Goal: Information Seeking & Learning: Learn about a topic

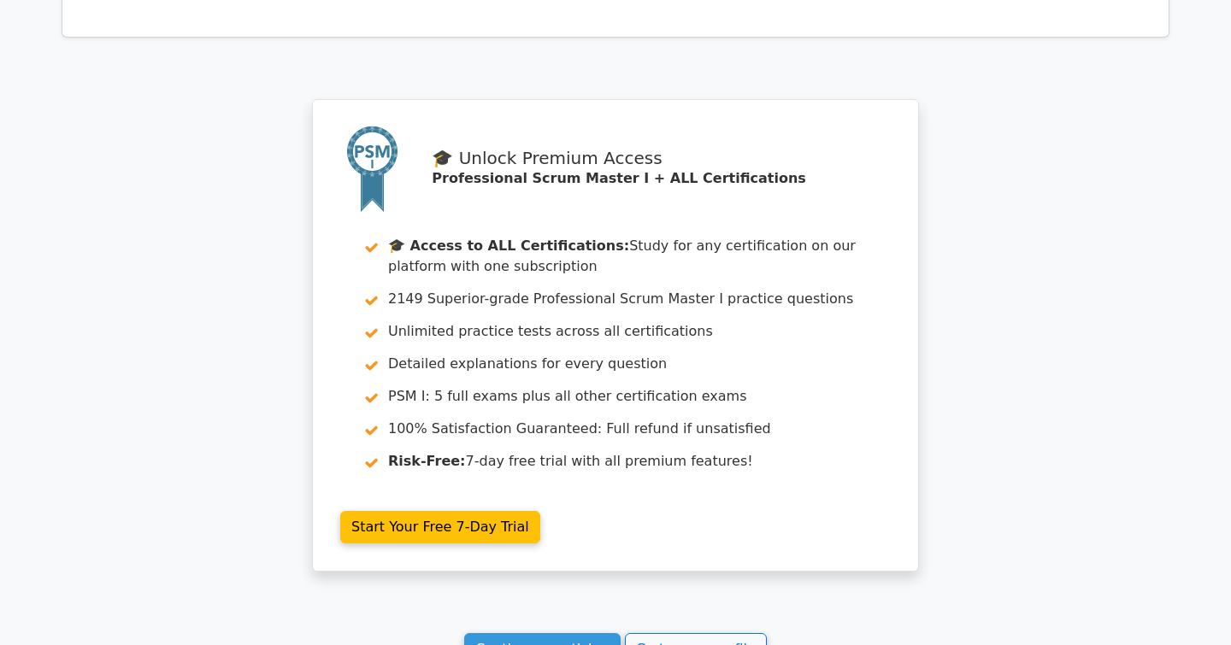
scroll to position [0, 10]
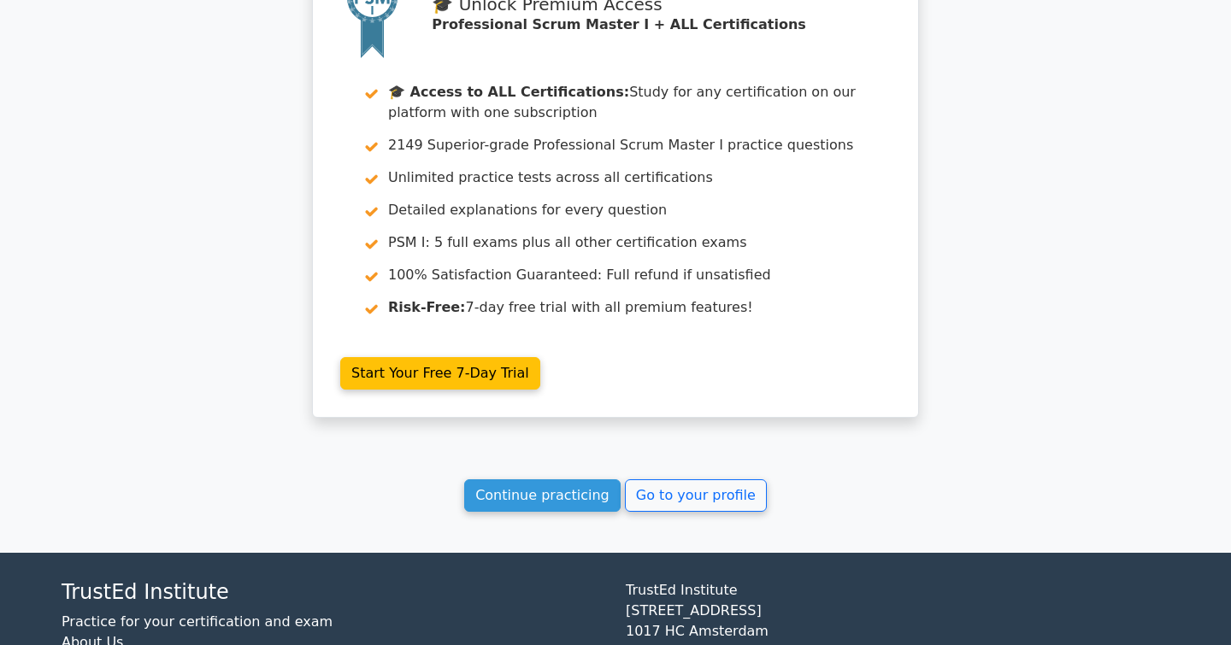
scroll to position [3354, 0]
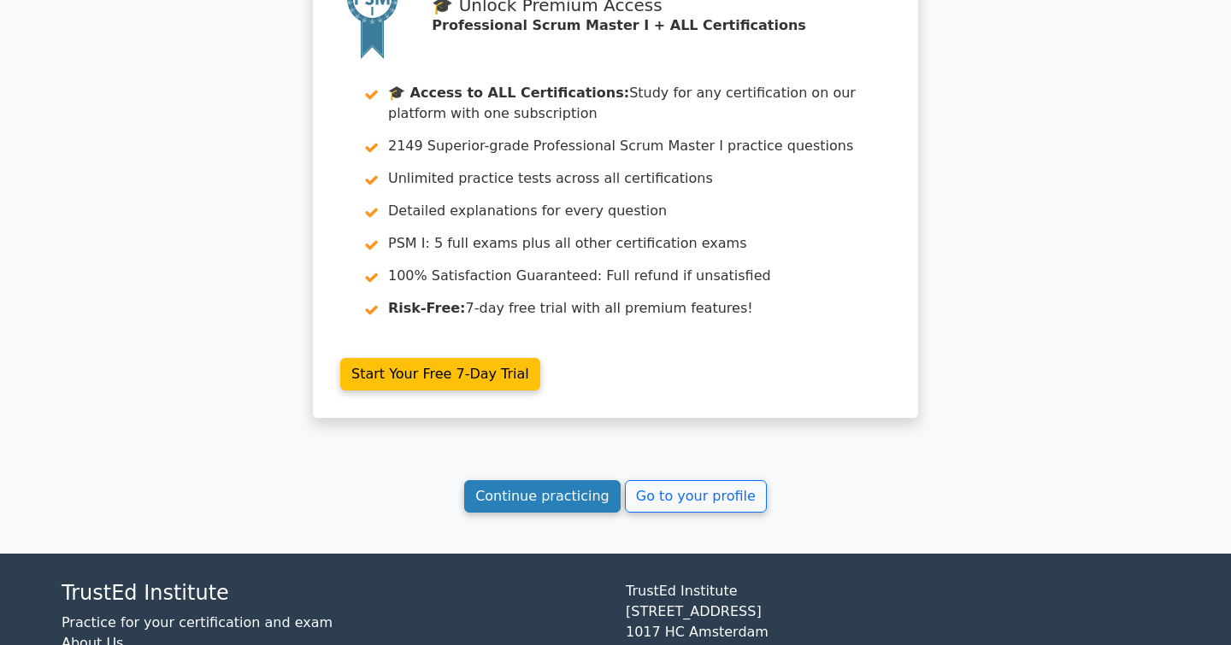
click at [560, 480] on link "Continue practicing" at bounding box center [542, 496] width 156 height 32
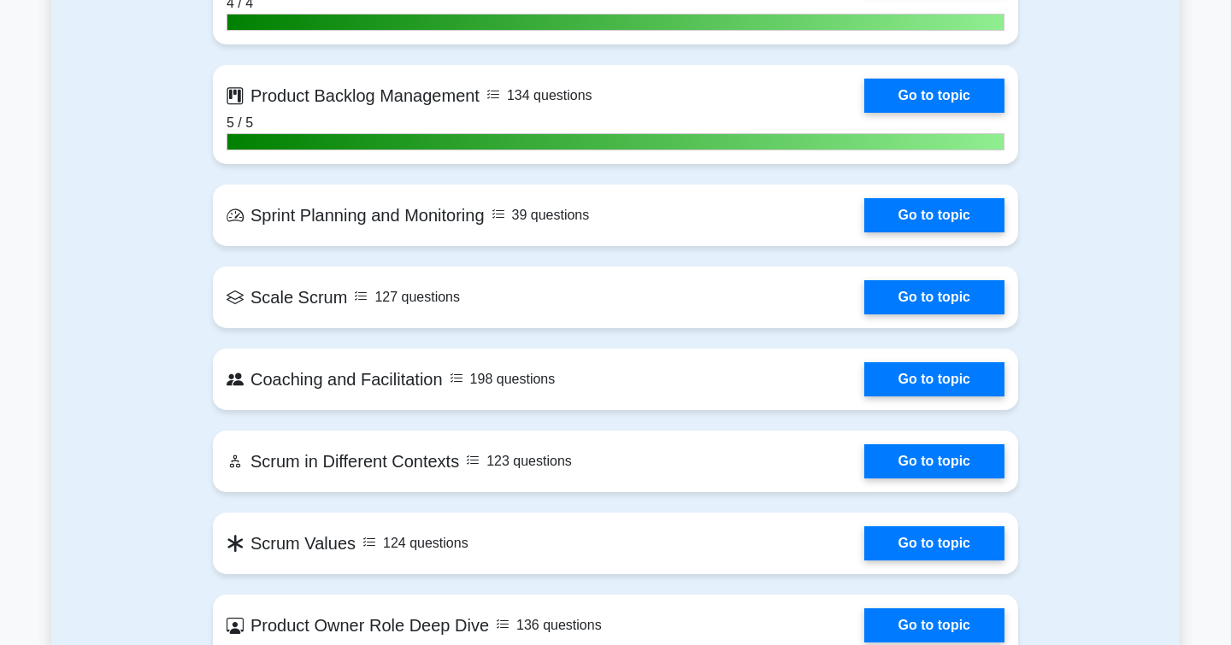
scroll to position [1941, 0]
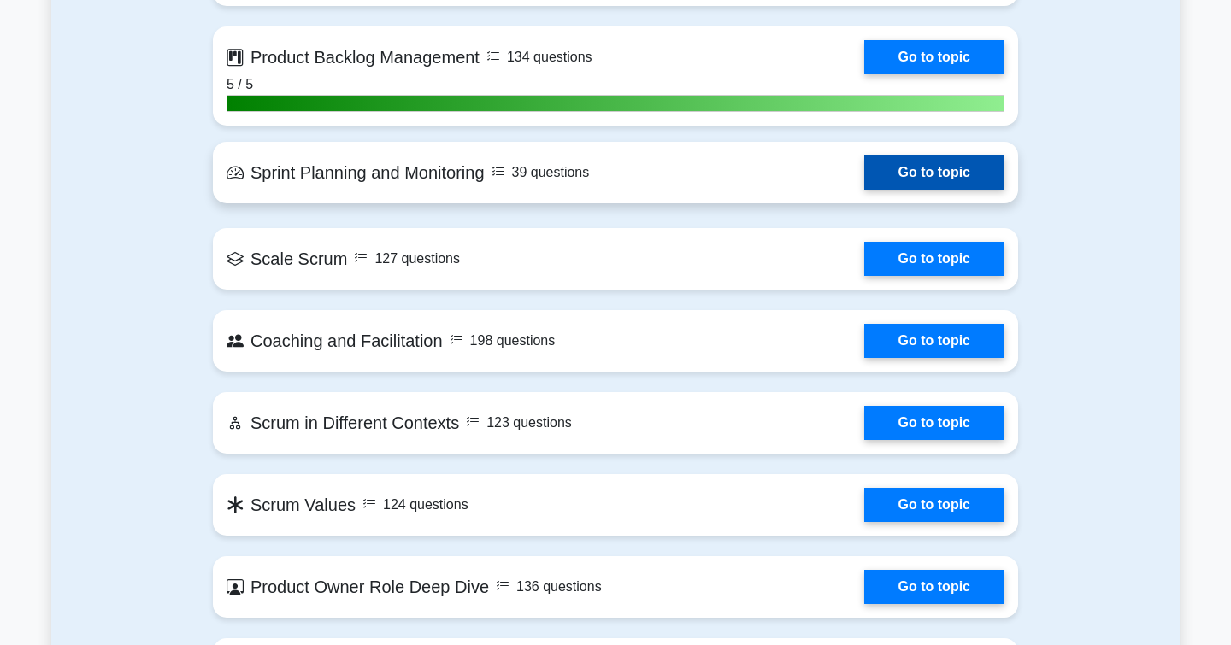
click at [917, 173] on link "Go to topic" at bounding box center [934, 173] width 140 height 34
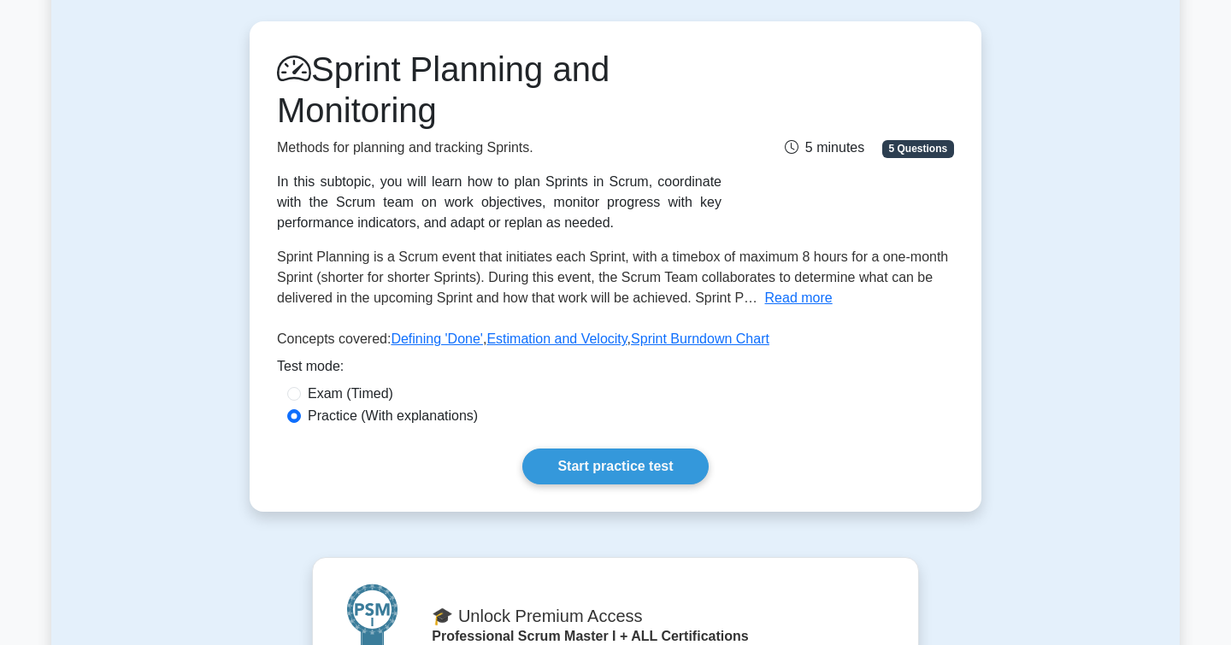
scroll to position [150, 0]
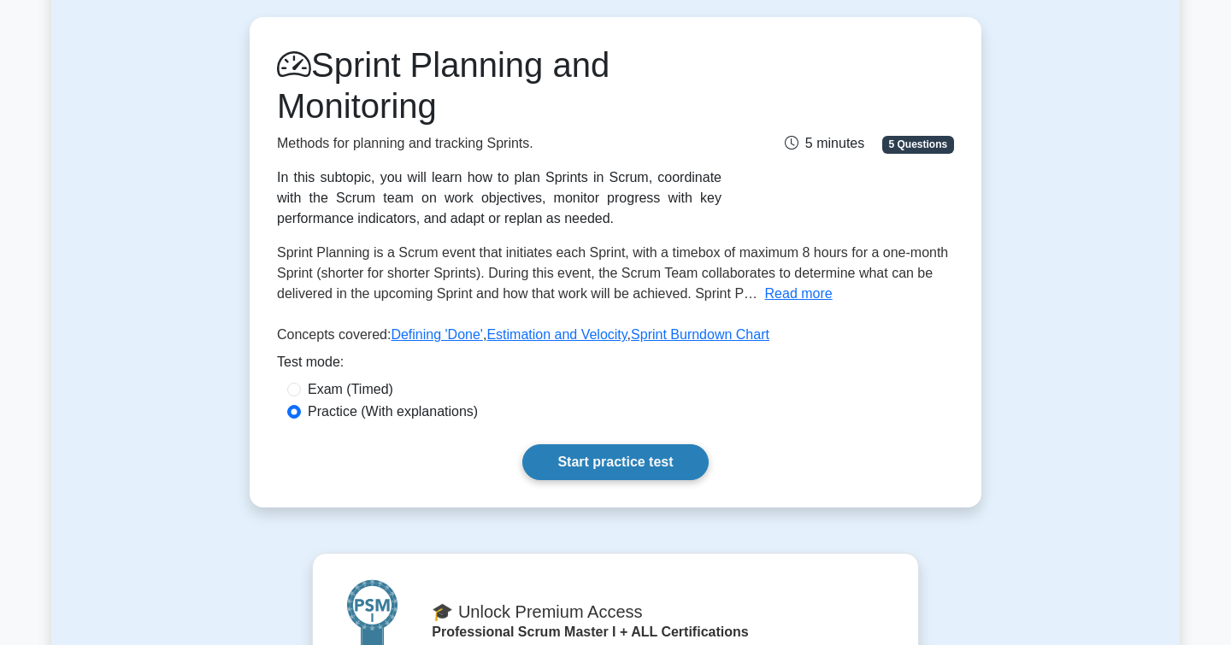
click at [631, 465] on link "Start practice test" at bounding box center [614, 462] width 185 height 36
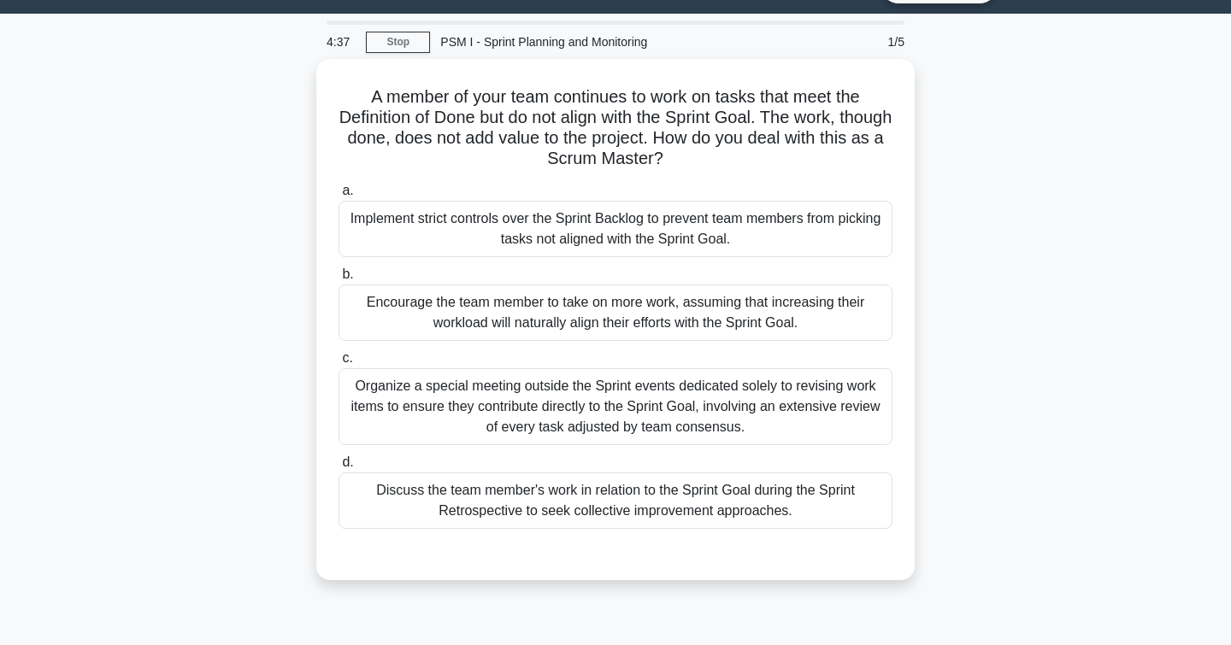
scroll to position [41, 0]
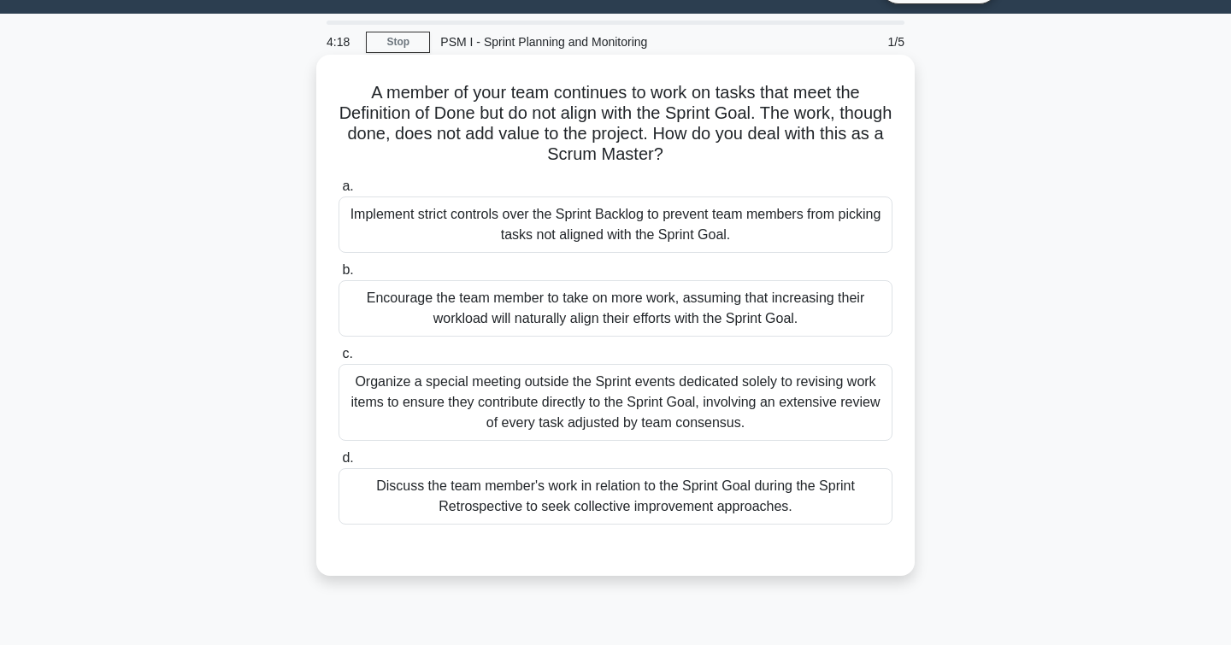
click at [386, 512] on div "Discuss the team member's work in relation to the Sprint Goal during the Sprint…" at bounding box center [615, 496] width 554 height 56
click at [338, 464] on input "d. Discuss the team member's work in relation to the Sprint Goal during the Spr…" at bounding box center [338, 458] width 0 height 11
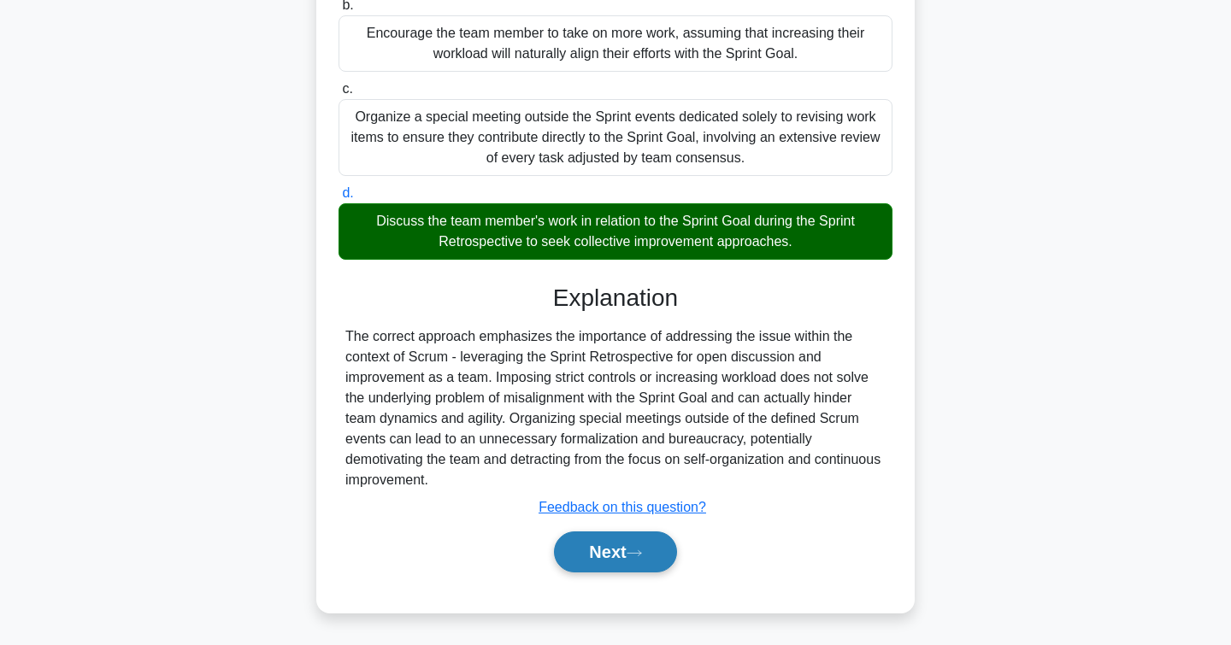
click at [591, 562] on button "Next" at bounding box center [615, 552] width 122 height 41
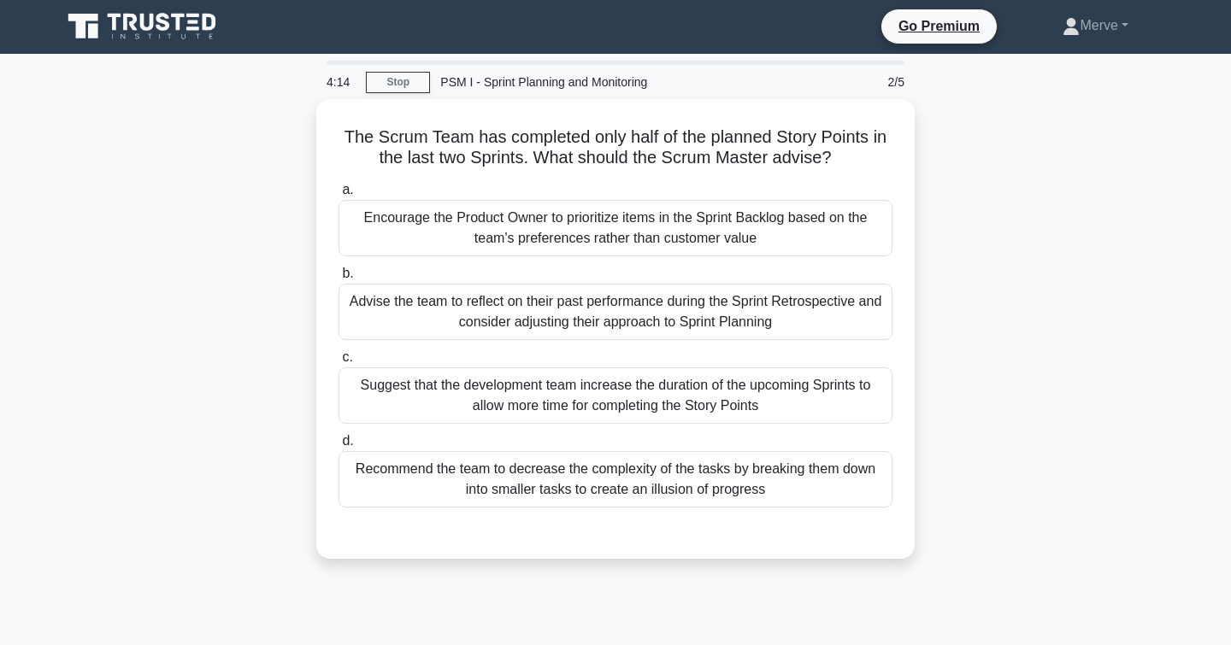
scroll to position [13, 0]
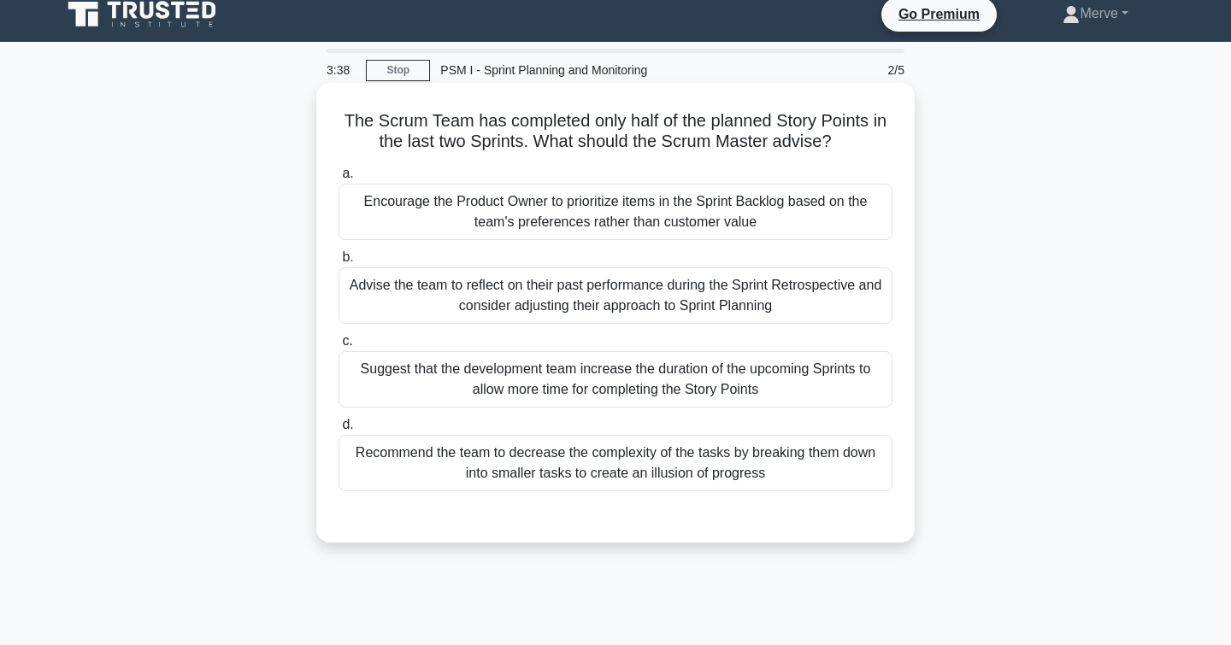
click at [398, 294] on div "Advise the team to reflect on their past performance during the Sprint Retrospe…" at bounding box center [615, 296] width 554 height 56
click at [338, 263] on input "b. Advise the team to reflect on their past performance during the Sprint Retro…" at bounding box center [338, 257] width 0 height 11
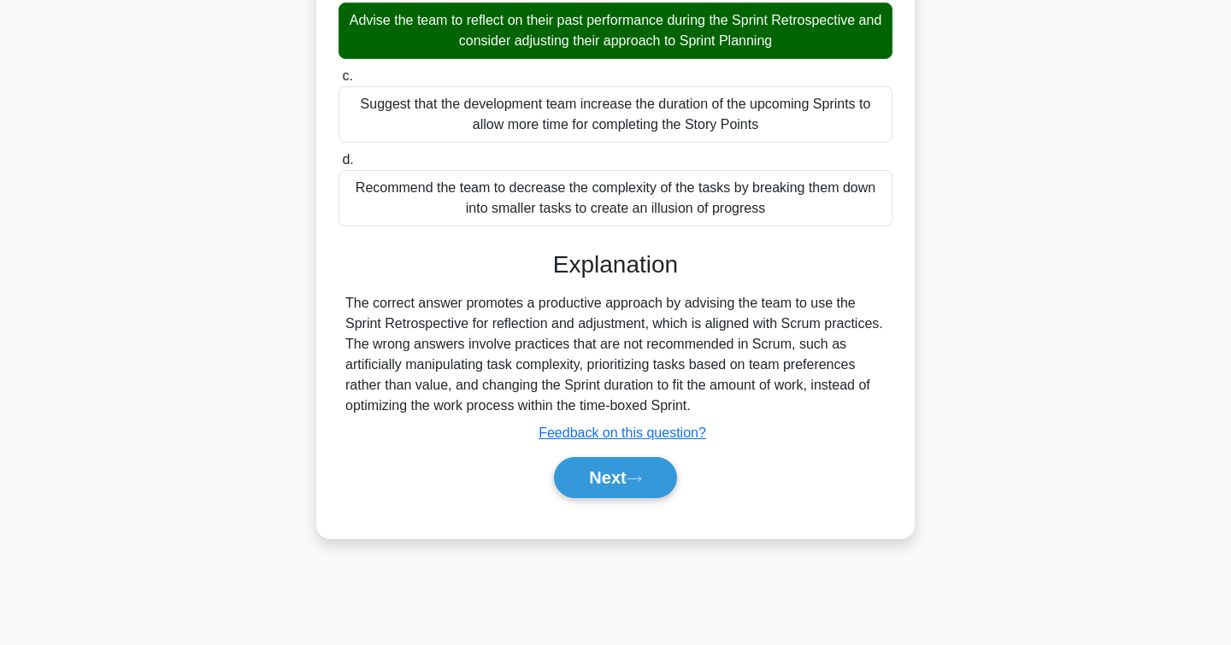
scroll to position [278, 0]
click at [618, 483] on button "Next" at bounding box center [615, 477] width 122 height 41
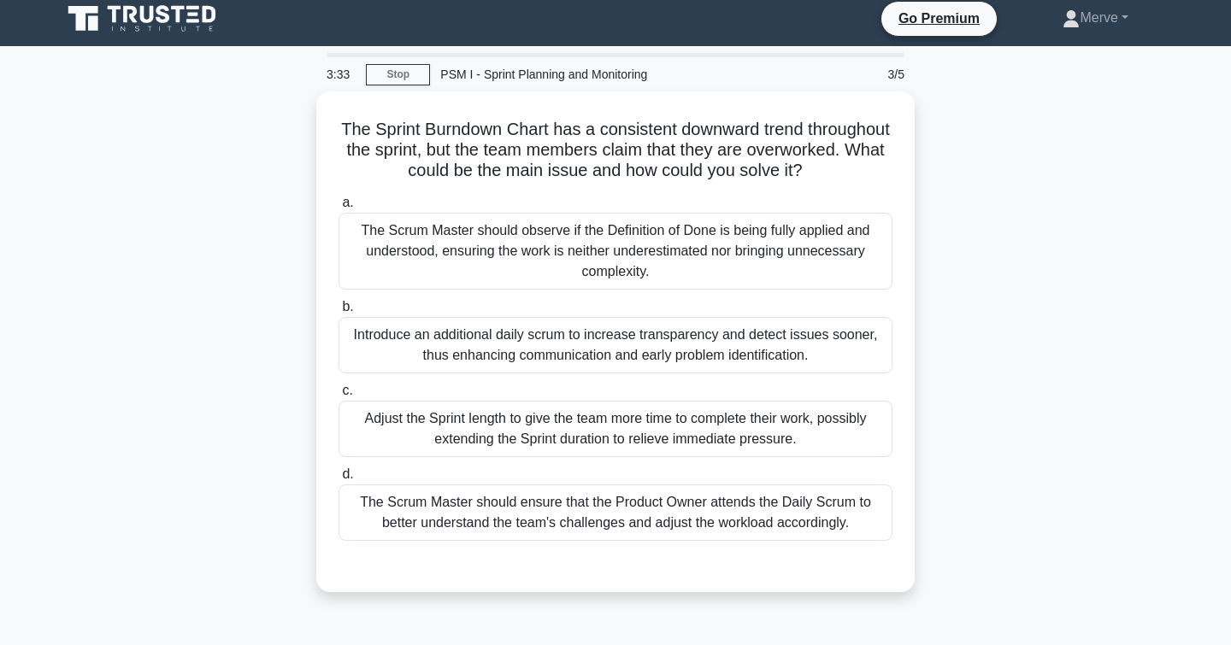
scroll to position [12, 0]
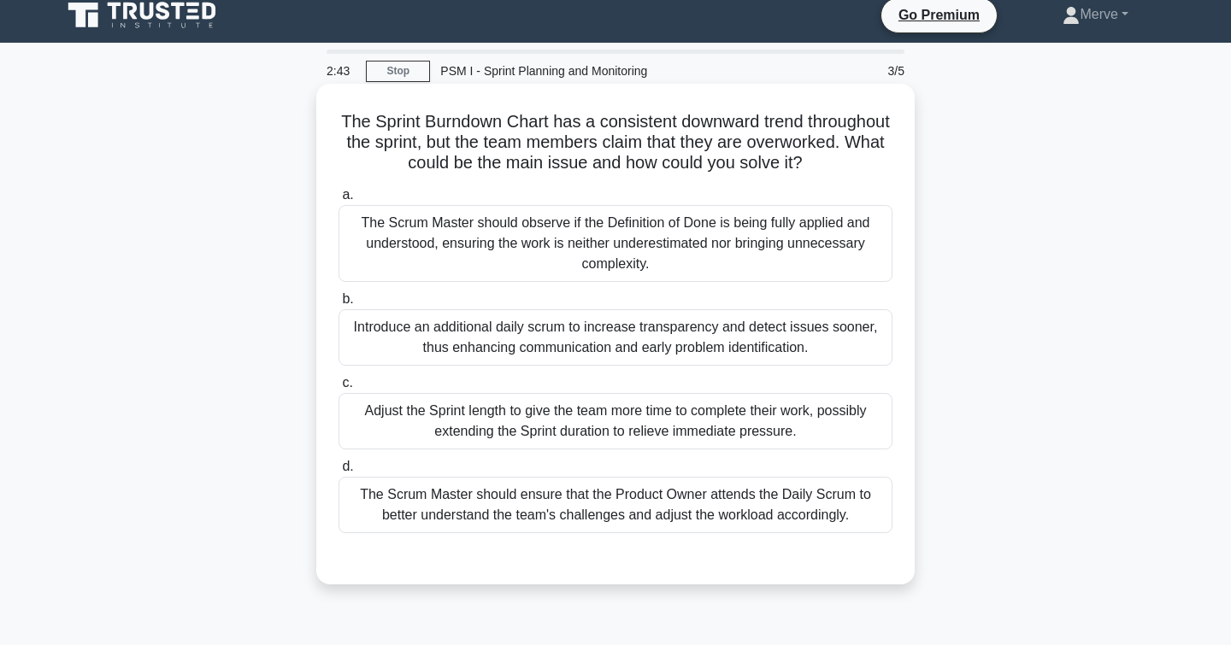
click at [371, 240] on div "The Scrum Master should observe if the Definition of Done is being fully applie…" at bounding box center [615, 243] width 554 height 77
click at [338, 201] on input "a. The Scrum Master should observe if the Definition of Done is being fully app…" at bounding box center [338, 195] width 0 height 11
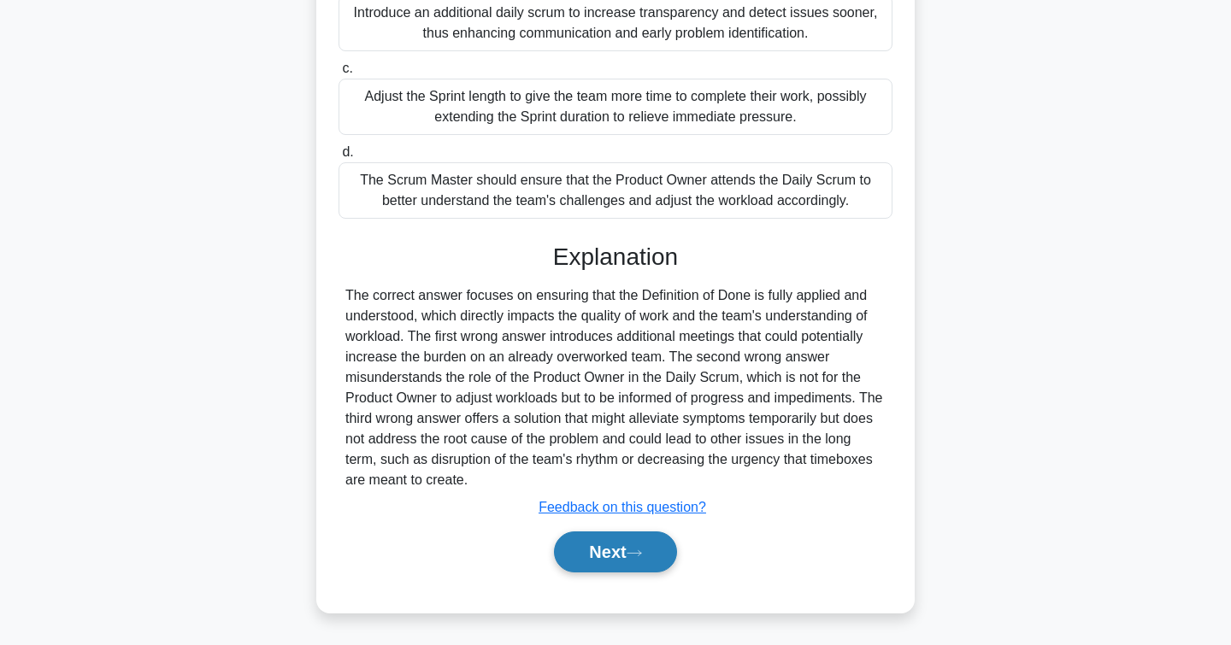
click at [574, 561] on button "Next" at bounding box center [615, 552] width 122 height 41
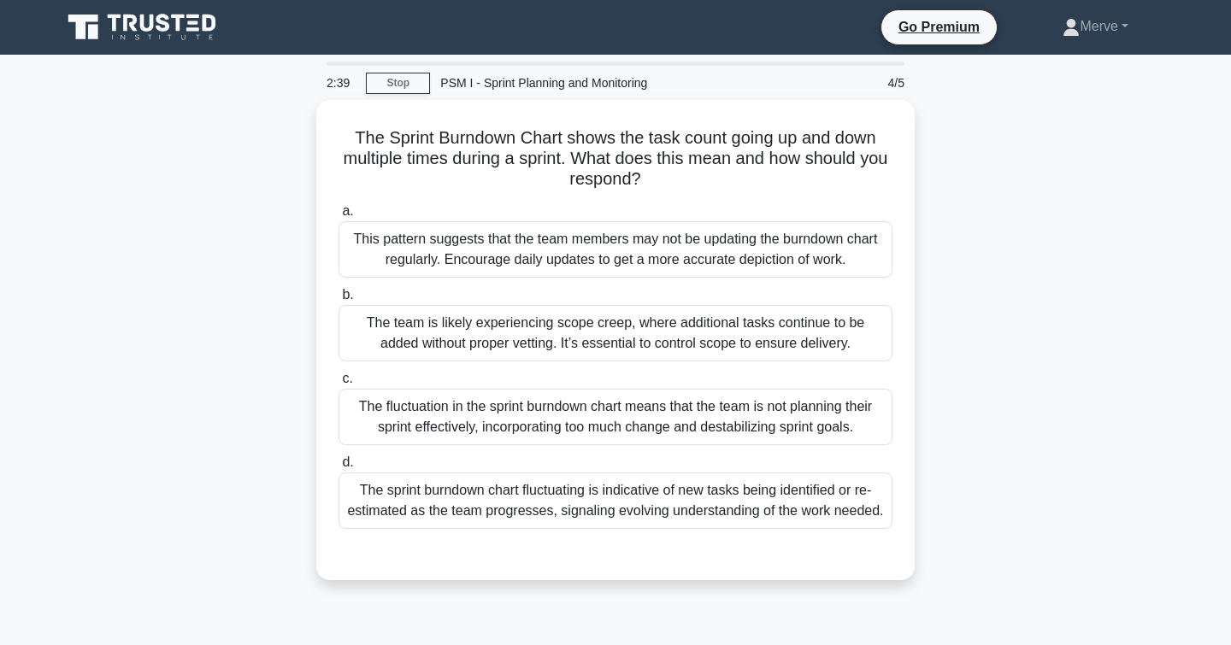
scroll to position [0, 0]
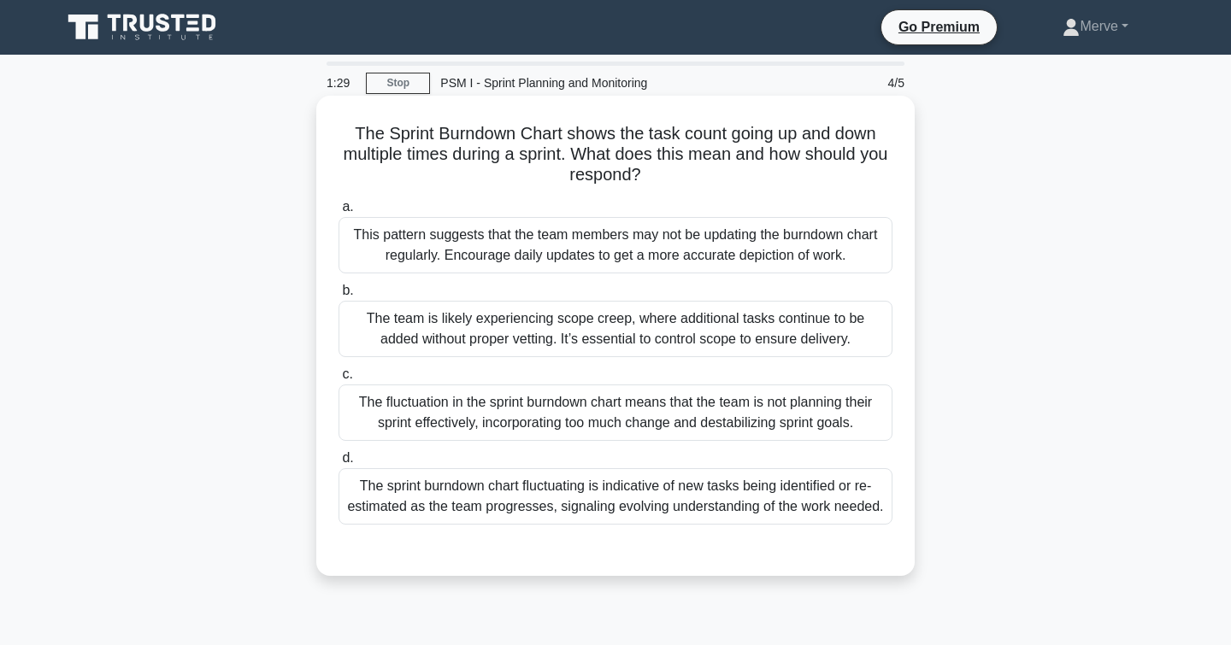
click at [387, 327] on div "The team is likely experiencing scope creep, where additional tasks continue to…" at bounding box center [615, 329] width 554 height 56
click at [338, 297] on input "b. The team is likely experiencing scope creep, where additional tasks continue…" at bounding box center [338, 290] width 0 height 11
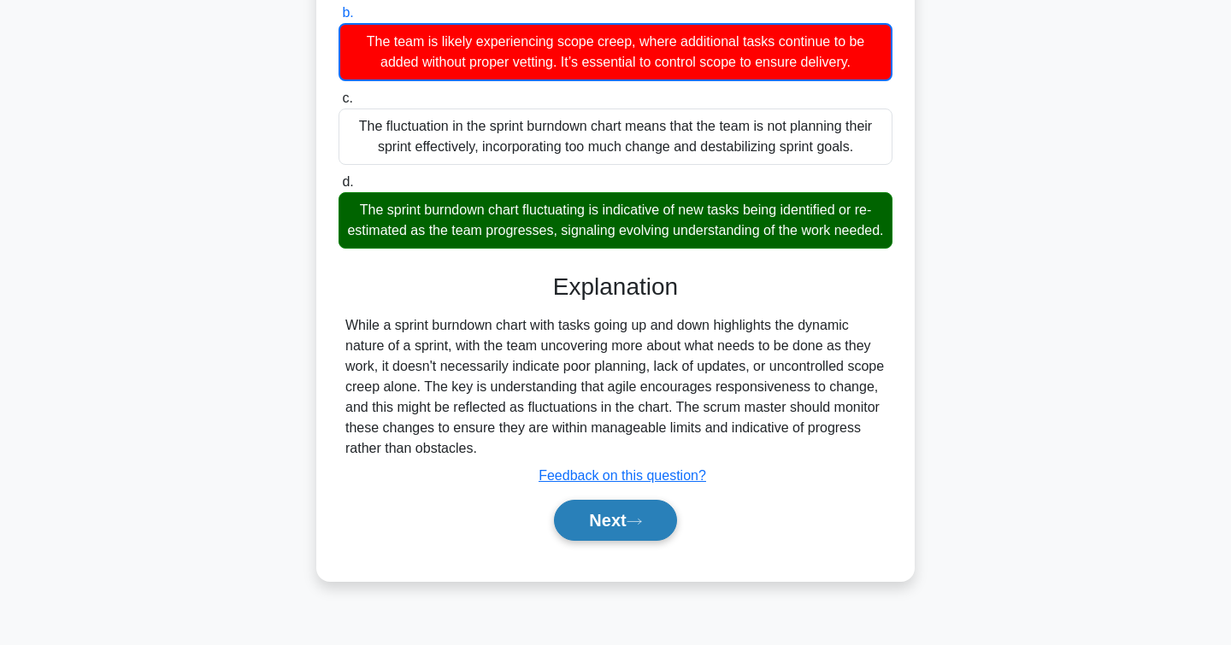
scroll to position [278, 0]
click at [579, 507] on button "Next" at bounding box center [615, 520] width 122 height 41
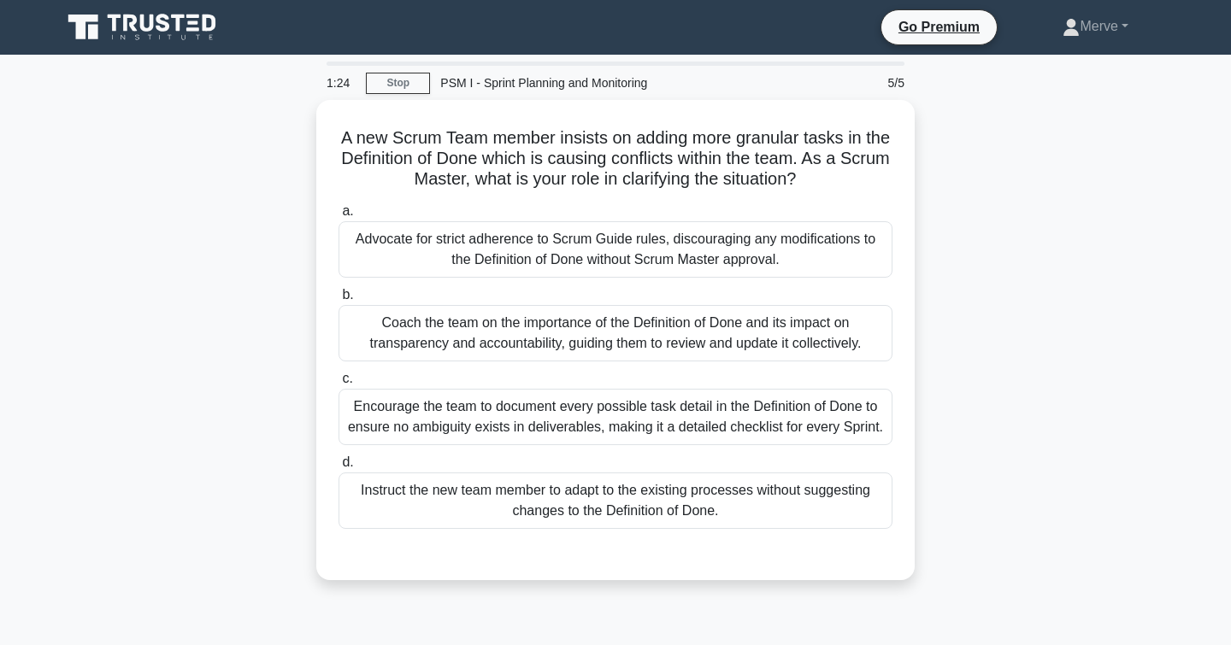
scroll to position [0, 0]
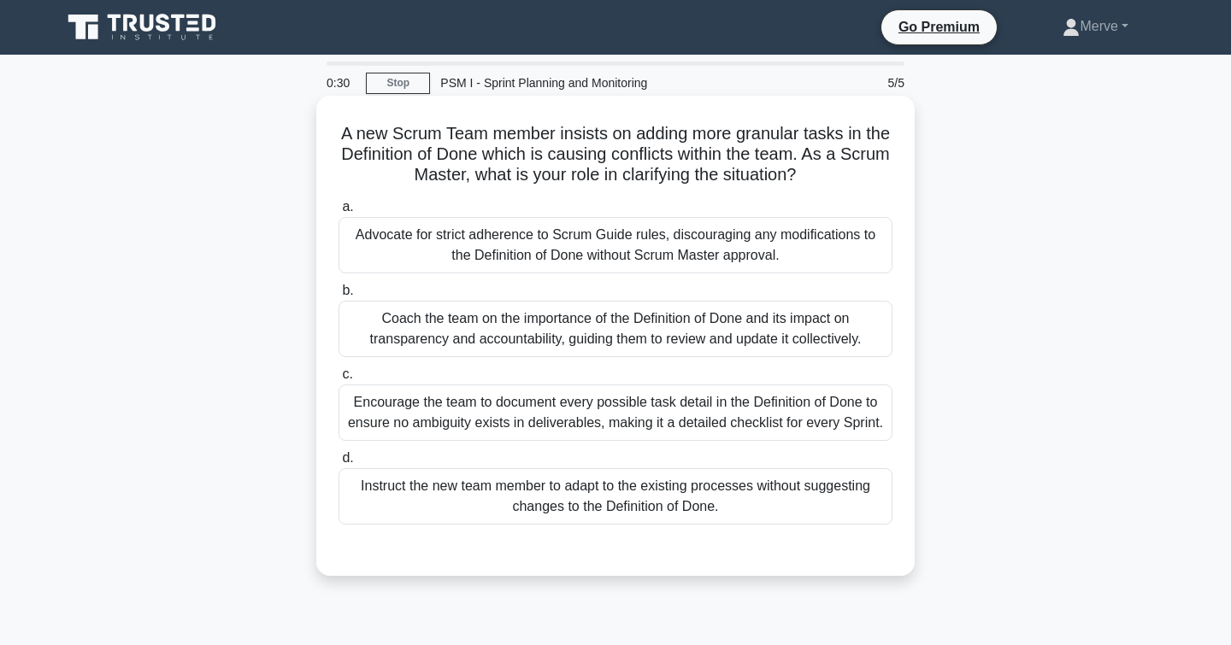
click at [365, 334] on div "Coach the team on the importance of the Definition of Done and its impact on tr…" at bounding box center [615, 329] width 554 height 56
click at [338, 297] on input "b. Coach the team on the importance of the Definition of Done and its impact on…" at bounding box center [338, 290] width 0 height 11
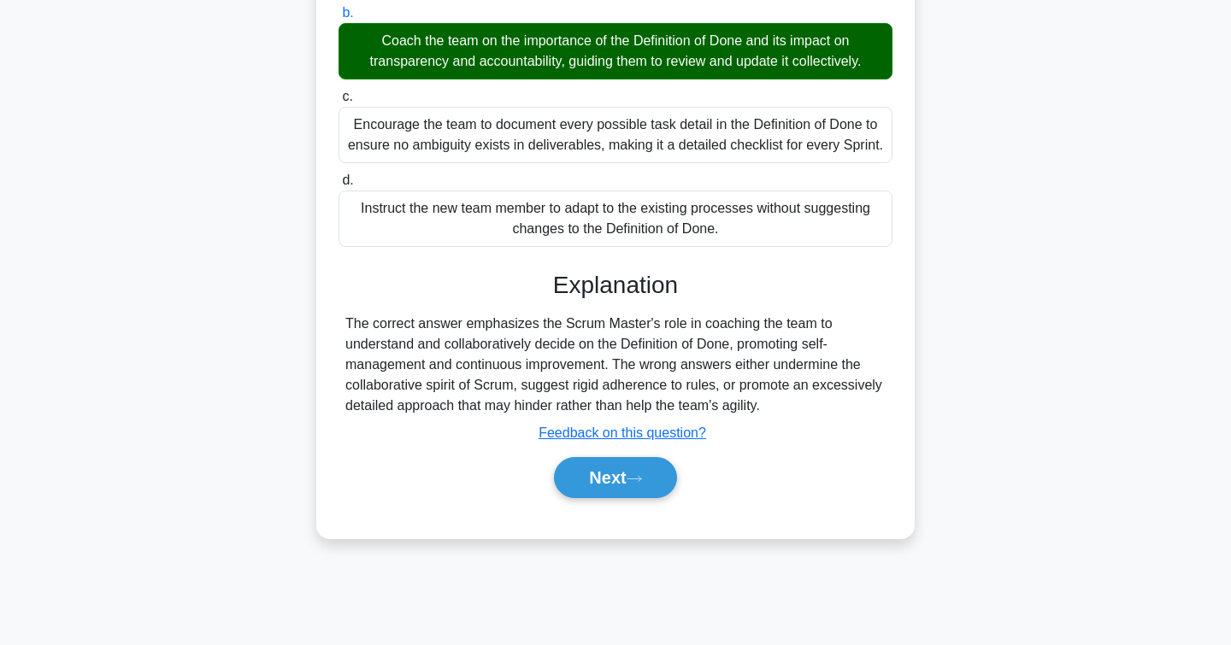
scroll to position [278, 0]
click at [592, 462] on button "Next" at bounding box center [615, 477] width 122 height 41
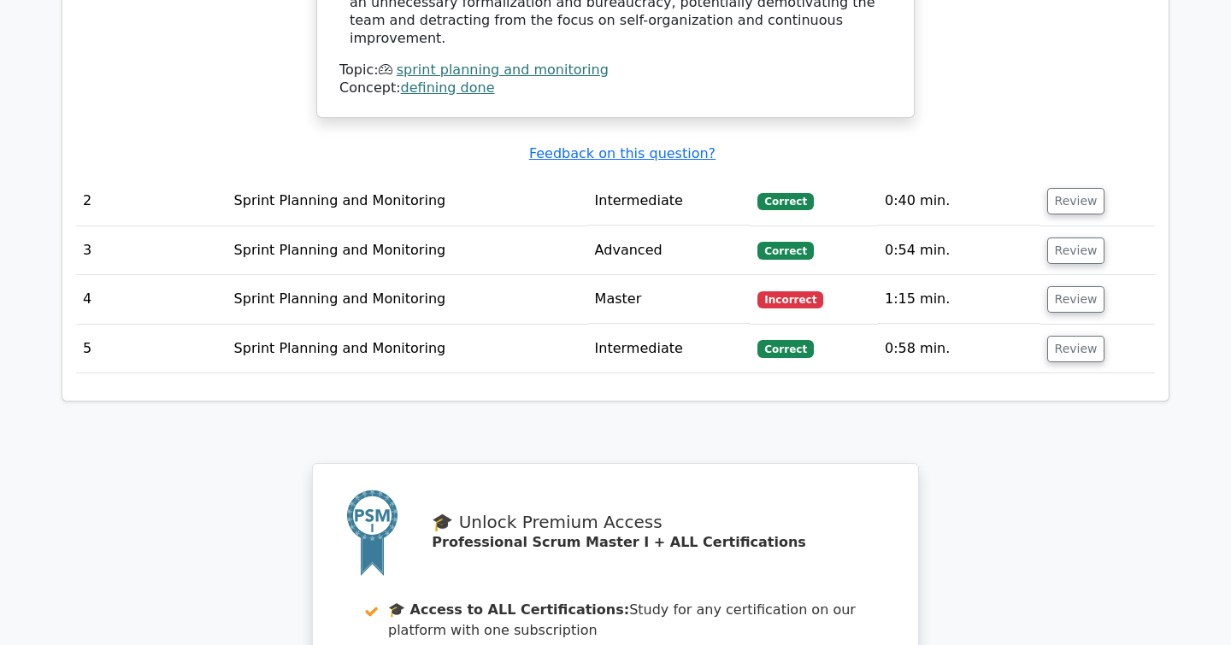
scroll to position [2076, 0]
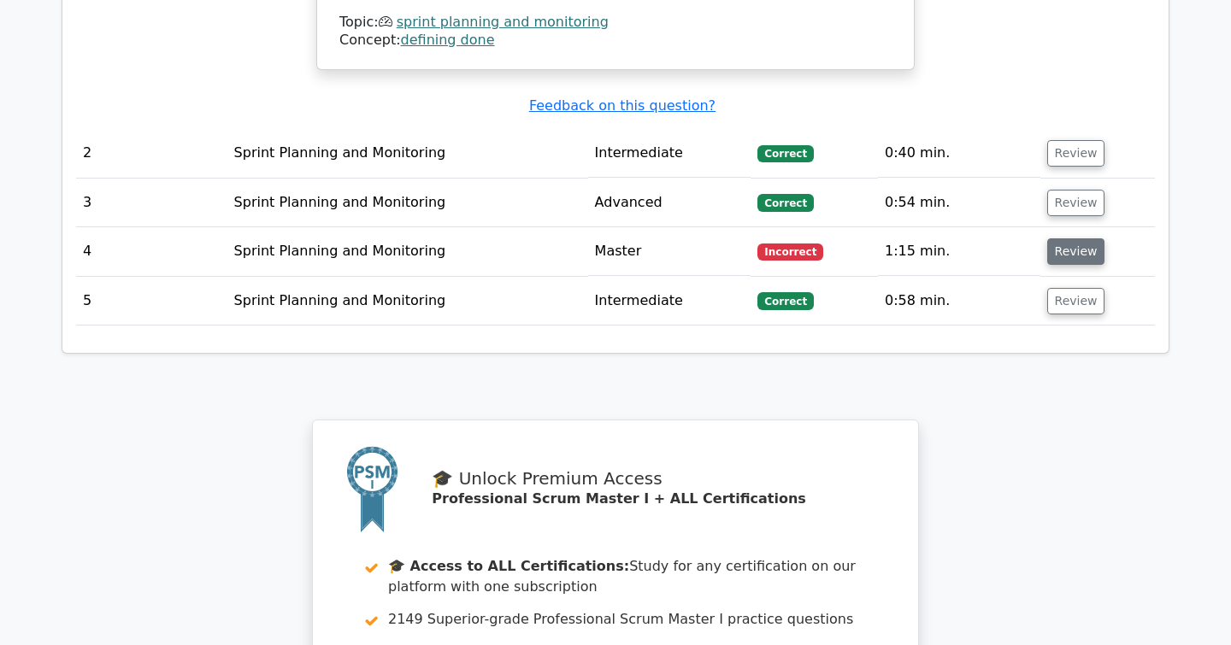
click at [1069, 238] on button "Review" at bounding box center [1076, 251] width 58 height 26
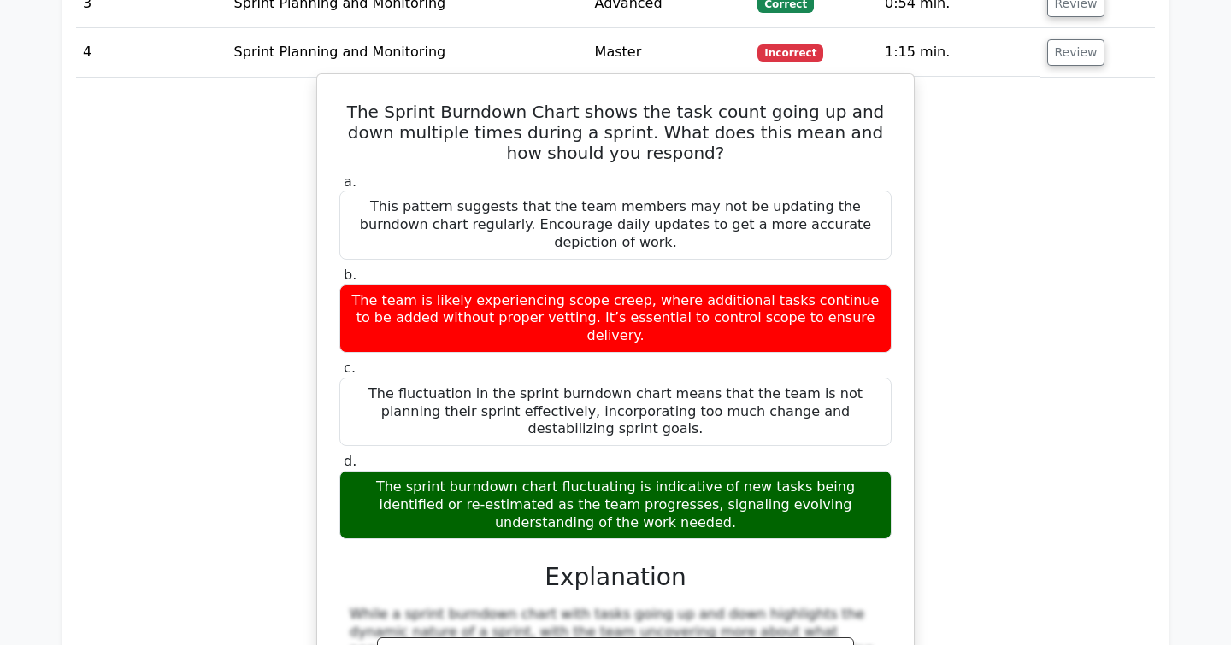
scroll to position [2265, 0]
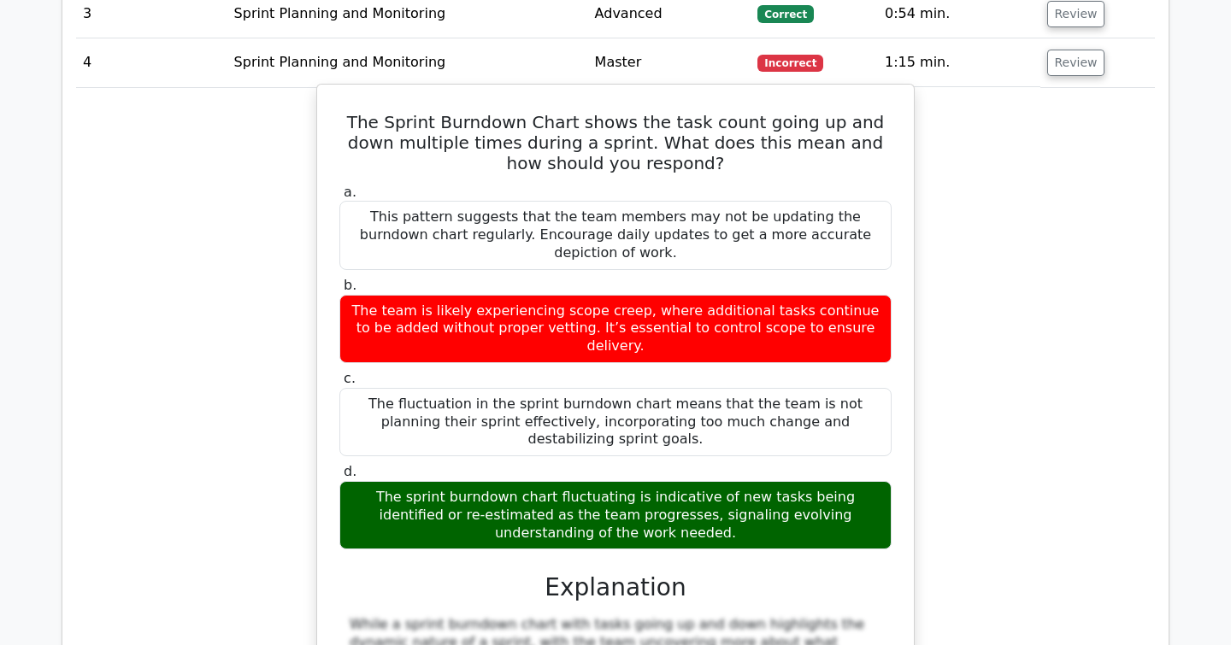
drag, startPoint x: 651, startPoint y: 434, endPoint x: 346, endPoint y: 398, distance: 307.2
click at [346, 481] on div "The sprint burndown chart fluctuating is indicative of new tasks being identifi…" at bounding box center [615, 515] width 552 height 68
copy div "The sprint burndown chart fluctuating is indicative of new tasks being identifi…"
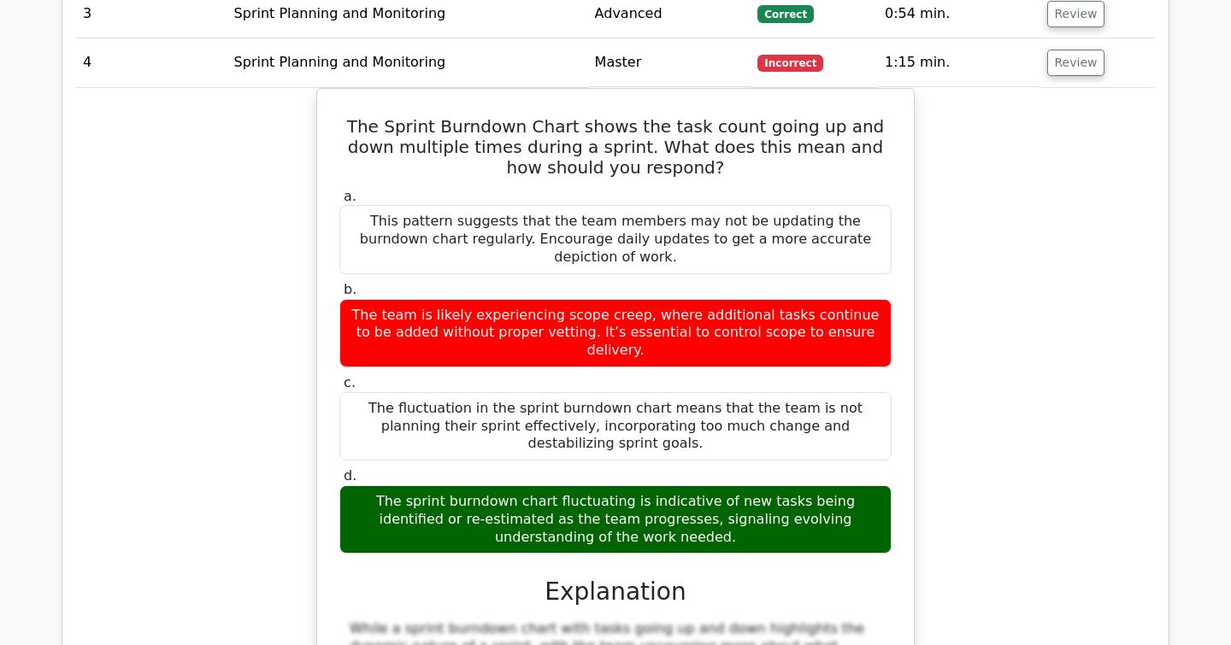
click at [247, 370] on div "The Sprint Burndown Chart shows the task count going up and down multiple times…" at bounding box center [615, 495] width 1079 height 814
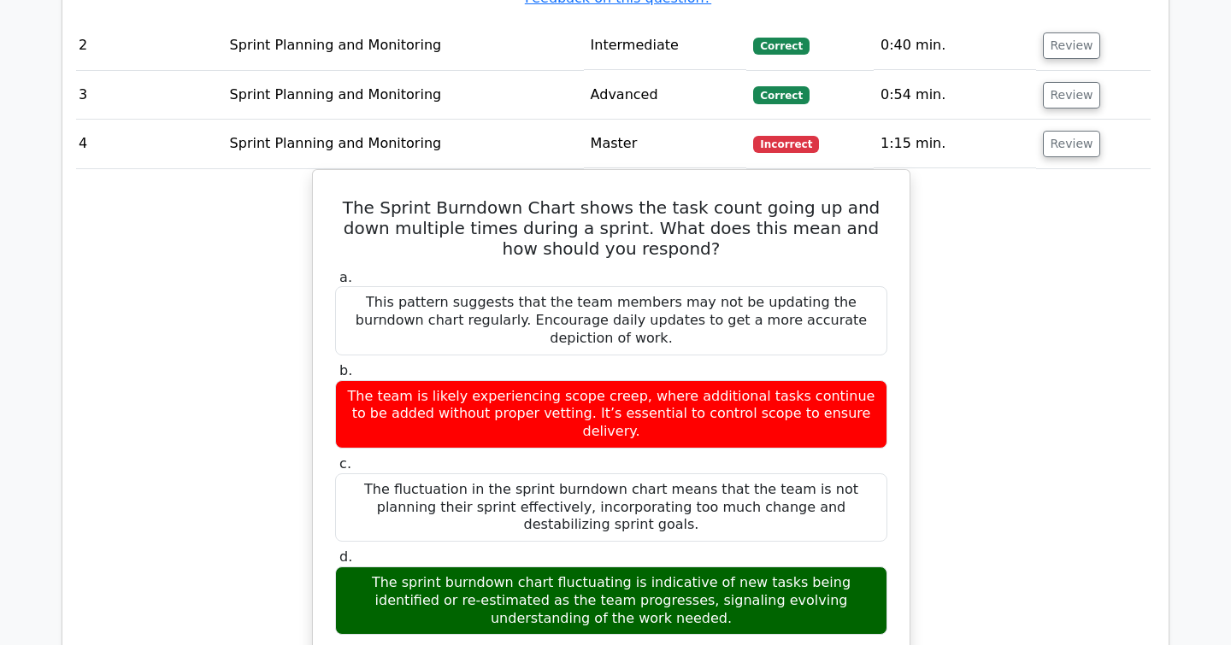
scroll to position [2184, 0]
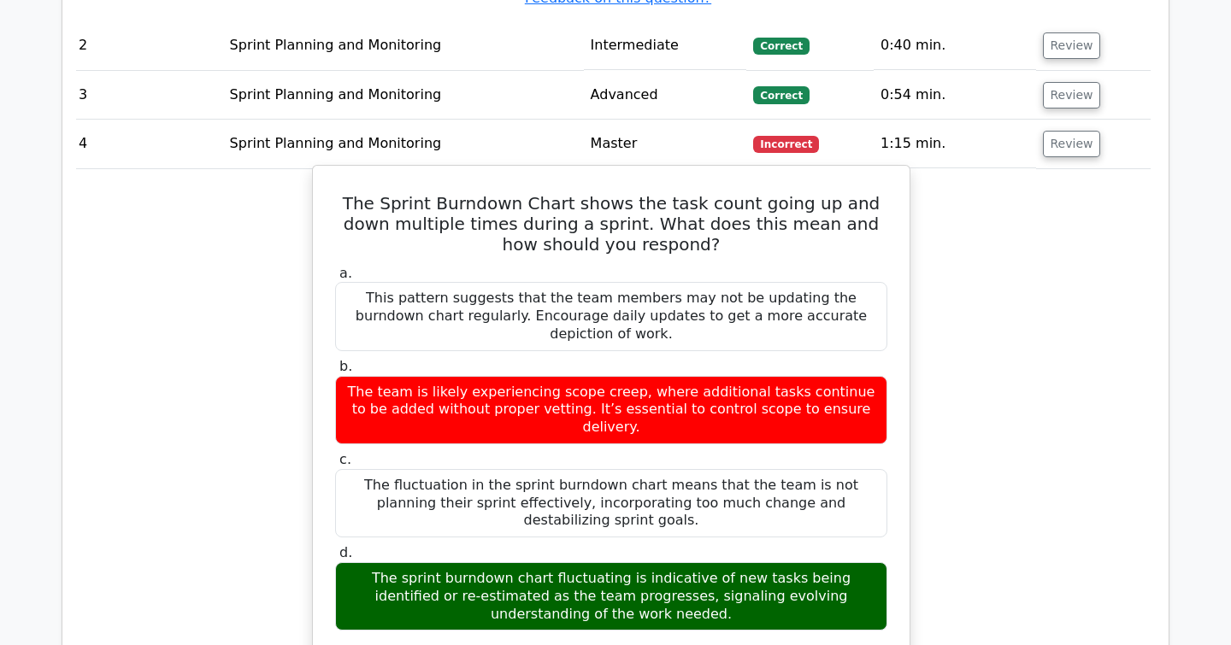
drag, startPoint x: 856, startPoint y: 347, endPoint x: 350, endPoint y: 330, distance: 507.1
click at [350, 376] on div "The team is likely experiencing scope creep, where additional tasks continue to…" at bounding box center [611, 410] width 552 height 68
copy div "The team is likely experiencing scope creep, where additional tasks continue to…"
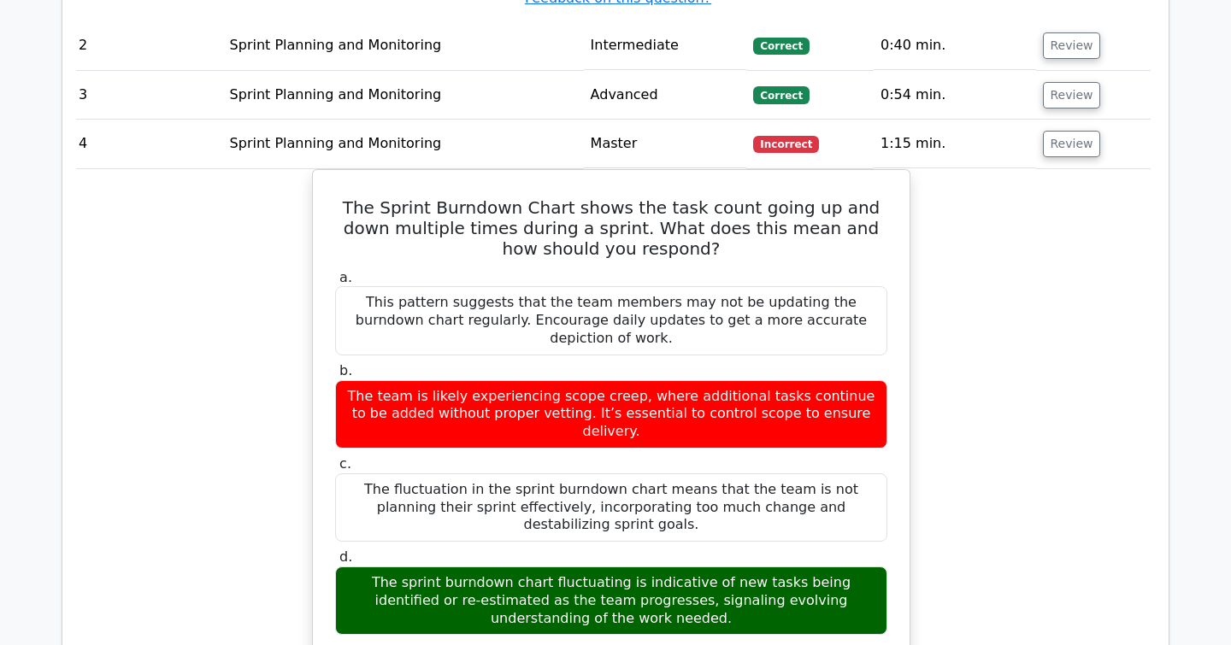
click at [213, 413] on div "The Sprint Burndown Chart shows the task count going up and down multiple times…" at bounding box center [611, 576] width 1079 height 814
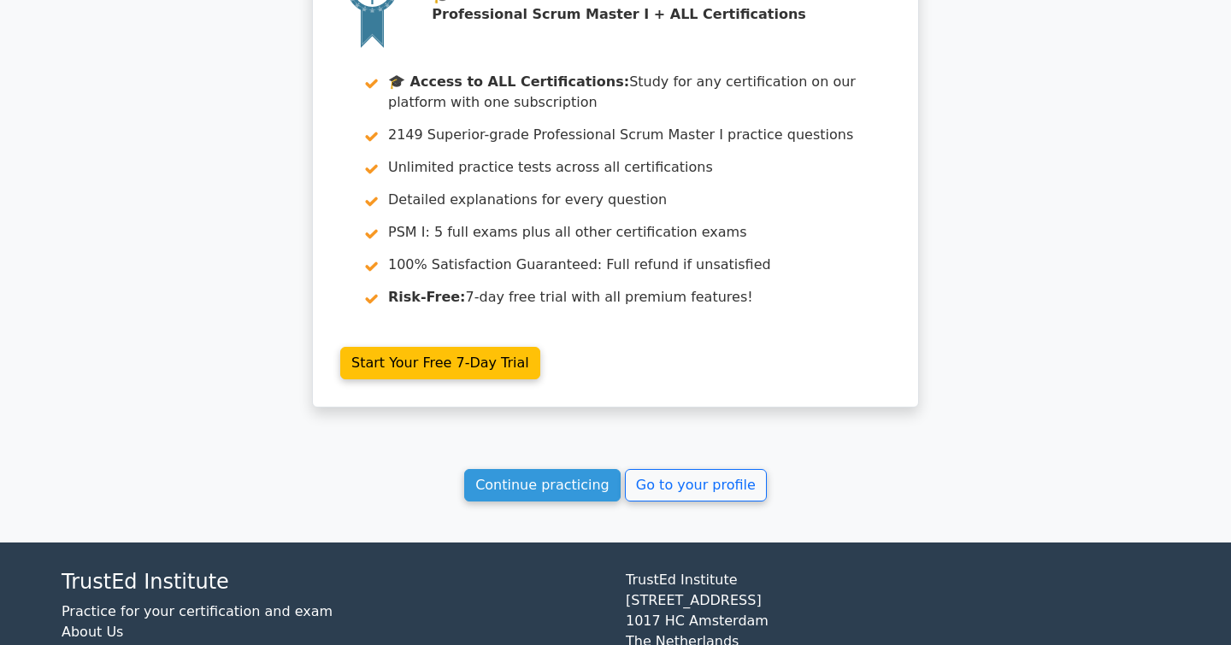
scroll to position [3412, 0]
click at [526, 470] on link "Continue practicing" at bounding box center [542, 486] width 156 height 32
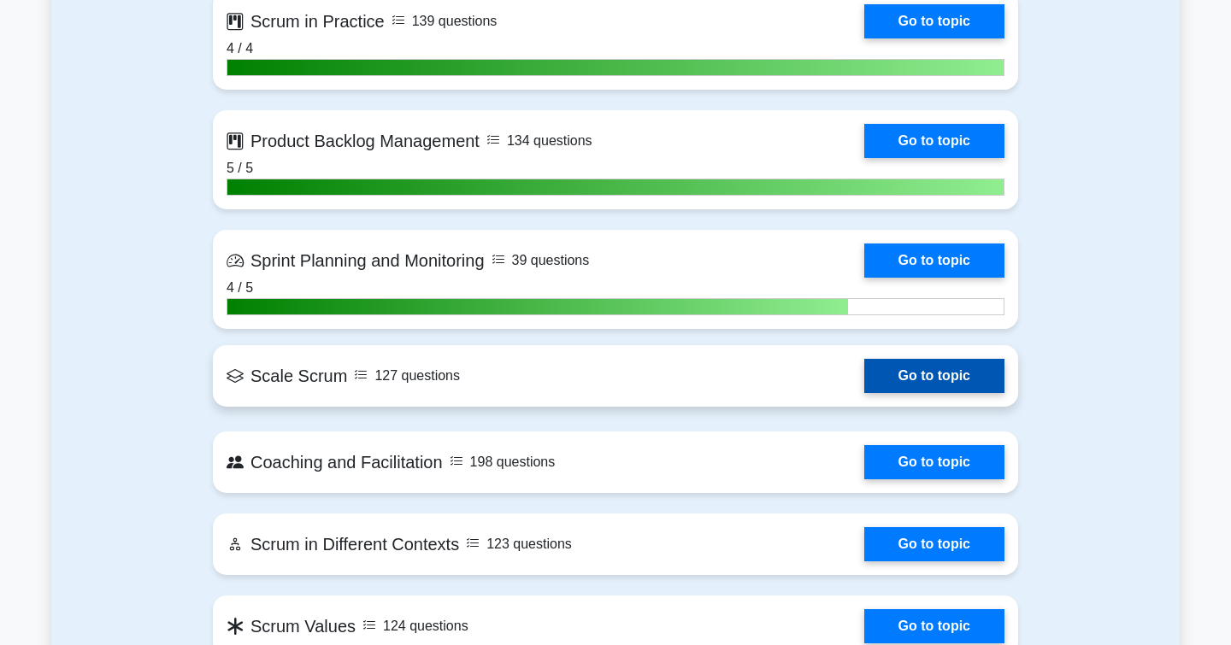
scroll to position [1859, 0]
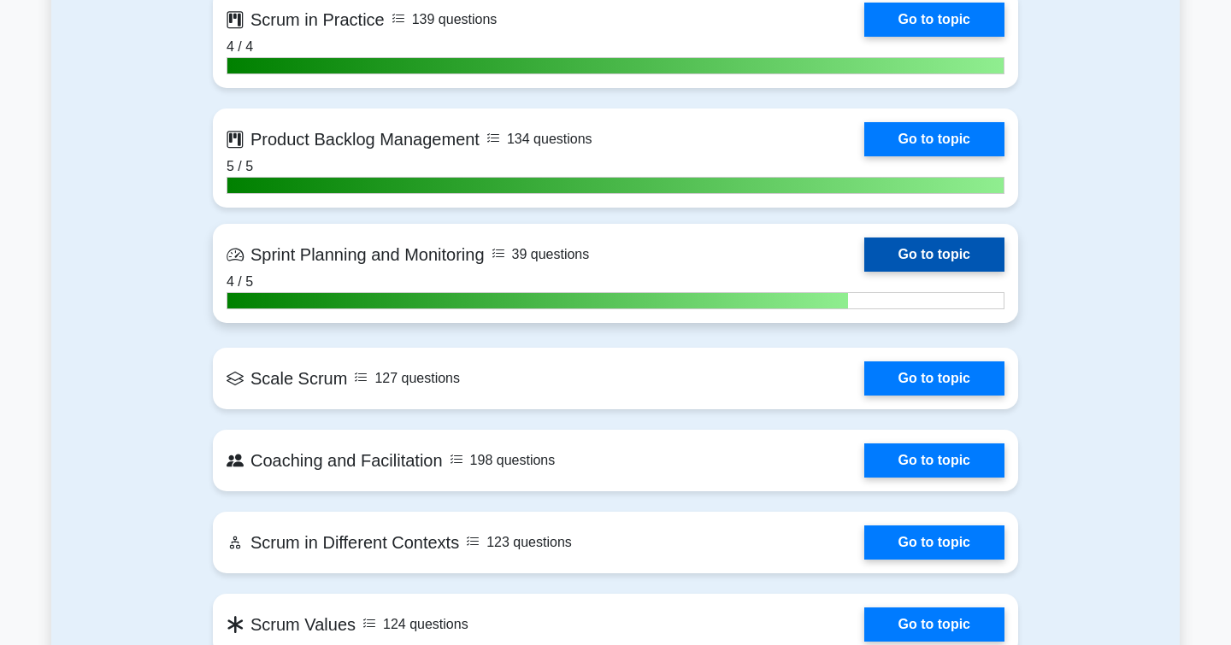
click at [864, 263] on link "Go to topic" at bounding box center [934, 255] width 140 height 34
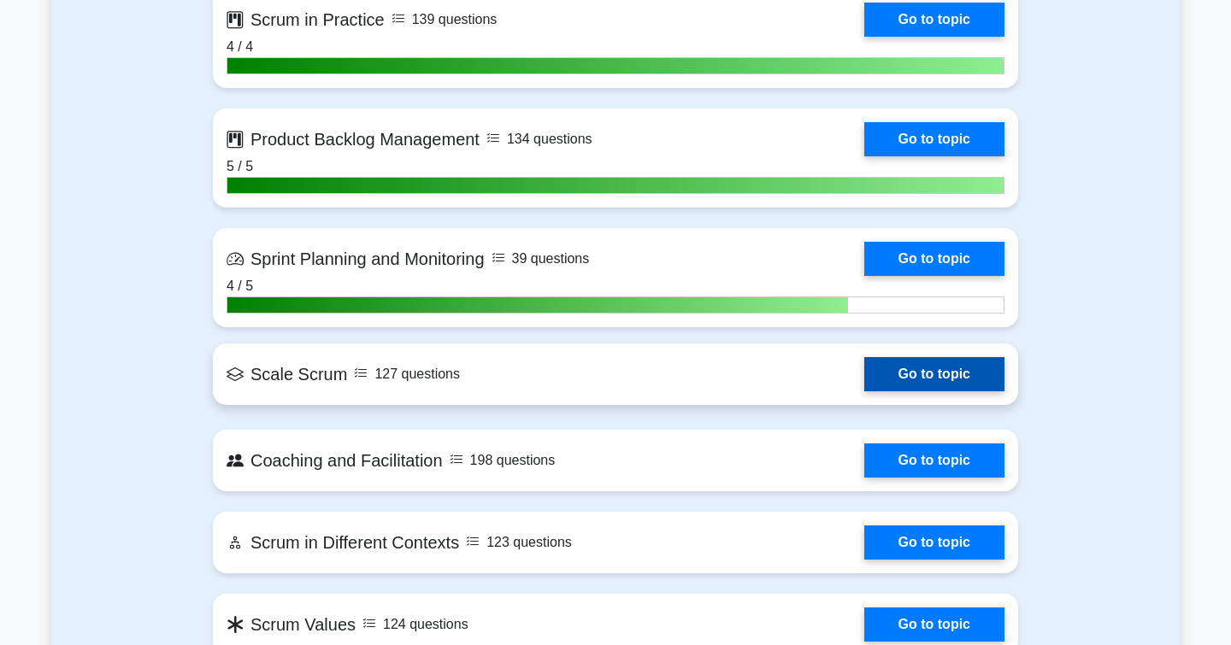
click at [921, 368] on link "Go to topic" at bounding box center [934, 374] width 140 height 34
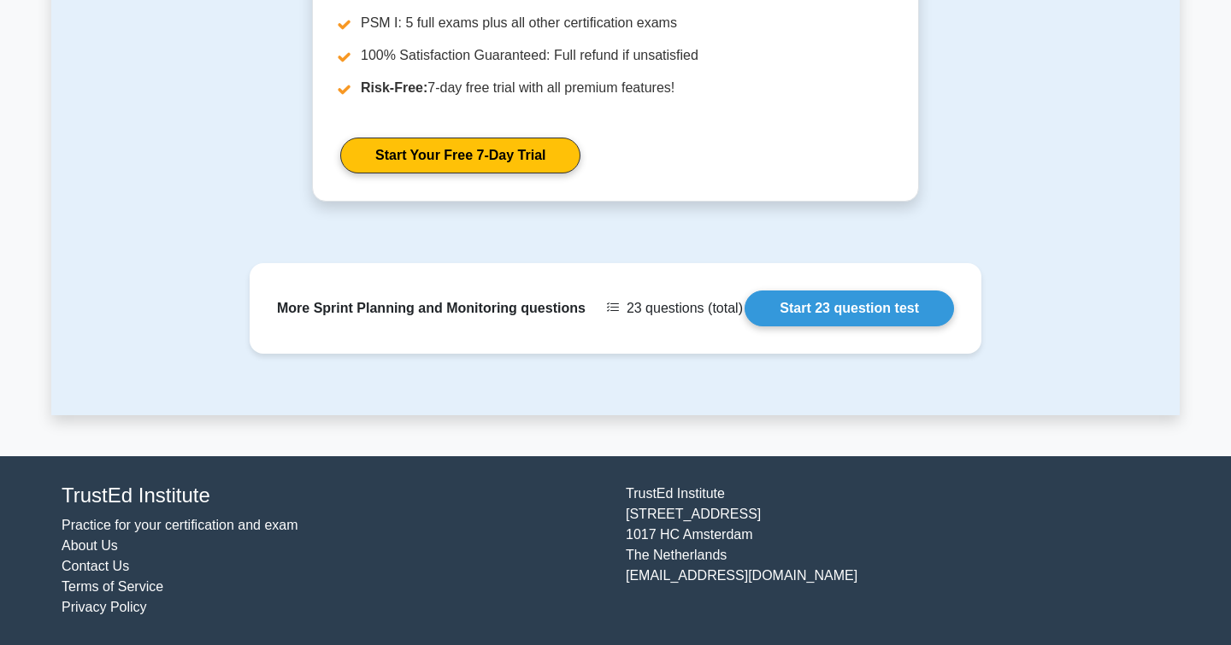
scroll to position [997, 0]
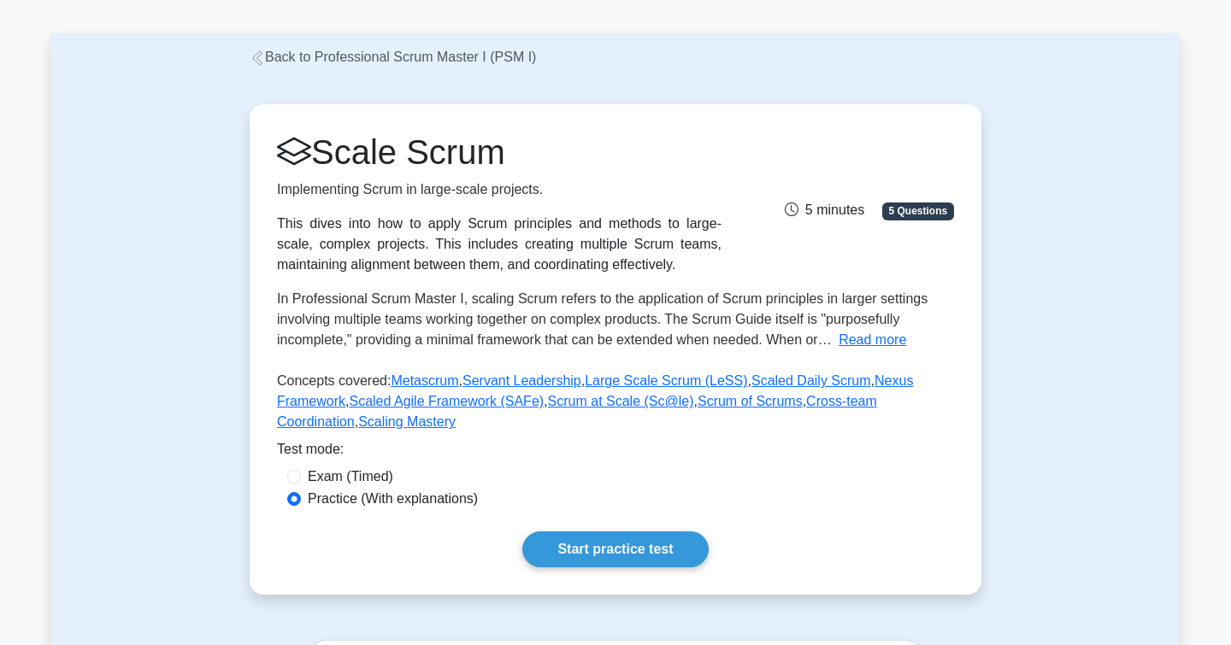
scroll to position [66, 0]
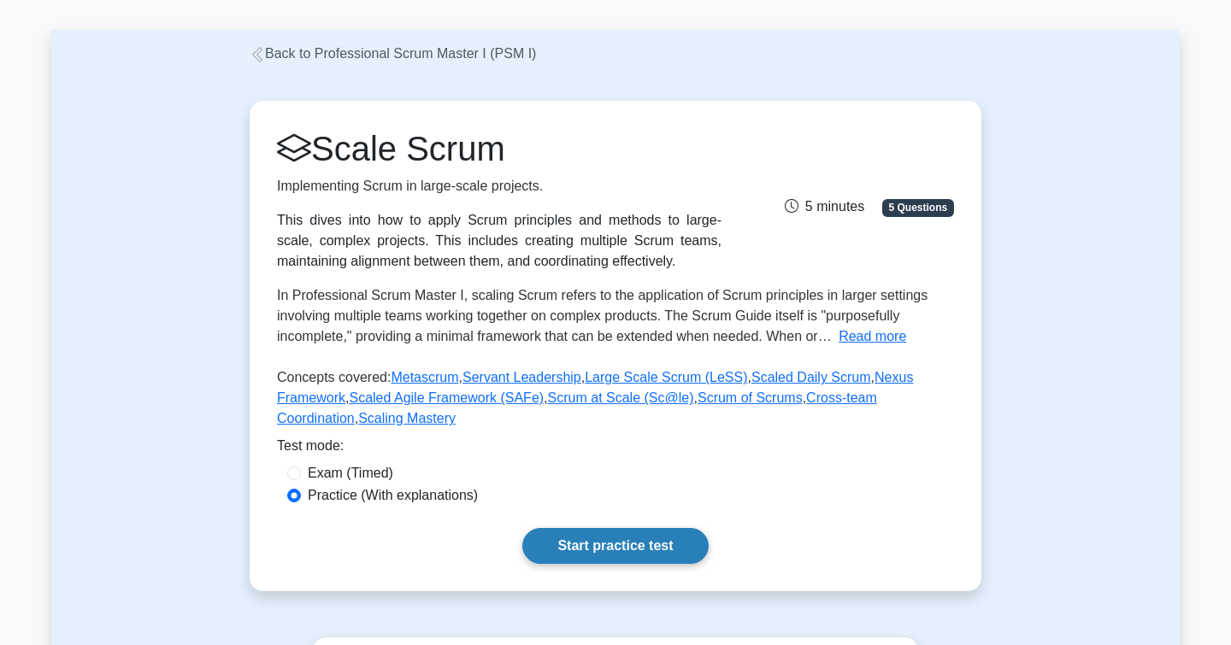
click at [608, 547] on link "Start practice test" at bounding box center [614, 546] width 185 height 36
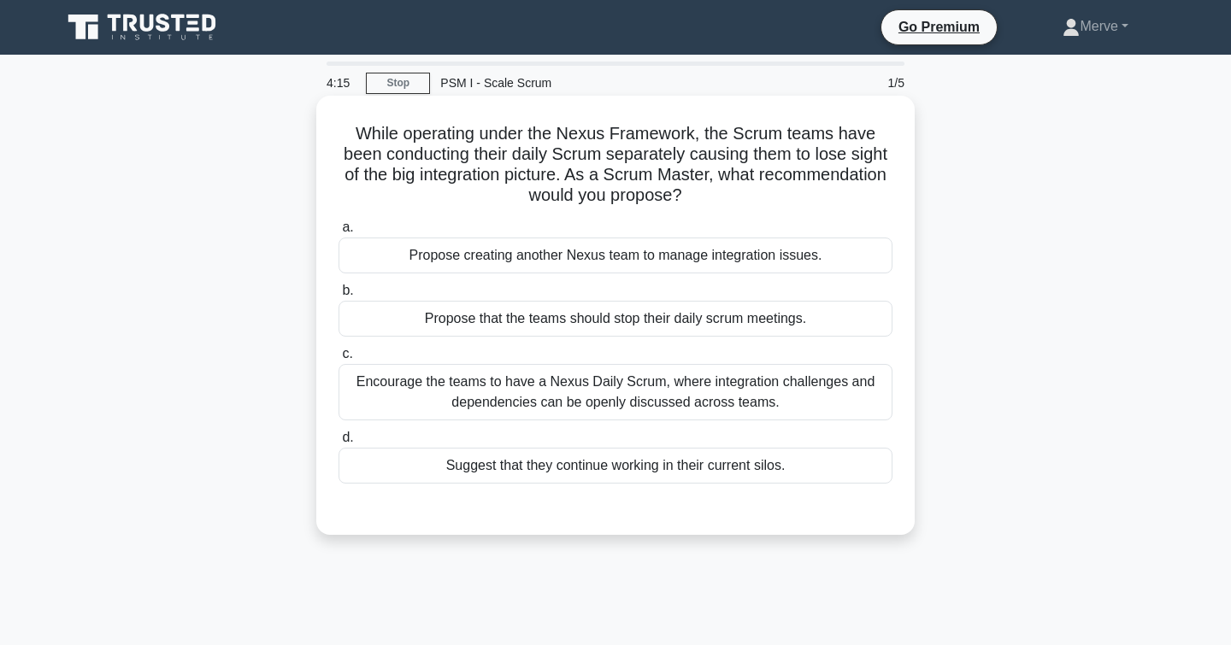
click at [426, 388] on div "Encourage the teams to have a Nexus Daily Scrum, where integration challenges a…" at bounding box center [615, 392] width 554 height 56
click at [338, 360] on input "c. Encourage the teams to have a Nexus Daily Scrum, where integration challenge…" at bounding box center [338, 354] width 0 height 11
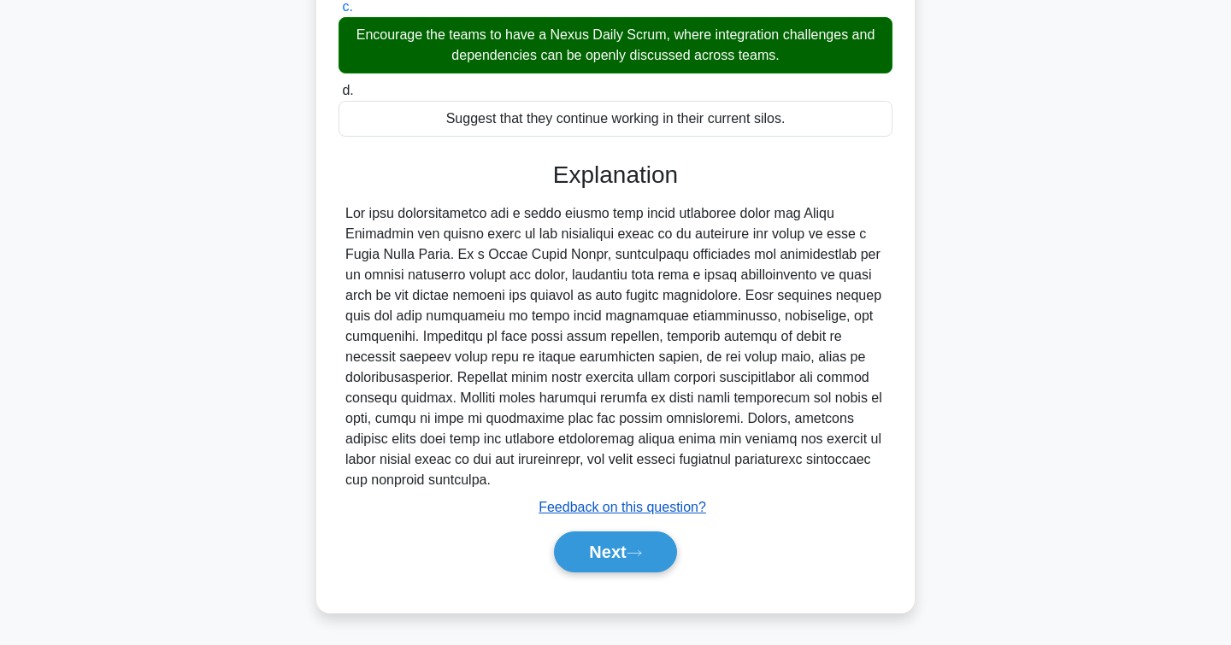
scroll to position [347, 0]
click at [573, 552] on button "Next" at bounding box center [615, 552] width 122 height 41
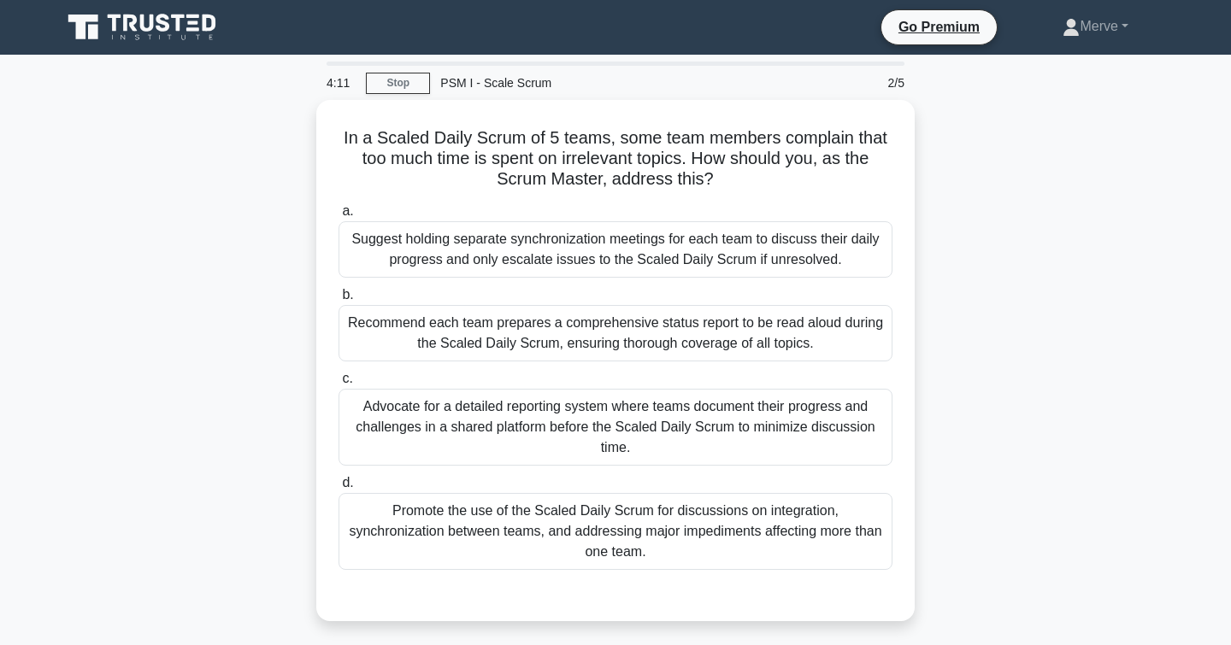
scroll to position [0, 0]
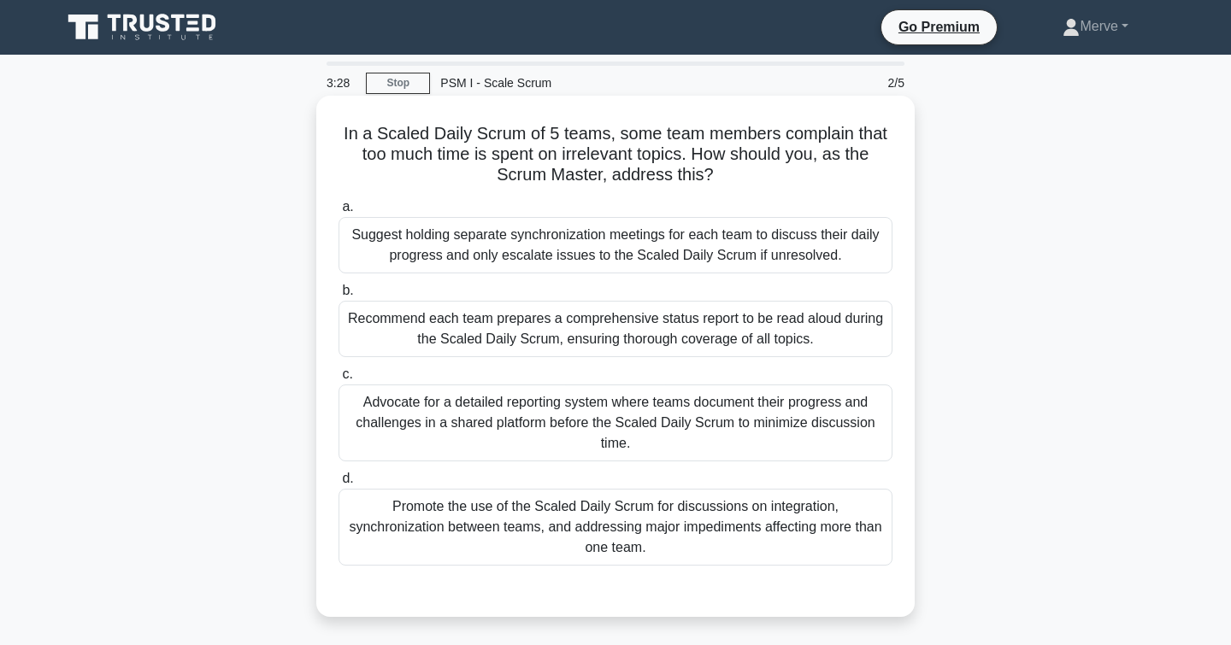
click at [358, 511] on div "Promote the use of the Scaled Daily Scrum for discussions on integration, synch…" at bounding box center [615, 527] width 554 height 77
click at [338, 485] on input "d. Promote the use of the Scaled Daily Scrum for discussions on integration, sy…" at bounding box center [338, 478] width 0 height 11
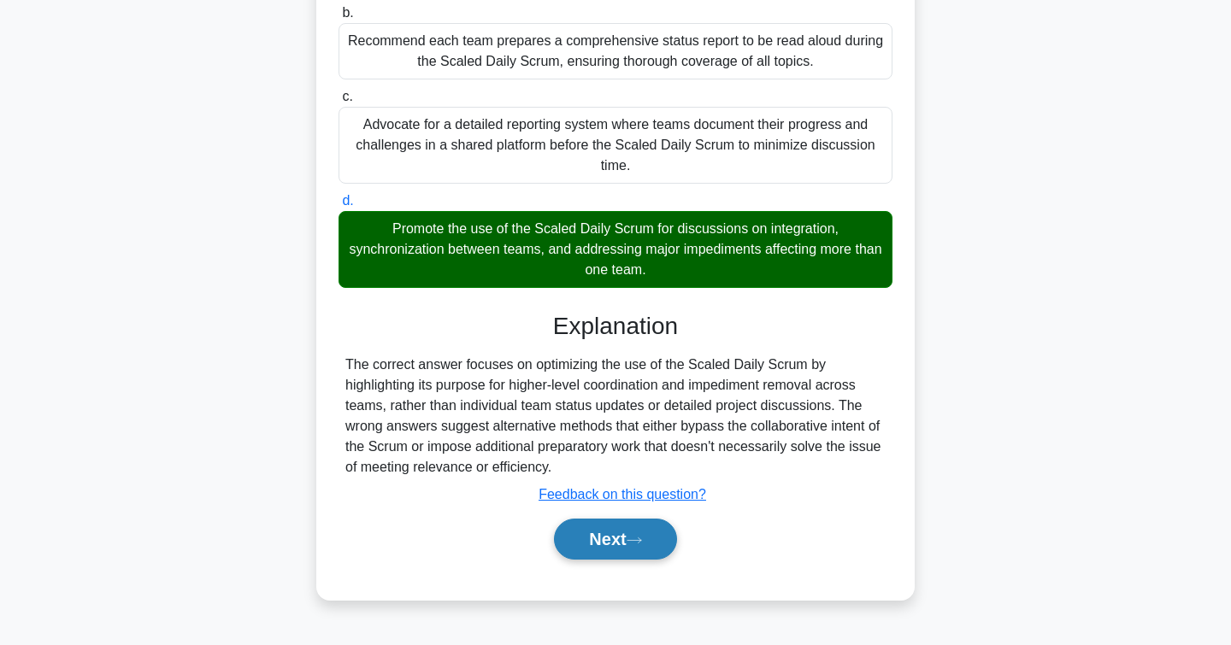
scroll to position [278, 0]
click at [619, 538] on button "Next" at bounding box center [615, 539] width 122 height 41
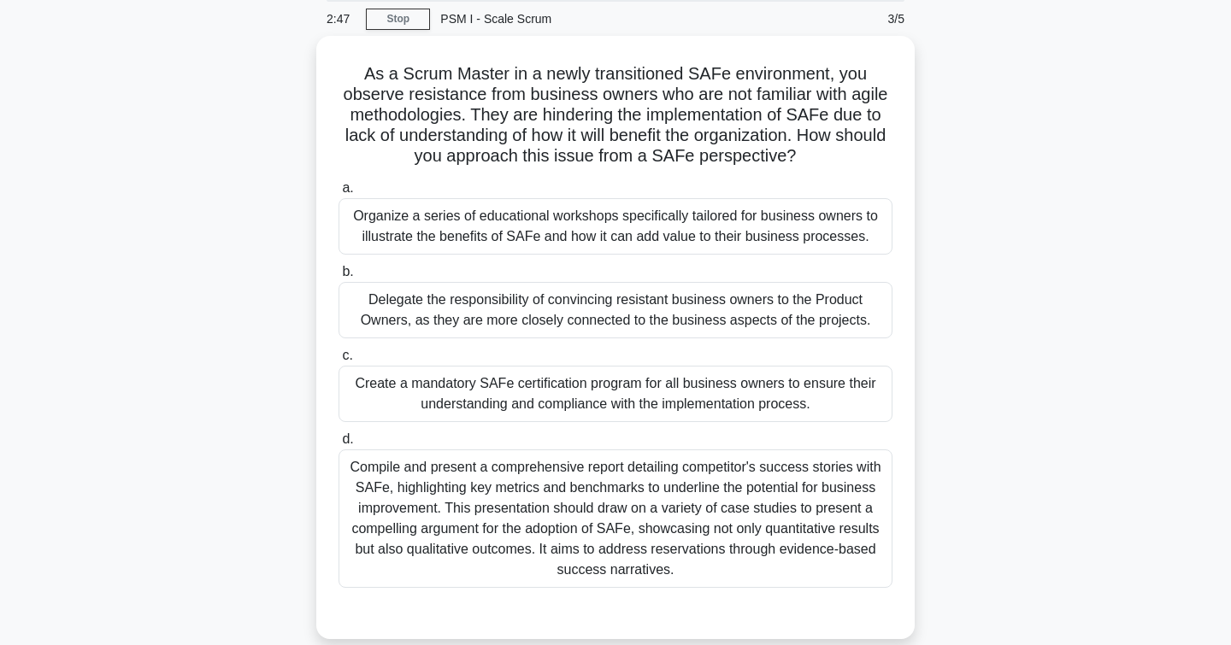
scroll to position [65, 0]
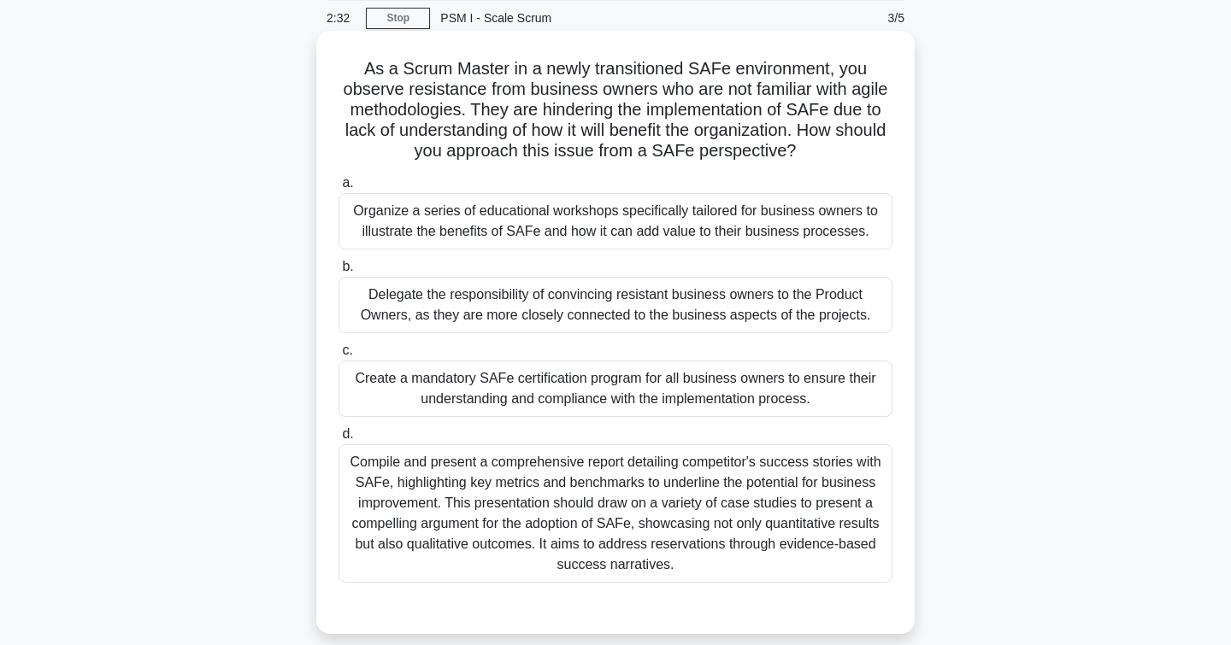
click at [377, 220] on div "Organize a series of educational workshops specifically tailored for business o…" at bounding box center [615, 221] width 554 height 56
click at [338, 189] on input "a. Organize a series of educational workshops specifically tailored for busines…" at bounding box center [338, 183] width 0 height 11
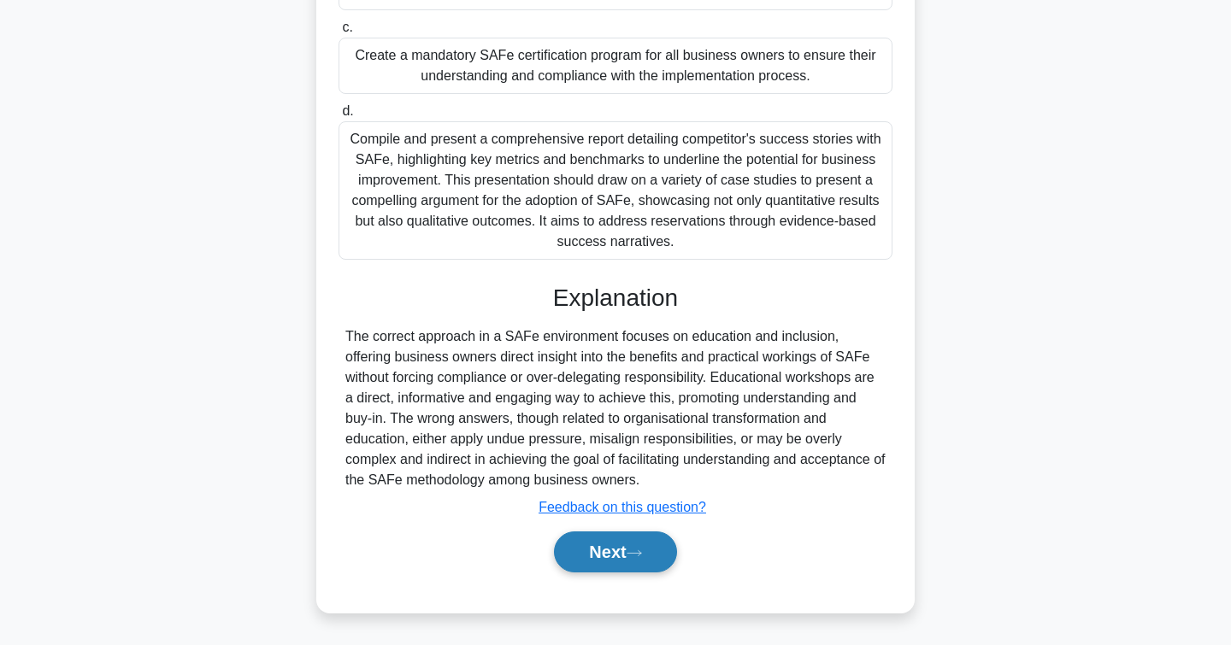
scroll to position [388, 0]
click at [598, 536] on button "Next" at bounding box center [615, 552] width 122 height 41
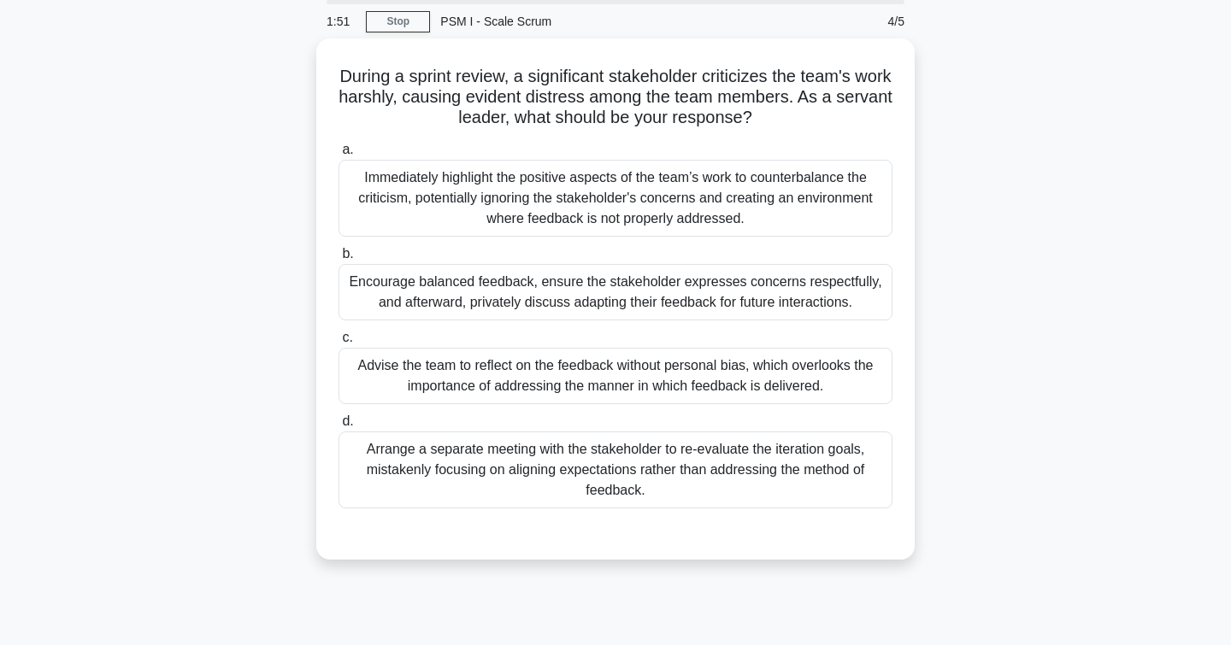
scroll to position [62, 0]
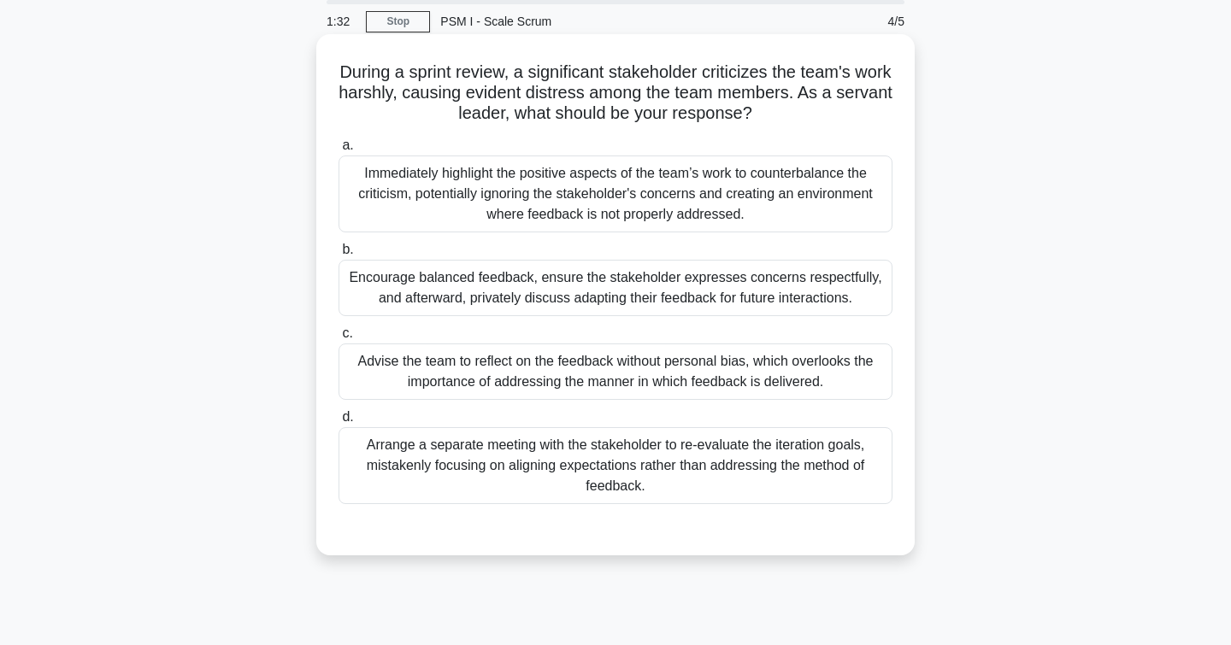
click at [358, 283] on div "Encourage balanced feedback, ensure the stakeholder expresses concerns respectf…" at bounding box center [615, 288] width 554 height 56
click at [338, 256] on input "b. Encourage balanced feedback, ensure the stakeholder expresses concerns respe…" at bounding box center [338, 249] width 0 height 11
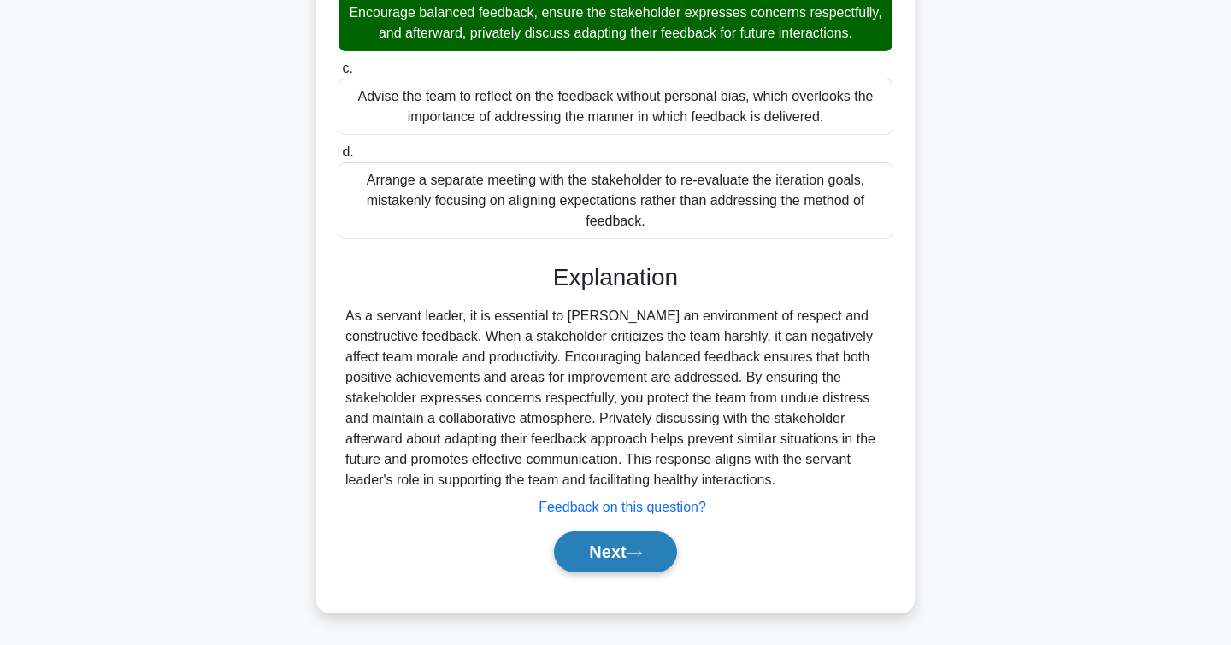
scroll to position [326, 0]
click at [587, 545] on button "Next" at bounding box center [615, 552] width 122 height 41
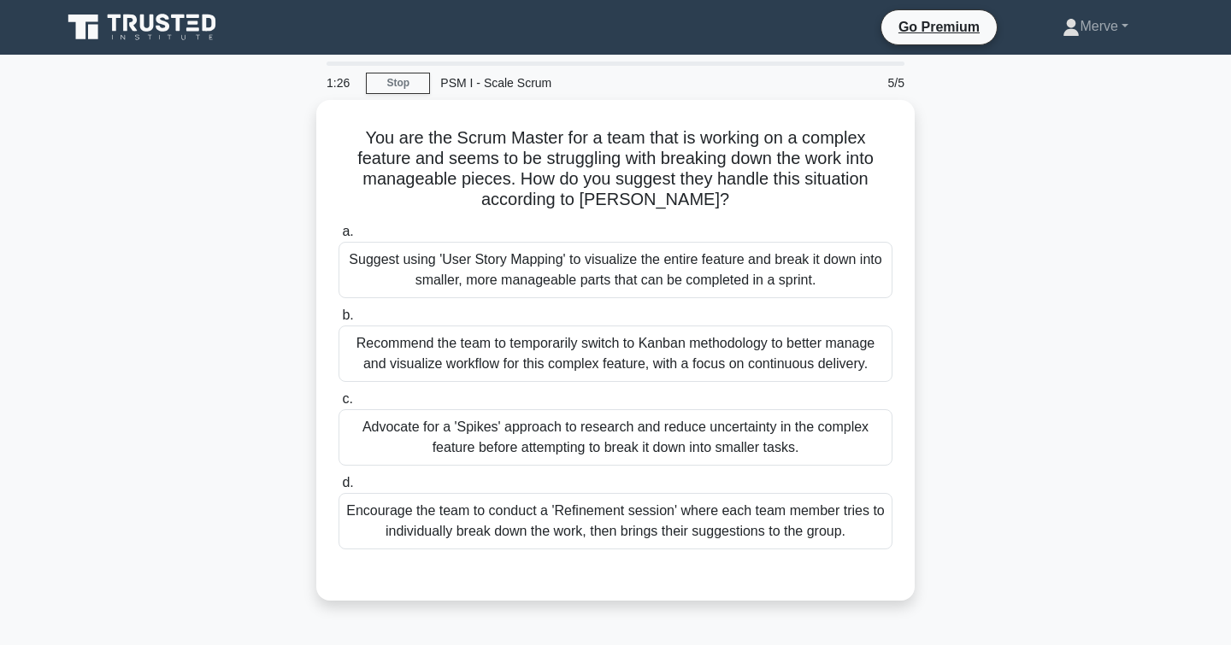
scroll to position [0, 0]
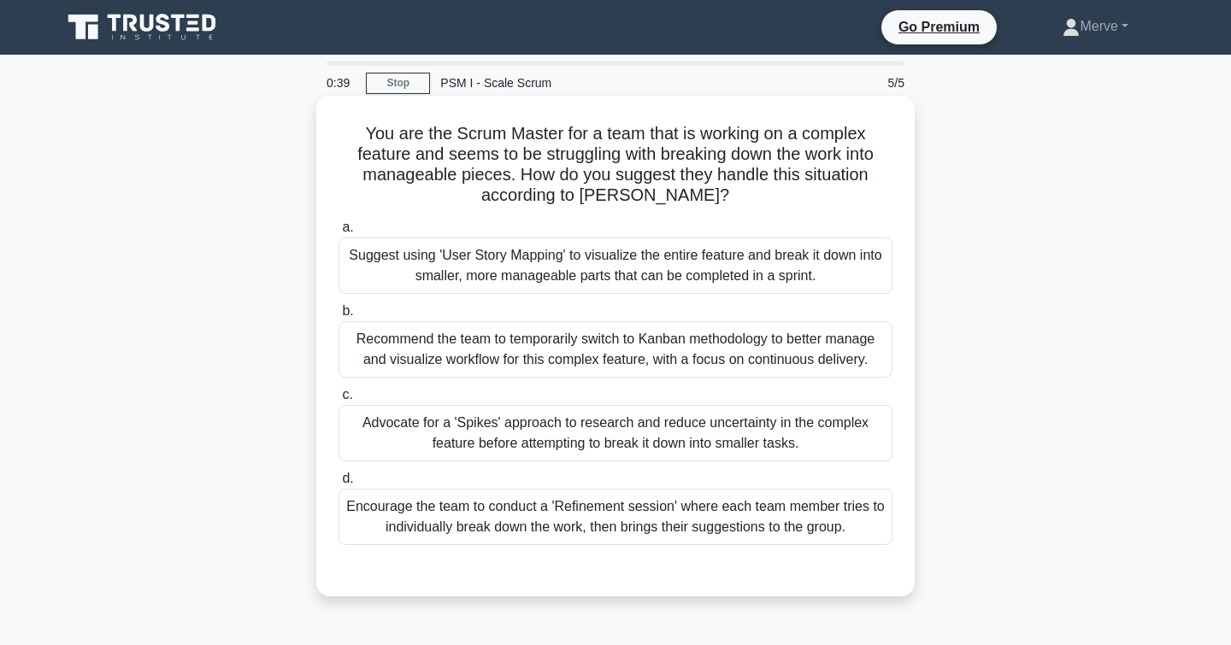
click at [403, 261] on div "Suggest using 'User Story Mapping' to visualize the entire feature and break it…" at bounding box center [615, 266] width 554 height 56
click at [338, 233] on input "a. Suggest using 'User Story Mapping' to visualize the entire feature and break…" at bounding box center [338, 227] width 0 height 11
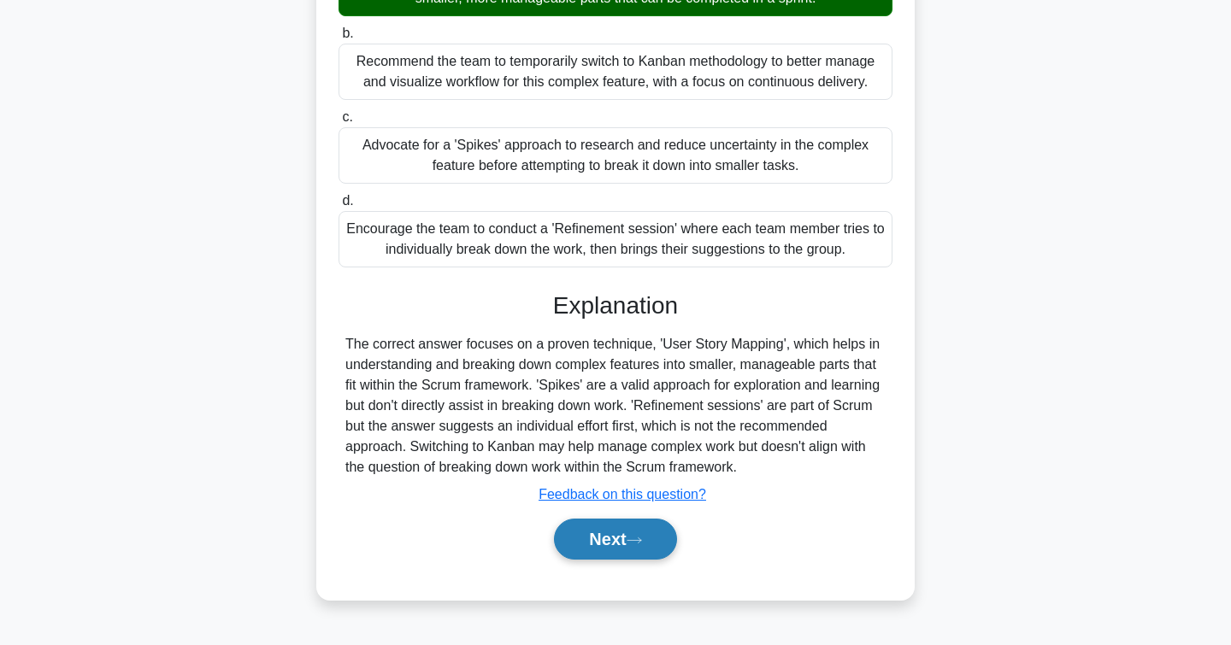
scroll to position [278, 0]
click at [572, 543] on button "Next" at bounding box center [615, 539] width 122 height 41
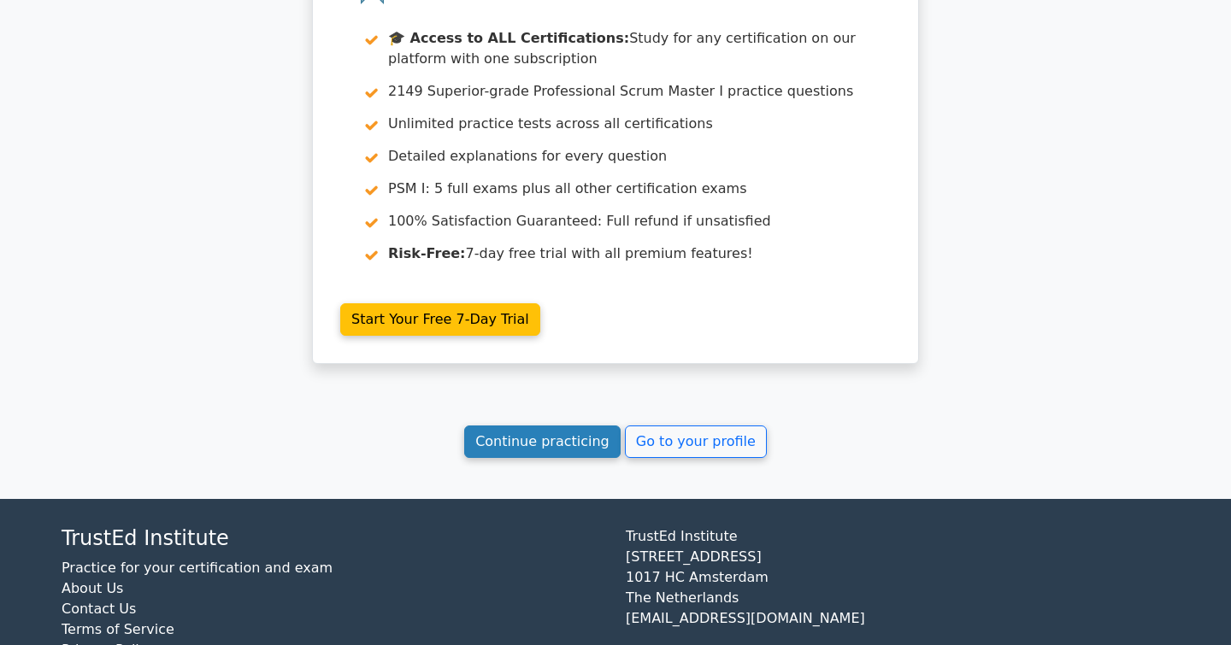
scroll to position [2608, 0]
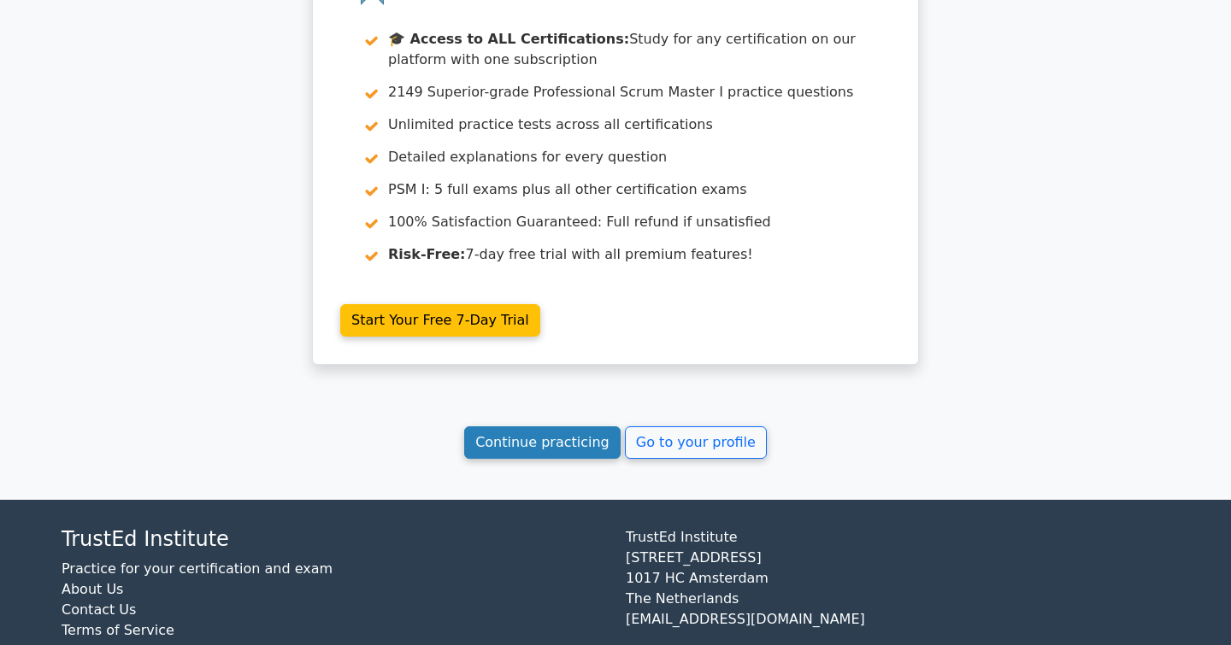
click at [573, 426] on link "Continue practicing" at bounding box center [542, 442] width 156 height 32
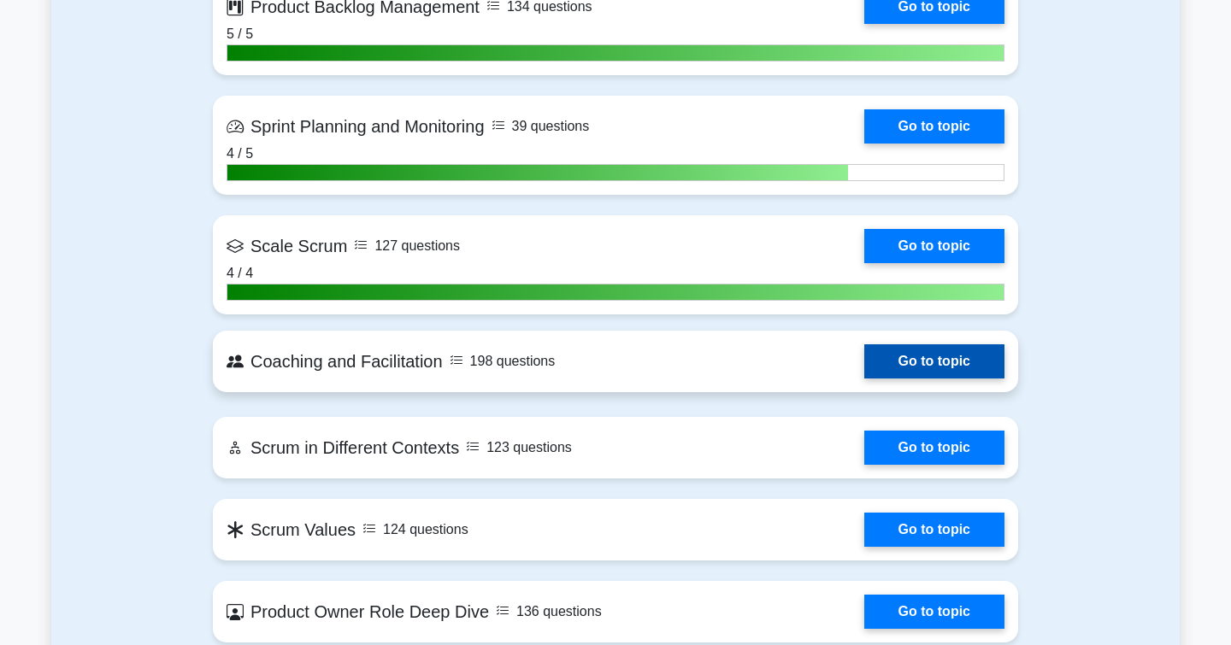
scroll to position [1996, 0]
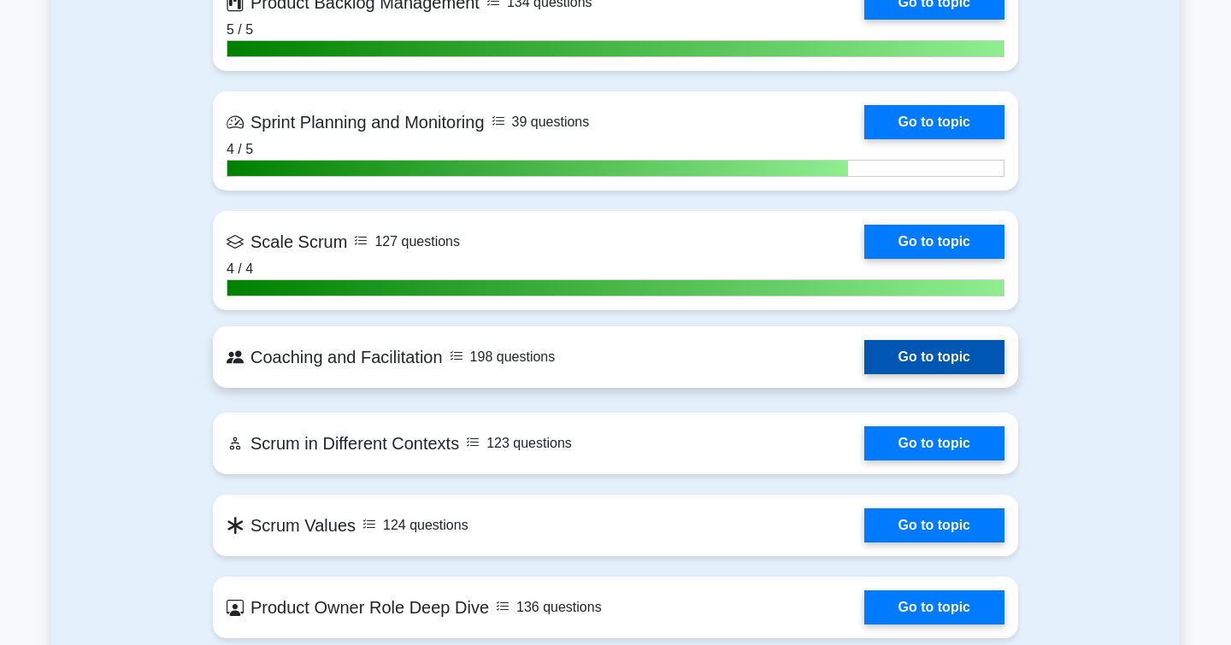
click at [937, 362] on link "Go to topic" at bounding box center [934, 357] width 140 height 34
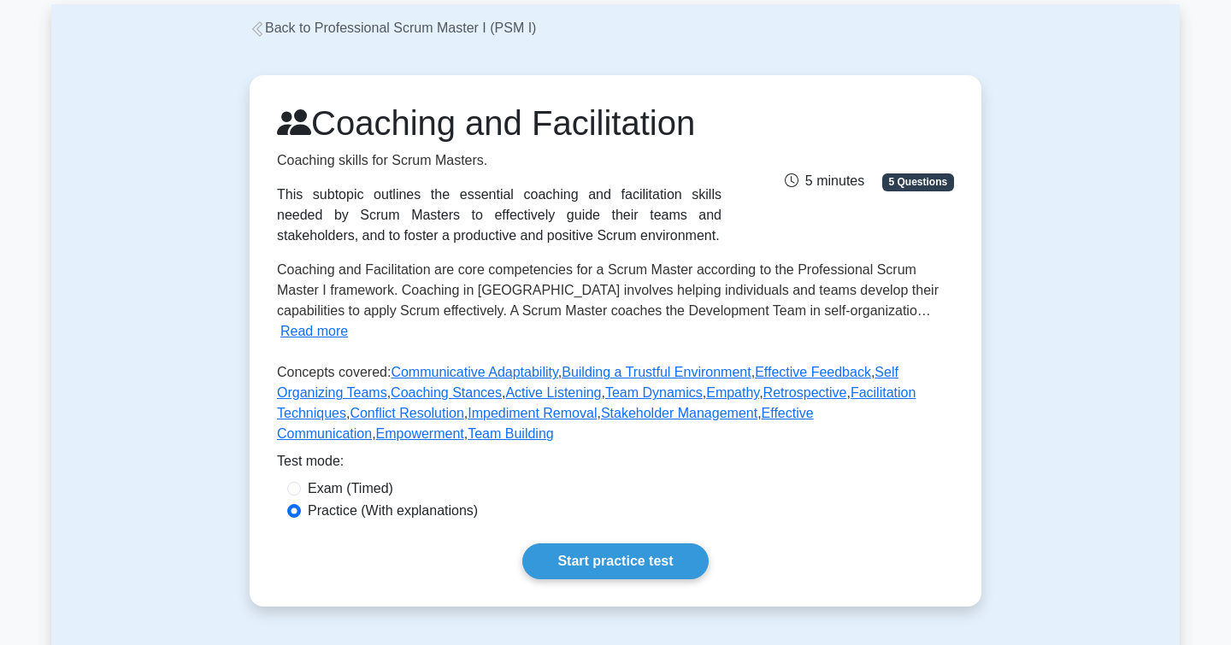
scroll to position [100, 0]
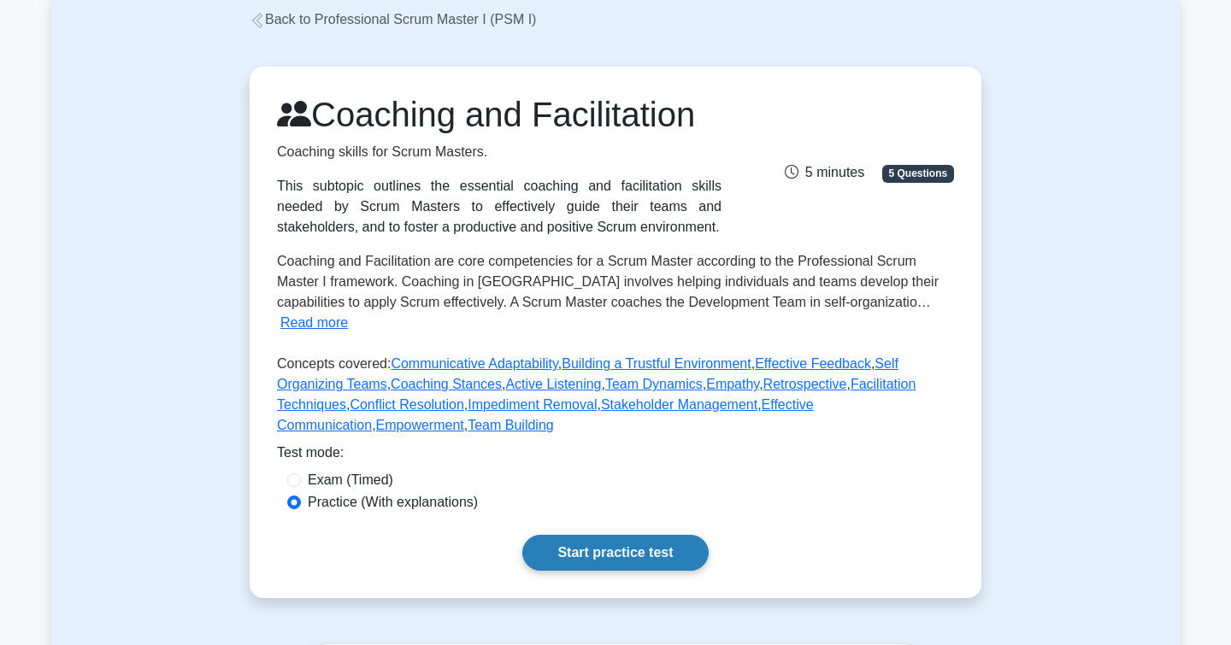
click at [604, 535] on link "Start practice test" at bounding box center [614, 553] width 185 height 36
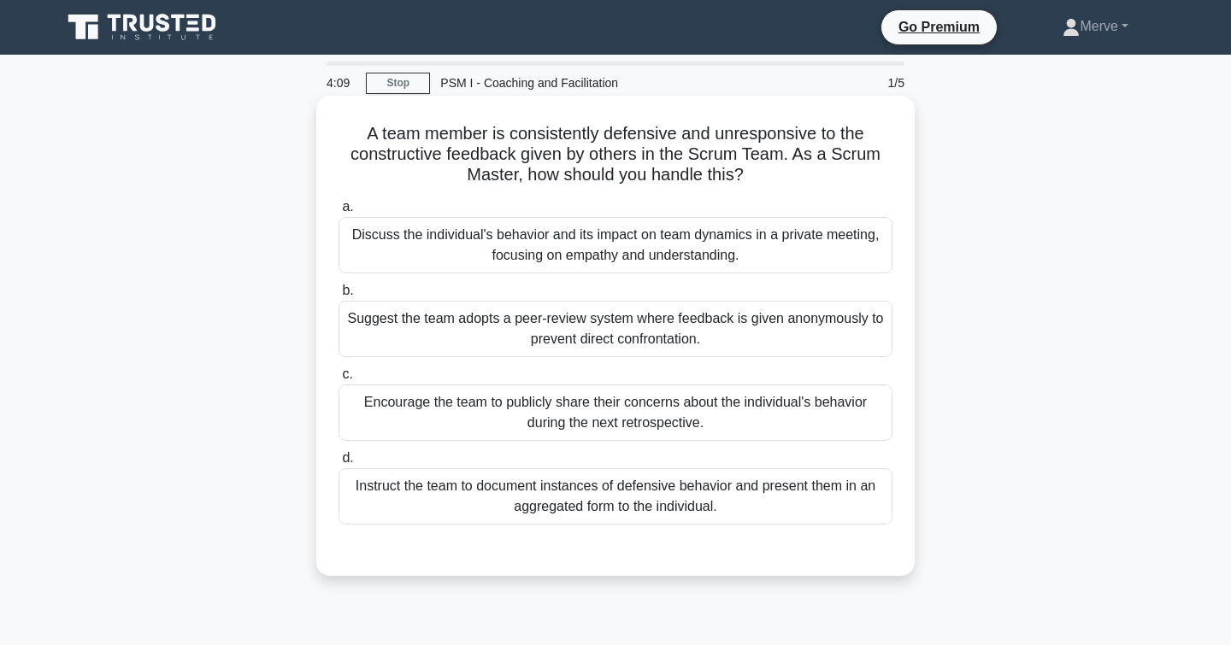
click at [379, 237] on div "Discuss the individual's behavior and its impact on team dynamics in a private …" at bounding box center [615, 245] width 554 height 56
click at [338, 213] on input "a. Discuss the individual's behavior and its impact on team dynamics in a priva…" at bounding box center [338, 207] width 0 height 11
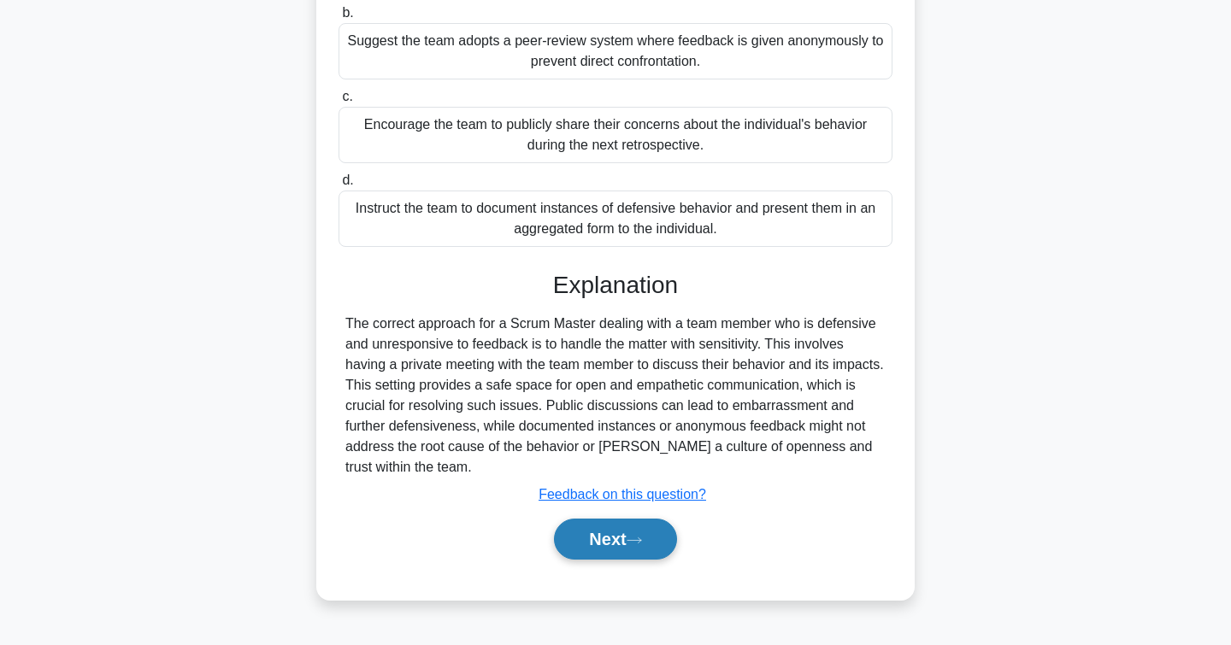
scroll to position [278, 0]
click at [592, 538] on button "Next" at bounding box center [615, 539] width 122 height 41
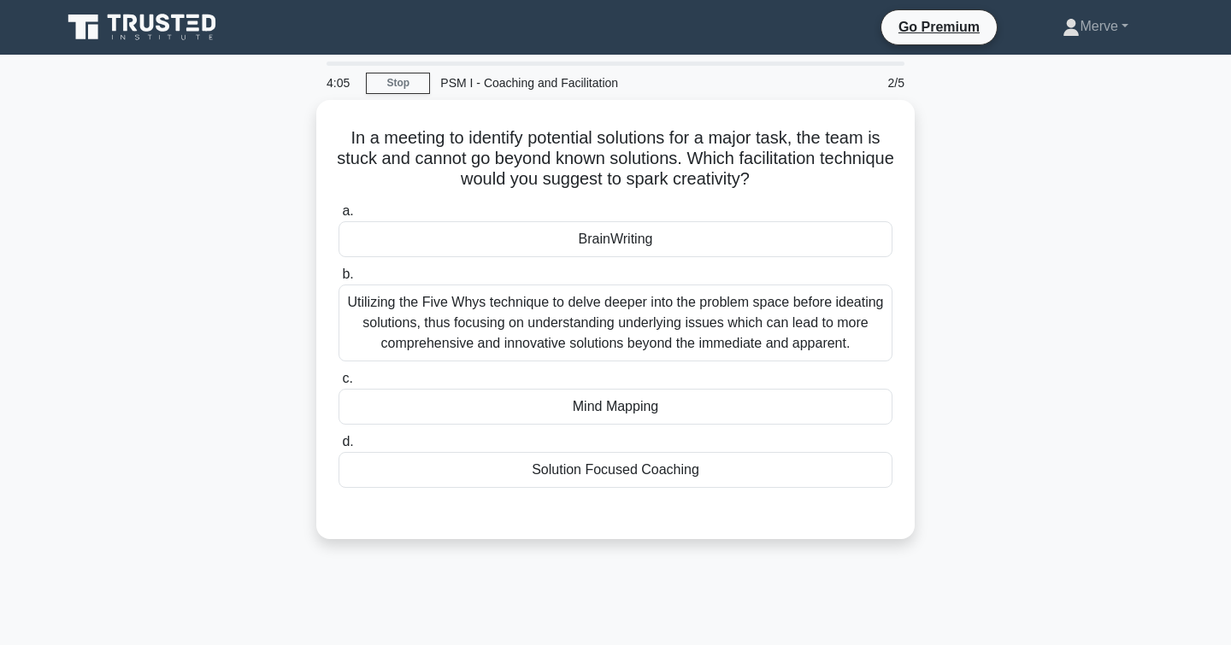
scroll to position [0, 0]
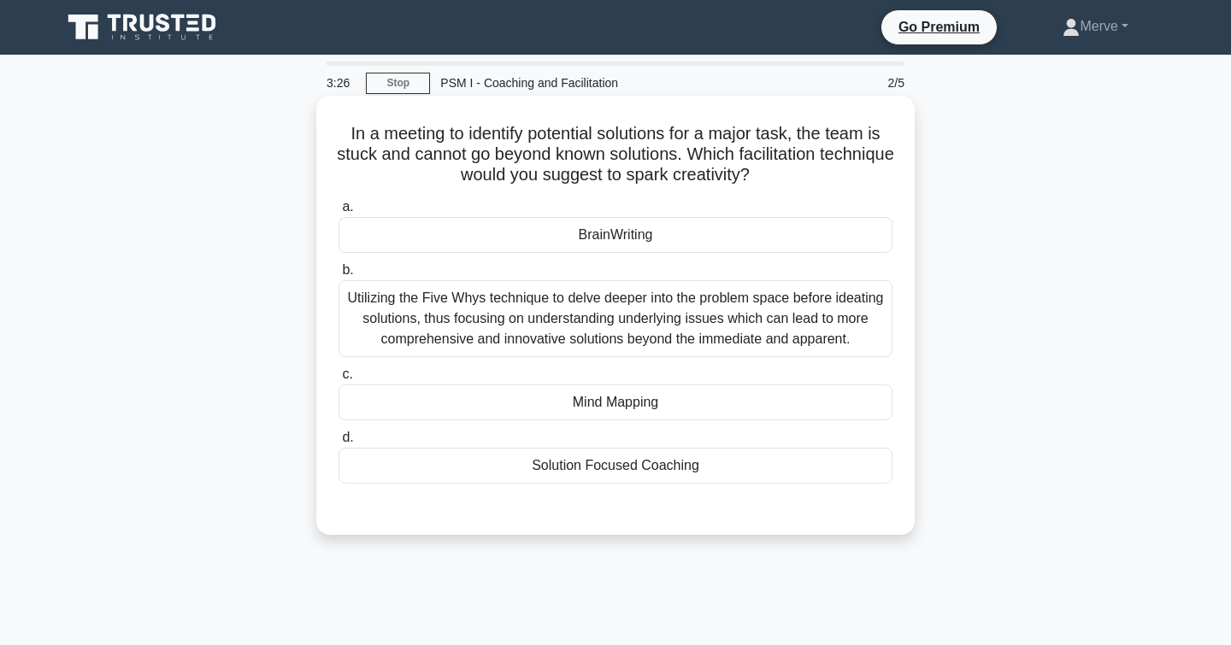
click at [452, 320] on div "Utilizing the Five Whys technique to delve deeper into the problem space before…" at bounding box center [615, 318] width 554 height 77
click at [338, 276] on input "b. Utilizing the Five Whys technique to delve deeper into the problem space bef…" at bounding box center [338, 270] width 0 height 11
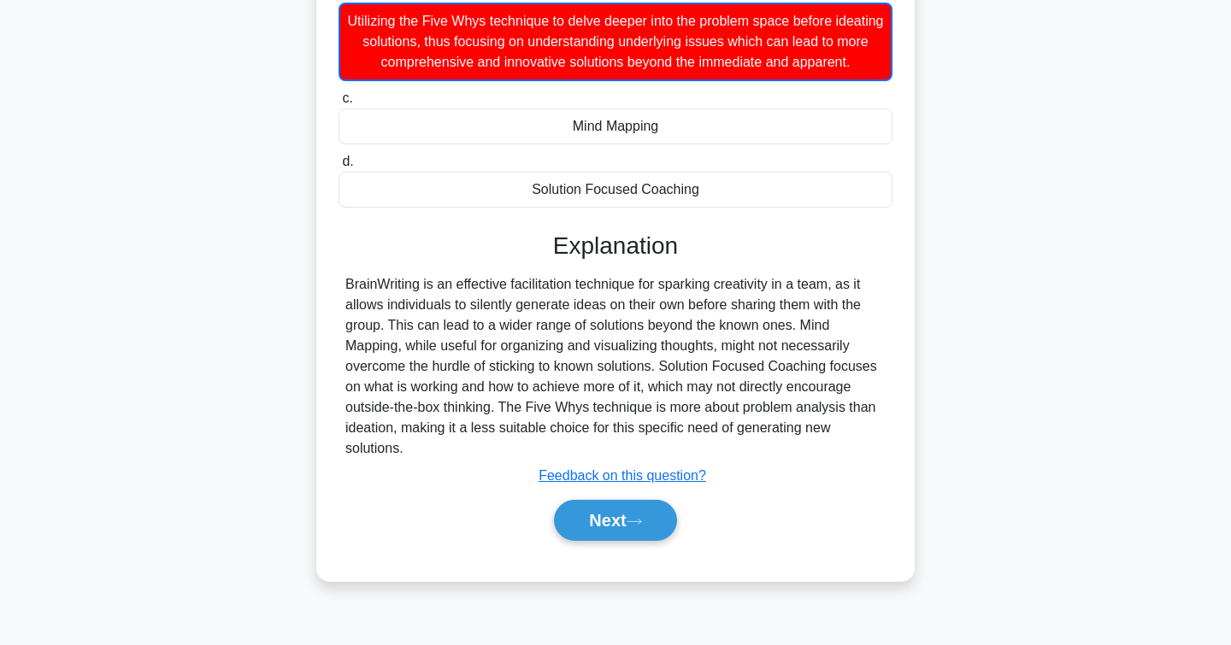
scroll to position [278, 0]
click at [591, 526] on button "Next" at bounding box center [615, 520] width 122 height 41
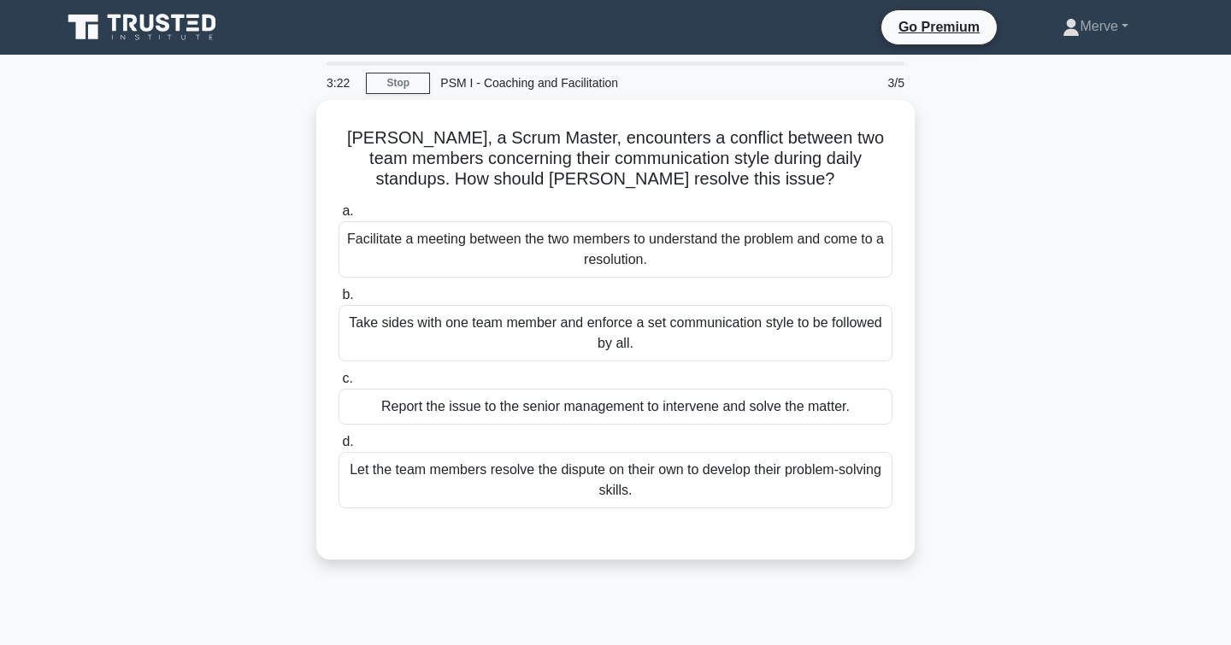
scroll to position [0, 0]
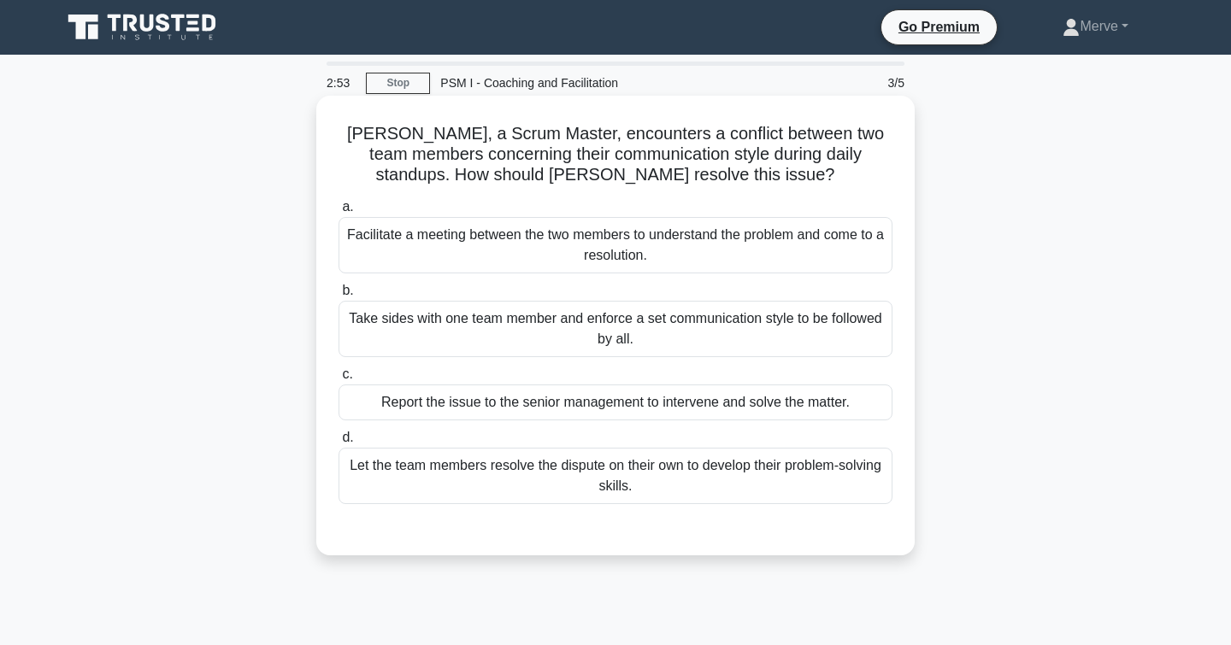
click at [430, 244] on div "Facilitate a meeting between the two members to understand the problem and come…" at bounding box center [615, 245] width 554 height 56
click at [338, 213] on input "a. Facilitate a meeting between the two members to understand the problem and c…" at bounding box center [338, 207] width 0 height 11
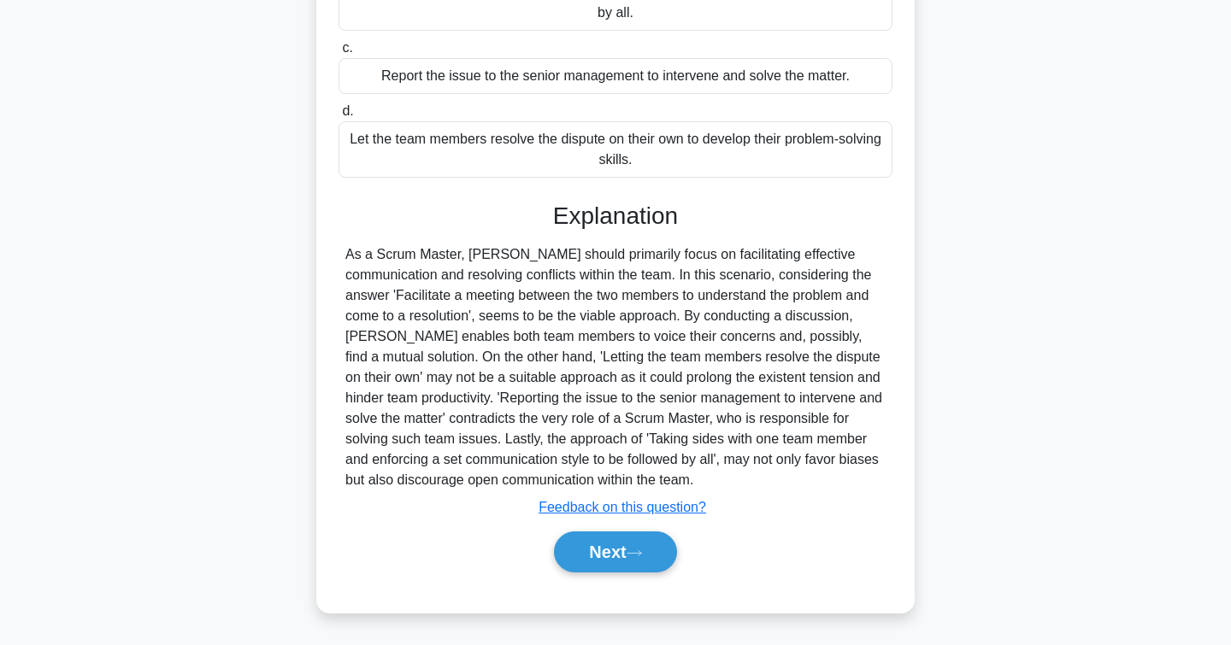
scroll to position [326, 0]
click at [601, 556] on button "Next" at bounding box center [615, 552] width 122 height 41
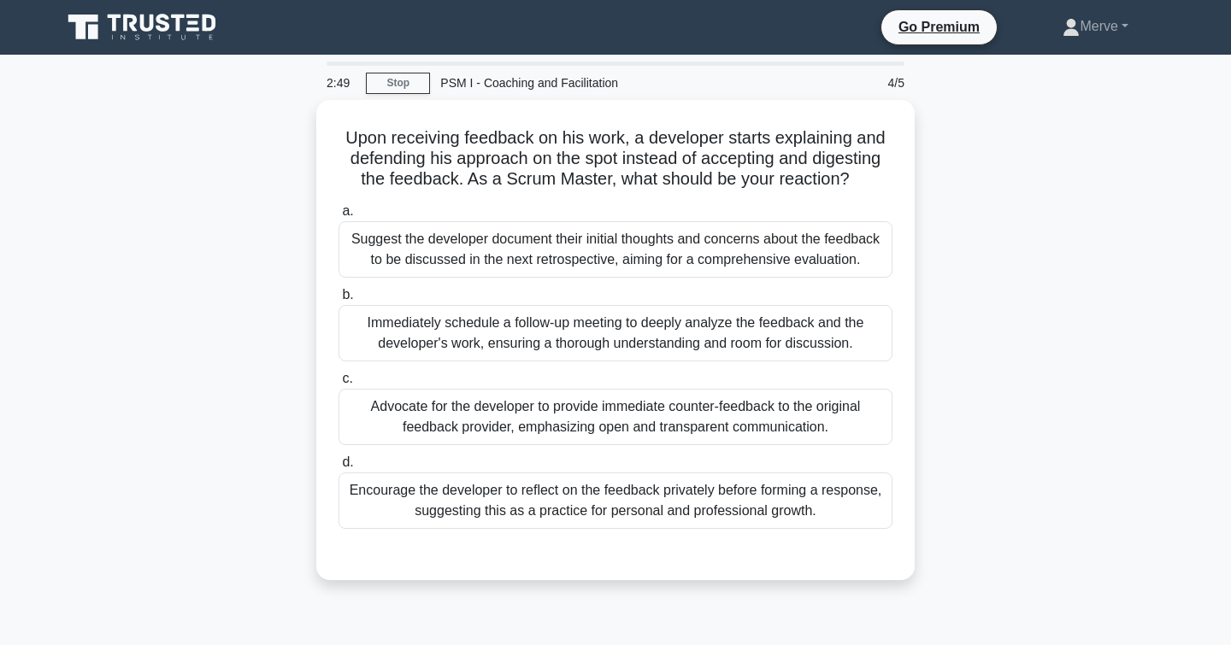
scroll to position [0, 0]
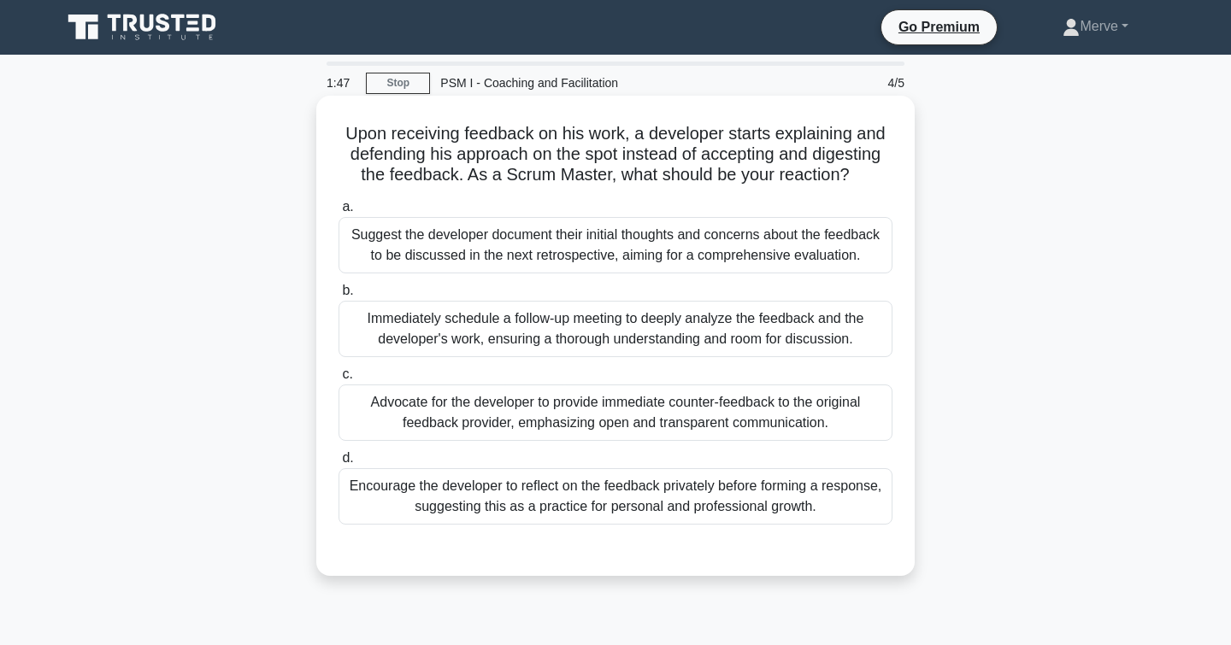
click at [442, 491] on div "Encourage the developer to reflect on the feedback privately before forming a r…" at bounding box center [615, 496] width 554 height 56
click at [338, 464] on input "d. Encourage the developer to reflect on the feedback privately before forming …" at bounding box center [338, 458] width 0 height 11
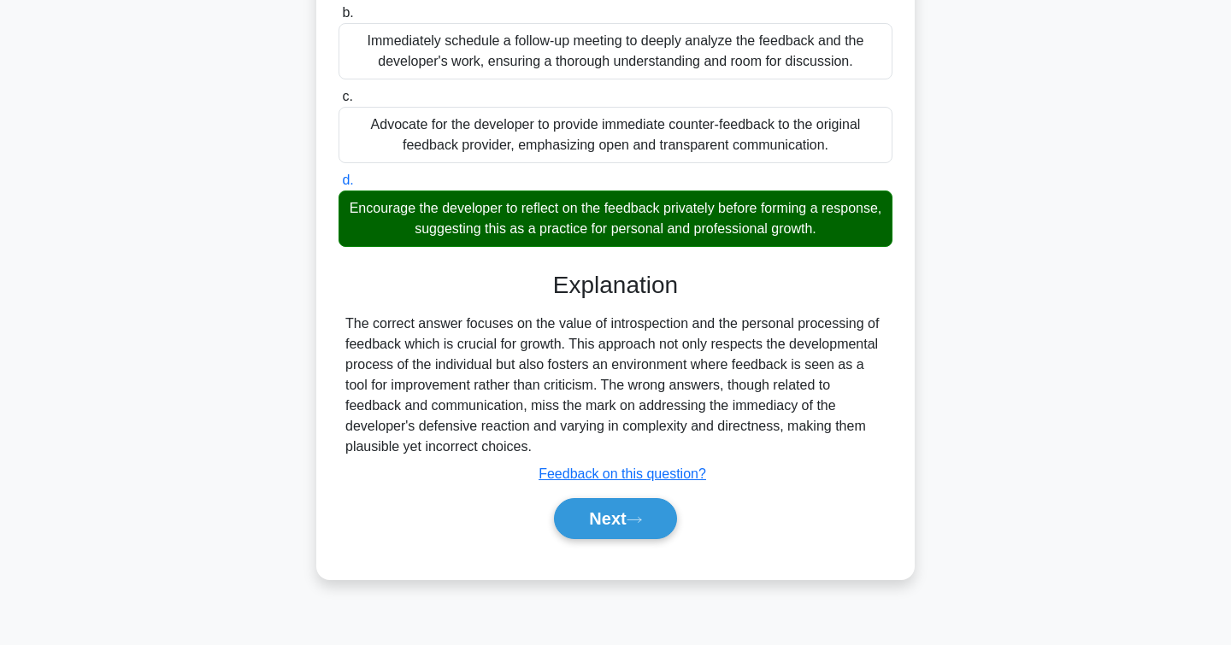
scroll to position [278, 0]
click at [591, 503] on button "Next" at bounding box center [615, 518] width 122 height 41
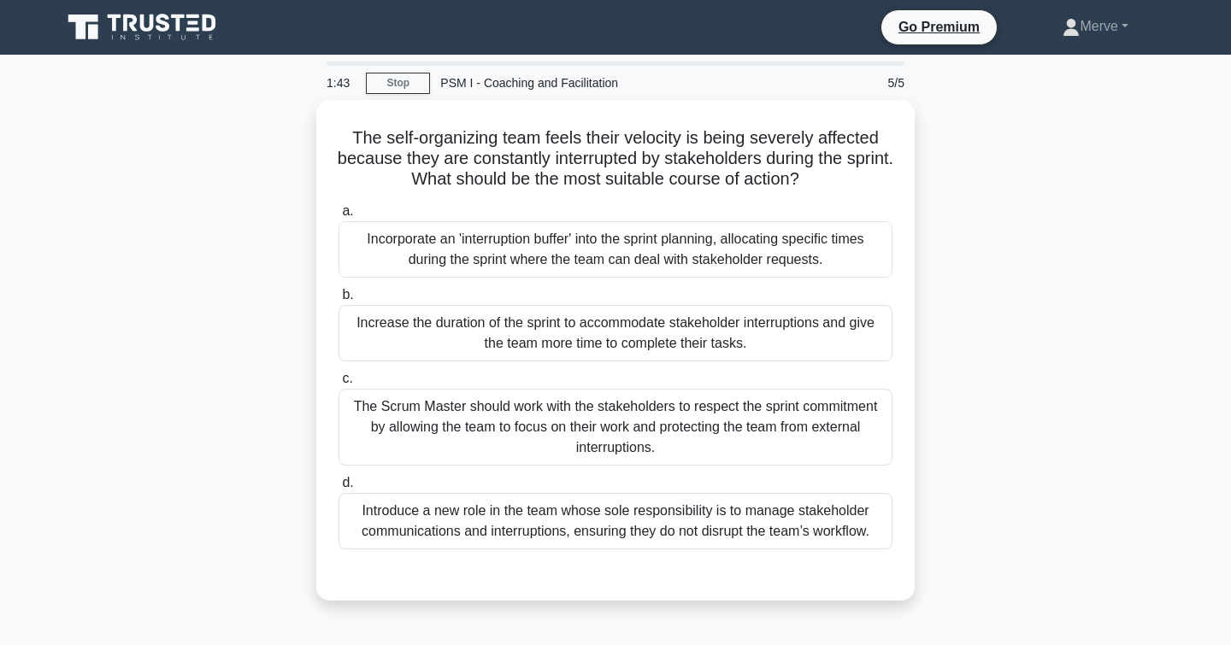
scroll to position [0, 0]
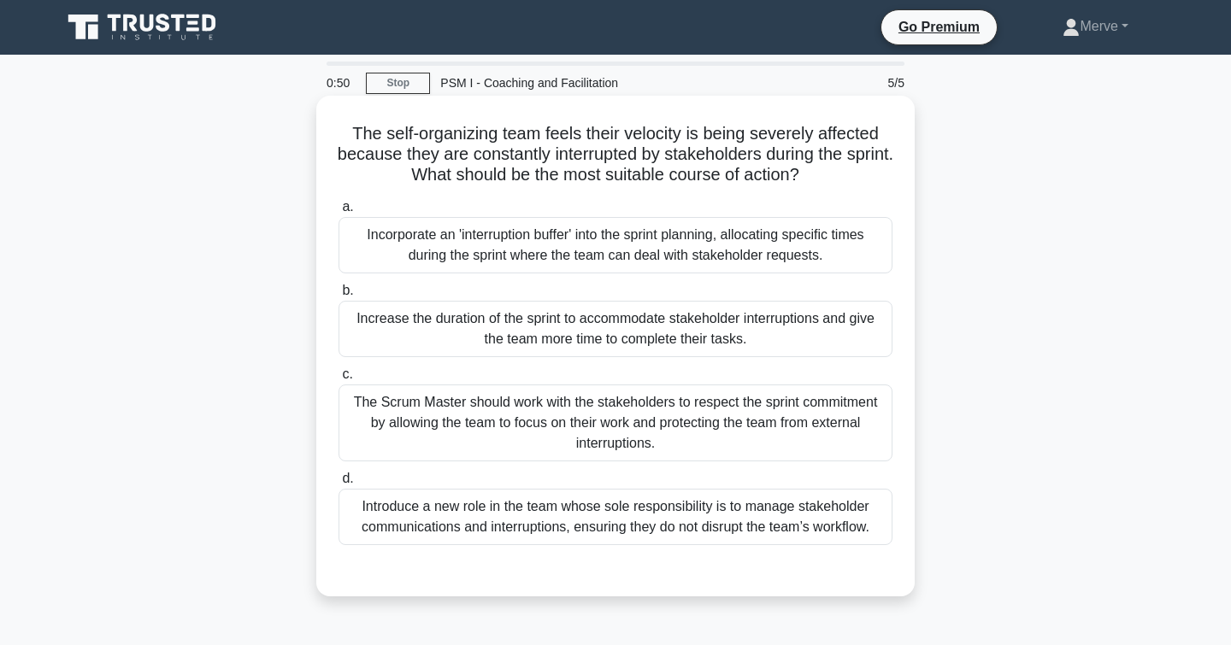
click at [416, 227] on div "Incorporate an 'interruption buffer' into the sprint planning, allocating speci…" at bounding box center [615, 245] width 554 height 56
click at [338, 213] on input "a. Incorporate an 'interruption buffer' into the sprint planning, allocating sp…" at bounding box center [338, 207] width 0 height 11
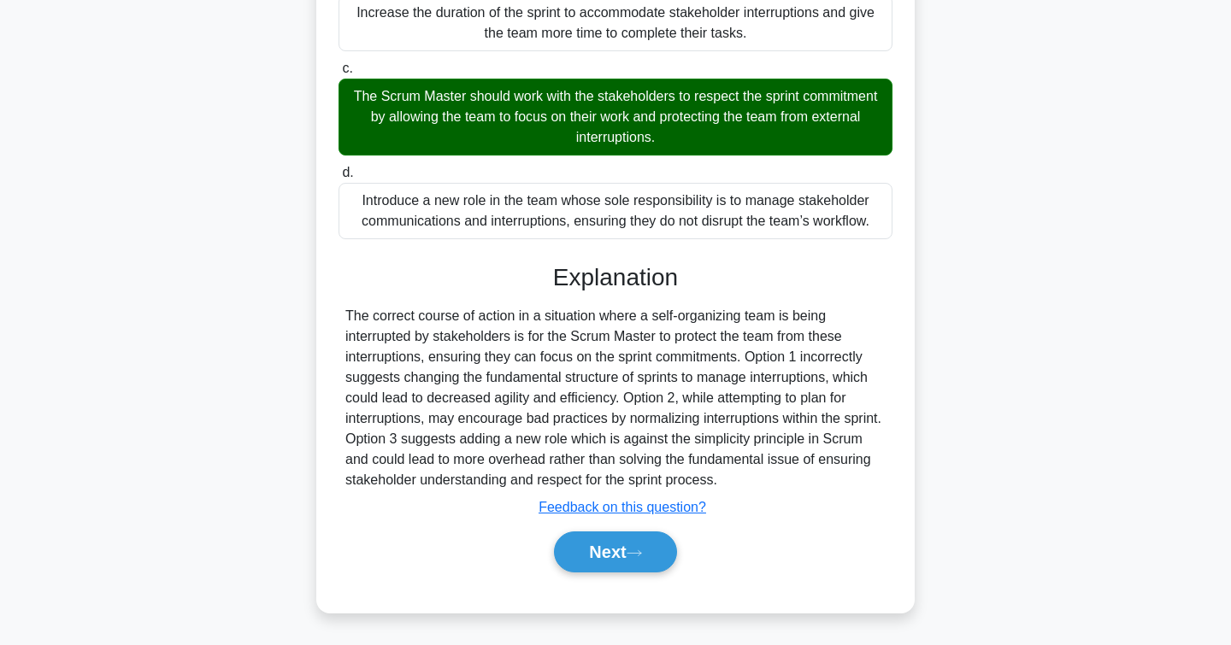
scroll to position [308, 0]
click at [595, 560] on button "Next" at bounding box center [615, 552] width 122 height 41
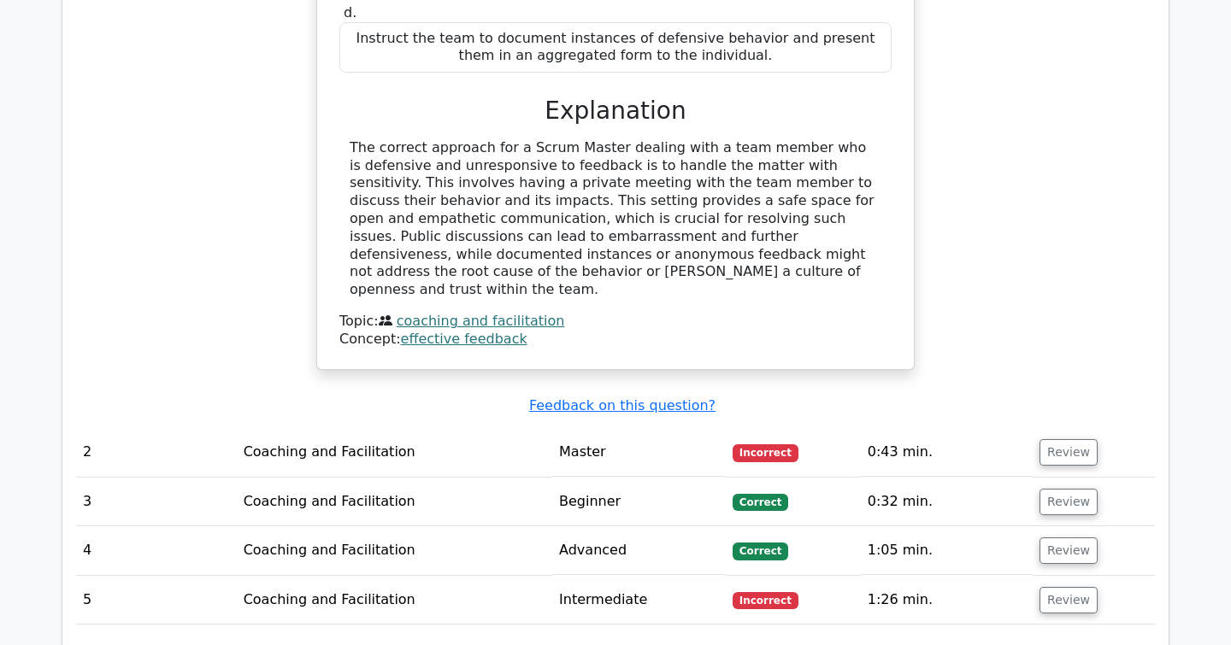
scroll to position [1739, 0]
click at [569, 427] on td "Master" at bounding box center [638, 451] width 173 height 49
click at [1050, 438] on button "Review" at bounding box center [1068, 451] width 58 height 26
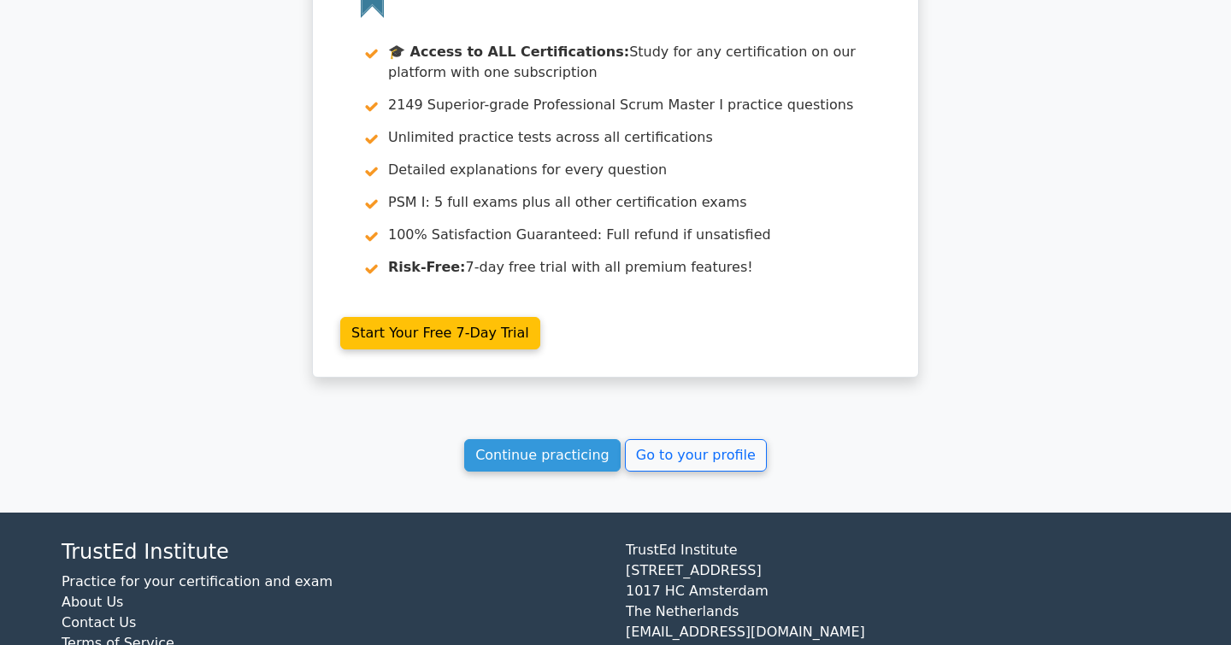
scroll to position [3302, 0]
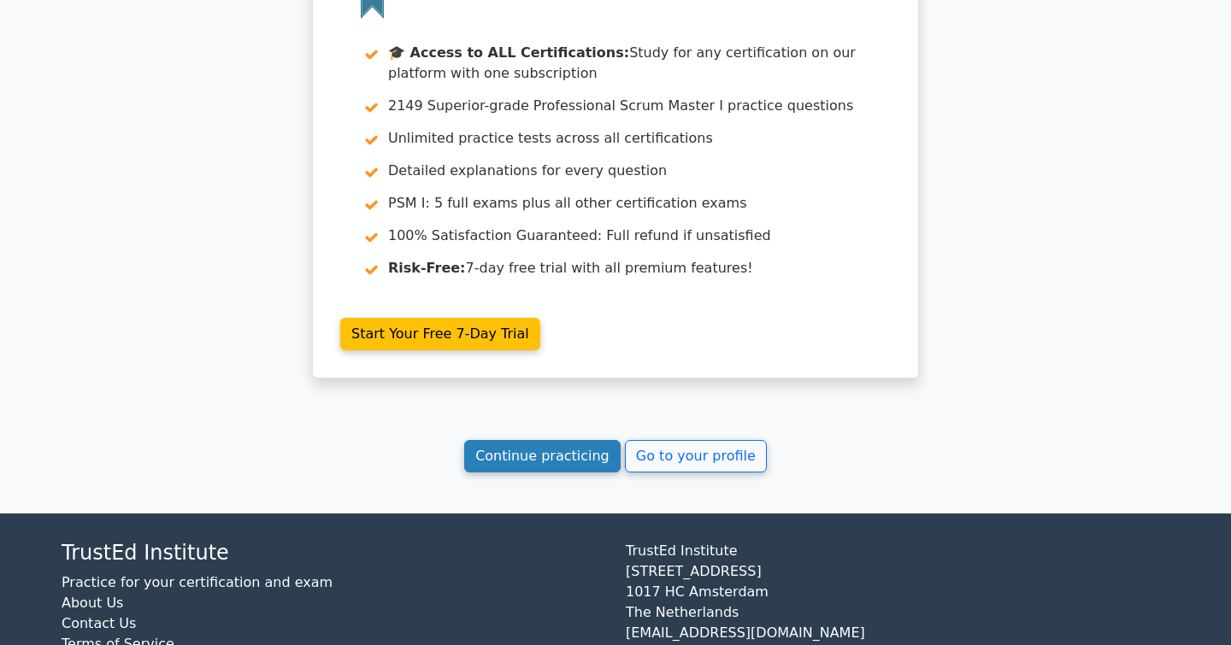
click at [526, 440] on link "Continue practicing" at bounding box center [542, 456] width 156 height 32
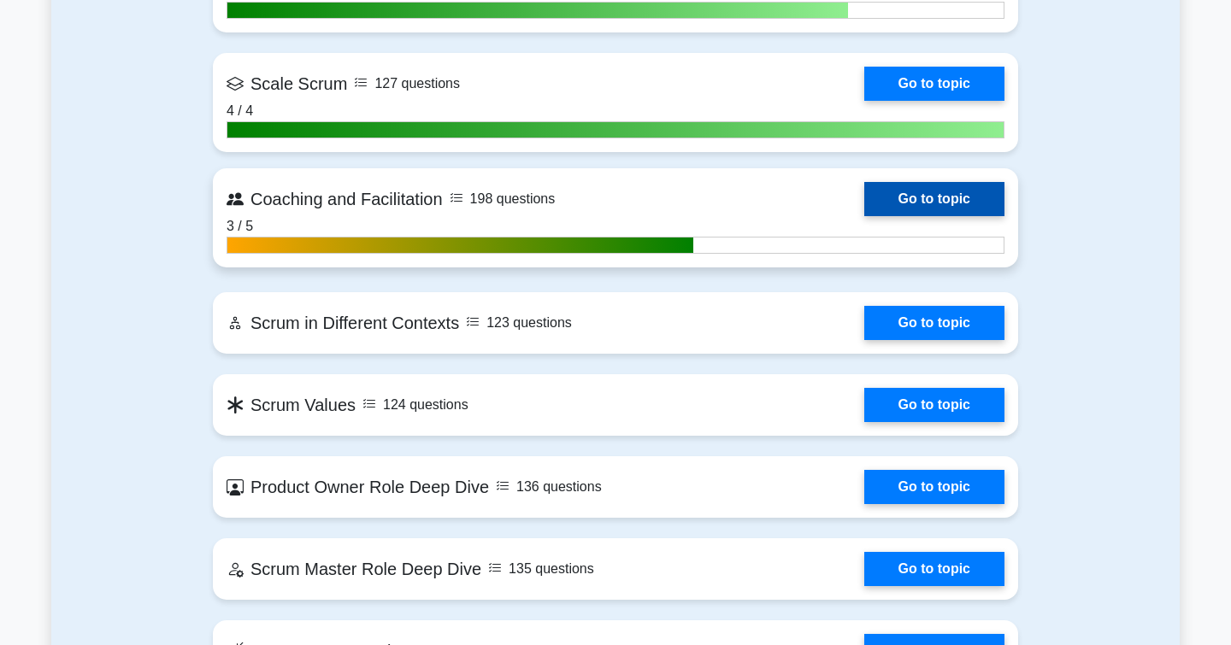
scroll to position [2152, 0]
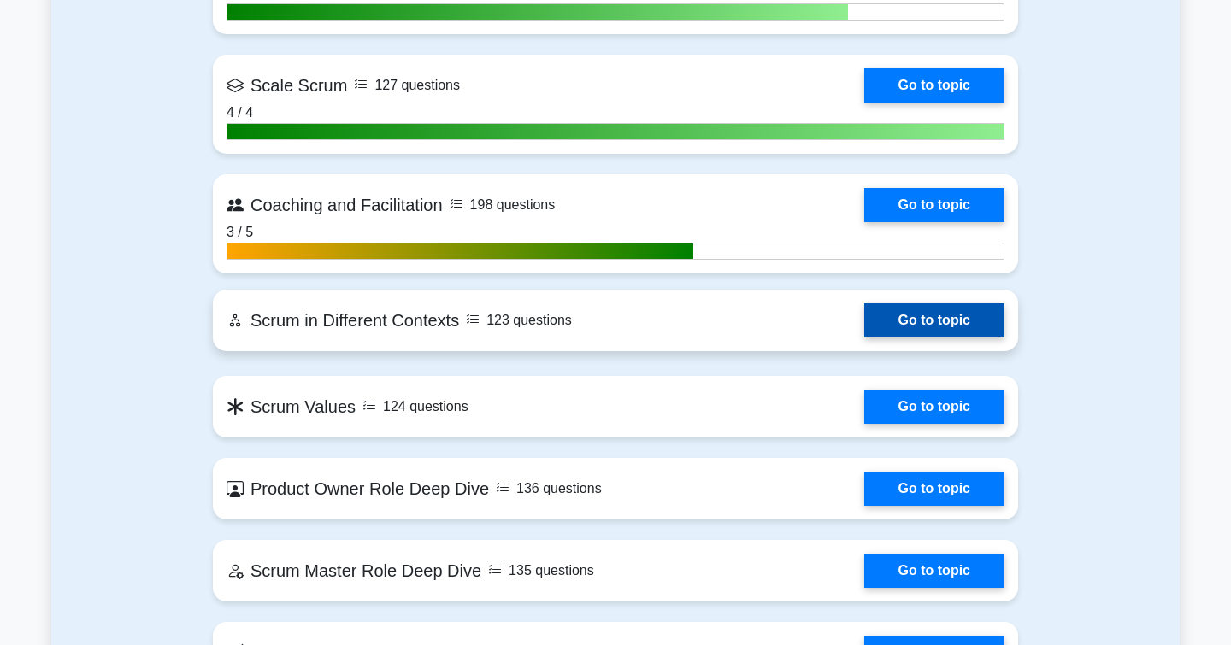
click at [902, 319] on link "Go to topic" at bounding box center [934, 320] width 140 height 34
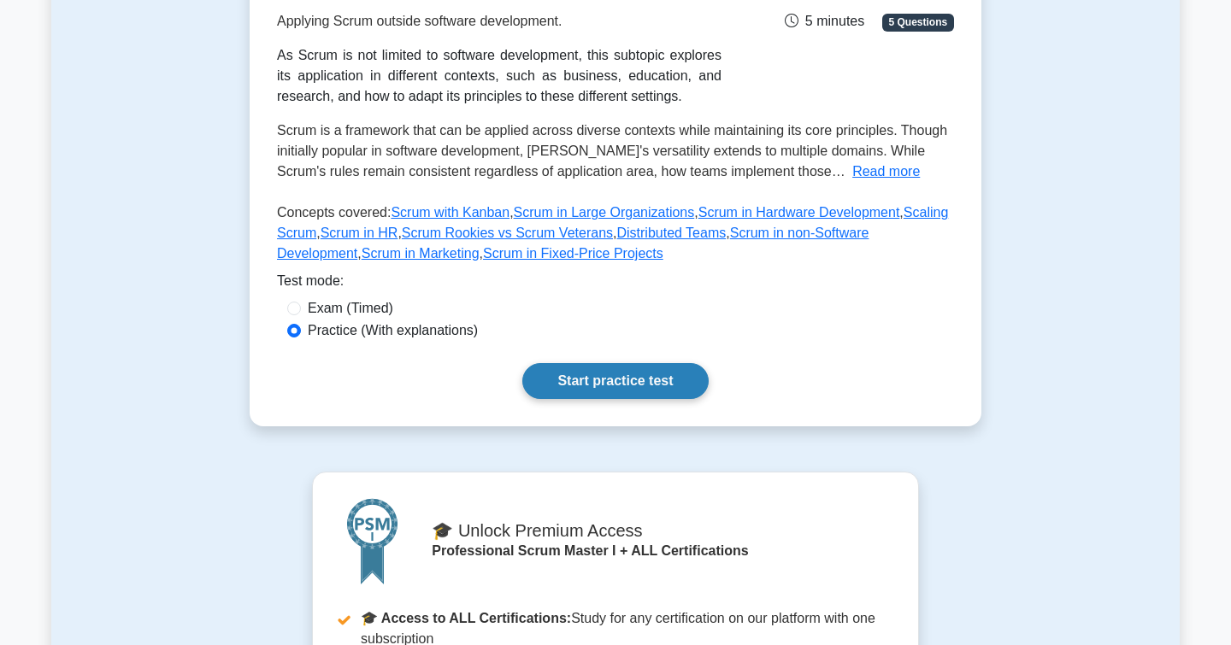
scroll to position [284, 0]
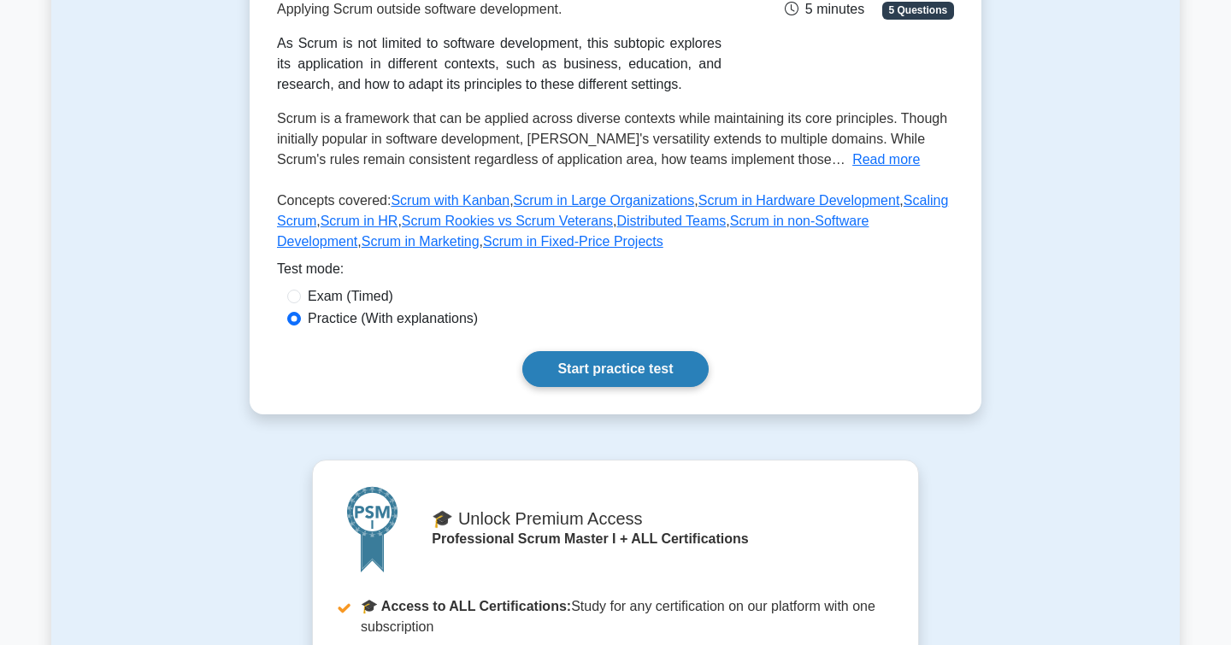
click at [602, 373] on link "Start practice test" at bounding box center [614, 369] width 185 height 36
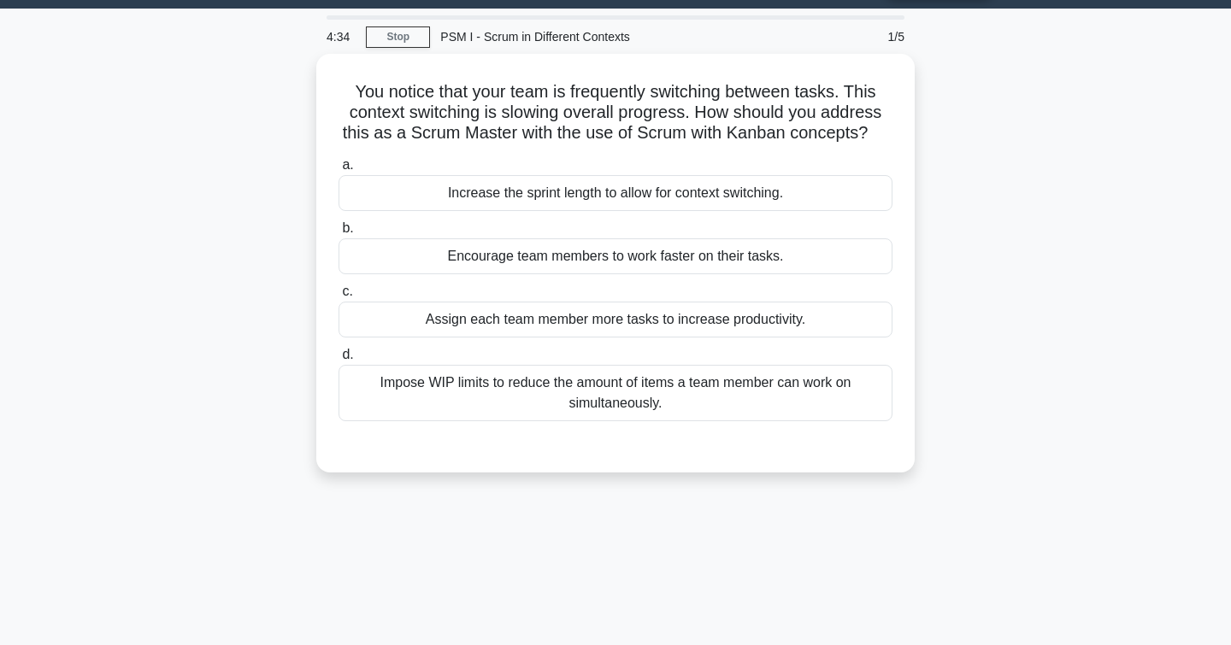
scroll to position [50, 0]
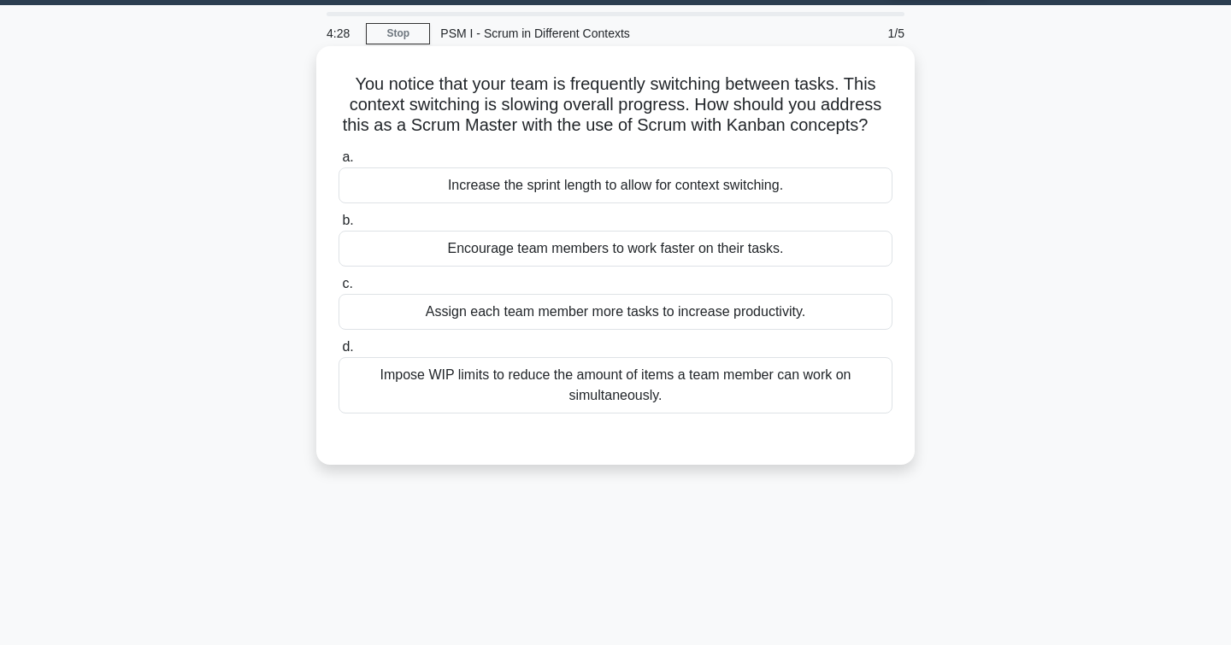
click at [438, 393] on div "Impose WIP limits to reduce the amount of items a team member can work on simul…" at bounding box center [615, 385] width 554 height 56
click at [338, 353] on input "d. Impose WIP limits to reduce the amount of items a team member can work on si…" at bounding box center [338, 347] width 0 height 11
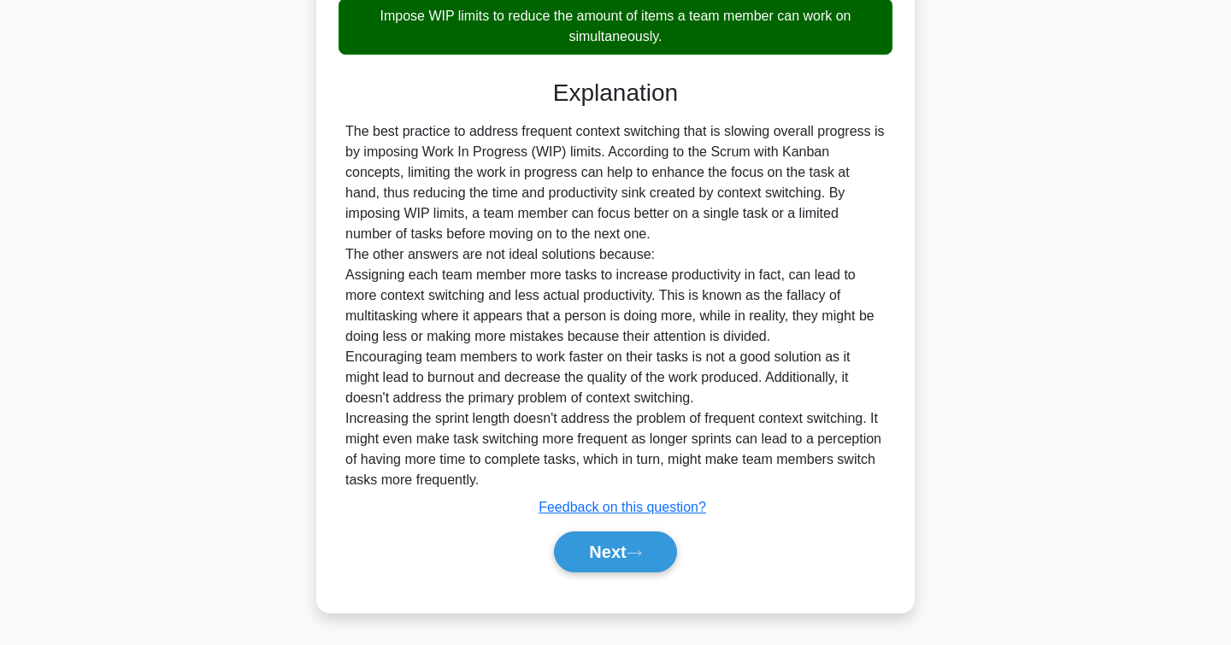
scroll to position [409, 0]
click at [597, 553] on button "Next" at bounding box center [615, 552] width 122 height 41
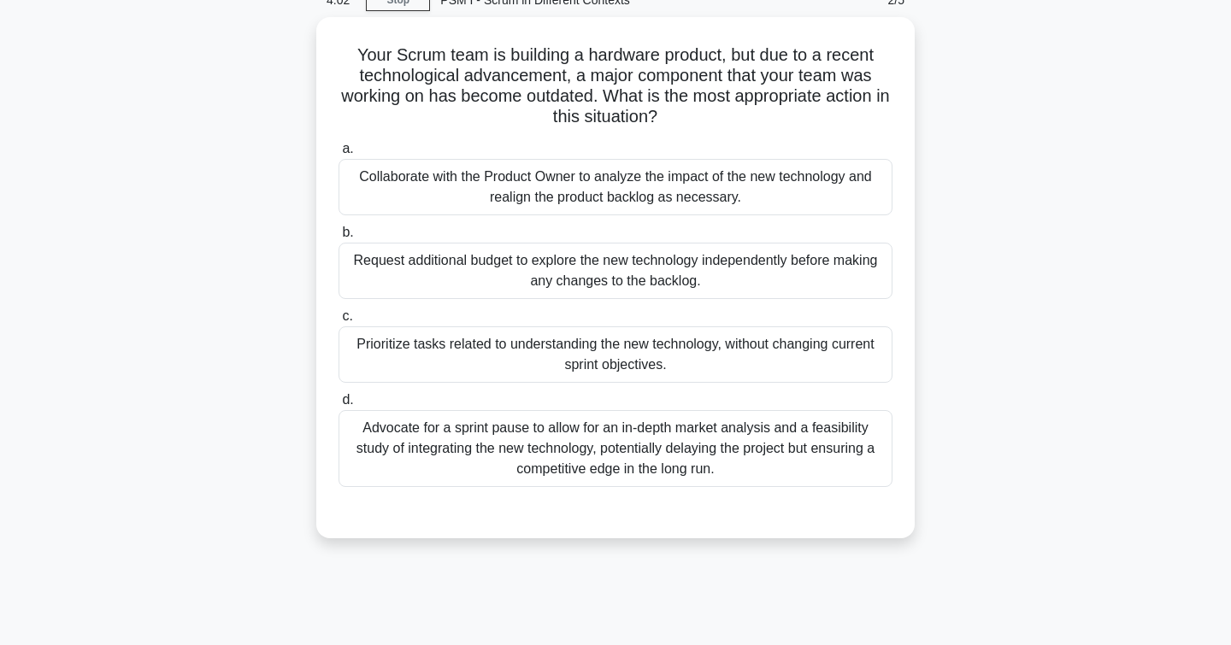
scroll to position [84, 0]
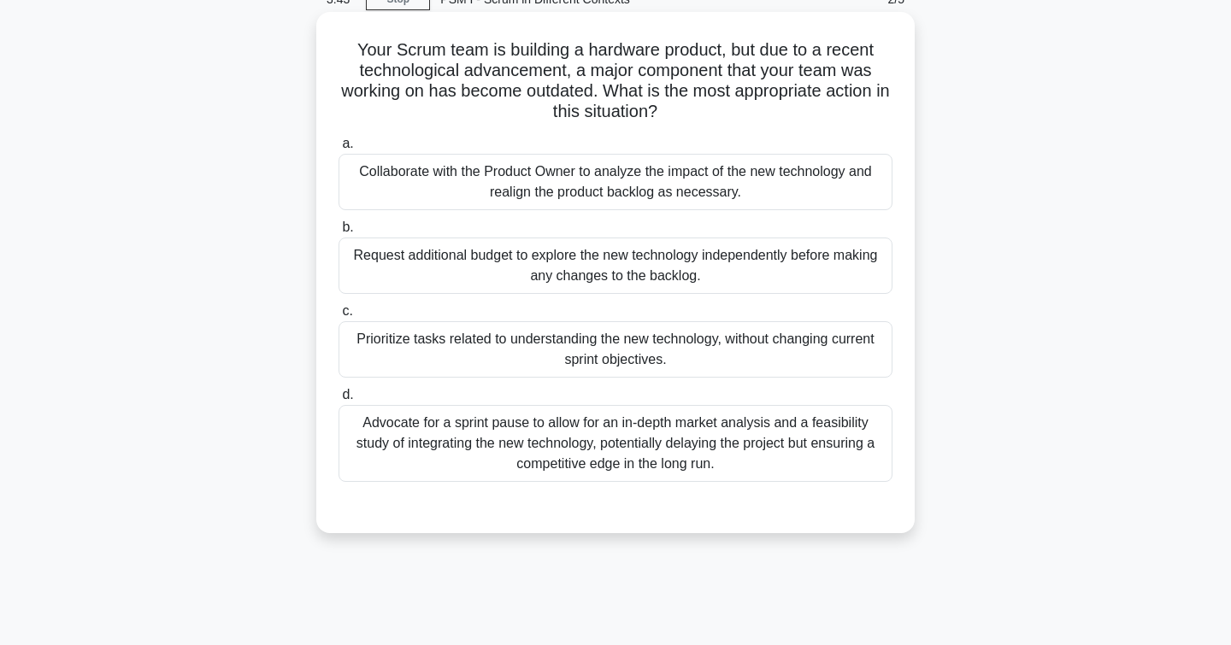
click at [404, 179] on div "Collaborate with the Product Owner to analyze the impact of the new technology …" at bounding box center [615, 182] width 554 height 56
click at [338, 150] on input "a. Collaborate with the Product Owner to analyze the impact of the new technolo…" at bounding box center [338, 143] width 0 height 11
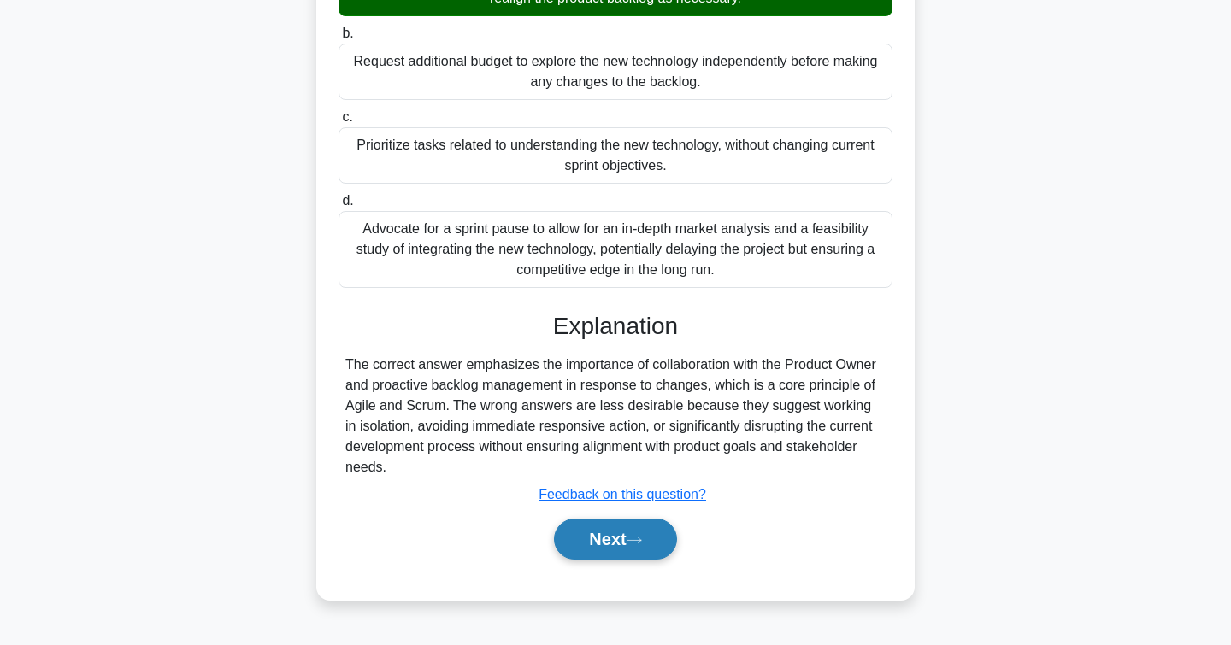
scroll to position [278, 0]
click at [596, 530] on button "Next" at bounding box center [615, 539] width 122 height 41
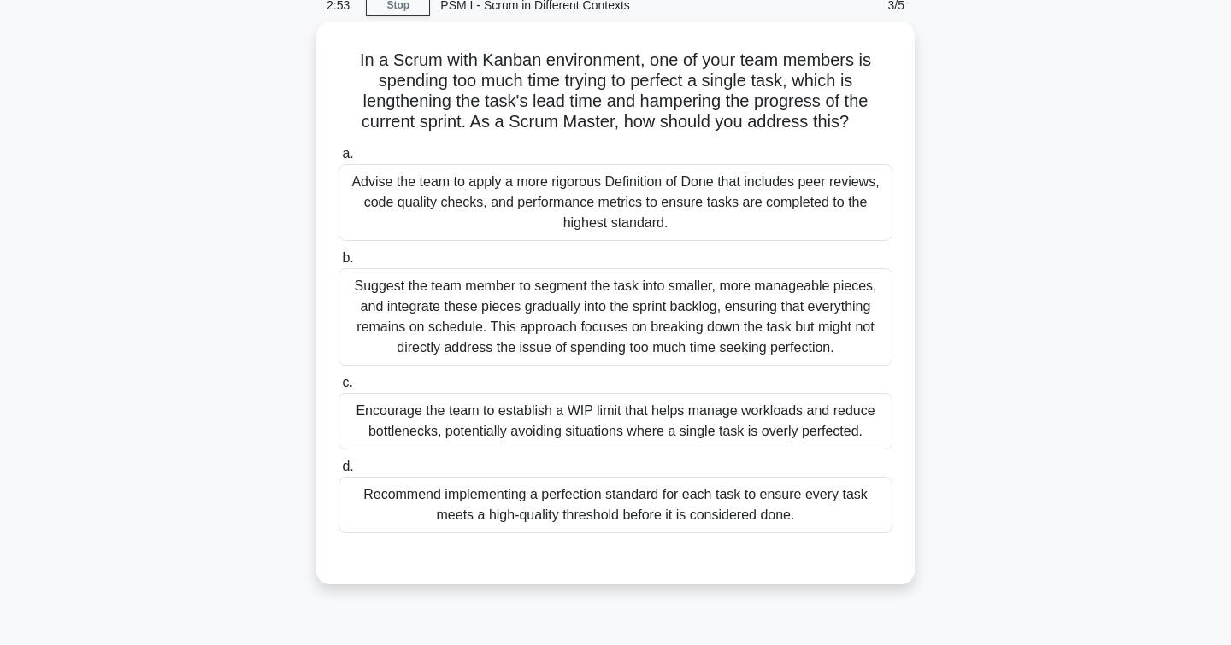
scroll to position [78, 0]
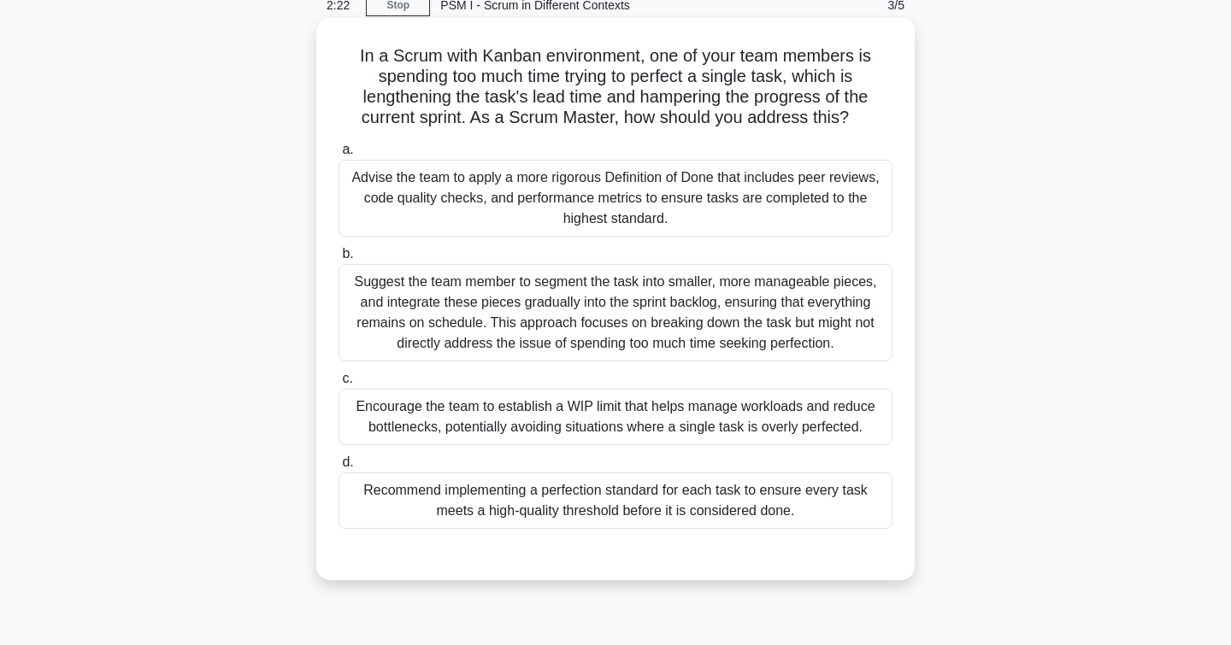
click at [380, 409] on div "Encourage the team to establish a WIP limit that helps manage workloads and red…" at bounding box center [615, 417] width 554 height 56
click at [338, 385] on input "c. Encourage the team to establish a WIP limit that helps manage workloads and …" at bounding box center [338, 378] width 0 height 11
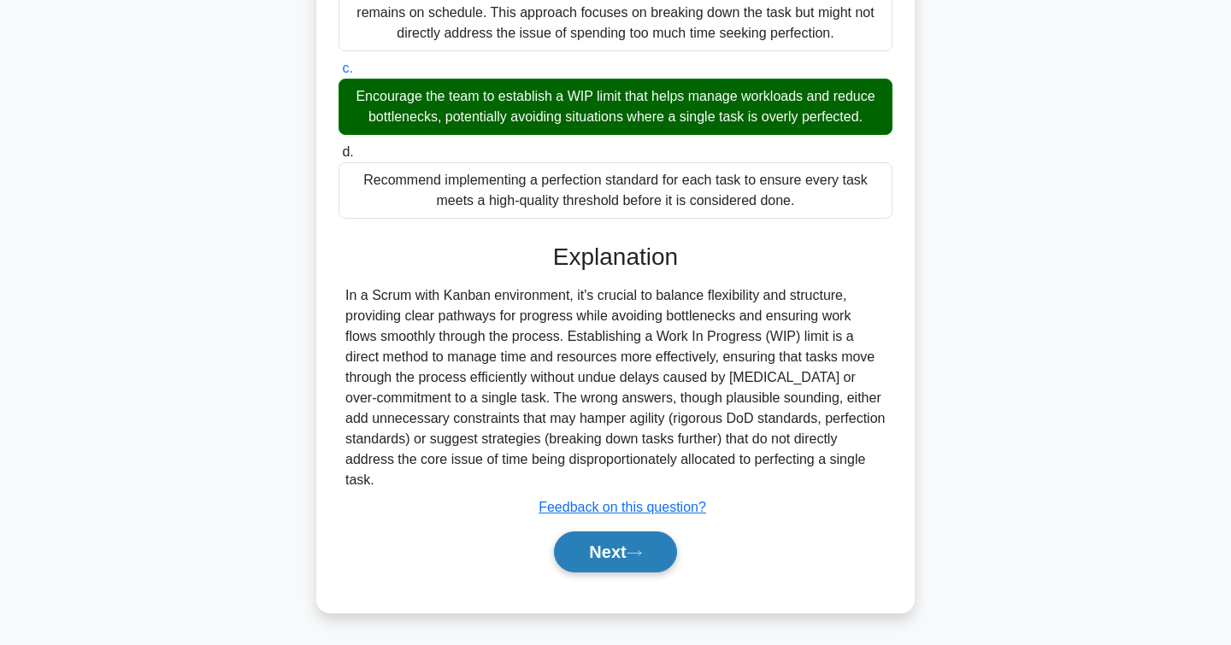
click at [585, 554] on button "Next" at bounding box center [615, 552] width 122 height 41
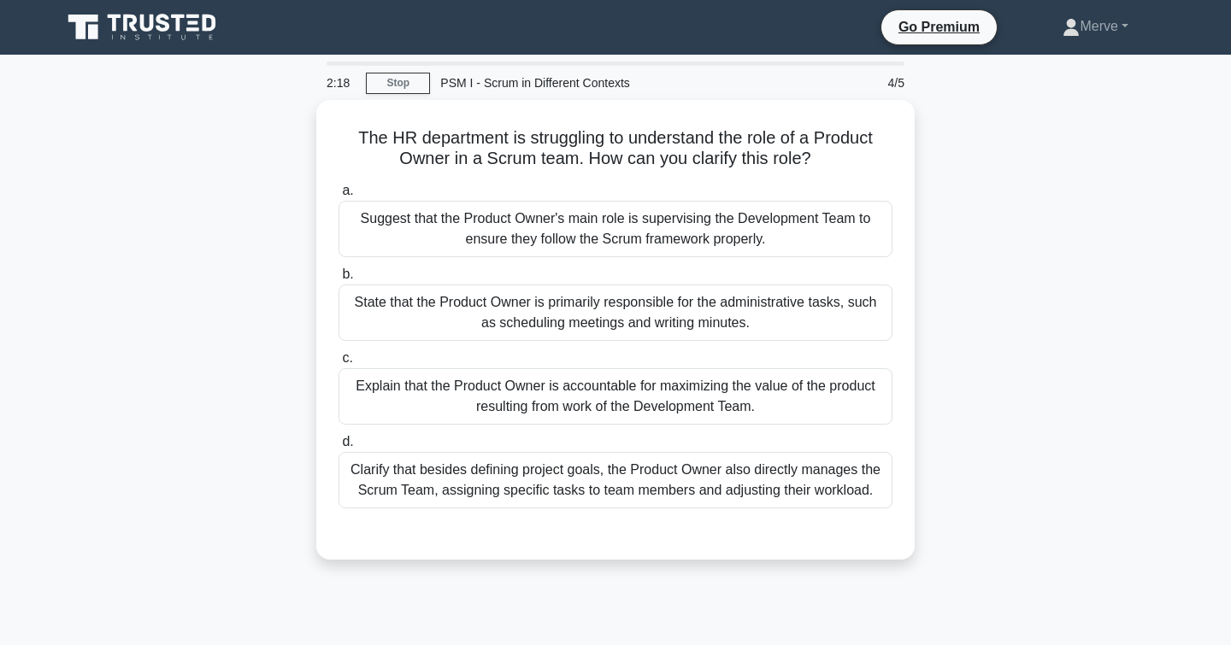
scroll to position [0, 0]
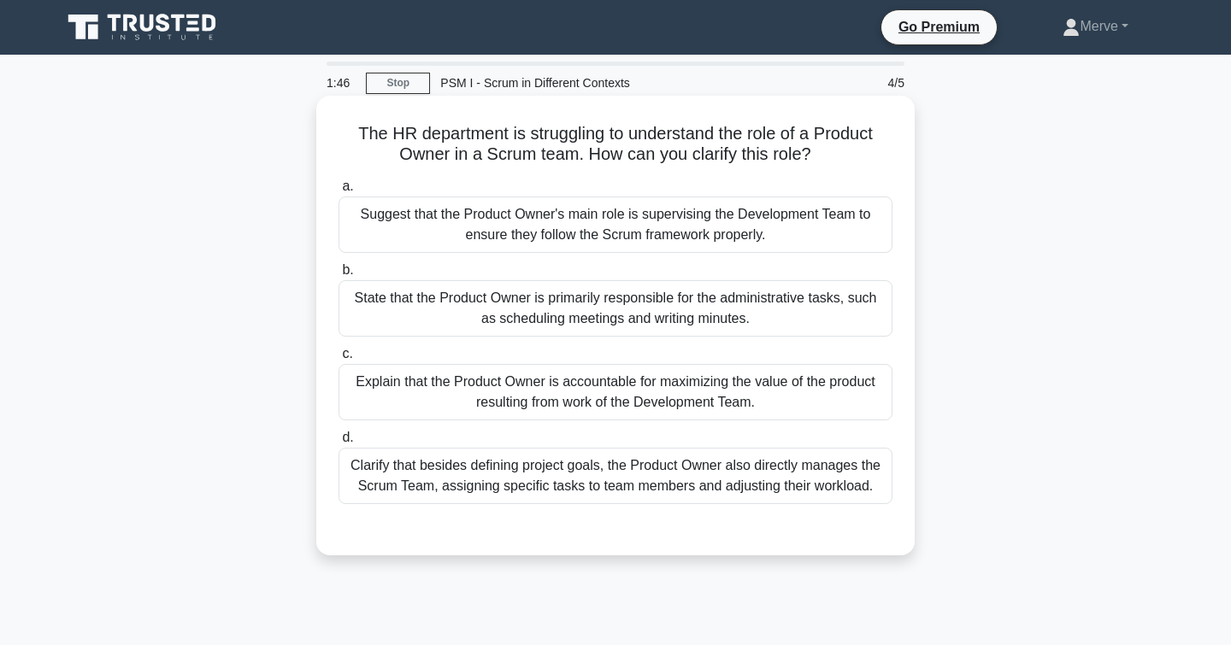
click at [376, 383] on div "Explain that the Product Owner is accountable for maximizing the value of the p…" at bounding box center [615, 392] width 554 height 56
click at [338, 360] on input "c. Explain that the Product Owner is accountable for maximizing the value of th…" at bounding box center [338, 354] width 0 height 11
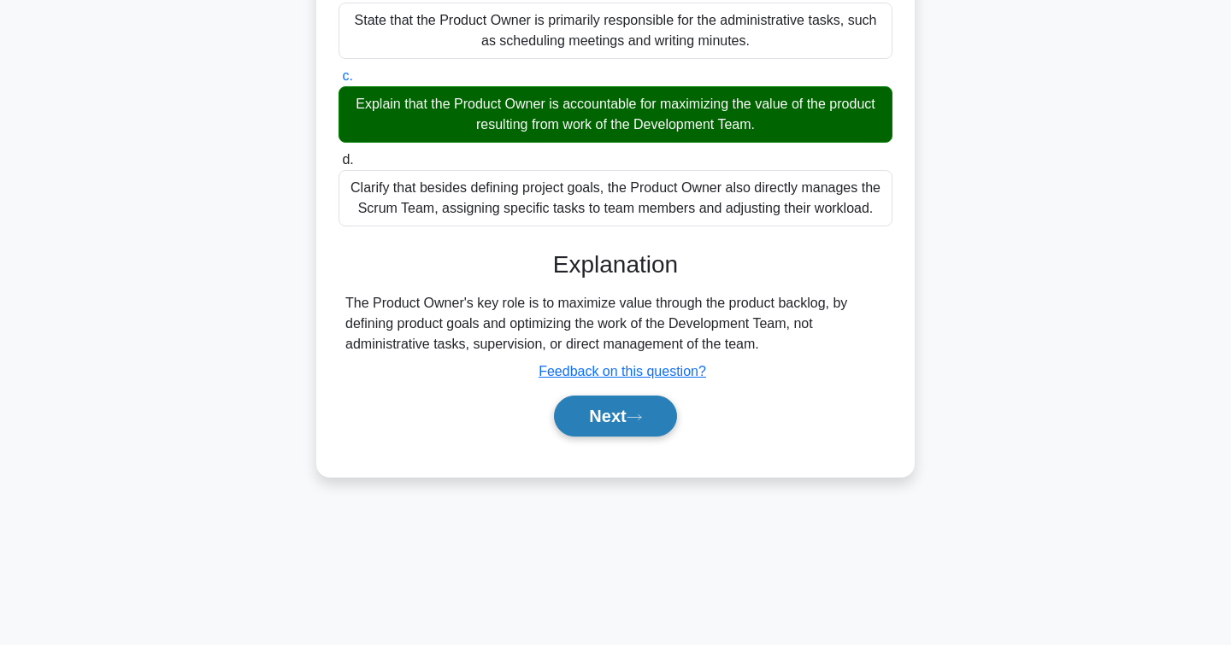
scroll to position [278, 0]
click at [591, 417] on button "Next" at bounding box center [615, 416] width 122 height 41
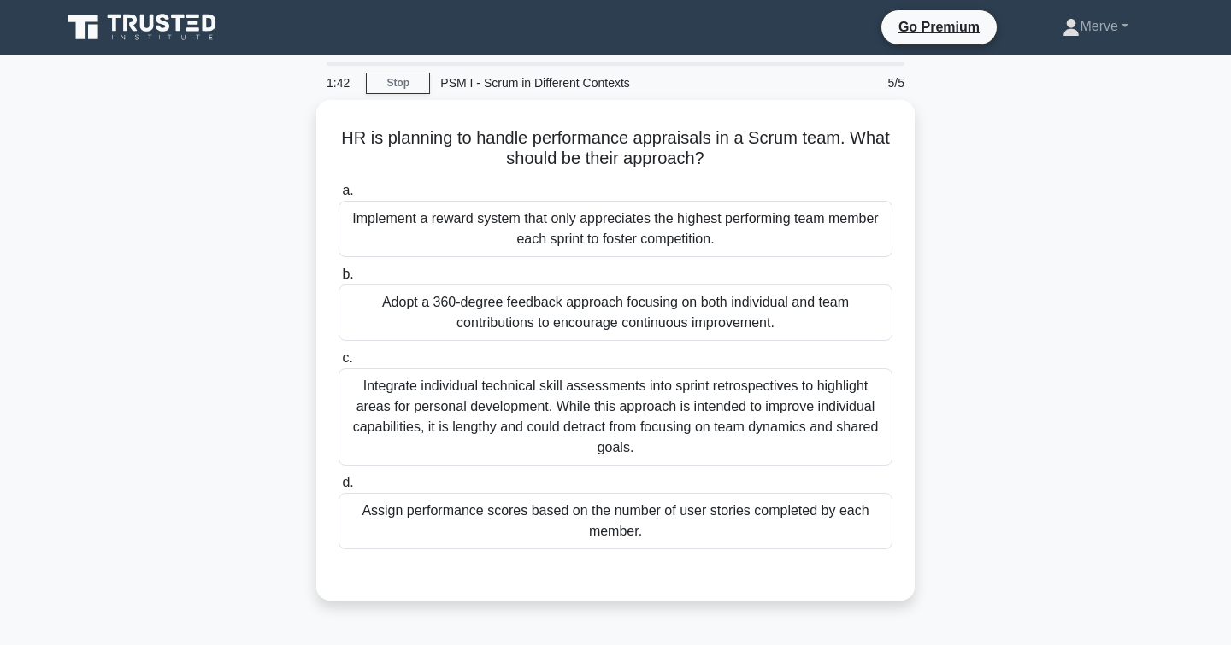
scroll to position [0, 0]
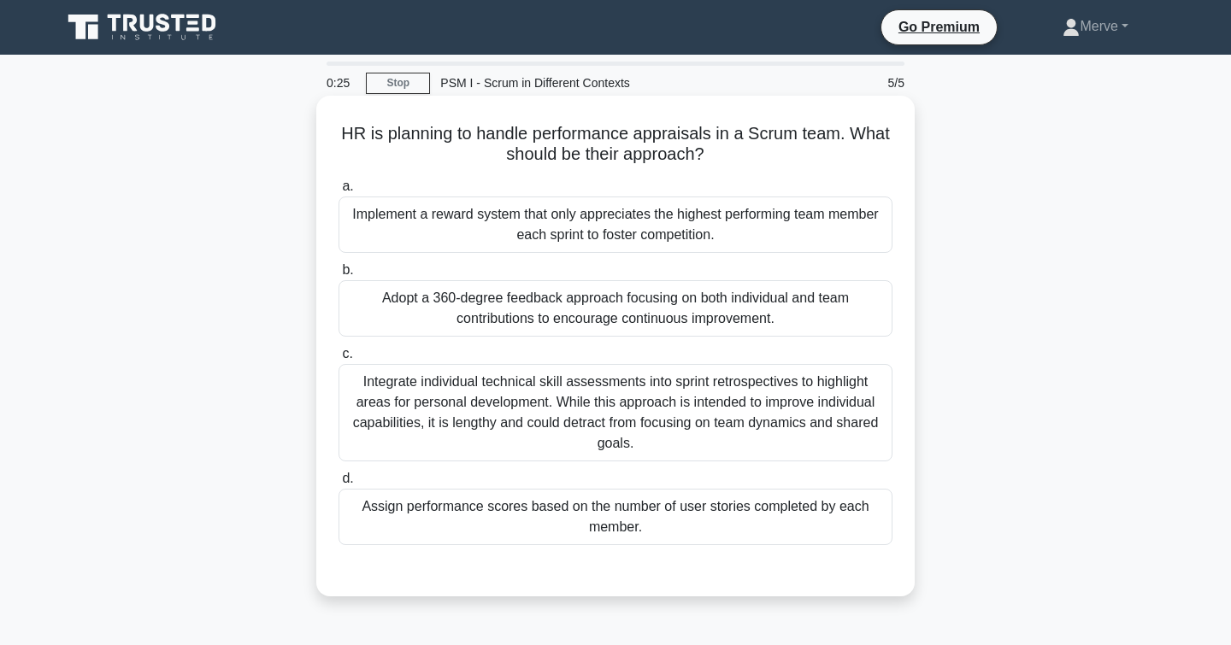
click at [424, 305] on div "Adopt a 360-degree feedback approach focusing on both individual and team contr…" at bounding box center [615, 308] width 554 height 56
click at [338, 276] on input "b. Adopt a 360-degree feedback approach focusing on both individual and team co…" at bounding box center [338, 270] width 0 height 11
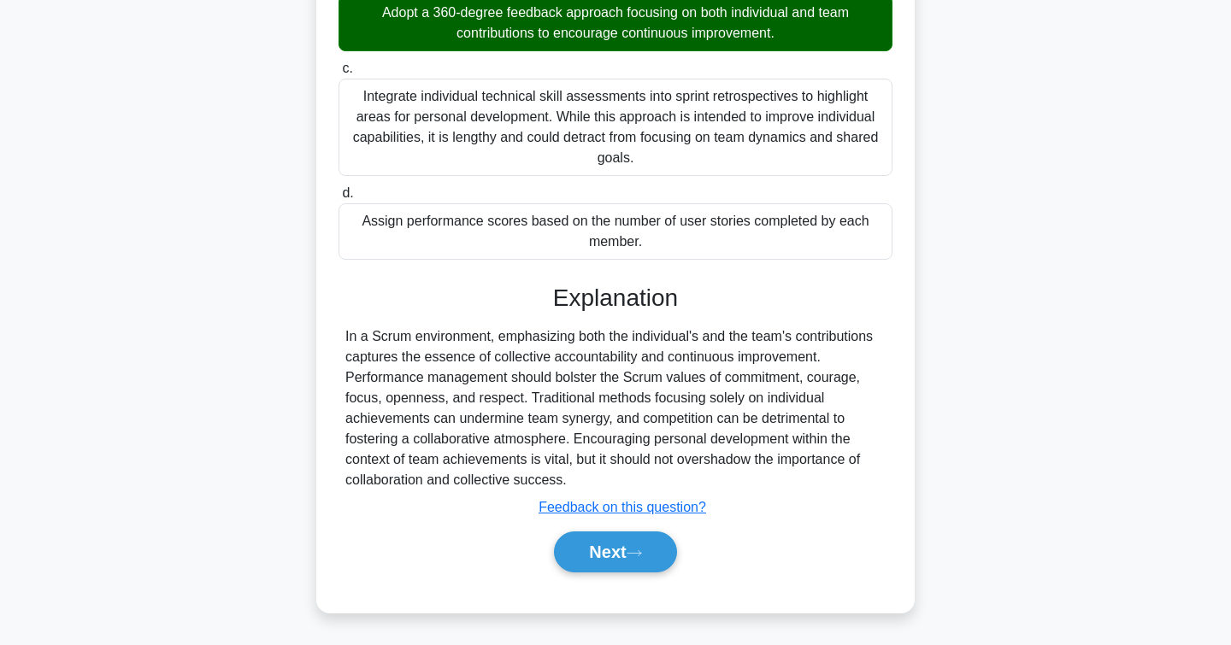
scroll to position [285, 0]
click at [624, 547] on button "Next" at bounding box center [615, 552] width 122 height 41
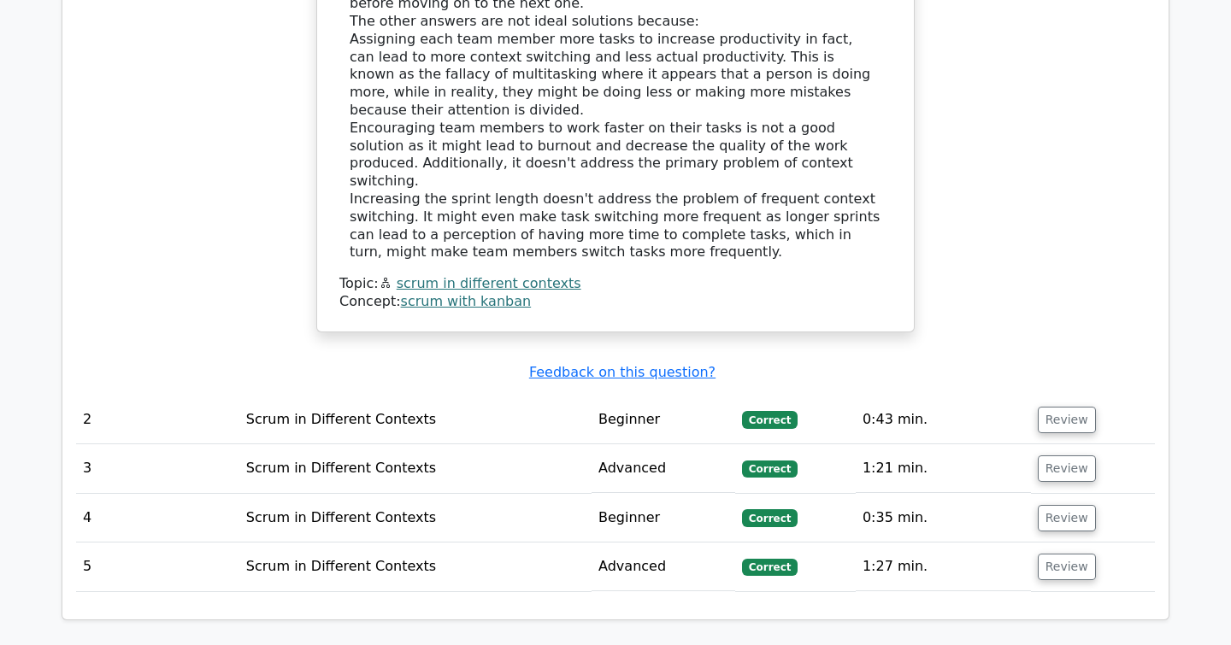
scroll to position [1969, 0]
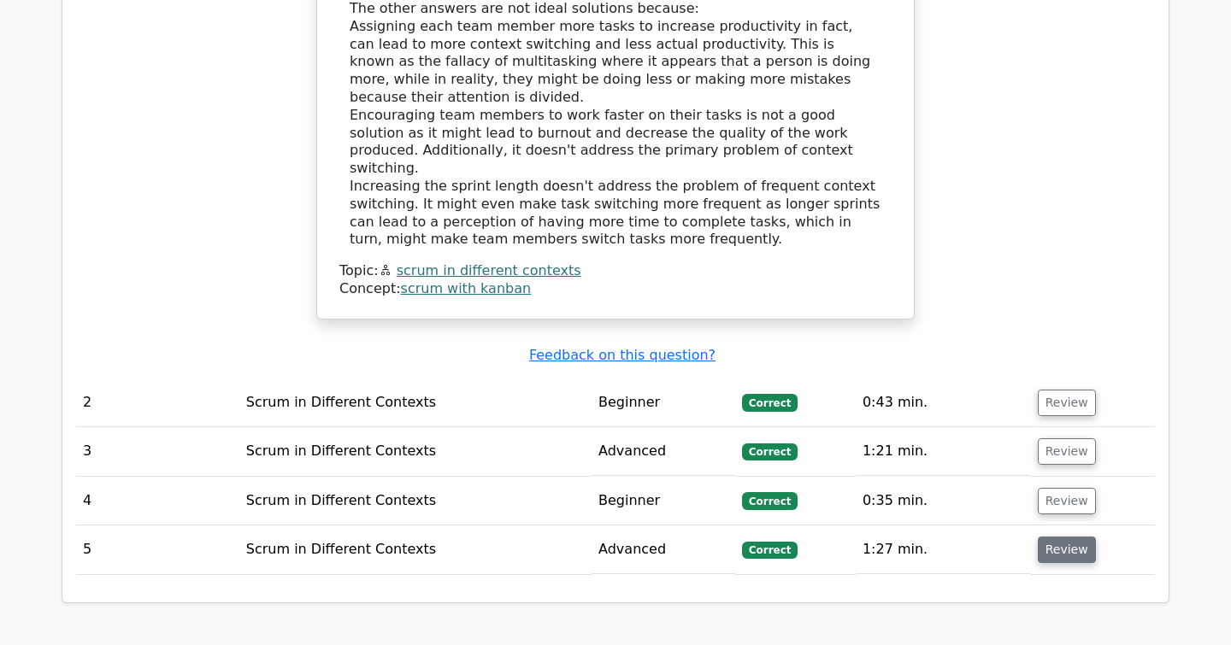
click at [1066, 537] on button "Review" at bounding box center [1067, 550] width 58 height 26
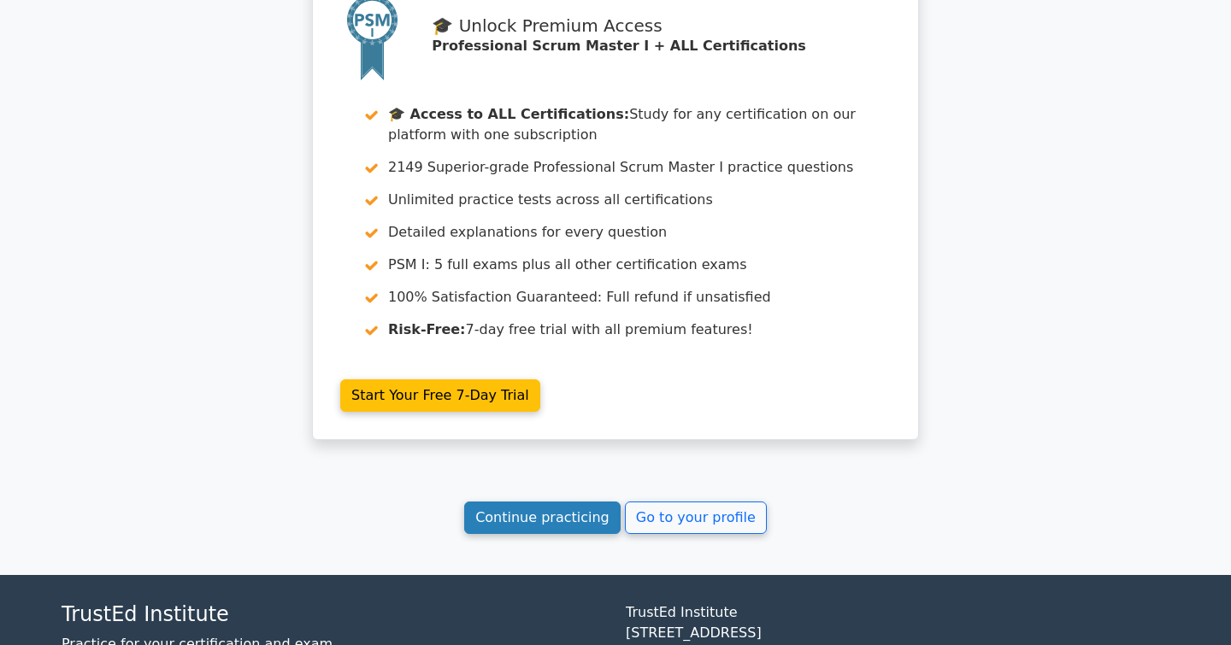
scroll to position [3436, 0]
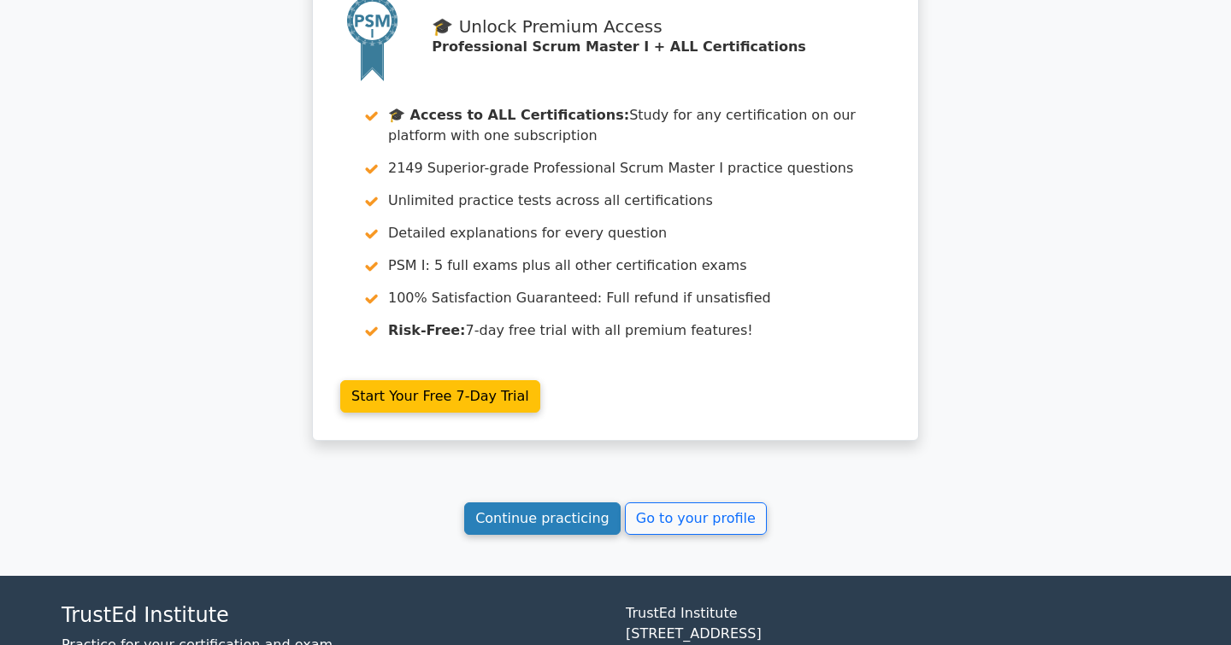
click at [538, 503] on link "Continue practicing" at bounding box center [542, 519] width 156 height 32
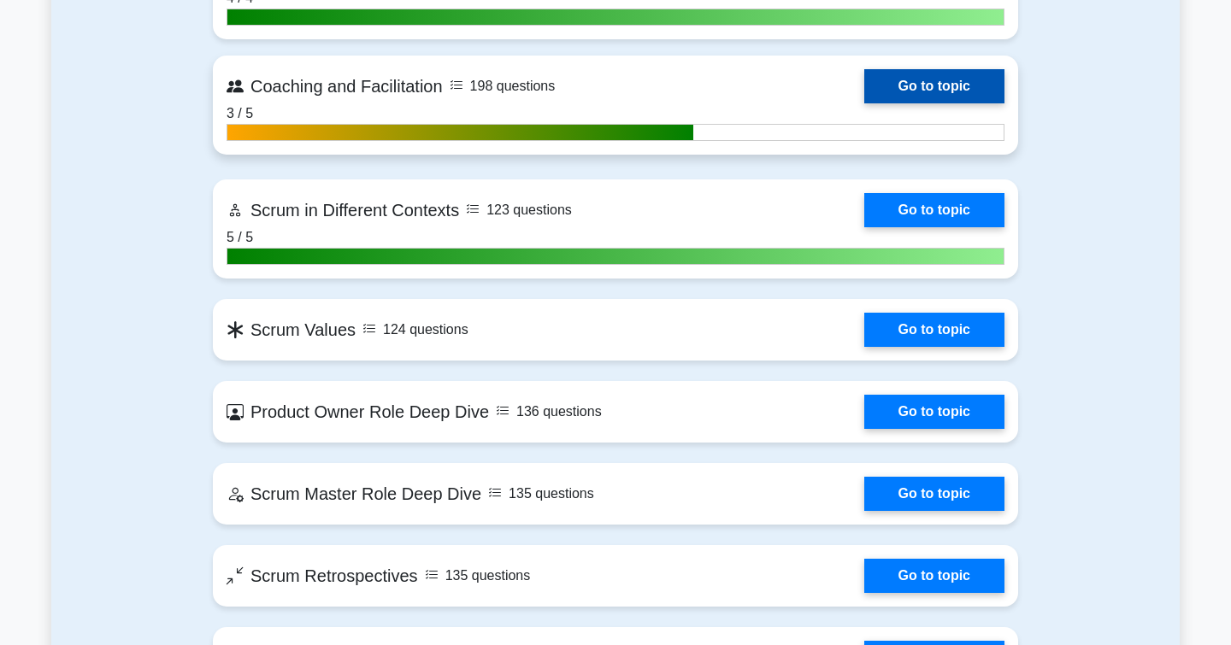
scroll to position [2279, 0]
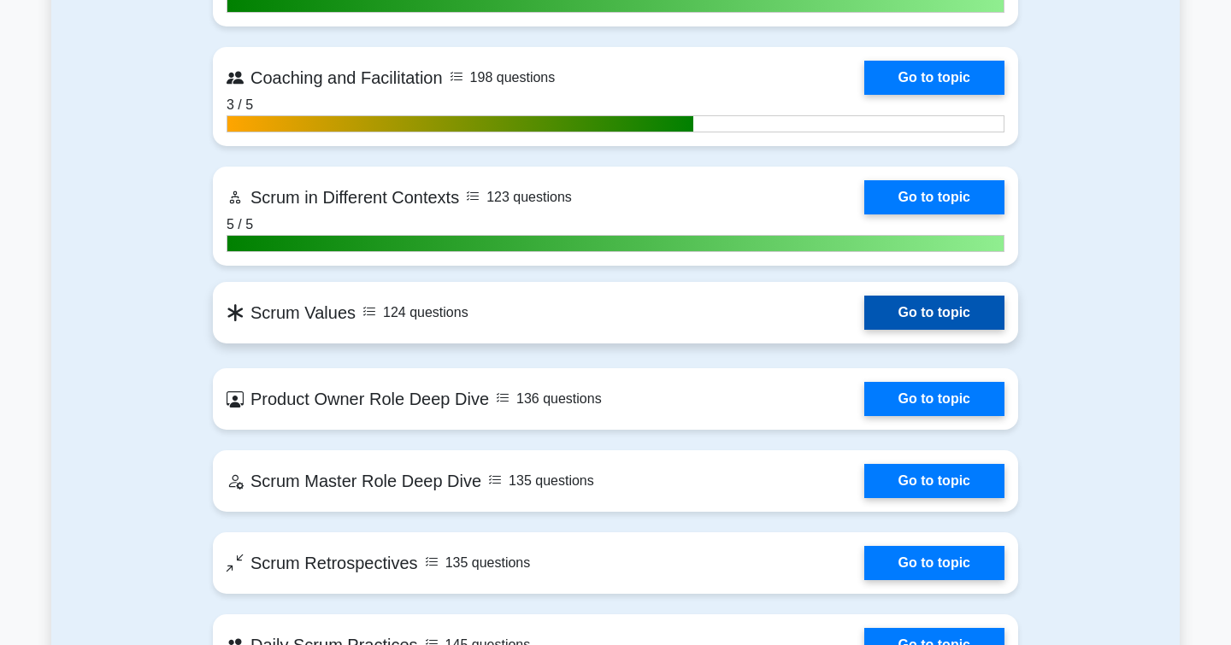
click at [916, 316] on link "Go to topic" at bounding box center [934, 313] width 140 height 34
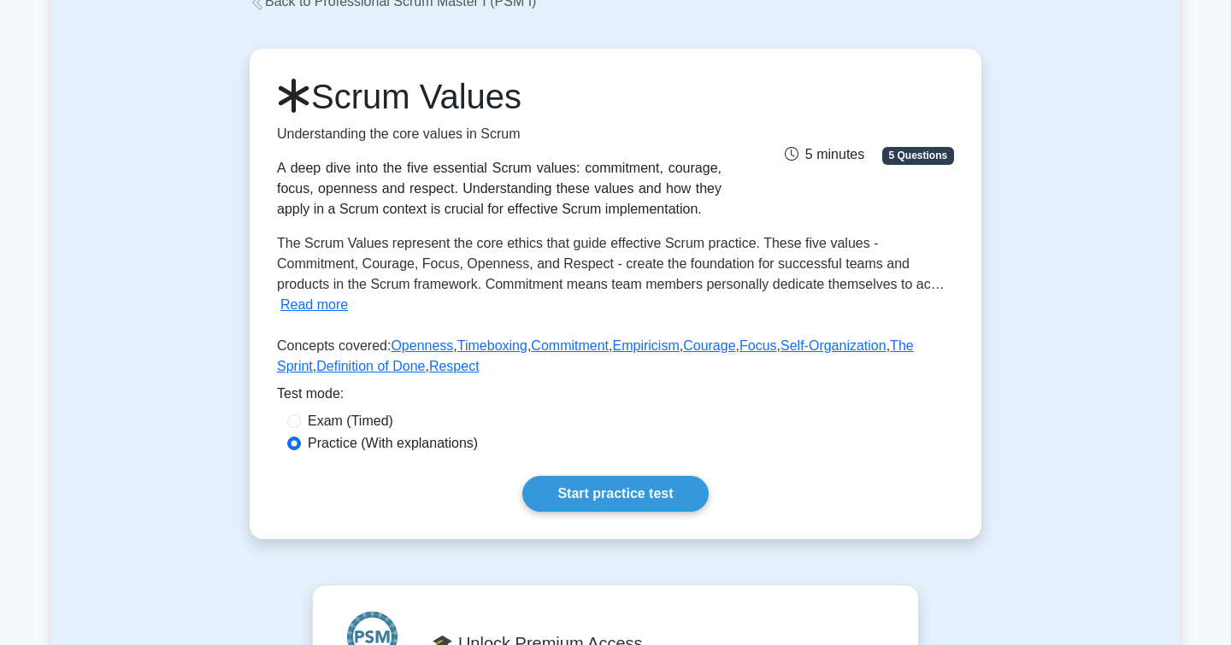
scroll to position [144, 0]
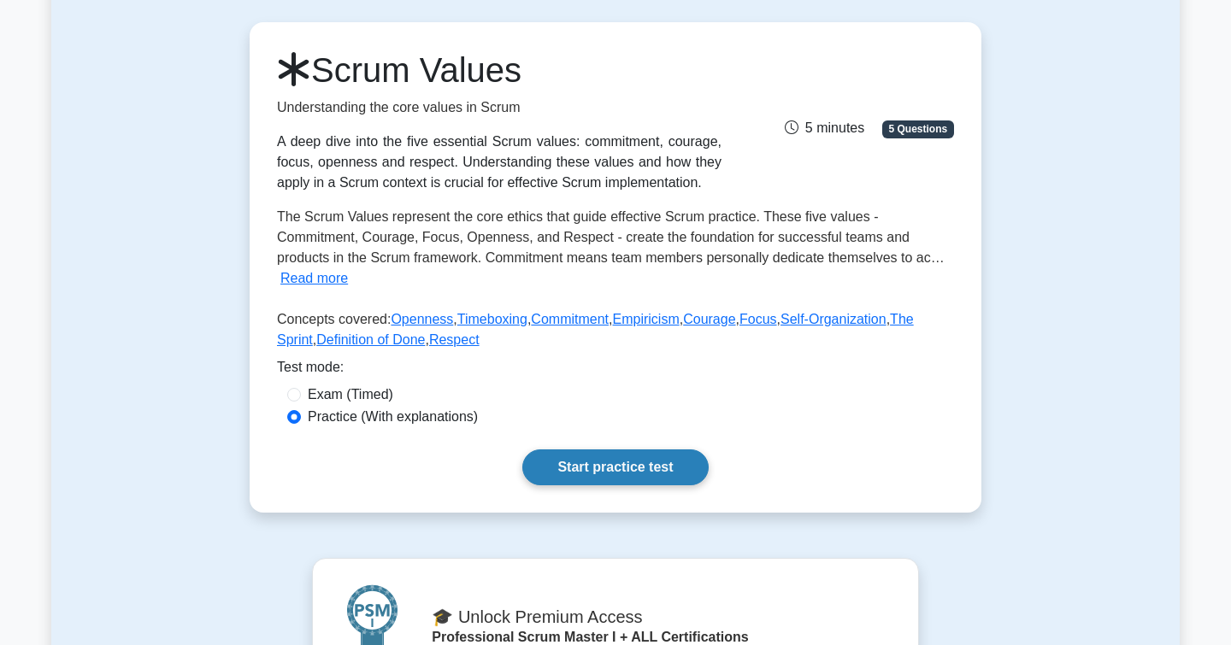
click at [621, 480] on link "Start practice test" at bounding box center [614, 468] width 185 height 36
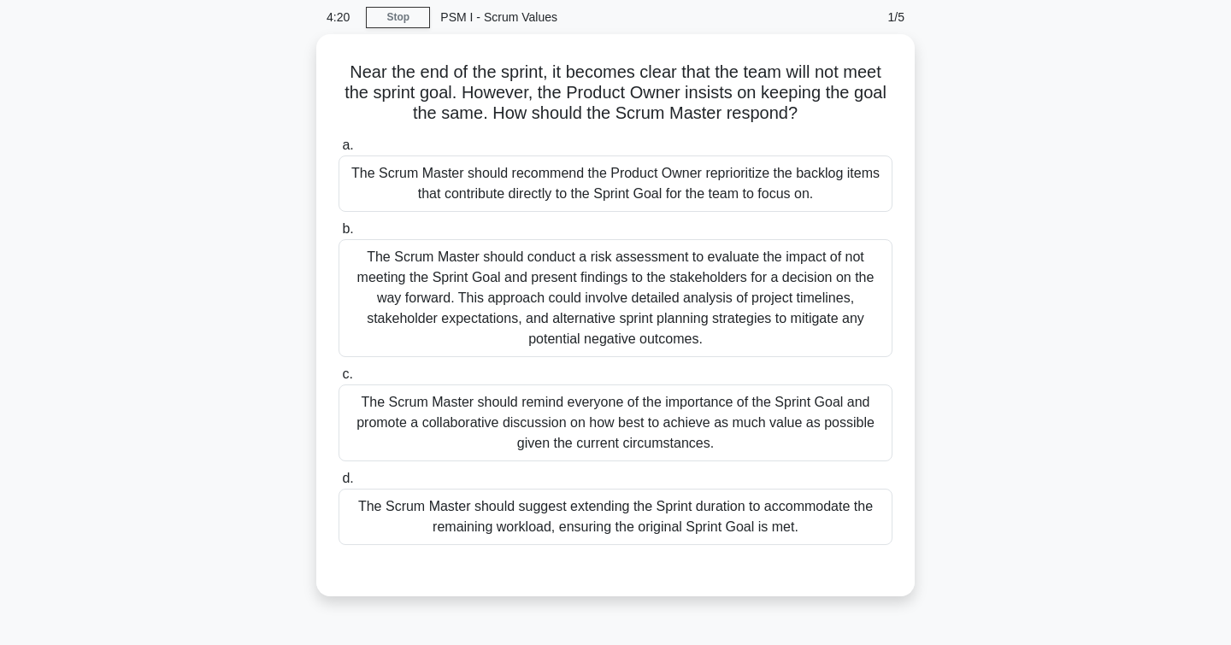
scroll to position [65, 0]
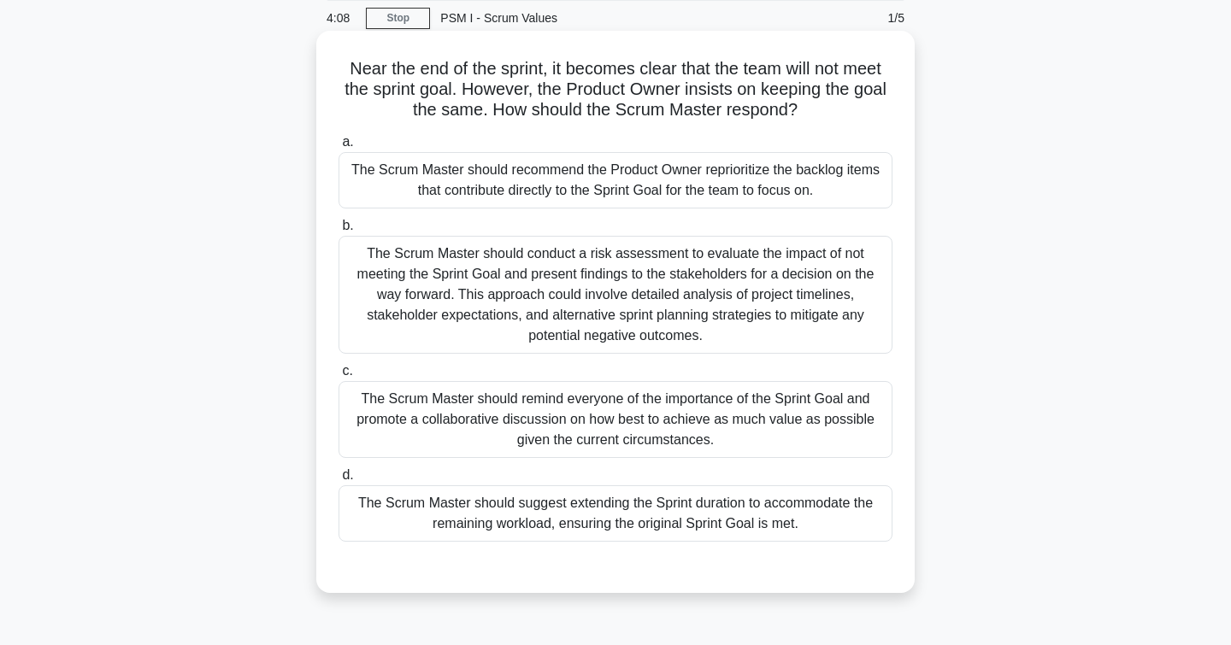
click at [351, 397] on div "The Scrum Master should remind everyone of the importance of the Sprint Goal an…" at bounding box center [615, 419] width 554 height 77
click at [338, 377] on input "c. The Scrum Master should remind everyone of the importance of the Sprint Goal…" at bounding box center [338, 371] width 0 height 11
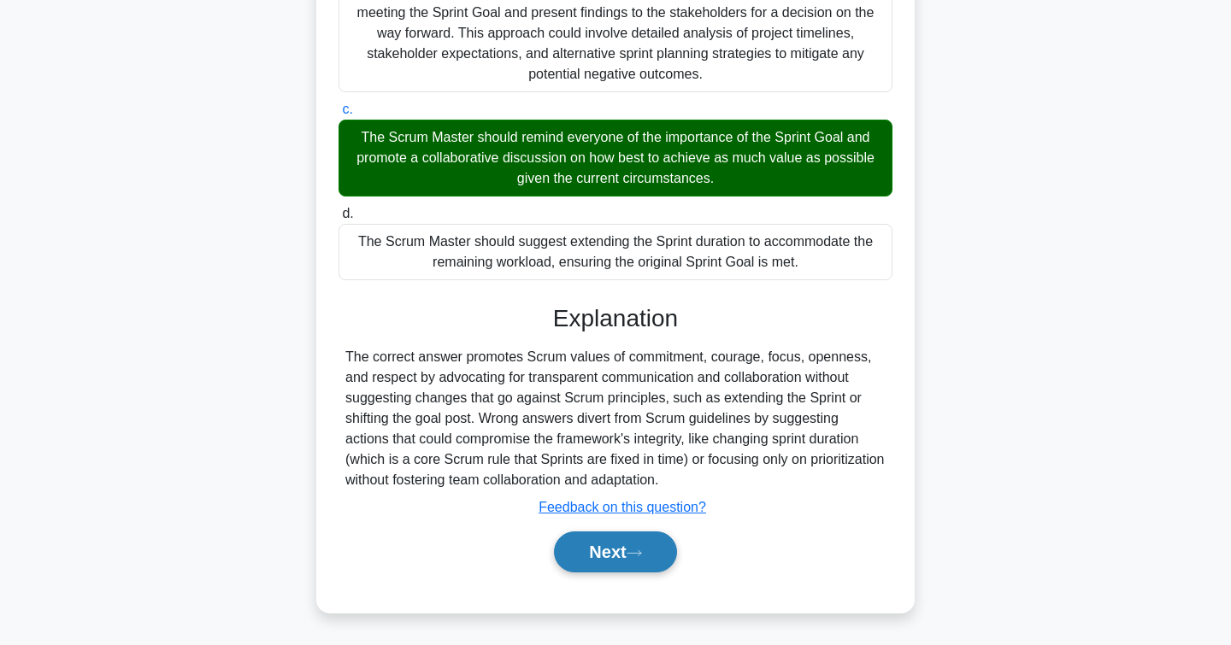
click at [579, 559] on button "Next" at bounding box center [615, 552] width 122 height 41
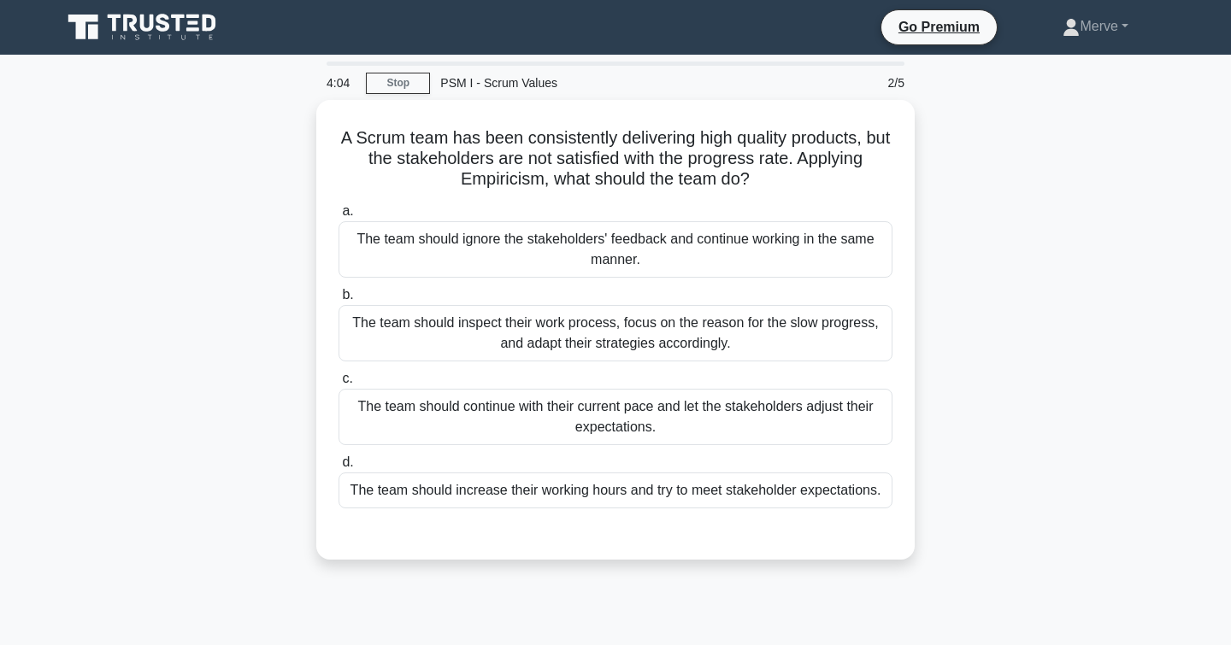
scroll to position [0, 0]
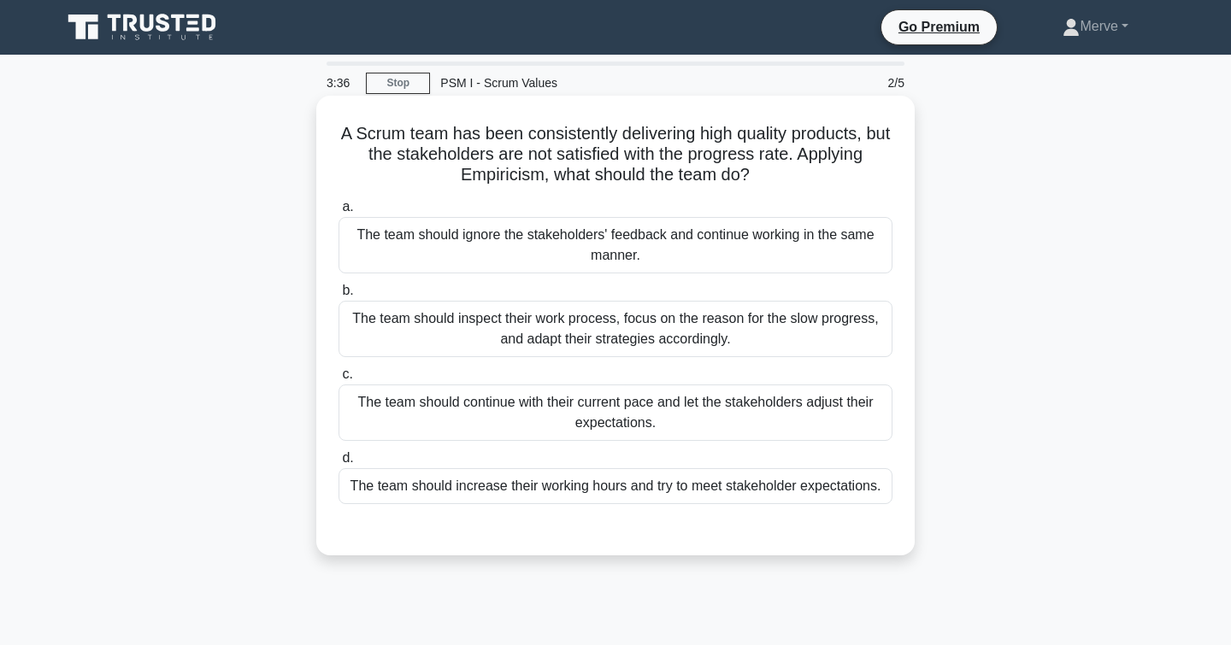
click at [363, 331] on div "The team should inspect their work process, focus on the reason for the slow pr…" at bounding box center [615, 329] width 554 height 56
click at [338, 297] on input "b. The team should inspect their work process, focus on the reason for the slow…" at bounding box center [338, 290] width 0 height 11
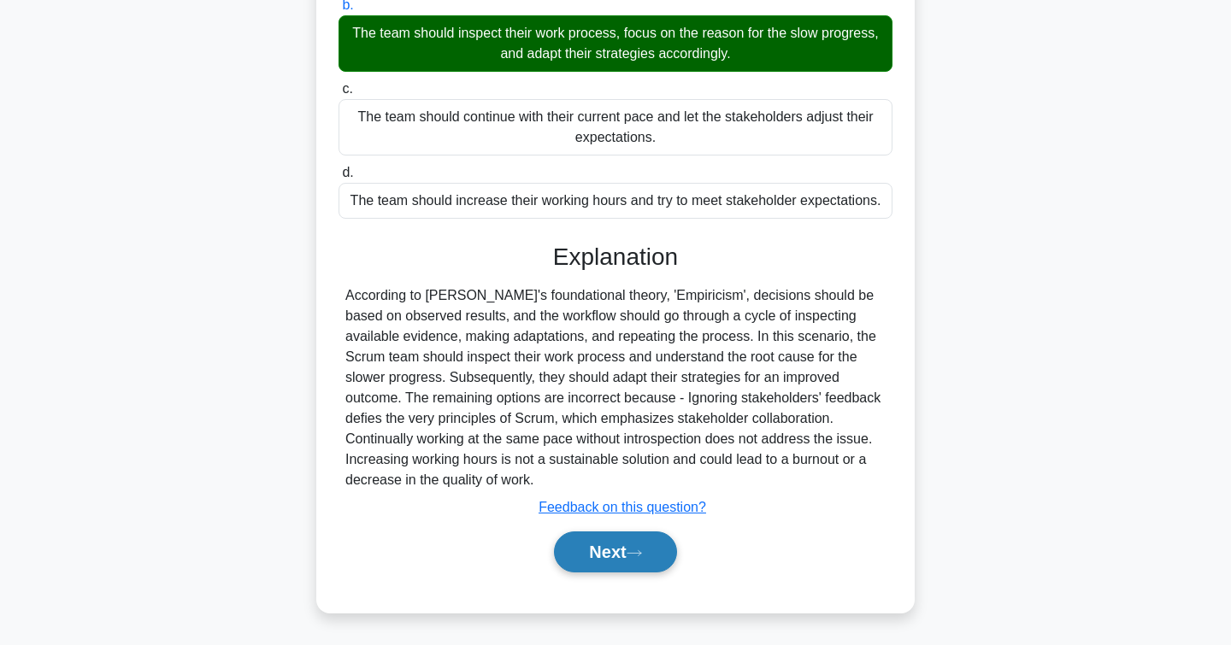
click at [573, 538] on button "Next" at bounding box center [615, 552] width 122 height 41
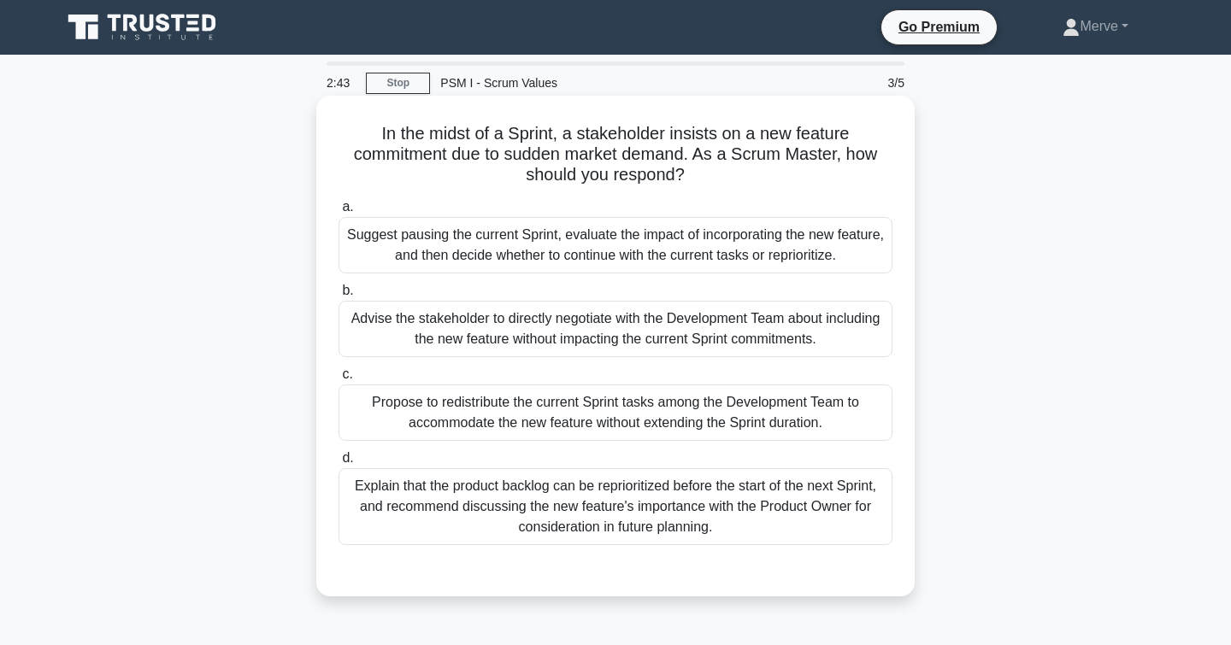
click at [415, 497] on div "Explain that the product backlog can be reprioritized before the start of the n…" at bounding box center [615, 506] width 554 height 77
click at [338, 464] on input "d. Explain that the product backlog can be reprioritized before the start of th…" at bounding box center [338, 458] width 0 height 11
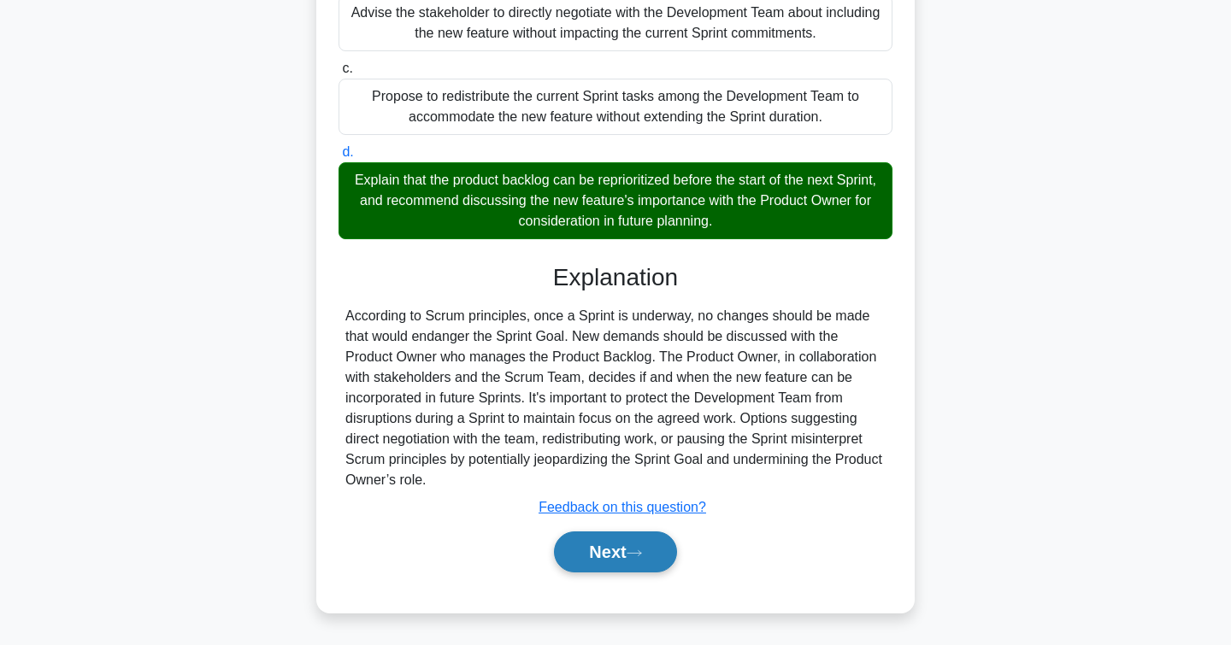
click at [579, 548] on button "Next" at bounding box center [615, 552] width 122 height 41
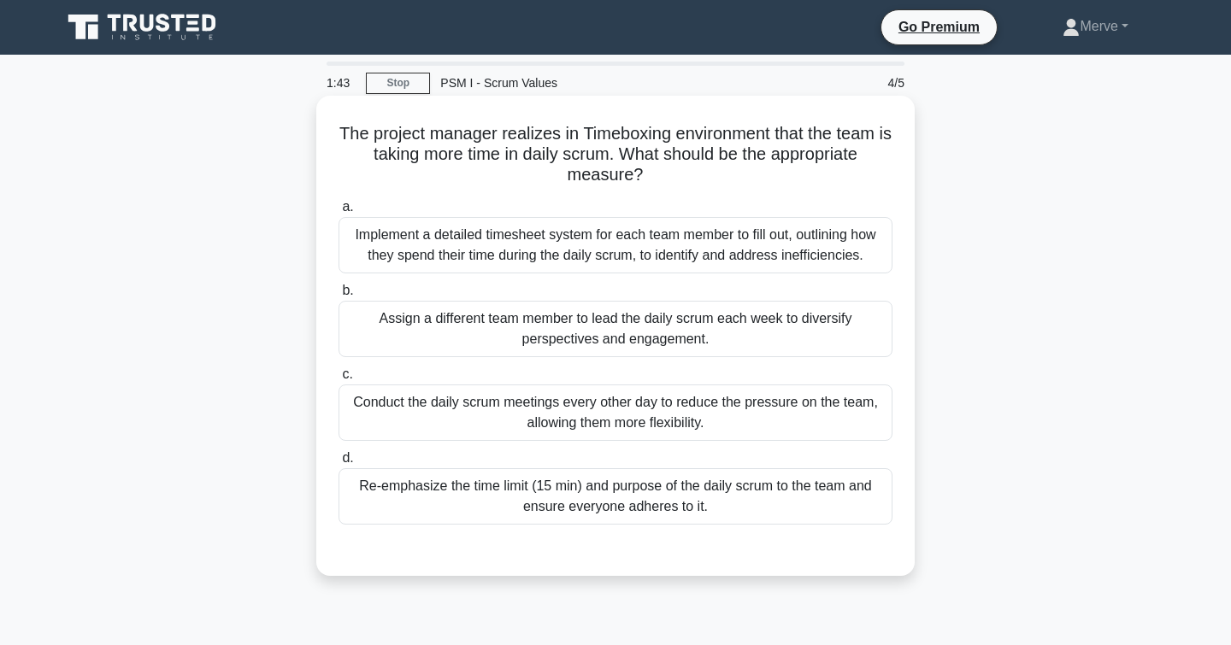
click at [430, 491] on div "Re-emphasize the time limit (15 min) and purpose of the daily scrum to the team…" at bounding box center [615, 496] width 554 height 56
click at [338, 464] on input "d. Re-emphasize the time limit (15 min) and purpose of the daily scrum to the t…" at bounding box center [338, 458] width 0 height 11
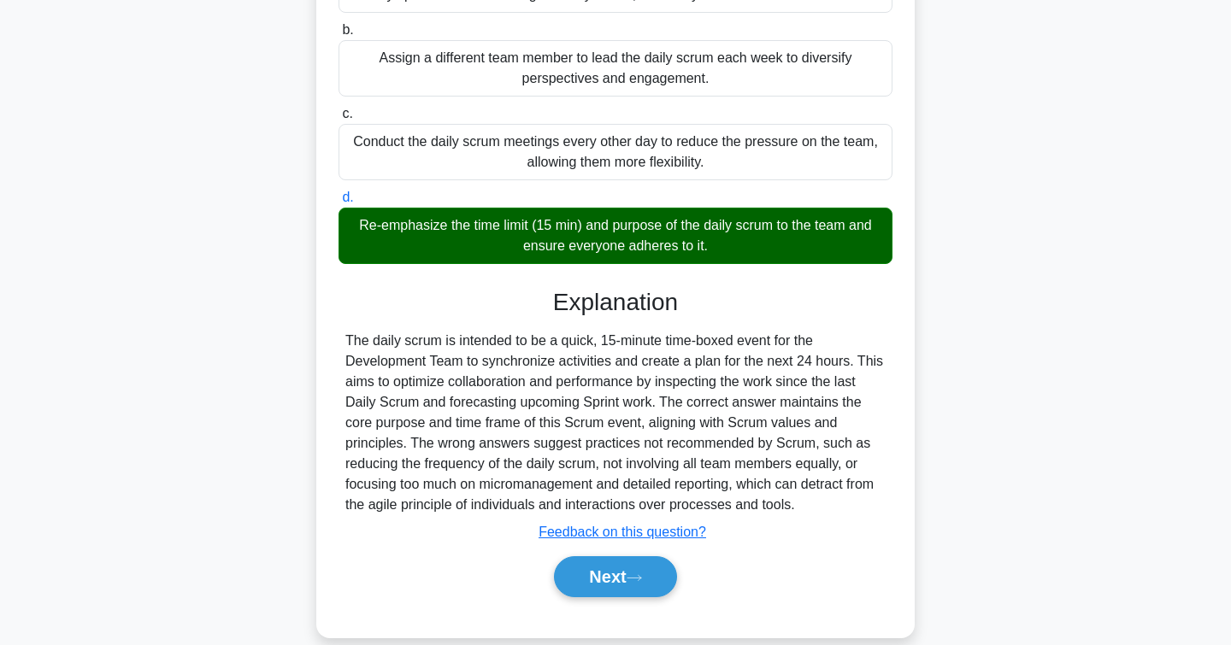
scroll to position [259, 0]
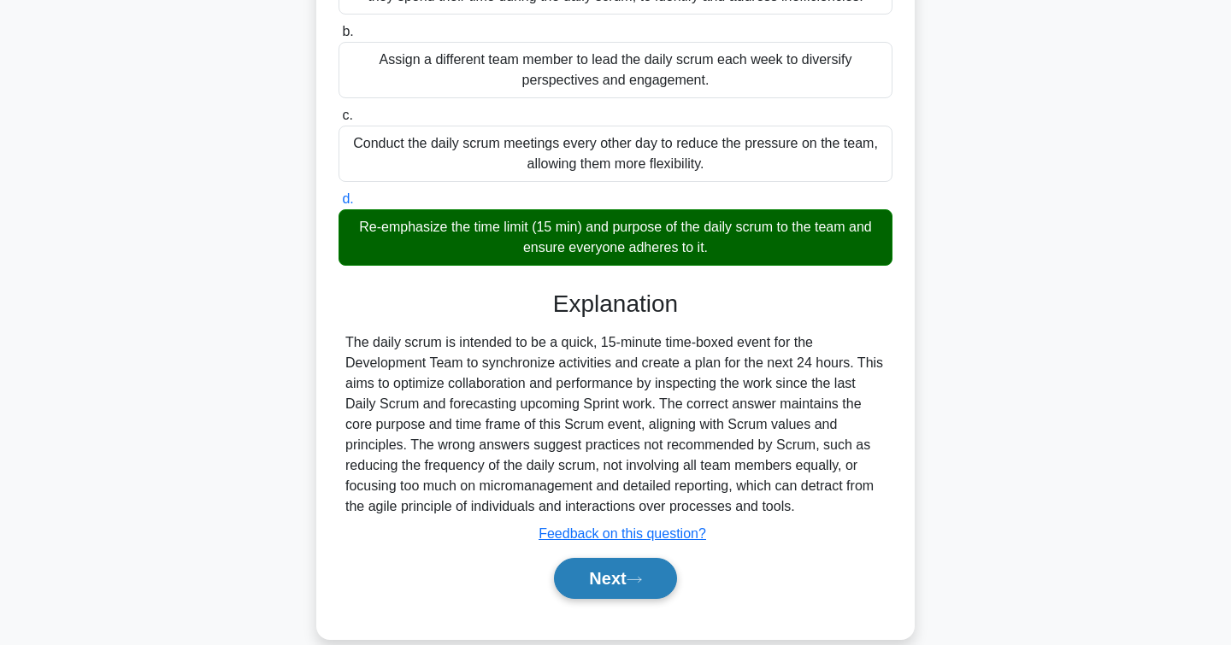
click at [575, 567] on button "Next" at bounding box center [615, 578] width 122 height 41
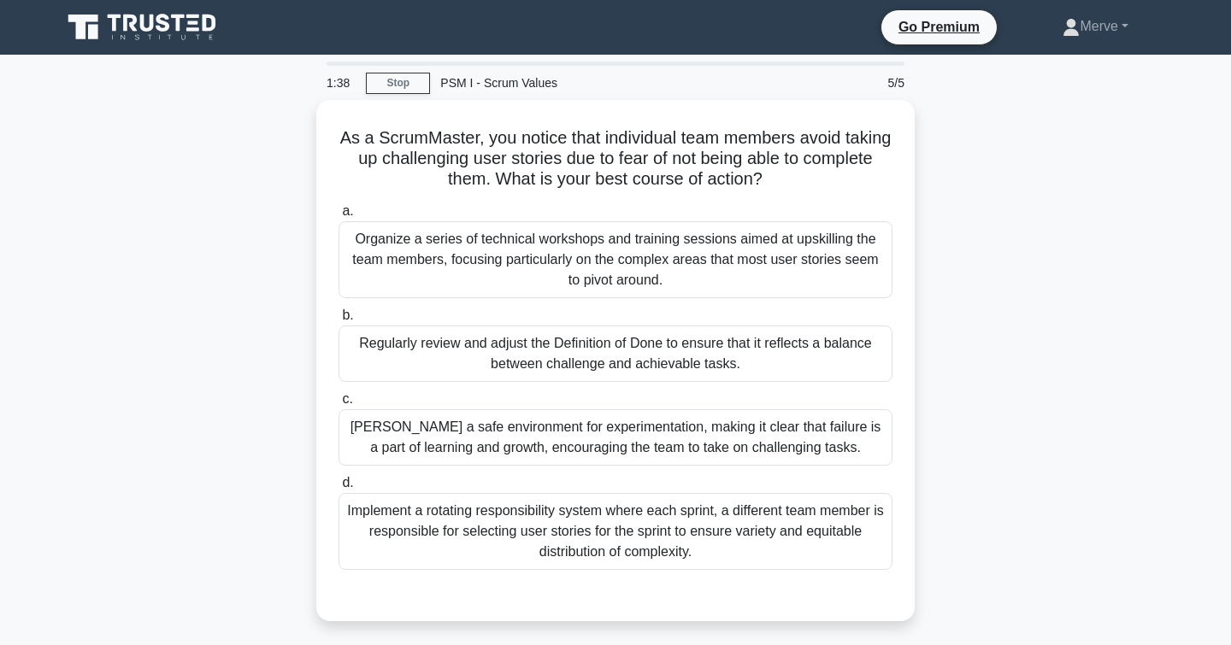
scroll to position [0, 0]
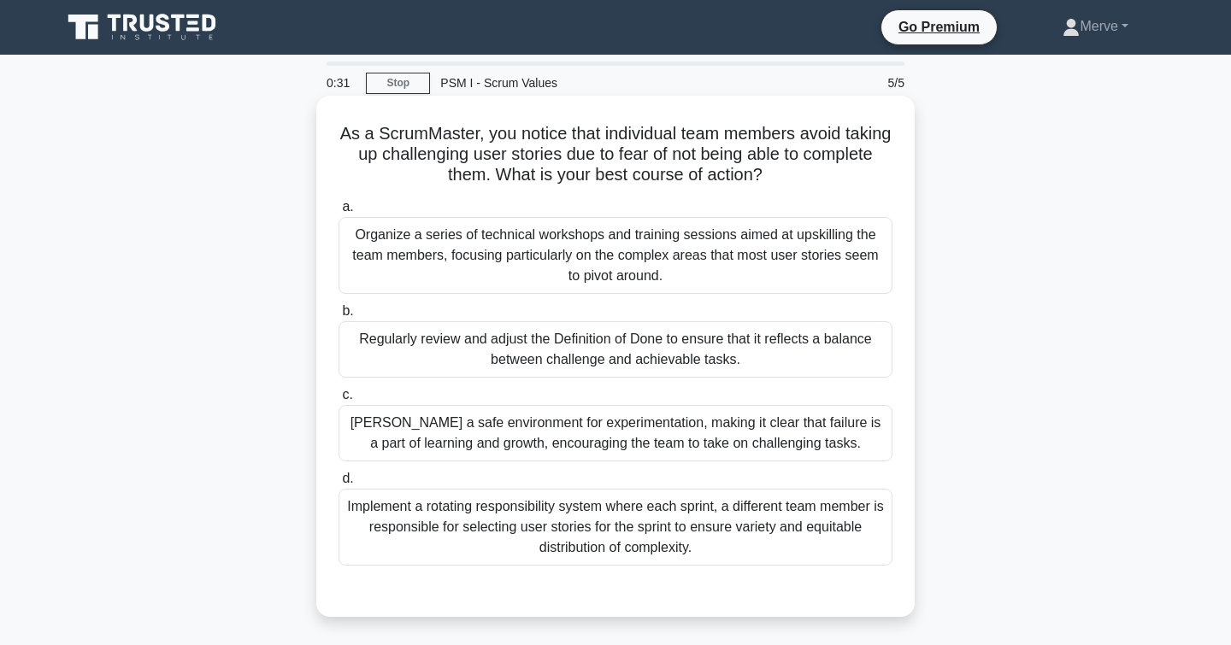
click at [385, 443] on div "[PERSON_NAME] a safe environment for experimentation, making it clear that fail…" at bounding box center [615, 433] width 554 height 56
click at [338, 401] on input "c. Foster a safe environment for experimentation, making it clear that failure …" at bounding box center [338, 395] width 0 height 11
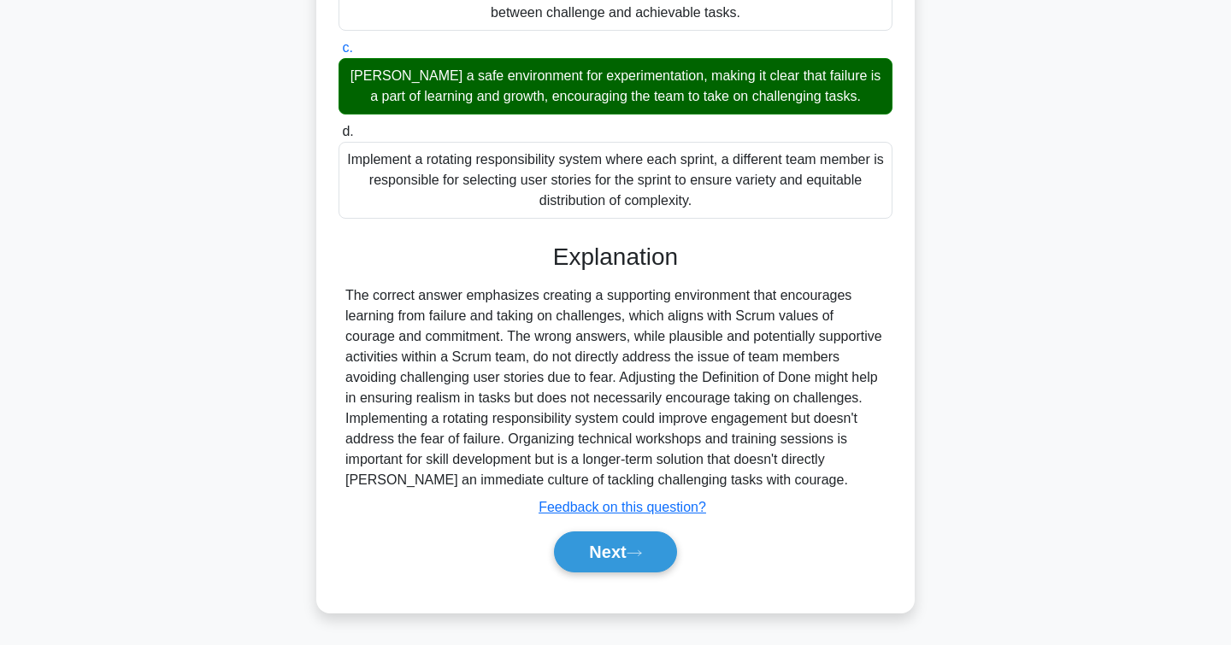
scroll to position [347, 0]
click at [587, 551] on button "Next" at bounding box center [615, 552] width 122 height 41
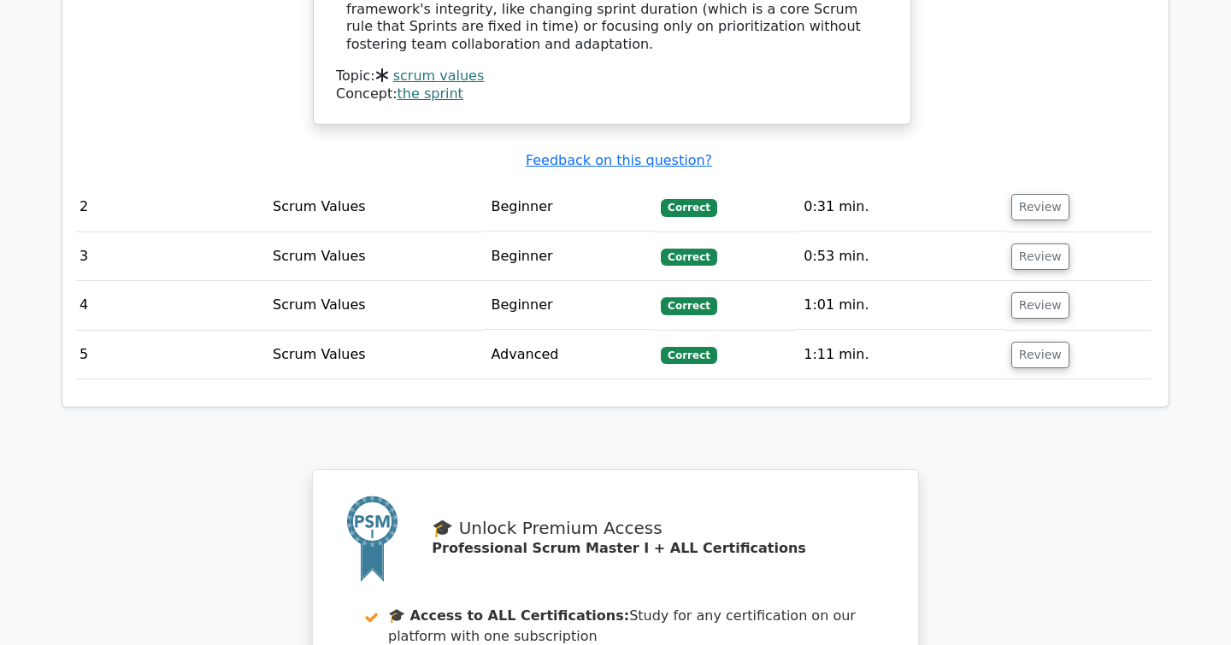
scroll to position [2069, 0]
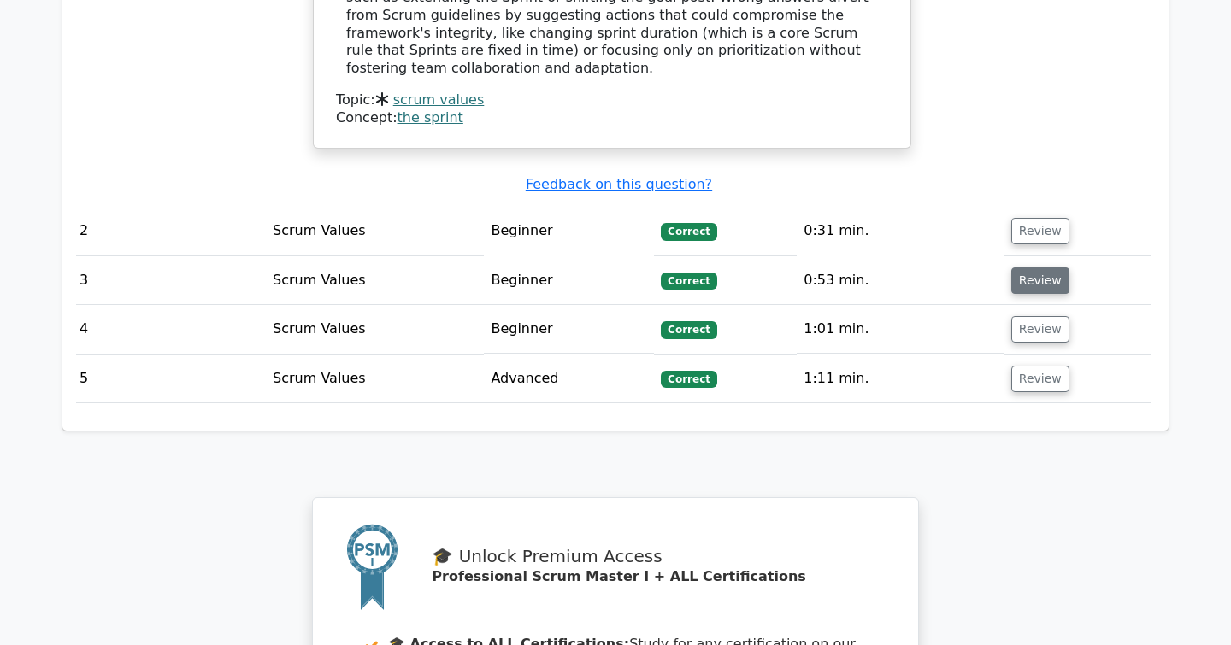
click at [1030, 268] on button "Review" at bounding box center [1040, 281] width 58 height 26
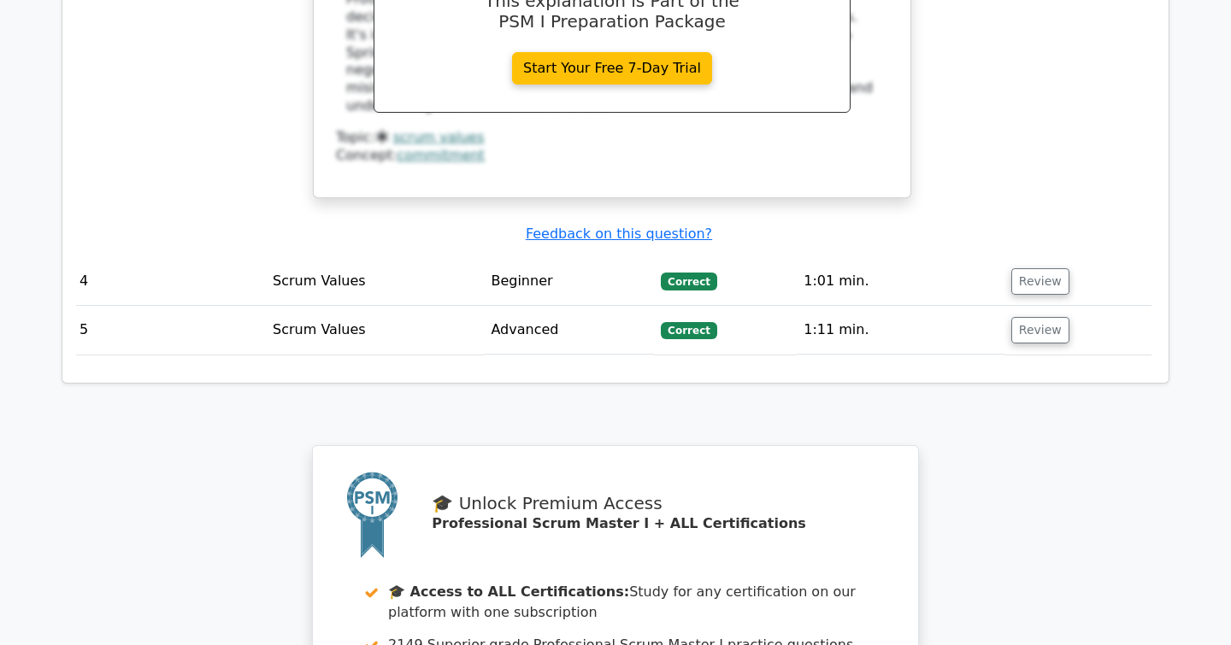
scroll to position [2955, 0]
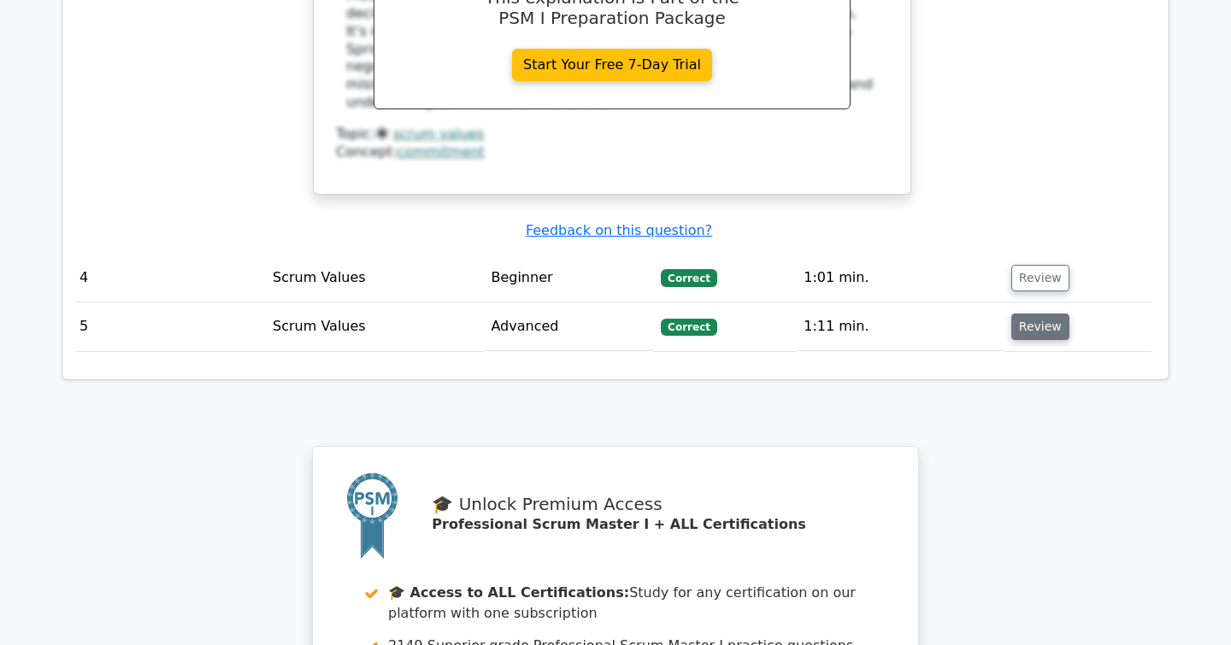
click at [1014, 314] on button "Review" at bounding box center [1040, 327] width 58 height 26
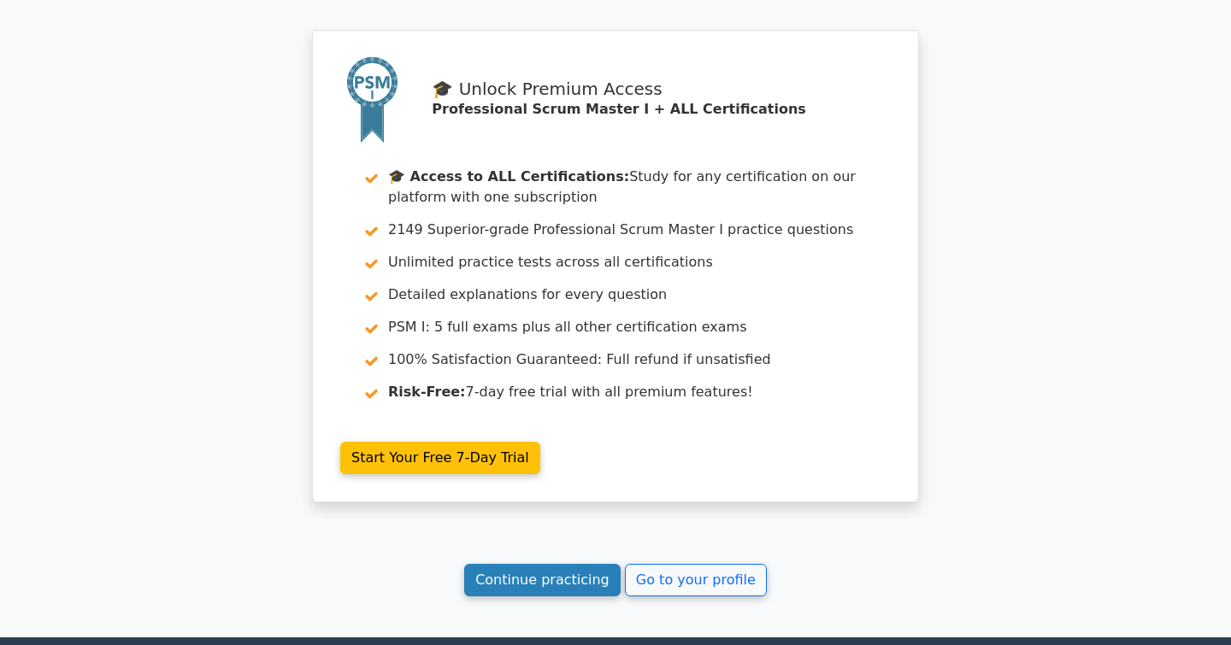
scroll to position [4228, 0]
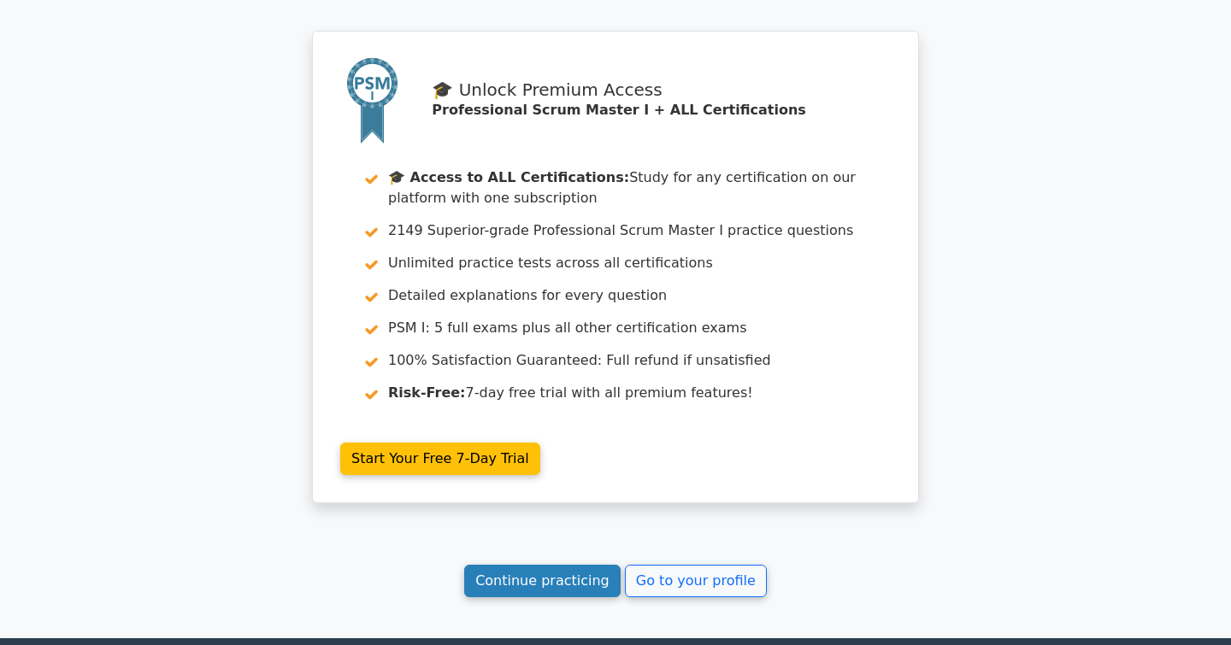
click at [528, 565] on link "Continue practicing" at bounding box center [542, 581] width 156 height 32
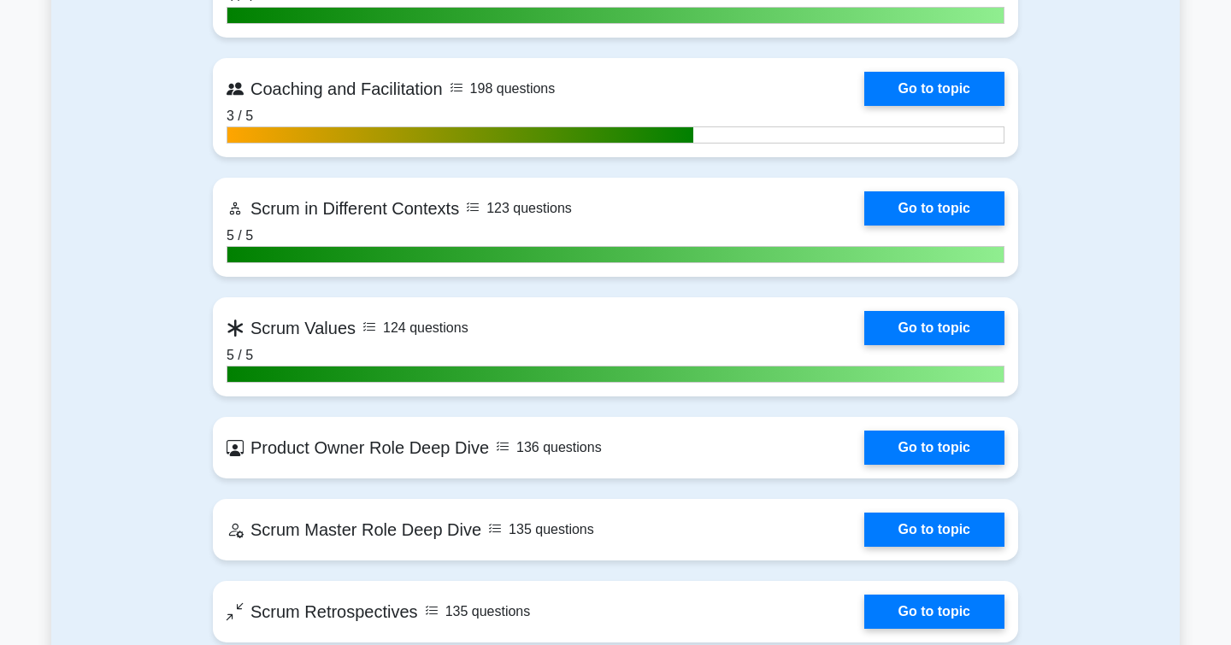
scroll to position [2357, 0]
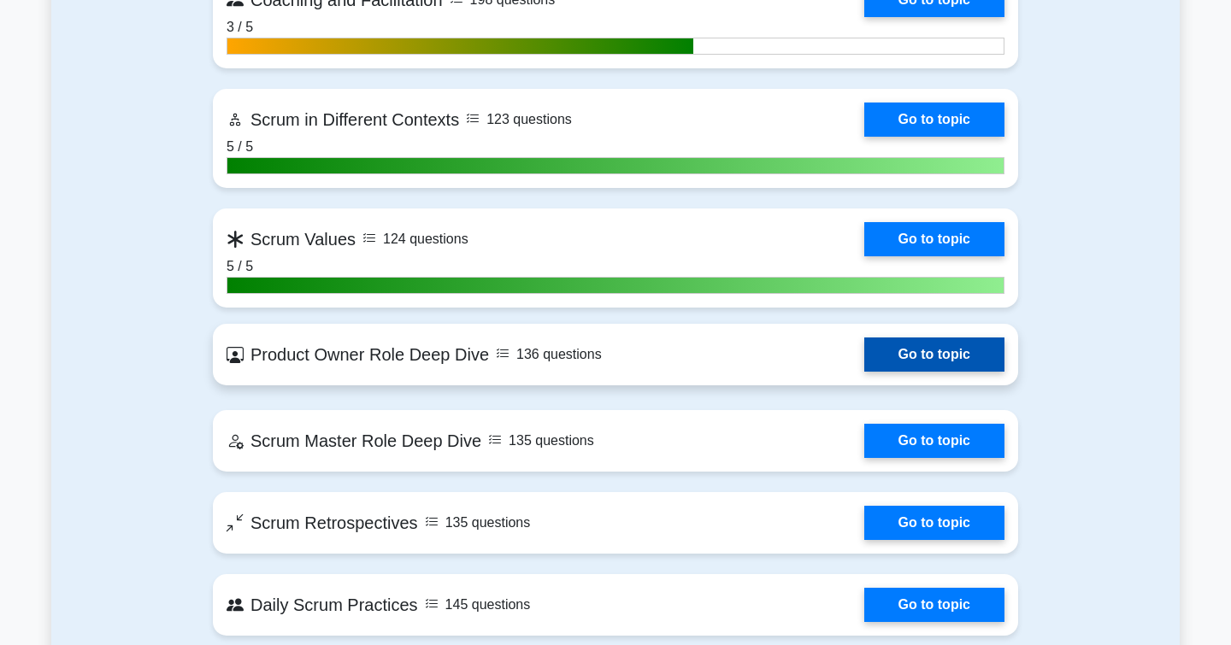
click at [885, 348] on link "Go to topic" at bounding box center [934, 355] width 140 height 34
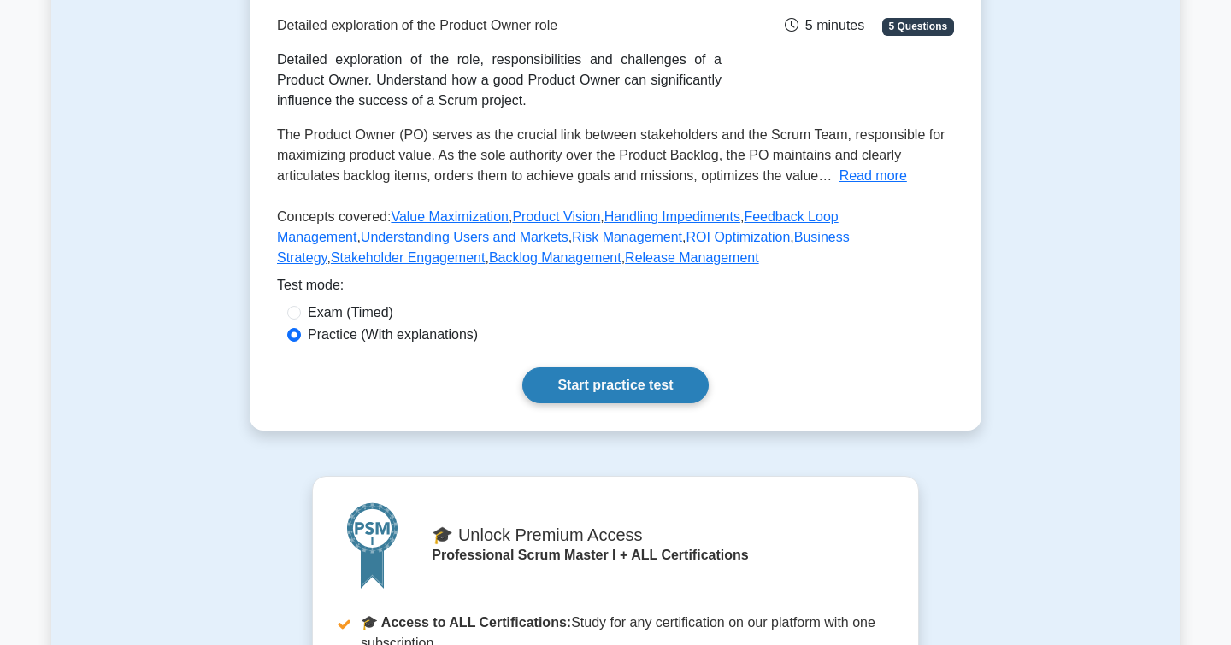
scroll to position [268, 0]
click at [576, 392] on link "Start practice test" at bounding box center [614, 385] width 185 height 36
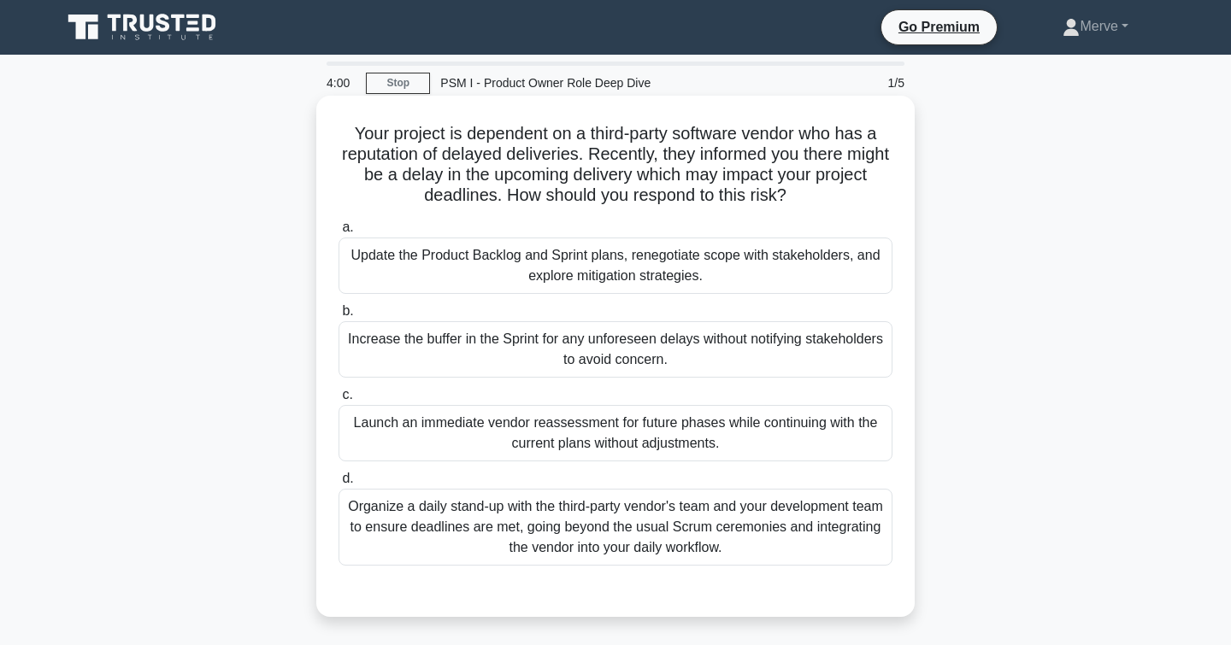
click at [399, 262] on div "Update the Product Backlog and Sprint plans, renegotiate scope with stakeholder…" at bounding box center [615, 266] width 554 height 56
click at [338, 233] on input "a. Update the Product Backlog and Sprint plans, renegotiate scope with stakehol…" at bounding box center [338, 227] width 0 height 11
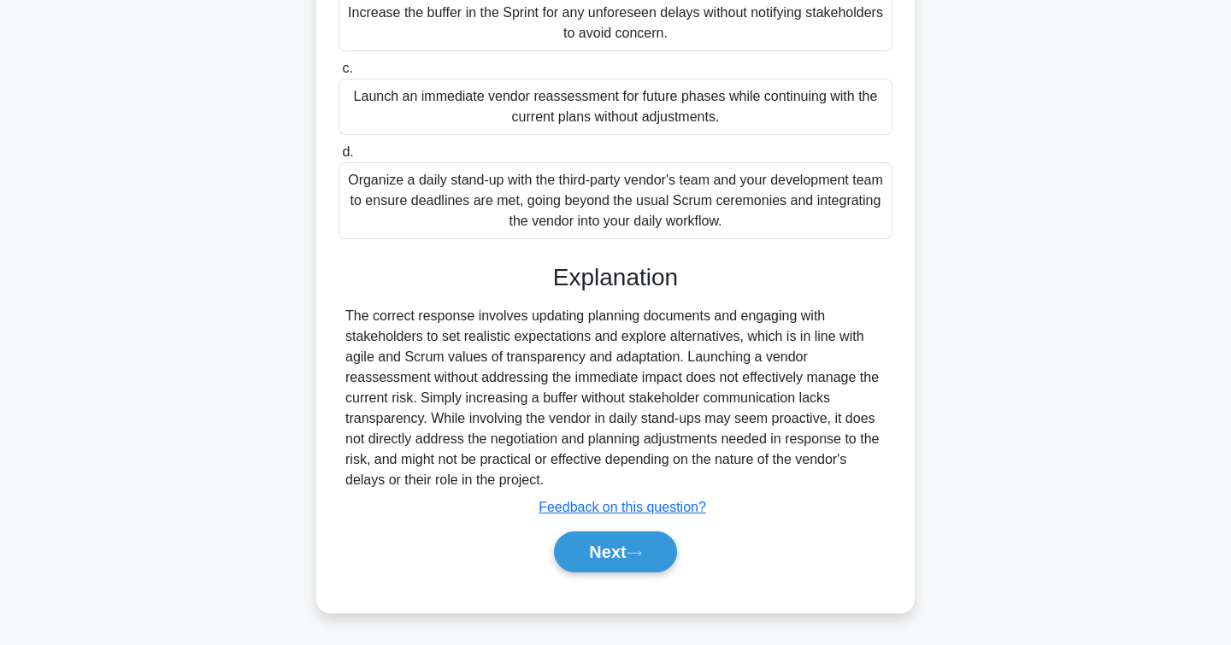
scroll to position [326, 0]
click at [577, 538] on button "Next" at bounding box center [615, 552] width 122 height 41
click at [577, 538] on div "3:56 Stop PSM I - Product Owner Role Deep Dive 2/5 Your project is dependent on…" at bounding box center [615, 186] width 1128 height 903
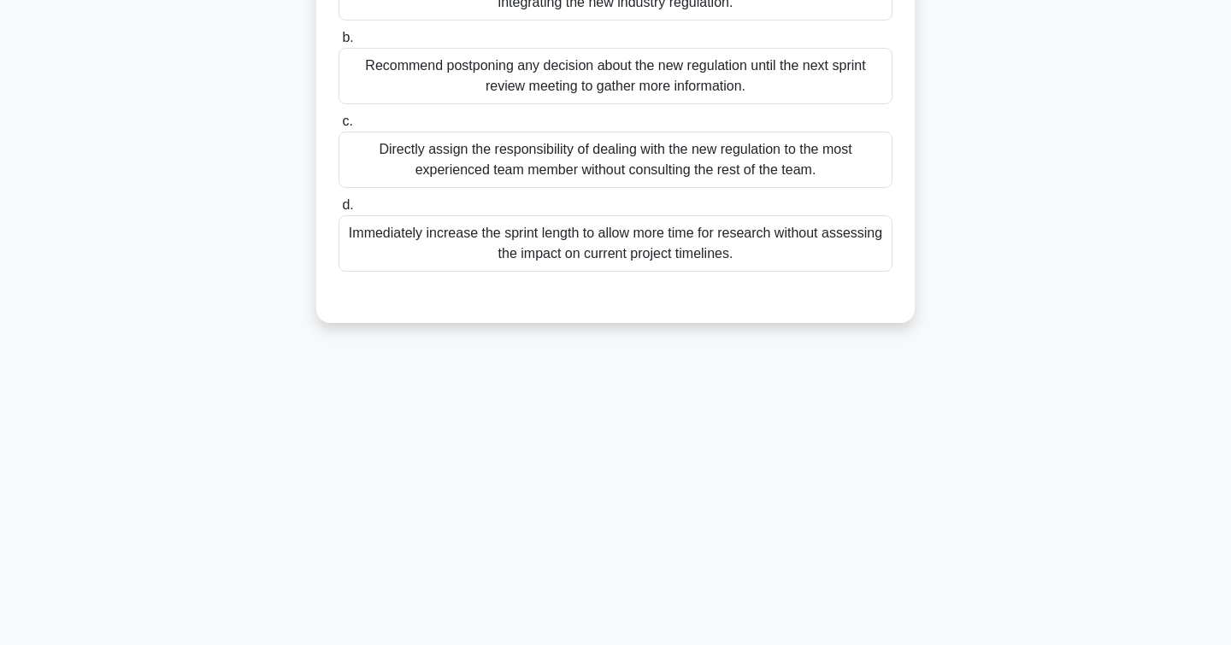
scroll to position [278, 0]
click at [257, 400] on div "3:55 Stop PSM I - Product Owner Role Deep Dive 2/5 You are a scrum master, curr…" at bounding box center [615, 211] width 1128 height 855
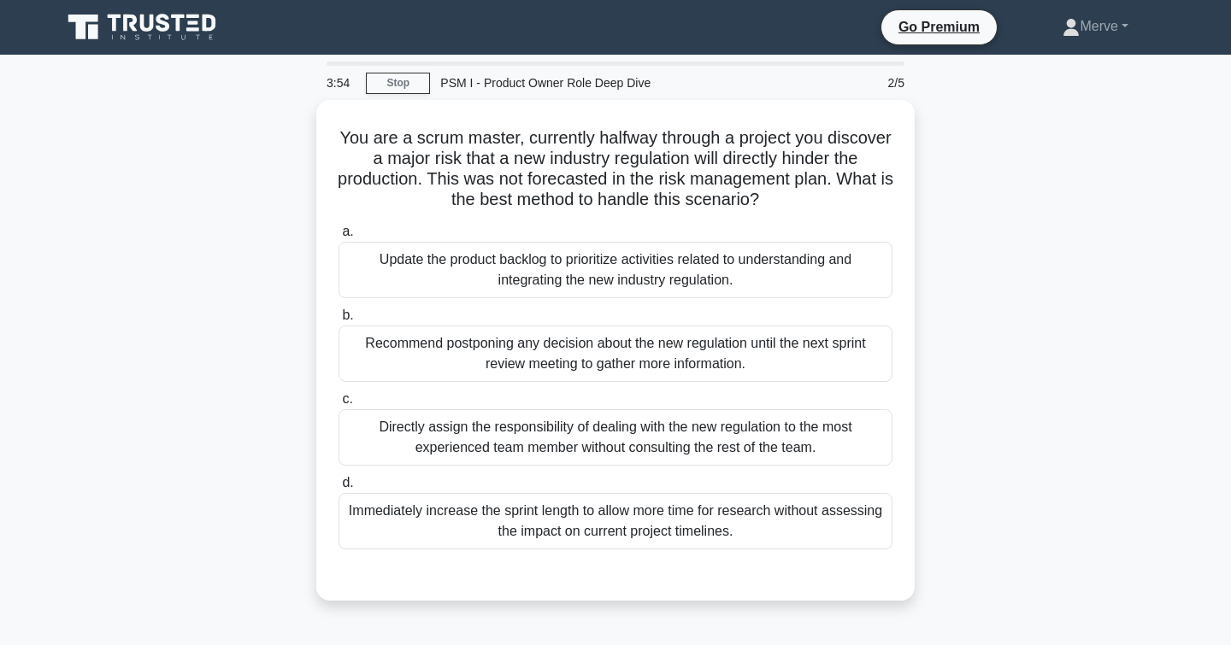
scroll to position [0, 0]
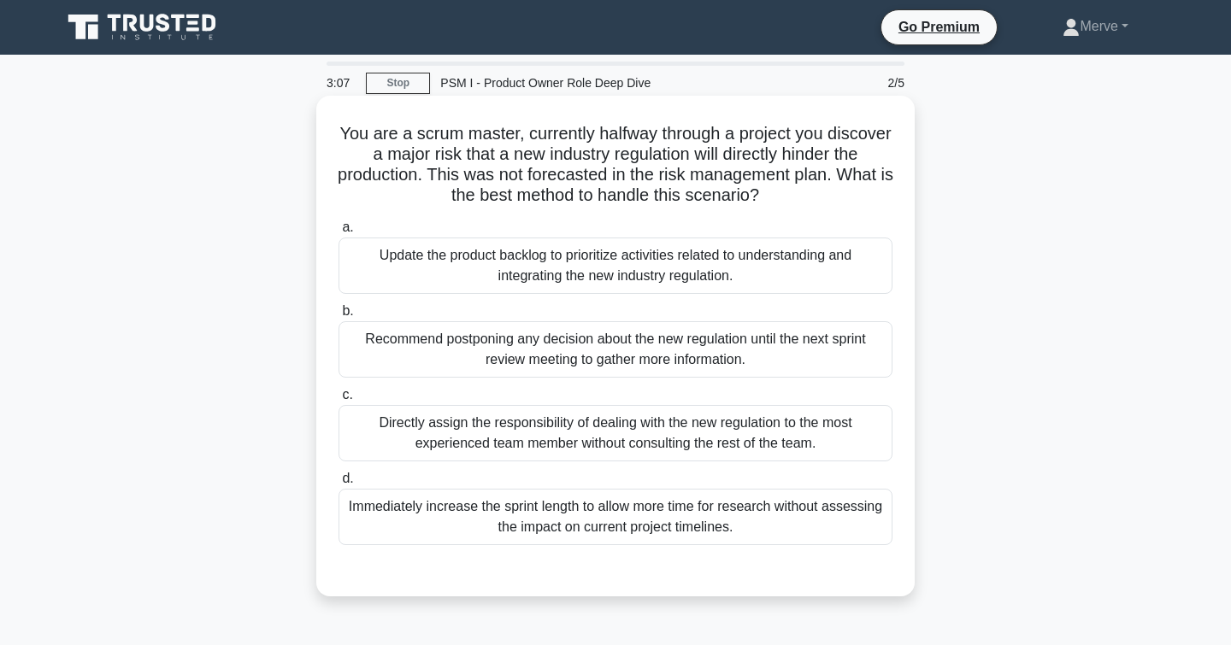
click at [377, 265] on div "Update the product backlog to prioritize activities related to understanding an…" at bounding box center [615, 266] width 554 height 56
click at [338, 233] on input "a. Update the product backlog to prioritize activities related to understanding…" at bounding box center [338, 227] width 0 height 11
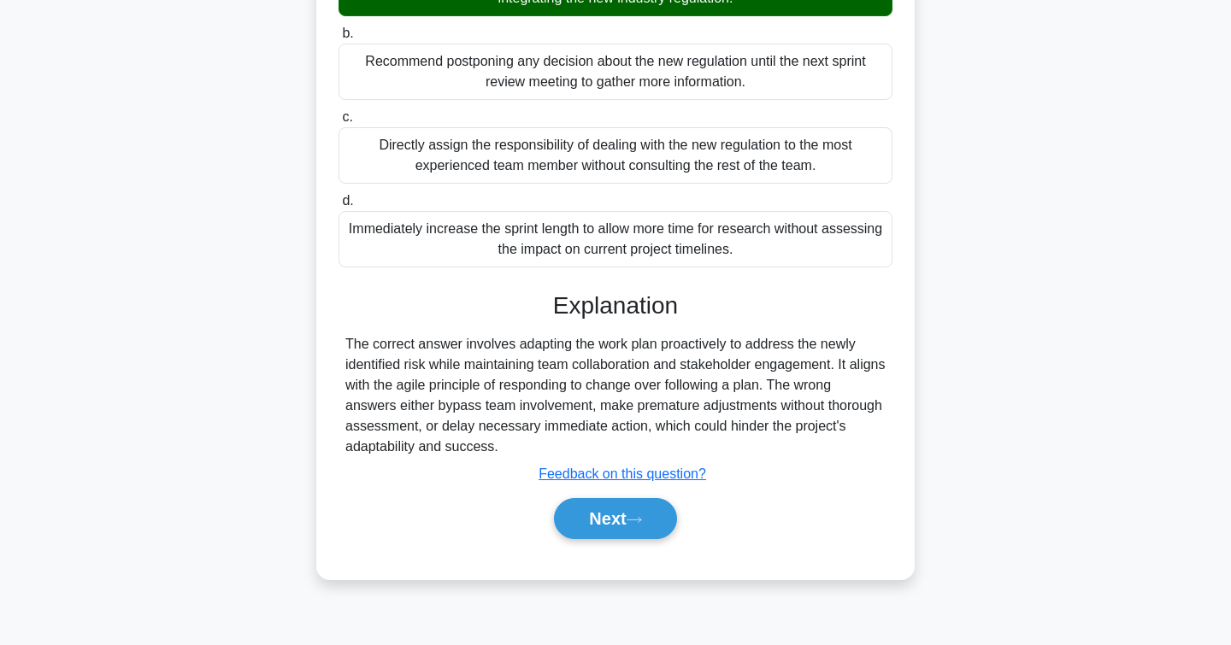
scroll to position [278, 0]
click at [574, 505] on button "Next" at bounding box center [615, 518] width 122 height 41
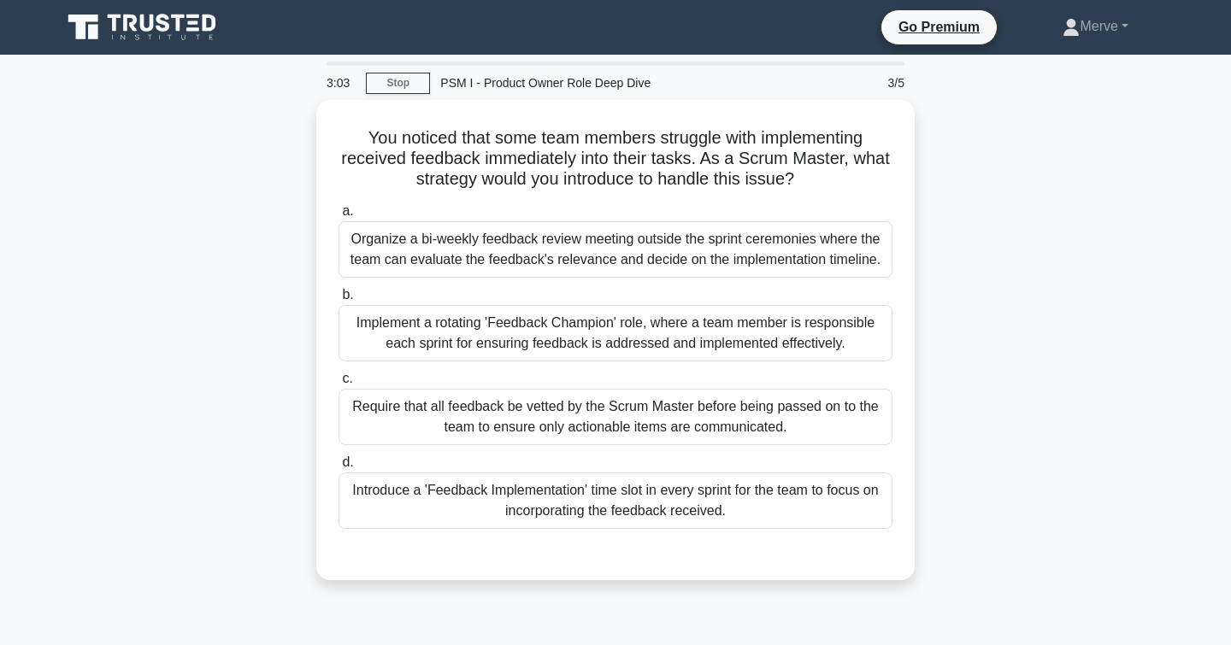
scroll to position [0, 0]
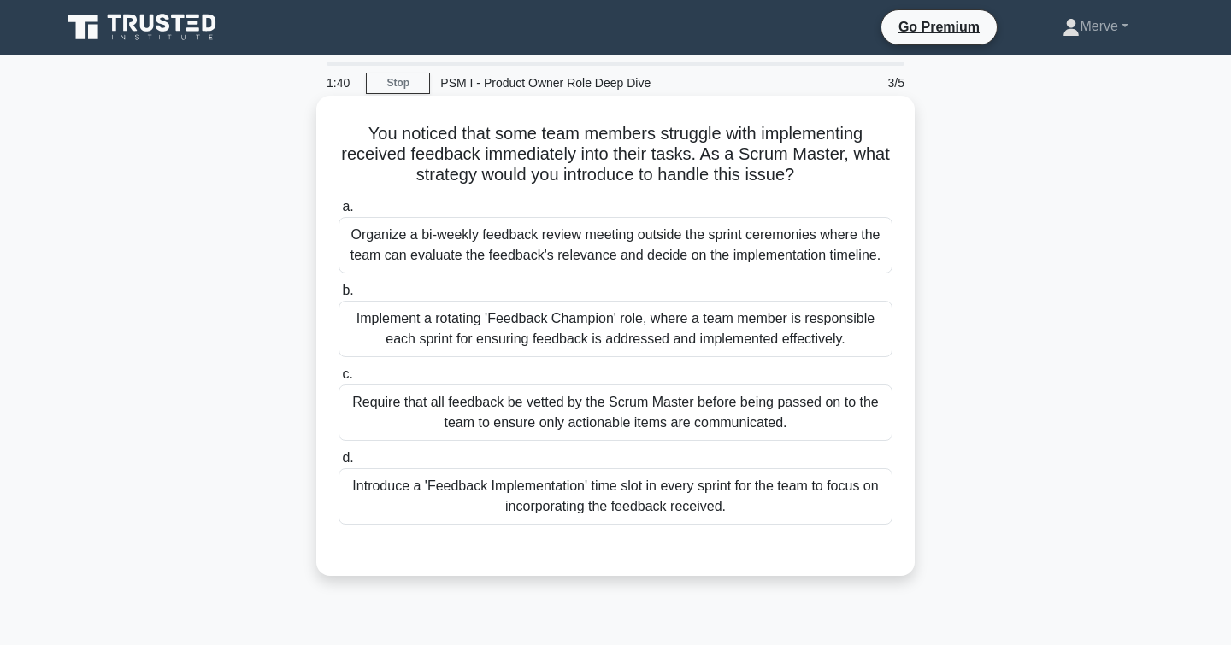
click at [388, 491] on div "Introduce a 'Feedback Implementation' time slot in every sprint for the team to…" at bounding box center [615, 496] width 554 height 56
click at [338, 464] on input "d. Introduce a 'Feedback Implementation' time slot in every sprint for the team…" at bounding box center [338, 458] width 0 height 11
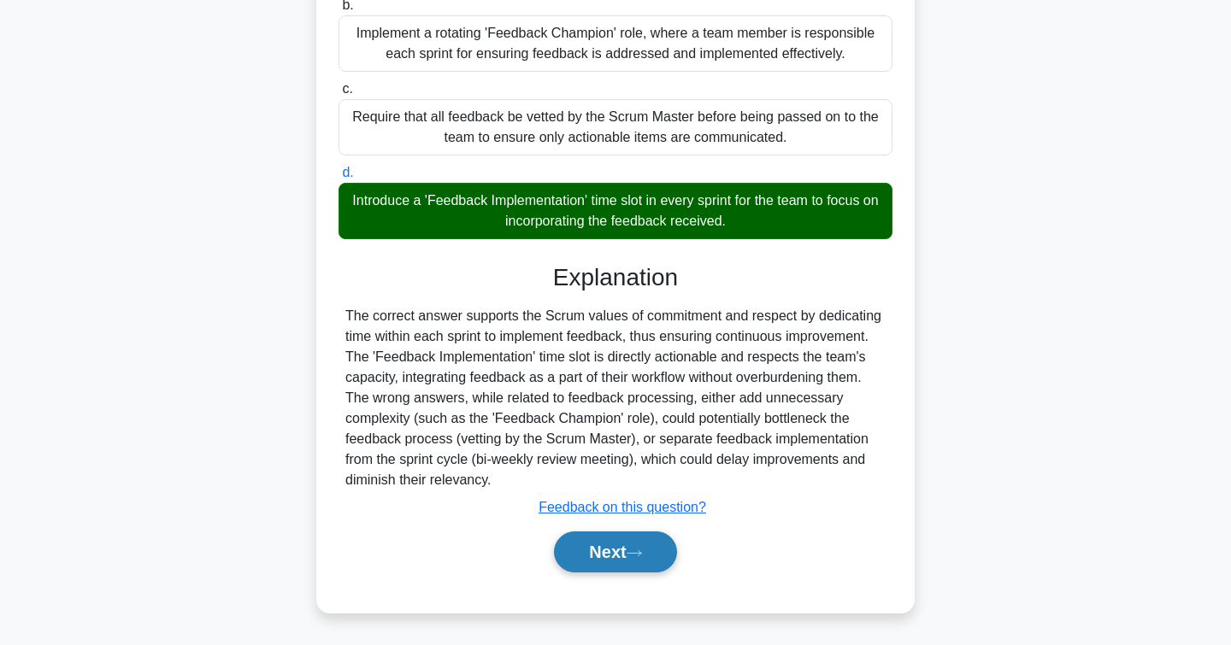
click at [603, 543] on button "Next" at bounding box center [615, 552] width 122 height 41
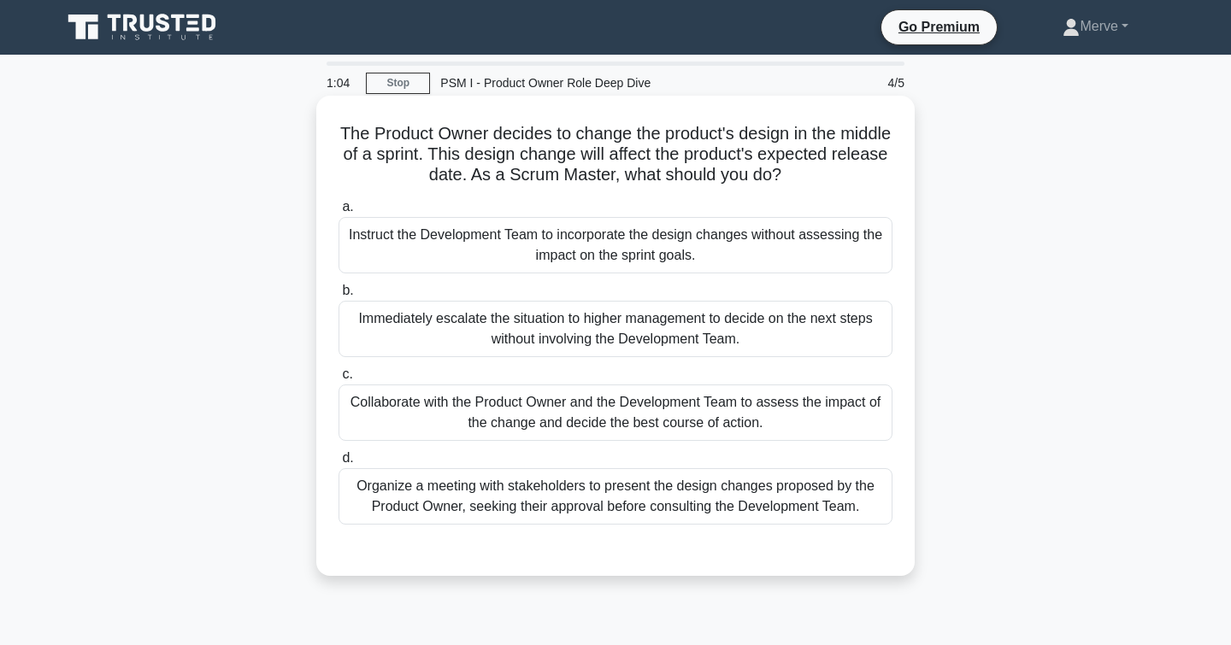
click at [389, 414] on div "Collaborate with the Product Owner and the Development Team to assess the impac…" at bounding box center [615, 413] width 554 height 56
click at [338, 380] on input "c. Collaborate with the Product Owner and the Development Team to assess the im…" at bounding box center [338, 374] width 0 height 11
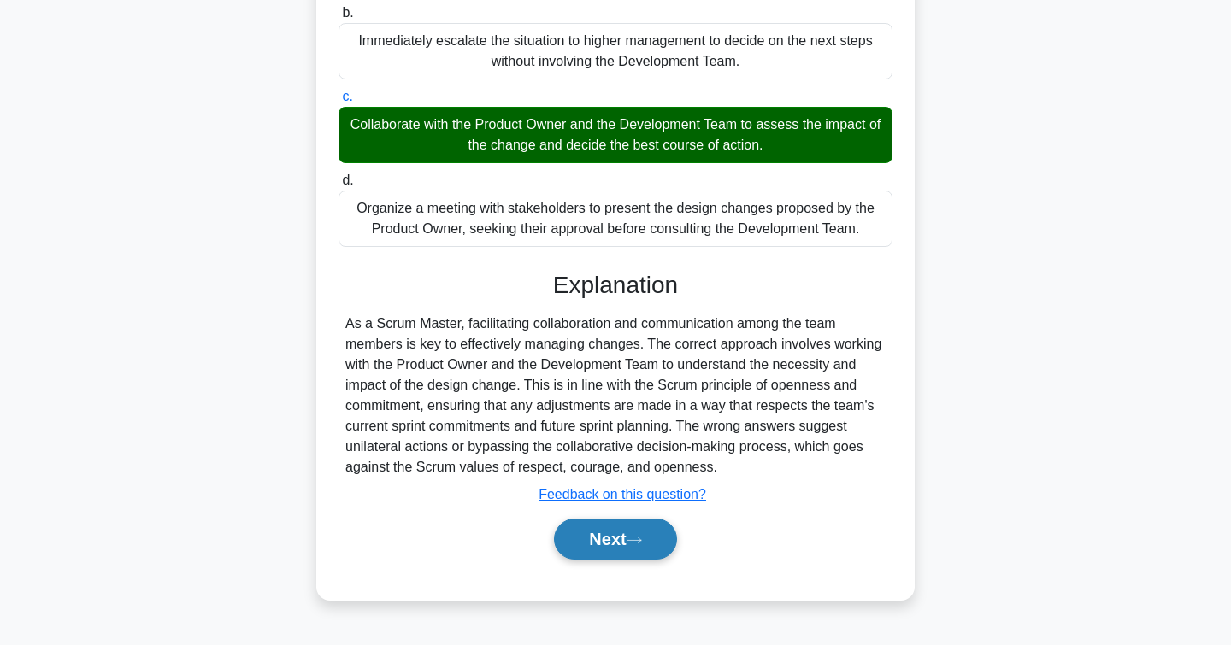
scroll to position [278, 0]
click at [578, 540] on button "Next" at bounding box center [615, 539] width 122 height 41
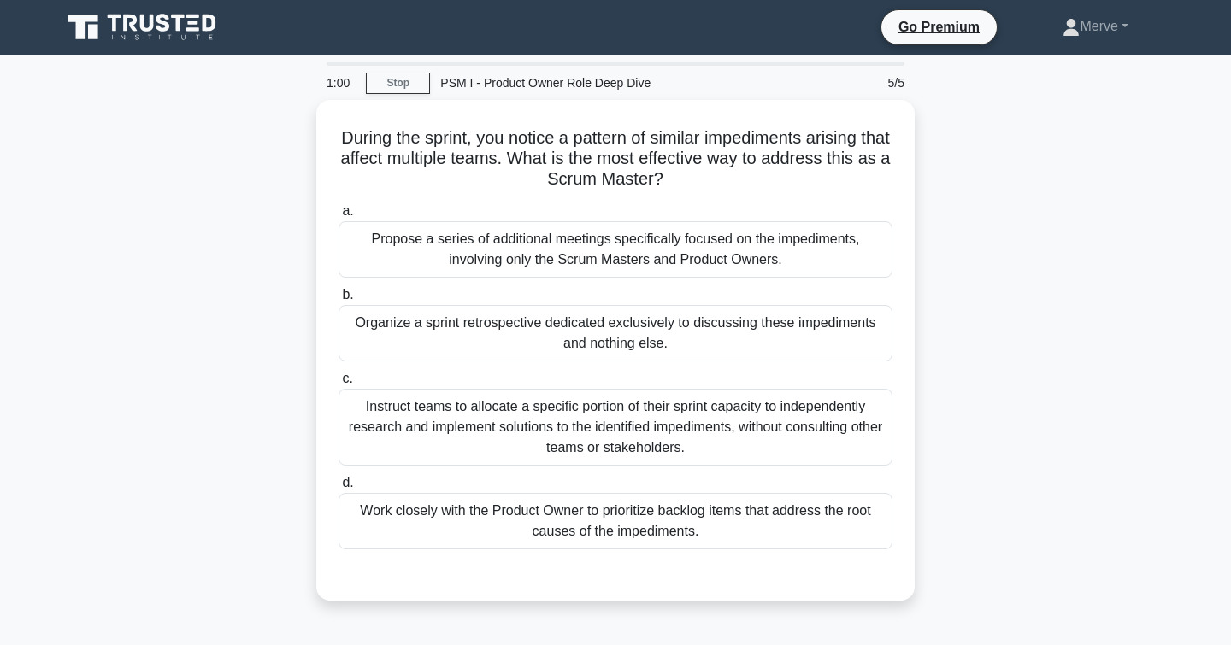
scroll to position [0, 0]
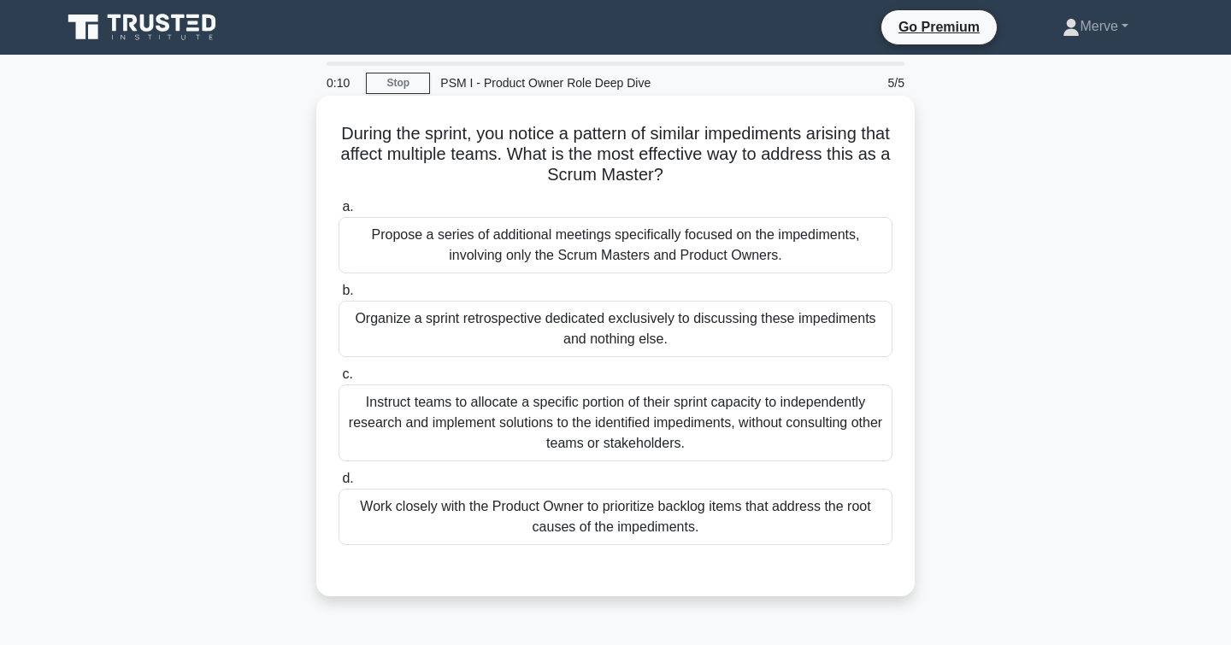
click at [366, 508] on div "Work closely with the Product Owner to prioritize backlog items that address th…" at bounding box center [615, 517] width 554 height 56
click at [338, 485] on input "d. Work closely with the Product Owner to prioritize backlog items that address…" at bounding box center [338, 478] width 0 height 11
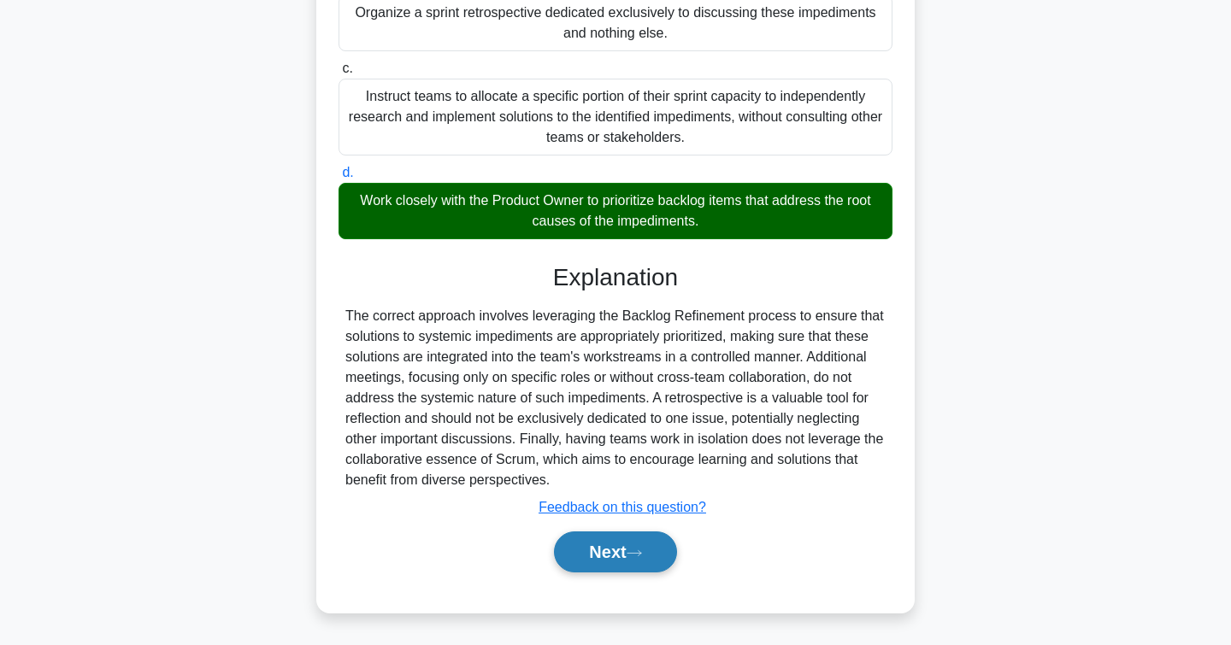
scroll to position [306, 0]
click at [596, 550] on button "Next" at bounding box center [615, 552] width 122 height 41
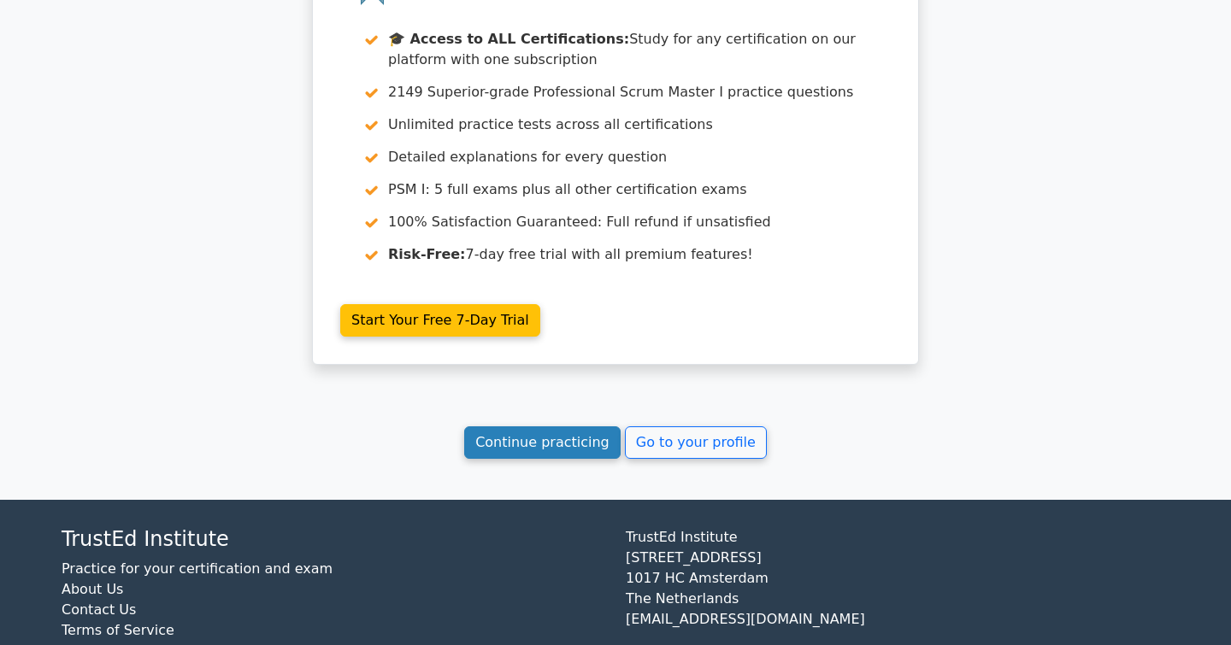
scroll to position [2640, 0]
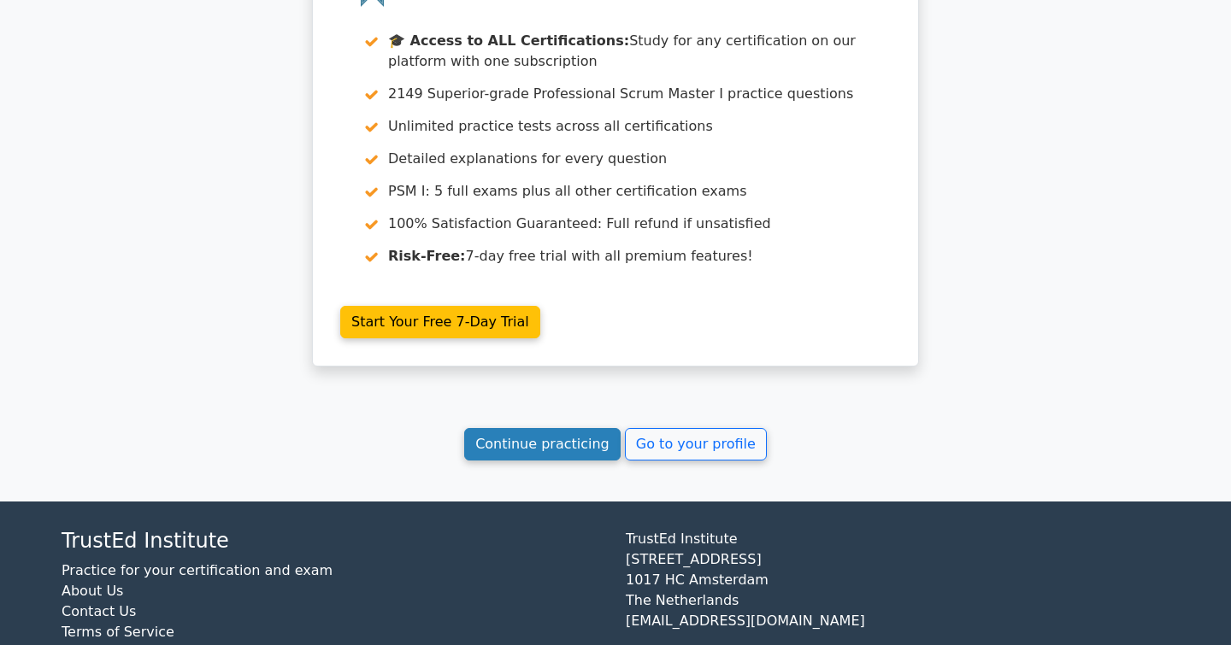
click at [541, 428] on link "Continue practicing" at bounding box center [542, 444] width 156 height 32
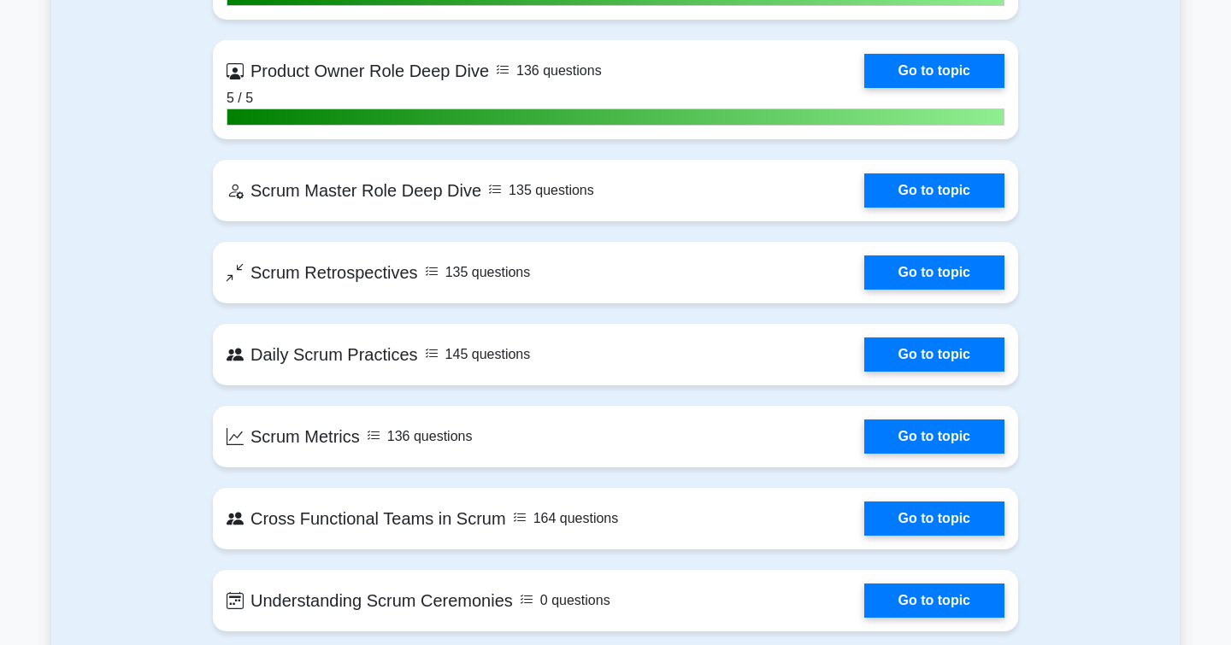
scroll to position [2642, 0]
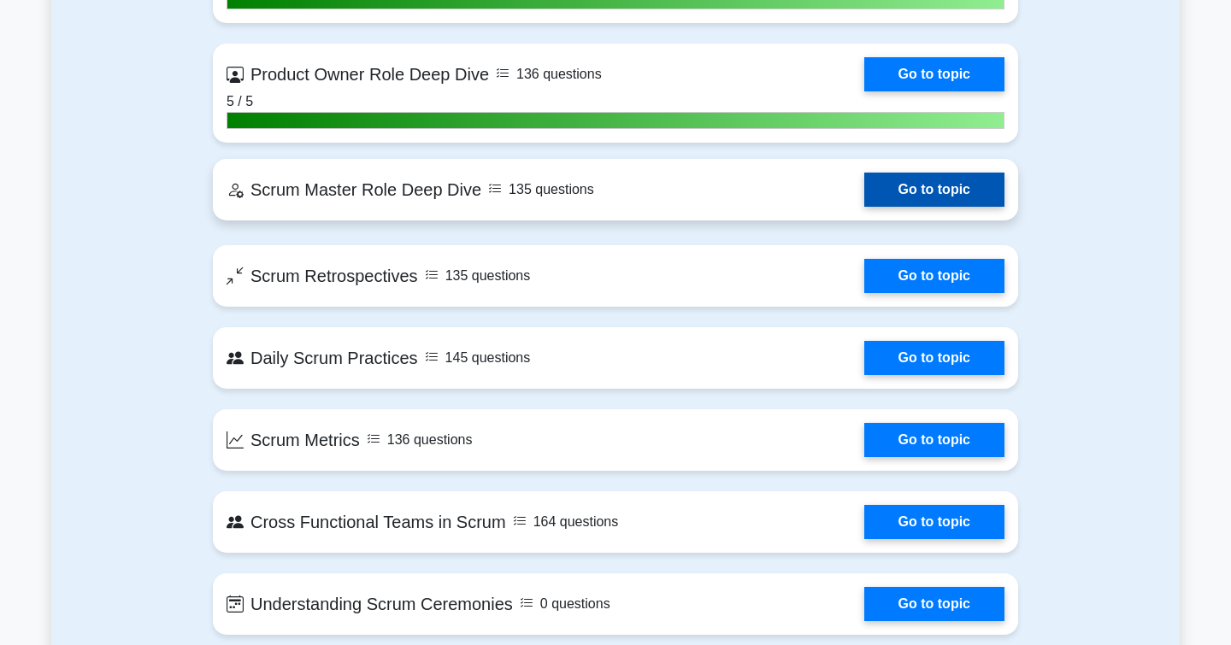
click at [961, 196] on link "Go to topic" at bounding box center [934, 190] width 140 height 34
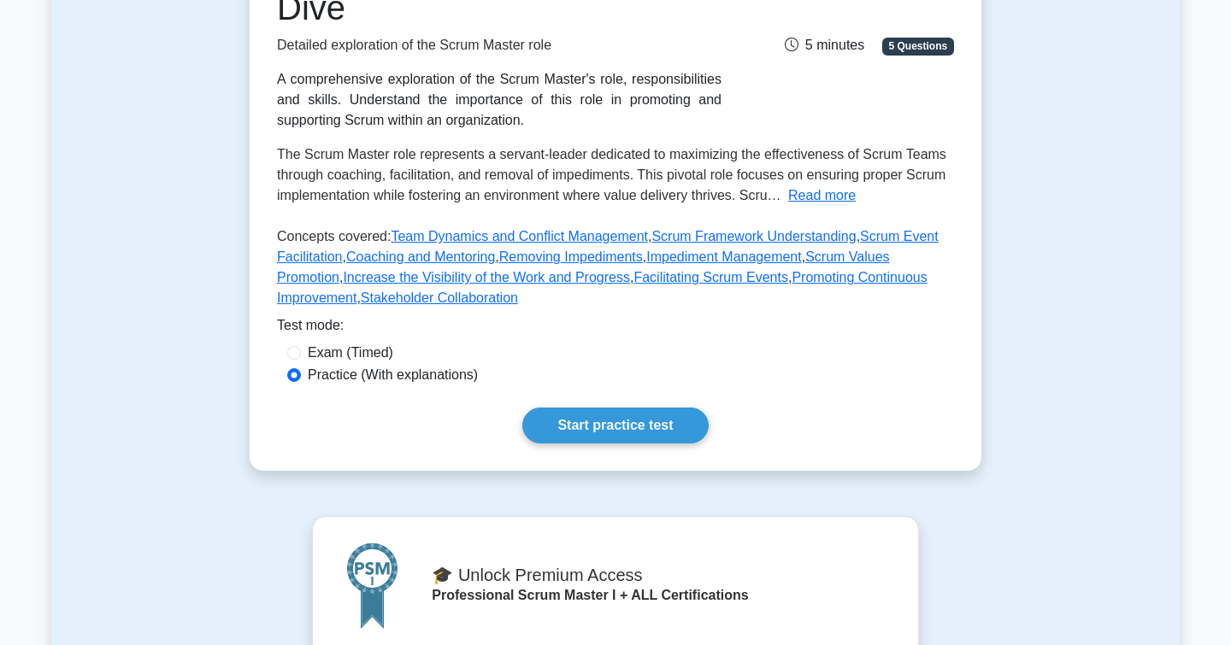
scroll to position [262, 0]
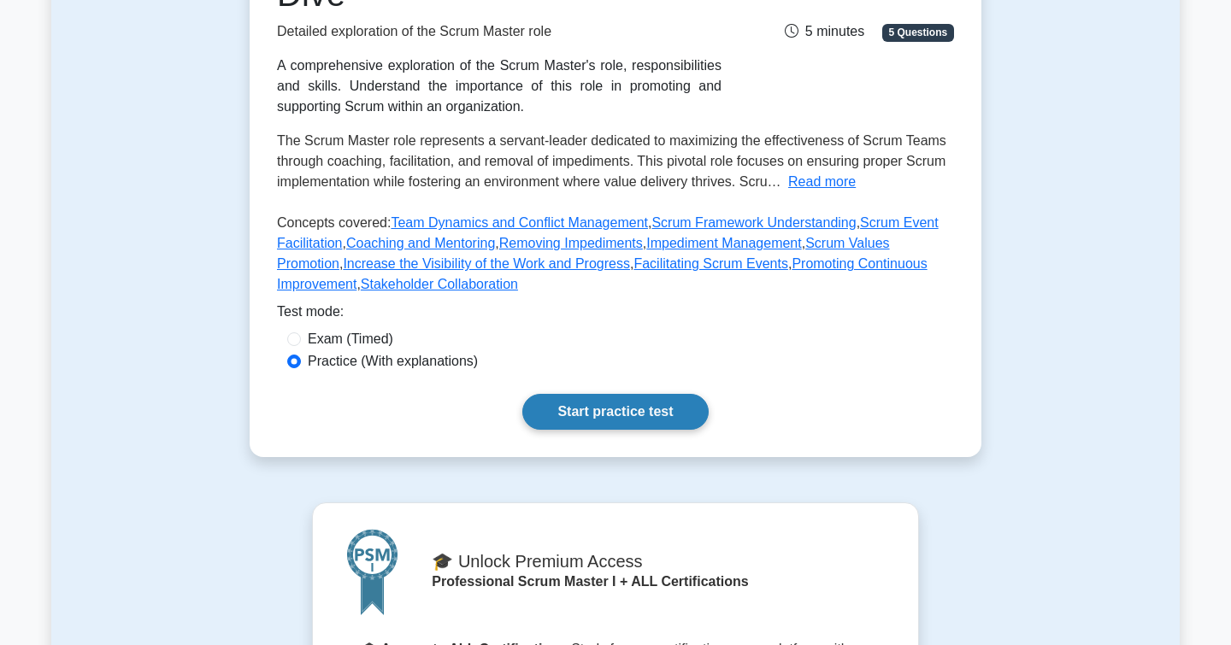
click at [586, 421] on link "Start practice test" at bounding box center [614, 412] width 185 height 36
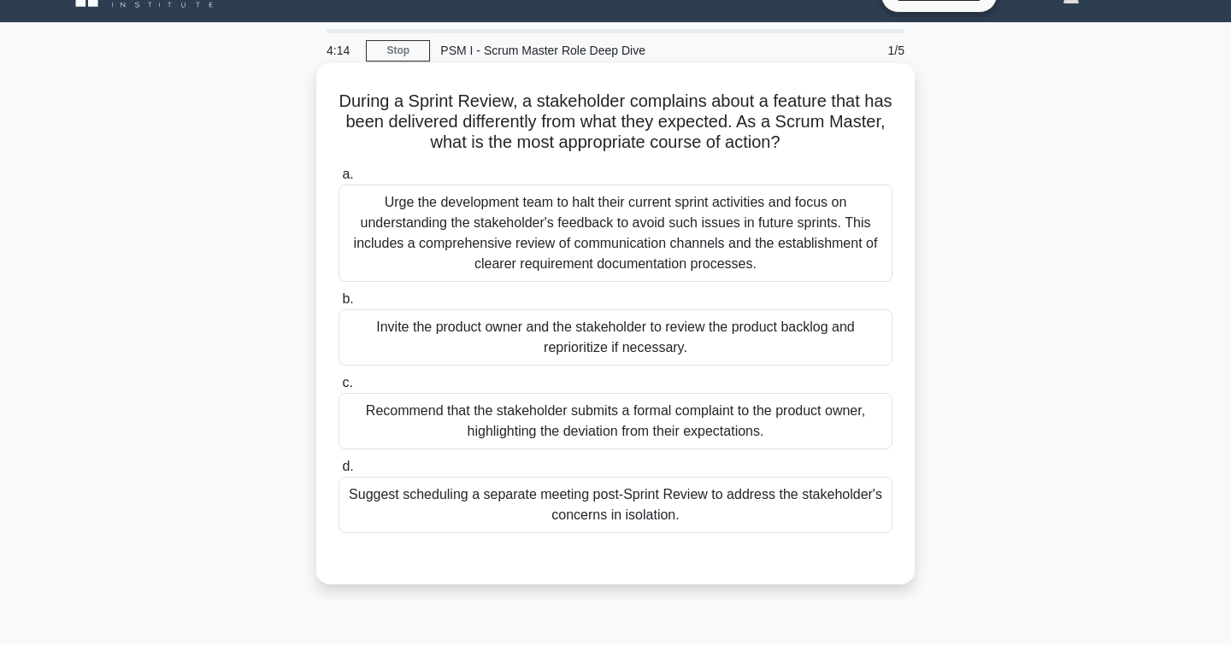
scroll to position [26, 0]
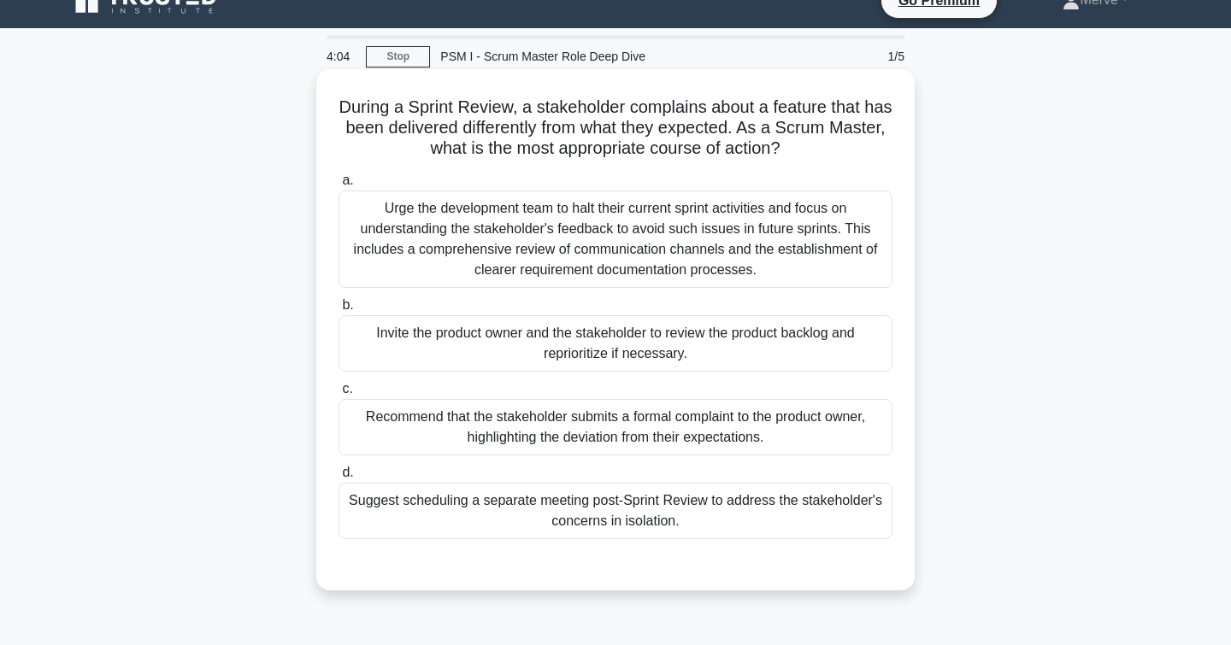
click at [401, 347] on div "Invite the product owner and the stakeholder to review the product backlog and …" at bounding box center [615, 343] width 554 height 56
click at [338, 311] on input "b. Invite the product owner and the stakeholder to review the product backlog a…" at bounding box center [338, 305] width 0 height 11
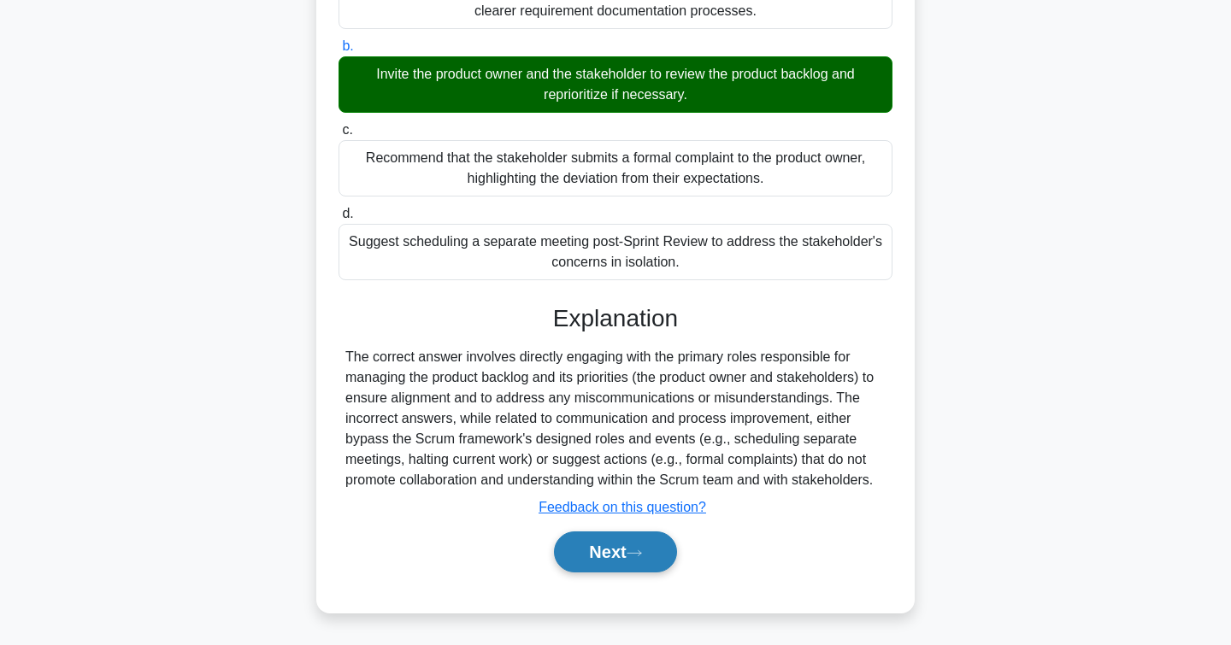
click at [578, 557] on button "Next" at bounding box center [615, 552] width 122 height 41
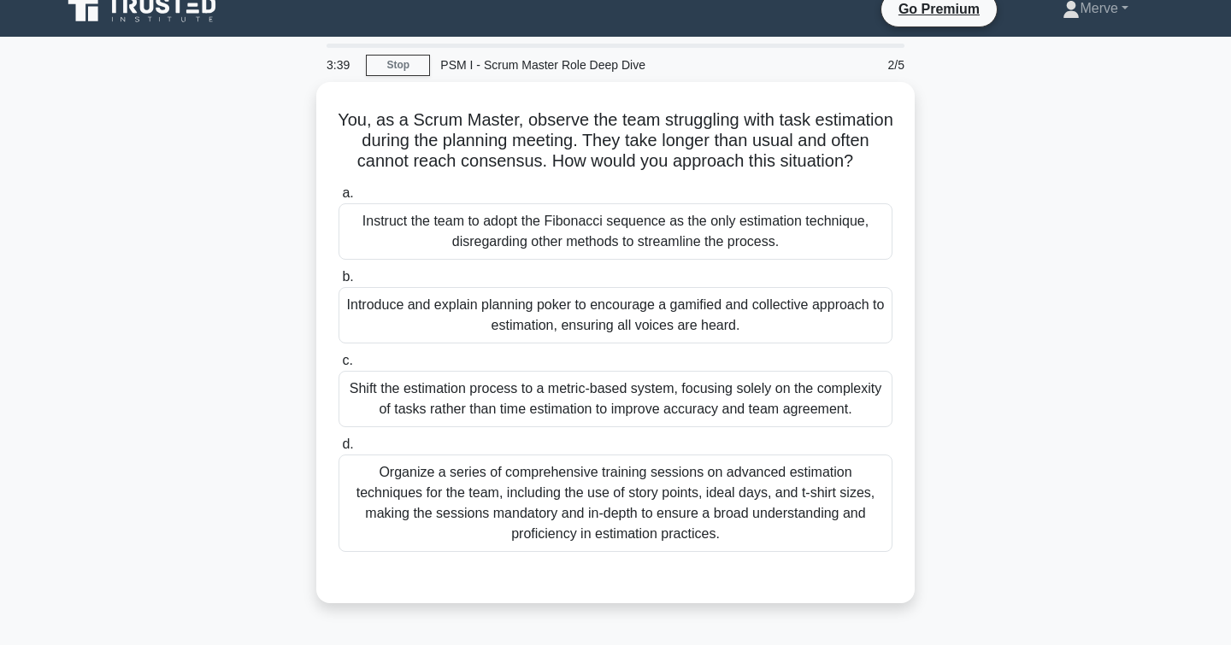
scroll to position [21, 0]
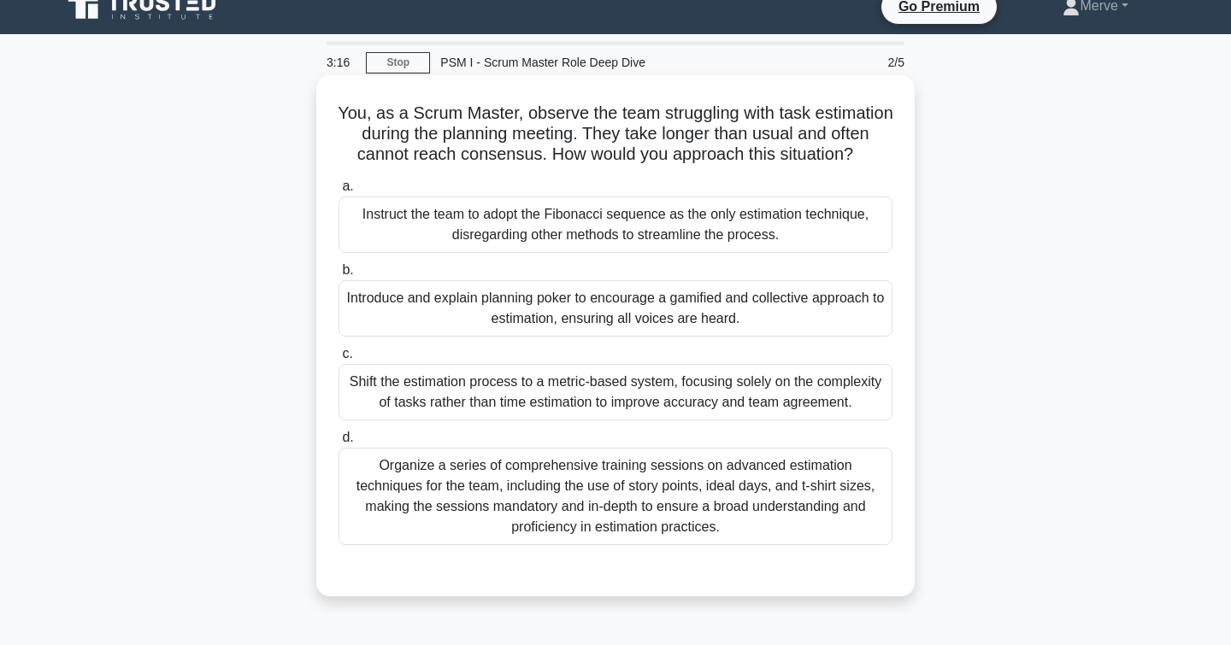
click at [346, 389] on div "Shift the estimation process to a metric-based system, focusing solely on the c…" at bounding box center [615, 392] width 554 height 56
click at [338, 360] on input "c. Shift the estimation process to a metric-based system, focusing solely on th…" at bounding box center [338, 354] width 0 height 11
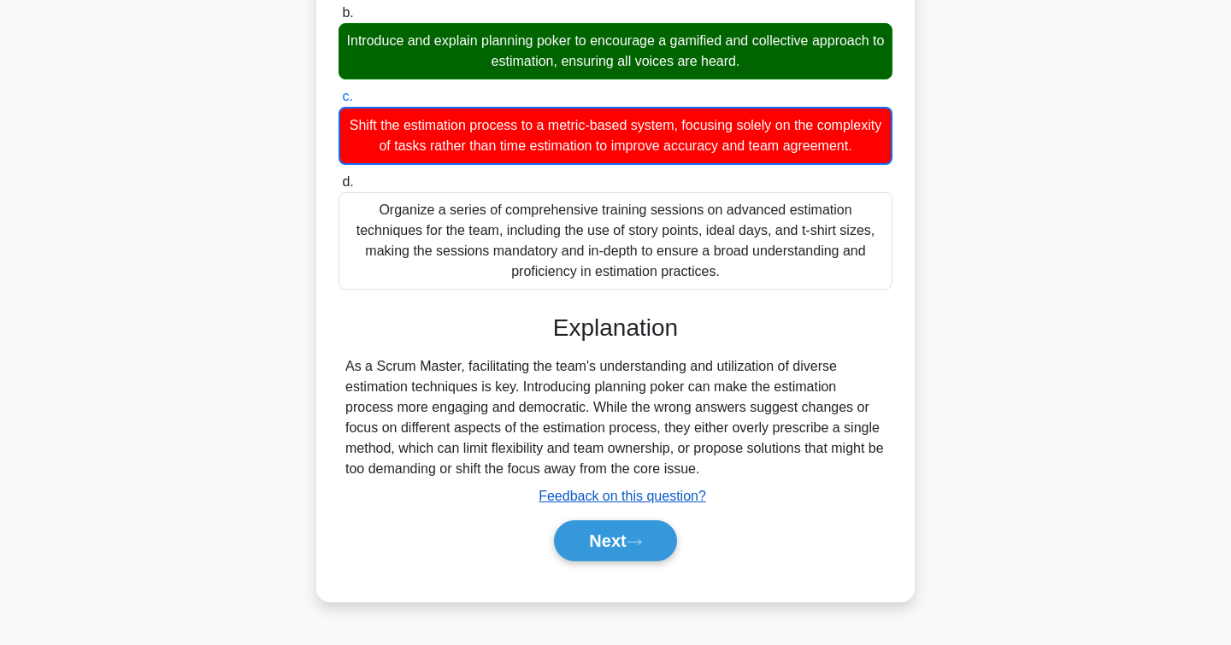
scroll to position [278, 0]
click at [577, 538] on button "Next" at bounding box center [615, 540] width 122 height 41
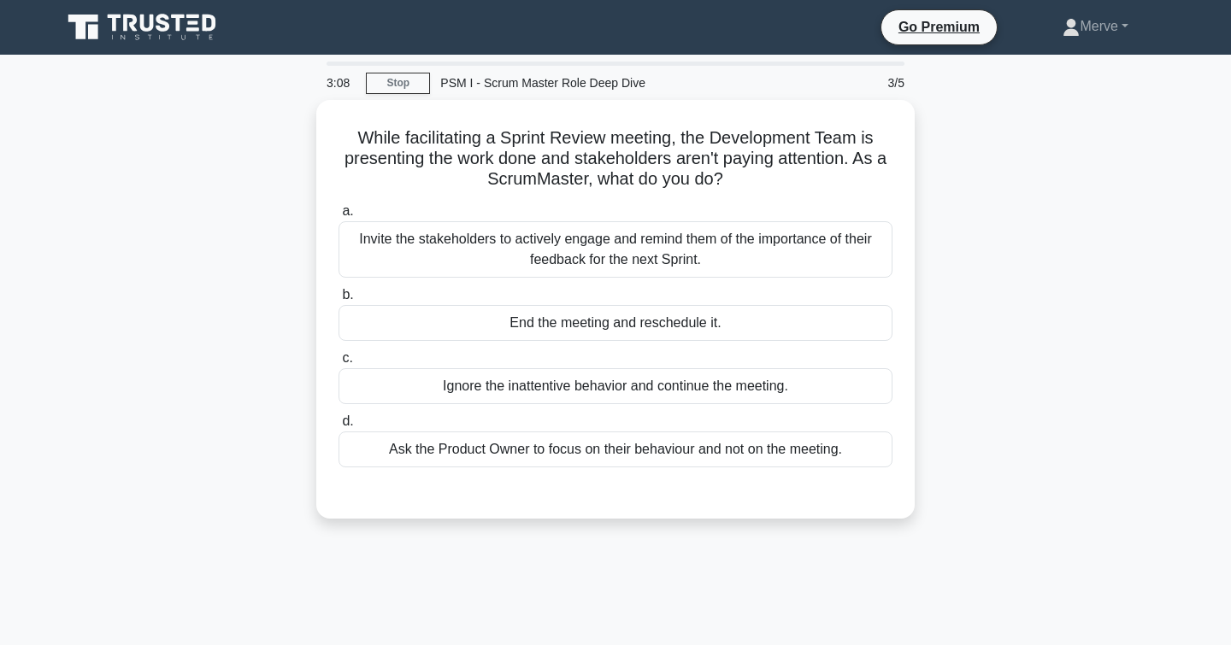
scroll to position [0, 0]
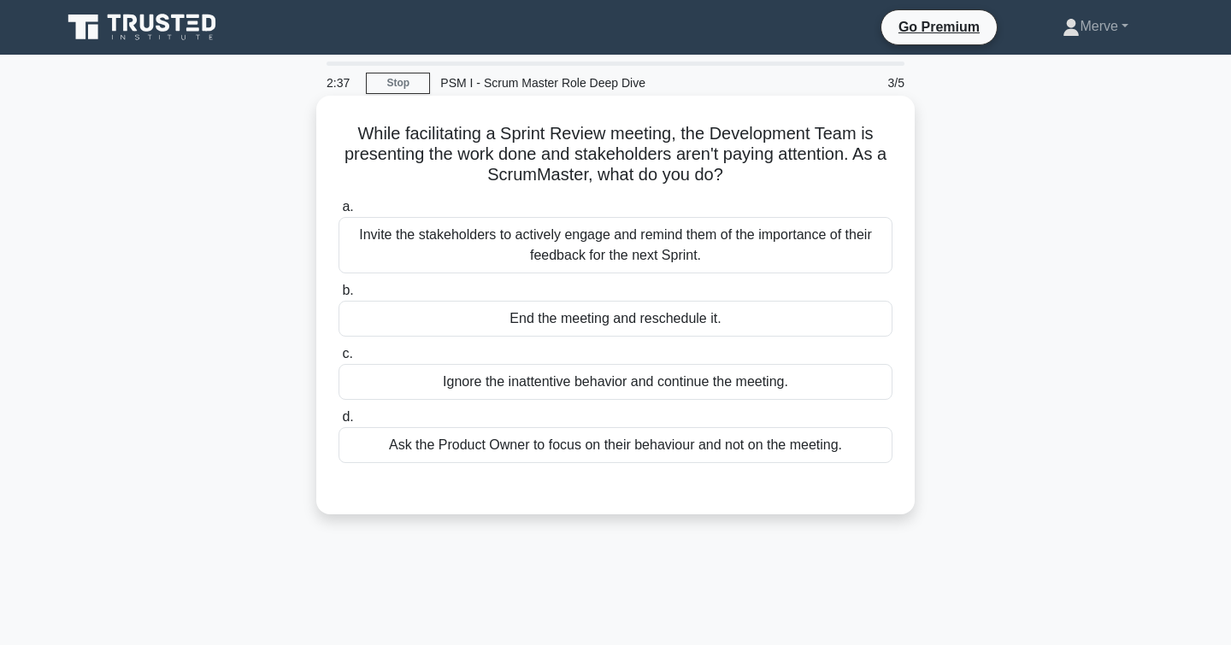
click at [379, 229] on div "Invite the stakeholders to actively engage and remind them of the importance of…" at bounding box center [615, 245] width 554 height 56
click at [338, 213] on input "a. Invite the stakeholders to actively engage and remind them of the importance…" at bounding box center [338, 207] width 0 height 11
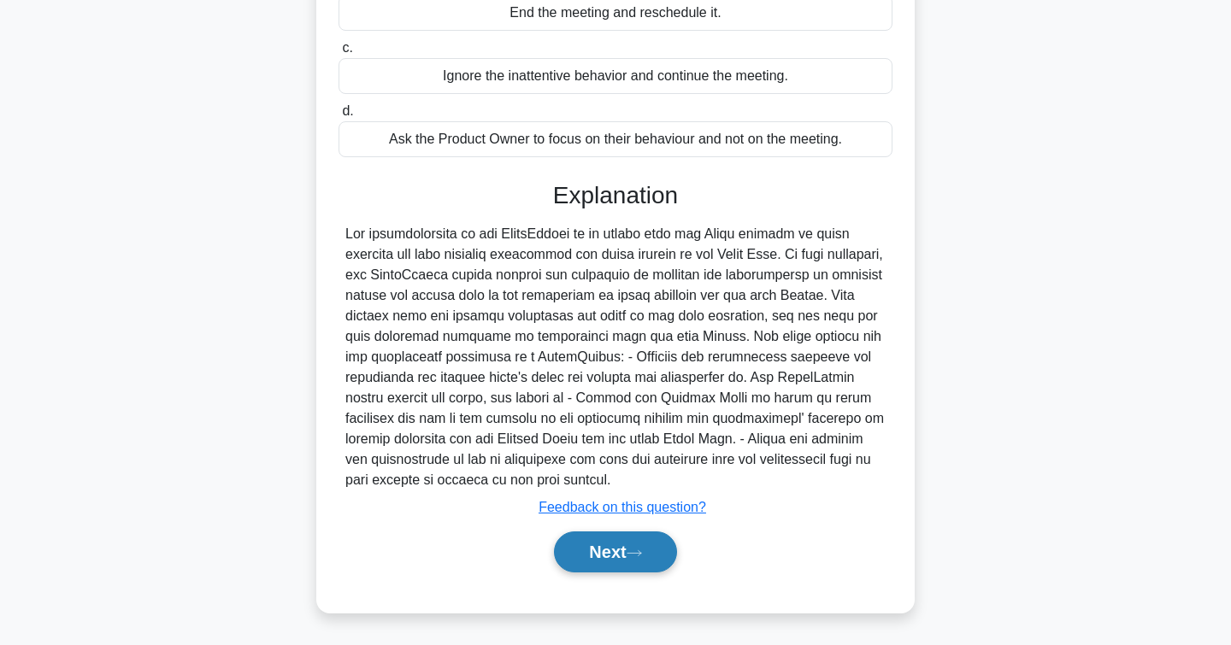
click at [612, 554] on button "Next" at bounding box center [615, 552] width 122 height 41
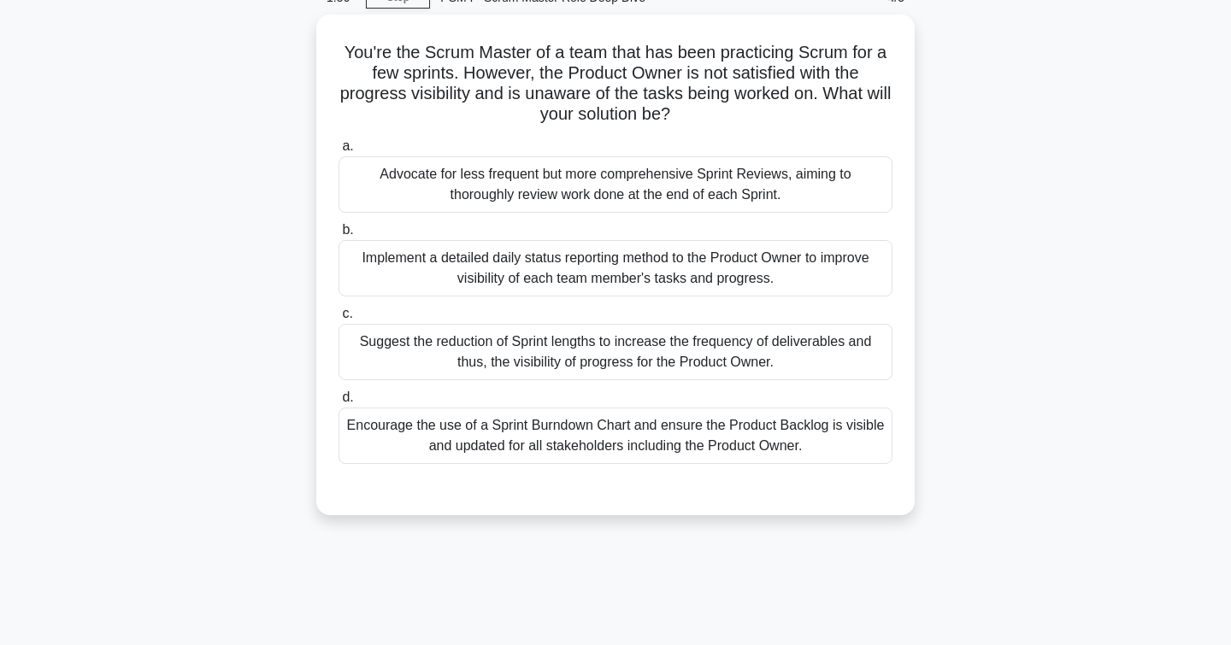
scroll to position [90, 0]
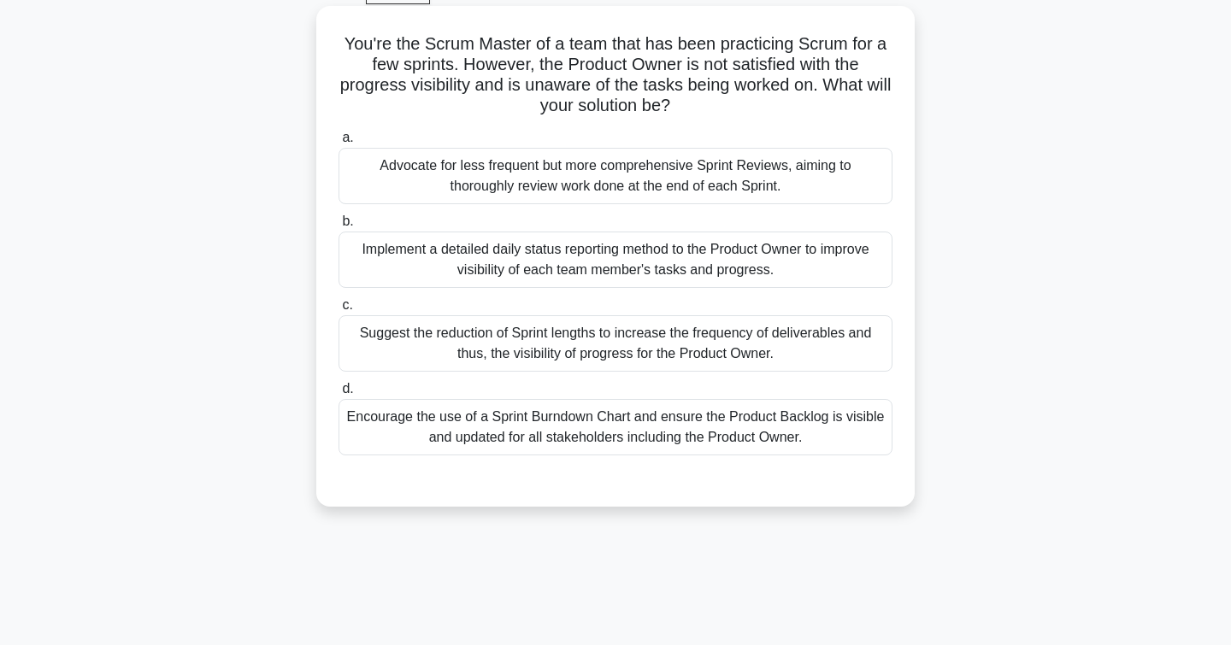
click at [385, 429] on div "Encourage the use of a Sprint Burndown Chart and ensure the Product Backlog is …" at bounding box center [615, 427] width 554 height 56
click at [338, 395] on input "d. Encourage the use of a Sprint Burndown Chart and ensure the Product Backlog …" at bounding box center [338, 389] width 0 height 11
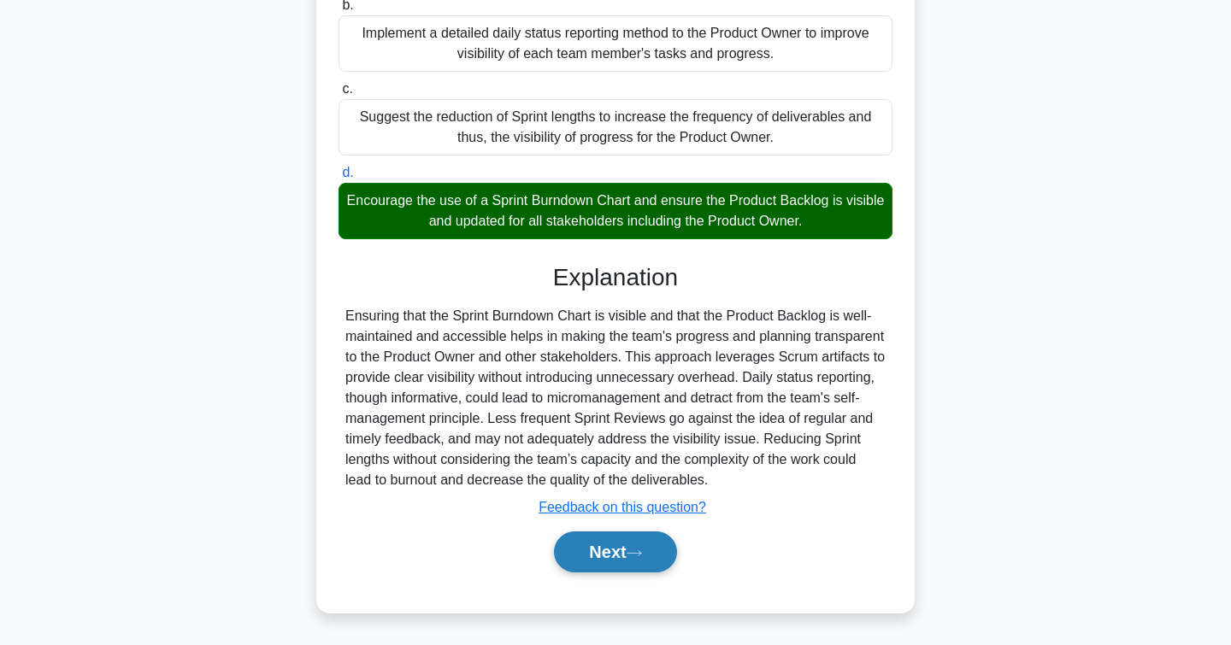
click at [579, 562] on button "Next" at bounding box center [615, 552] width 122 height 41
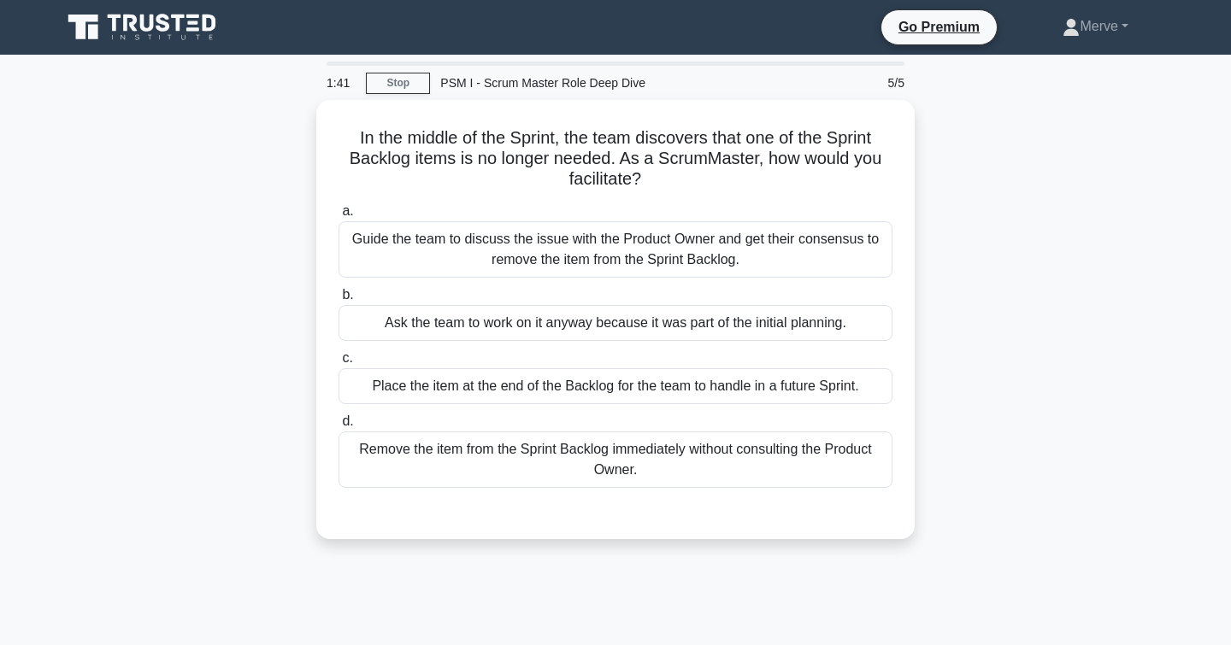
scroll to position [0, 0]
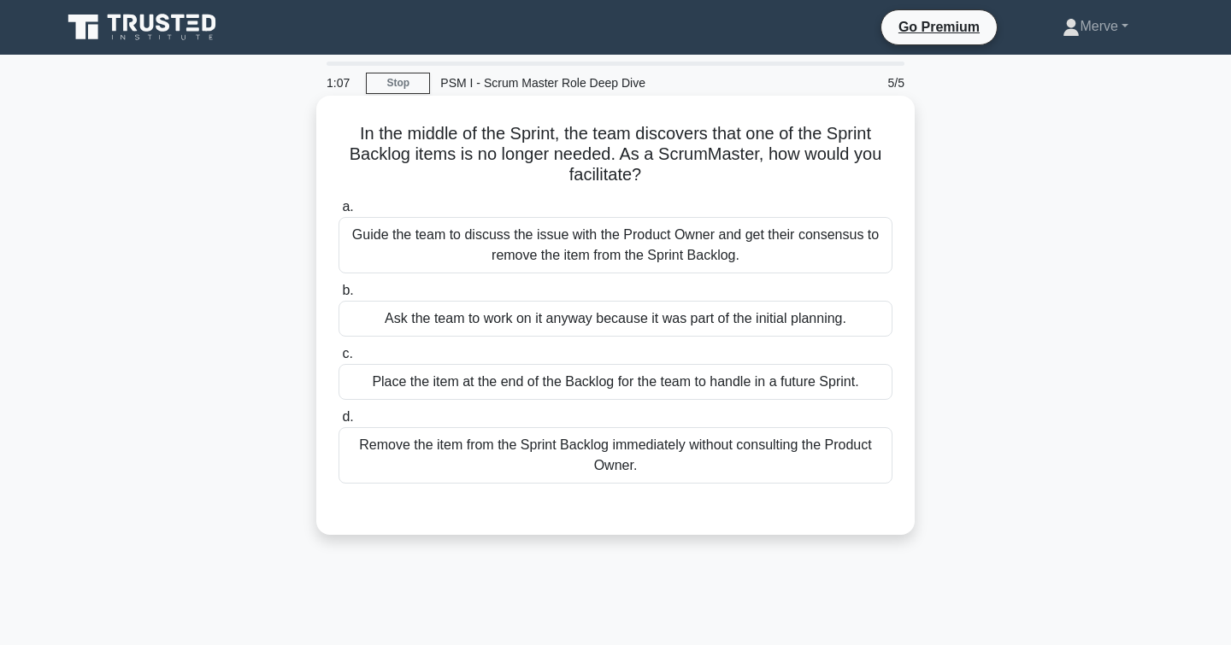
click at [357, 230] on div "Guide the team to discuss the issue with the Product Owner and get their consen…" at bounding box center [615, 245] width 554 height 56
click at [338, 213] on input "a. Guide the team to discuss the issue with the Product Owner and get their con…" at bounding box center [338, 207] width 0 height 11
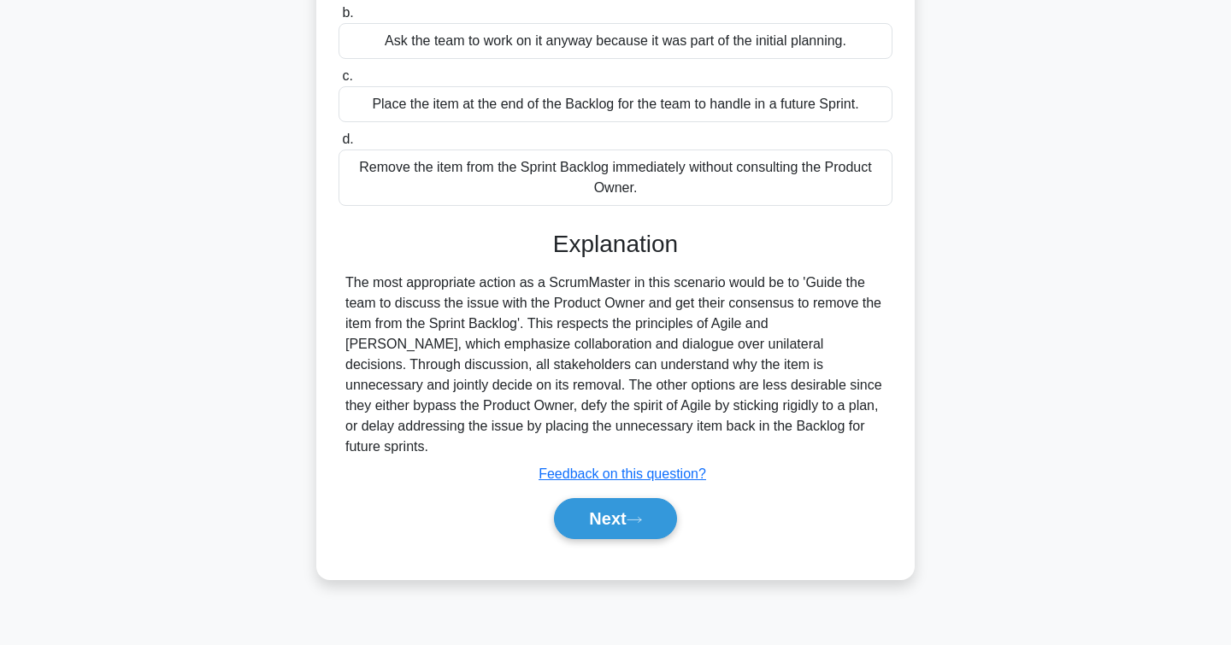
scroll to position [278, 0]
click at [582, 498] on button "Next" at bounding box center [615, 518] width 122 height 41
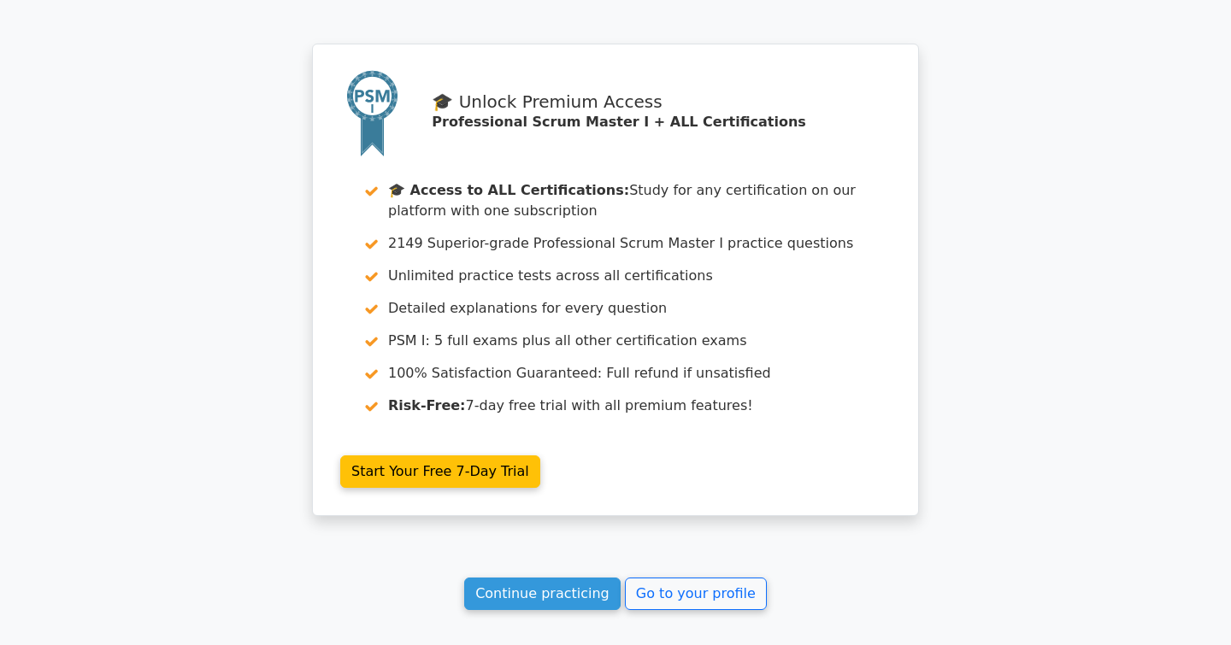
scroll to position [2465, 0]
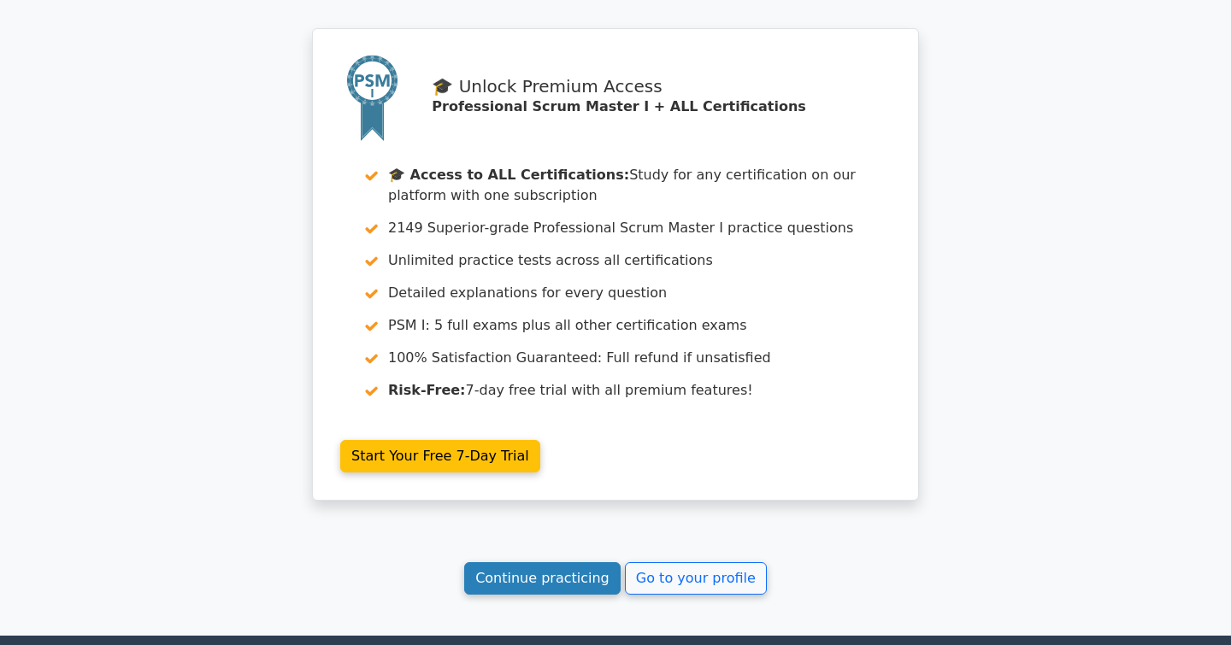
click at [566, 562] on link "Continue practicing" at bounding box center [542, 578] width 156 height 32
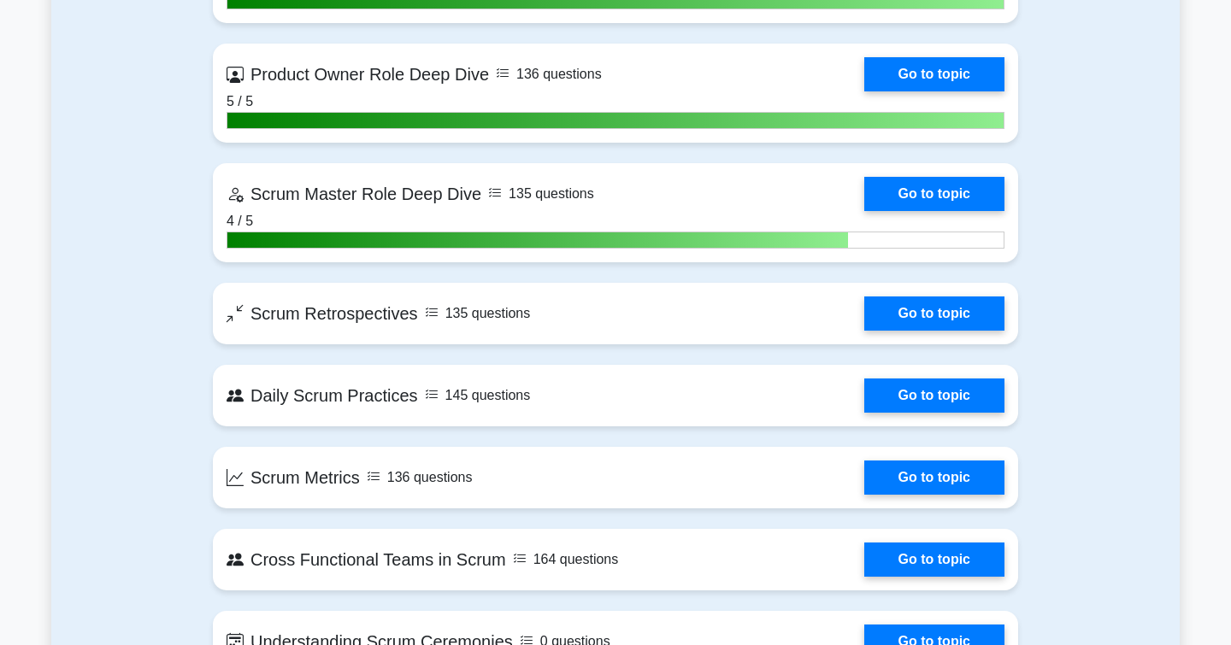
scroll to position [2642, 0]
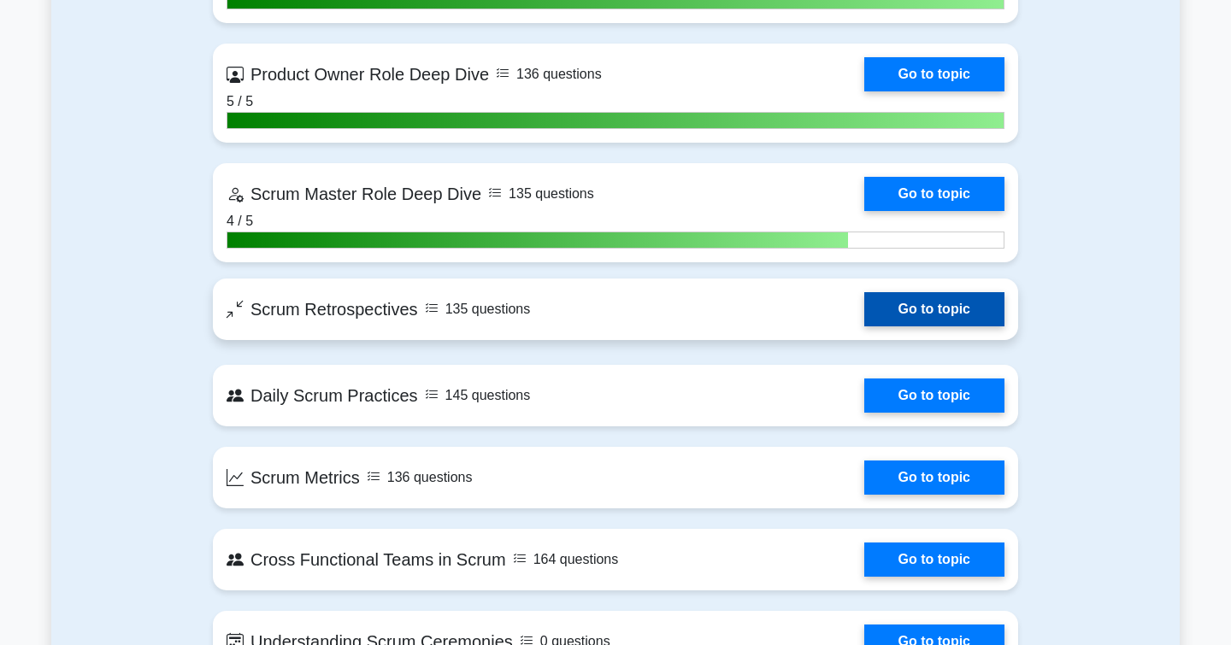
click at [892, 302] on link "Go to topic" at bounding box center [934, 309] width 140 height 34
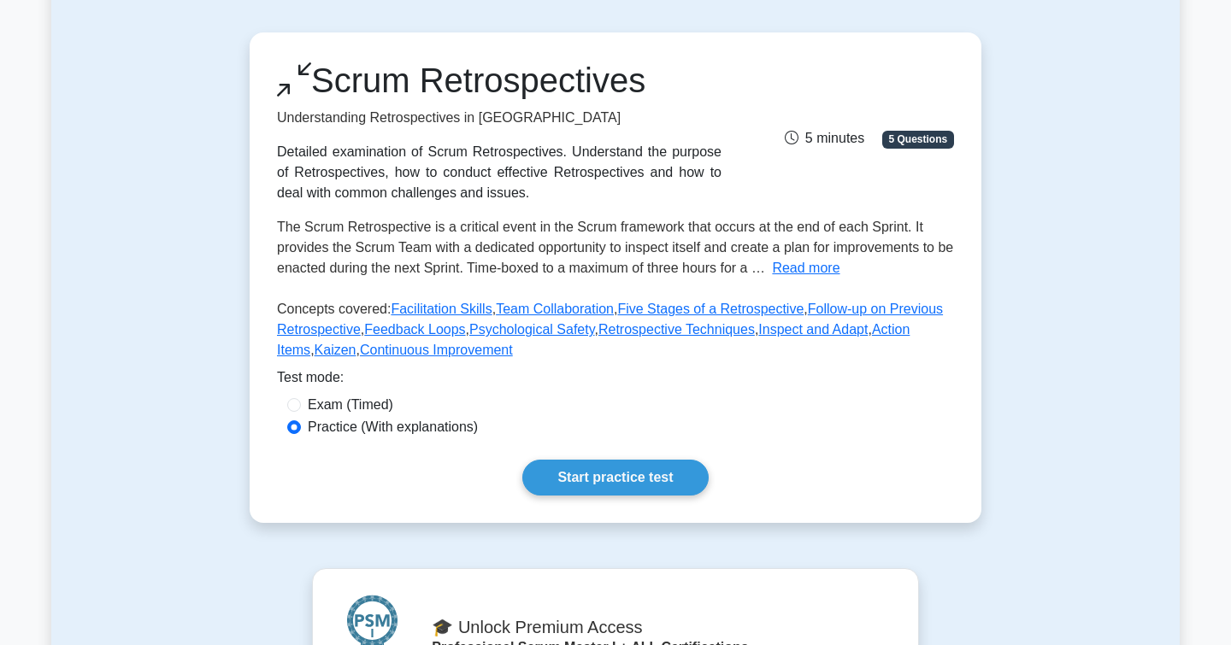
scroll to position [148, 0]
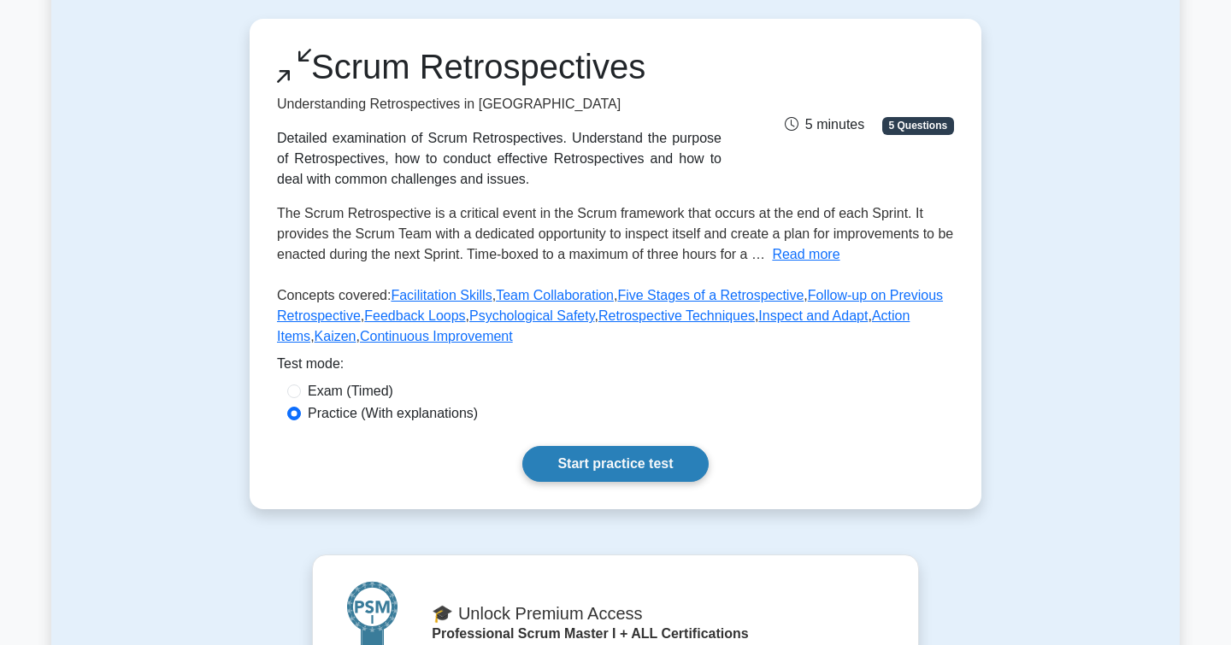
click at [564, 472] on link "Start practice test" at bounding box center [614, 464] width 185 height 36
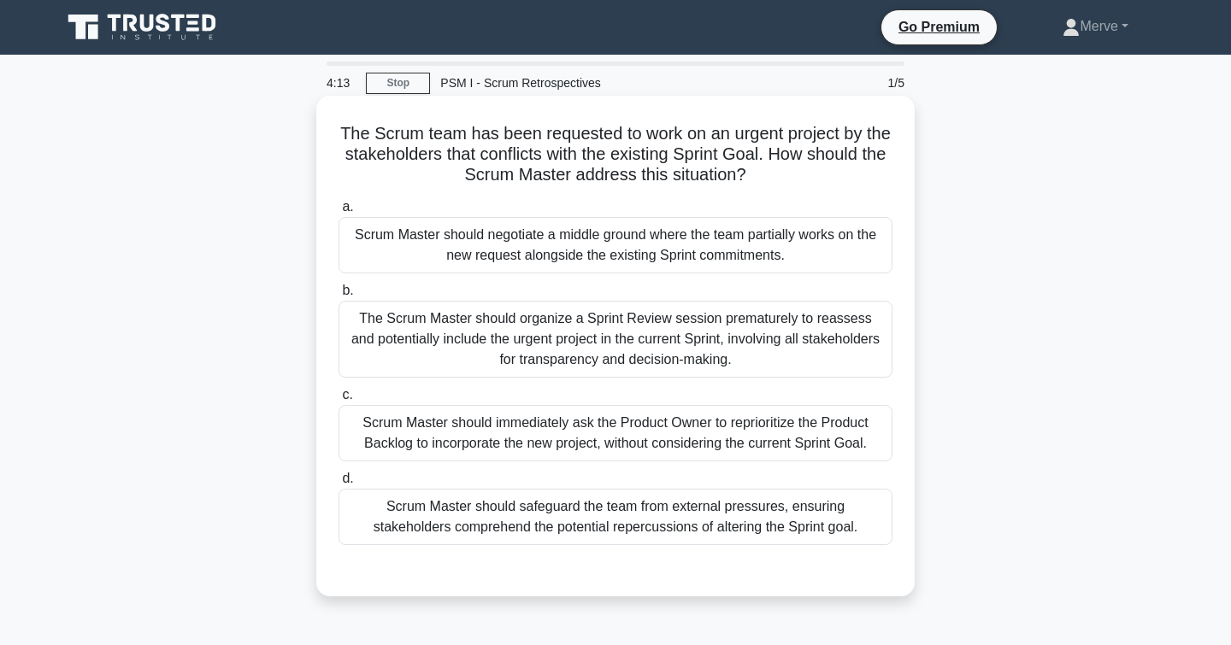
click at [417, 448] on div "Scrum Master should immediately ask the Product Owner to reprioritize the Produ…" at bounding box center [615, 433] width 554 height 56
click at [338, 401] on input "c. Scrum Master should immediately ask the Product Owner to reprioritize the Pr…" at bounding box center [338, 395] width 0 height 11
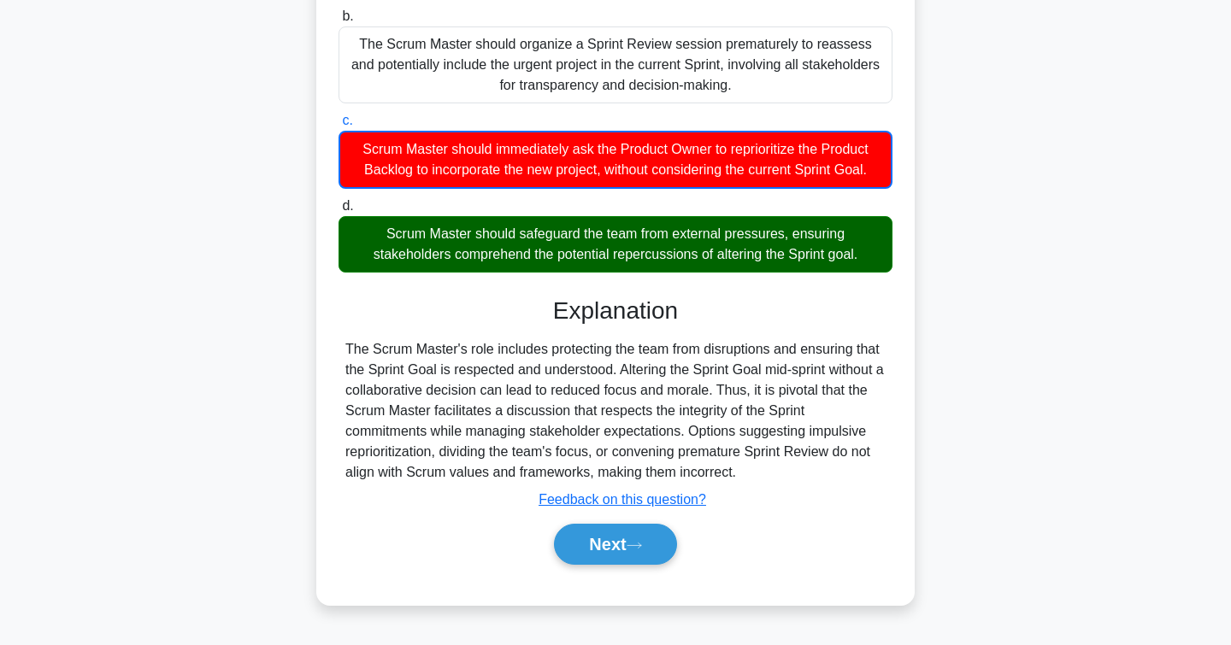
scroll to position [276, 0]
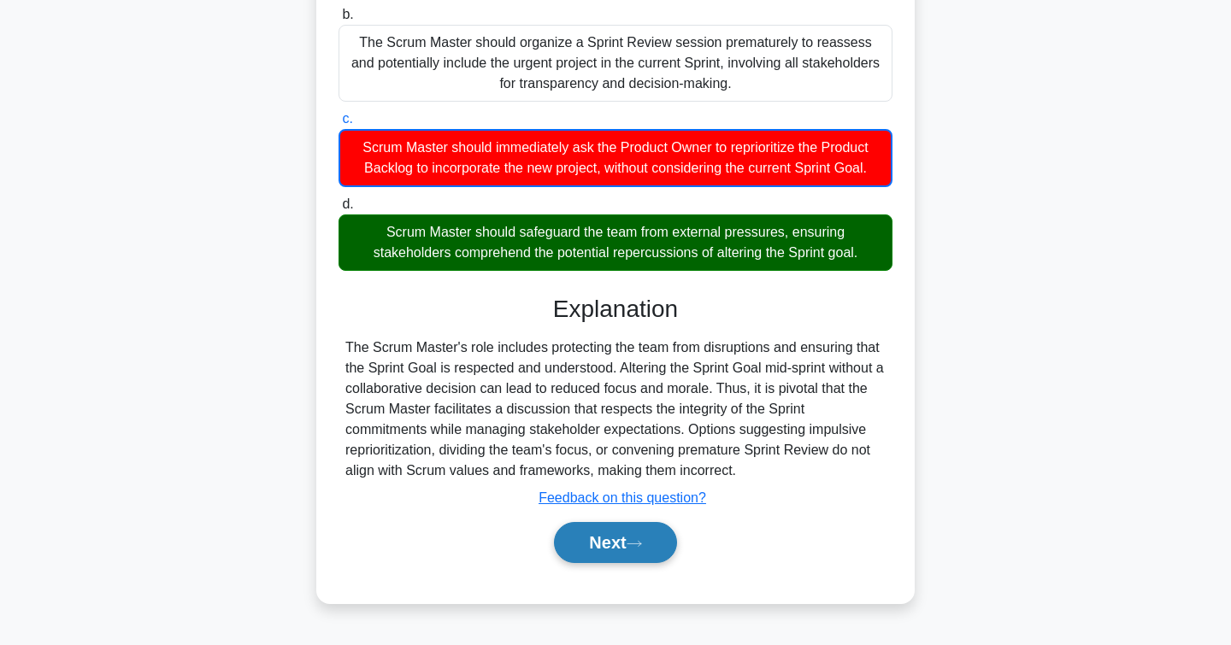
click at [609, 549] on button "Next" at bounding box center [615, 542] width 122 height 41
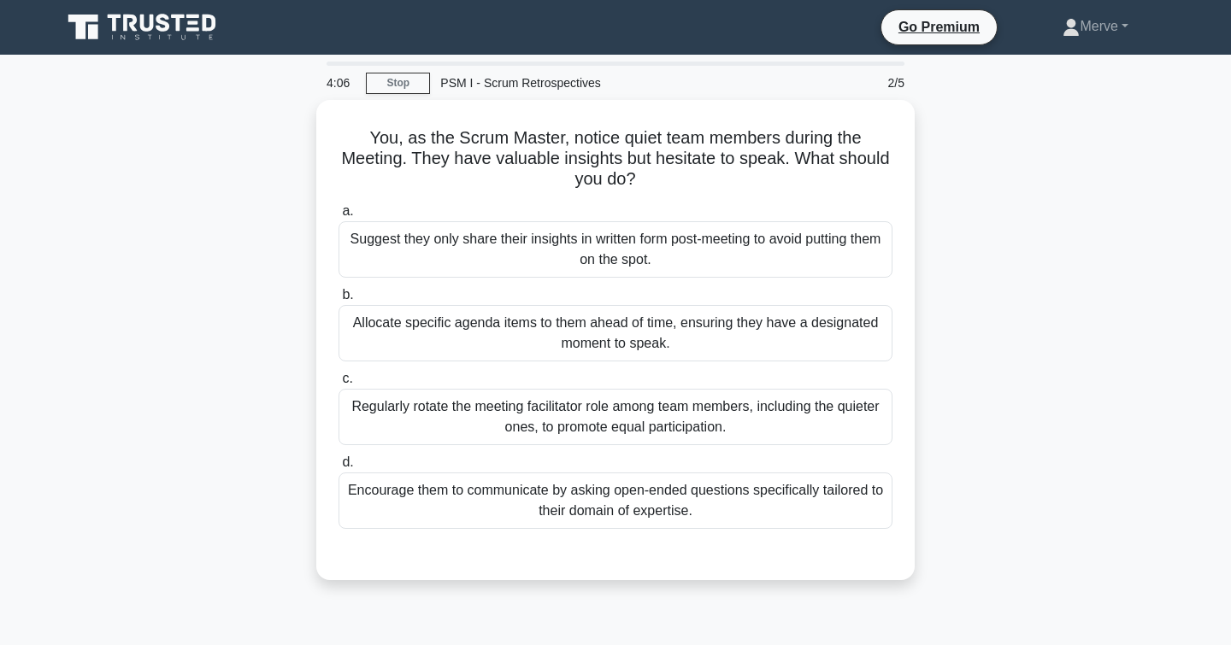
scroll to position [0, 0]
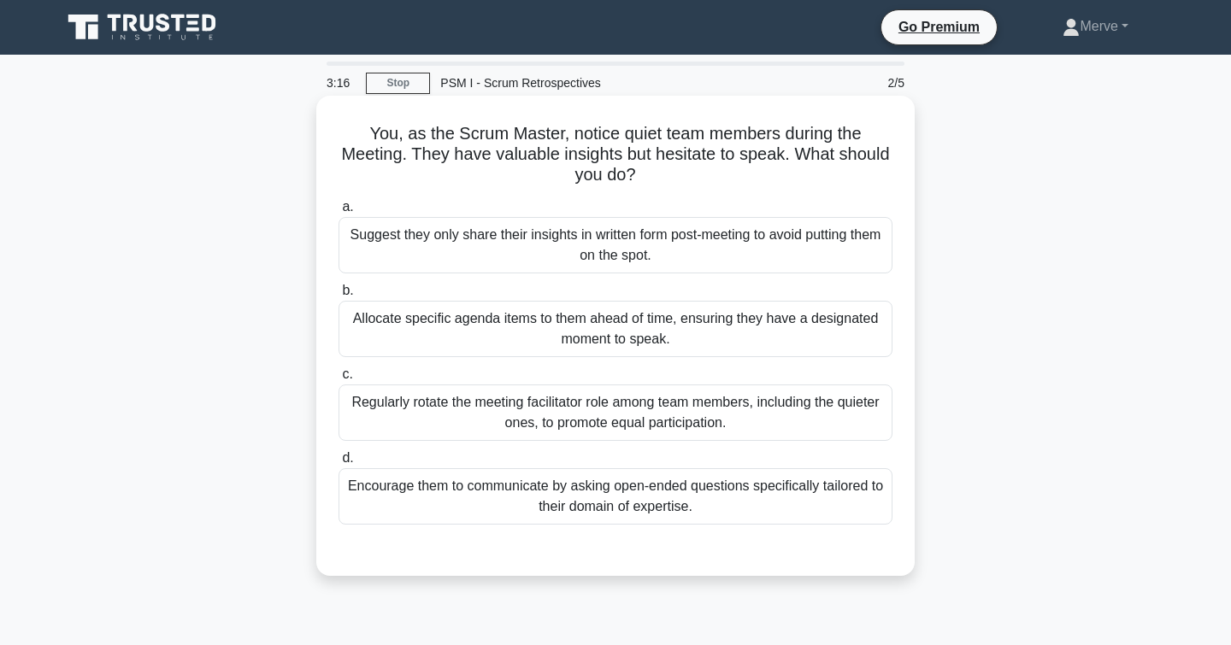
click at [420, 501] on div "Encourage them to communicate by asking open-ended questions specifically tailo…" at bounding box center [615, 496] width 554 height 56
click at [338, 464] on input "d. Encourage them to communicate by asking open-ended questions specifically ta…" at bounding box center [338, 458] width 0 height 11
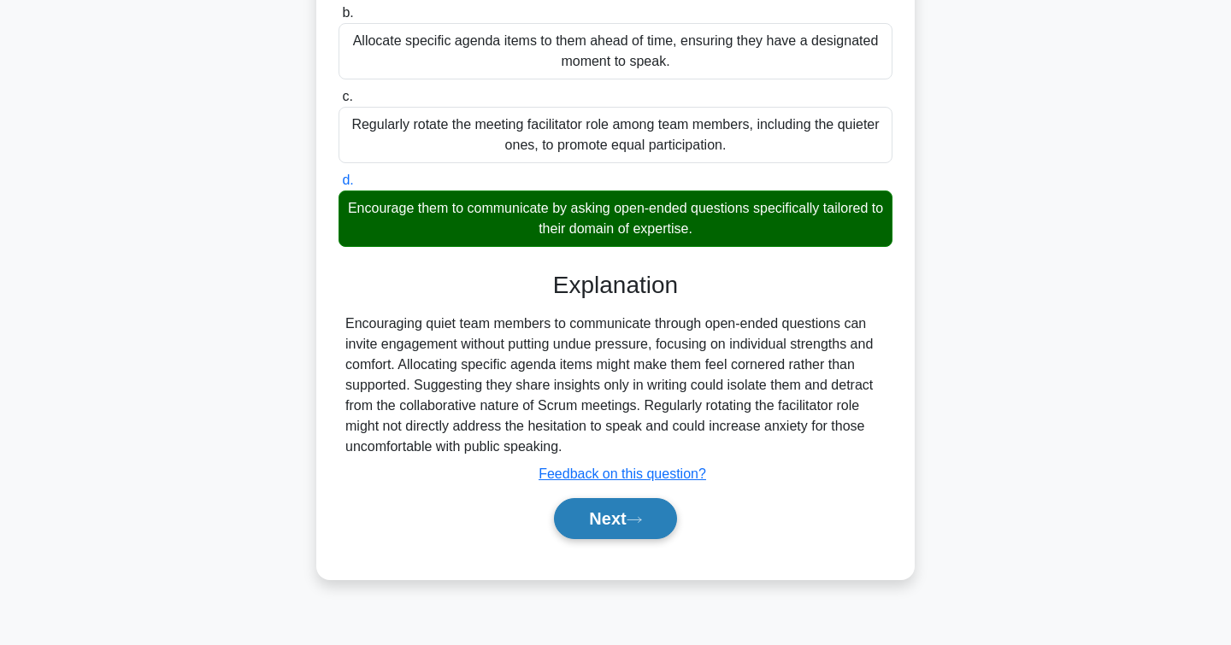
scroll to position [278, 0]
click at [622, 525] on button "Next" at bounding box center [615, 518] width 122 height 41
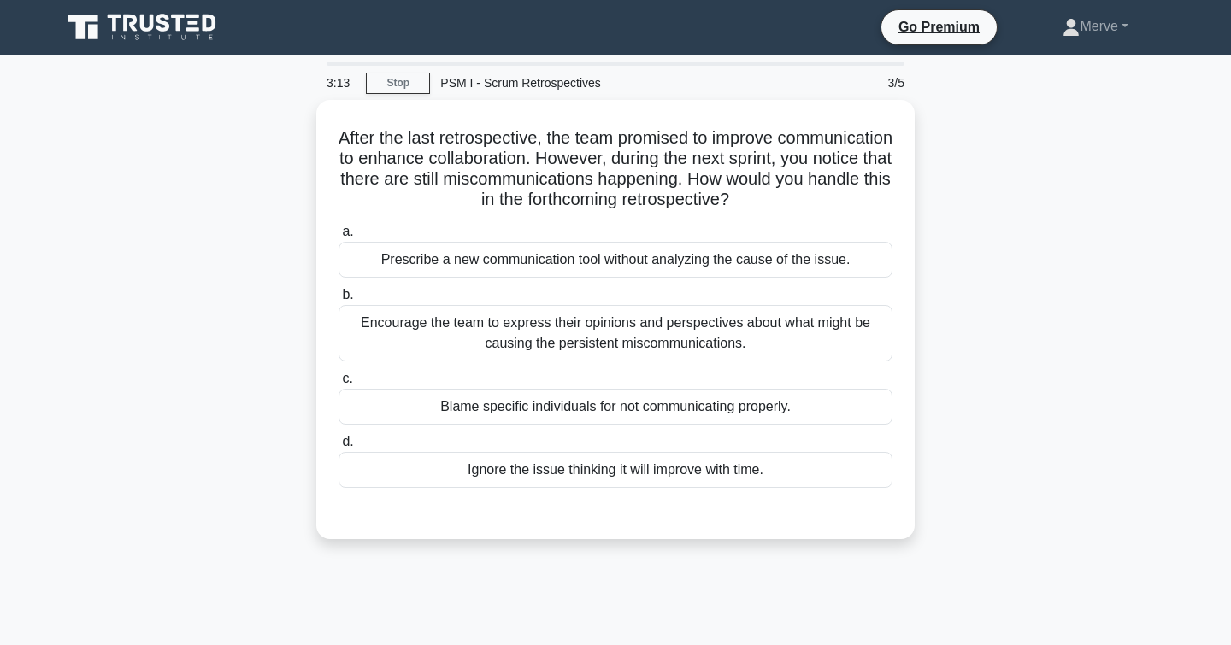
scroll to position [0, 0]
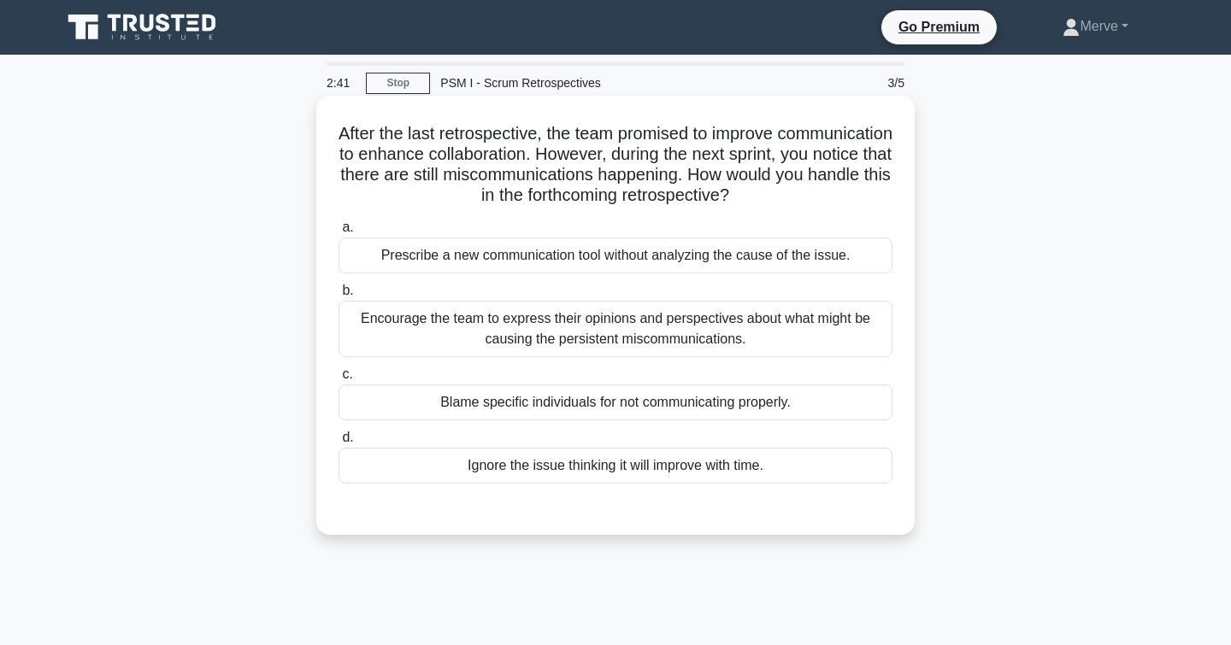
click at [420, 327] on div "Encourage the team to express their opinions and perspectives about what might …" at bounding box center [615, 329] width 554 height 56
click at [338, 297] on input "b. Encourage the team to express their opinions and perspectives about what mig…" at bounding box center [338, 290] width 0 height 11
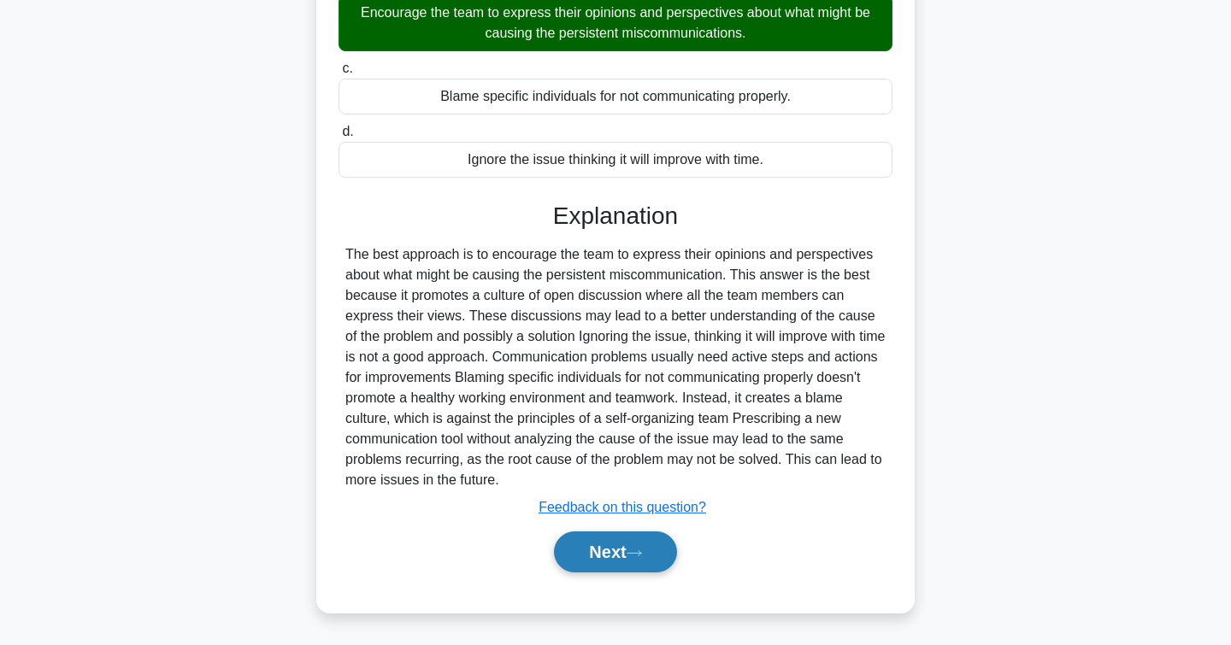
click at [583, 554] on button "Next" at bounding box center [615, 552] width 122 height 41
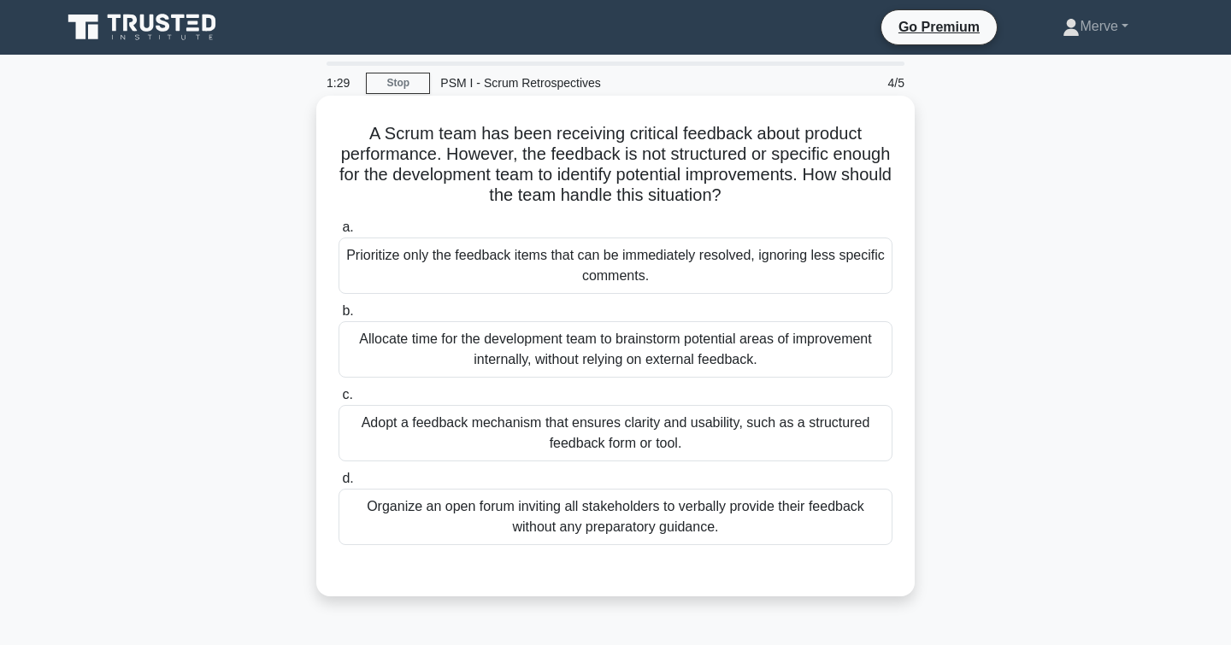
click at [453, 337] on div "Allocate time for the development team to brainstorm potential areas of improve…" at bounding box center [615, 349] width 554 height 56
click at [338, 317] on input "b. Allocate time for the development team to brainstorm potential areas of impr…" at bounding box center [338, 311] width 0 height 11
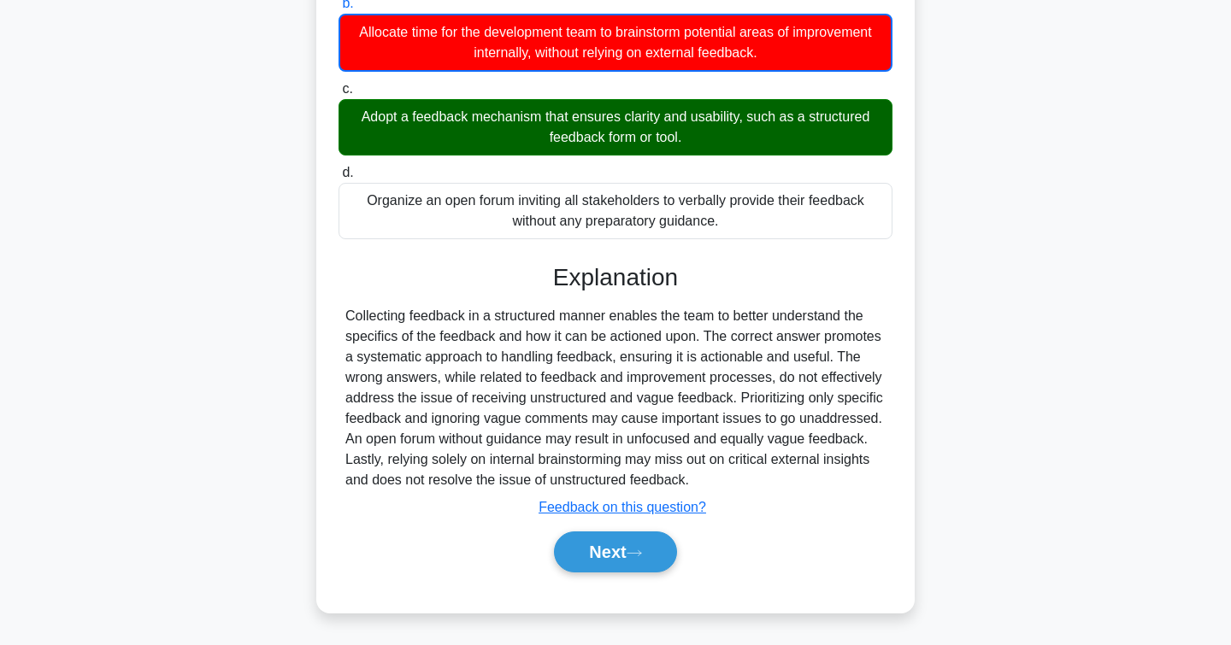
scroll to position [308, 0]
click at [606, 557] on button "Next" at bounding box center [615, 552] width 122 height 41
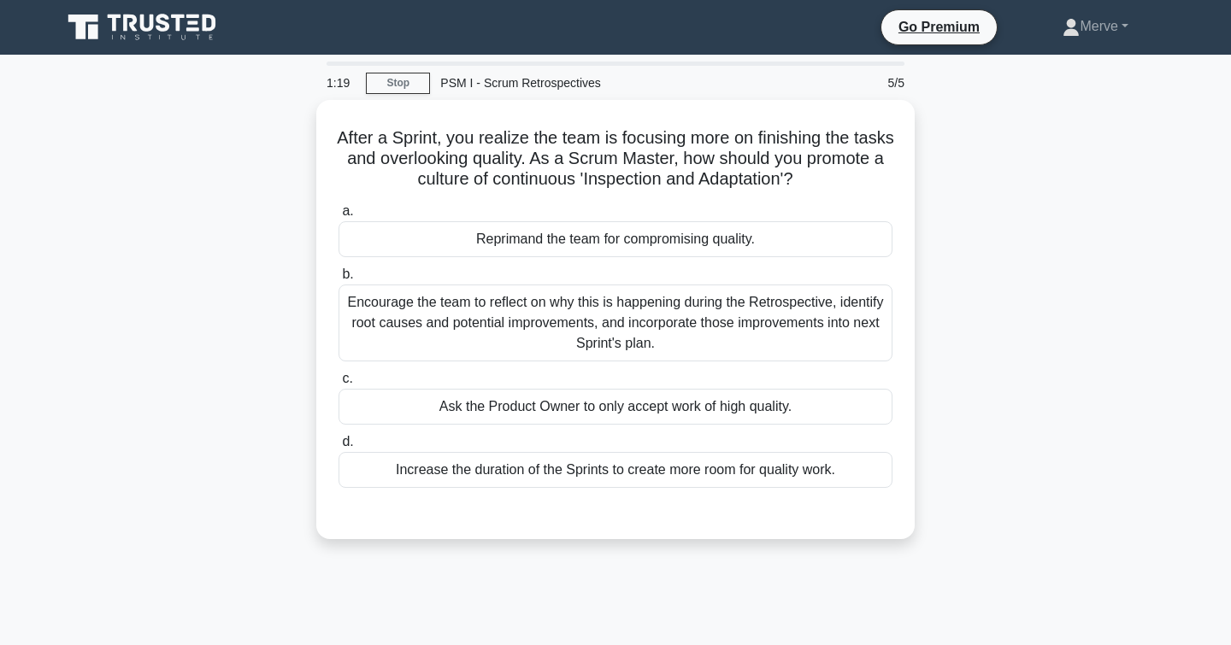
scroll to position [0, 0]
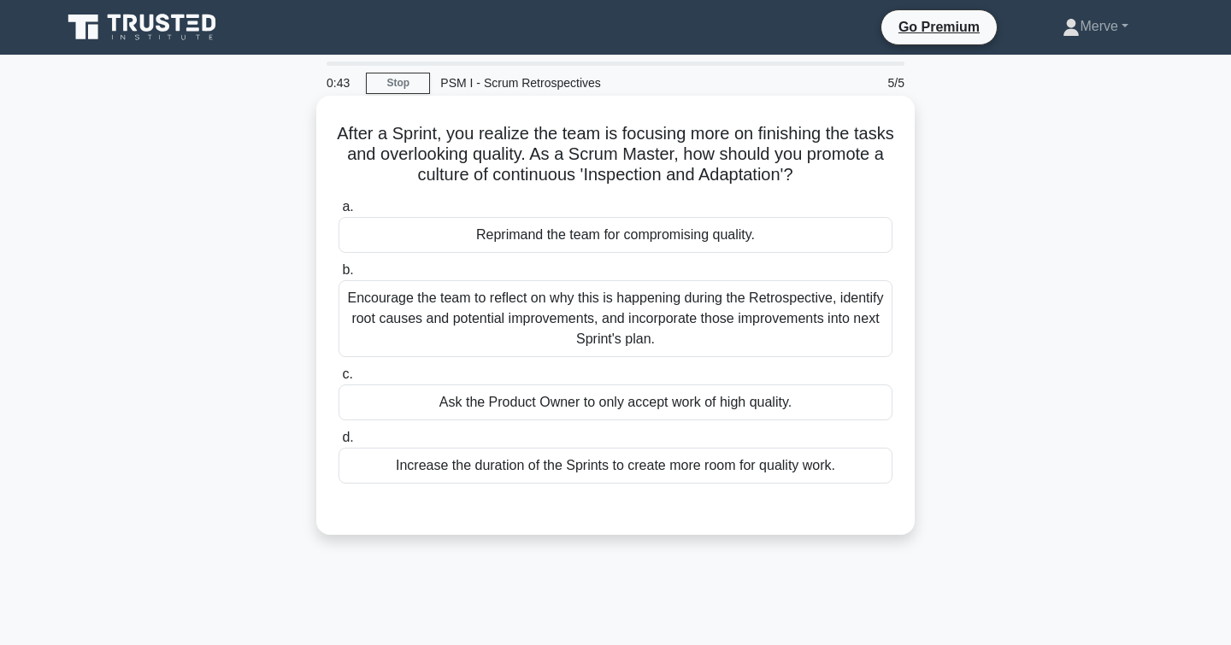
click at [415, 342] on div "Encourage the team to reflect on why this is happening during the Retrospective…" at bounding box center [615, 318] width 554 height 77
click at [338, 276] on input "b. Encourage the team to reflect on why this is happening during the Retrospect…" at bounding box center [338, 270] width 0 height 11
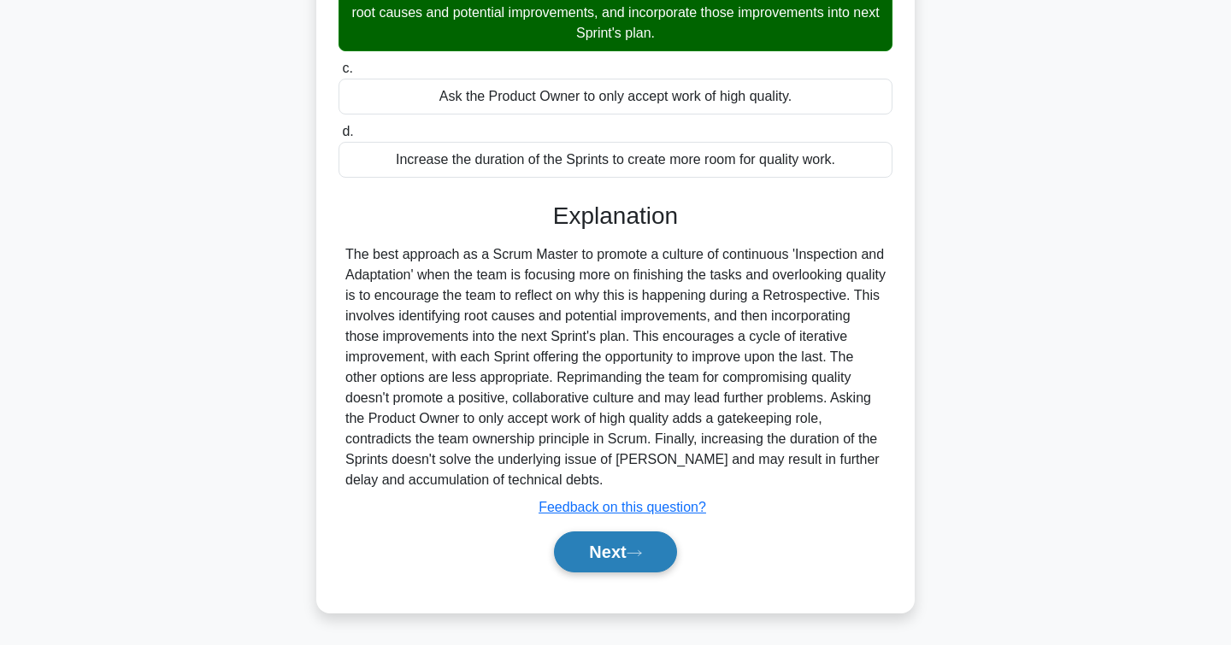
scroll to position [306, 0]
click at [600, 543] on button "Next" at bounding box center [615, 552] width 122 height 41
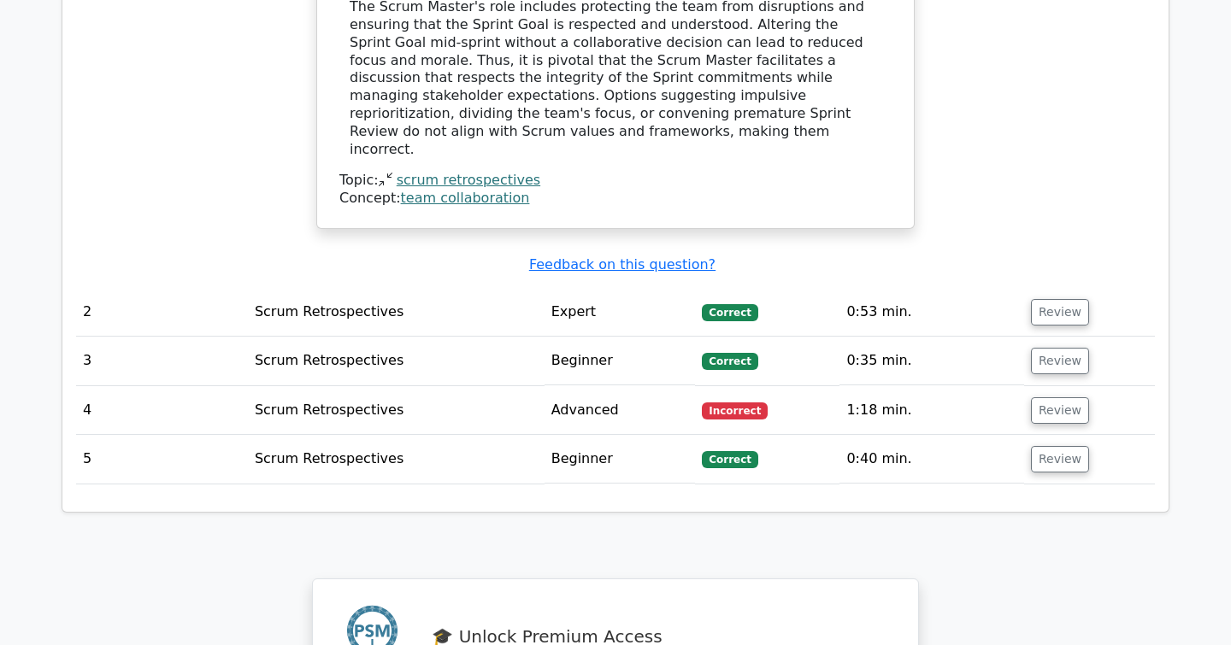
scroll to position [1950, 0]
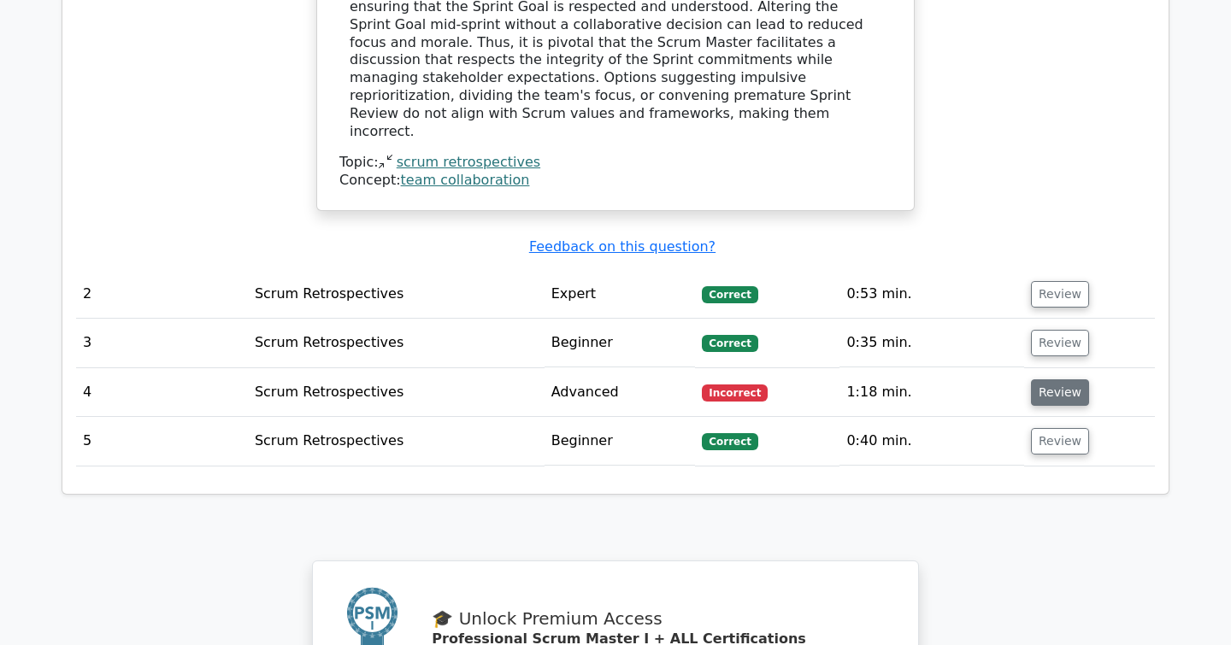
click at [1050, 379] on button "Review" at bounding box center [1060, 392] width 58 height 26
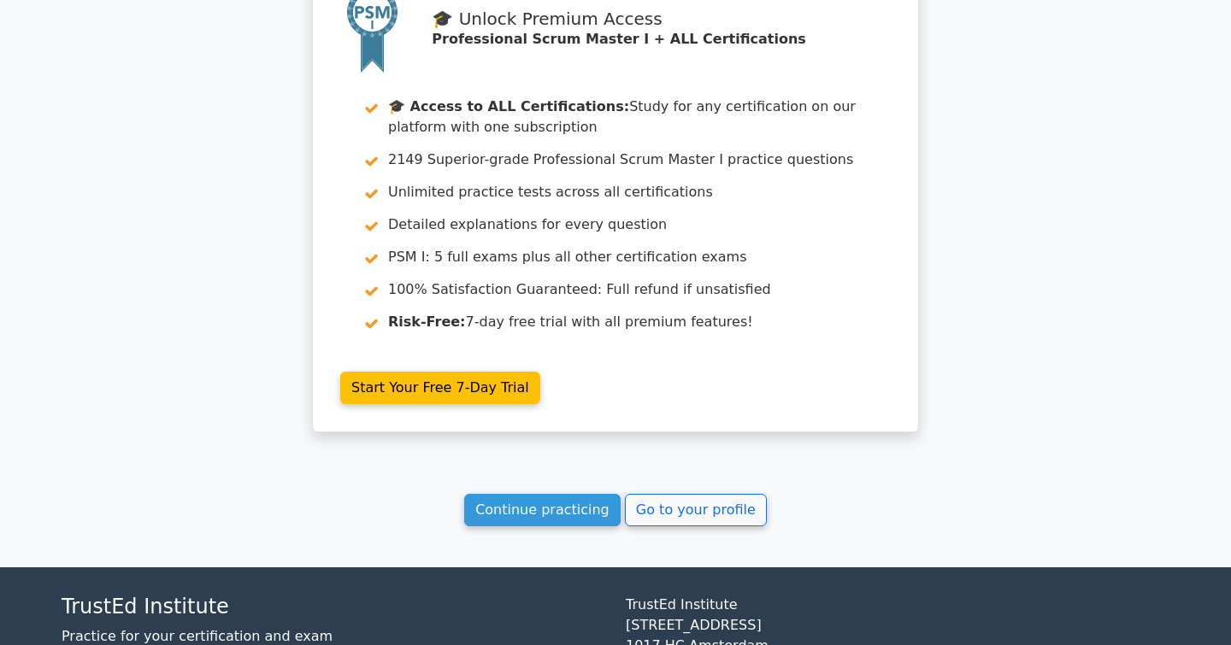
scroll to position [3378, 0]
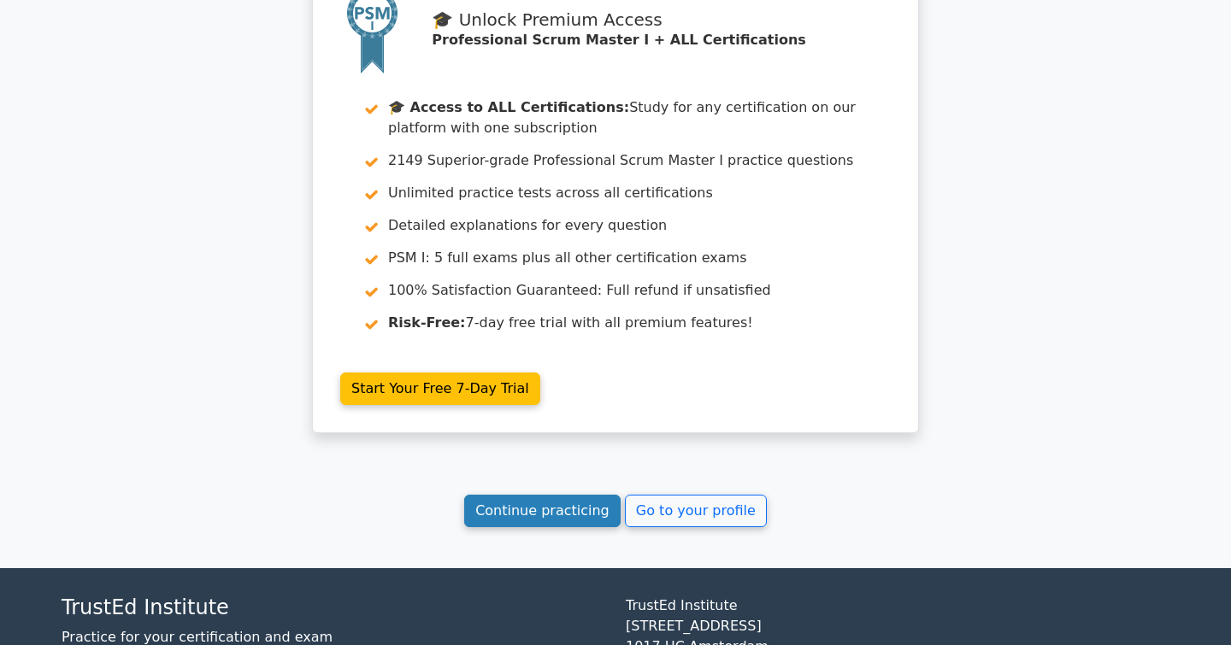
click at [549, 495] on link "Continue practicing" at bounding box center [542, 511] width 156 height 32
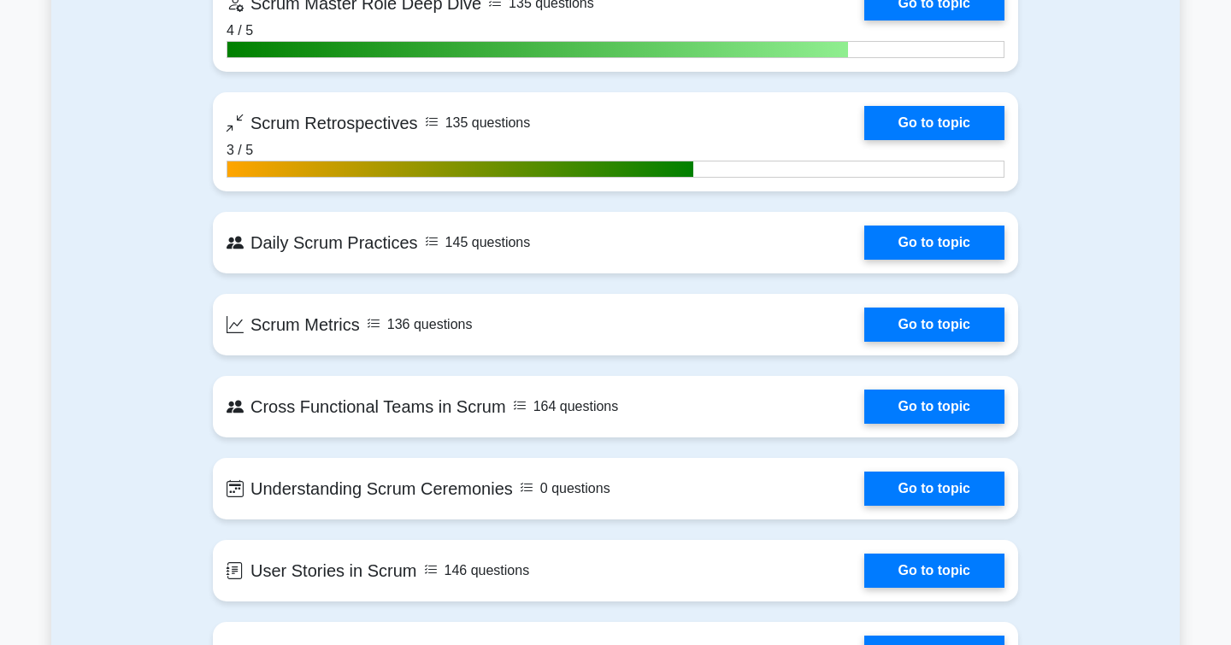
scroll to position [2795, 0]
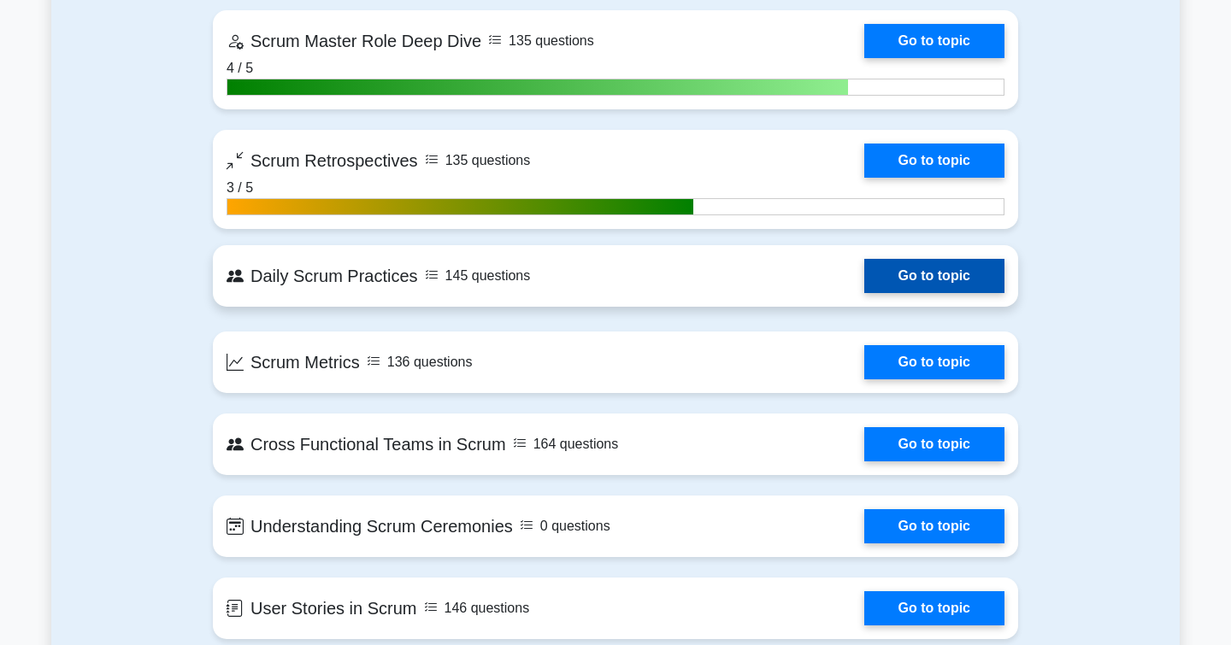
click at [901, 280] on link "Go to topic" at bounding box center [934, 276] width 140 height 34
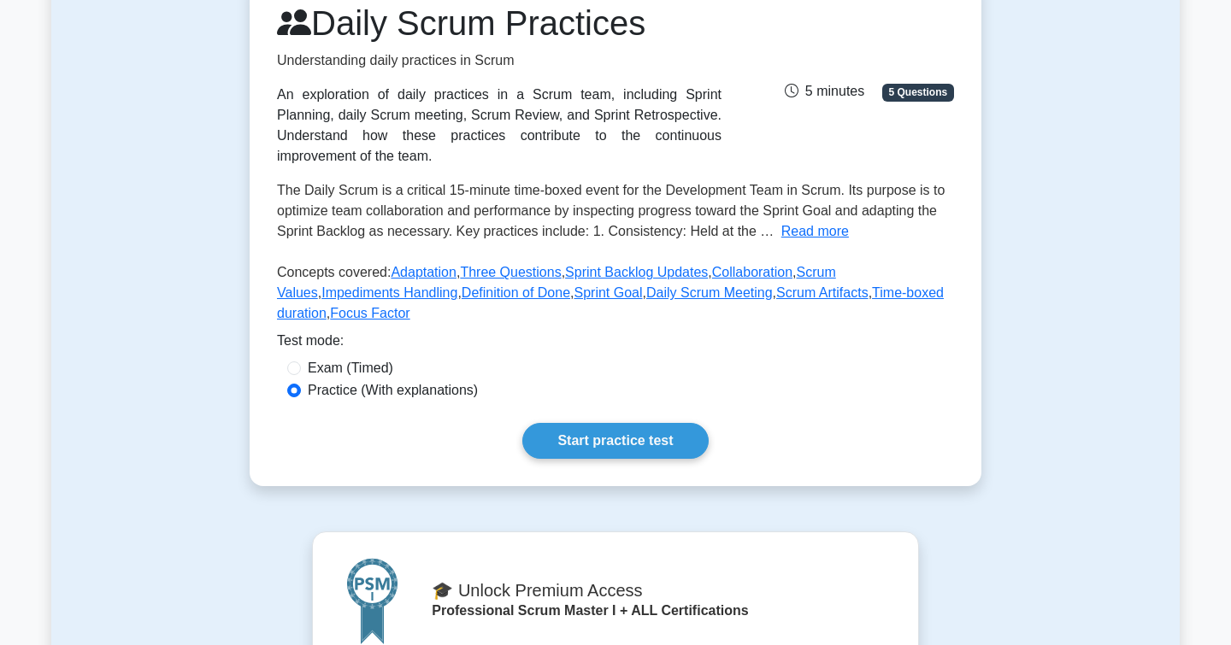
scroll to position [215, 0]
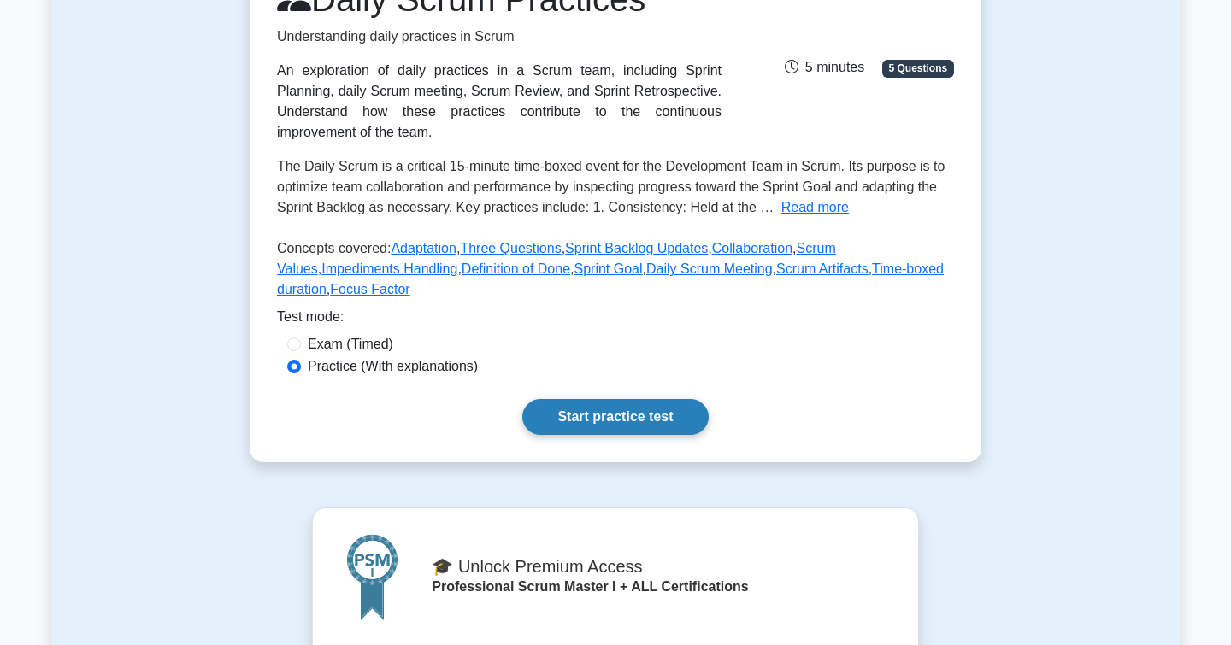
click at [597, 428] on link "Start practice test" at bounding box center [614, 417] width 185 height 36
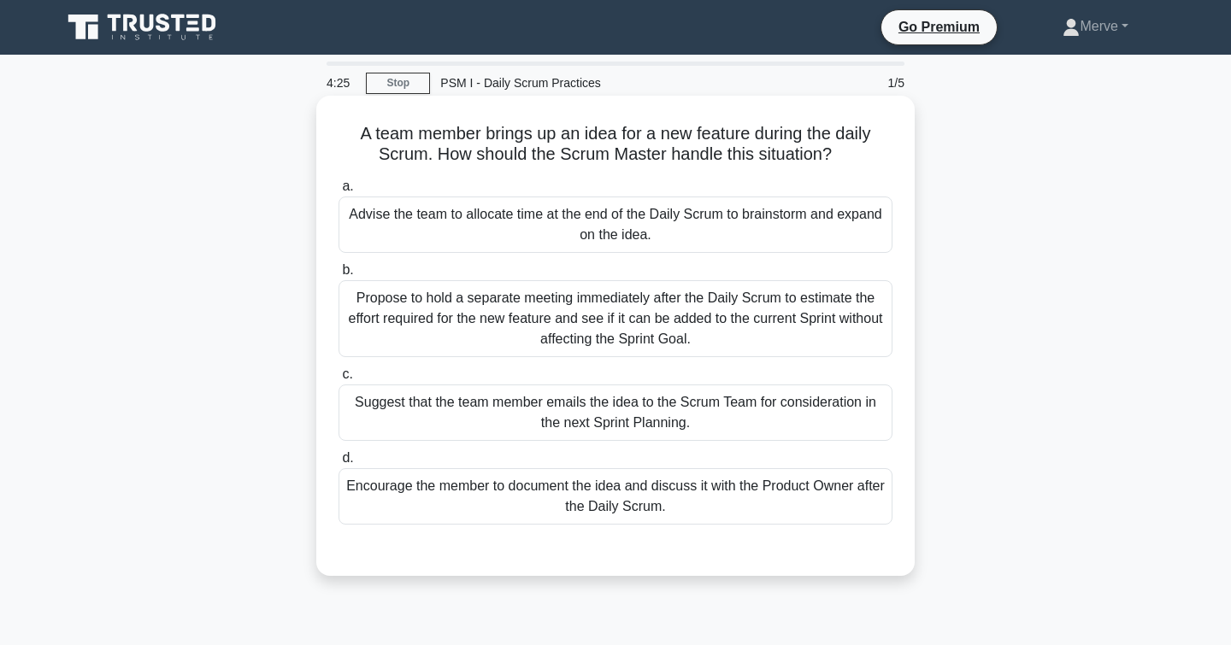
click at [434, 495] on div "Encourage the member to document the idea and discuss it with the Product Owner…" at bounding box center [615, 496] width 554 height 56
click at [338, 464] on input "d. Encourage the member to document the idea and discuss it with the Product Ow…" at bounding box center [338, 458] width 0 height 11
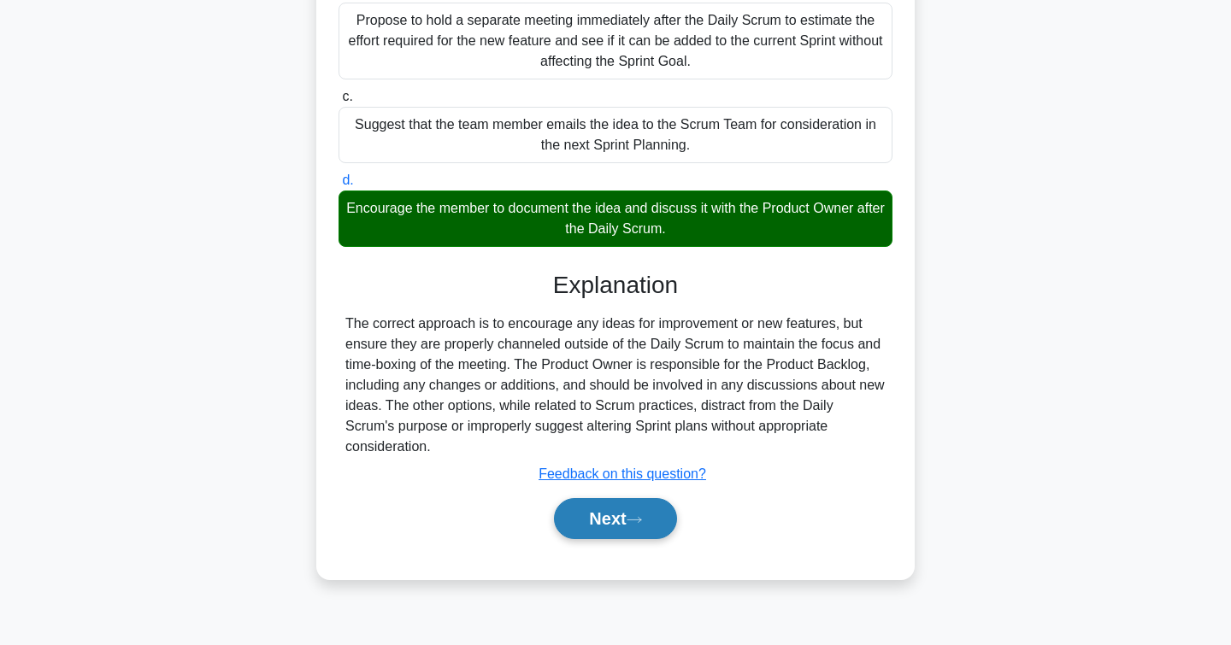
scroll to position [278, 0]
click at [581, 519] on button "Next" at bounding box center [615, 518] width 122 height 41
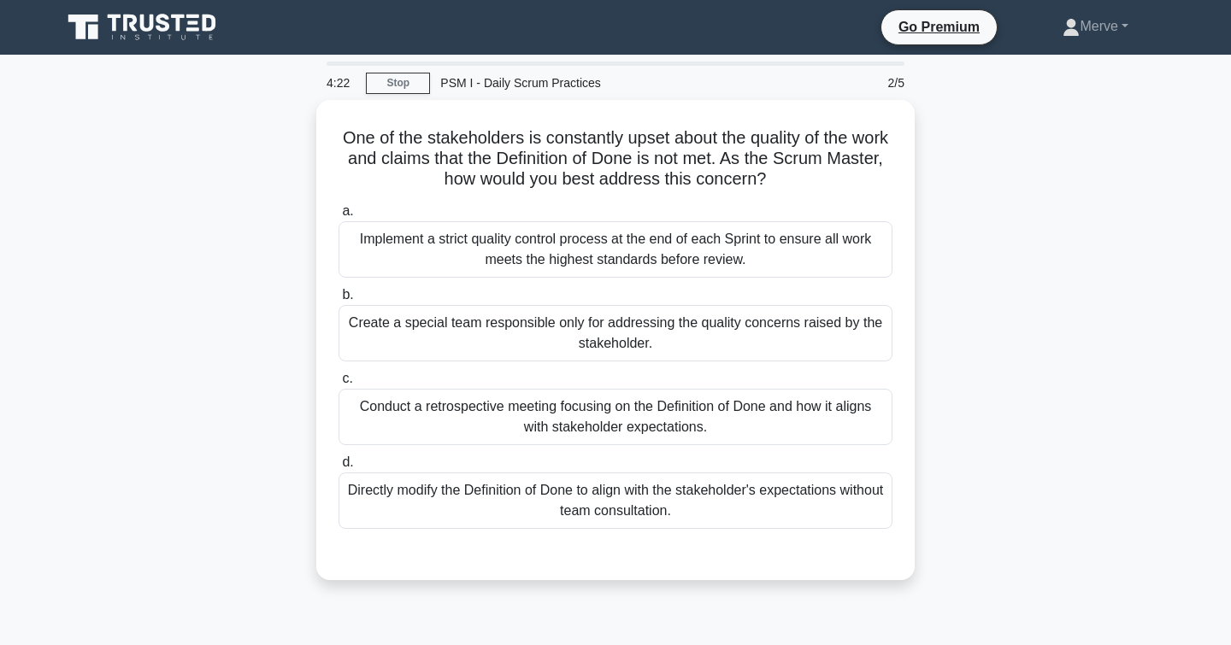
scroll to position [0, 0]
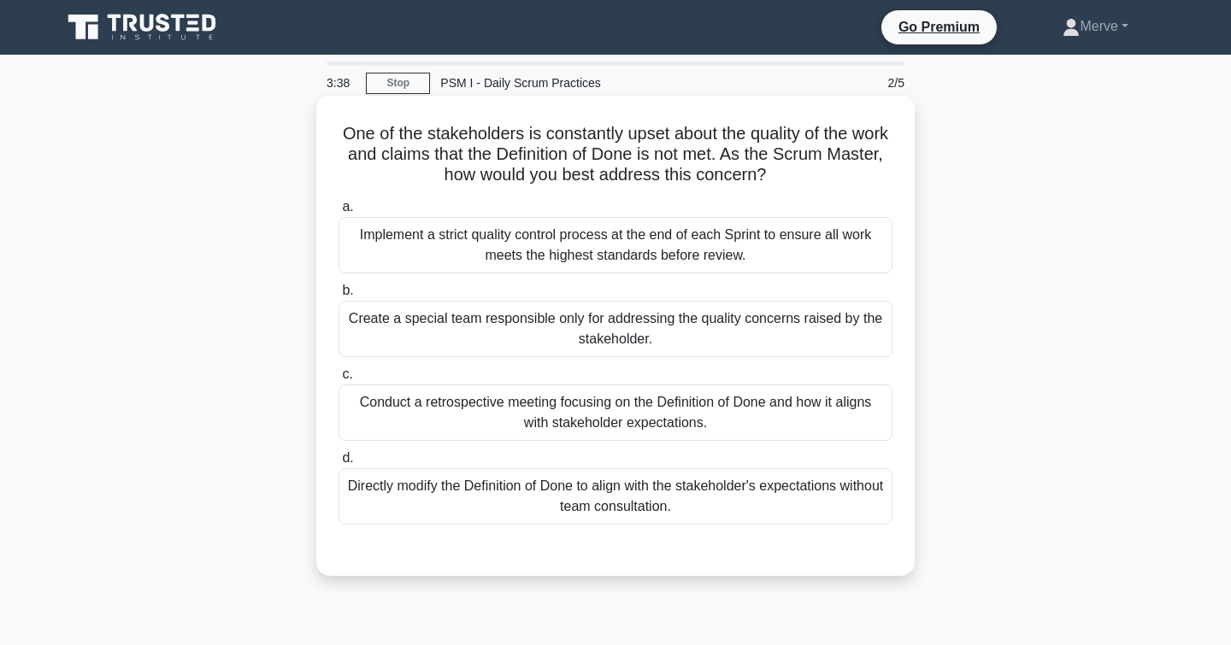
click at [383, 415] on div "Conduct a retrospective meeting focusing on the Definition of Done and how it a…" at bounding box center [615, 413] width 554 height 56
click at [338, 380] on input "c. Conduct a retrospective meeting focusing on the Definition of Done and how i…" at bounding box center [338, 374] width 0 height 11
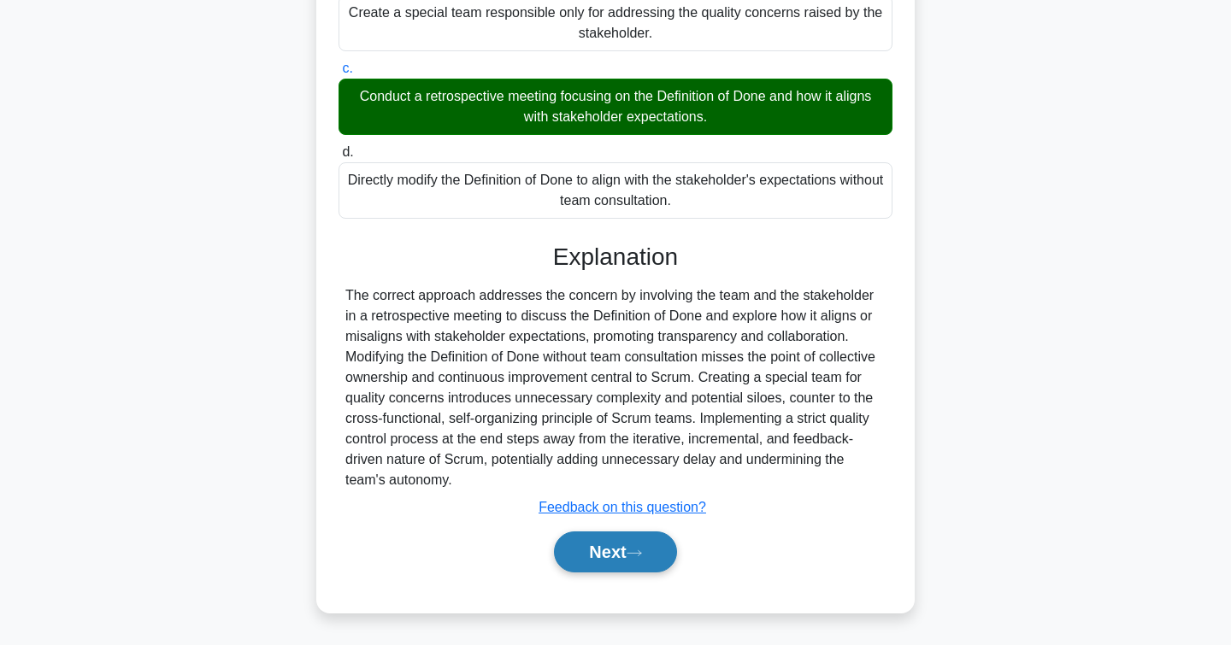
click at [564, 553] on button "Next" at bounding box center [615, 552] width 122 height 41
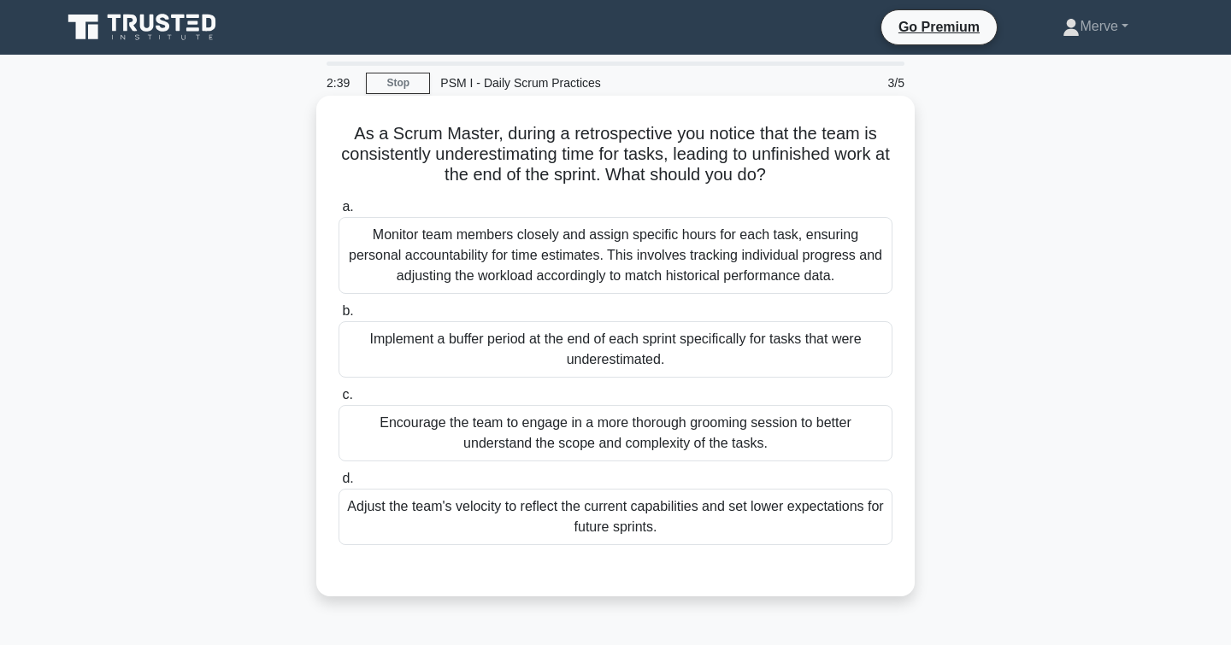
click at [415, 447] on div "Encourage the team to engage in a more thorough grooming session to better unde…" at bounding box center [615, 433] width 554 height 56
click at [338, 401] on input "c. Encourage the team to engage in a more thorough grooming session to better u…" at bounding box center [338, 395] width 0 height 11
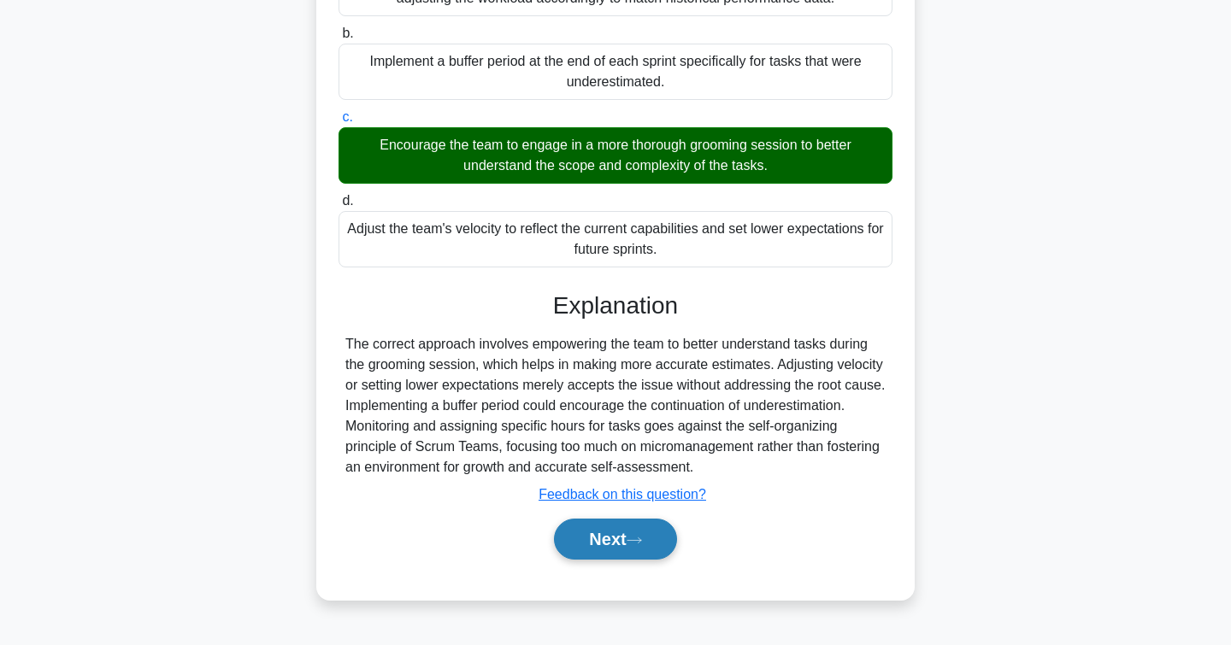
scroll to position [278, 0]
click at [620, 547] on button "Next" at bounding box center [615, 539] width 122 height 41
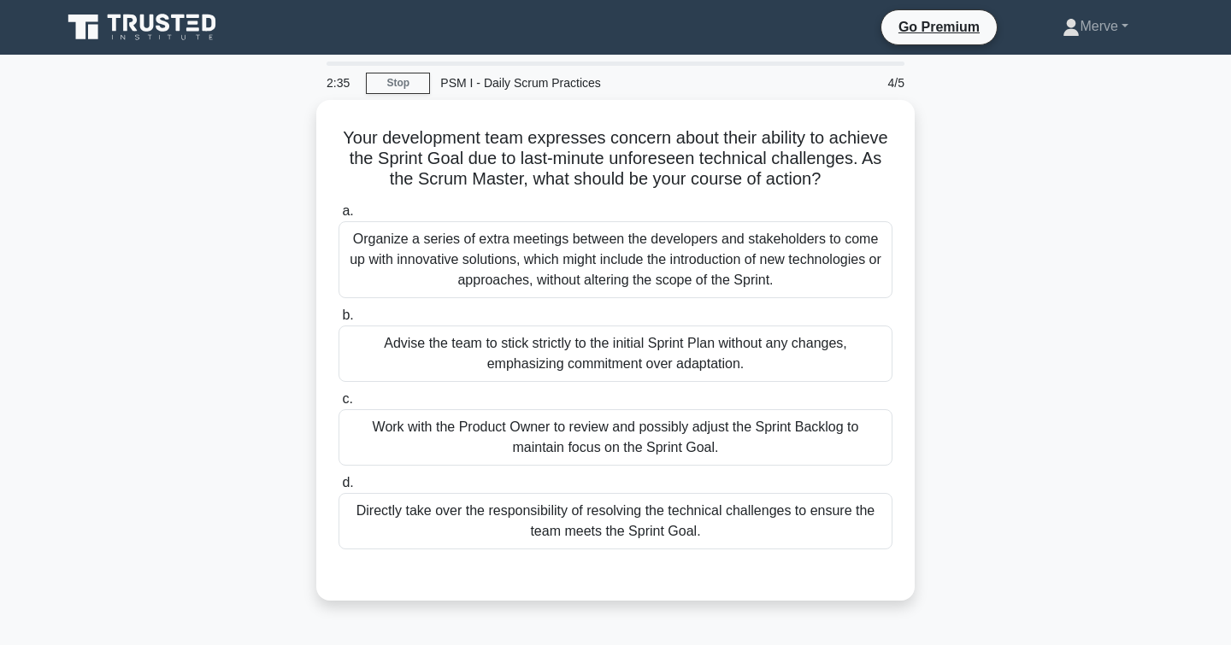
scroll to position [0, 0]
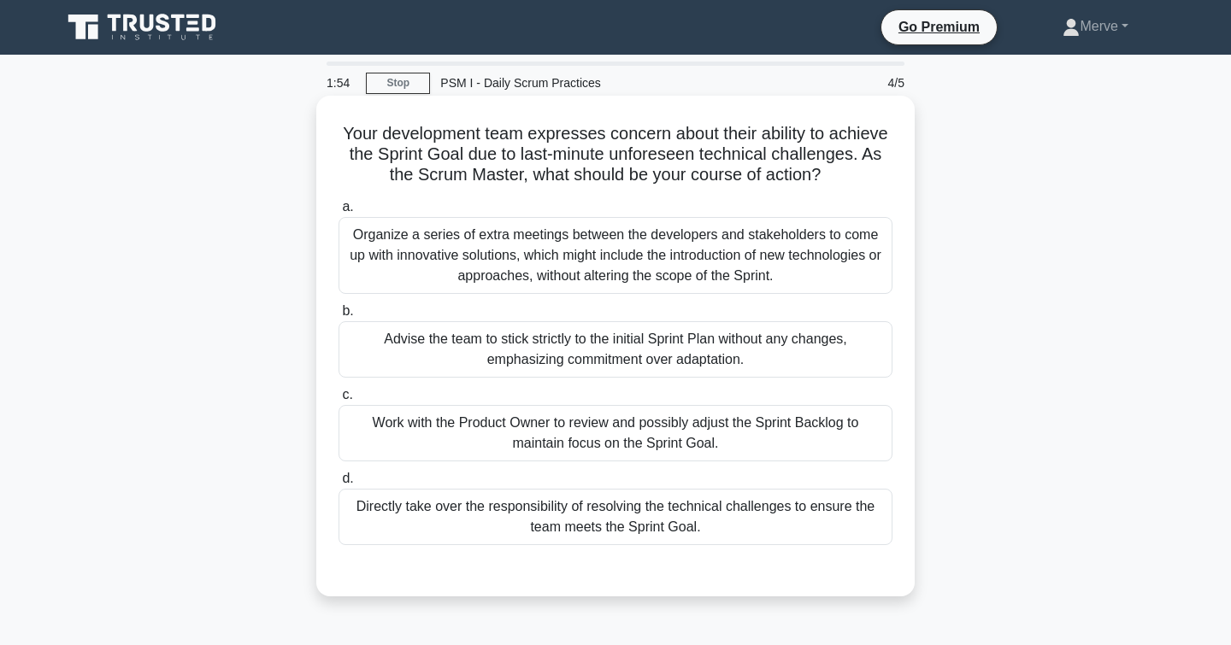
click at [367, 426] on div "Work with the Product Owner to review and possibly adjust the Sprint Backlog to…" at bounding box center [615, 433] width 554 height 56
click at [338, 401] on input "c. Work with the Product Owner to review and possibly adjust the Sprint Backlog…" at bounding box center [338, 395] width 0 height 11
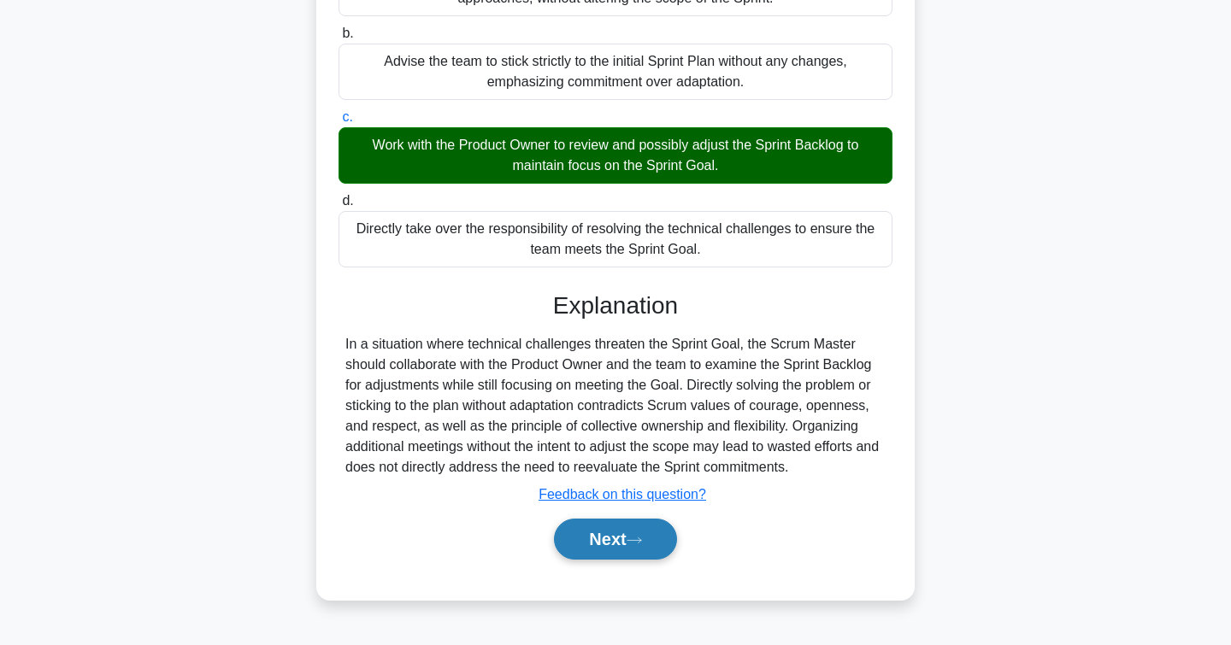
scroll to position [278, 0]
click at [585, 530] on button "Next" at bounding box center [615, 539] width 122 height 41
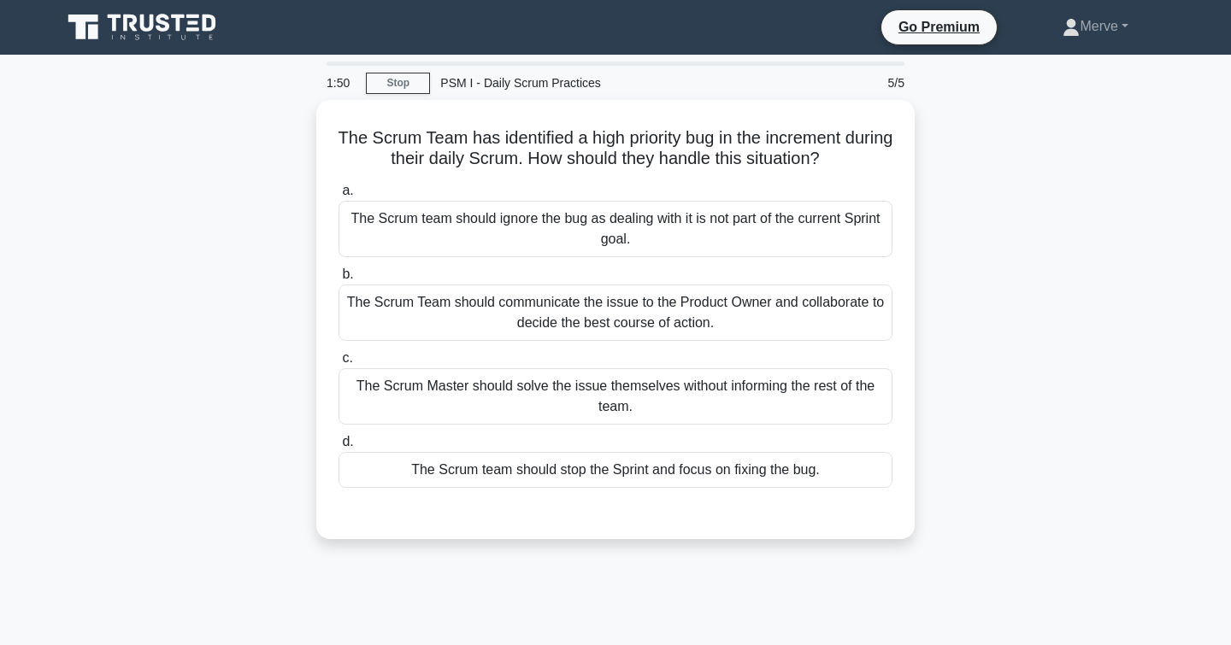
scroll to position [0, 0]
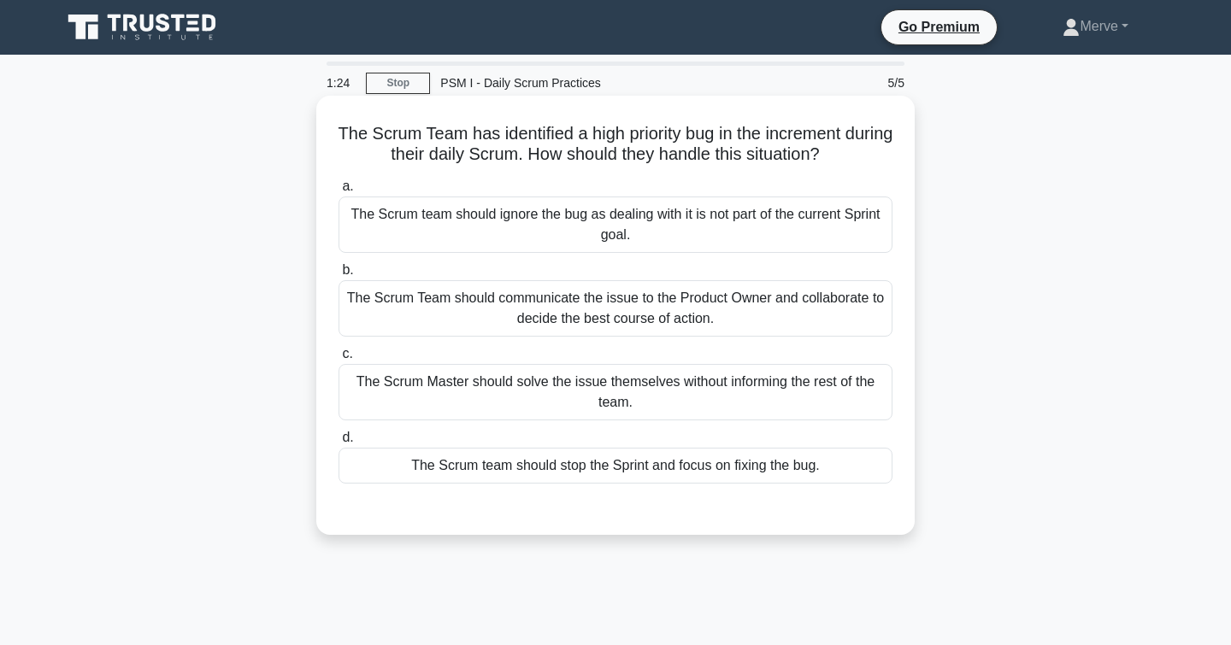
click at [377, 309] on div "The Scrum Team should communicate the issue to the Product Owner and collaborat…" at bounding box center [615, 308] width 554 height 56
click at [338, 276] on input "b. The Scrum Team should communicate the issue to the Product Owner and collabo…" at bounding box center [338, 270] width 0 height 11
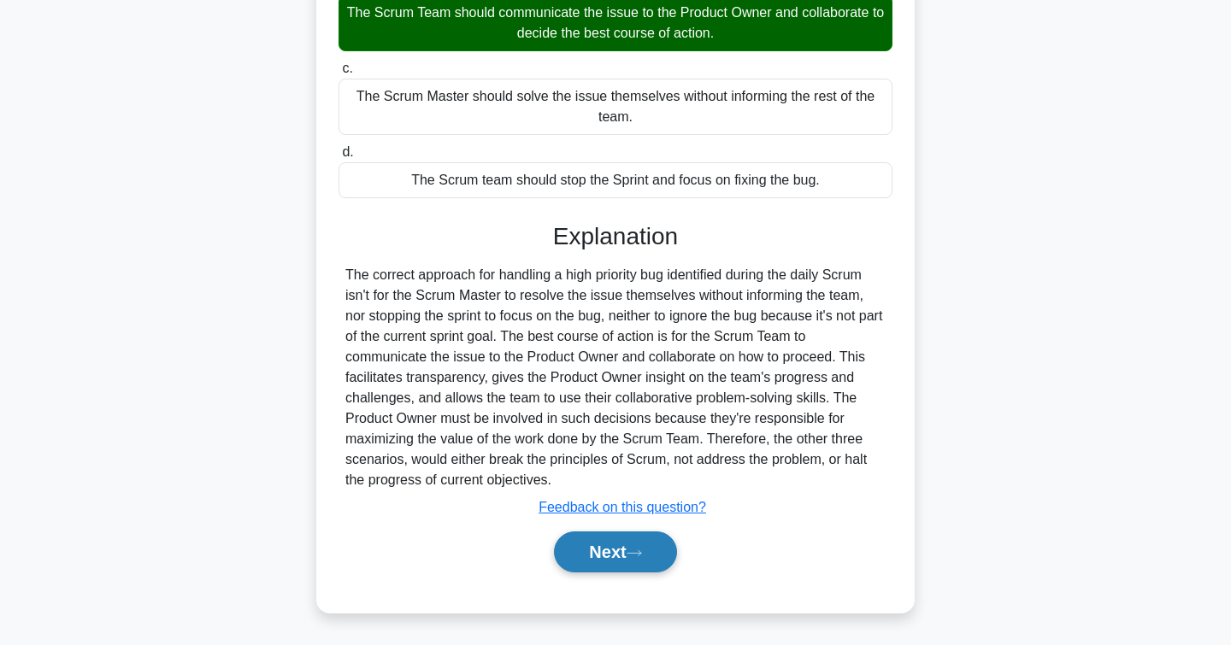
scroll to position [285, 0]
click at [586, 573] on div "Next" at bounding box center [615, 552] width 554 height 55
click at [583, 563] on button "Next" at bounding box center [615, 552] width 122 height 41
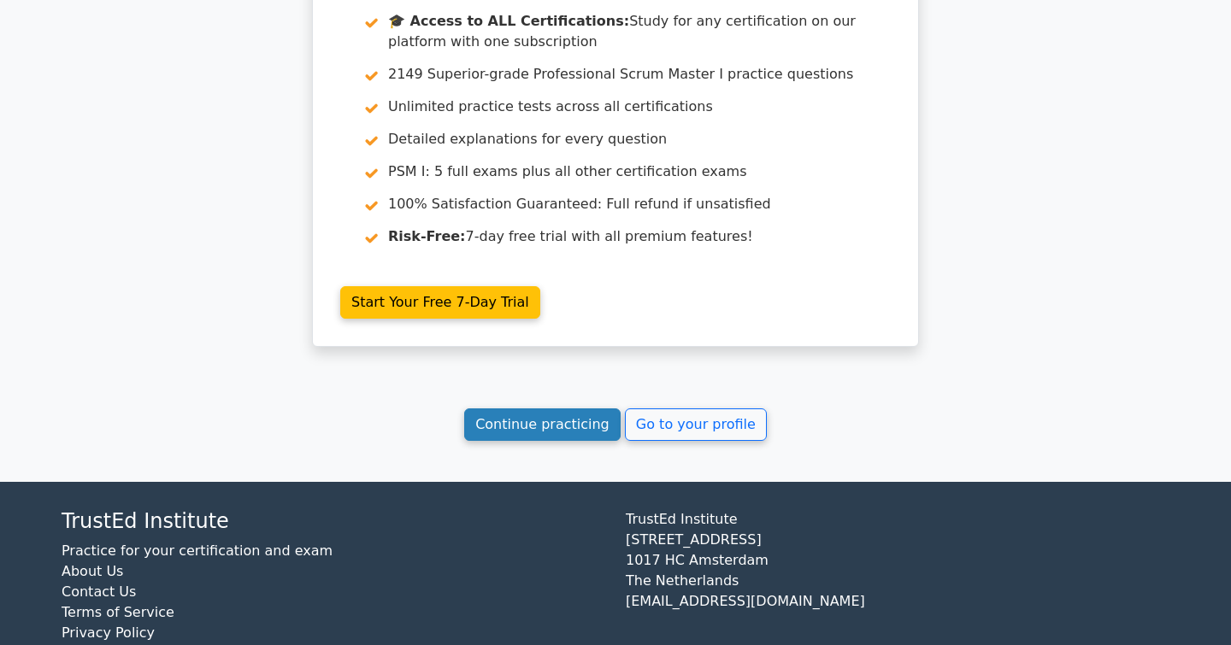
scroll to position [2515, 0]
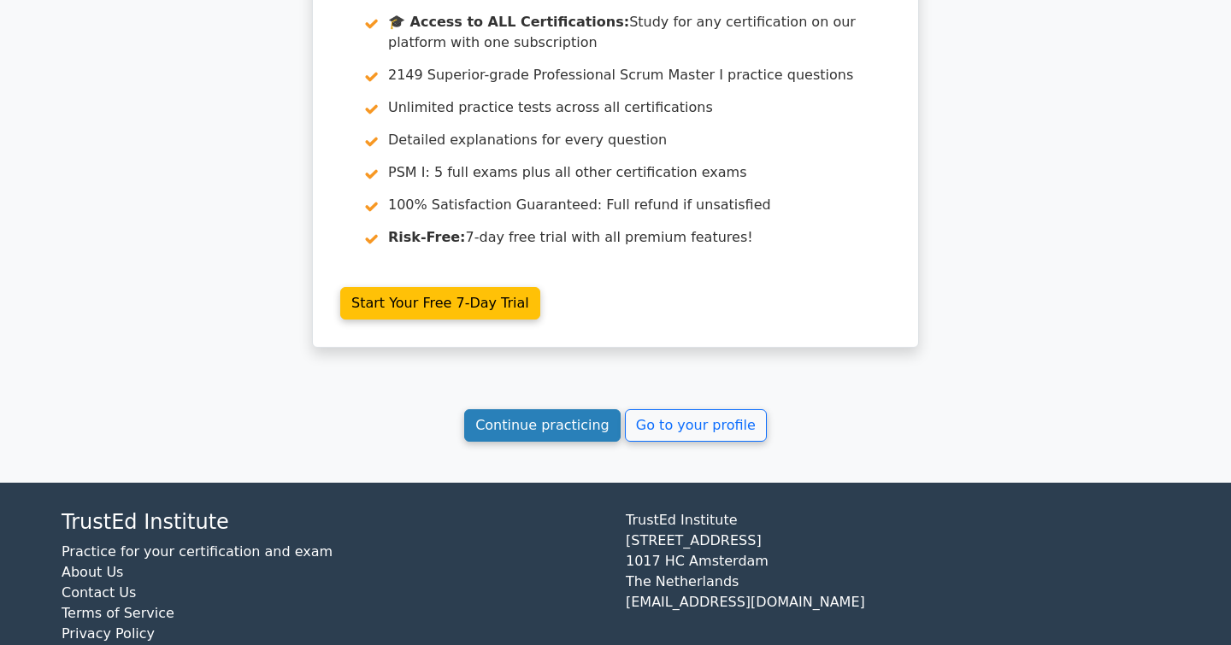
click at [533, 409] on link "Continue practicing" at bounding box center [542, 425] width 156 height 32
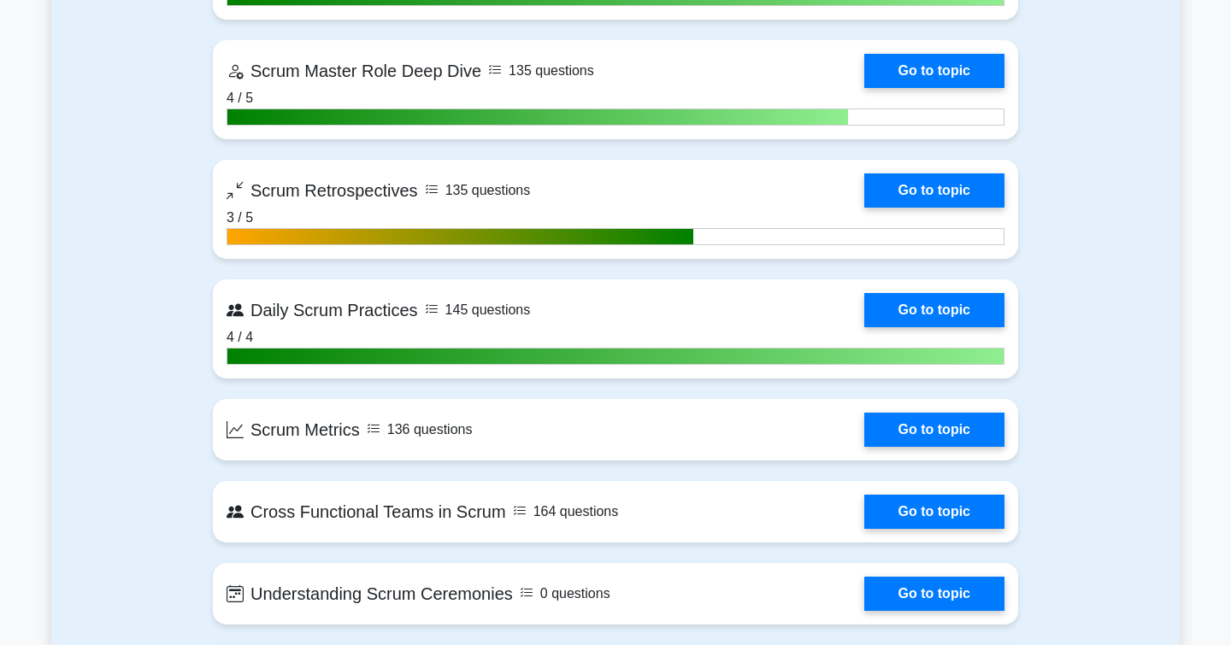
scroll to position [2766, 0]
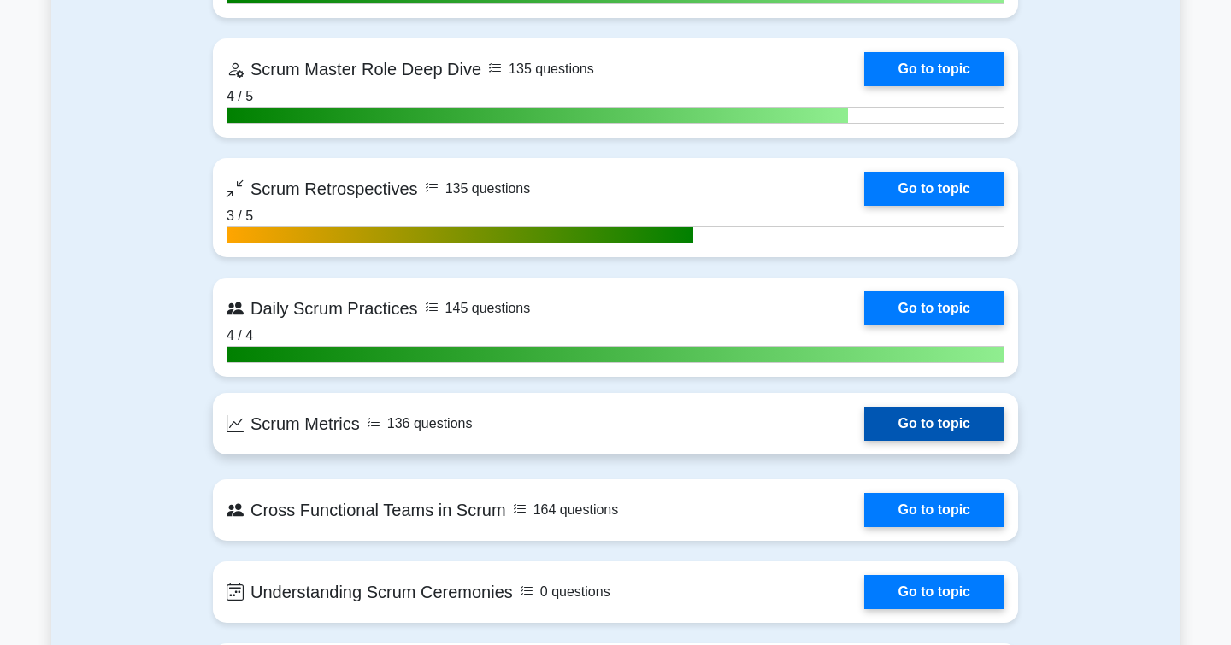
click at [879, 414] on link "Go to topic" at bounding box center [934, 424] width 140 height 34
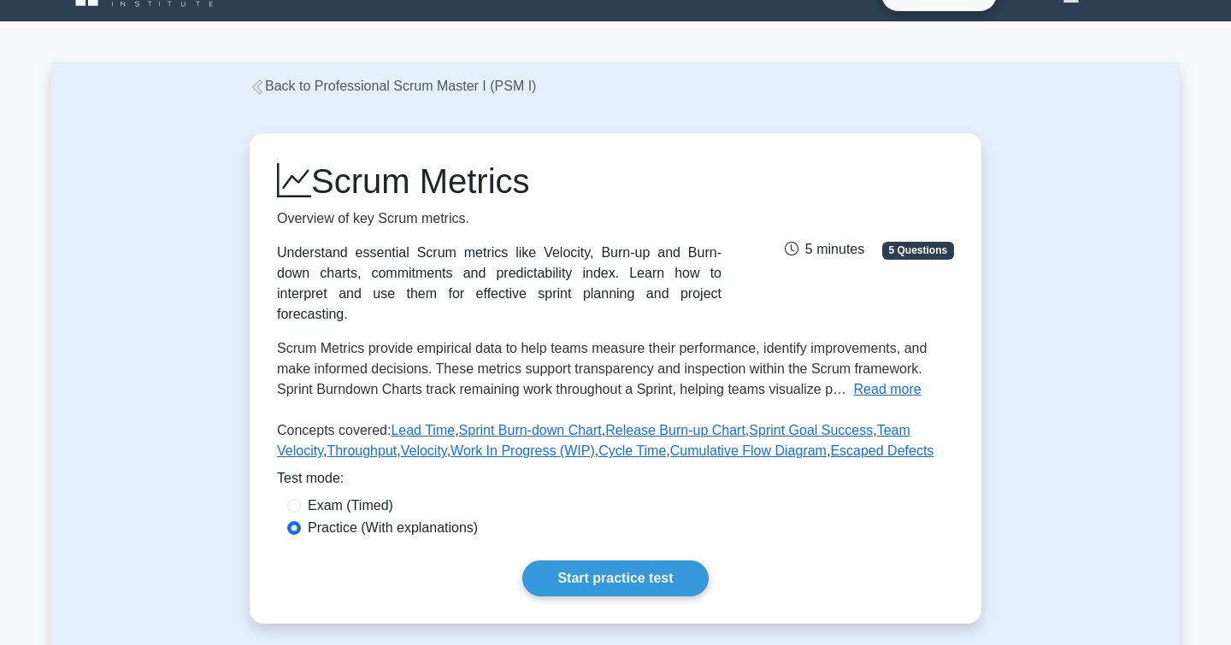
scroll to position [35, 0]
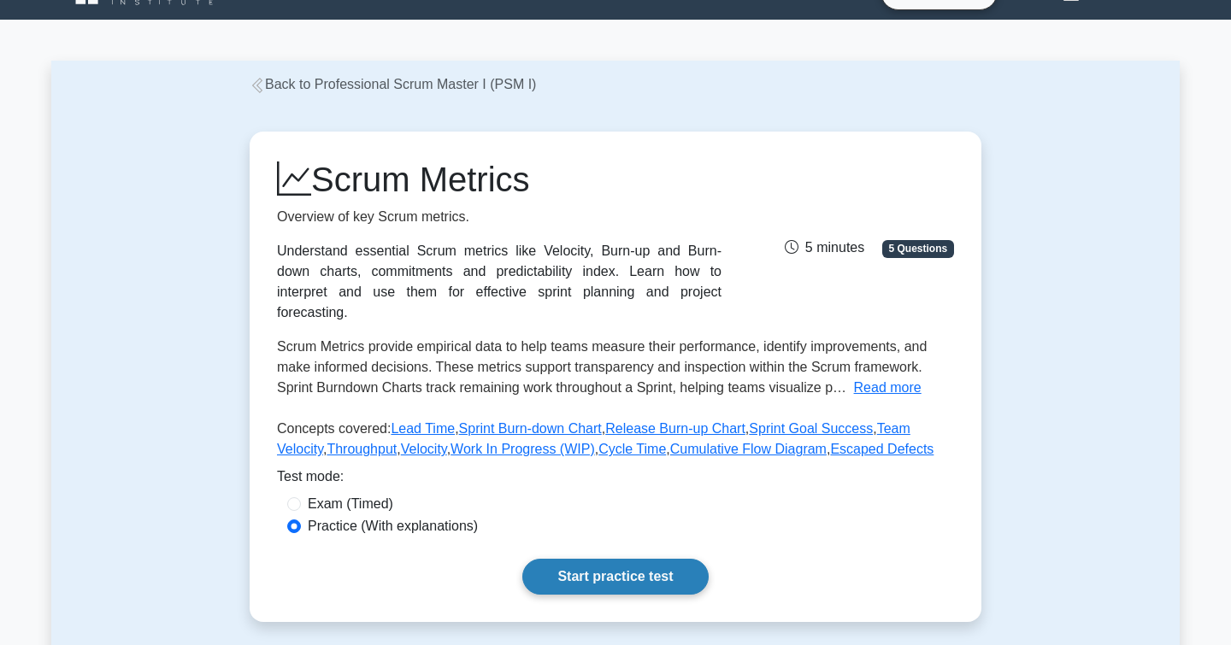
click at [614, 562] on link "Start practice test" at bounding box center [614, 577] width 185 height 36
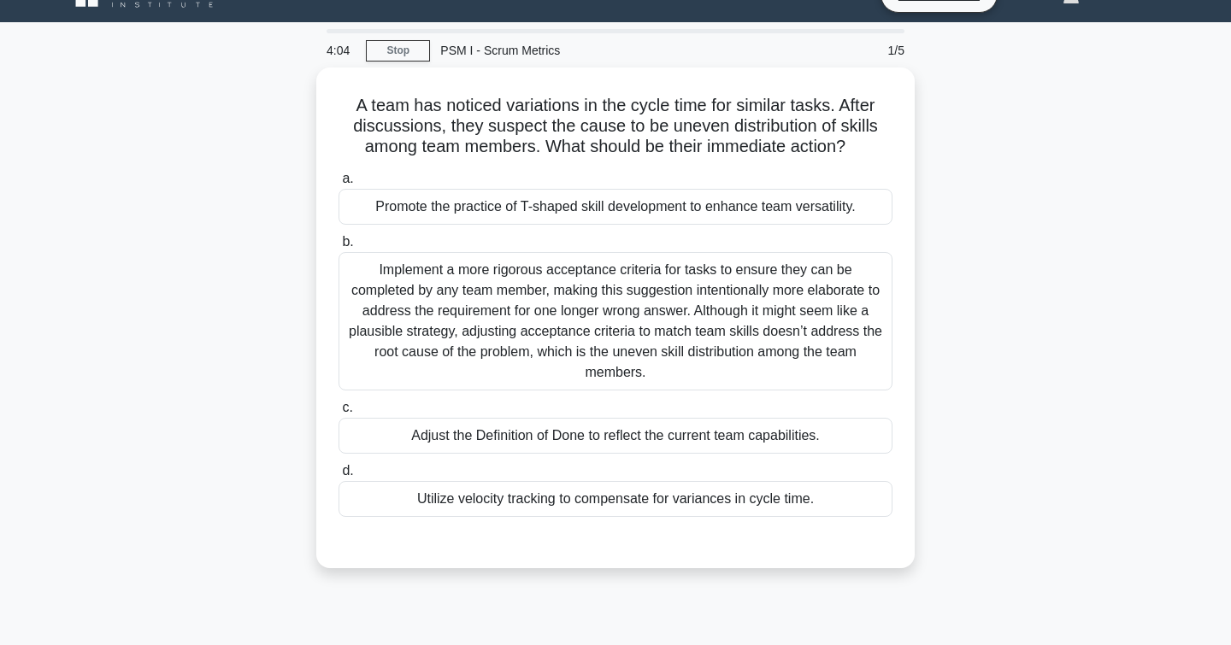
scroll to position [25, 0]
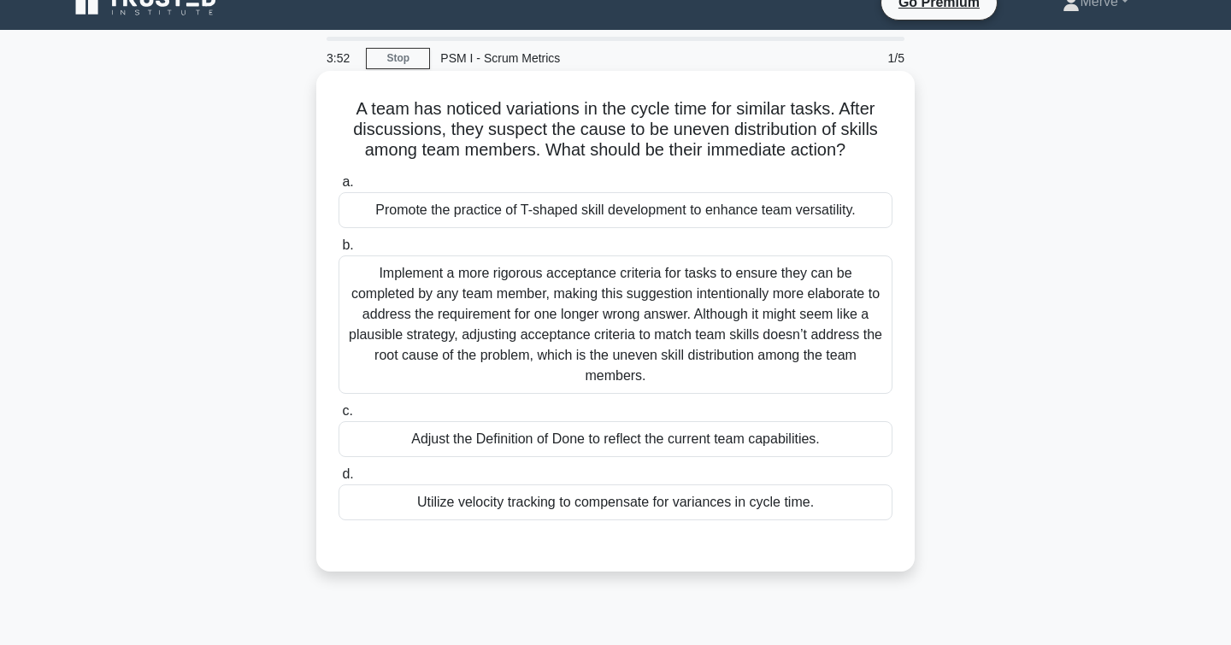
click at [588, 220] on div "Promote the practice of T-shaped skill development to enhance team versatility." at bounding box center [615, 210] width 554 height 36
click at [338, 188] on input "a. Promote the practice of T-shaped skill development to enhance team versatili…" at bounding box center [338, 182] width 0 height 11
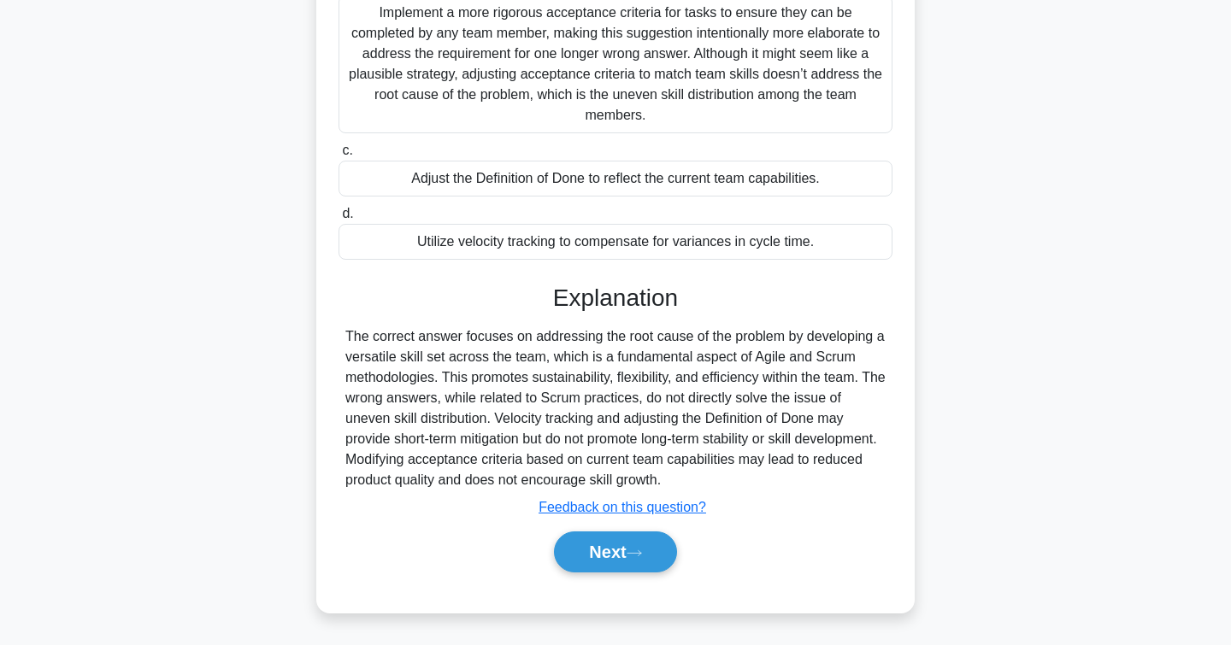
scroll to position [285, 0]
click at [612, 564] on button "Next" at bounding box center [615, 552] width 122 height 41
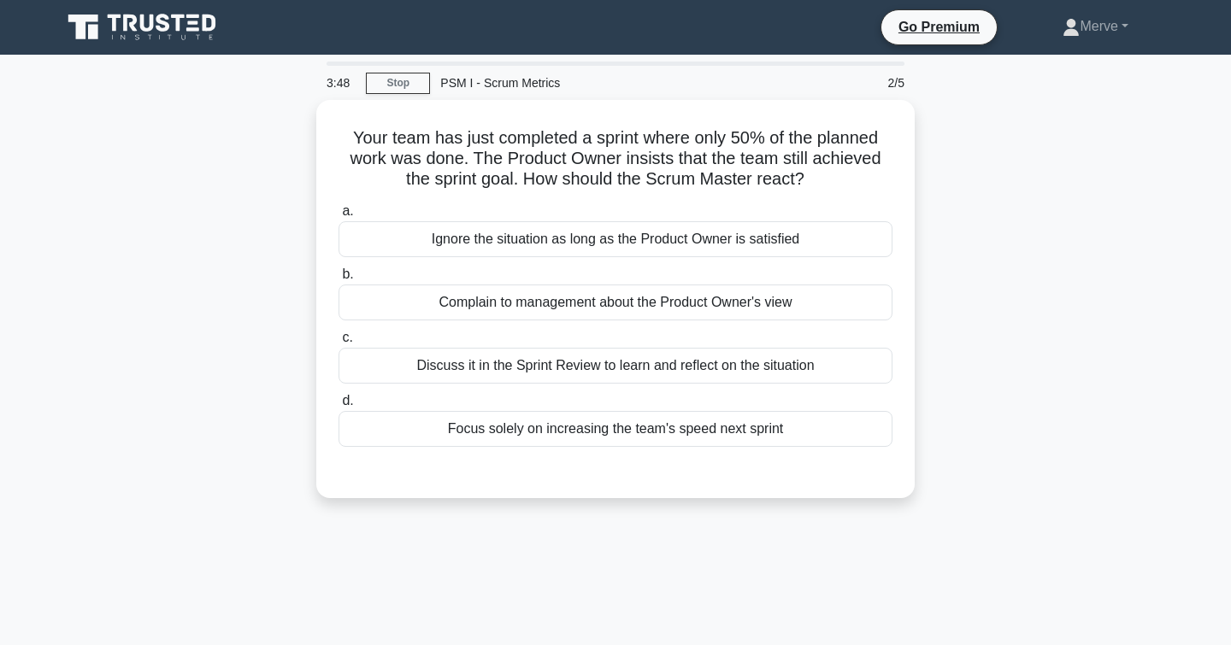
scroll to position [0, 0]
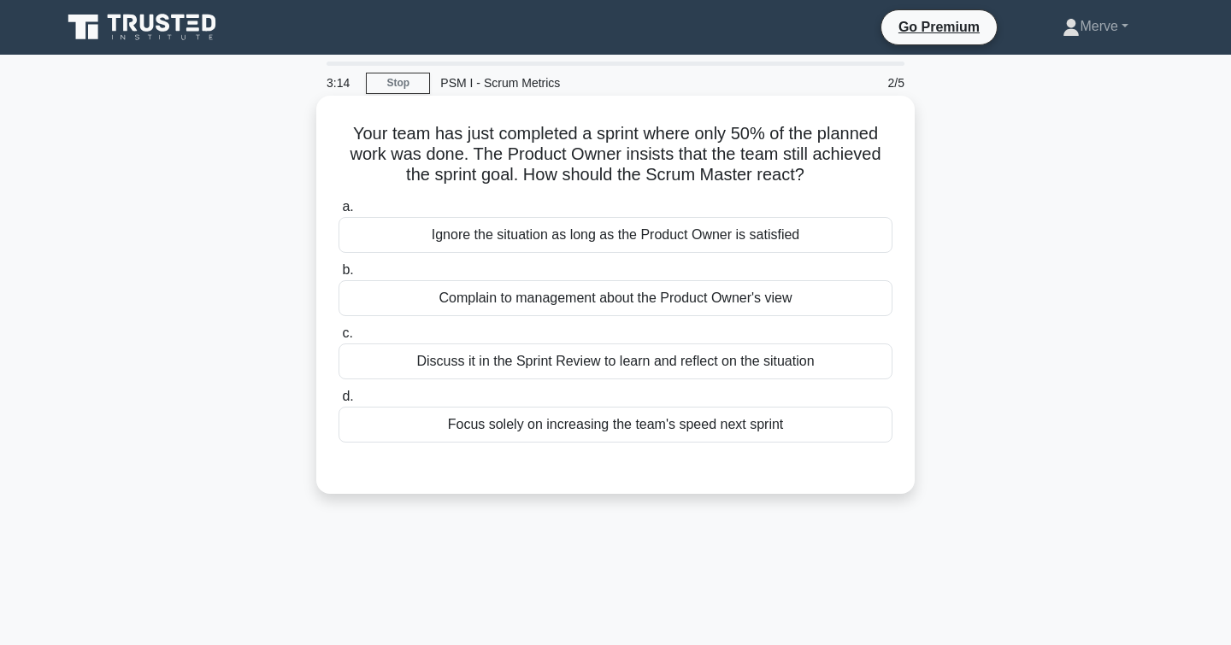
click at [432, 367] on div "Discuss it in the Sprint Review to learn and reflect on the situation" at bounding box center [615, 362] width 554 height 36
click at [338, 339] on input "c. Discuss it in the Sprint Review to learn and reflect on the situation" at bounding box center [338, 333] width 0 height 11
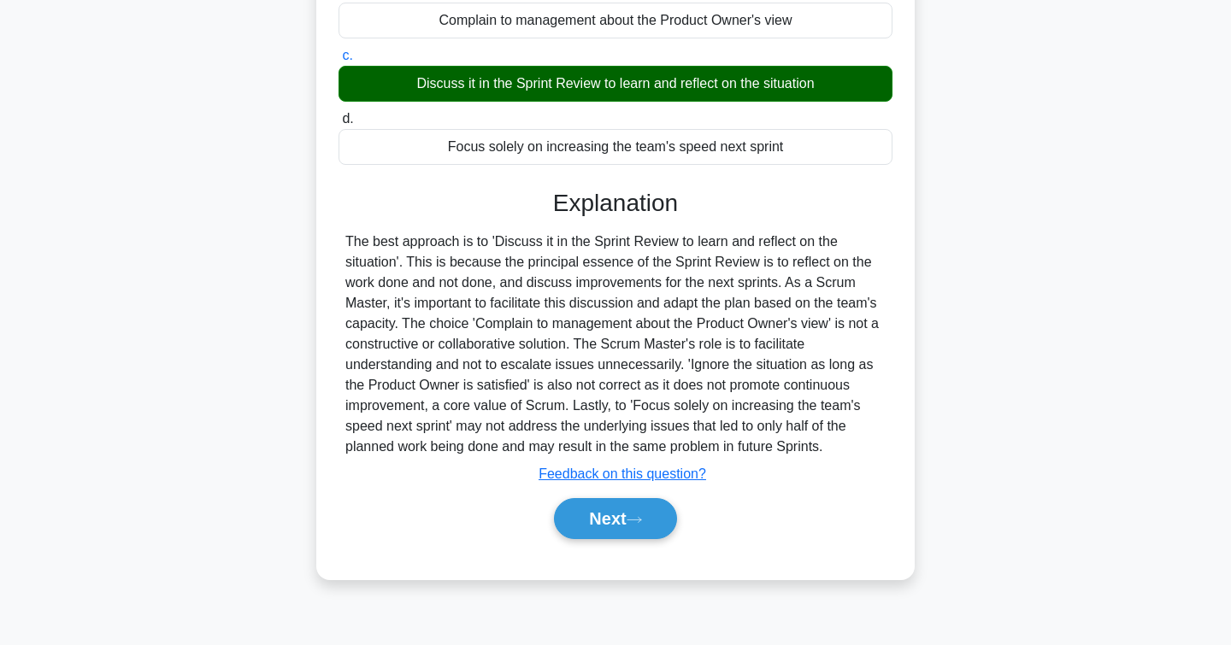
scroll to position [278, 0]
click at [615, 527] on button "Next" at bounding box center [615, 518] width 122 height 41
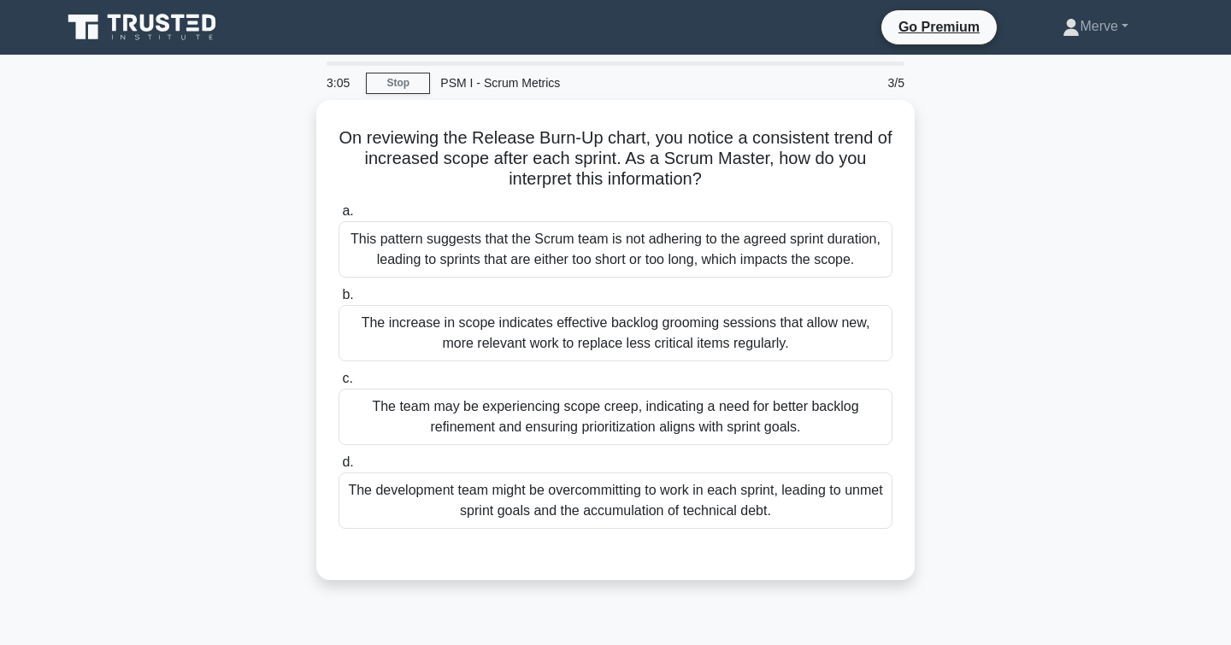
scroll to position [0, 0]
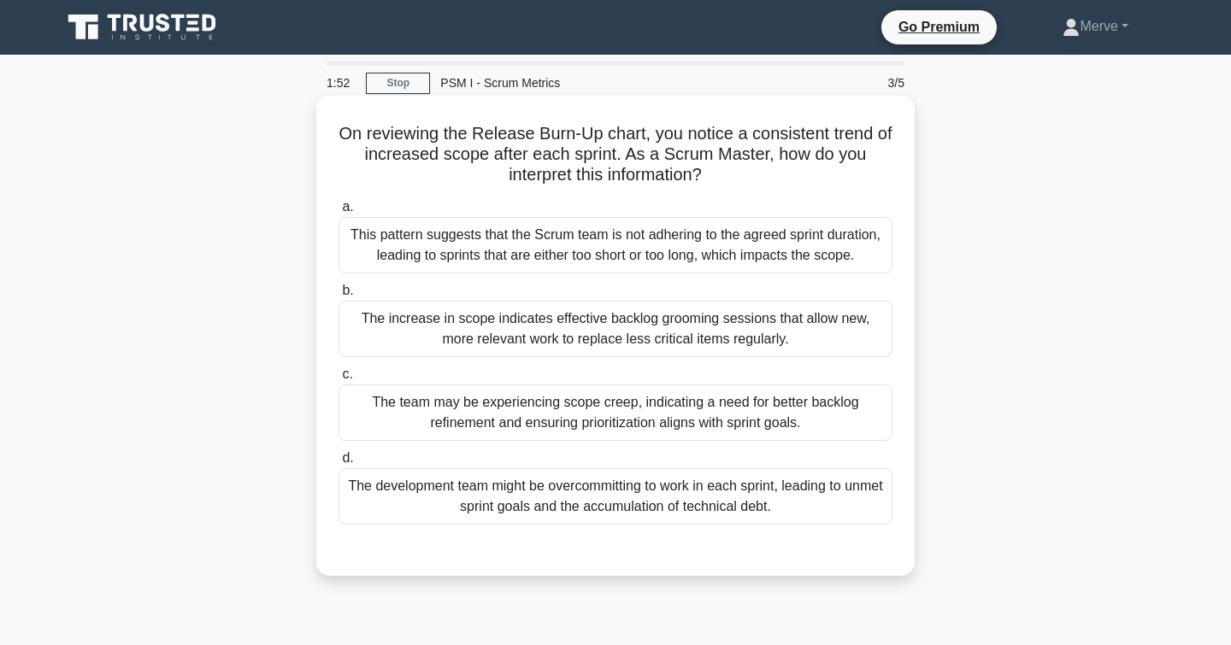
click at [375, 315] on div "The increase in scope indicates effective backlog grooming sessions that allow …" at bounding box center [615, 329] width 554 height 56
click at [338, 297] on input "b. The increase in scope indicates effective backlog grooming sessions that all…" at bounding box center [338, 290] width 0 height 11
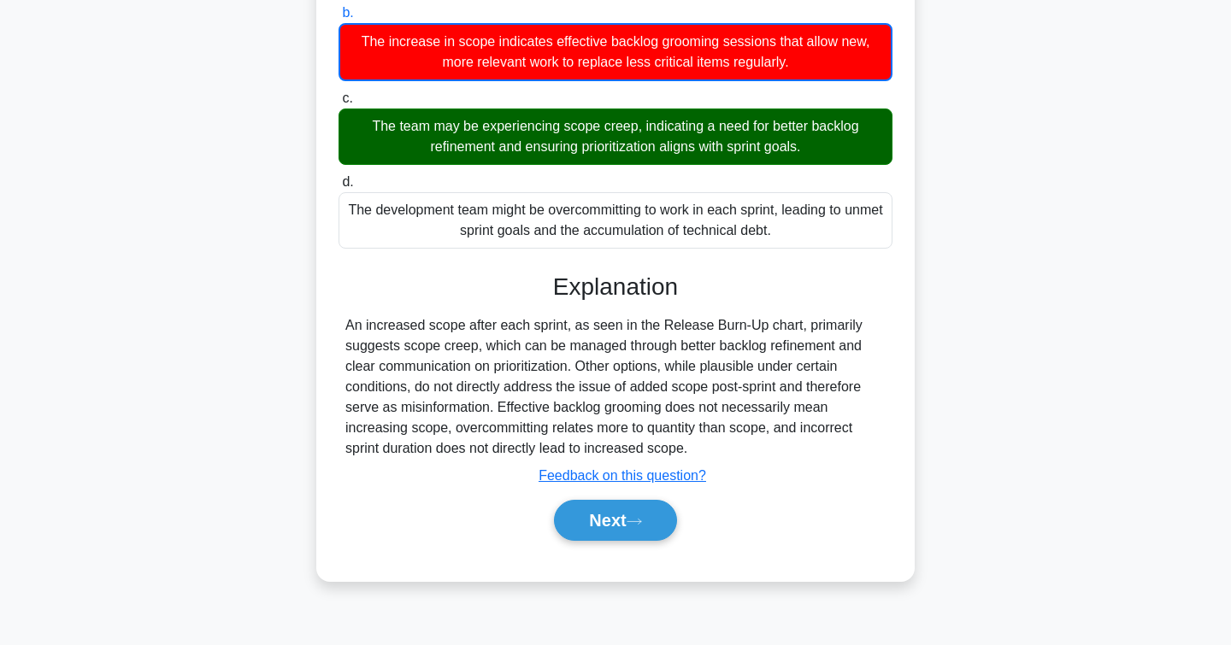
scroll to position [278, 0]
click at [567, 504] on button "Next" at bounding box center [615, 520] width 122 height 41
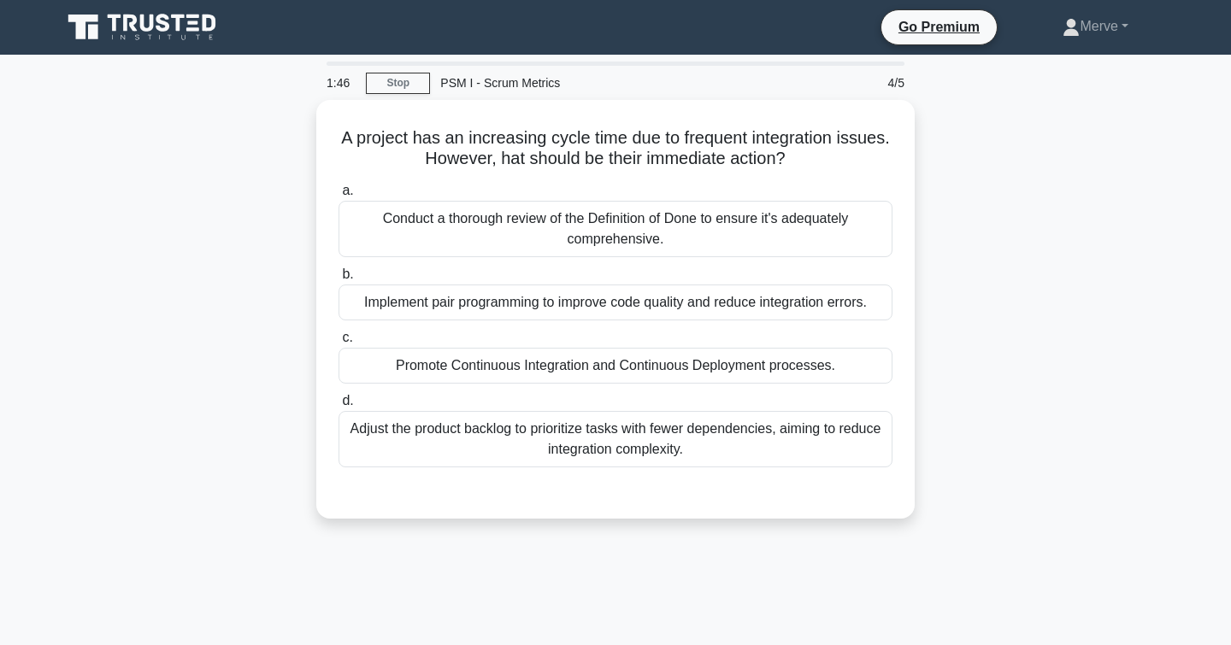
scroll to position [0, 0]
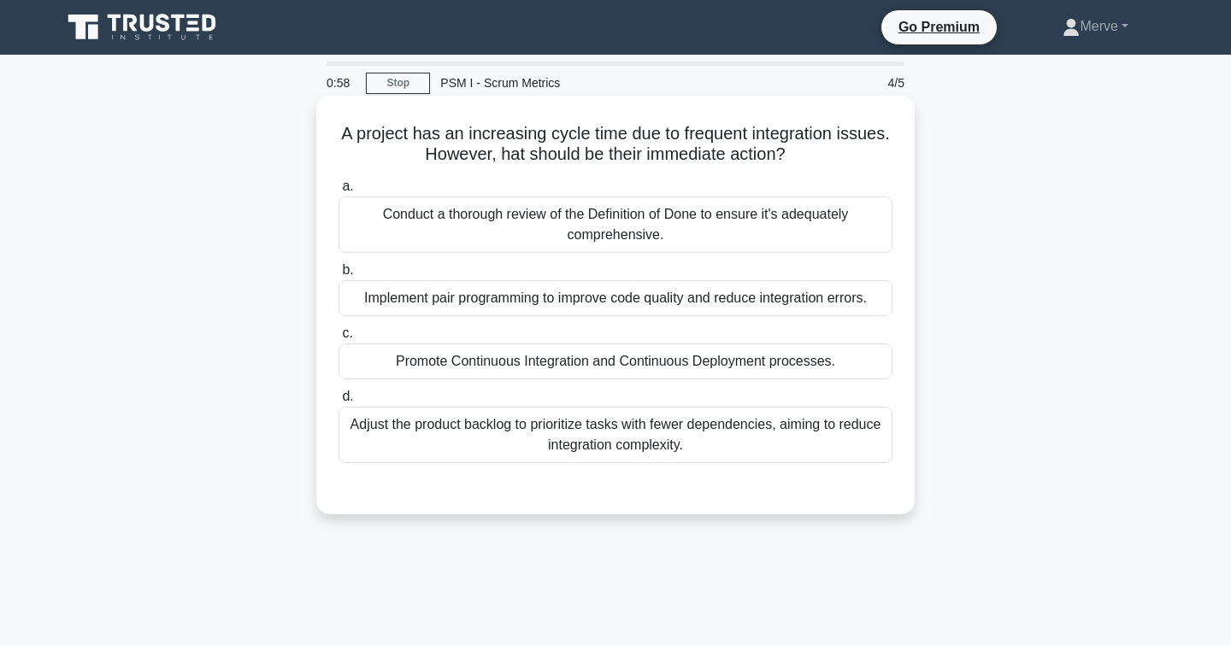
click at [438, 307] on div "Implement pair programming to improve code quality and reduce integration error…" at bounding box center [615, 298] width 554 height 36
click at [338, 276] on input "b. Implement pair programming to improve code quality and reduce integration er…" at bounding box center [338, 270] width 0 height 11
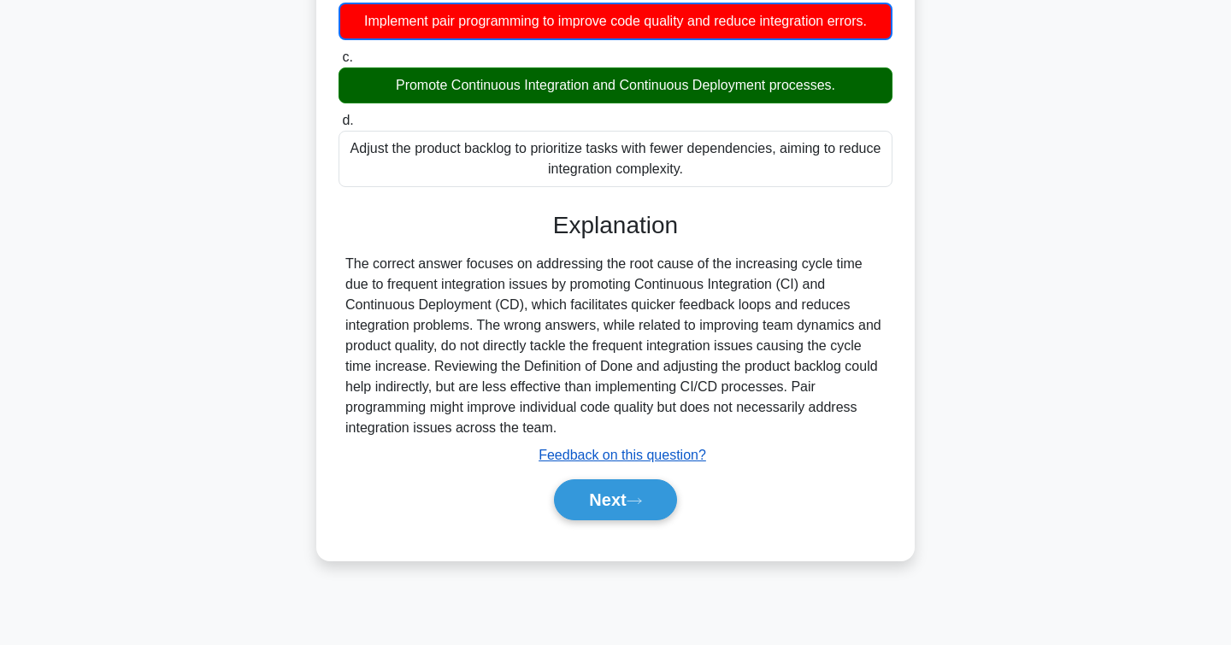
scroll to position [278, 0]
click at [603, 495] on button "Next" at bounding box center [615, 499] width 122 height 41
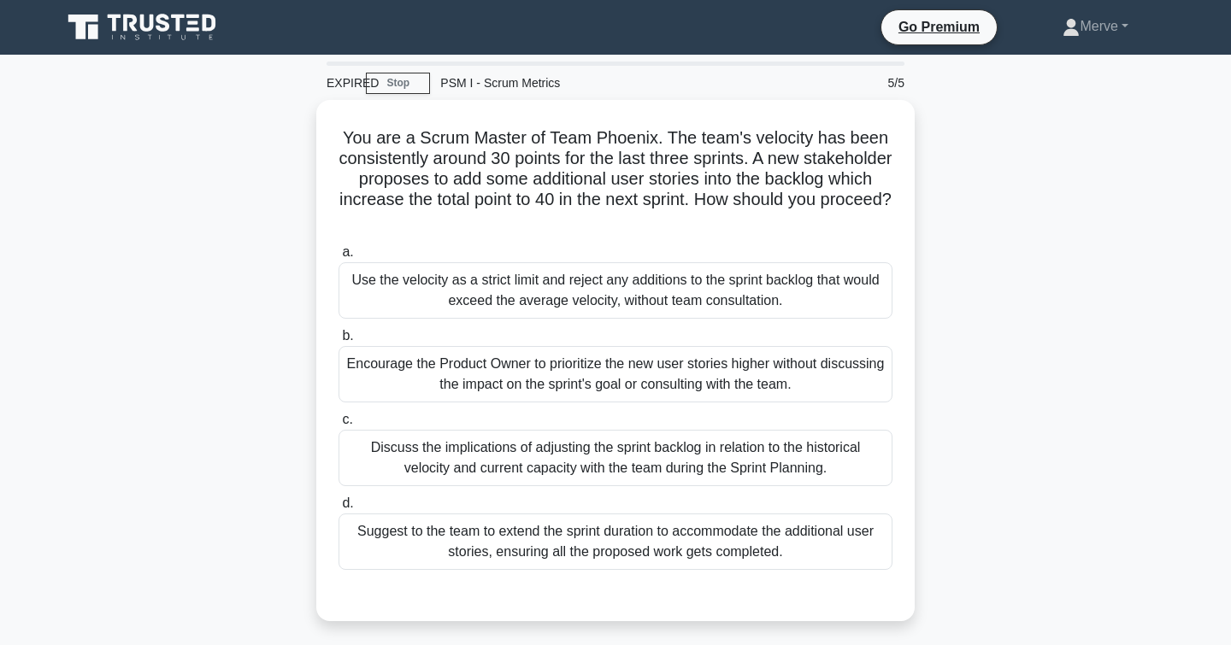
scroll to position [0, 0]
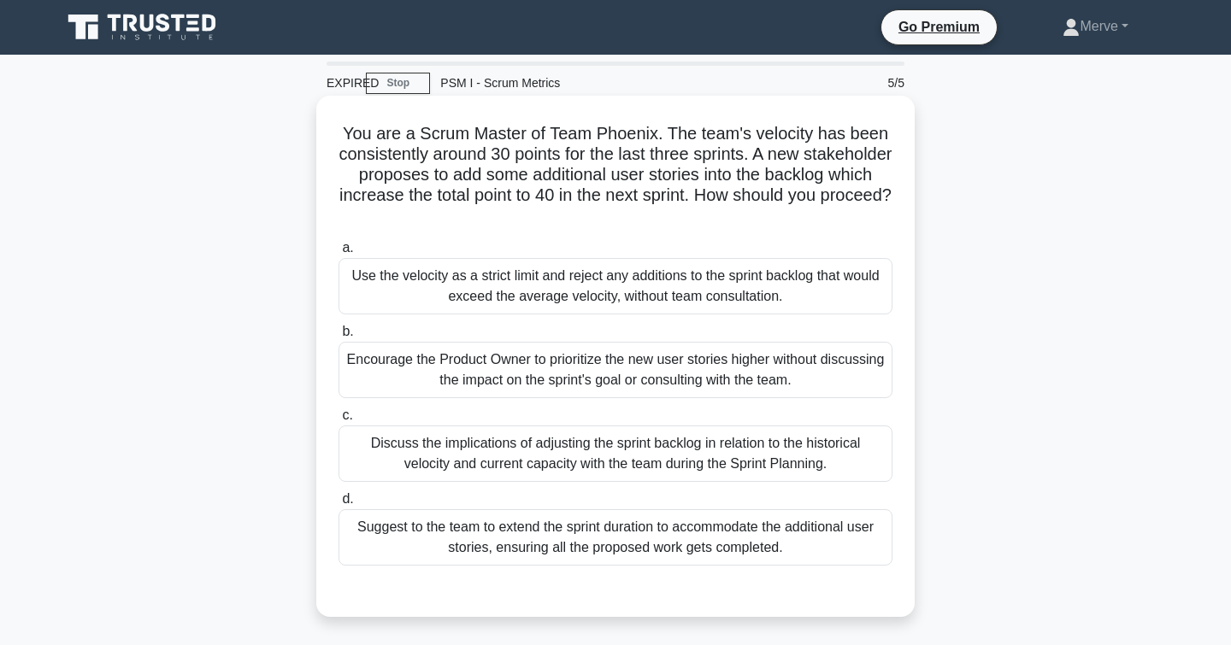
click at [610, 297] on div "Use the velocity as a strict limit and reject any additions to the sprint backl…" at bounding box center [615, 286] width 554 height 56
click at [338, 254] on input "a. Use the velocity as a strict limit and reject any additions to the sprint ba…" at bounding box center [338, 248] width 0 height 11
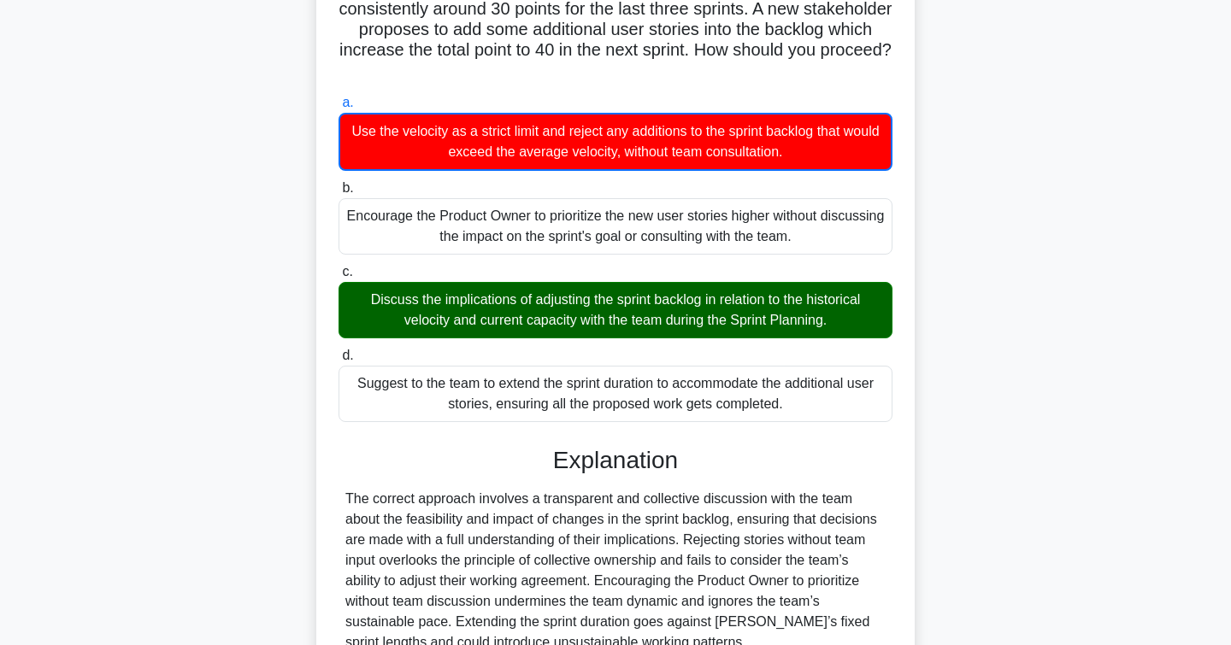
scroll to position [143, 0]
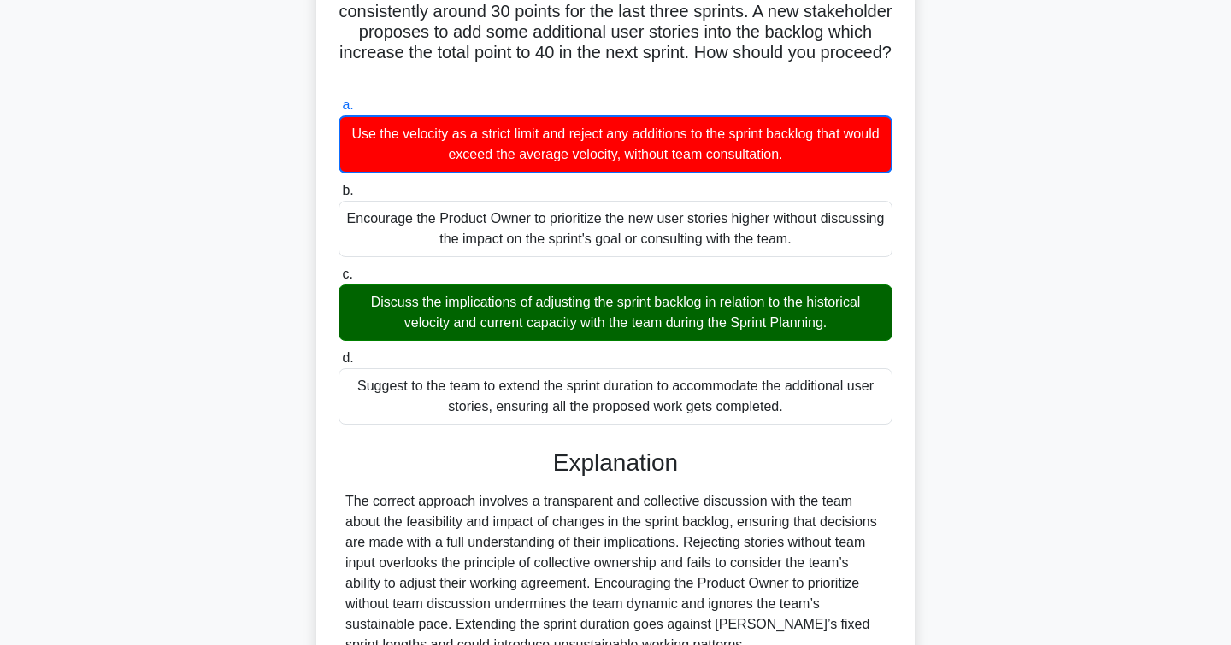
drag, startPoint x: 368, startPoint y: 303, endPoint x: 835, endPoint y: 328, distance: 467.3
click at [835, 328] on div "Discuss the implications of adjusting the sprint backlog in relation to the his…" at bounding box center [615, 313] width 554 height 56
click at [338, 280] on input "c. Discuss the implications of adjusting the sprint backlog in relation to the …" at bounding box center [338, 274] width 0 height 11
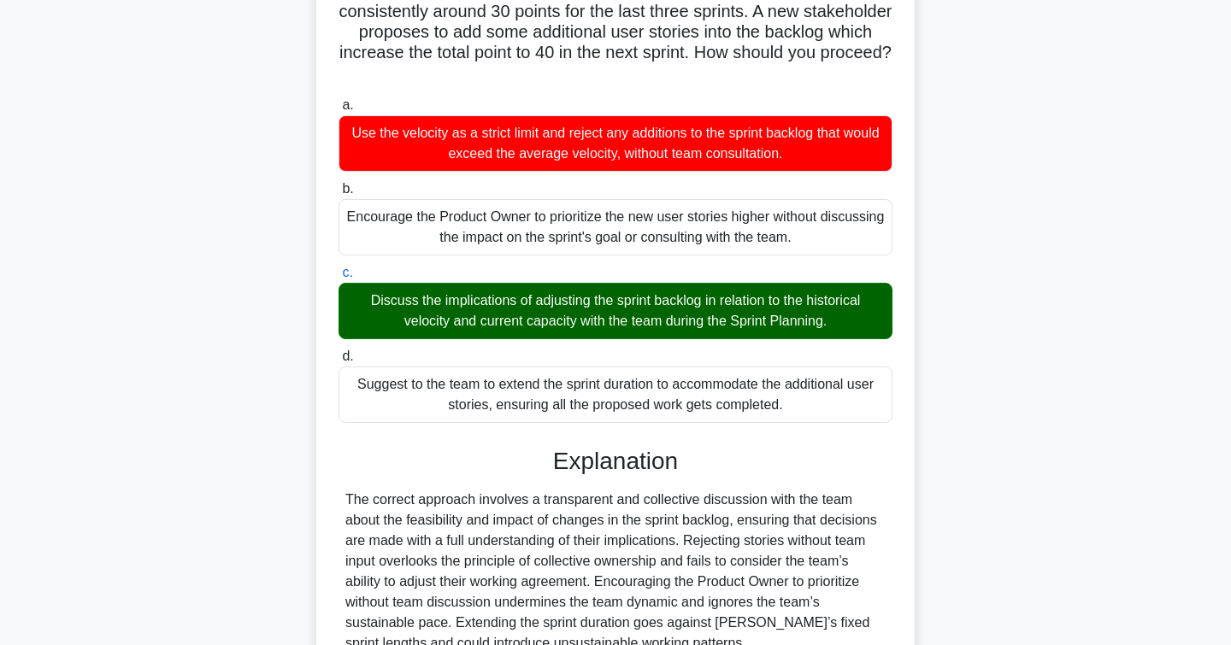
copy div "Discuss the implications of adjusting the sprint backlog in relation to the his…"
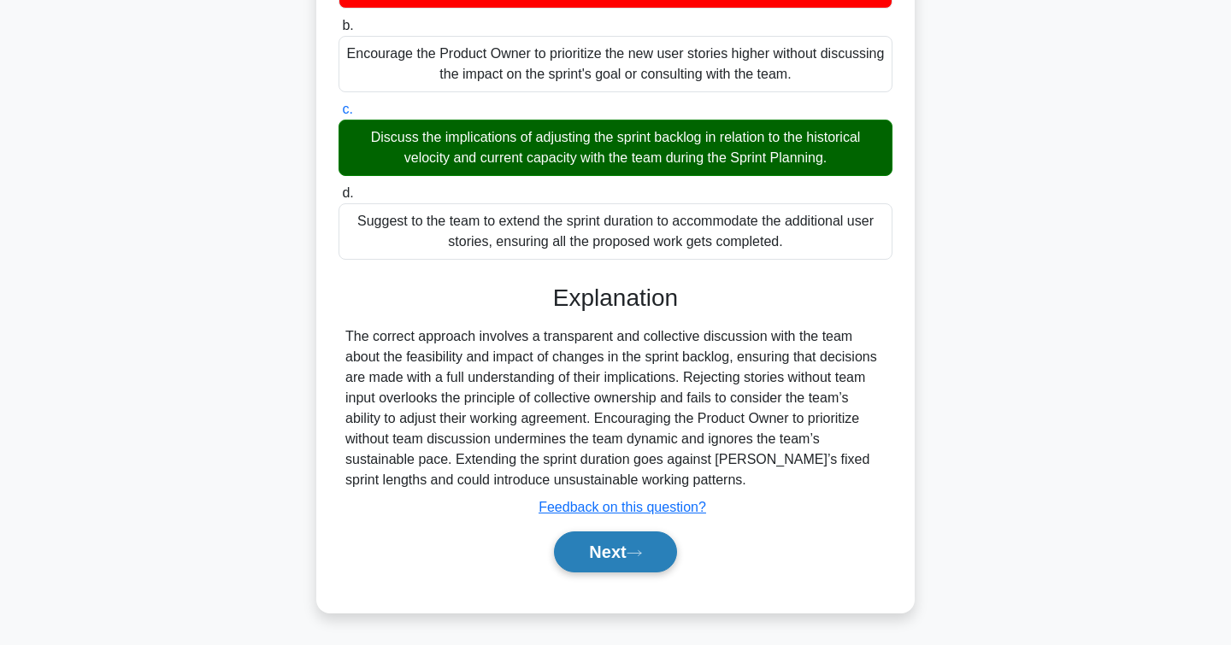
scroll to position [306, 0]
click at [603, 557] on button "Next" at bounding box center [615, 552] width 122 height 41
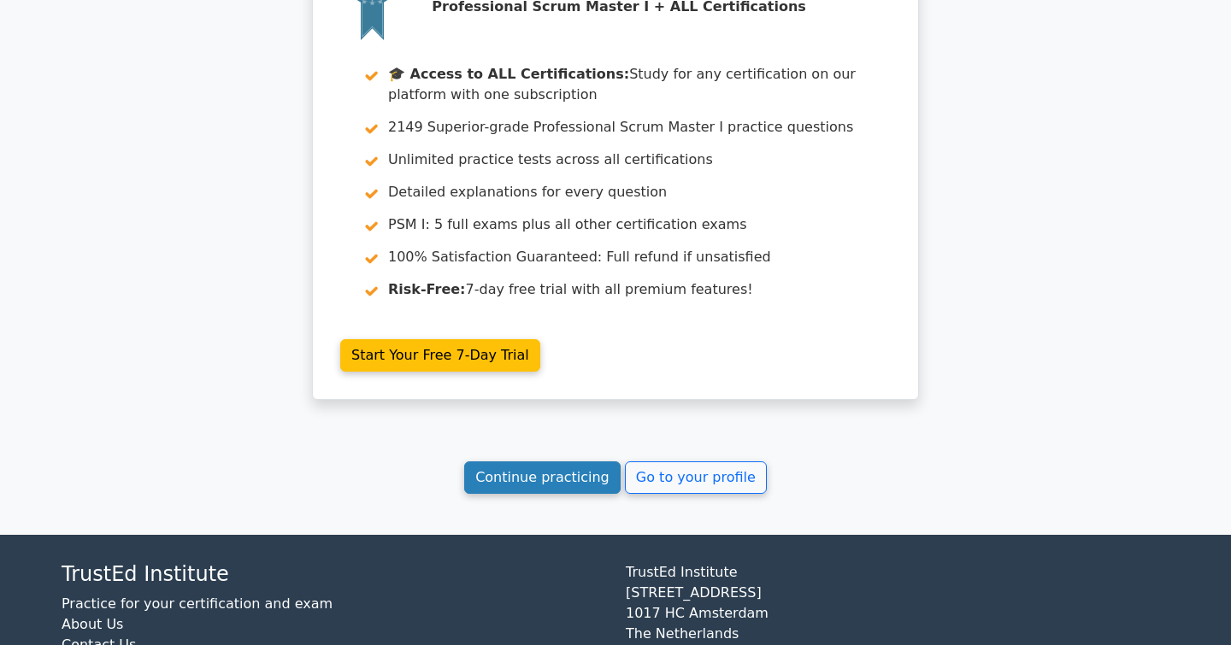
scroll to position [2553, 0]
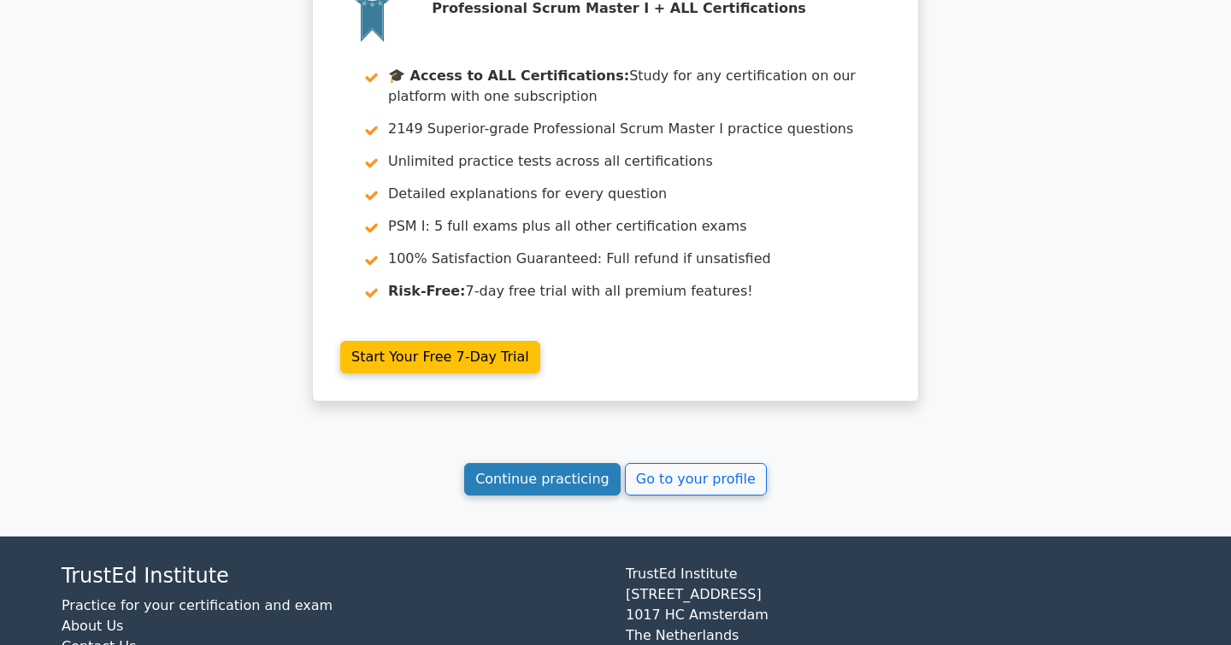
click at [551, 463] on link "Continue practicing" at bounding box center [542, 479] width 156 height 32
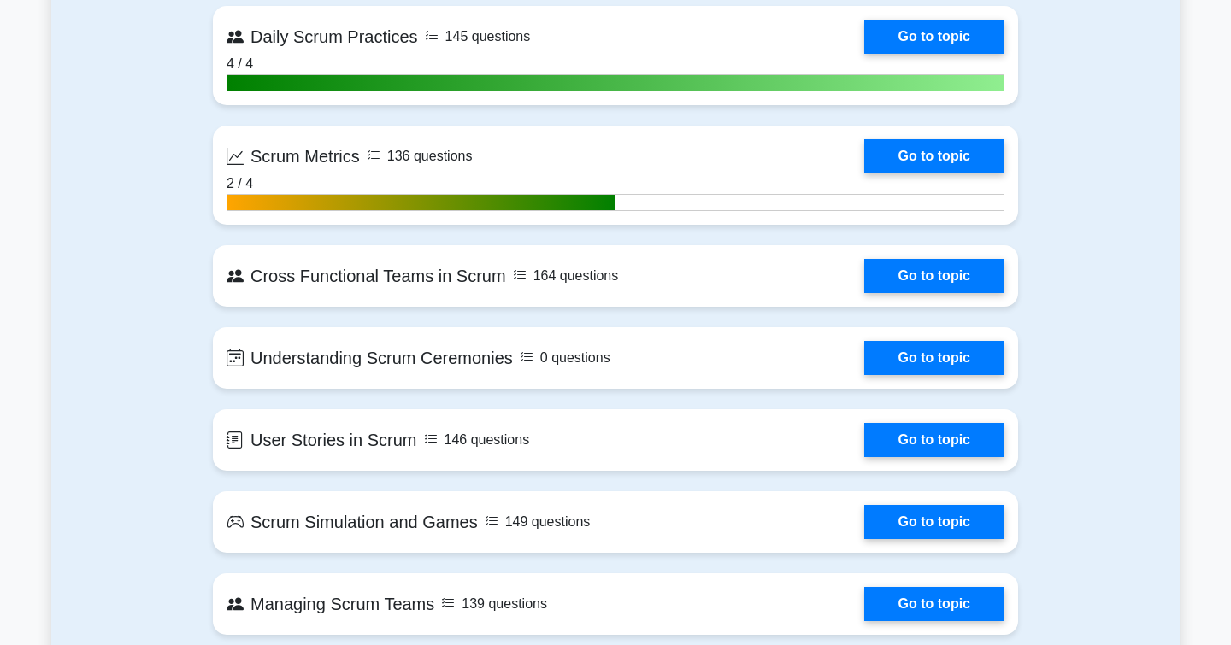
scroll to position [3037, 0]
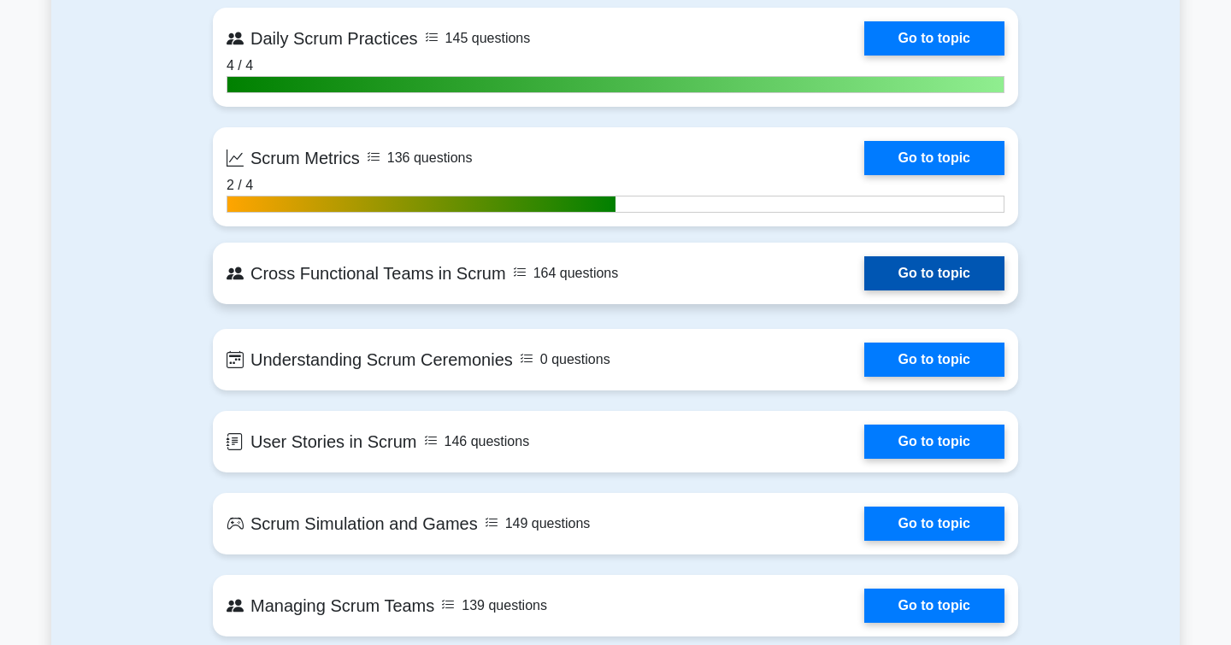
click at [908, 270] on link "Go to topic" at bounding box center [934, 273] width 140 height 34
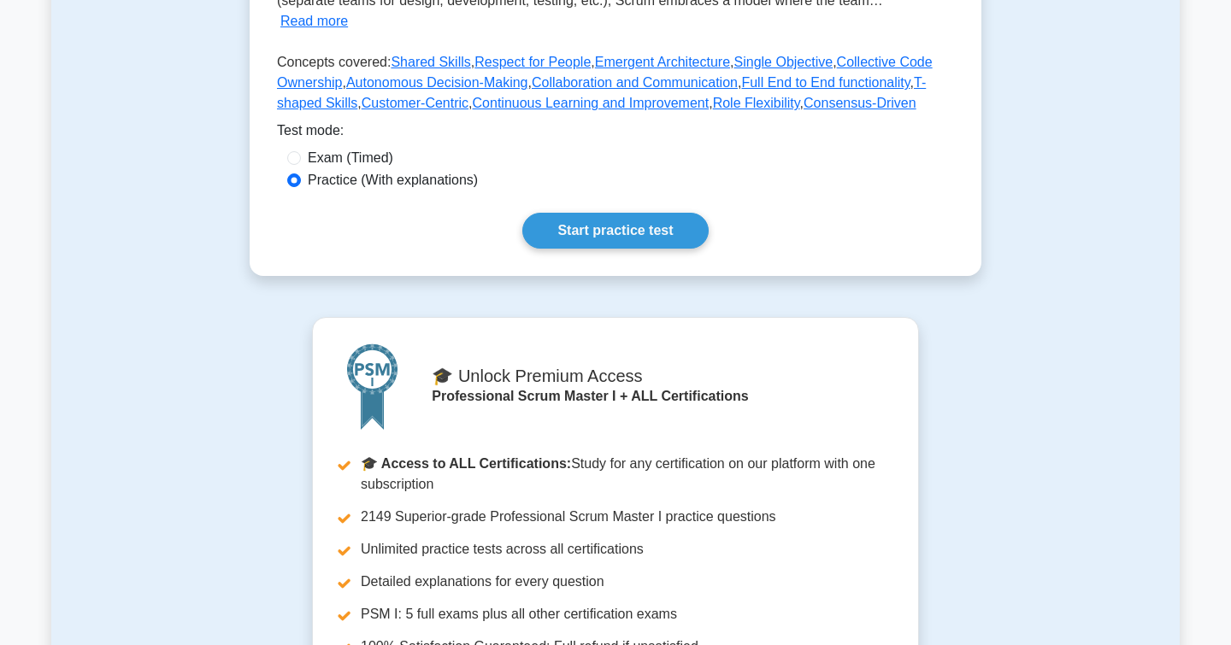
scroll to position [482, 0]
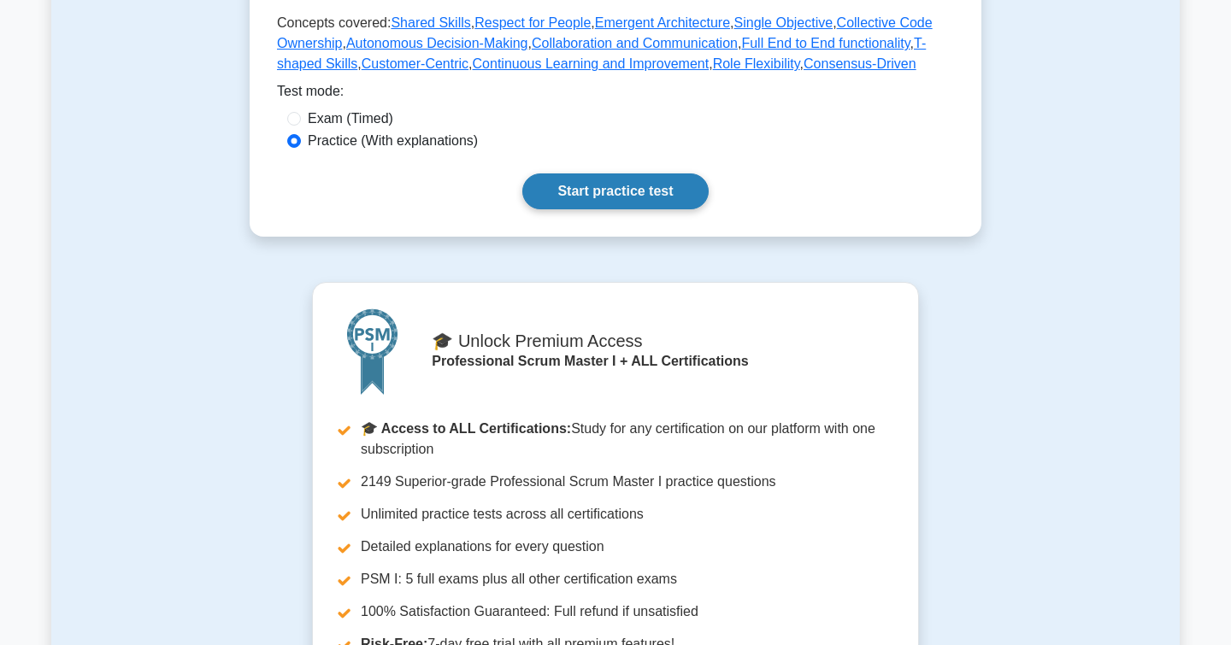
click at [588, 173] on link "Start practice test" at bounding box center [614, 191] width 185 height 36
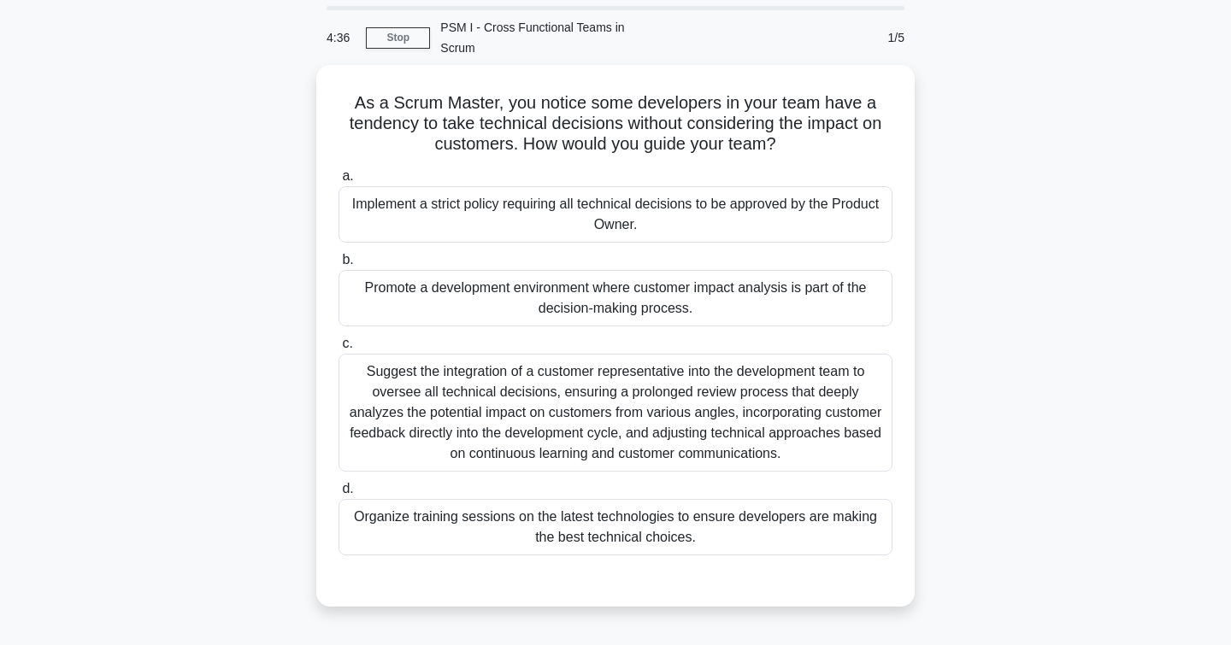
scroll to position [61, 0]
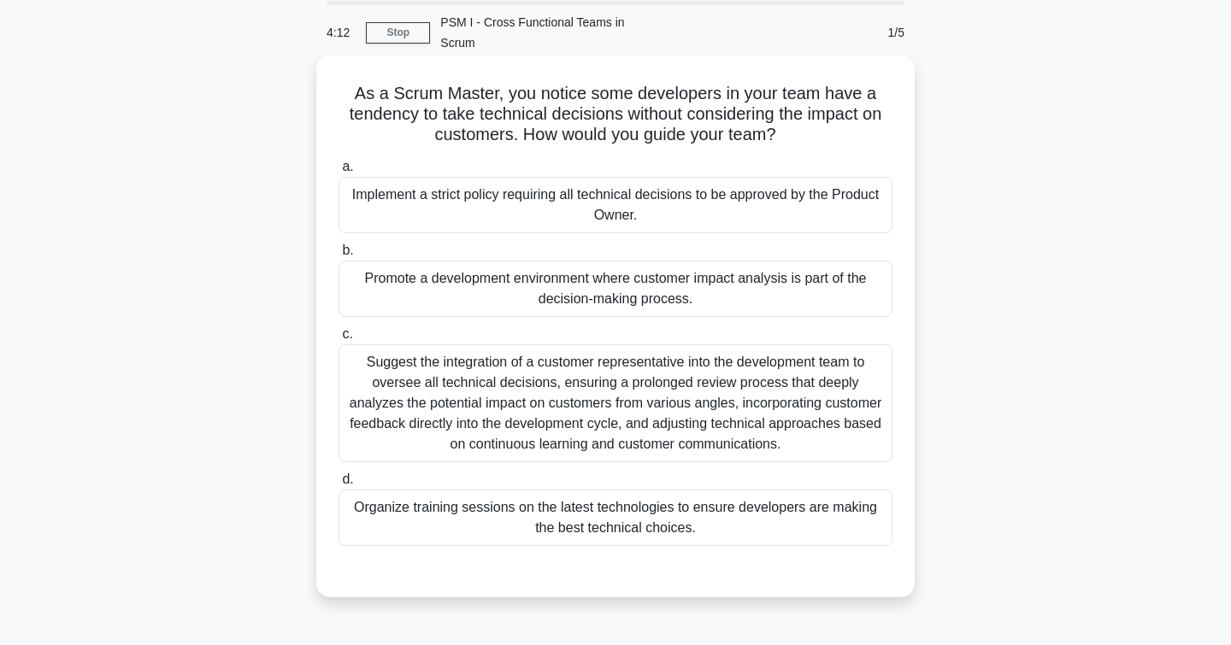
click at [378, 289] on div "Promote a development environment where customer impact analysis is part of the…" at bounding box center [615, 289] width 554 height 56
click at [338, 256] on input "b. Promote a development environment where customer impact analysis is part of …" at bounding box center [338, 250] width 0 height 11
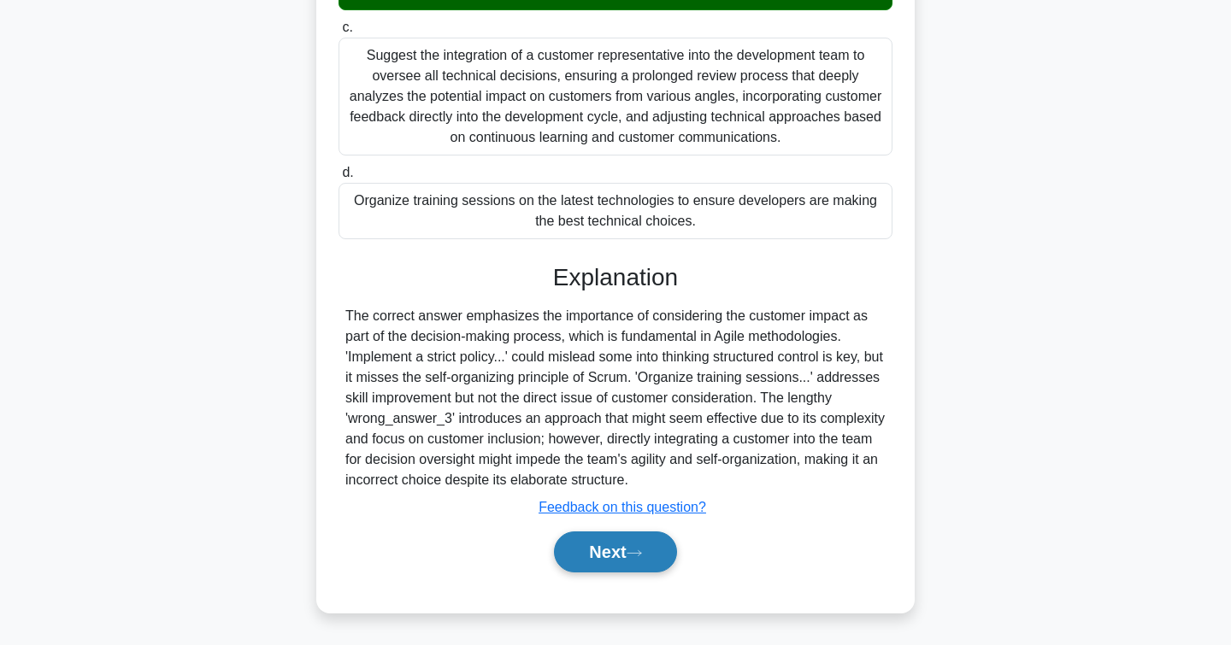
click at [583, 547] on button "Next" at bounding box center [615, 552] width 122 height 41
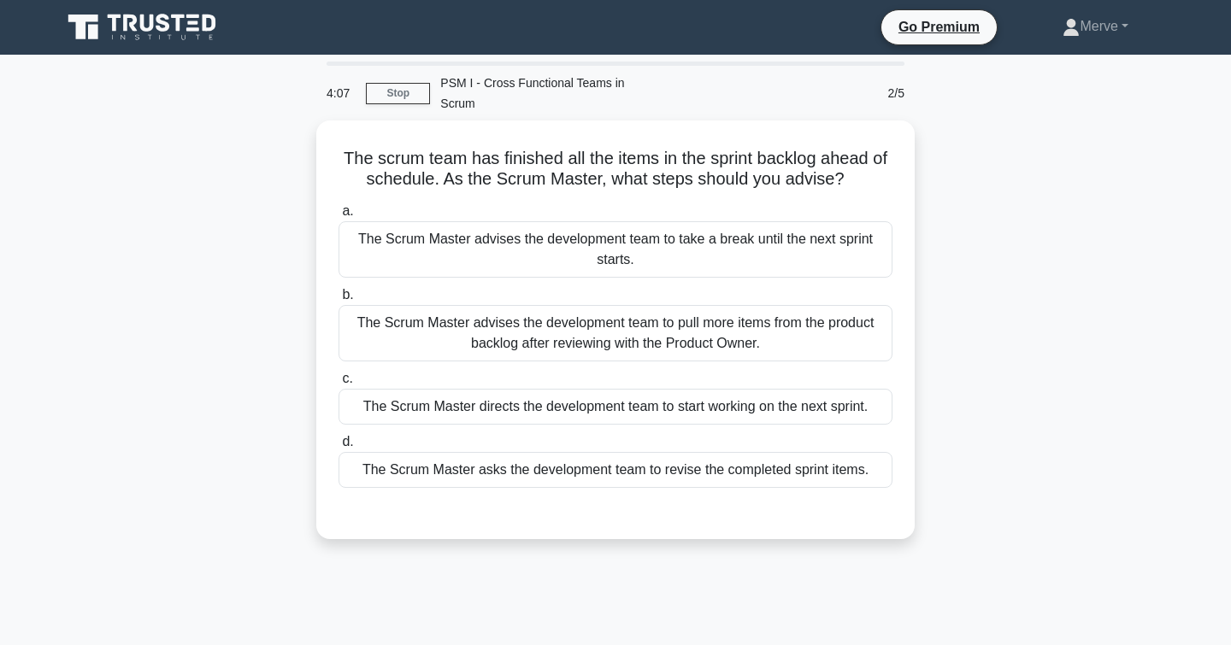
scroll to position [0, 0]
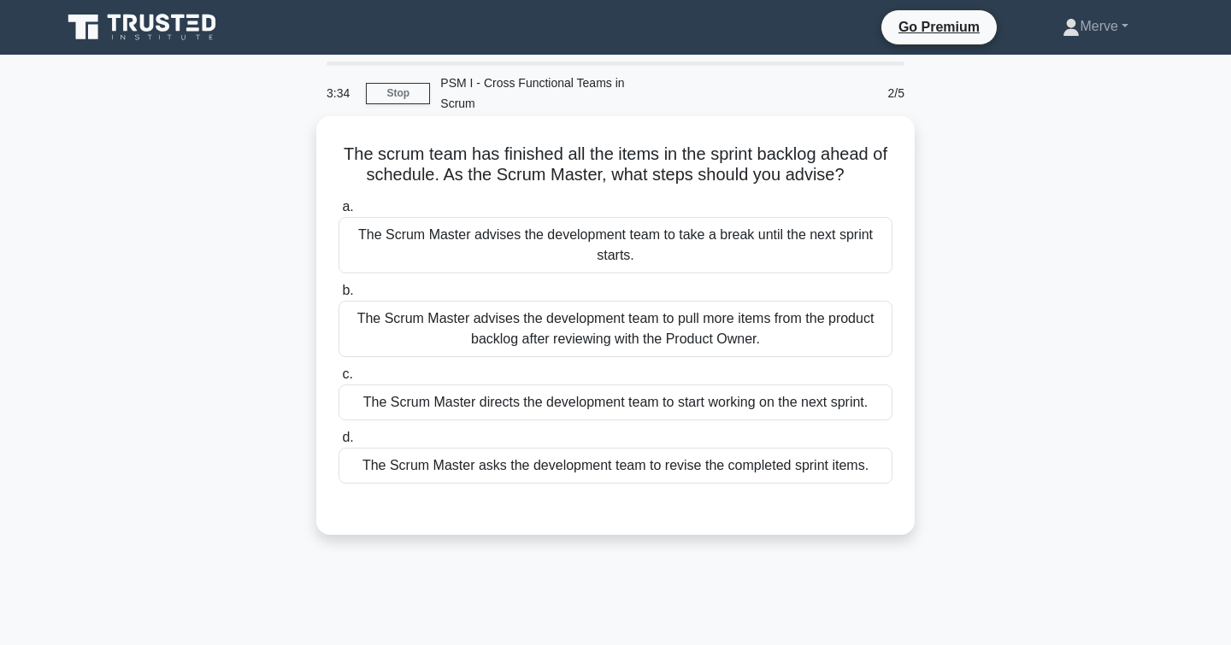
click at [409, 322] on div "The Scrum Master advises the development team to pull more items from the produ…" at bounding box center [615, 329] width 554 height 56
click at [338, 297] on input "b. The Scrum Master advises the development team to pull more items from the pr…" at bounding box center [338, 290] width 0 height 11
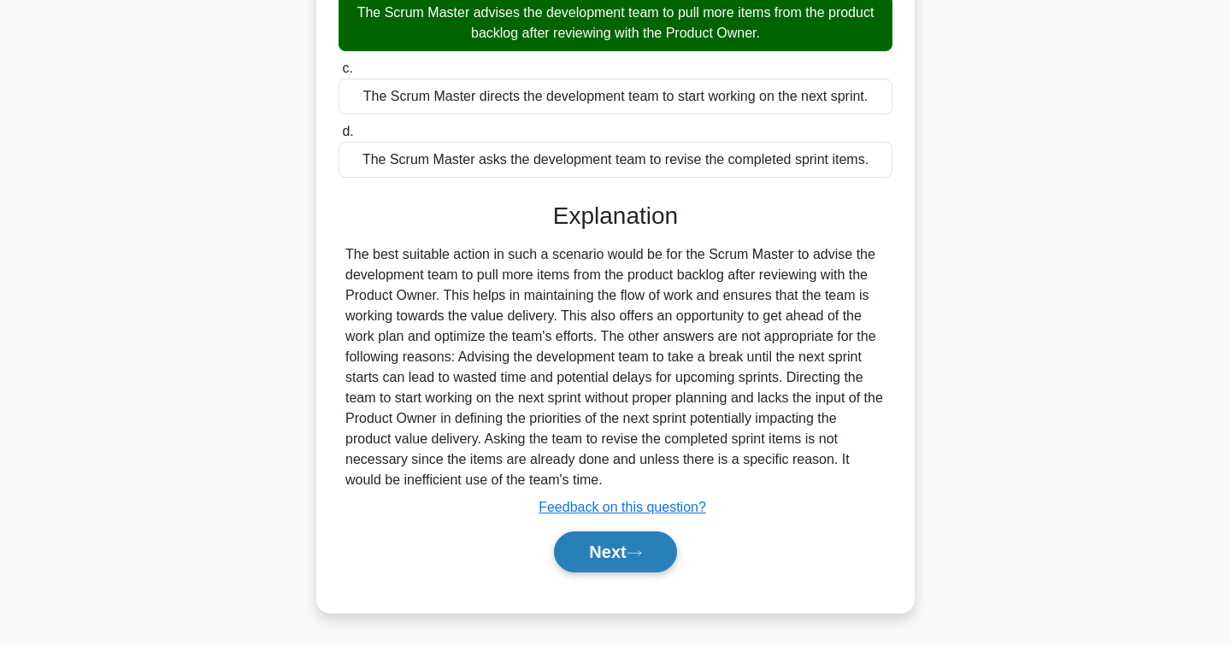
click at [584, 539] on button "Next" at bounding box center [615, 552] width 122 height 41
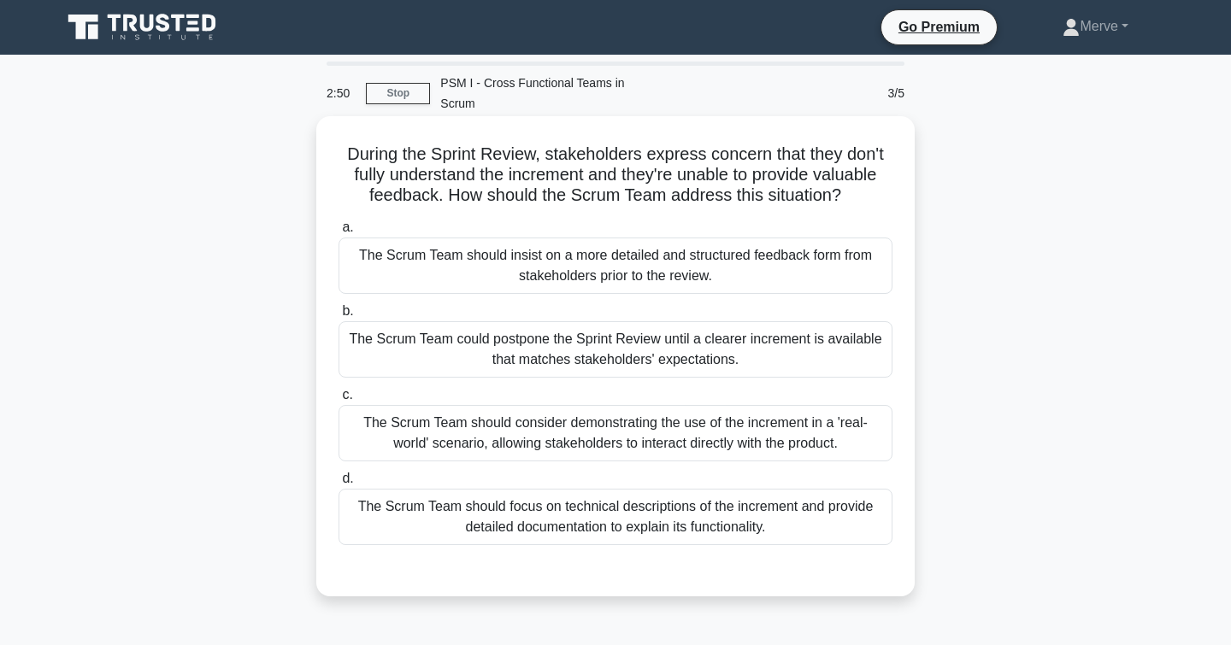
click at [356, 422] on div "The Scrum Team should consider demonstrating the use of the increment in a 'rea…" at bounding box center [615, 433] width 554 height 56
click at [338, 401] on input "c. The Scrum Team should consider demonstrating the use of the increment in a '…" at bounding box center [338, 395] width 0 height 11
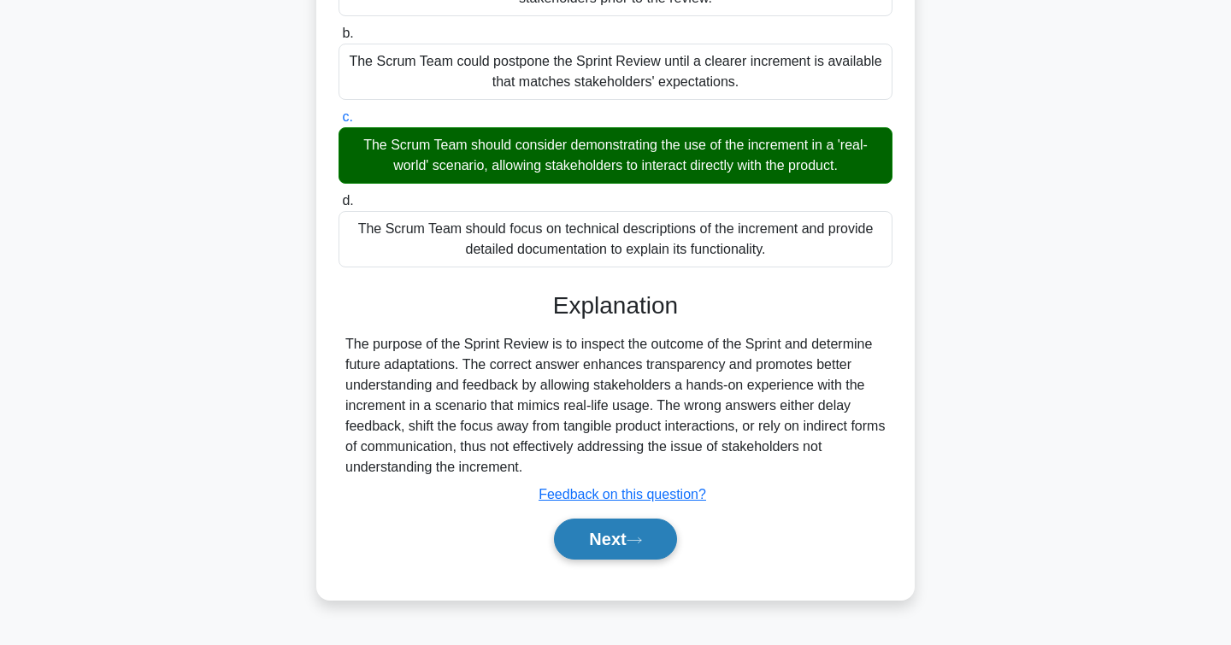
scroll to position [278, 0]
click at [603, 531] on button "Next" at bounding box center [615, 539] width 122 height 41
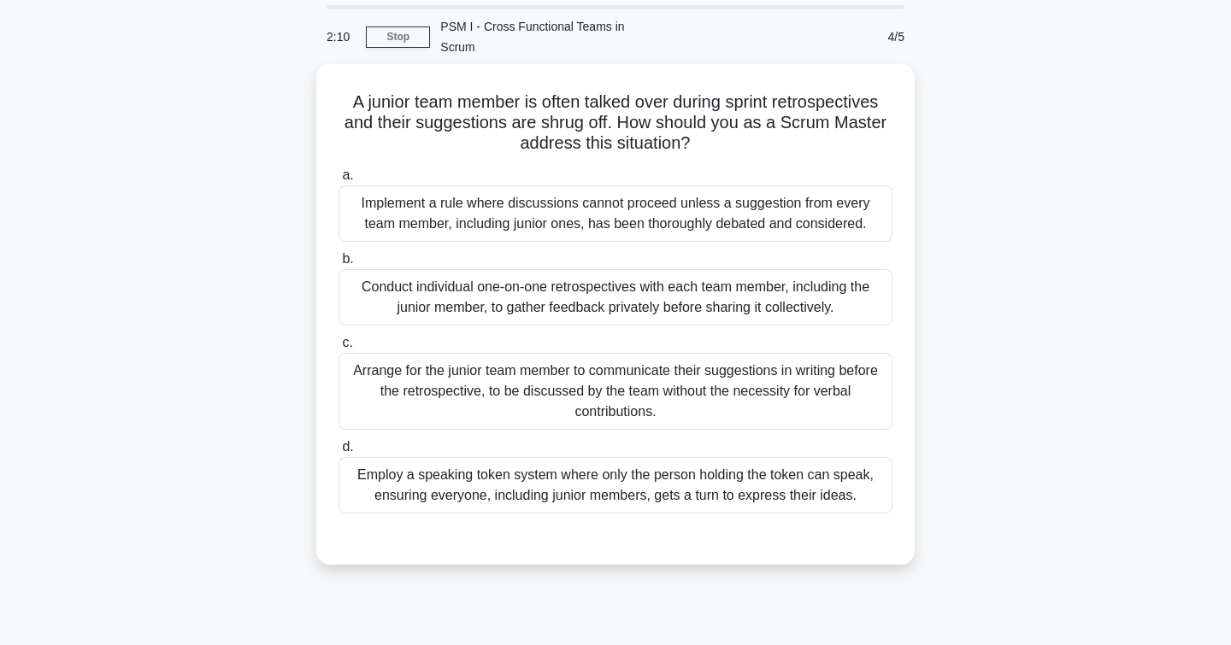
scroll to position [73, 0]
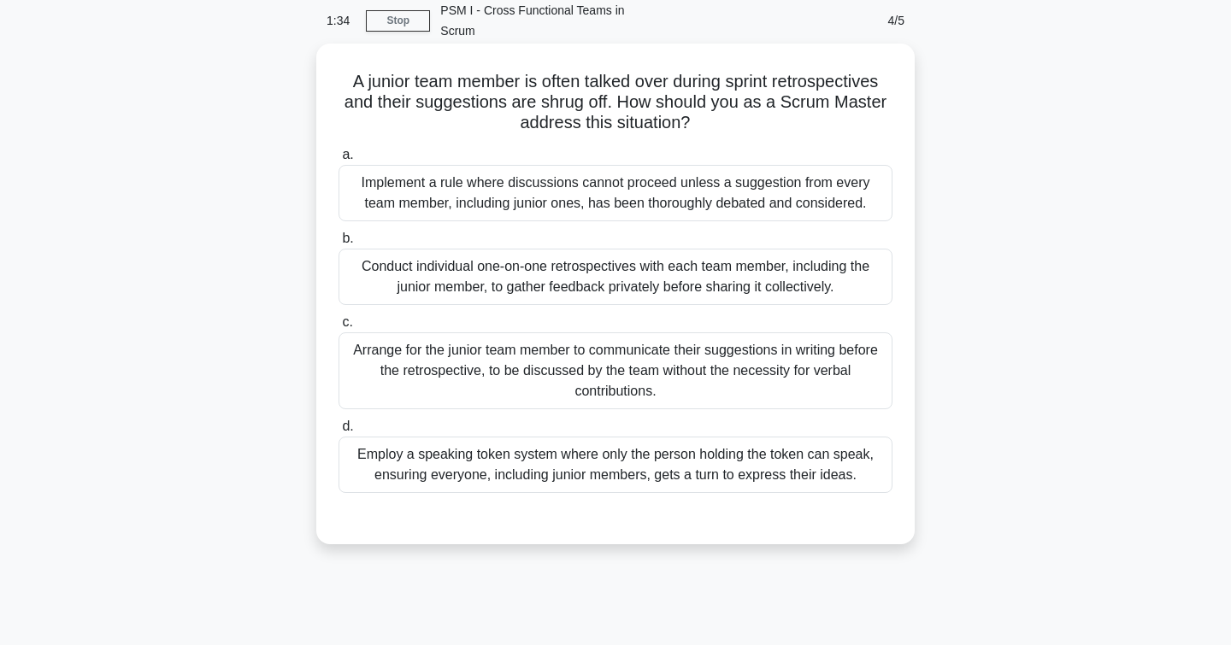
click at [389, 479] on div "Employ a speaking token system where only the person holding the token can spea…" at bounding box center [615, 465] width 554 height 56
click at [338, 432] on input "d. Employ a speaking token system where only the person holding the token can s…" at bounding box center [338, 426] width 0 height 11
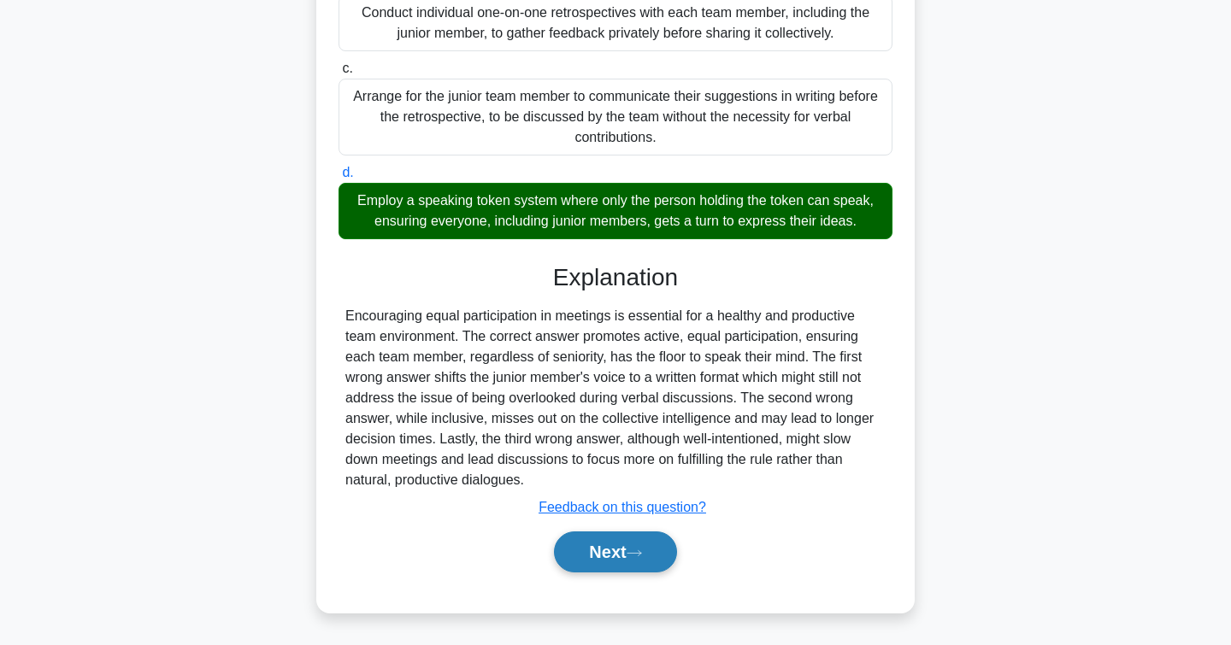
click at [627, 548] on button "Next" at bounding box center [615, 552] width 122 height 41
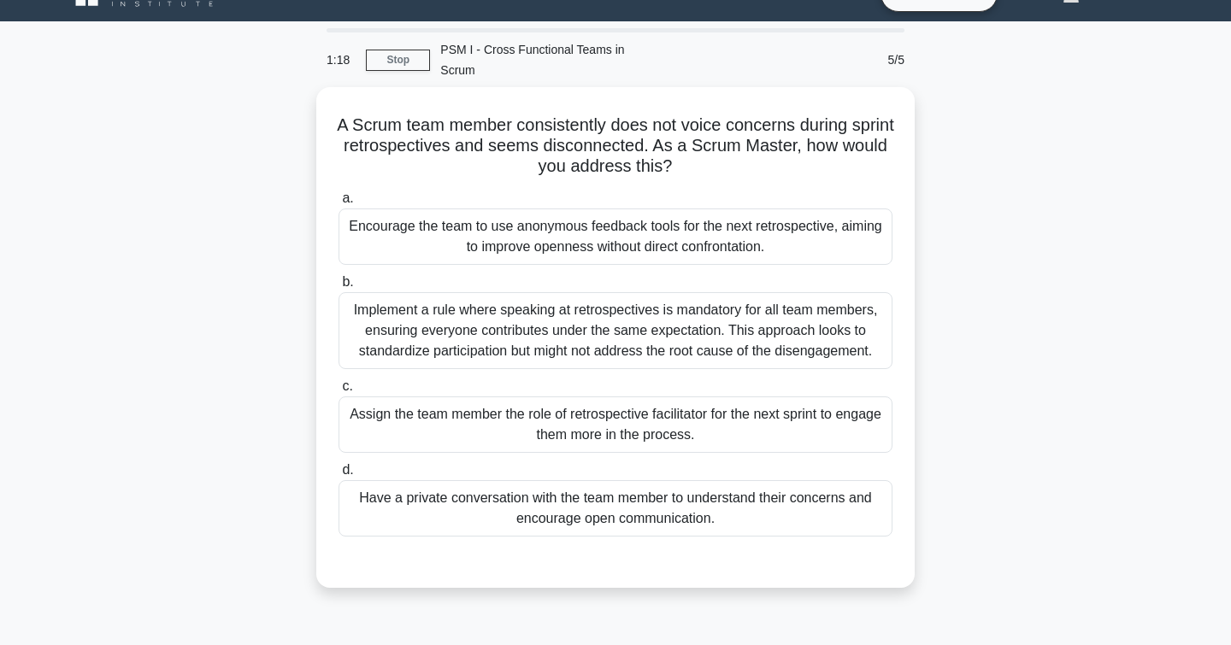
scroll to position [40, 0]
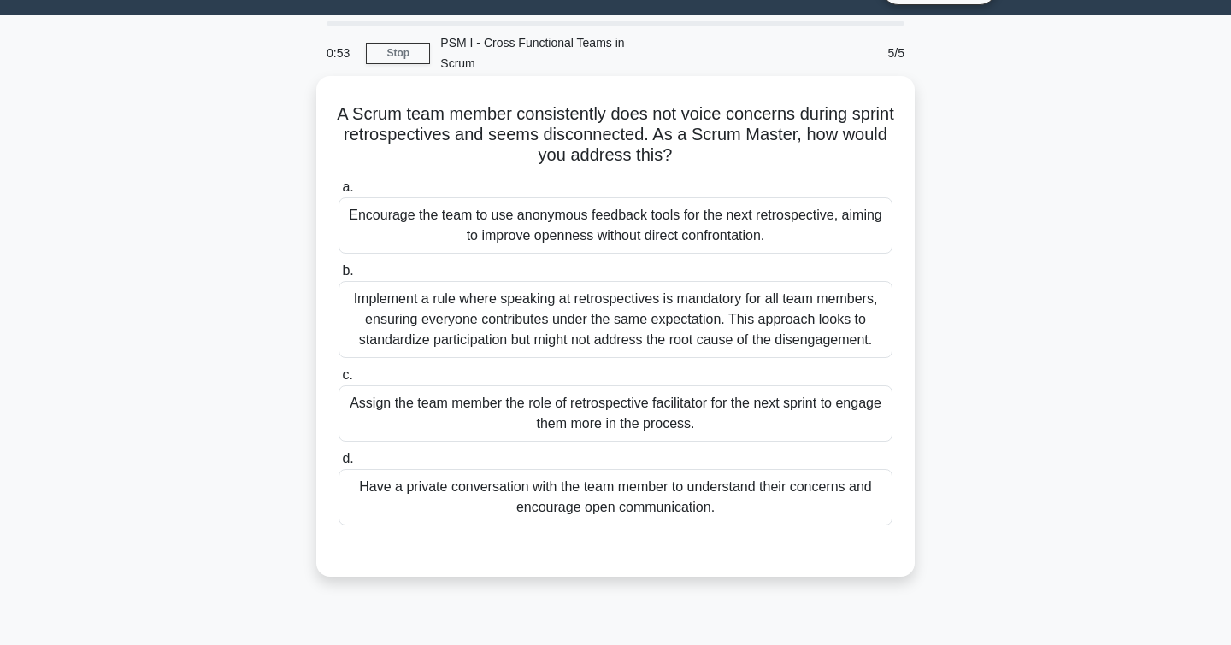
click at [381, 510] on div "Have a private conversation with the team member to understand their concerns a…" at bounding box center [615, 497] width 554 height 56
click at [338, 465] on input "d. Have a private conversation with the team member to understand their concern…" at bounding box center [338, 459] width 0 height 11
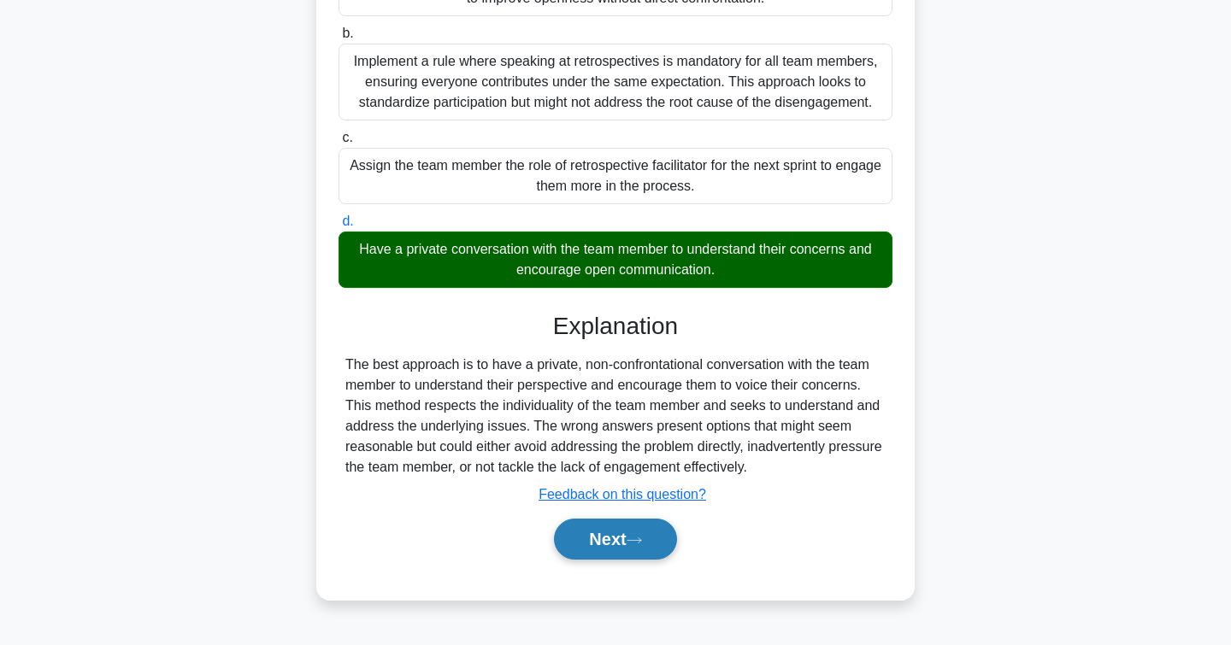
scroll to position [278, 0]
click at [573, 527] on button "Next" at bounding box center [615, 539] width 122 height 41
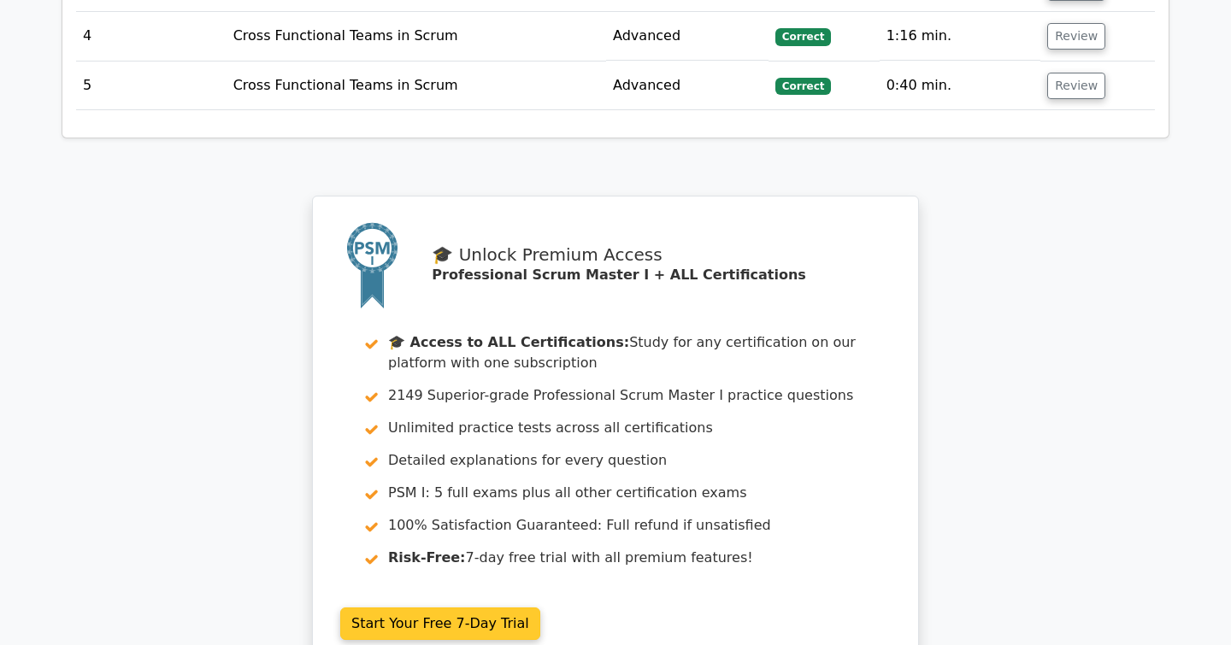
scroll to position [2452, 0]
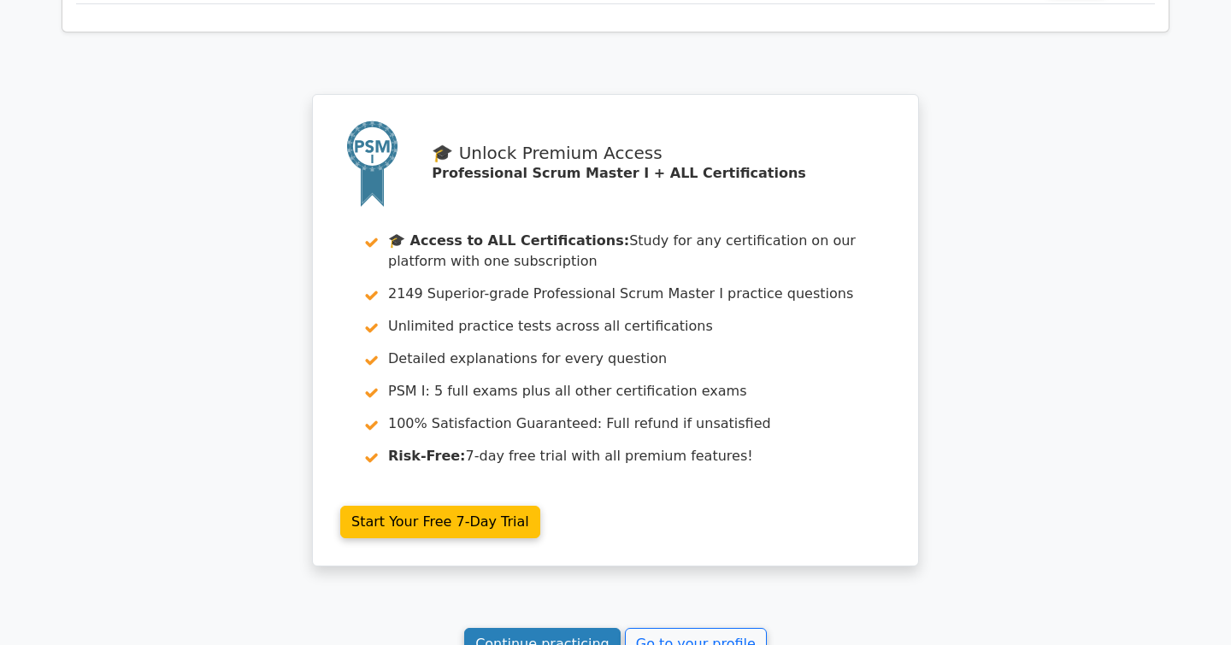
click at [542, 628] on link "Continue practicing" at bounding box center [542, 644] width 156 height 32
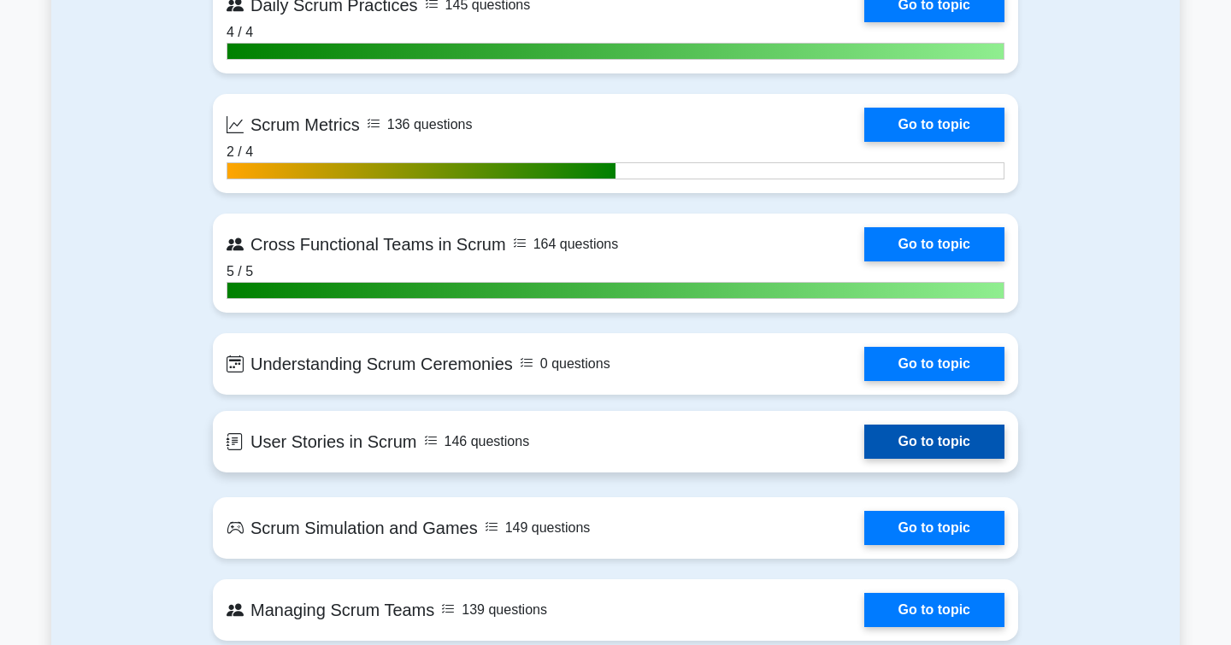
scroll to position [3071, 0]
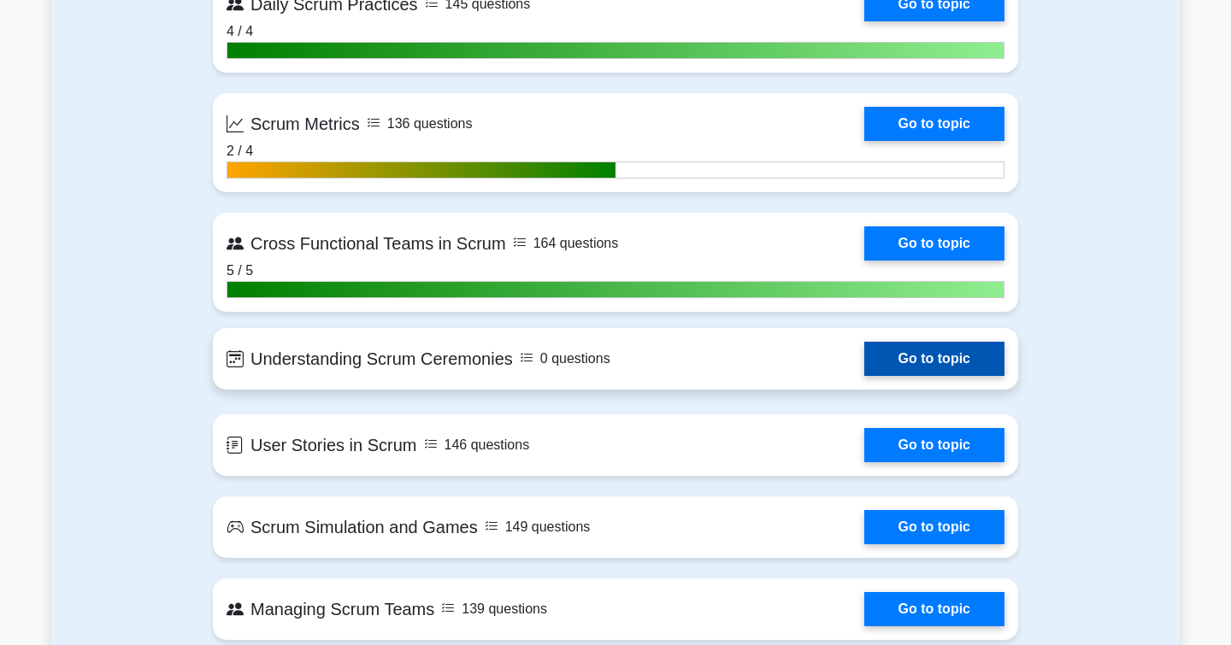
click at [907, 367] on link "Go to topic" at bounding box center [934, 359] width 140 height 34
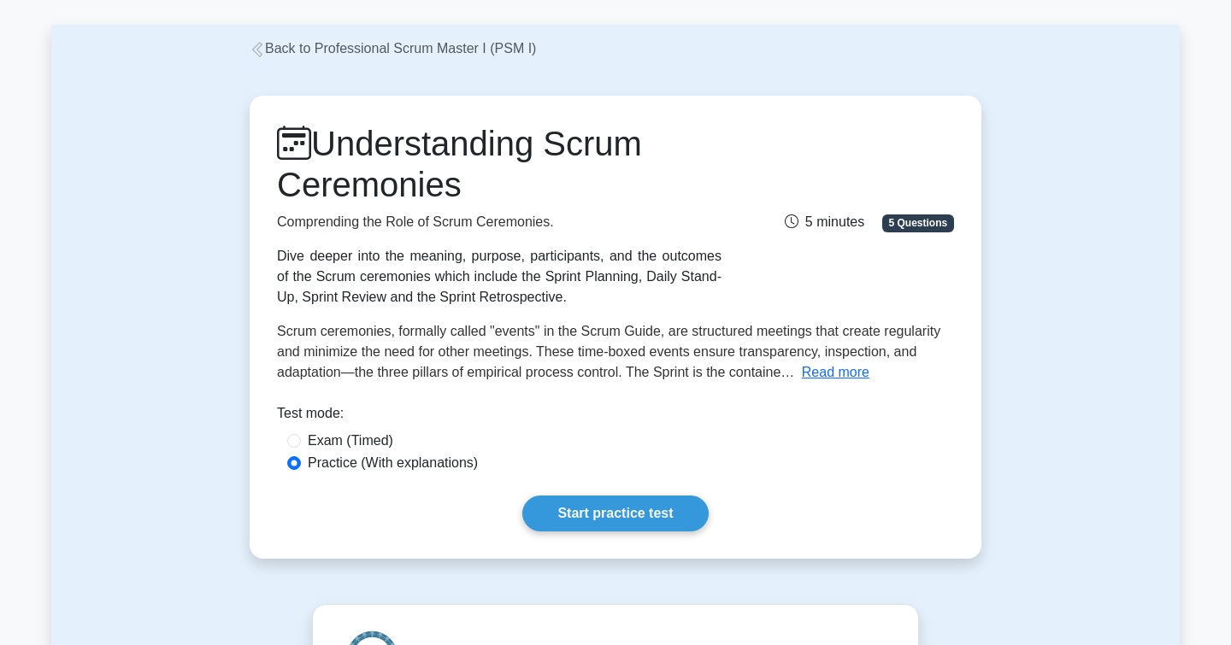
scroll to position [73, 0]
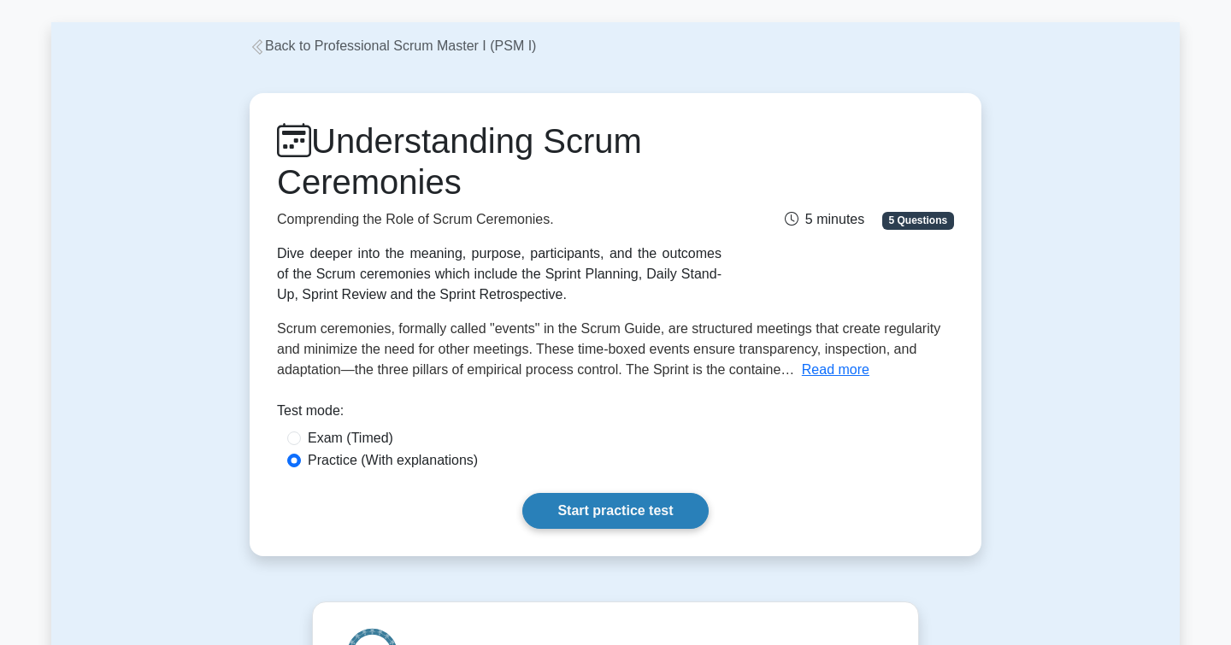
click at [656, 509] on link "Start practice test" at bounding box center [614, 511] width 185 height 36
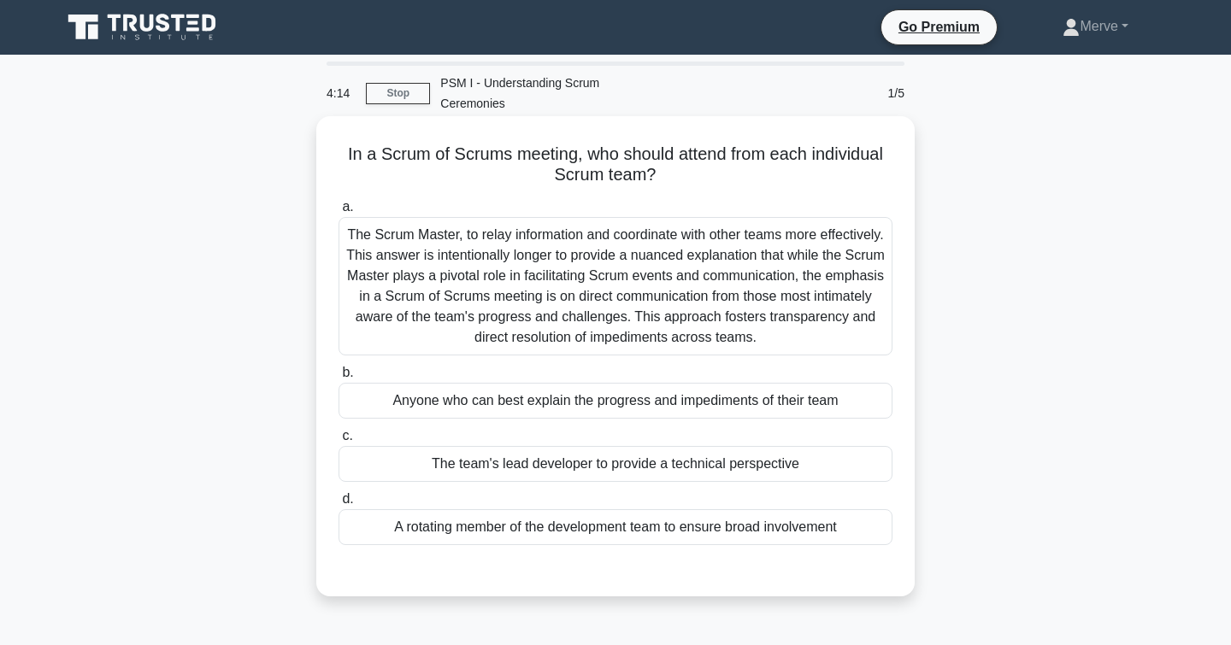
click at [388, 293] on div "The Scrum Master, to relay information and coordinate with other teams more eff…" at bounding box center [615, 286] width 554 height 138
click at [338, 213] on input "a. The Scrum Master, to relay information and coordinate with other teams more …" at bounding box center [338, 207] width 0 height 11
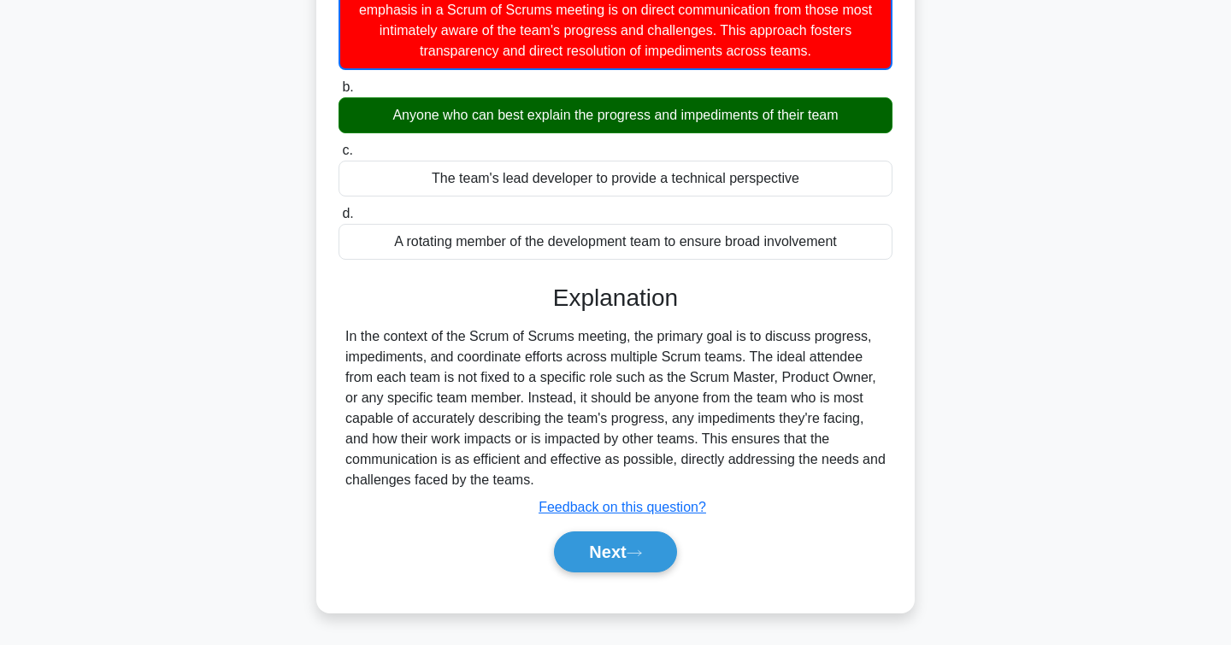
scroll to position [287, 0]
click at [592, 550] on button "Next" at bounding box center [615, 552] width 122 height 41
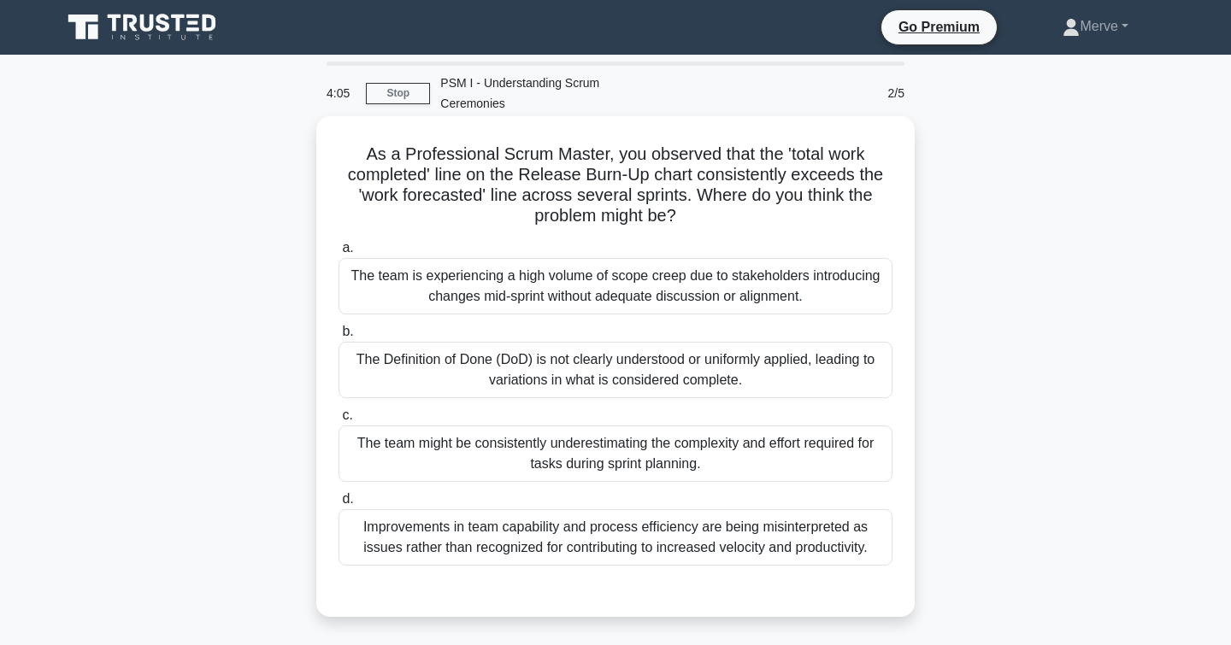
scroll to position [0, 0]
click at [388, 465] on div "The team might be consistently underestimating the complexity and effort requir…" at bounding box center [615, 454] width 554 height 56
click at [338, 421] on input "c. The team might be consistently underestimating the complexity and effort req…" at bounding box center [338, 415] width 0 height 11
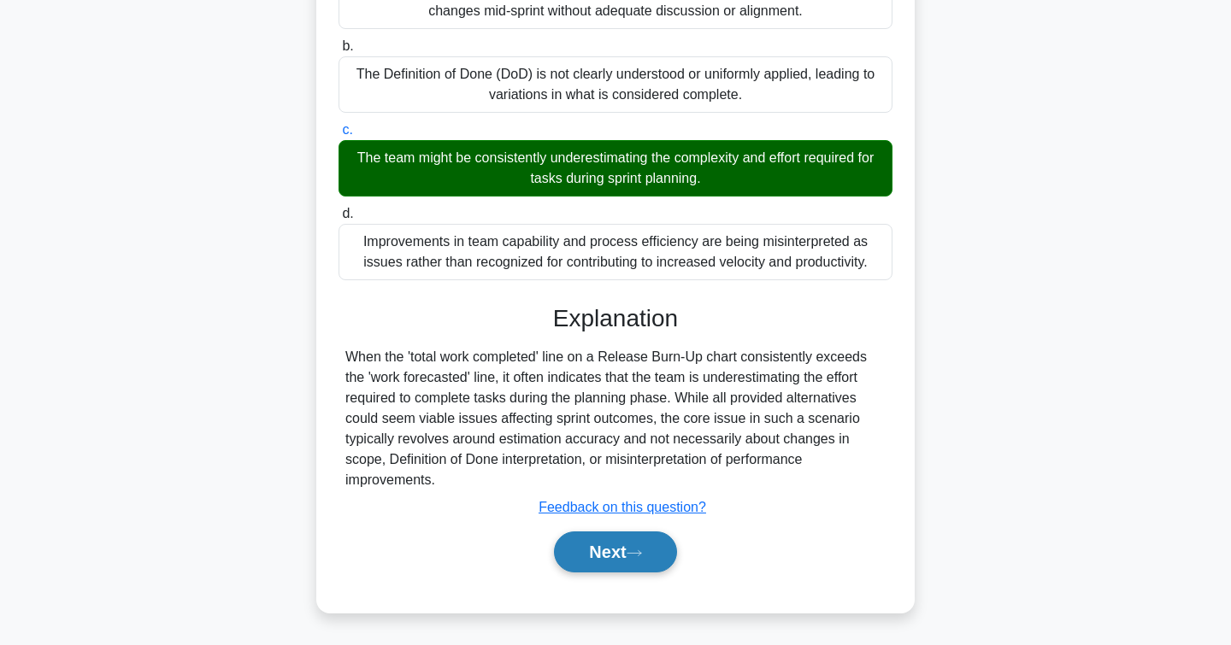
click at [575, 550] on button "Next" at bounding box center [615, 552] width 122 height 41
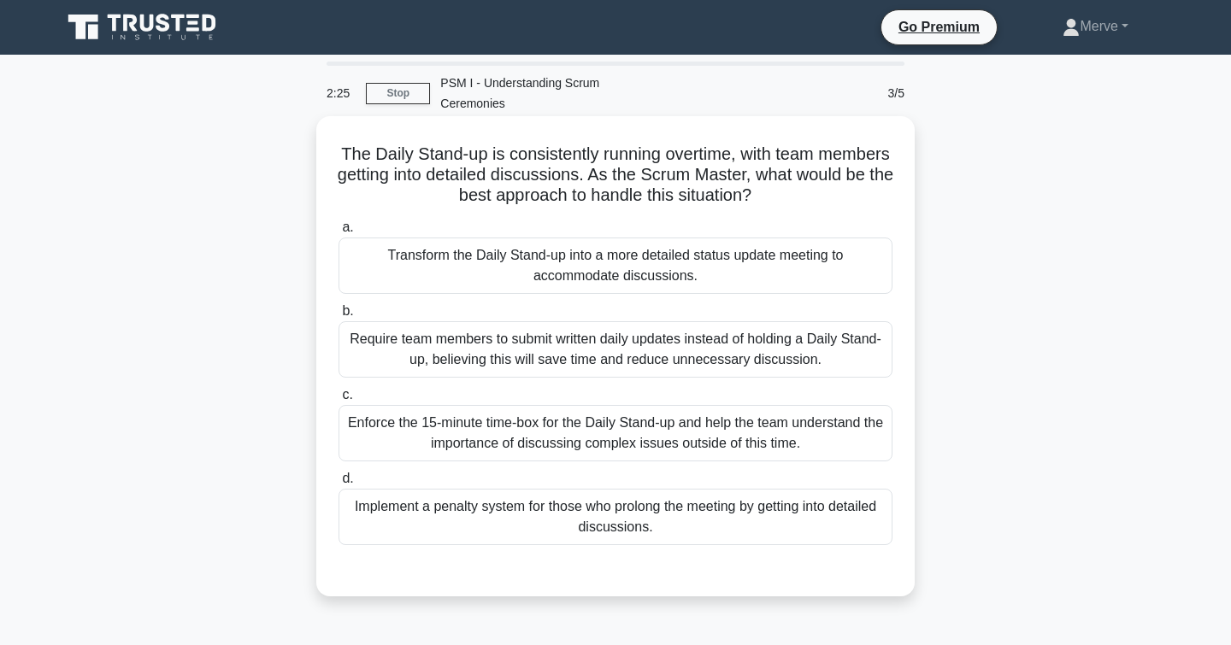
click at [435, 444] on div "Enforce the 15-minute time-box for the Daily Stand-up and help the team underst…" at bounding box center [615, 433] width 554 height 56
click at [338, 401] on input "c. Enforce the 15-minute time-box for the Daily Stand-up and help the team unde…" at bounding box center [338, 395] width 0 height 11
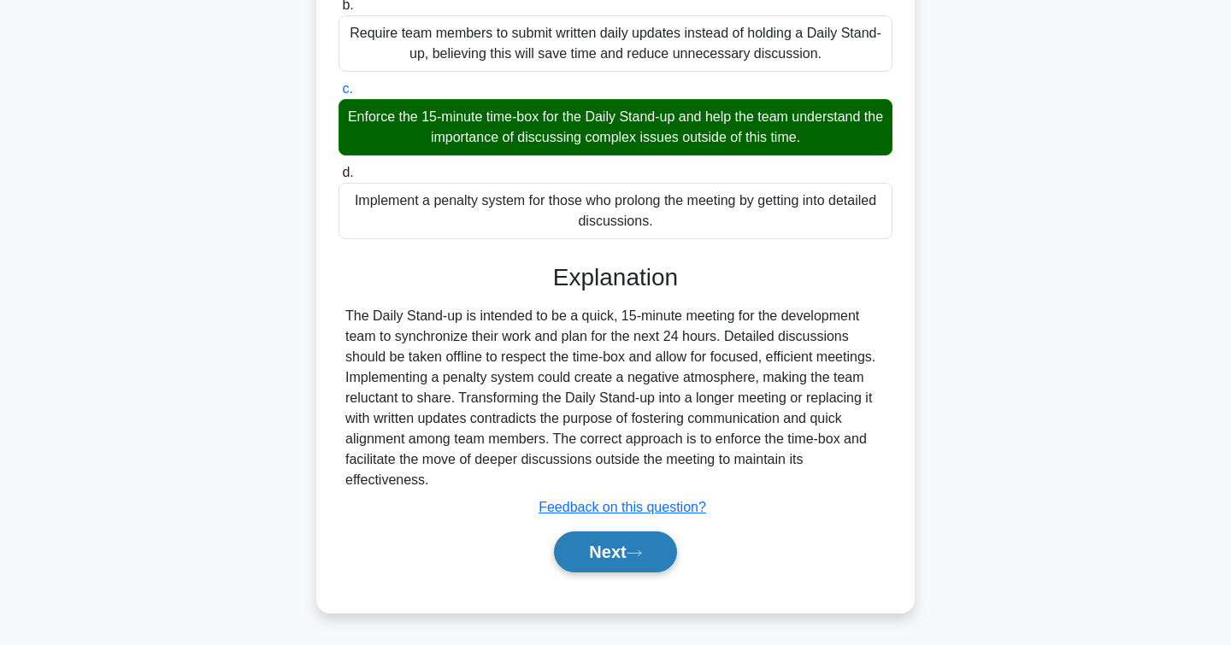
click at [599, 541] on button "Next" at bounding box center [615, 552] width 122 height 41
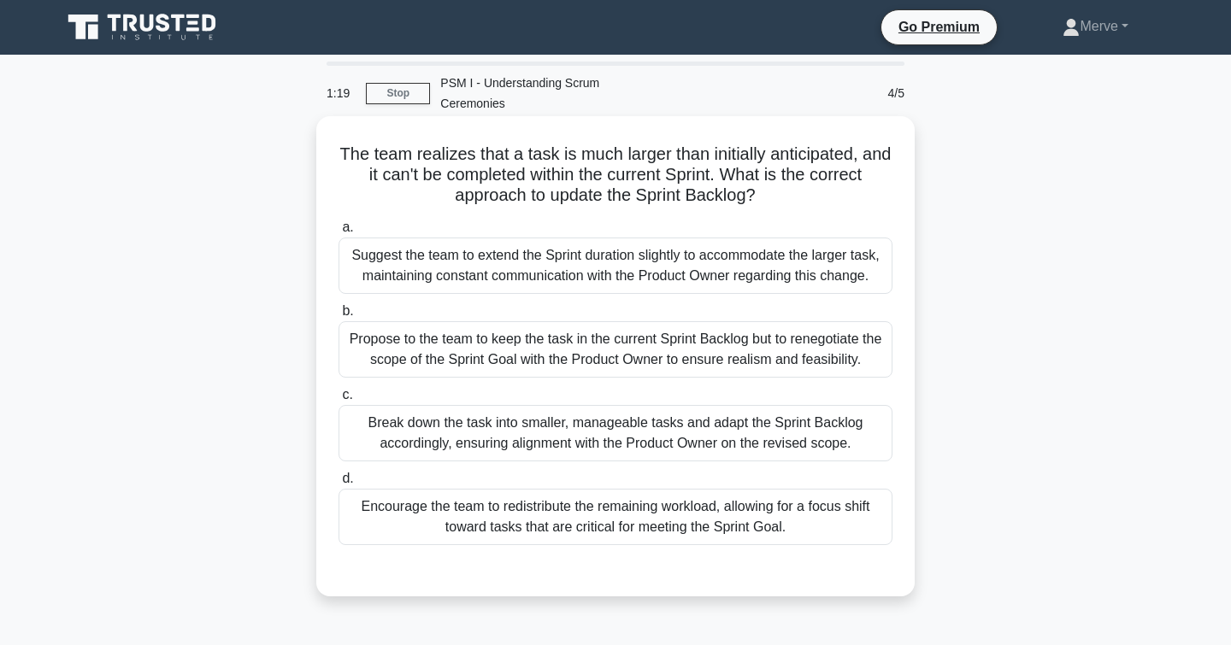
click at [373, 436] on div "Break down the task into smaller, manageable tasks and adapt the Sprint Backlog…" at bounding box center [615, 433] width 554 height 56
click at [338, 401] on input "c. Break down the task into smaller, manageable tasks and adapt the Sprint Back…" at bounding box center [338, 395] width 0 height 11
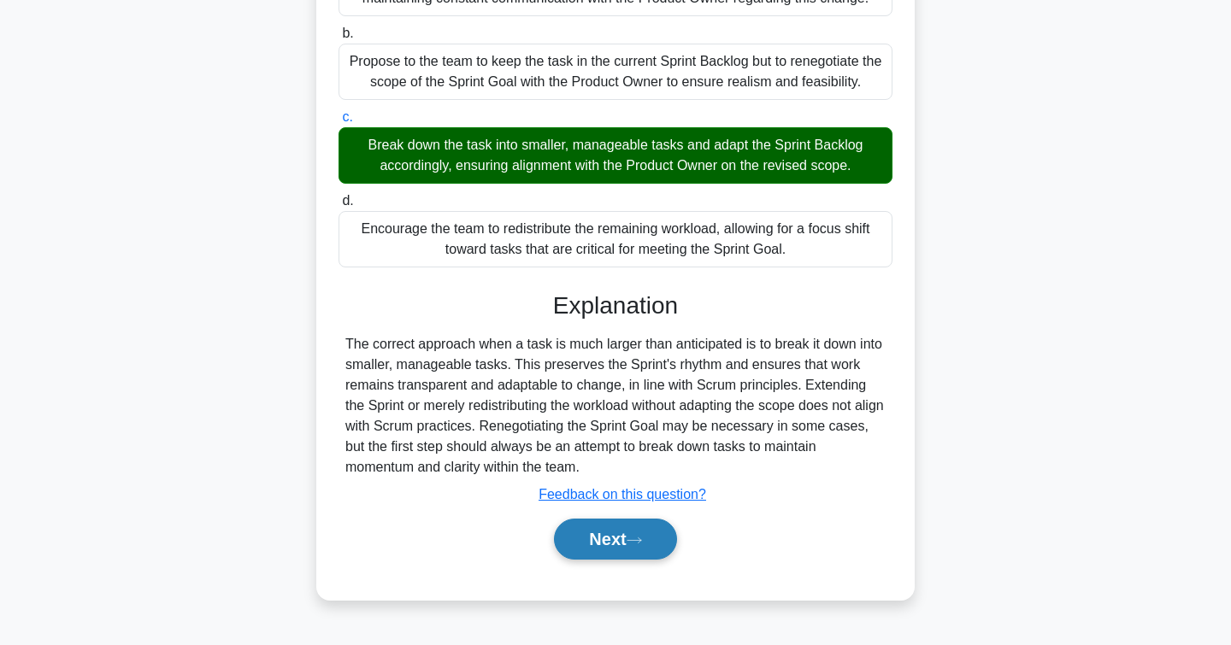
scroll to position [278, 0]
click at [569, 548] on button "Next" at bounding box center [615, 539] width 122 height 41
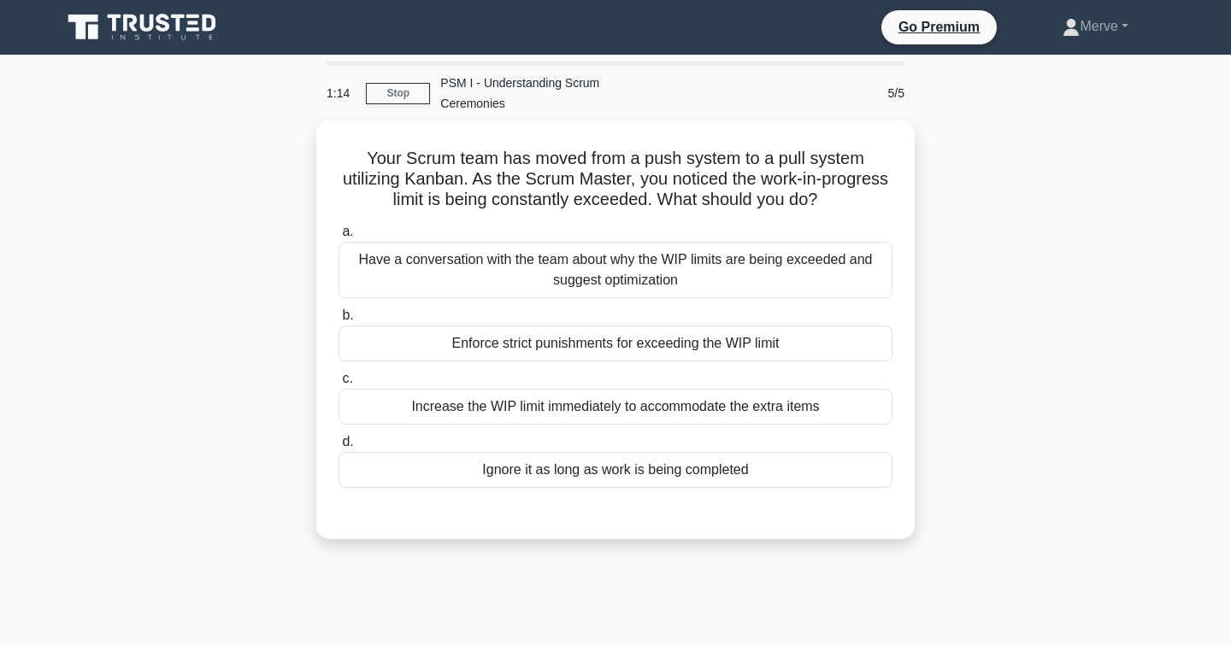
scroll to position [0, 0]
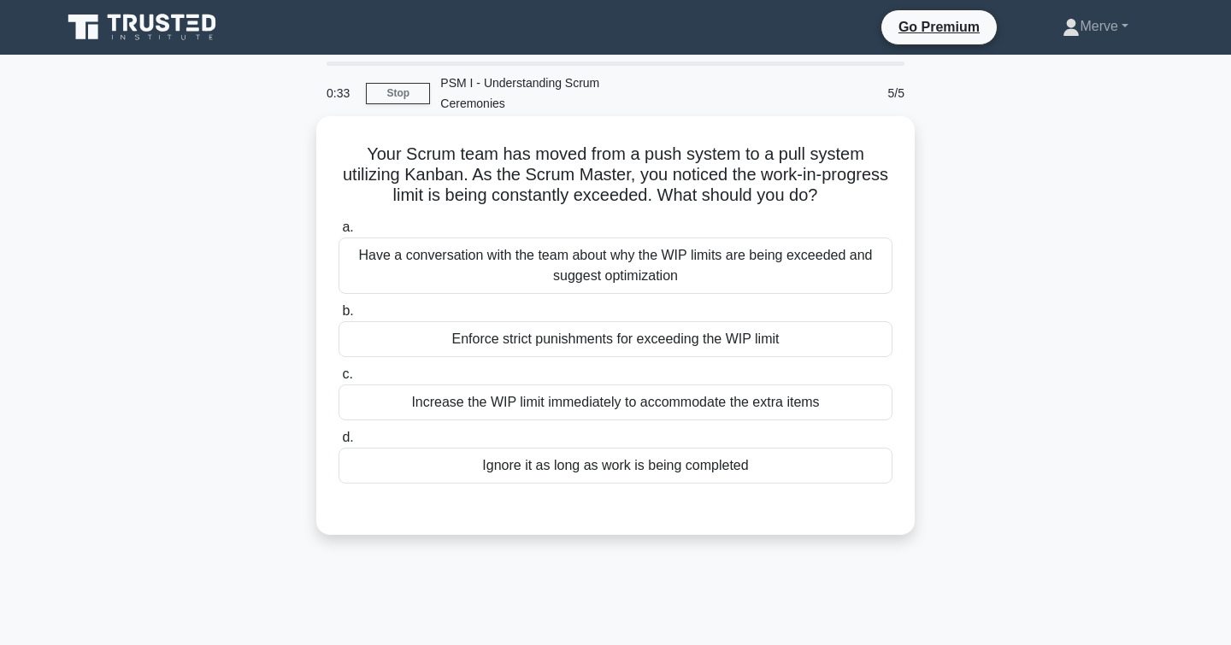
click at [383, 259] on div "Have a conversation with the team about why the WIP limits are being exceeded a…" at bounding box center [615, 266] width 554 height 56
click at [338, 233] on input "a. Have a conversation with the team about why the WIP limits are being exceede…" at bounding box center [338, 227] width 0 height 11
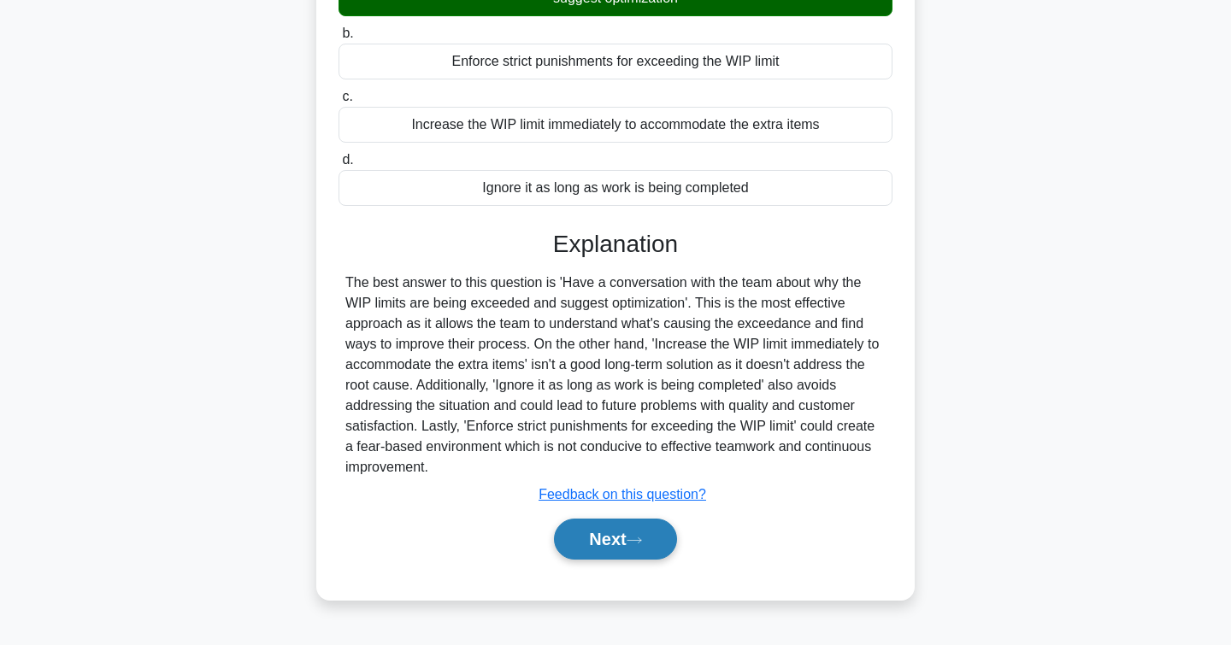
scroll to position [278, 0]
click at [582, 533] on button "Next" at bounding box center [615, 539] width 122 height 41
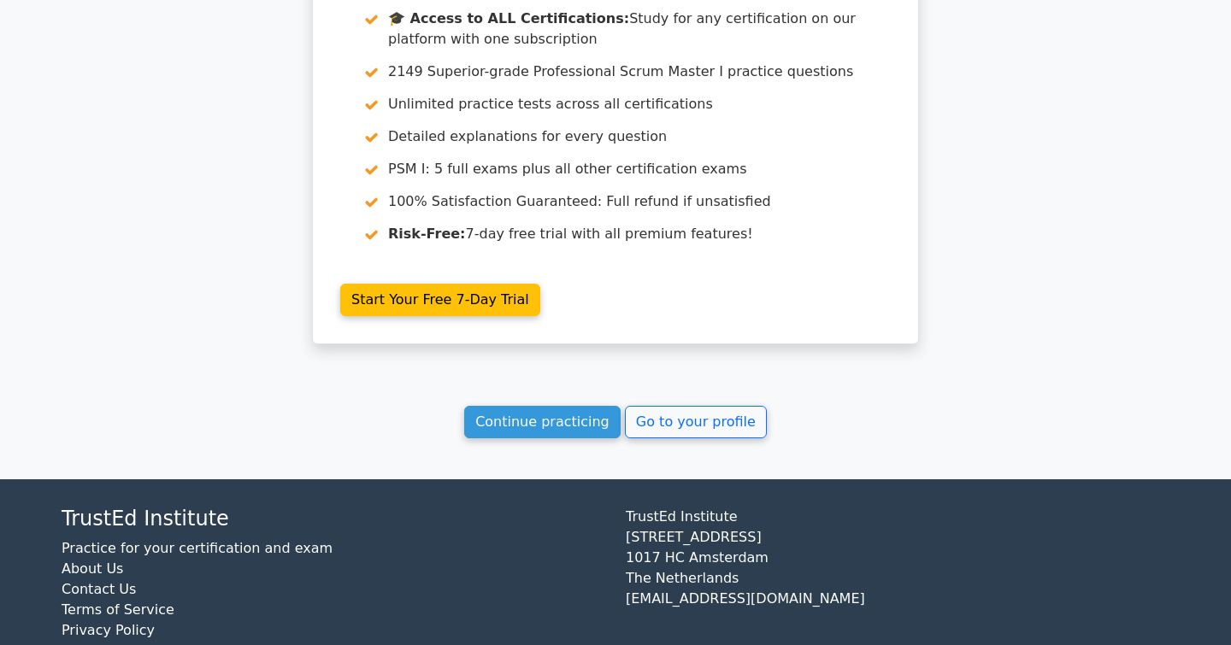
scroll to position [2638, 0]
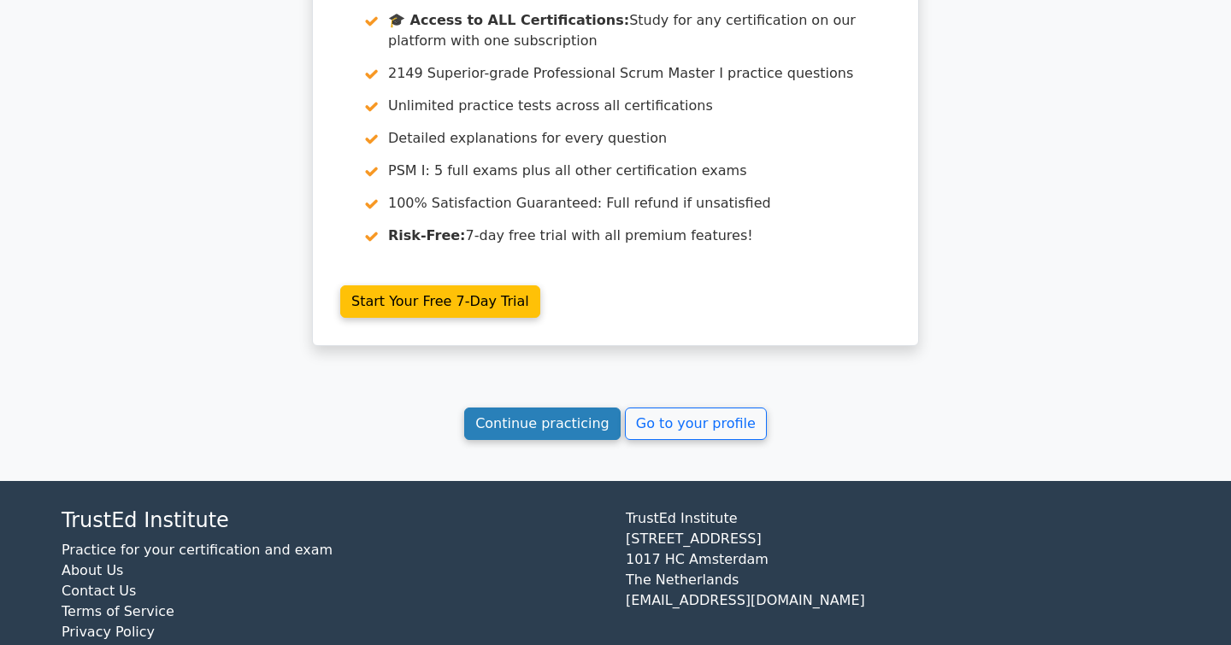
click at [557, 408] on link "Continue practicing" at bounding box center [542, 424] width 156 height 32
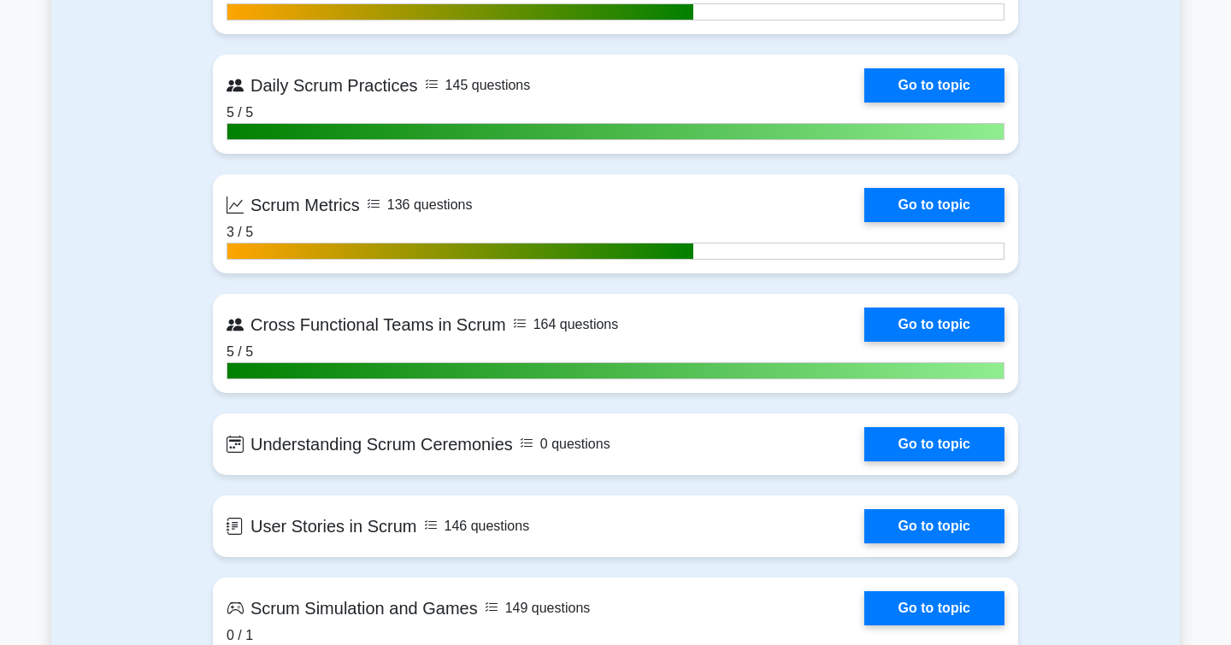
scroll to position [2990, 0]
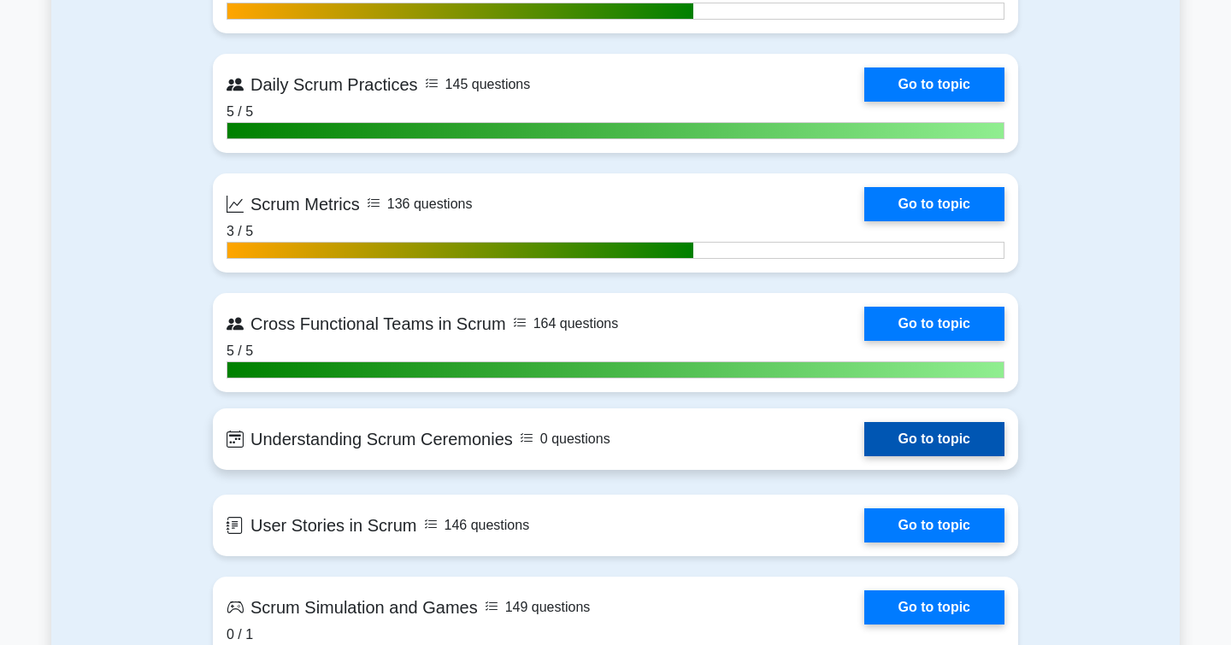
click at [884, 437] on link "Go to topic" at bounding box center [934, 439] width 140 height 34
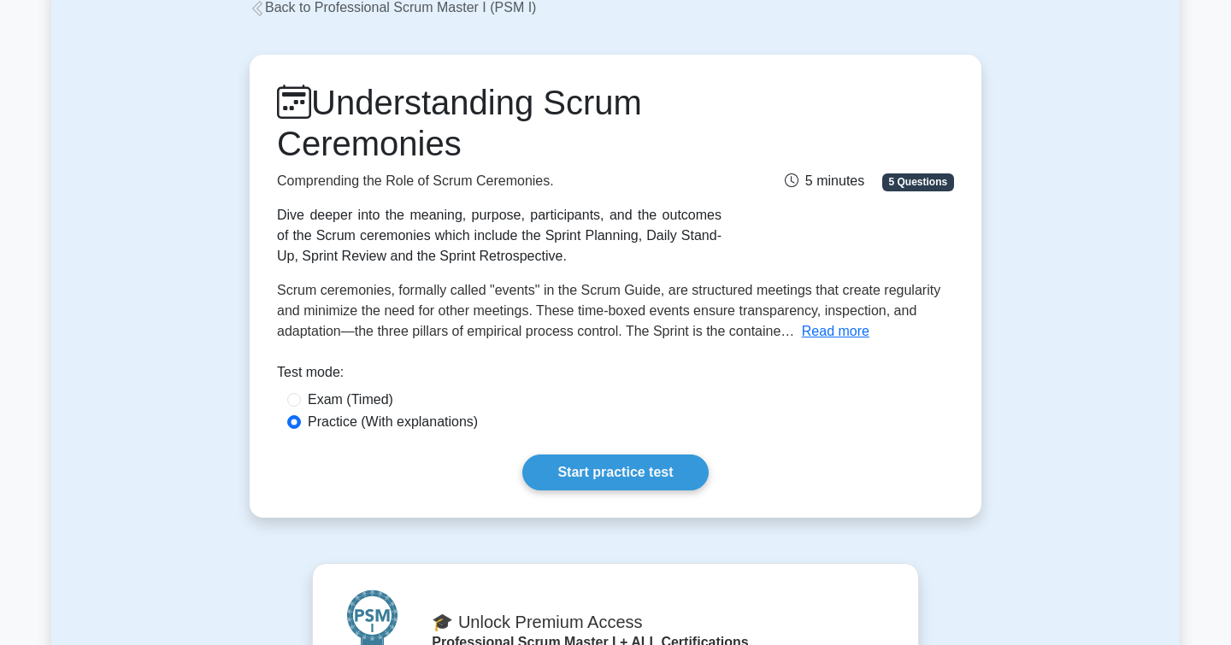
scroll to position [122, 0]
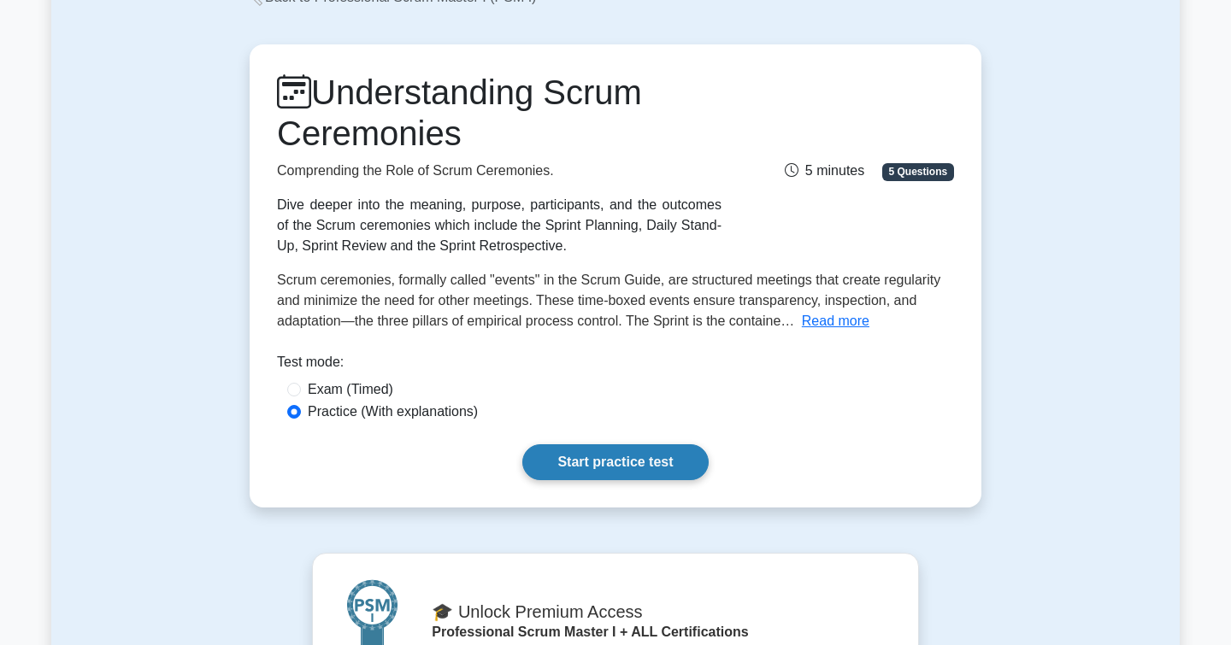
click at [597, 457] on link "Start practice test" at bounding box center [614, 462] width 185 height 36
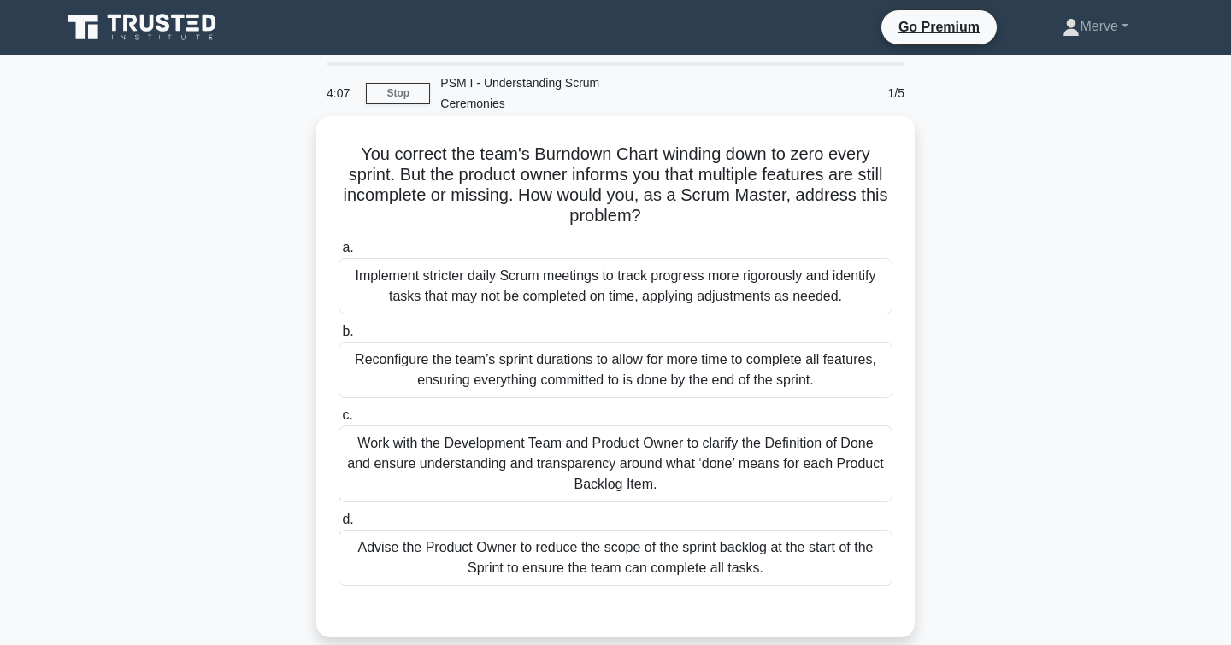
click at [410, 457] on div "Work with the Development Team and Product Owner to clarify the Definition of D…" at bounding box center [615, 464] width 554 height 77
click at [338, 421] on input "c. Work with the Development Team and Product Owner to clarify the Definition o…" at bounding box center [338, 415] width 0 height 11
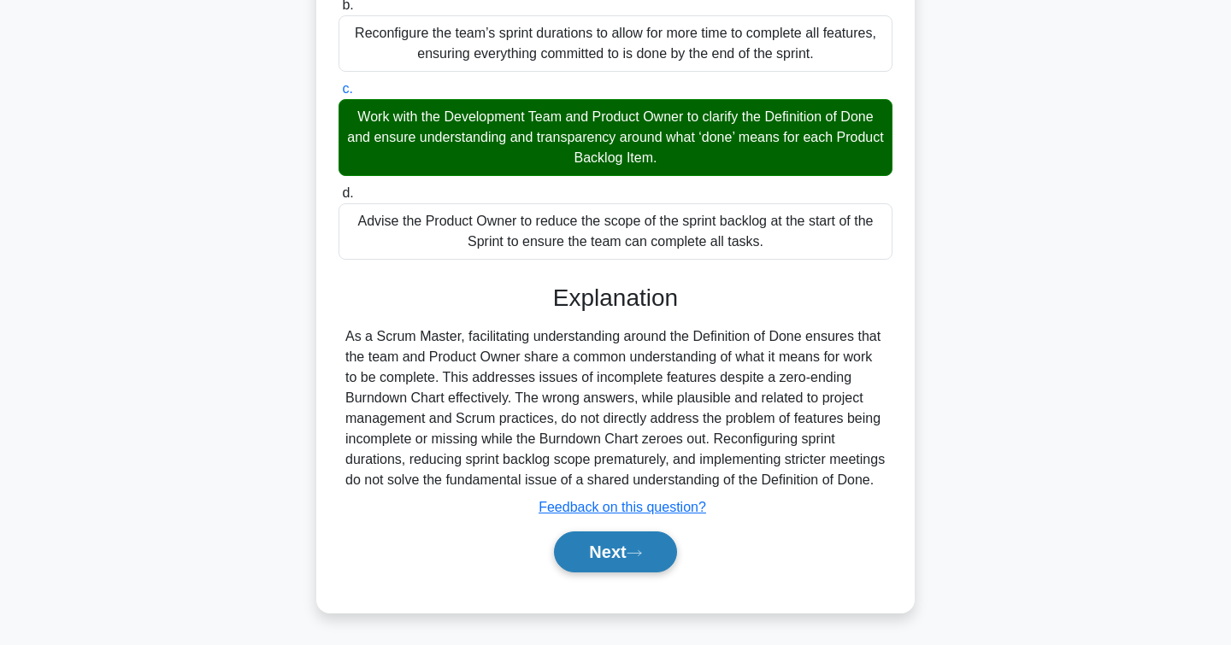
click at [581, 544] on button "Next" at bounding box center [615, 552] width 122 height 41
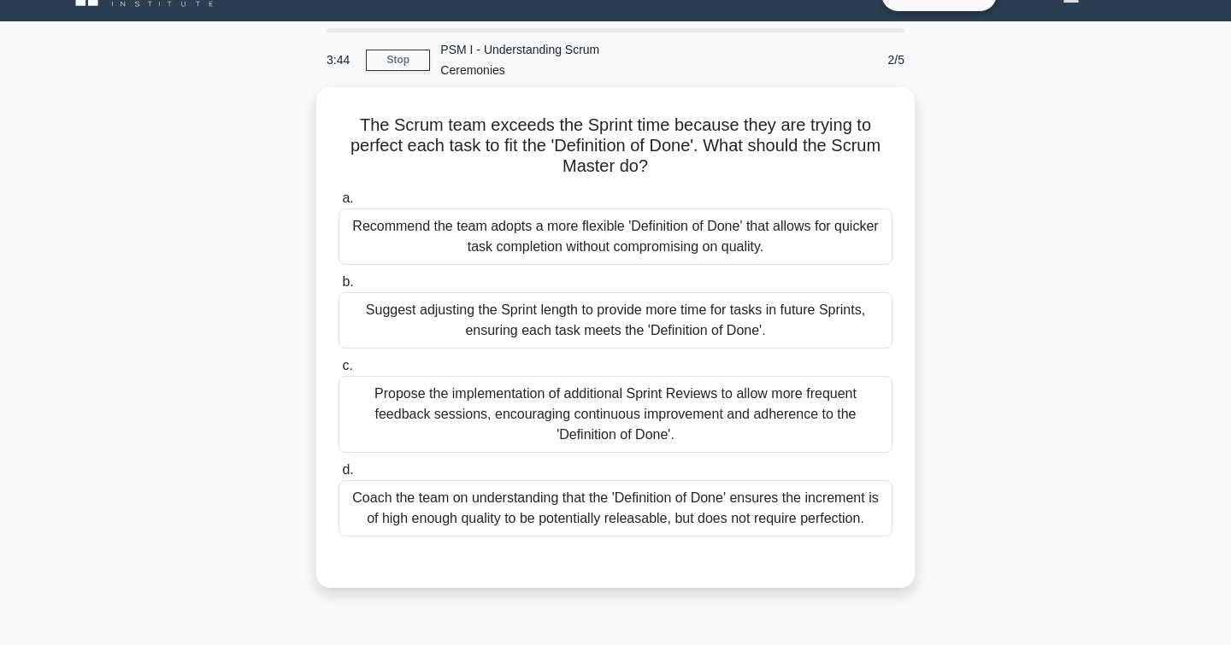
scroll to position [32, 0]
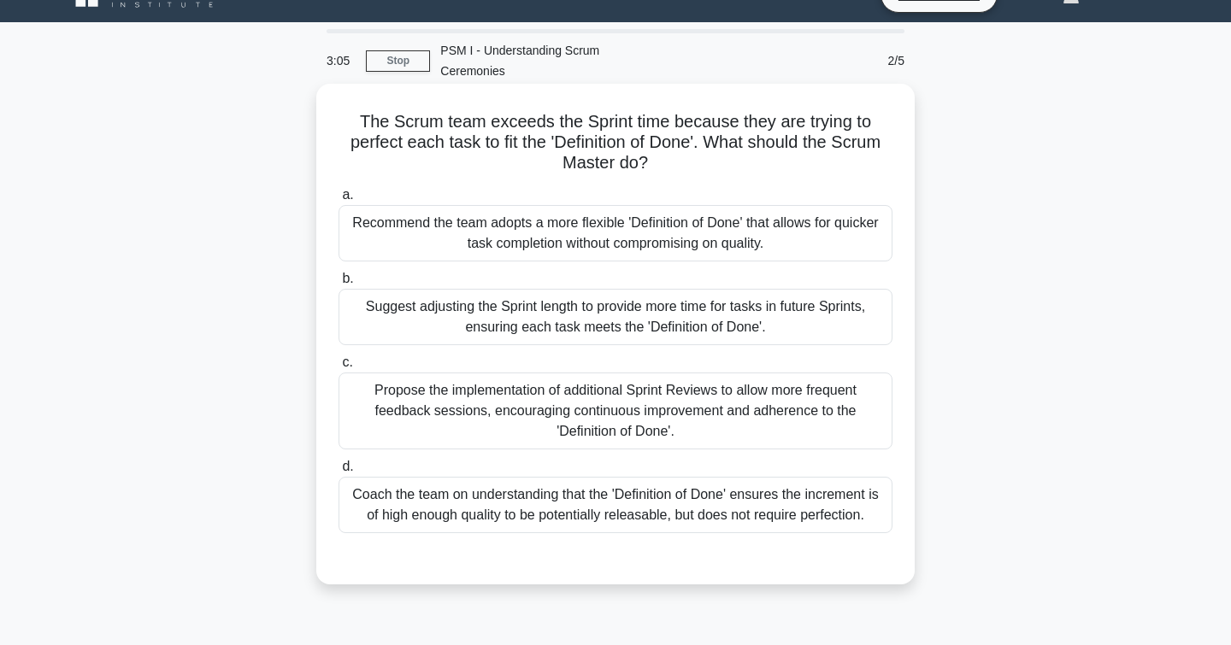
click at [373, 504] on div "Coach the team on understanding that the 'Definition of Done' ensures the incre…" at bounding box center [615, 505] width 554 height 56
click at [338, 473] on input "d. Coach the team on understanding that the 'Definition of Done' ensures the in…" at bounding box center [338, 467] width 0 height 11
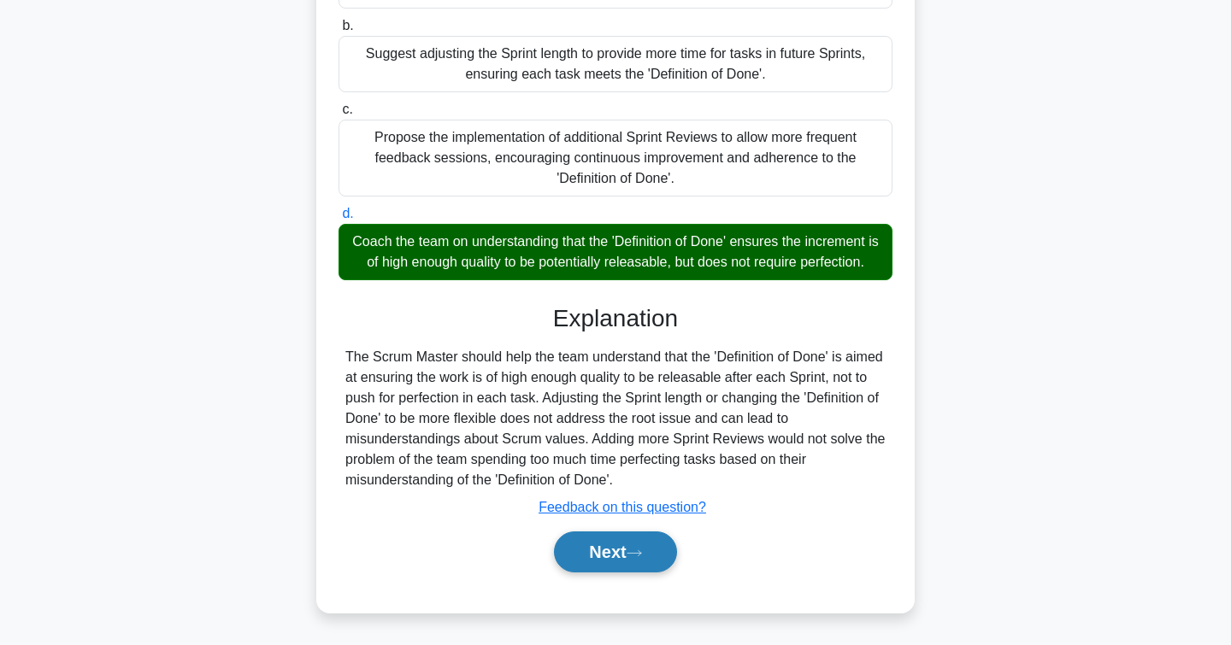
click at [584, 543] on button "Next" at bounding box center [615, 552] width 122 height 41
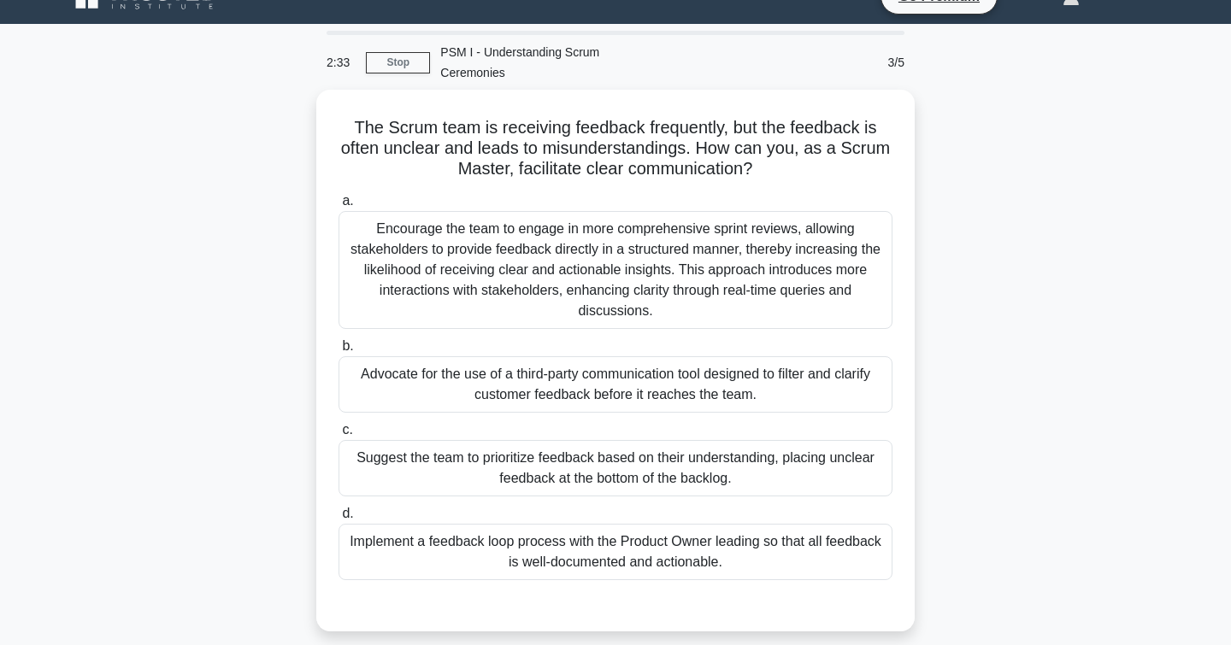
scroll to position [29, 0]
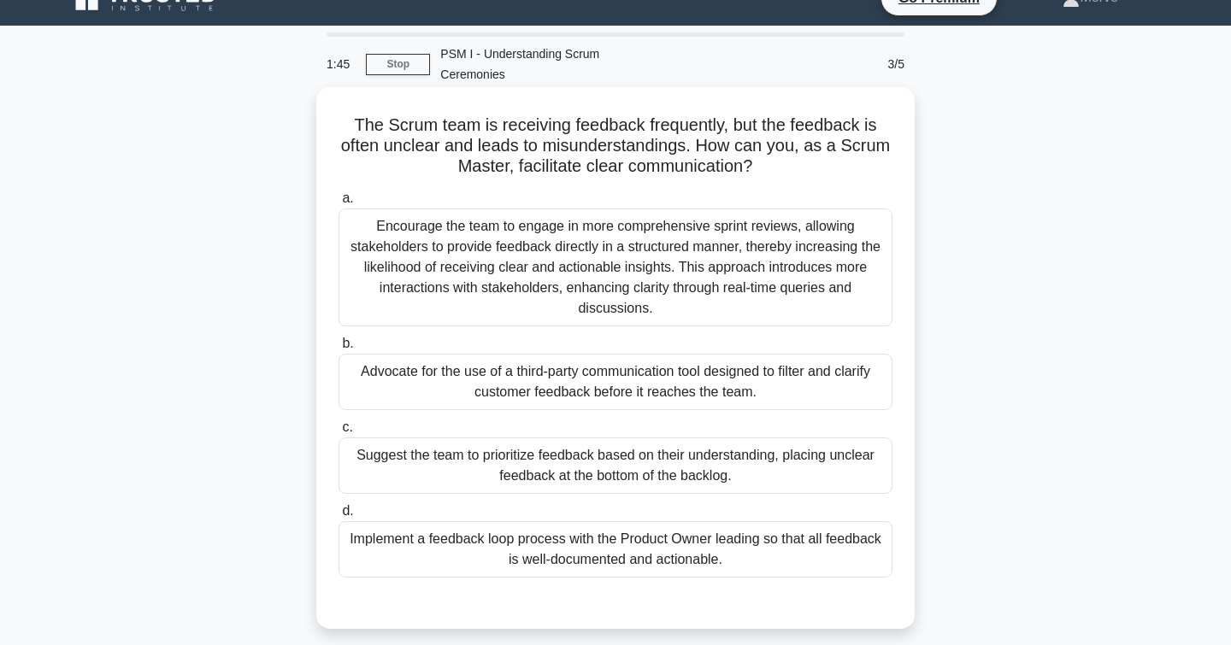
click at [364, 237] on div "Encourage the team to engage in more comprehensive sprint reviews, allowing sta…" at bounding box center [615, 268] width 554 height 118
click at [338, 204] on input "a. Encourage the team to engage in more comprehensive sprint reviews, allowing …" at bounding box center [338, 198] width 0 height 11
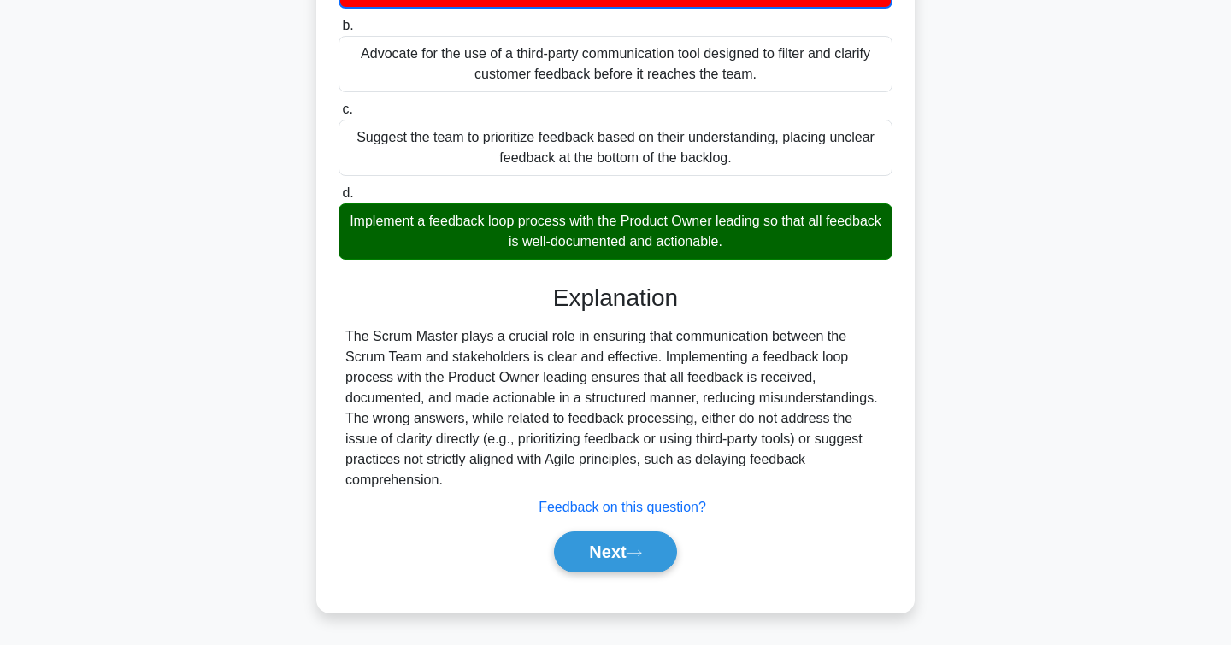
scroll to position [349, 0]
click at [563, 544] on button "Next" at bounding box center [615, 552] width 122 height 41
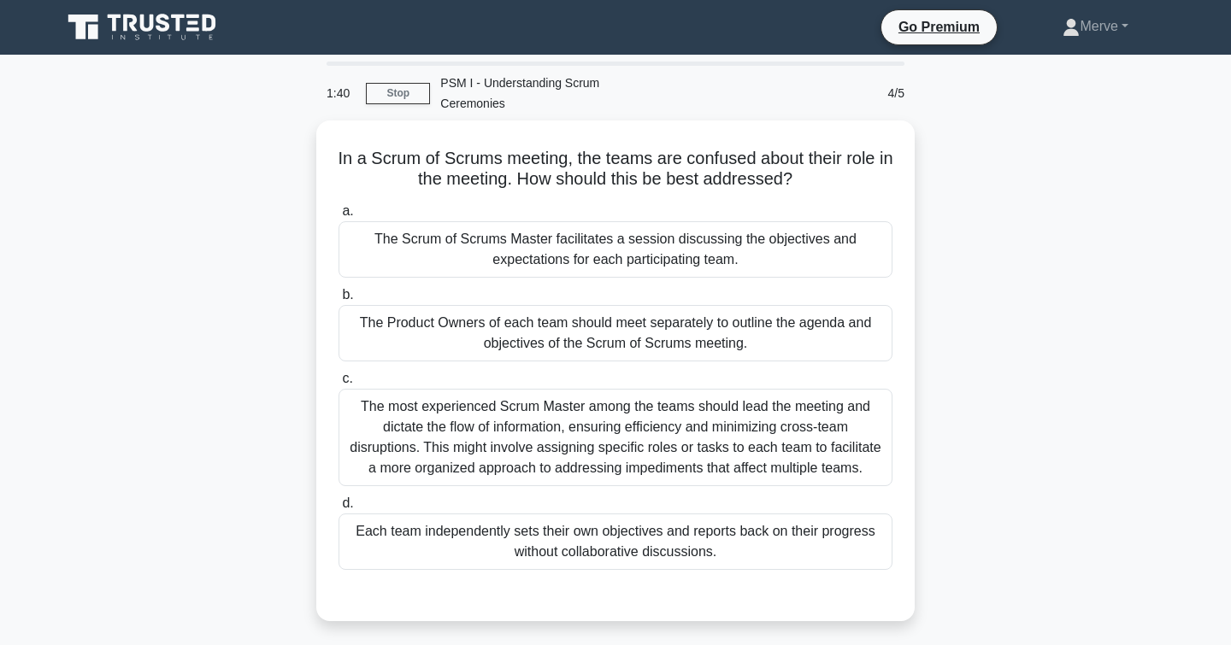
scroll to position [0, 0]
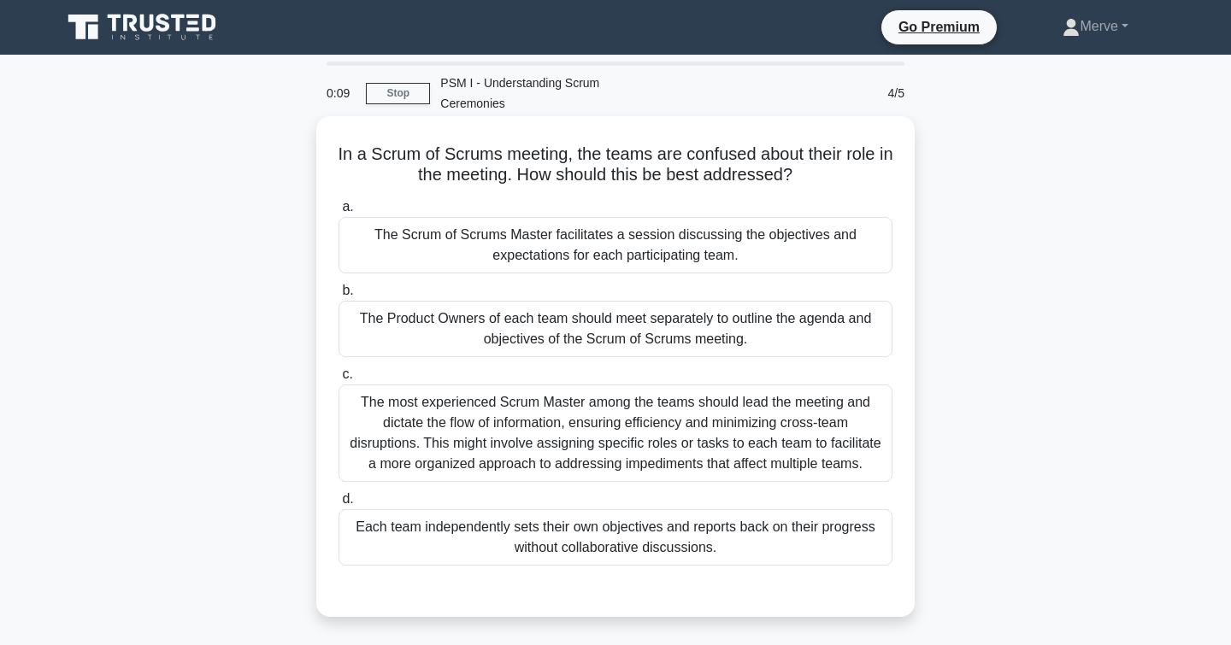
click at [473, 246] on div "The Scrum of Scrums Master facilitates a session discussing the objectives and …" at bounding box center [615, 245] width 554 height 56
click at [338, 213] on input "a. The Scrum of Scrums Master facilitates a session discussing the objectives a…" at bounding box center [338, 207] width 0 height 11
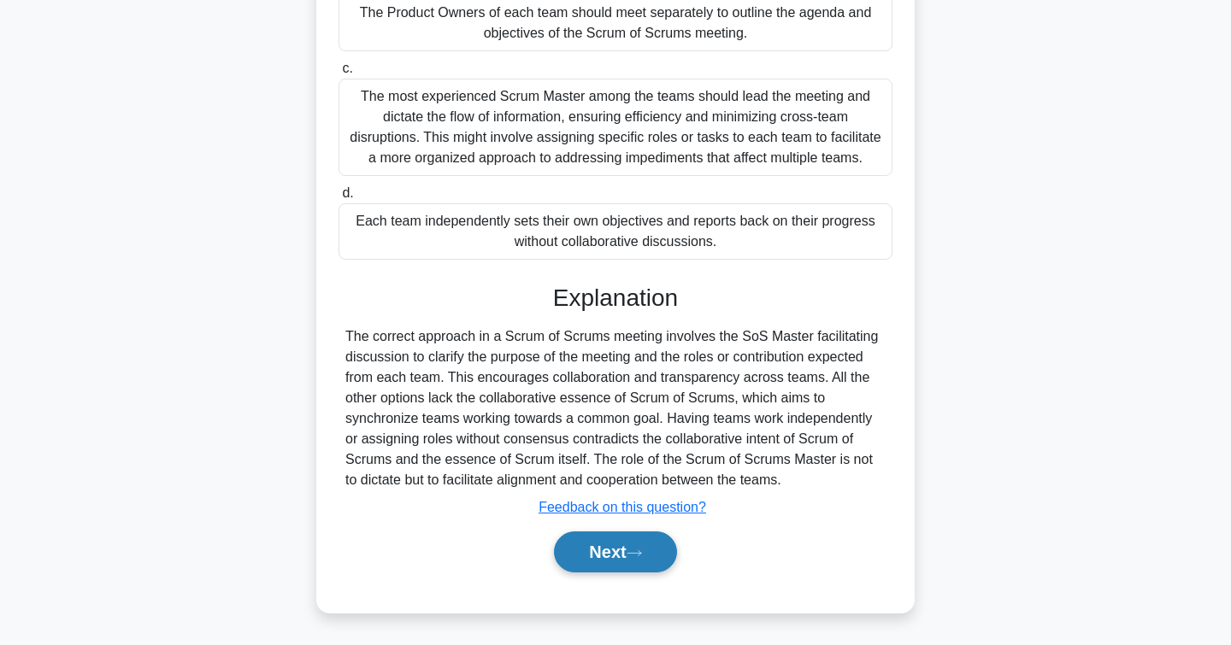
click at [615, 556] on button "Next" at bounding box center [615, 552] width 122 height 41
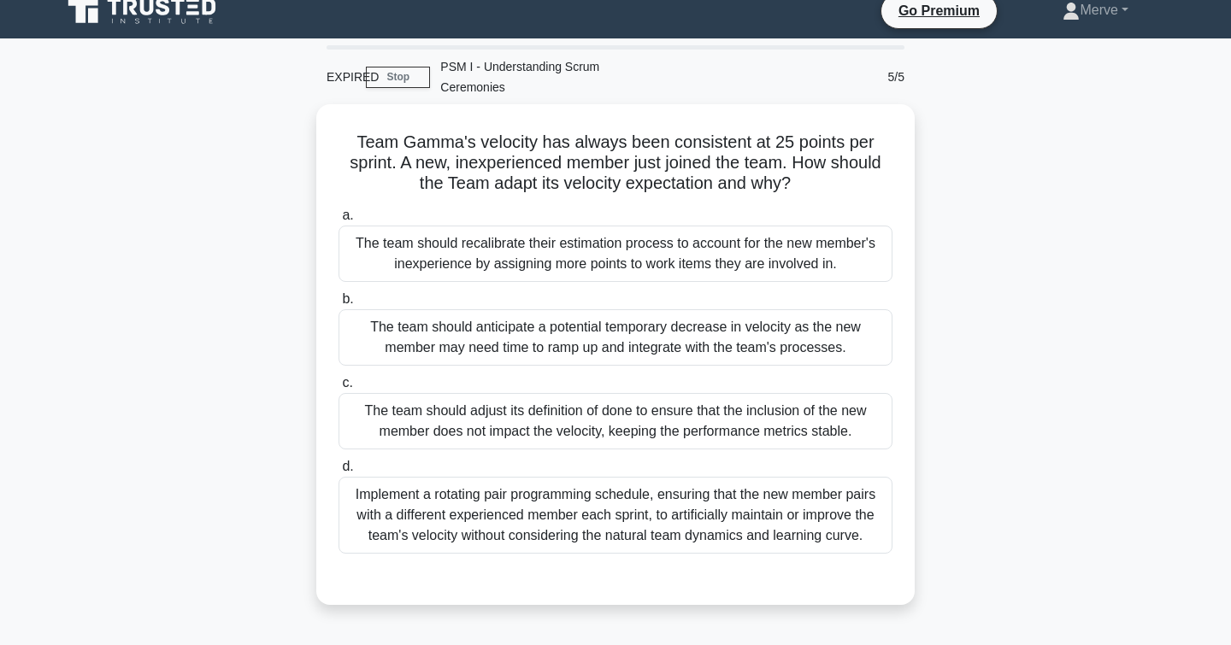
scroll to position [16, 0]
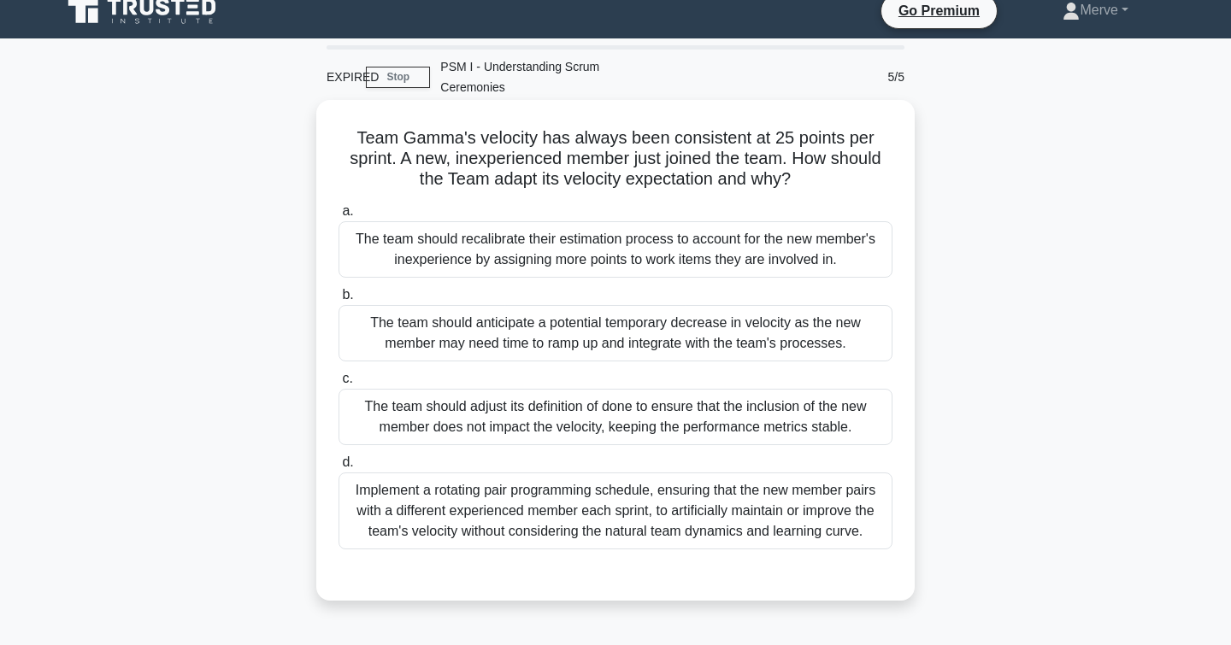
click at [442, 414] on div "The team should adjust its definition of done to ensure that the inclusion of t…" at bounding box center [615, 417] width 554 height 56
click at [338, 385] on input "c. The team should adjust its definition of done to ensure that the inclusion o…" at bounding box center [338, 378] width 0 height 11
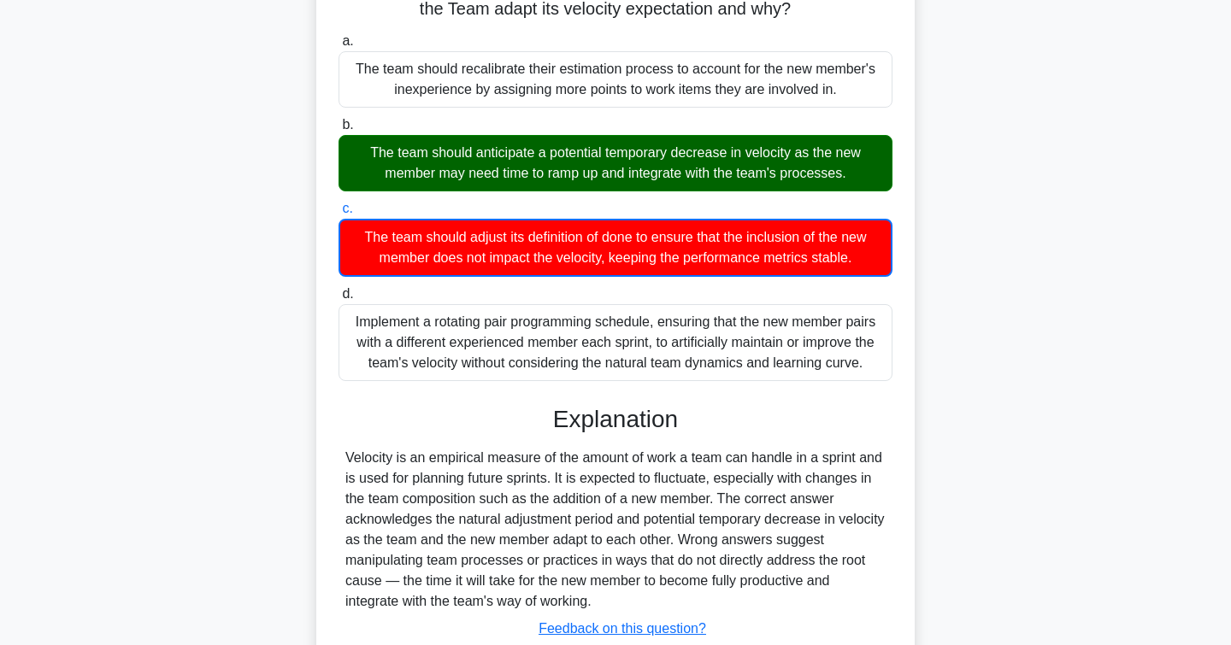
scroll to position [172, 0]
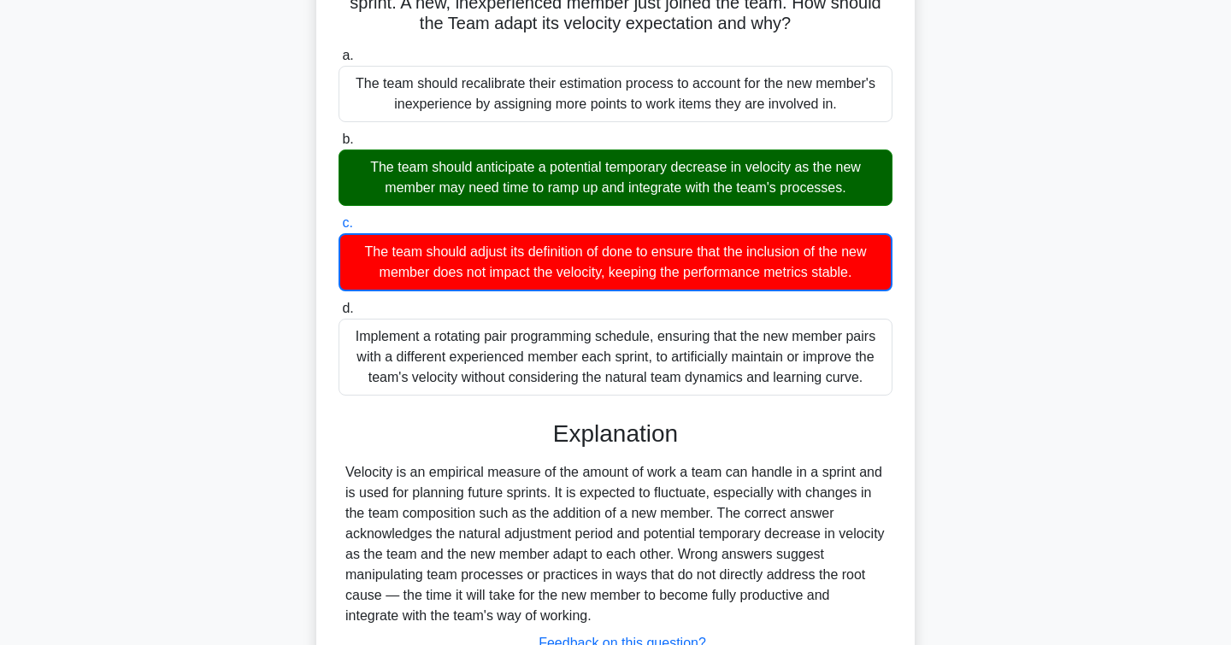
drag, startPoint x: 602, startPoint y: 614, endPoint x: 344, endPoint y: 5, distance: 661.4
click at [344, 5] on div "Team Gamma's velocity has always been consistent at 25 points per sprint. A new…" at bounding box center [615, 346] width 585 height 791
copy div "sprint. A new, inexperienced member just joined the team. How should the Team a…"
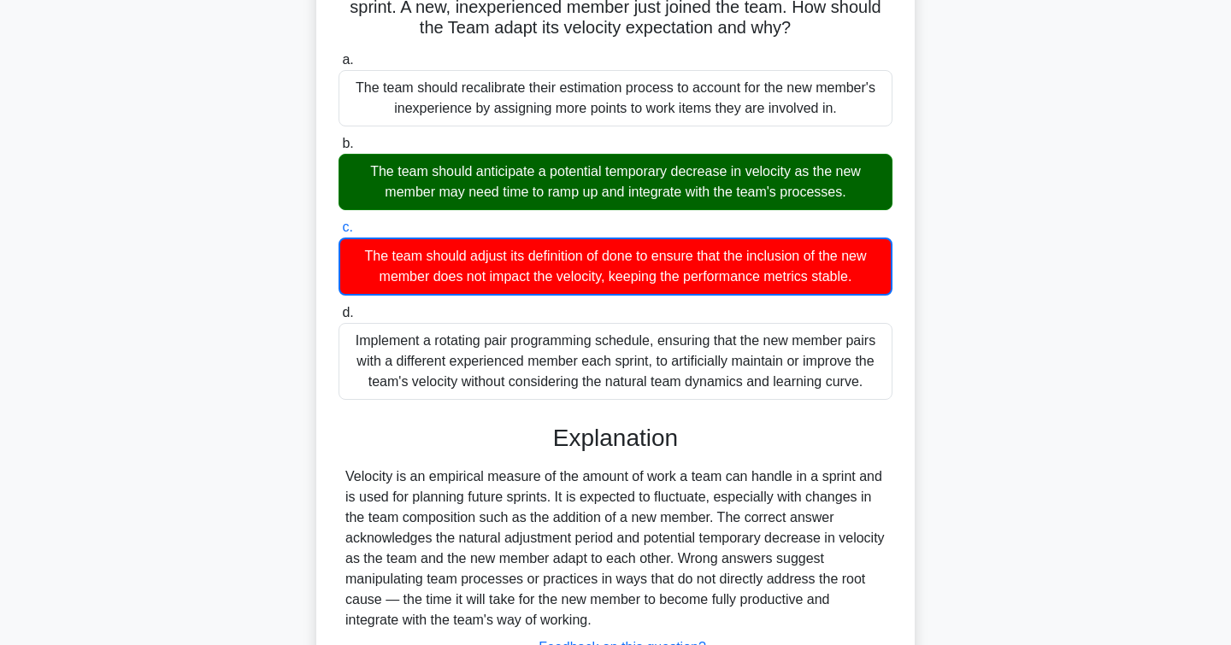
click at [304, 416] on div "Team Gamma's velocity has always been consistent at 25 points per sprint. A new…" at bounding box center [615, 361] width 1128 height 825
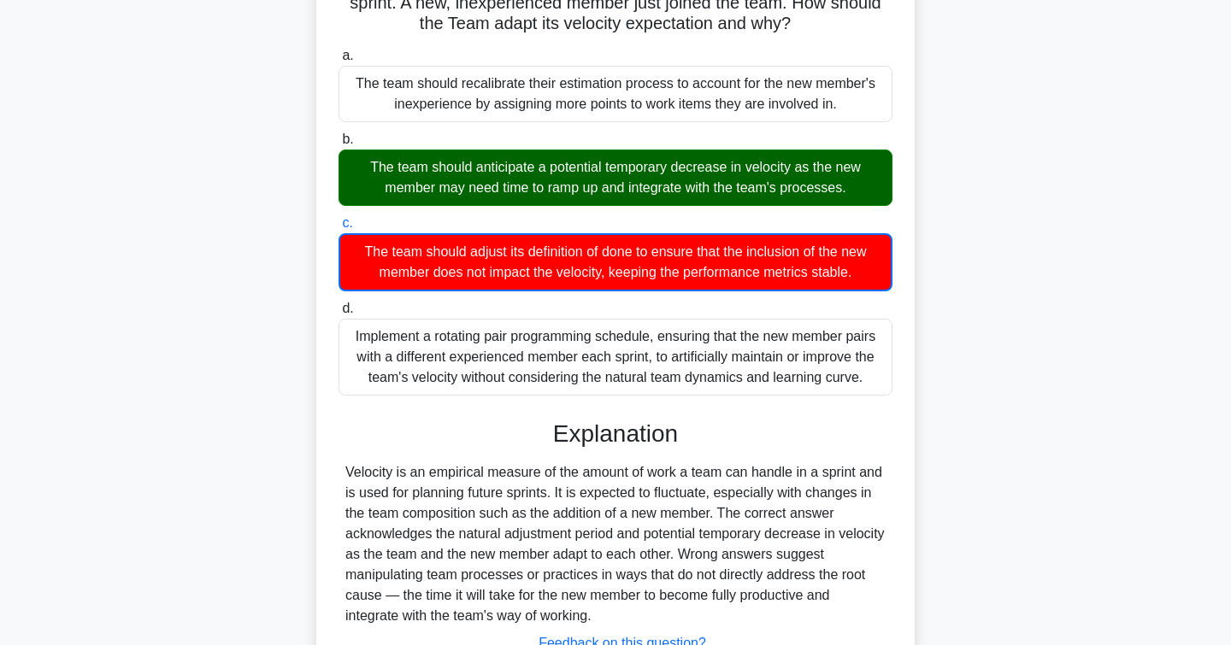
click at [389, 440] on h3 "Explanation" at bounding box center [615, 434] width 533 height 29
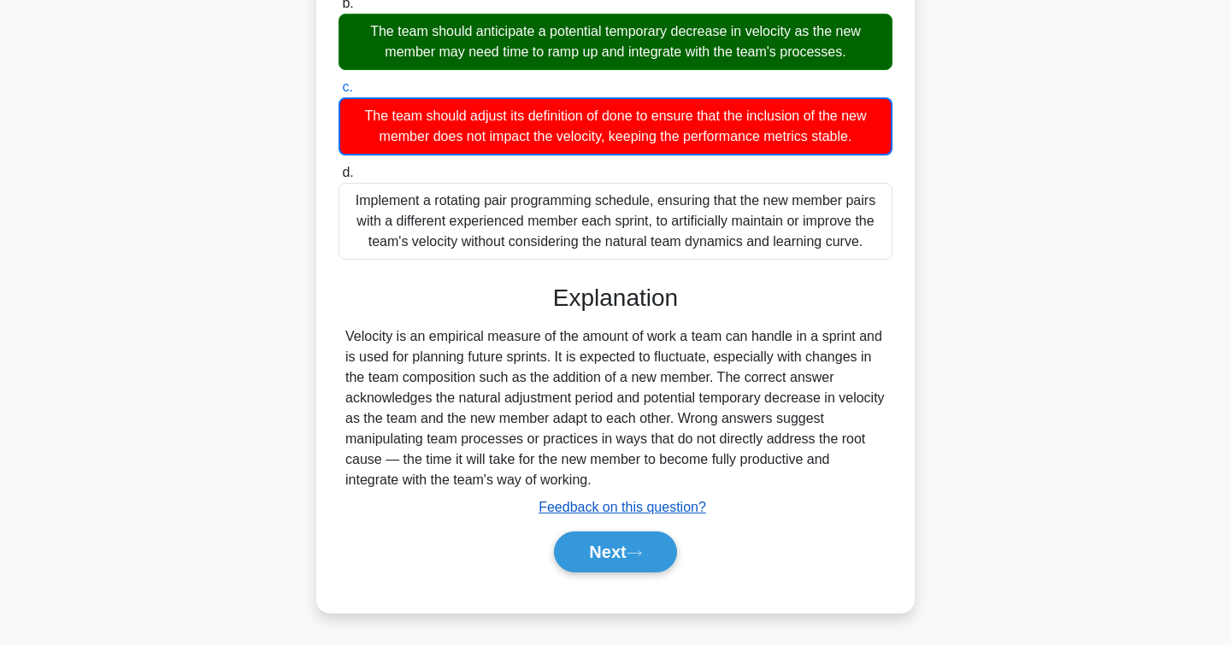
scroll to position [308, 0]
click at [644, 545] on button "Next" at bounding box center [615, 552] width 122 height 41
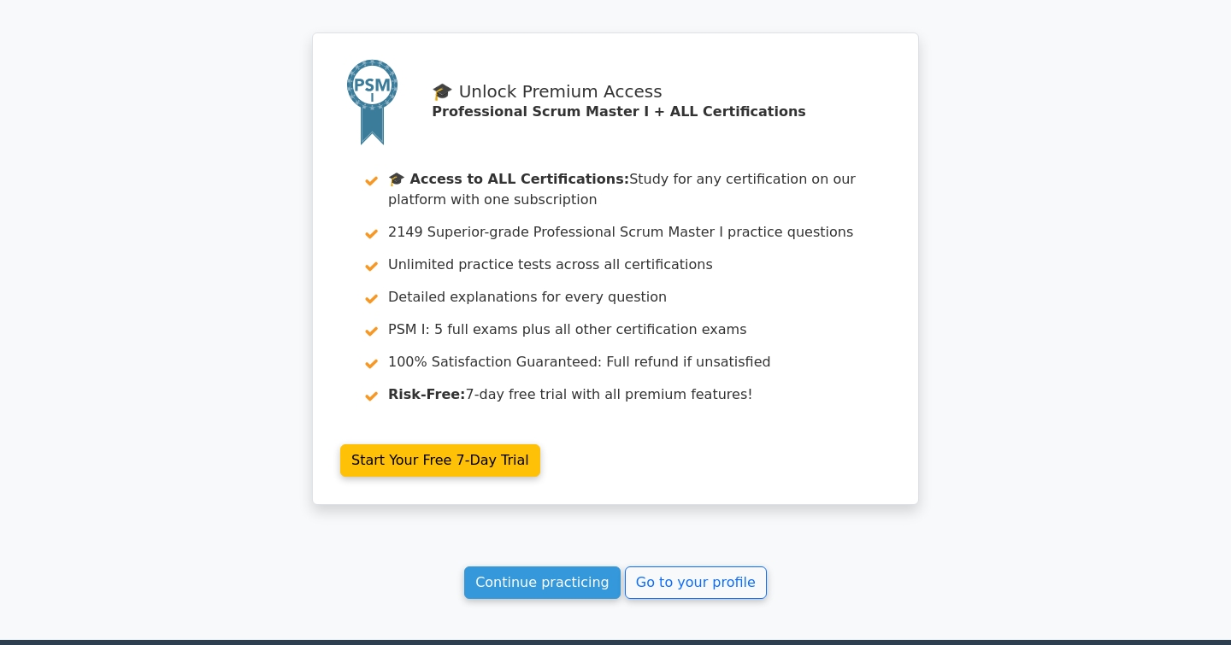
scroll to position [2492, 0]
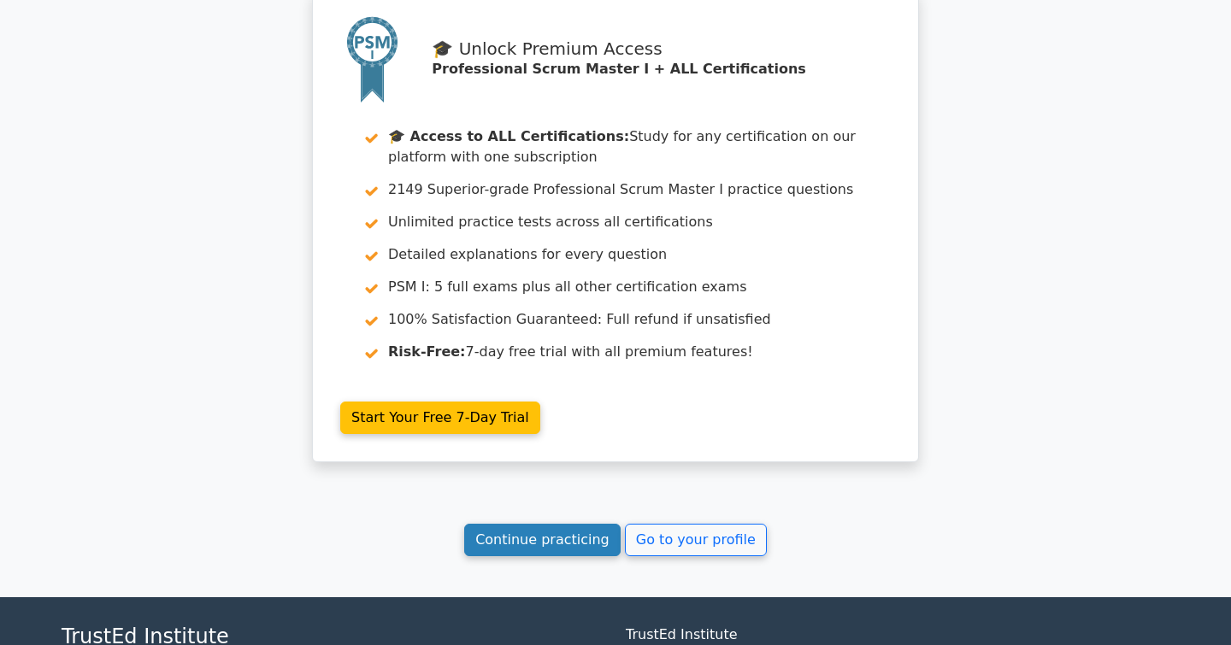
click at [521, 524] on link "Continue practicing" at bounding box center [542, 540] width 156 height 32
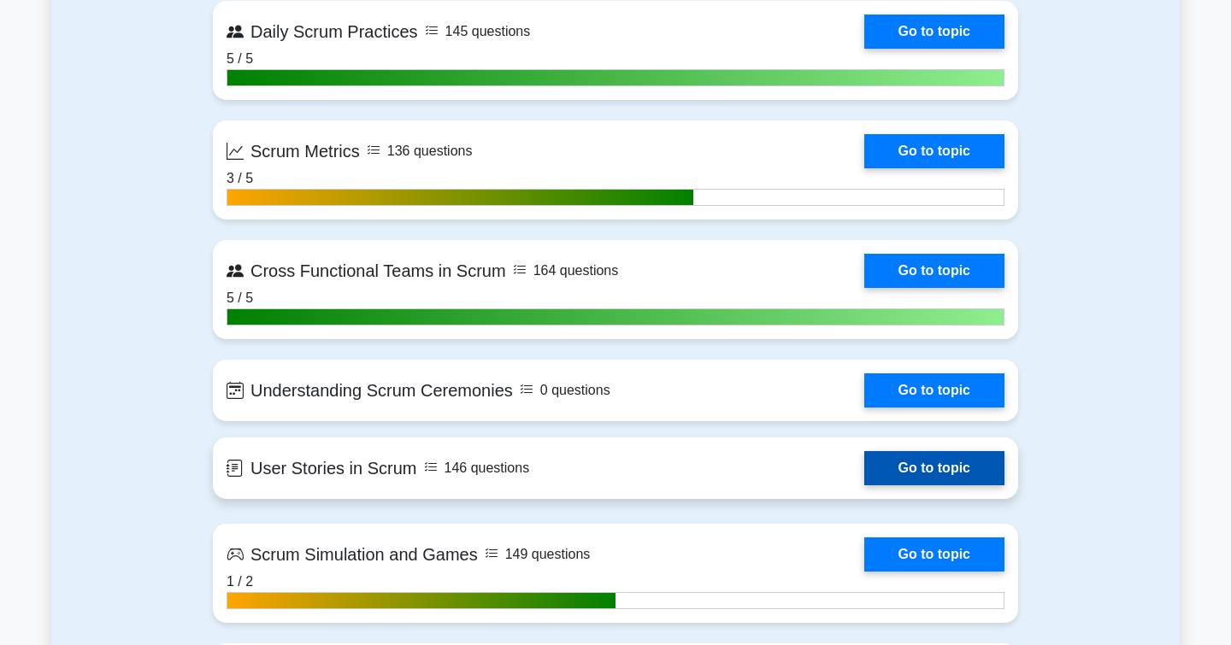
scroll to position [3059, 0]
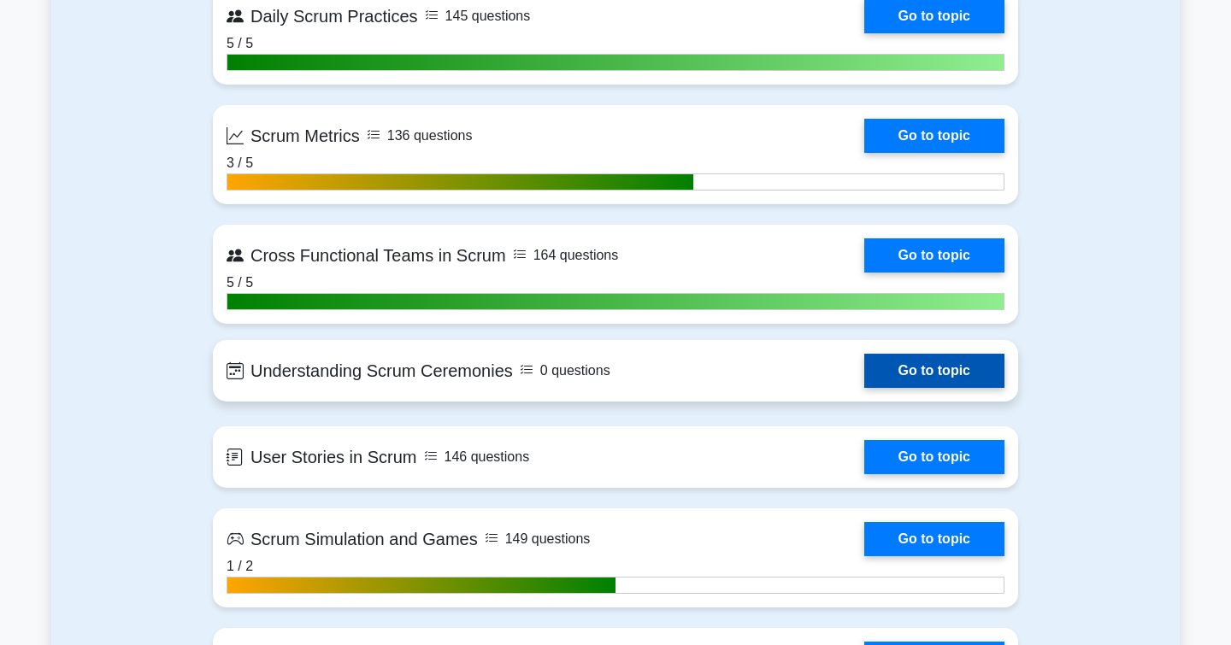
click at [864, 366] on link "Go to topic" at bounding box center [934, 371] width 140 height 34
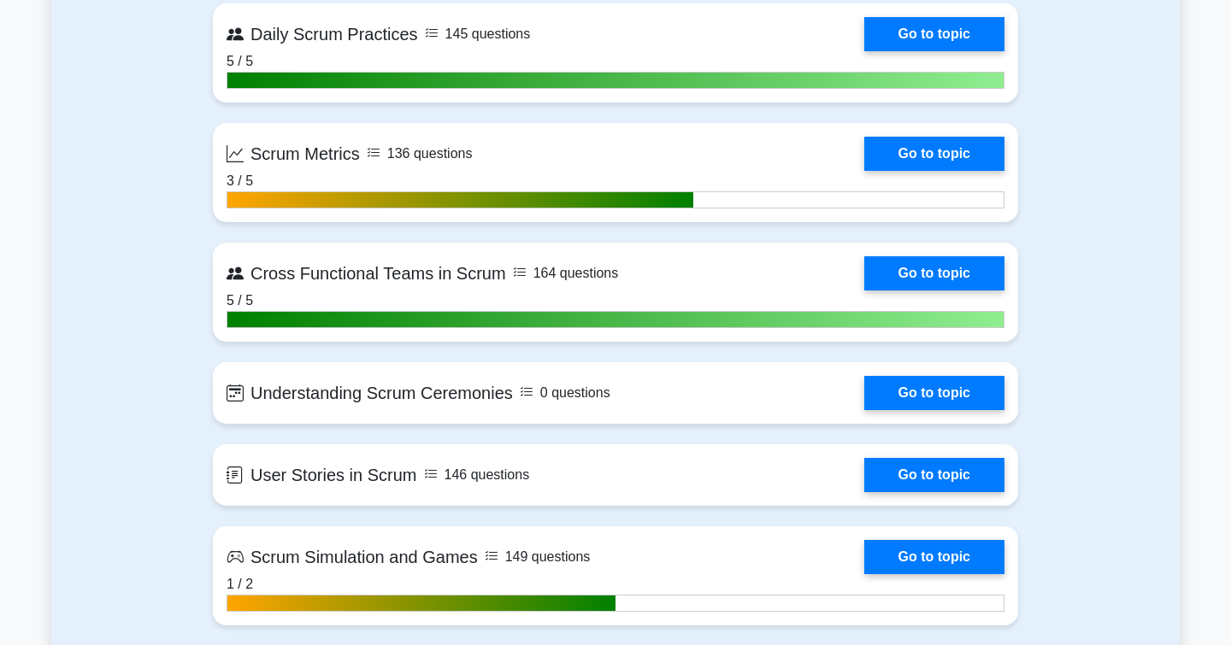
scroll to position [3031, 0]
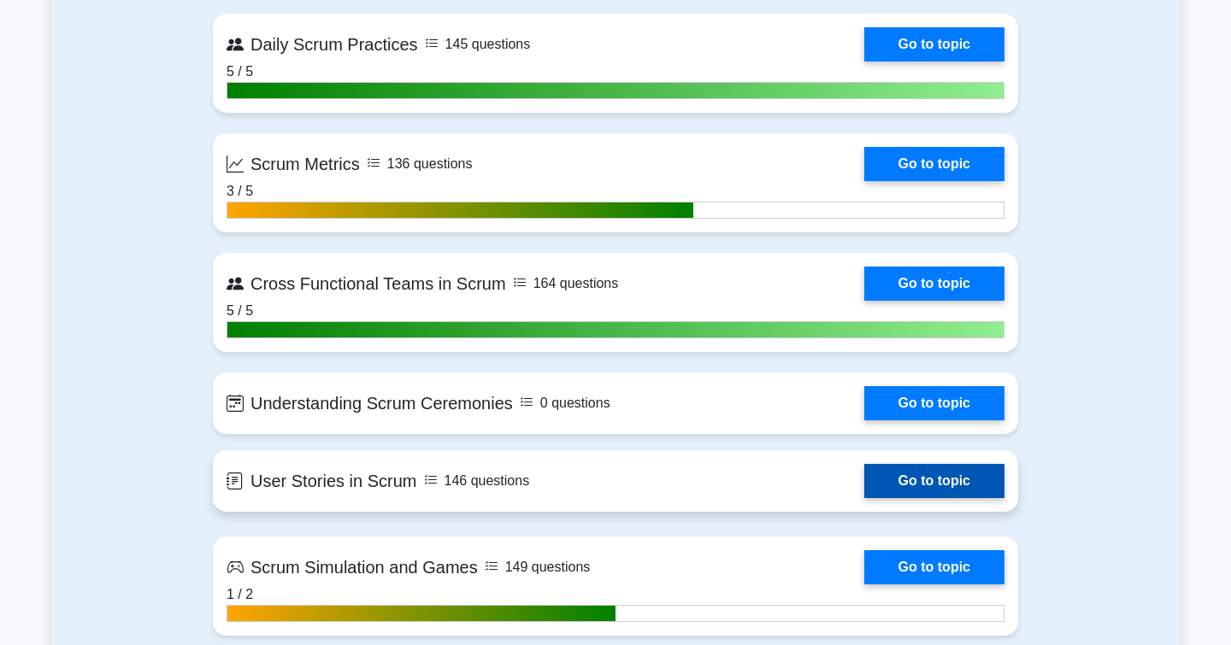
click at [914, 473] on link "Go to topic" at bounding box center [934, 481] width 140 height 34
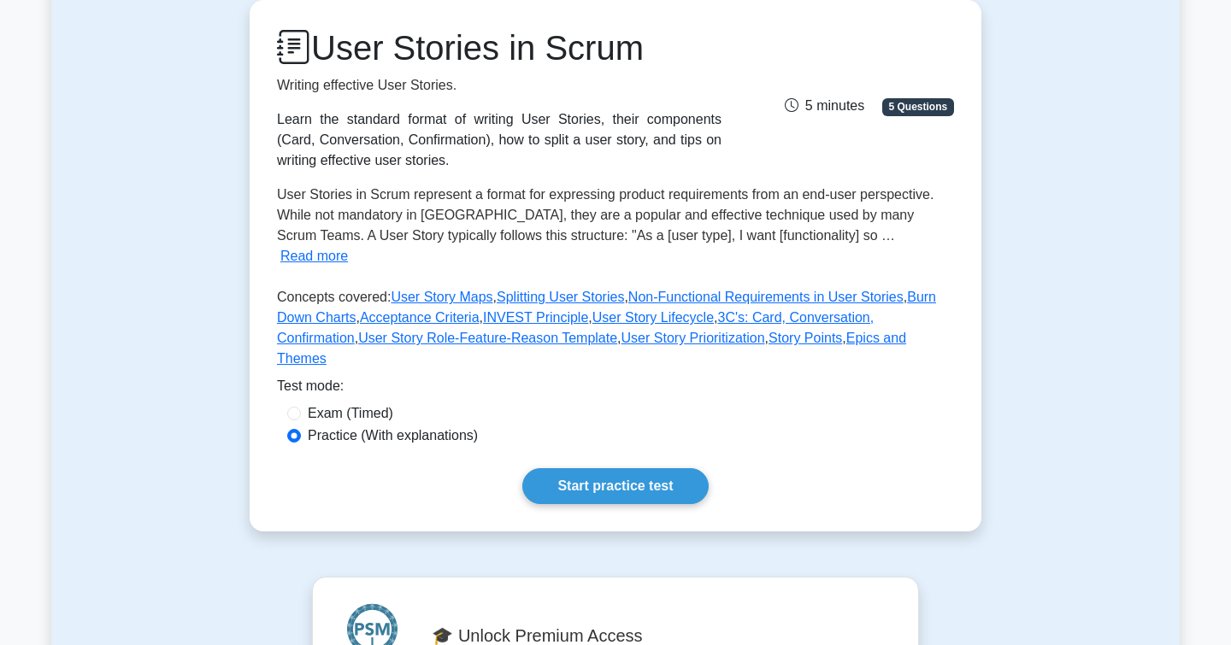
scroll to position [168, 0]
click at [604, 467] on link "Start practice test" at bounding box center [614, 485] width 185 height 36
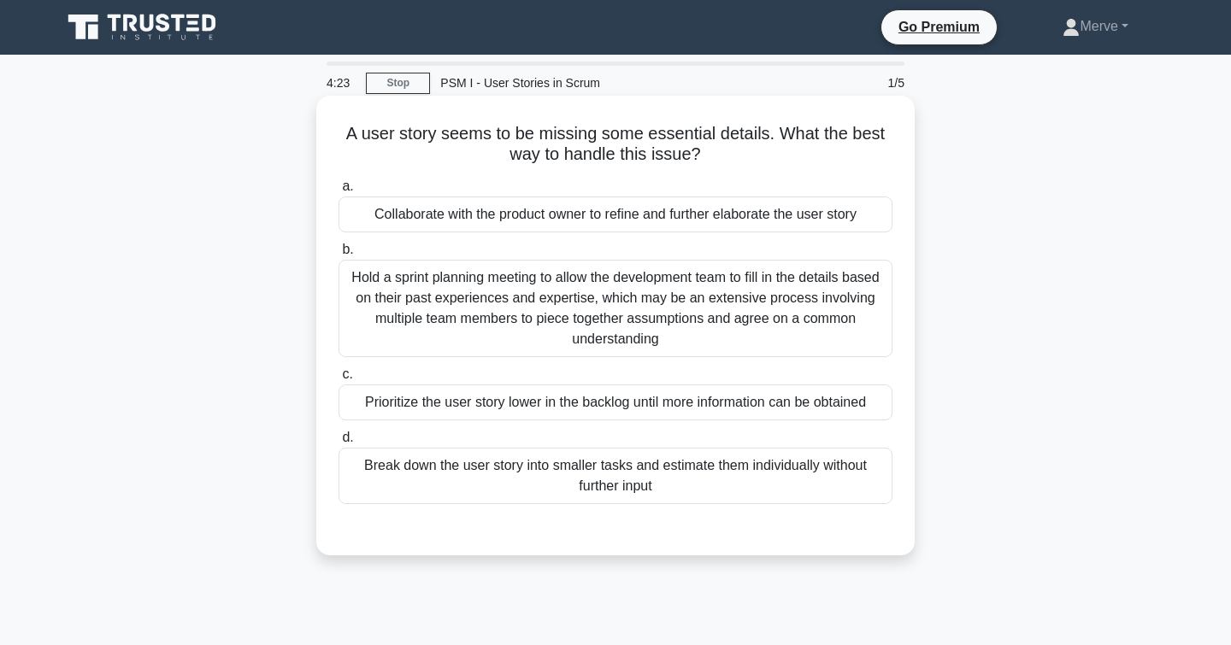
click at [403, 219] on div "Collaborate with the product owner to refine and further elaborate the user sto…" at bounding box center [615, 215] width 554 height 36
click at [338, 192] on input "a. Collaborate with the product owner to refine and further elaborate the user …" at bounding box center [338, 186] width 0 height 11
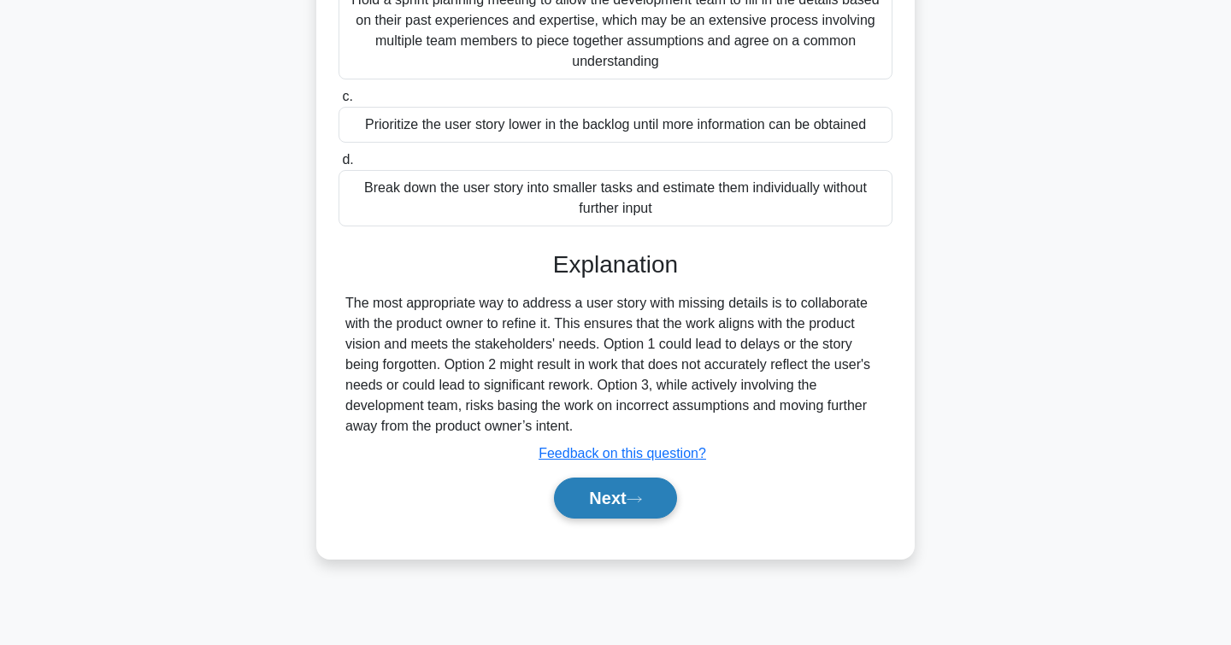
scroll to position [278, 0]
click at [597, 497] on button "Next" at bounding box center [615, 498] width 122 height 41
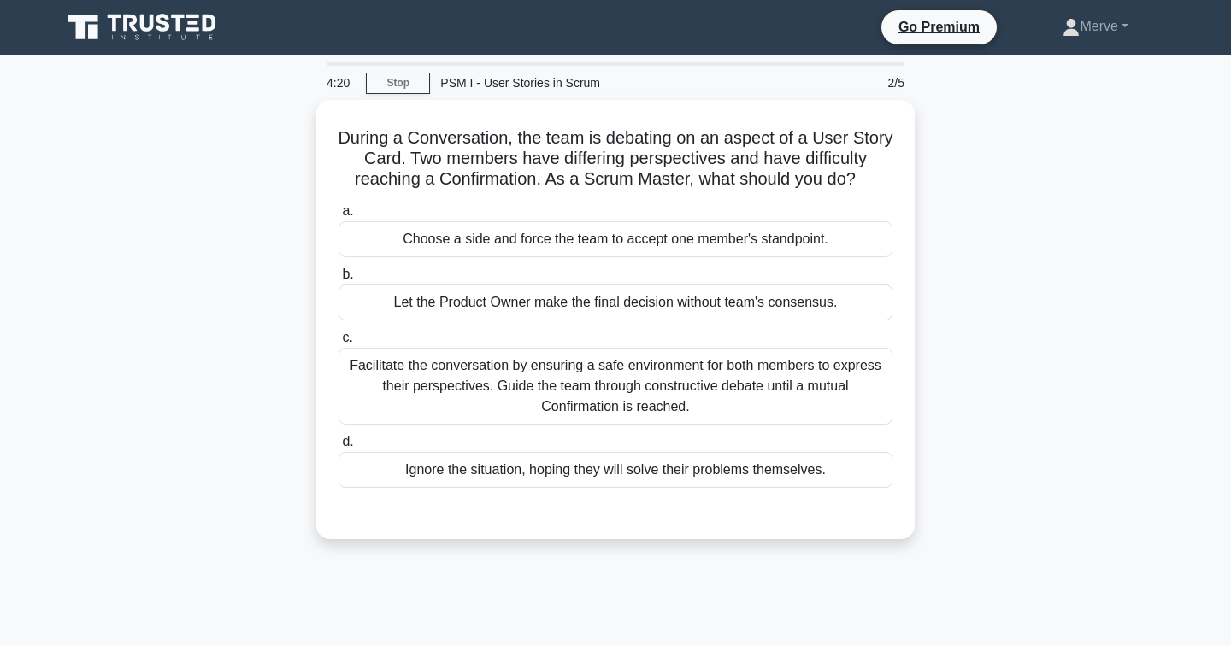
scroll to position [0, 0]
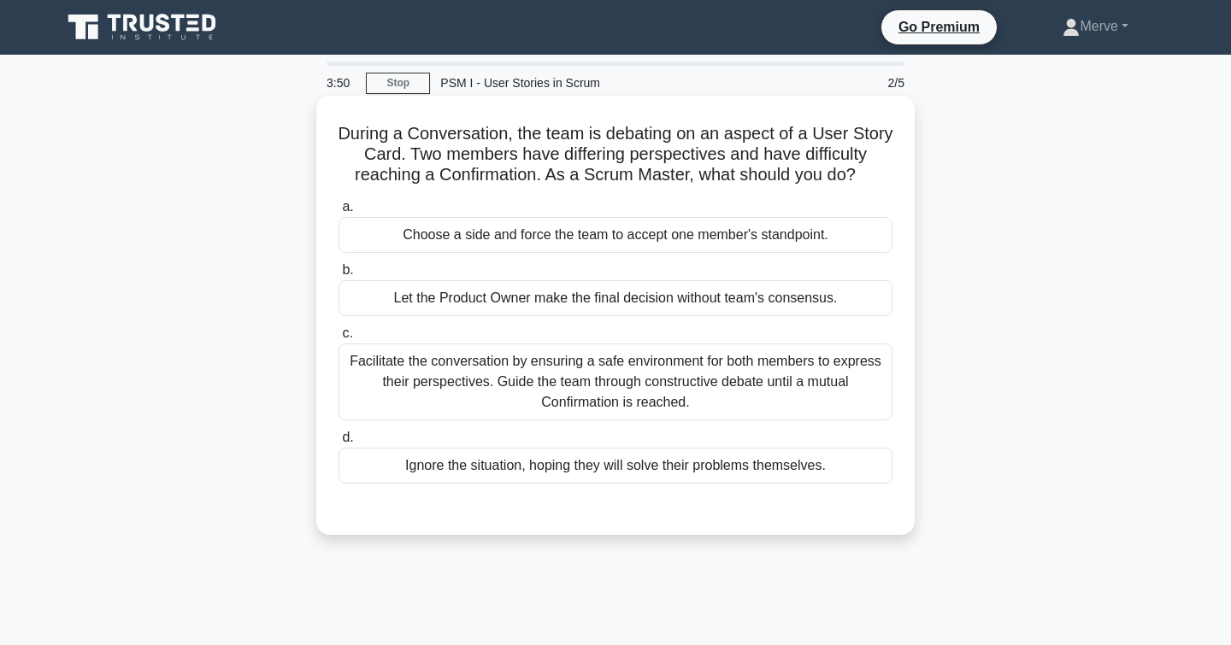
click at [397, 379] on div "Facilitate the conversation by ensuring a safe environment for both members to …" at bounding box center [615, 382] width 554 height 77
click at [338, 339] on input "c. Facilitate the conversation by ensuring a safe environment for both members …" at bounding box center [338, 333] width 0 height 11
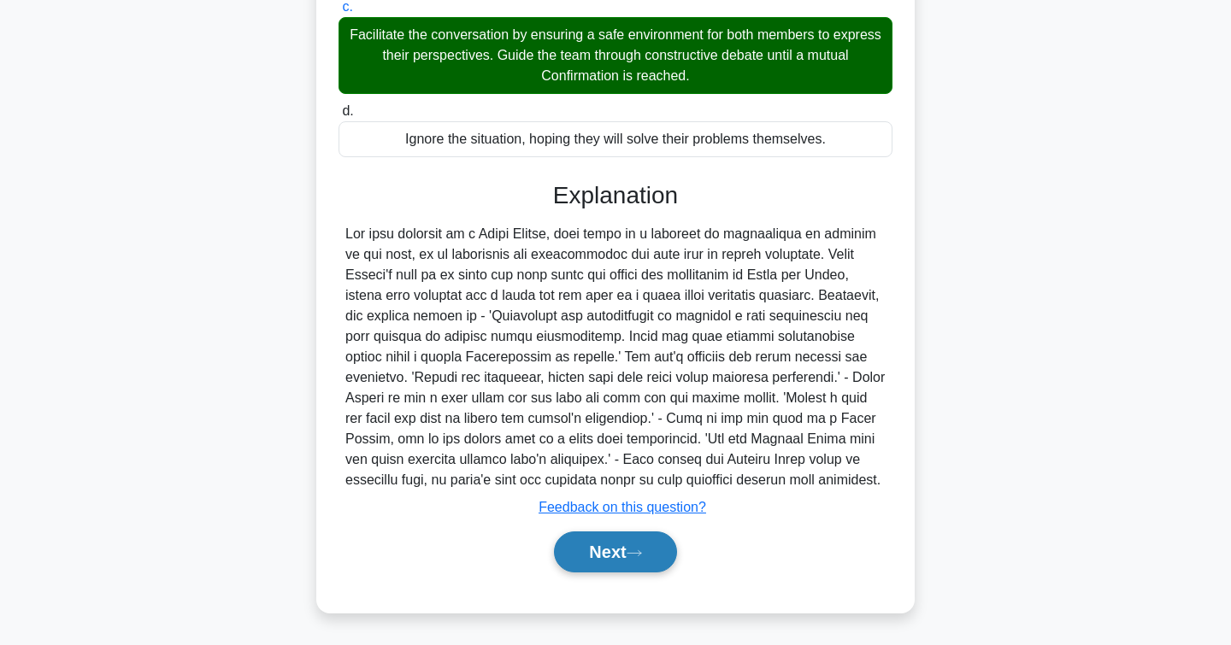
click at [577, 557] on button "Next" at bounding box center [615, 552] width 122 height 41
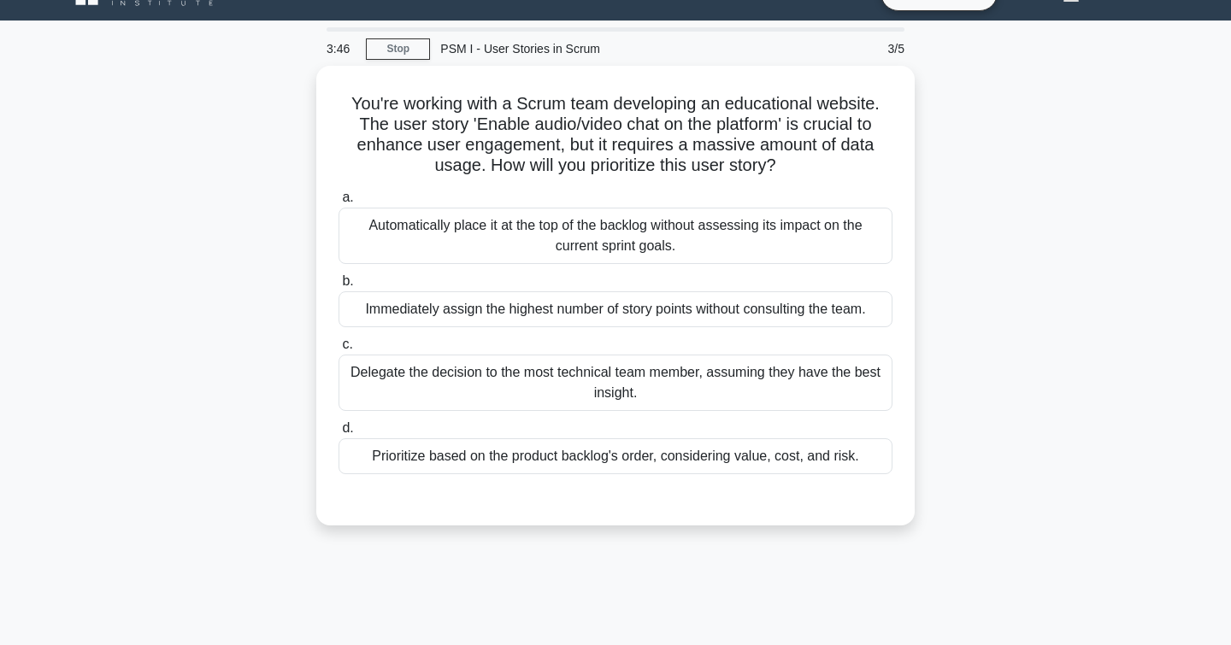
scroll to position [27, 0]
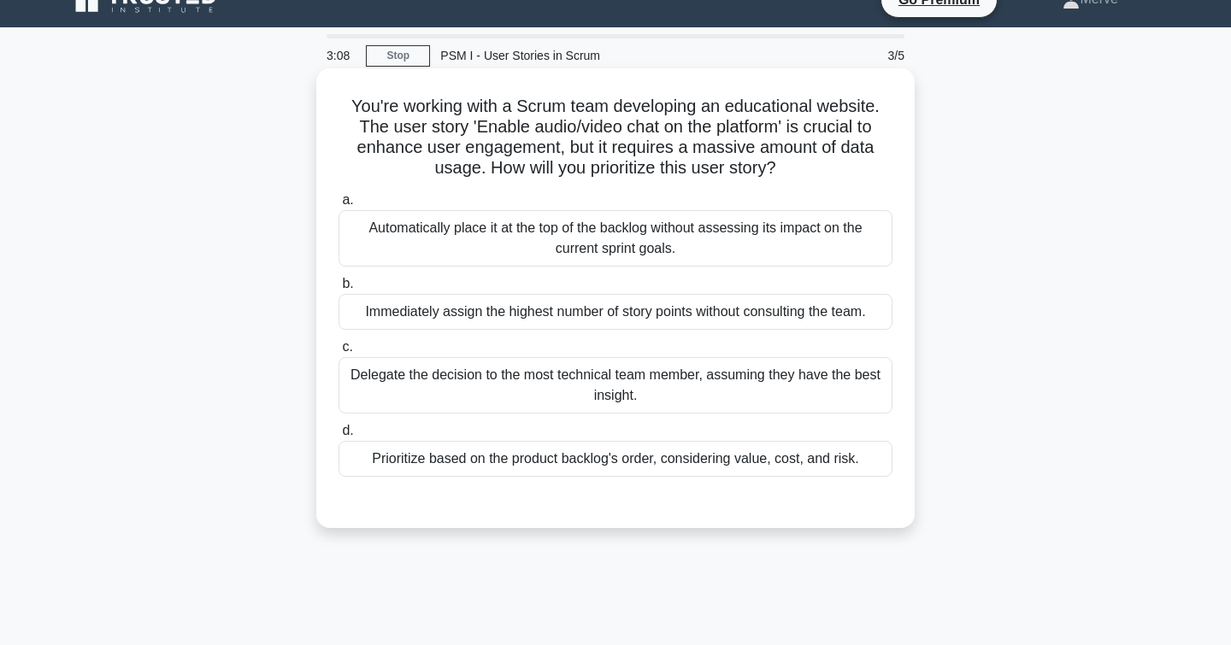
click at [471, 470] on div "Prioritize based on the product backlog's order, considering value, cost, and r…" at bounding box center [615, 459] width 554 height 36
click at [338, 437] on input "d. Prioritize based on the product backlog's order, considering value, cost, an…" at bounding box center [338, 431] width 0 height 11
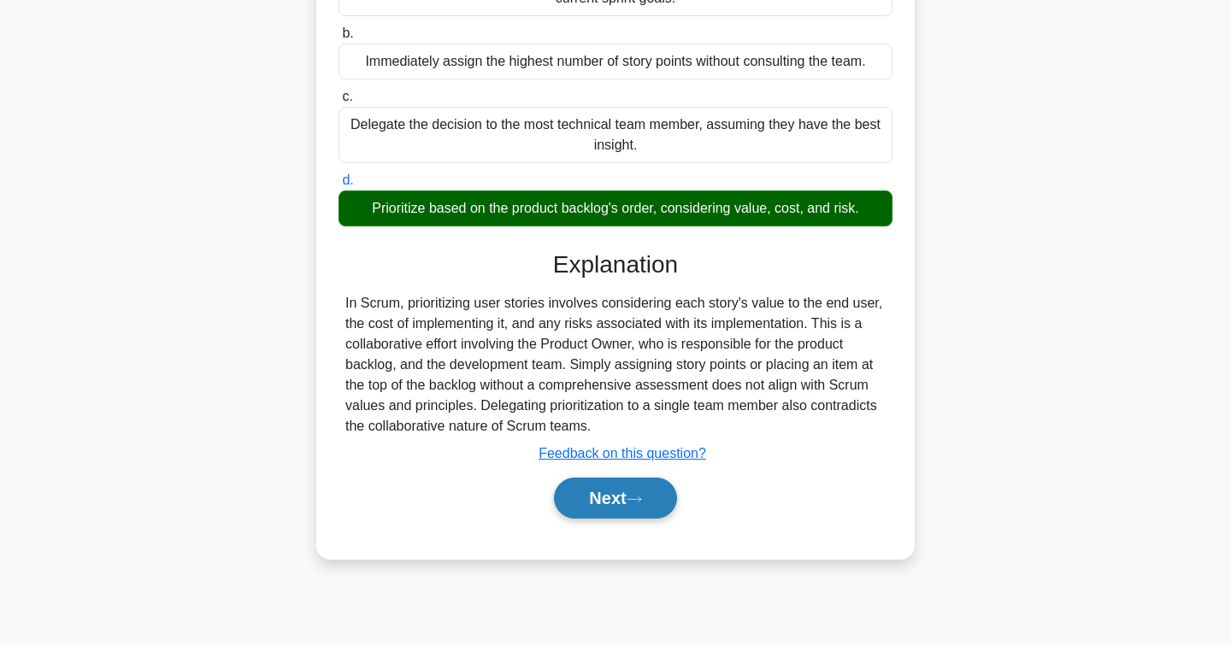
scroll to position [278, 0]
click at [576, 495] on button "Next" at bounding box center [615, 498] width 122 height 41
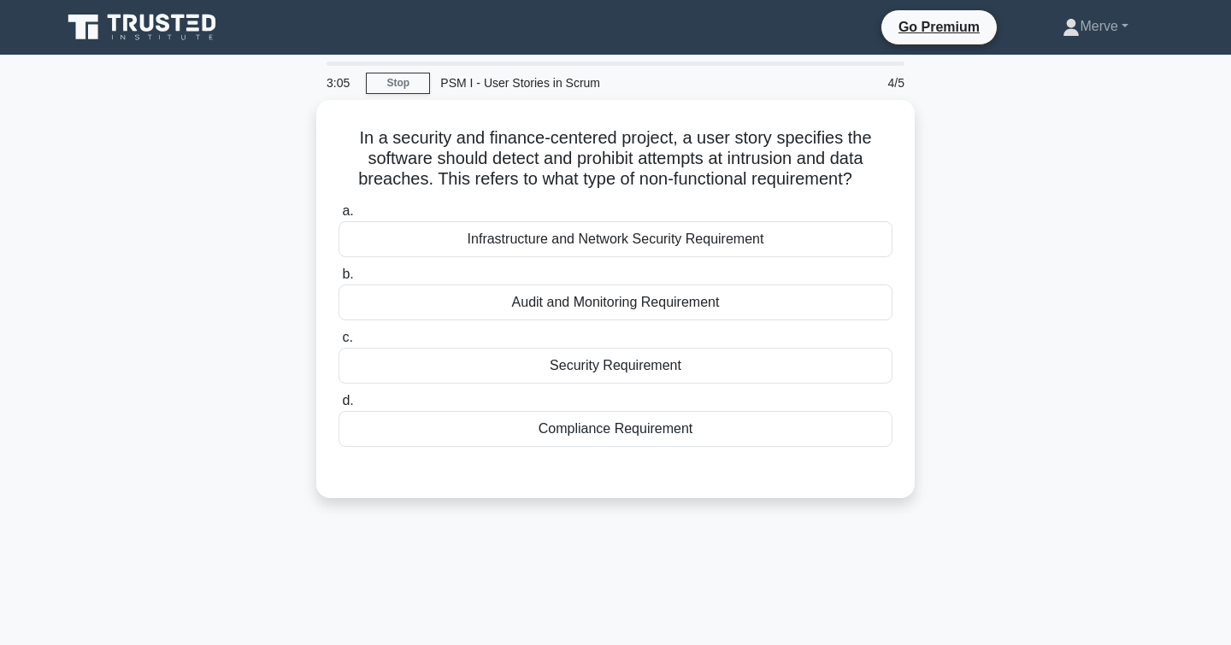
scroll to position [0, 0]
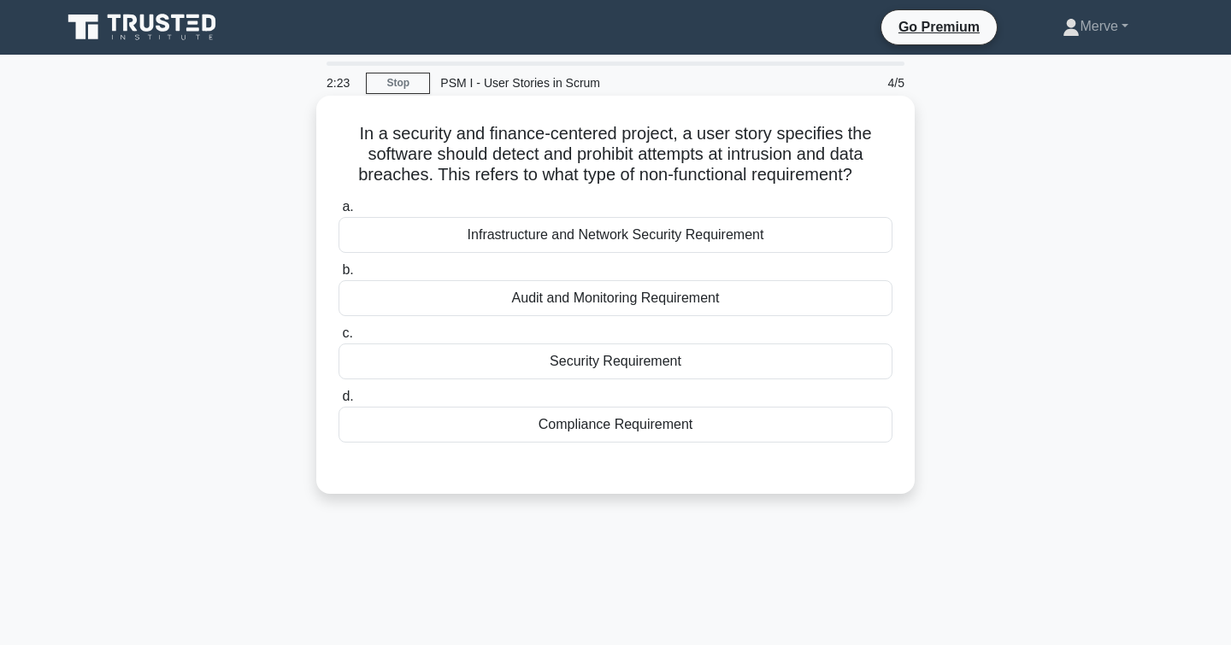
click at [447, 363] on div "Security Requirement" at bounding box center [615, 362] width 554 height 36
click at [338, 339] on input "c. Security Requirement" at bounding box center [338, 333] width 0 height 11
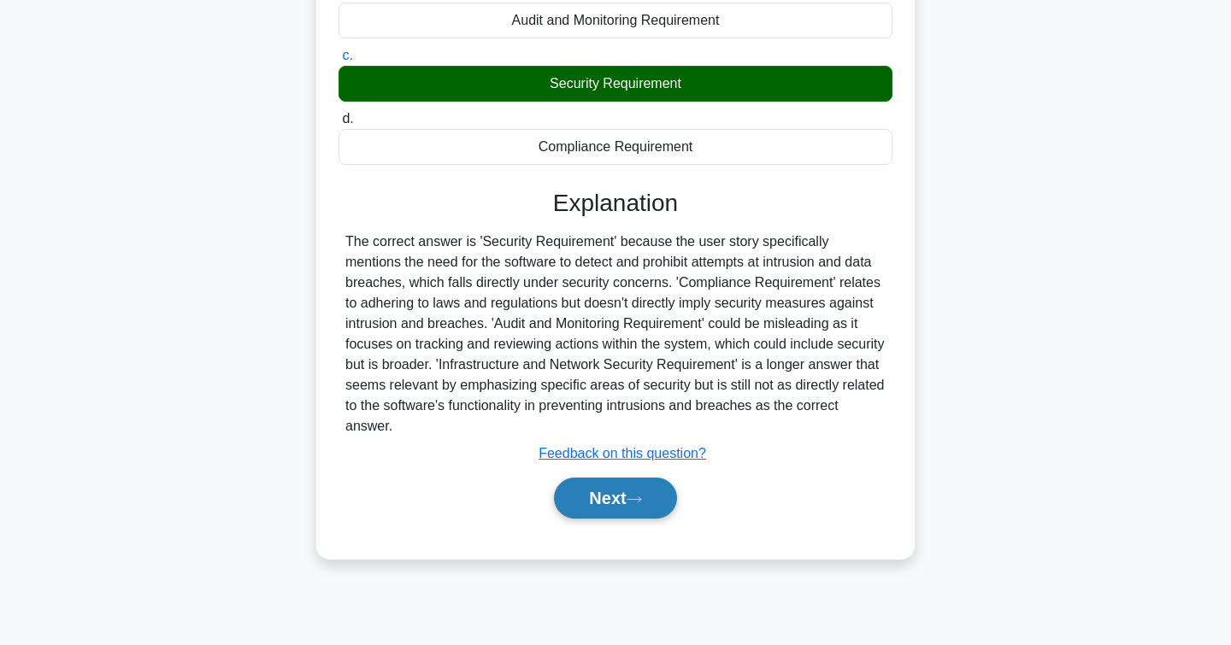
scroll to position [278, 0]
click at [565, 496] on button "Next" at bounding box center [615, 498] width 122 height 41
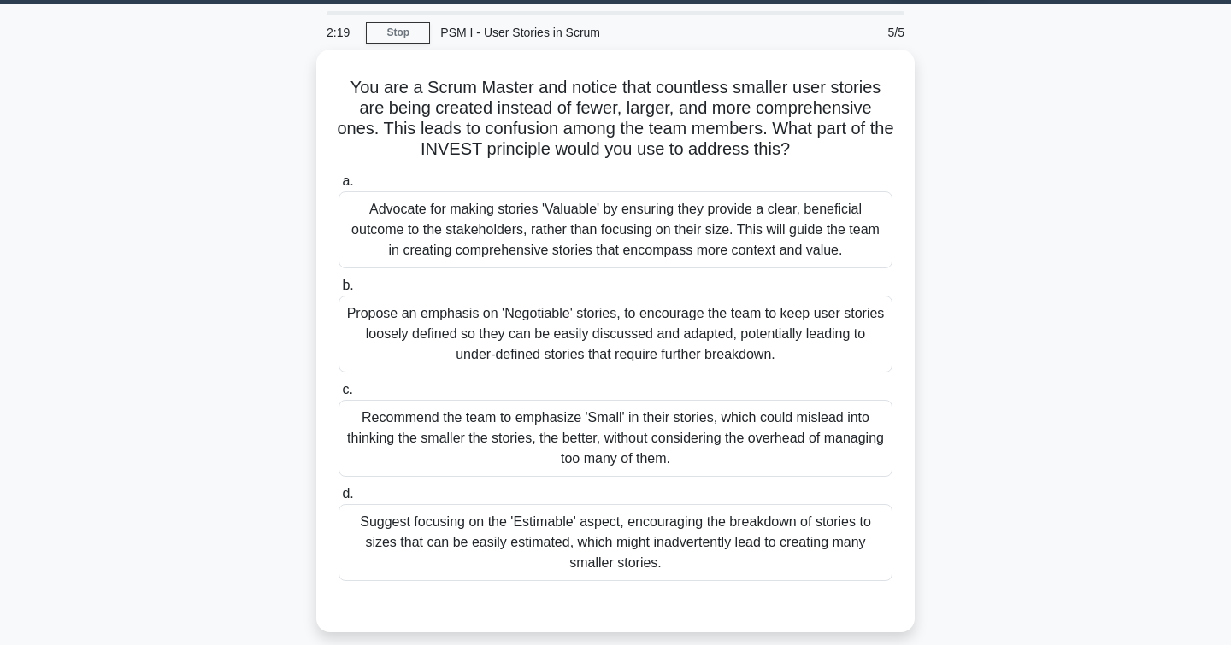
scroll to position [33, 0]
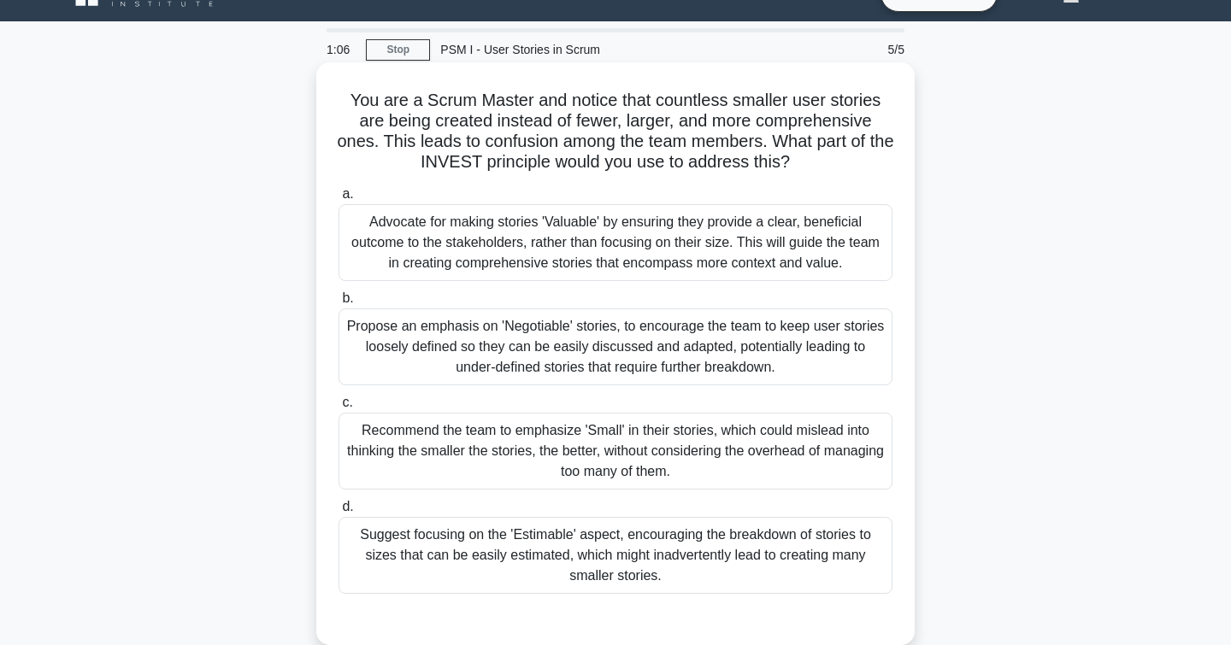
click at [397, 252] on div "Advocate for making stories 'Valuable' by ensuring they provide a clear, benefi…" at bounding box center [615, 242] width 554 height 77
click at [338, 200] on input "a. Advocate for making stories 'Valuable' by ensuring they provide a clear, ben…" at bounding box center [338, 194] width 0 height 11
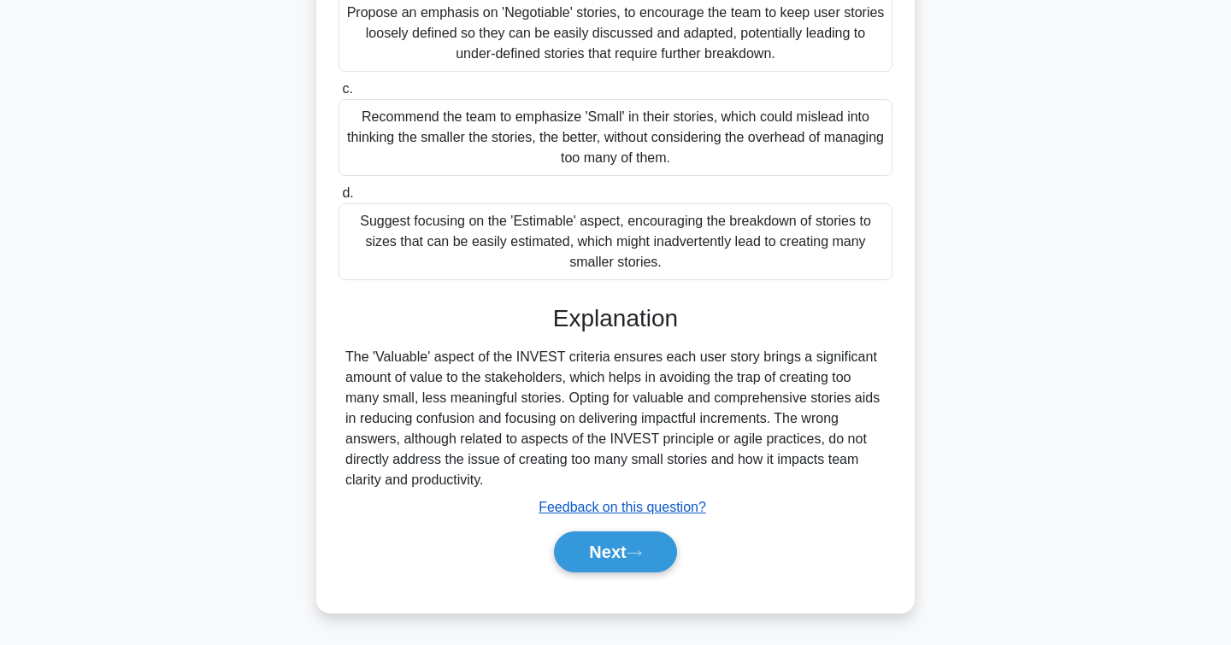
scroll to position [347, 0]
click at [603, 545] on button "Next" at bounding box center [615, 552] width 122 height 41
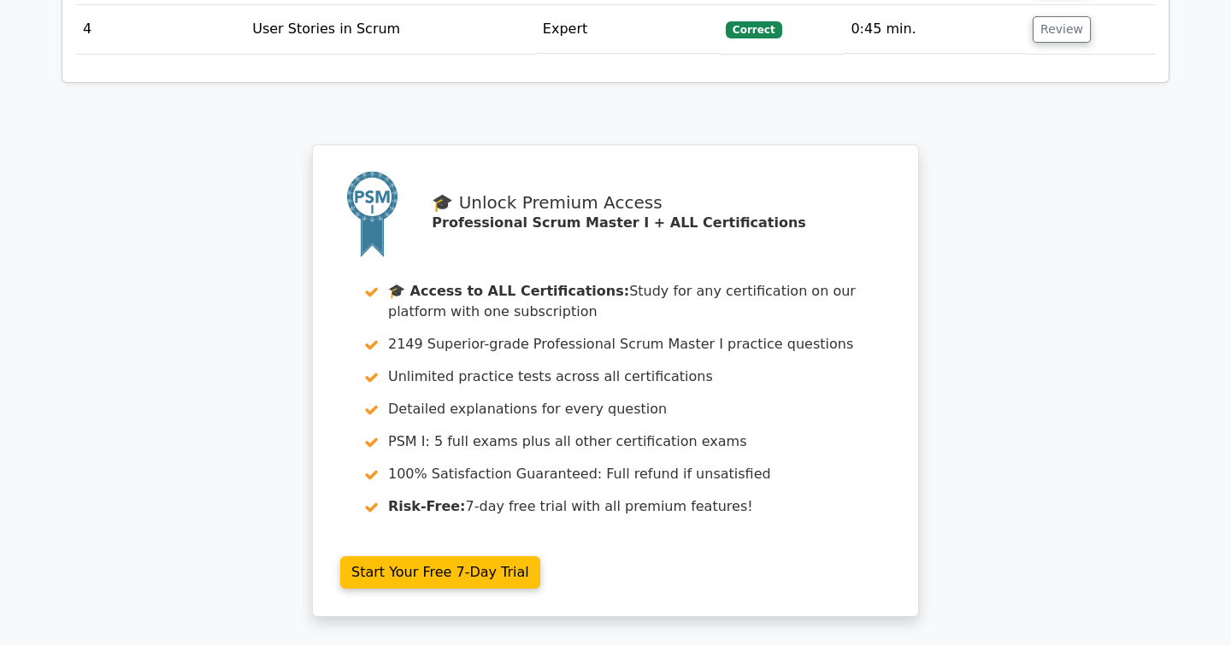
scroll to position [2336, 0]
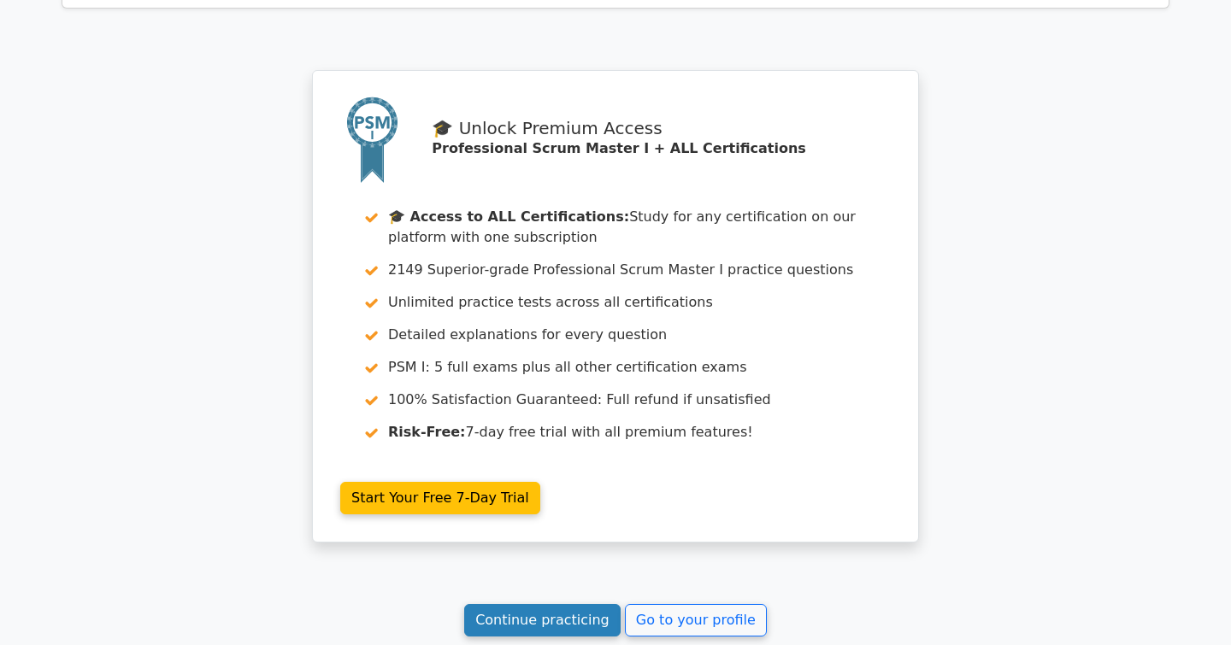
click at [541, 604] on link "Continue practicing" at bounding box center [542, 620] width 156 height 32
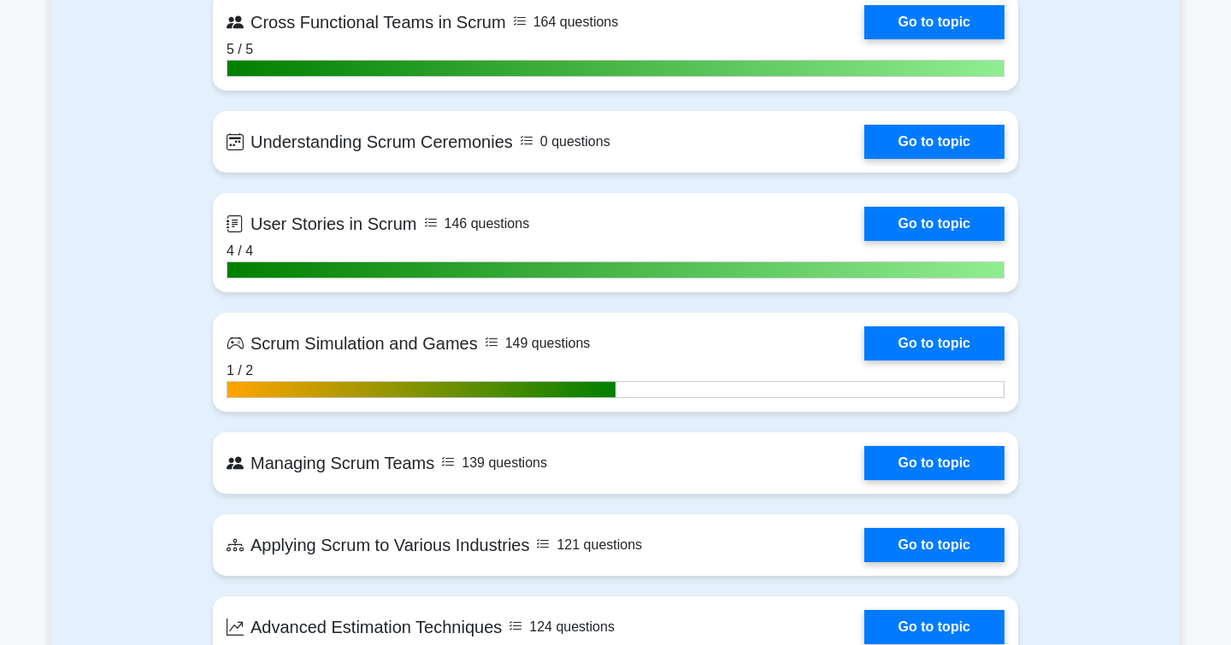
scroll to position [3290, 0]
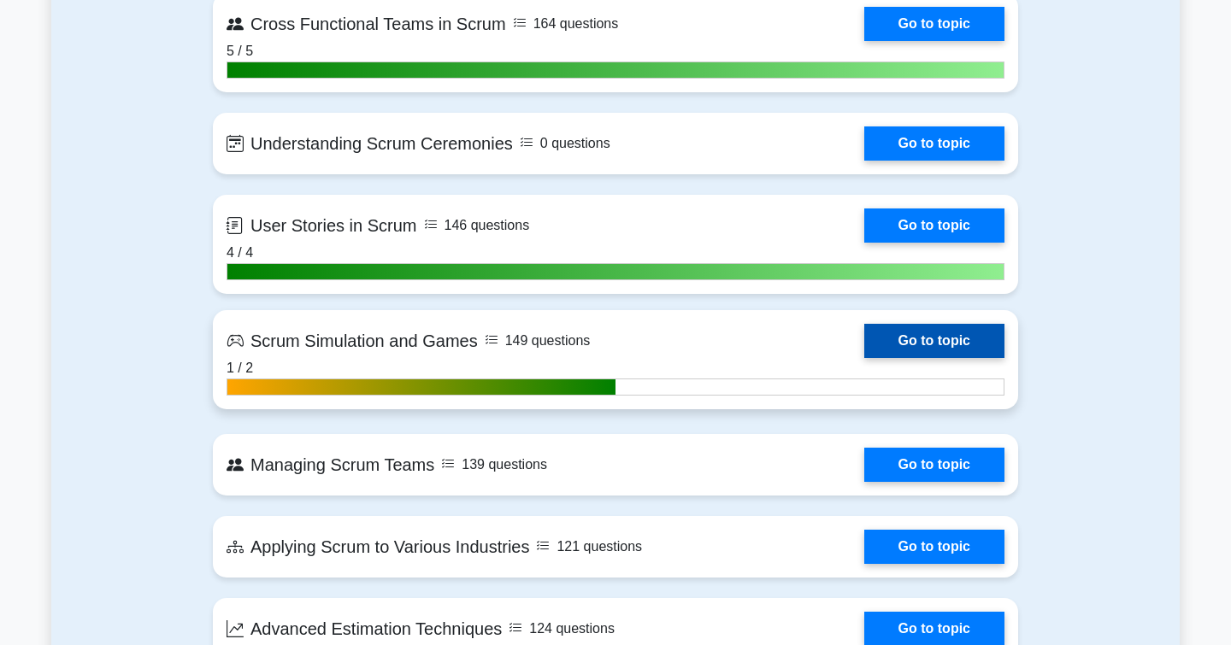
click at [918, 344] on link "Go to topic" at bounding box center [934, 341] width 140 height 34
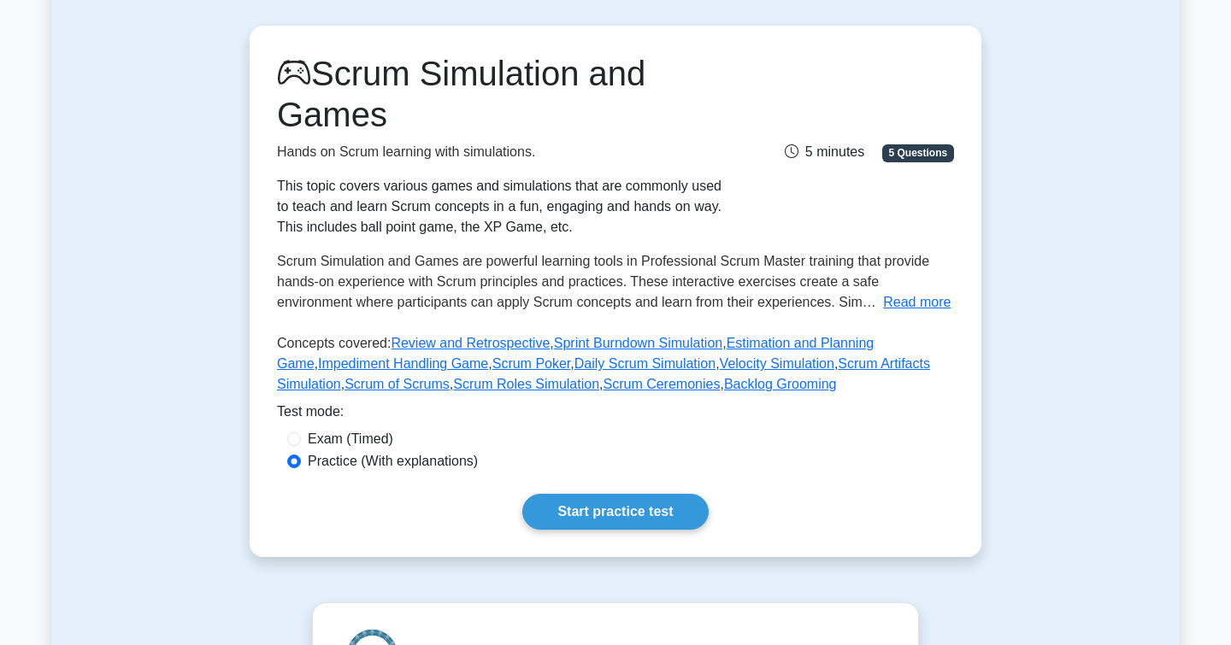
scroll to position [145, 0]
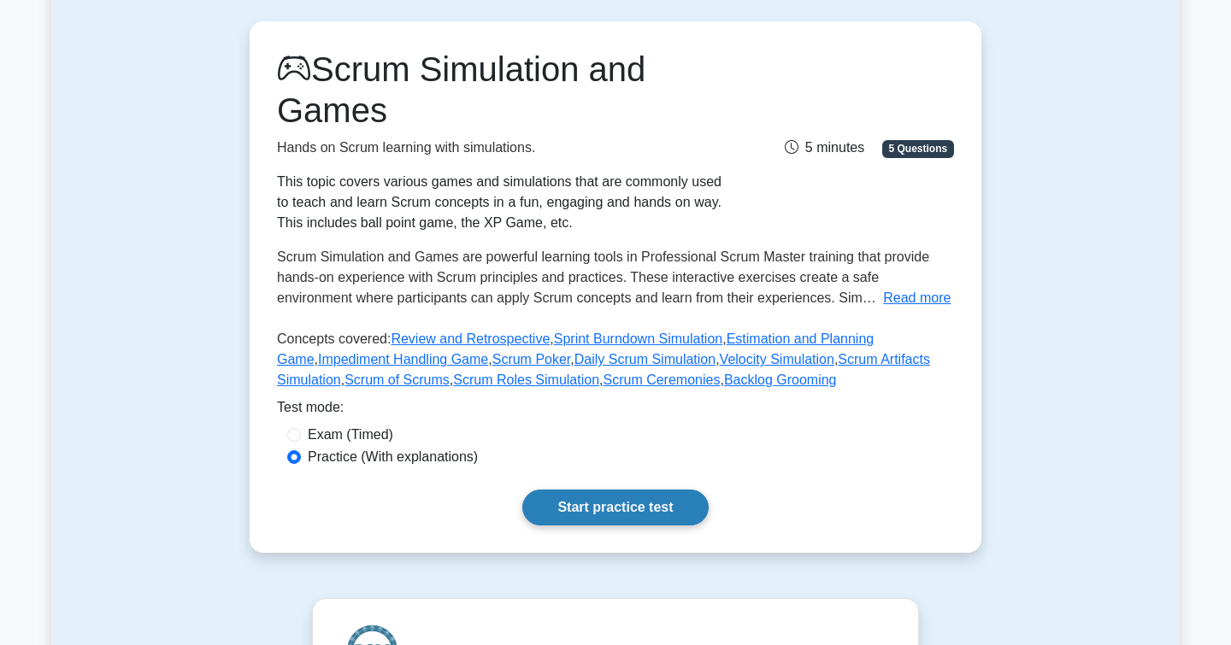
click at [626, 514] on link "Start practice test" at bounding box center [614, 508] width 185 height 36
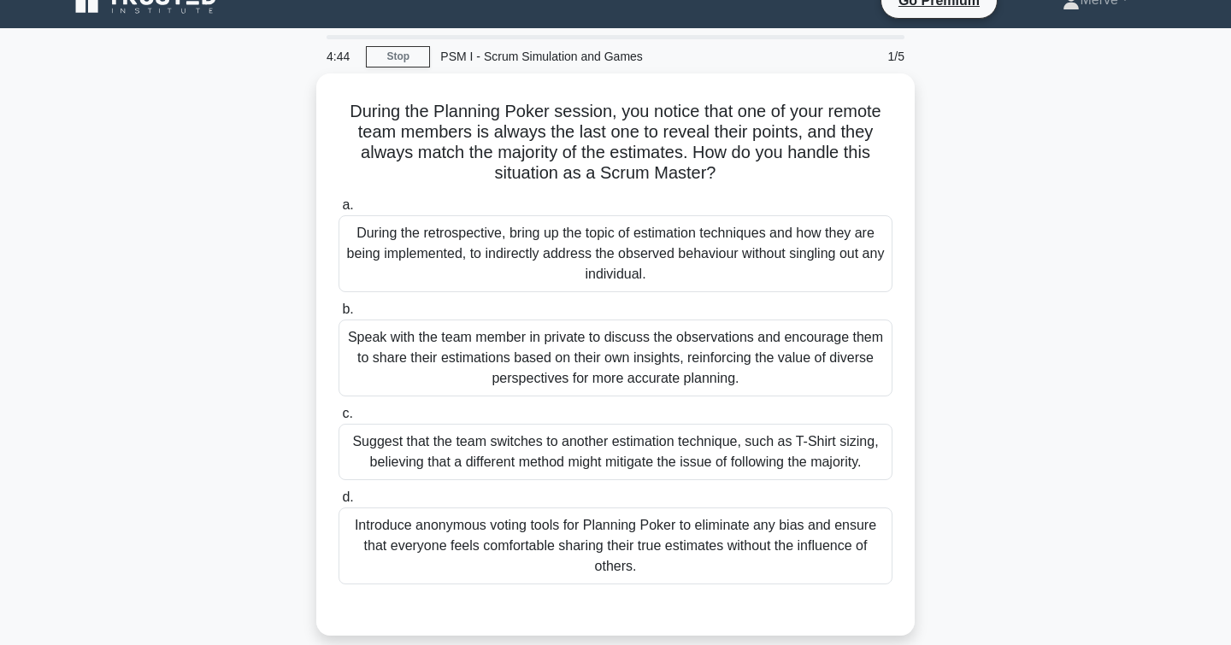
scroll to position [26, 0]
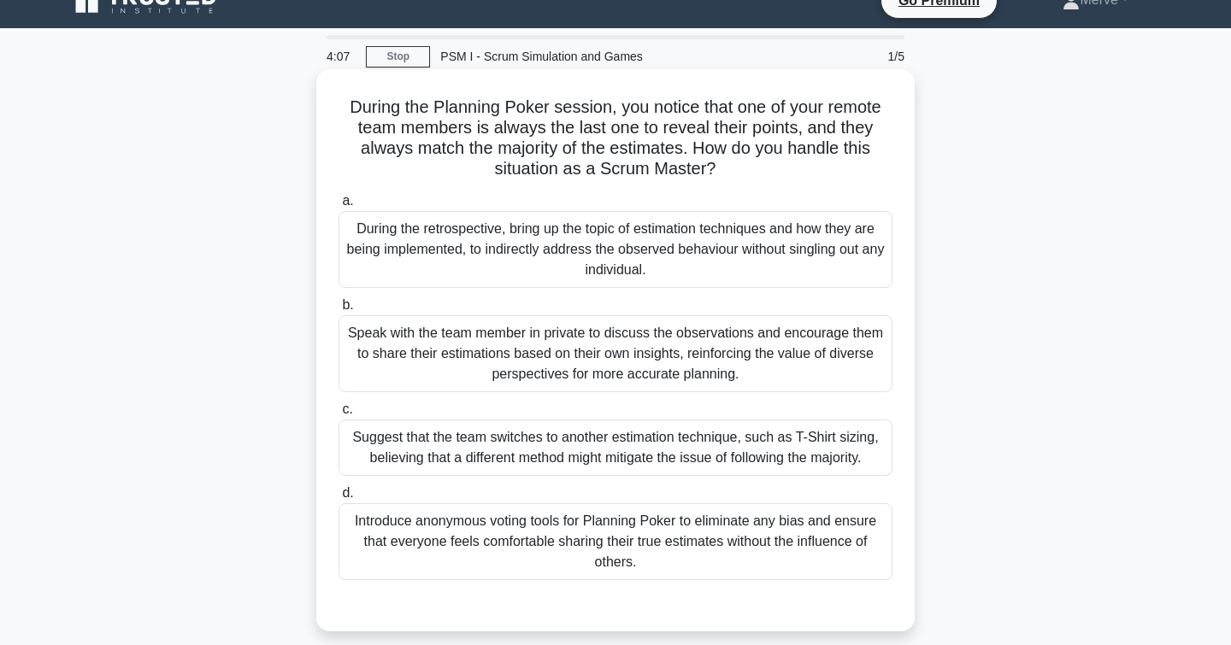
click at [360, 240] on div "During the retrospective, bring up the topic of estimation techniques and how t…" at bounding box center [615, 249] width 554 height 77
click at [338, 207] on input "a. During the retrospective, bring up the topic of estimation techniques and ho…" at bounding box center [338, 201] width 0 height 11
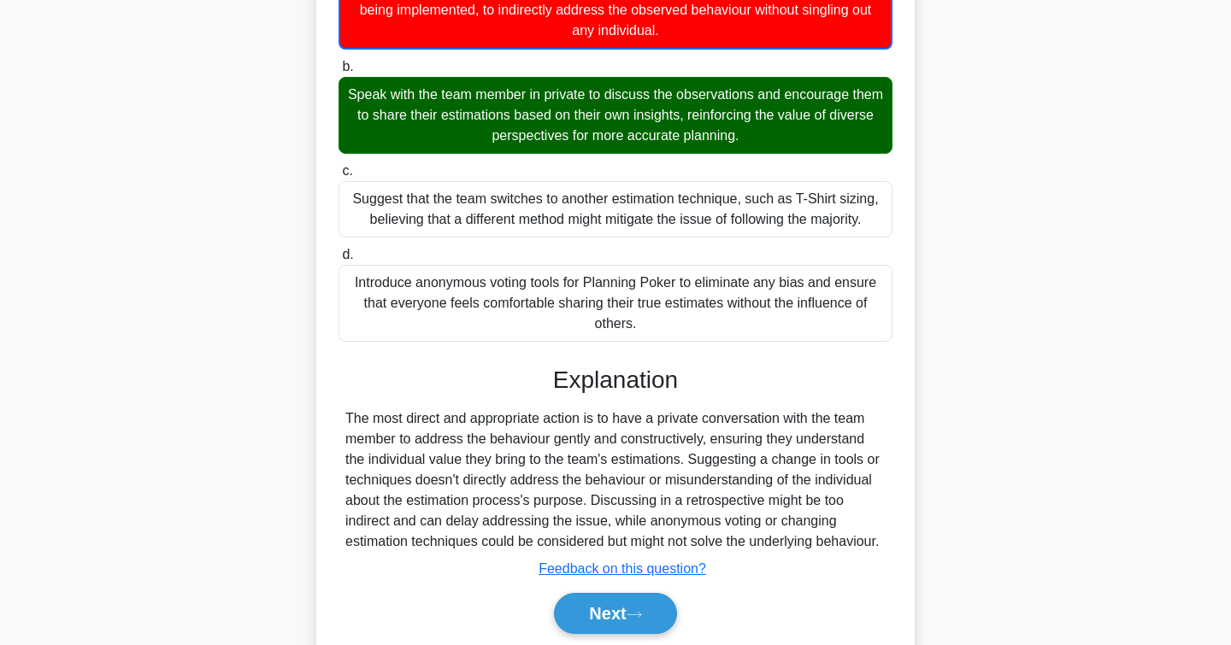
scroll to position [268, 1]
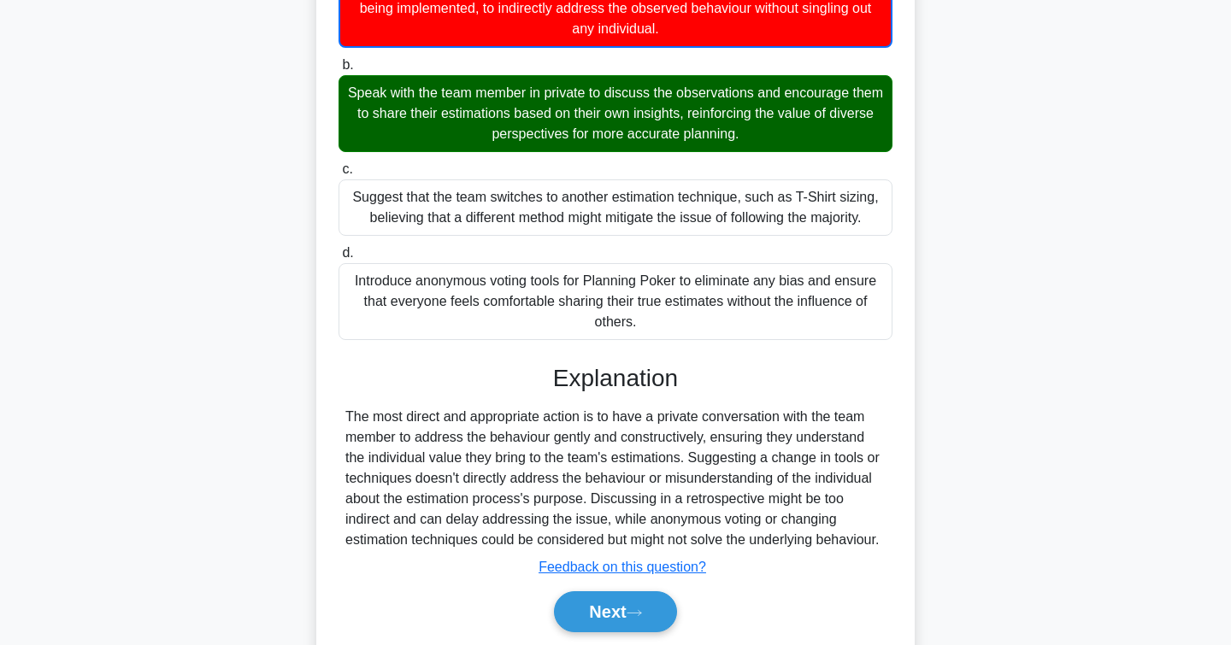
click at [396, 438] on div "The most direct and appropriate action is to have a private conversation with t…" at bounding box center [615, 479] width 540 height 144
click at [614, 611] on button "Next" at bounding box center [615, 611] width 122 height 41
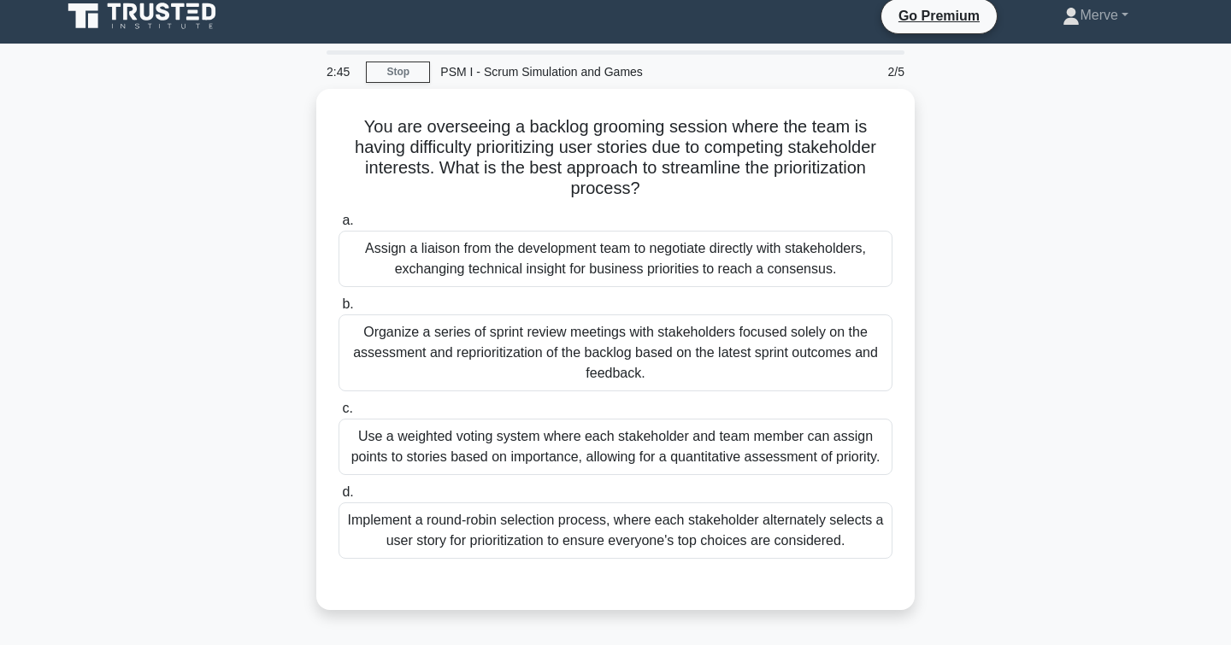
scroll to position [15, 0]
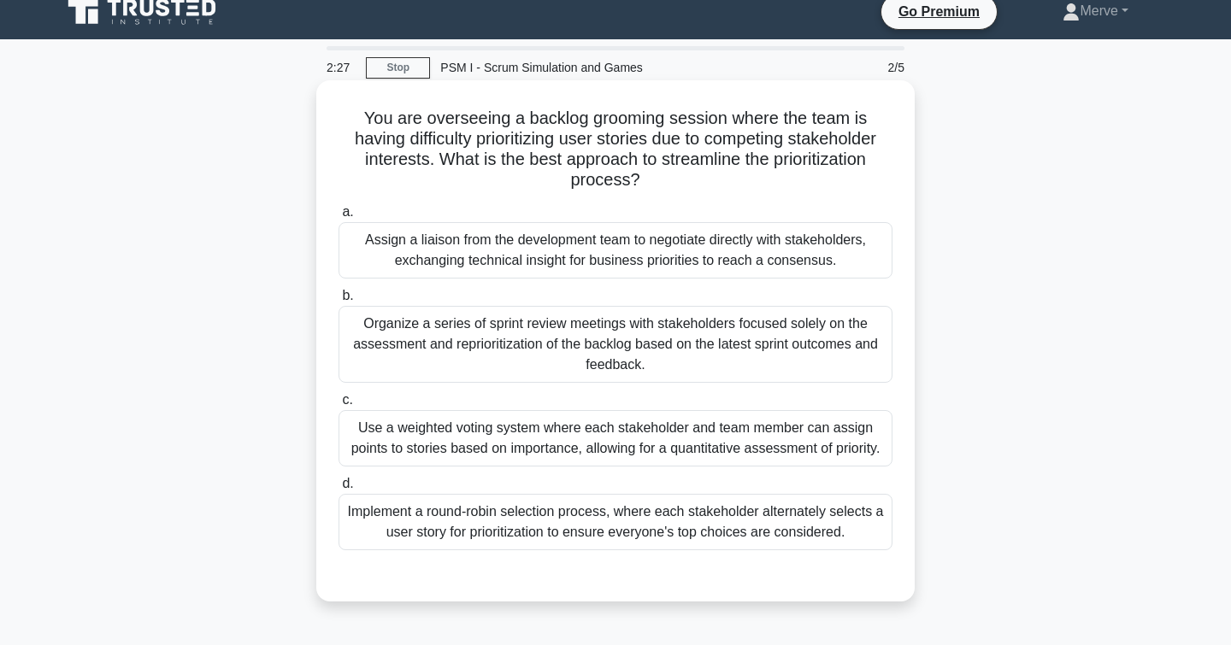
click at [528, 224] on div "Assign a liaison from the development team to negotiate directly with stakehold…" at bounding box center [615, 250] width 554 height 56
click at [338, 218] on input "a. Assign a liaison from the development team to negotiate directly with stakeh…" at bounding box center [338, 212] width 0 height 11
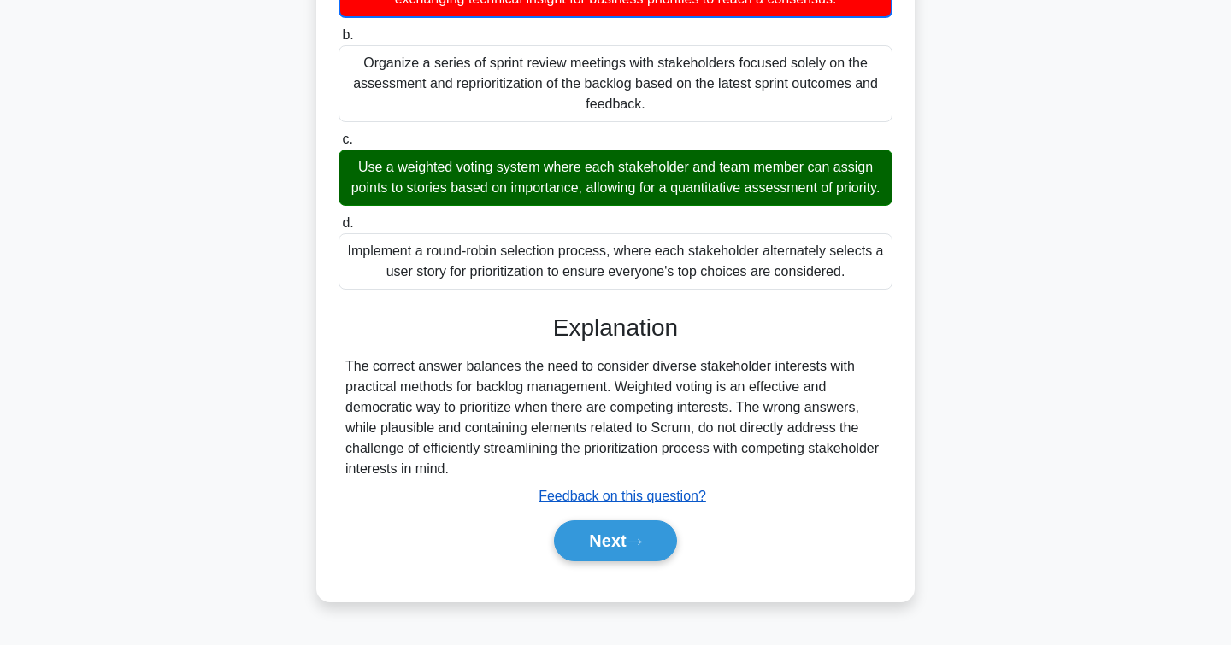
scroll to position [278, 0]
click at [610, 524] on button "Next" at bounding box center [615, 540] width 122 height 41
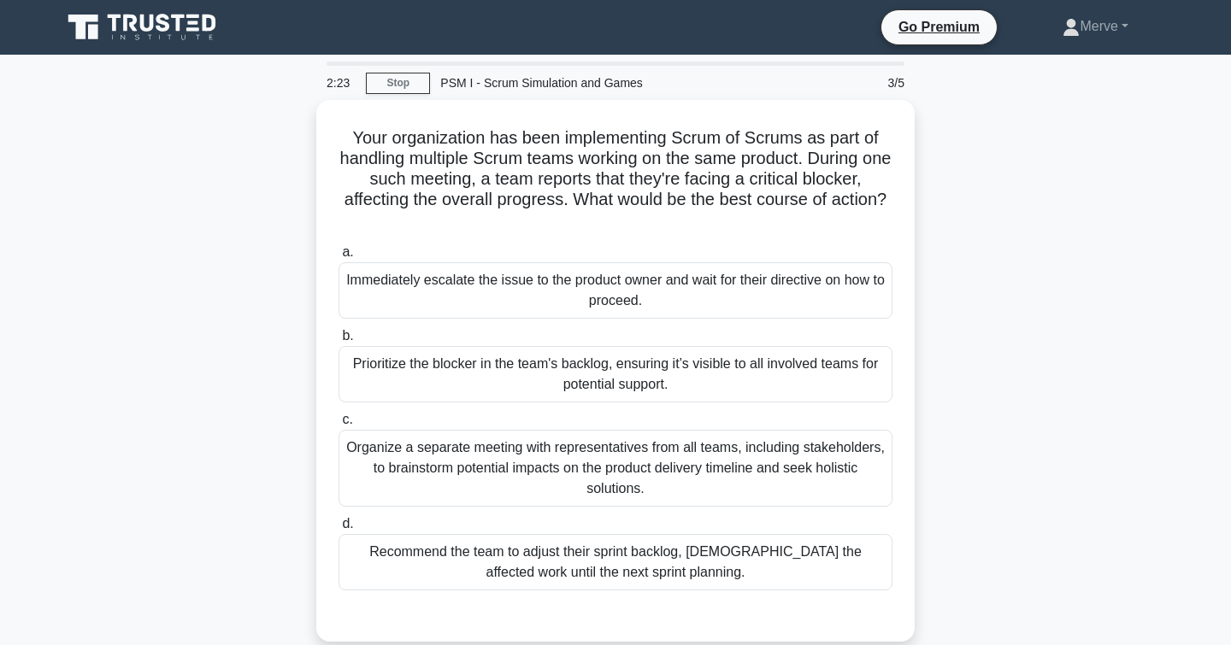
scroll to position [0, 0]
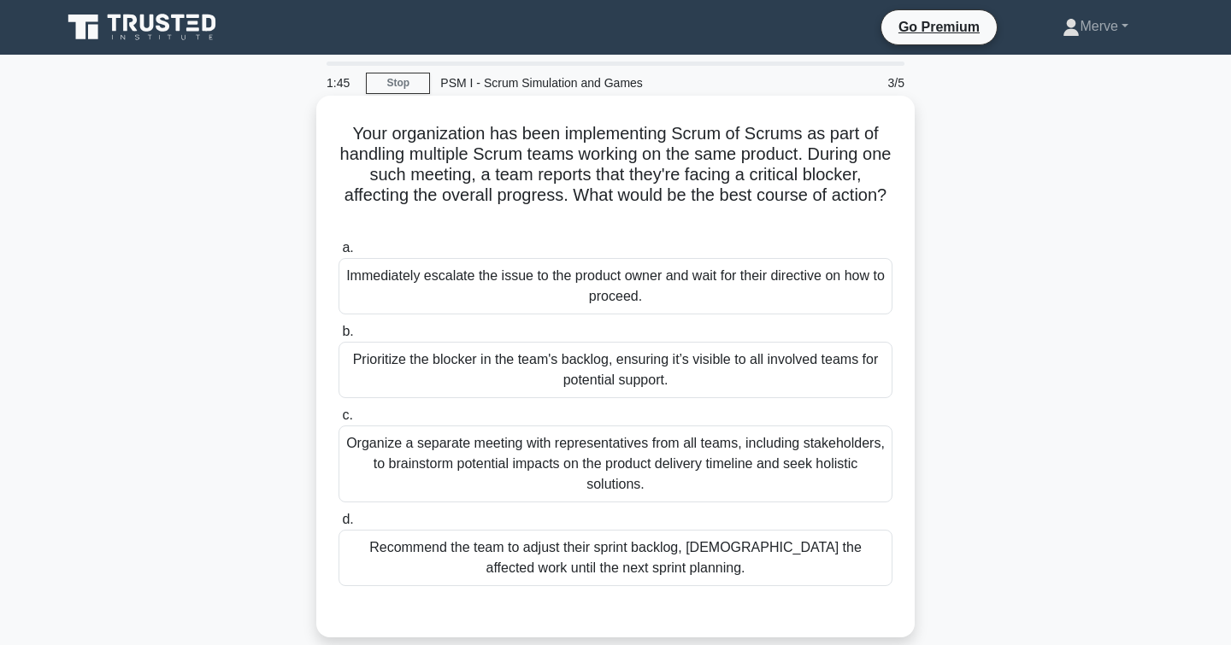
click at [374, 460] on div "Organize a separate meeting with representatives from all teams, including stak…" at bounding box center [615, 464] width 554 height 77
click at [338, 421] on input "c. Organize a separate meeting with representatives from all teams, including s…" at bounding box center [338, 415] width 0 height 11
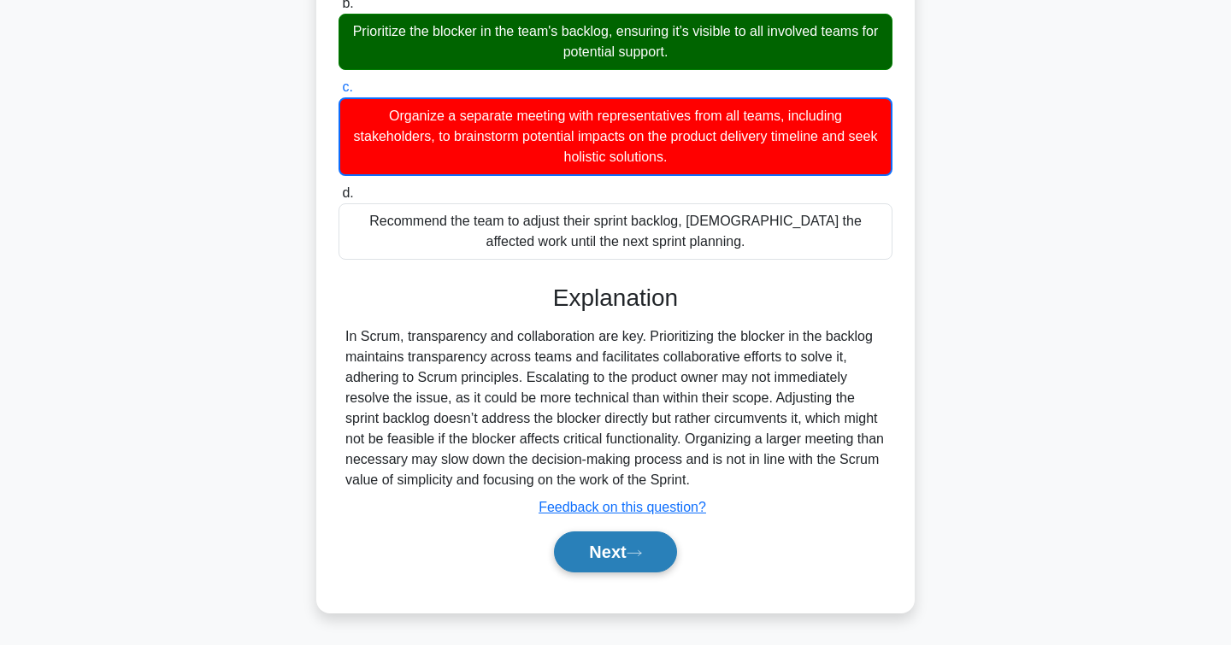
click at [588, 551] on button "Next" at bounding box center [615, 552] width 122 height 41
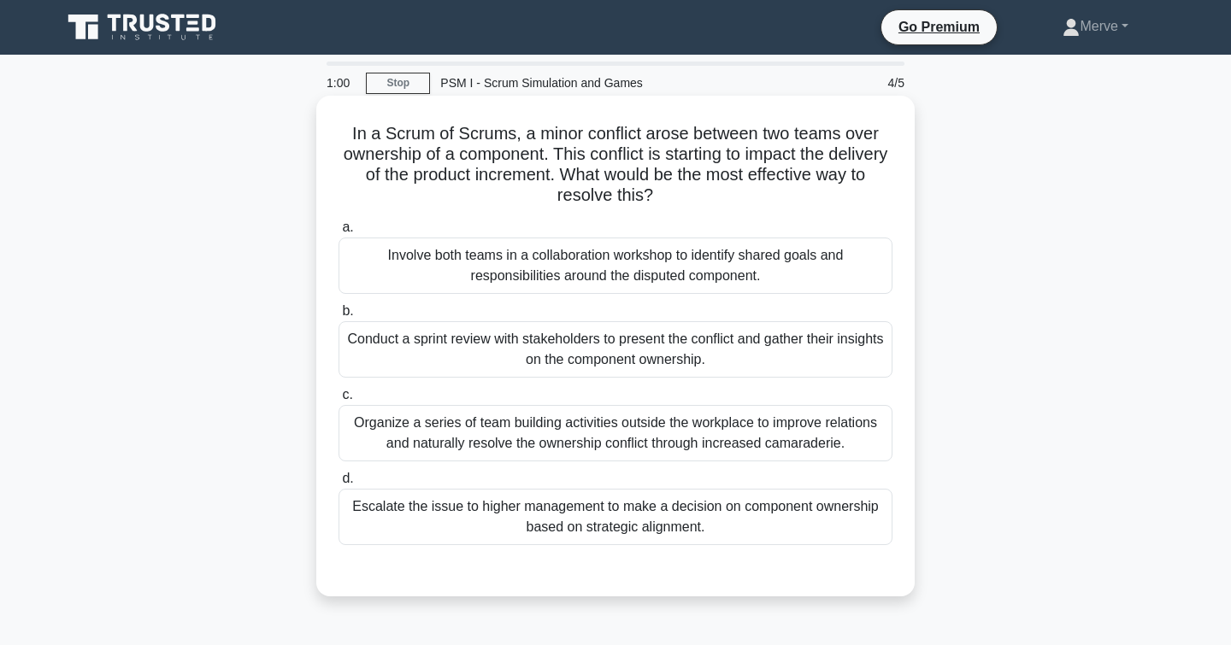
click at [373, 281] on div "Involve both teams in a collaboration workshop to identify shared goals and res…" at bounding box center [615, 266] width 554 height 56
click at [338, 233] on input "a. Involve both teams in a collaboration workshop to identify shared goals and …" at bounding box center [338, 227] width 0 height 11
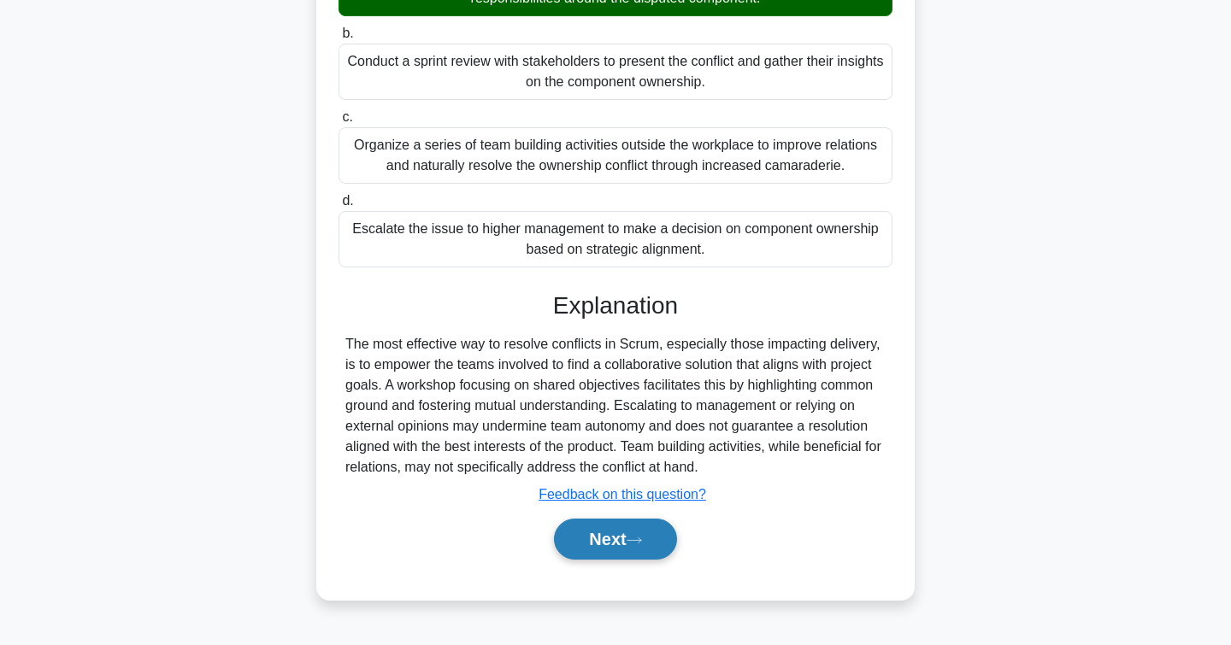
scroll to position [278, 0]
click at [632, 539] on button "Next" at bounding box center [615, 539] width 122 height 41
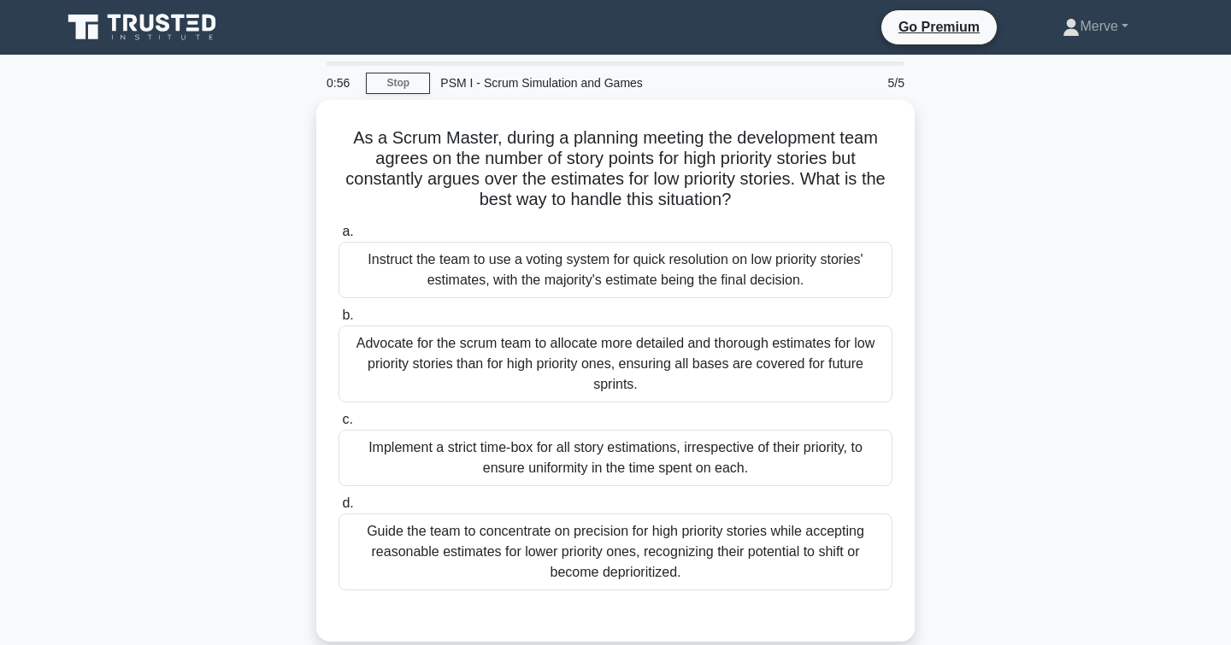
scroll to position [0, 0]
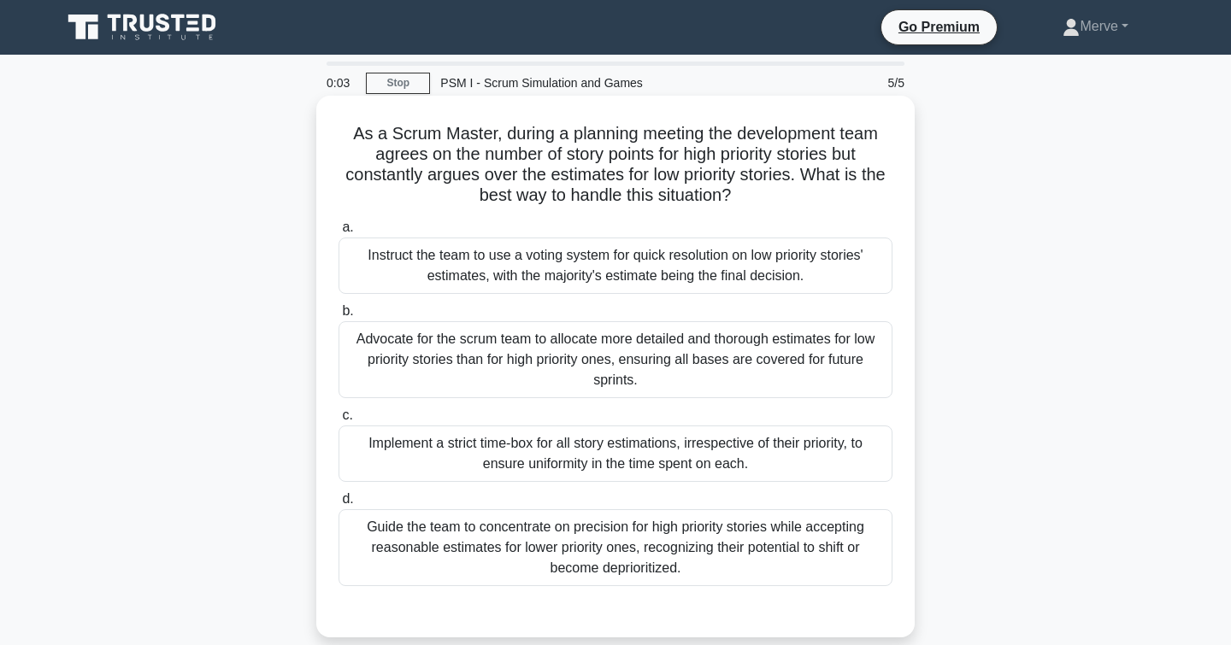
click at [444, 279] on div "Instruct the team to use a voting system for quick resolution on low priority s…" at bounding box center [615, 266] width 554 height 56
click at [338, 233] on input "a. Instruct the team to use a voting system for quick resolution on low priorit…" at bounding box center [338, 227] width 0 height 11
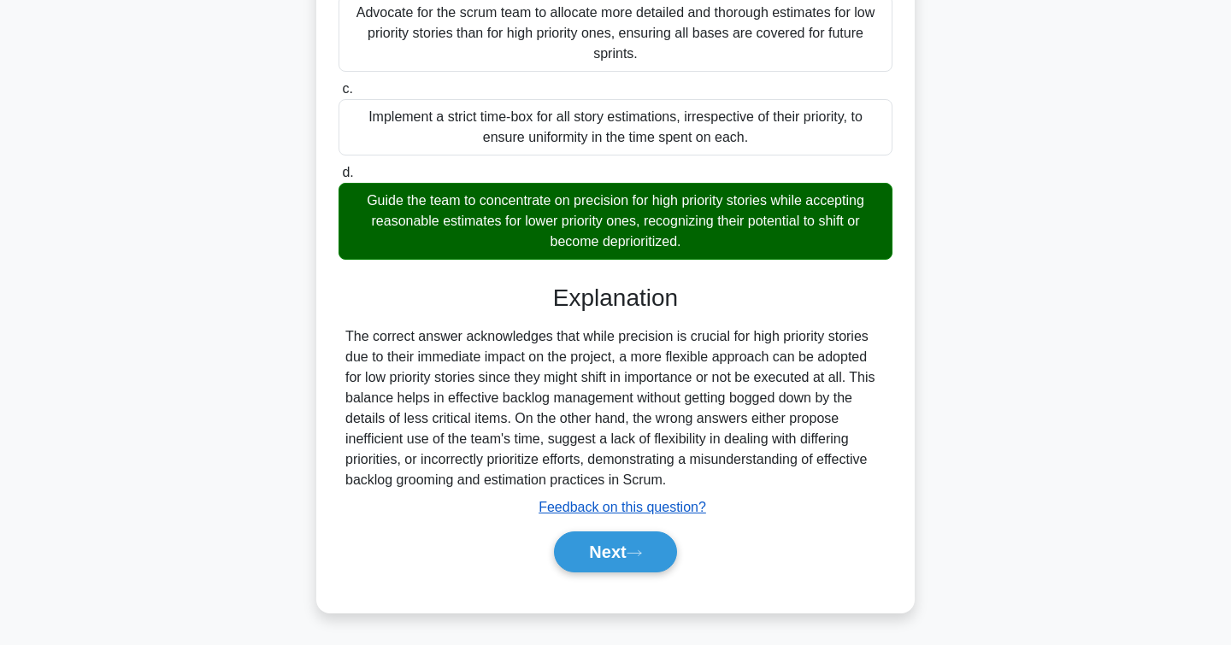
scroll to position [328, 0]
click at [594, 558] on button "Next" at bounding box center [615, 552] width 122 height 41
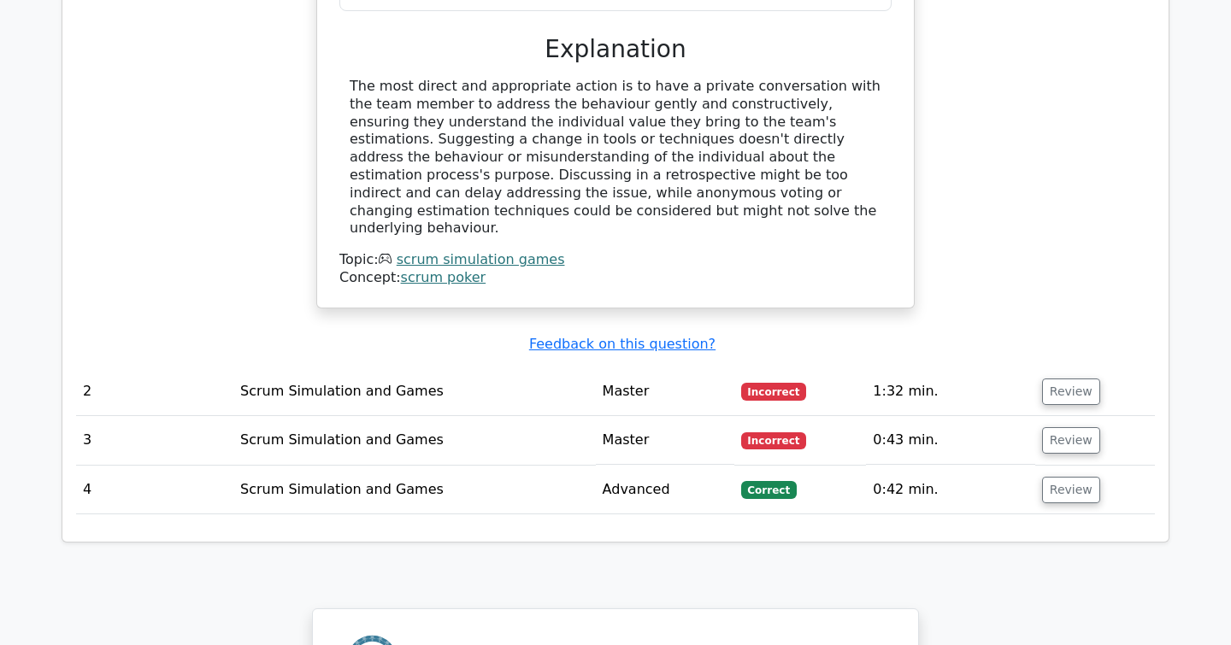
scroll to position [1900, 0]
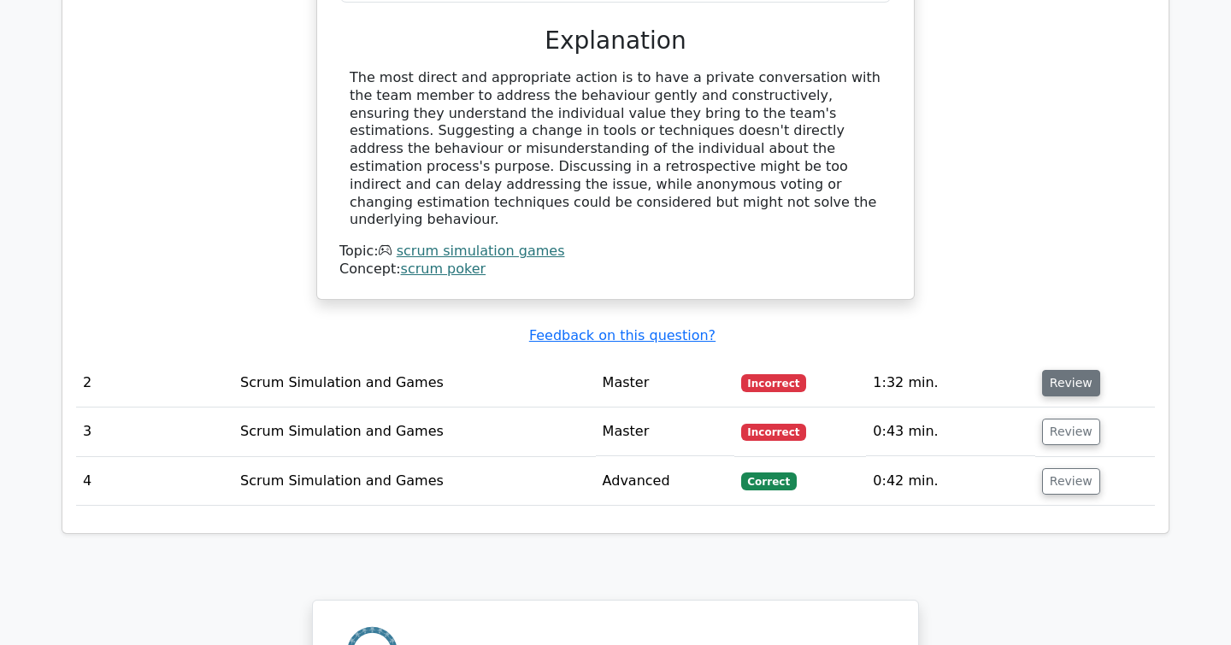
click at [1061, 370] on button "Review" at bounding box center [1071, 383] width 58 height 26
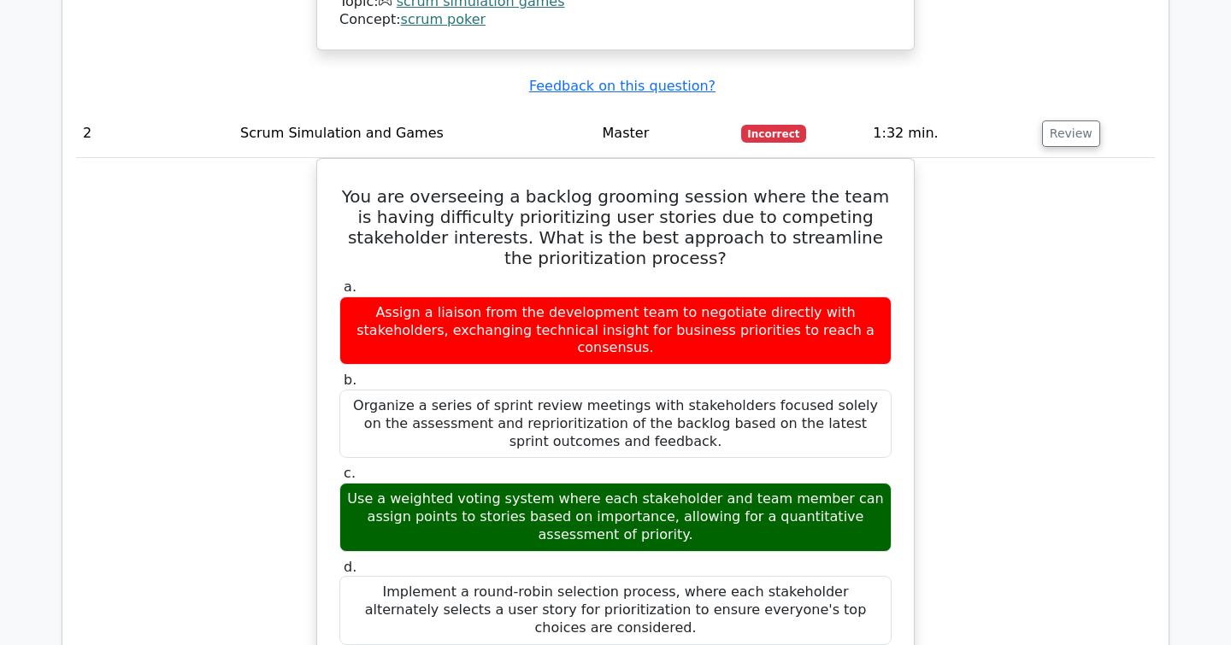
scroll to position [2149, 0]
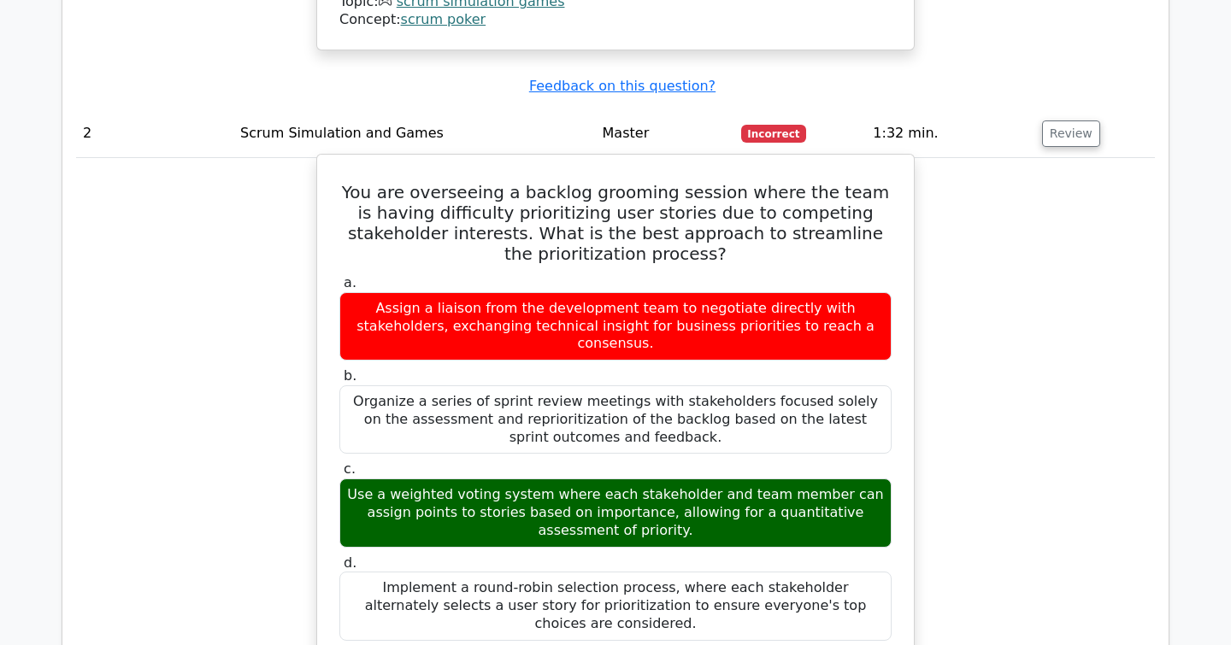
drag, startPoint x: 880, startPoint y: 544, endPoint x: 318, endPoint y: 156, distance: 683.2
click at [318, 156] on div "You are overseeing a backlog grooming session where the team is having difficul…" at bounding box center [615, 528] width 598 height 749
copy div "You are overseeing a backlog grooming session where the team is having difficul…"
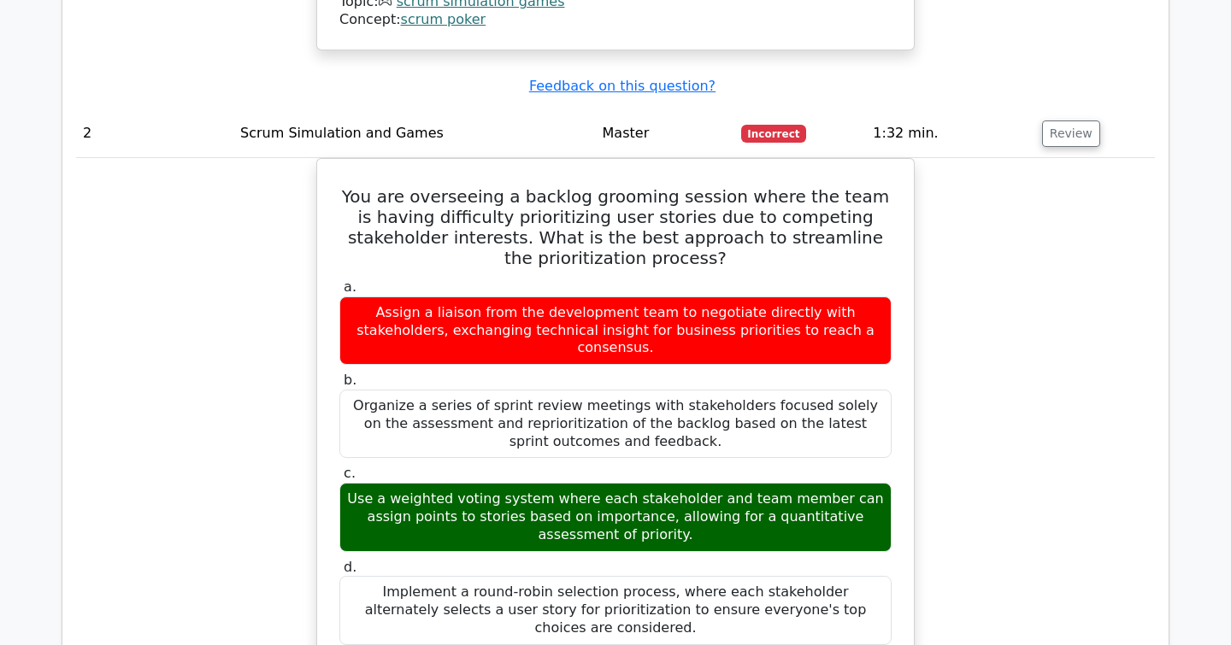
click at [220, 458] on div "You are overseeing a backlog grooming session where the team is having difficul…" at bounding box center [615, 542] width 1079 height 769
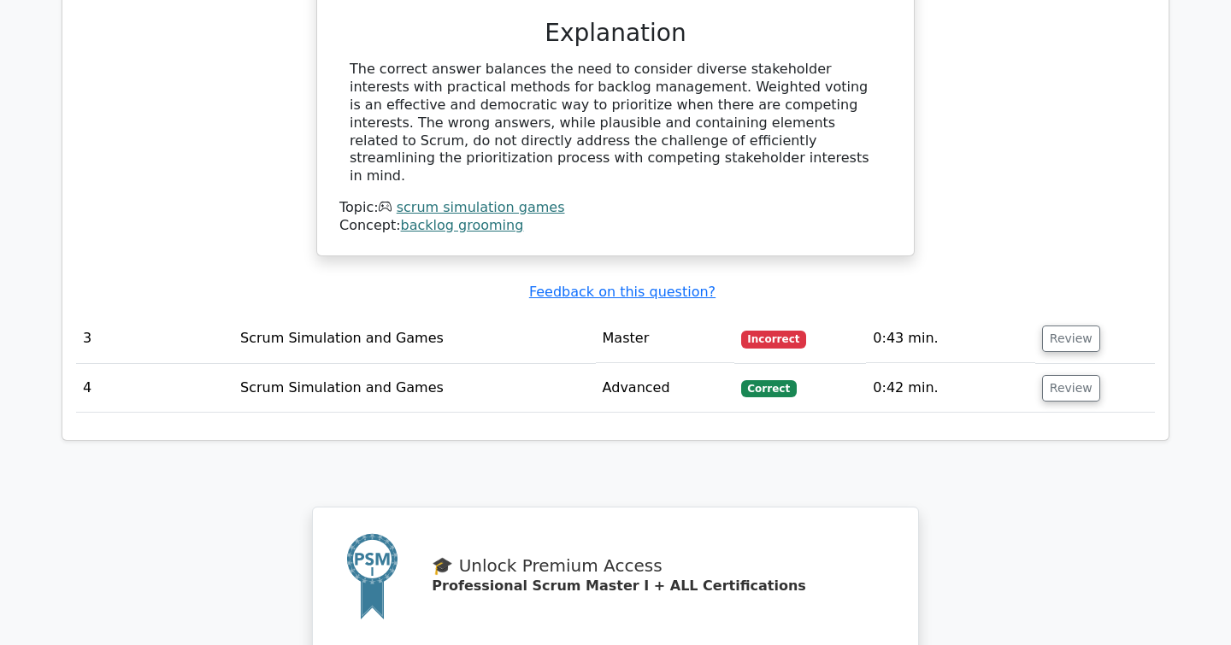
scroll to position [2799, 0]
click at [741, 332] on span "Incorrect" at bounding box center [774, 340] width 66 height 17
click at [1042, 326] on button "Review" at bounding box center [1071, 339] width 58 height 26
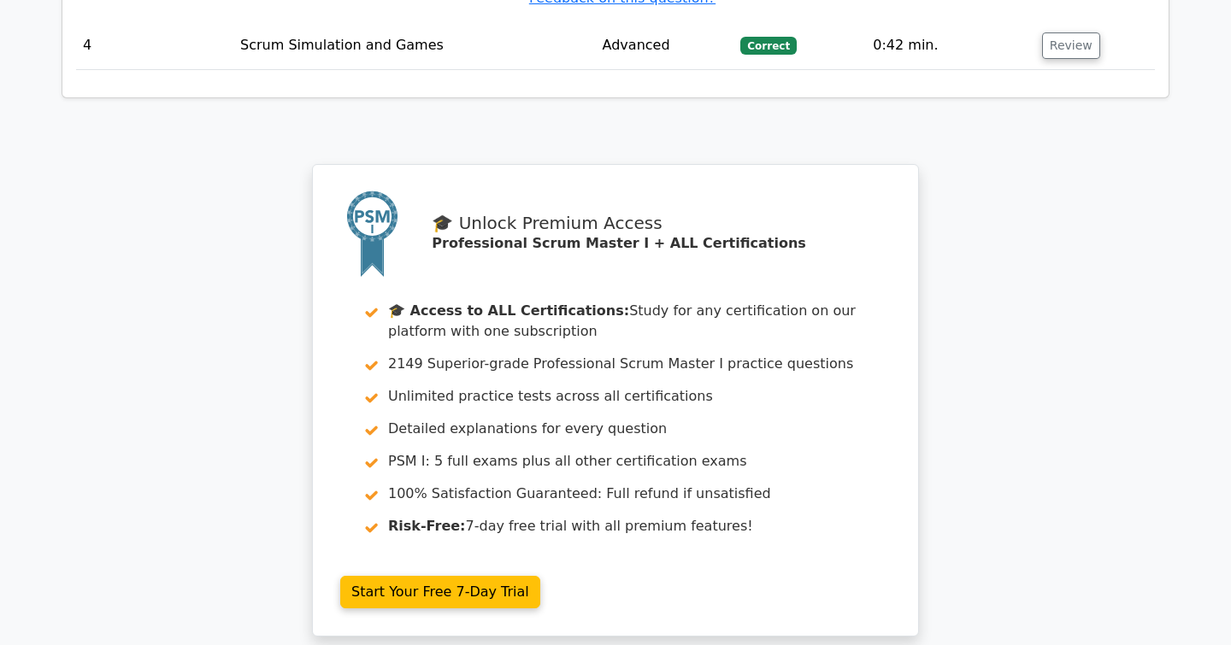
scroll to position [4061, 0]
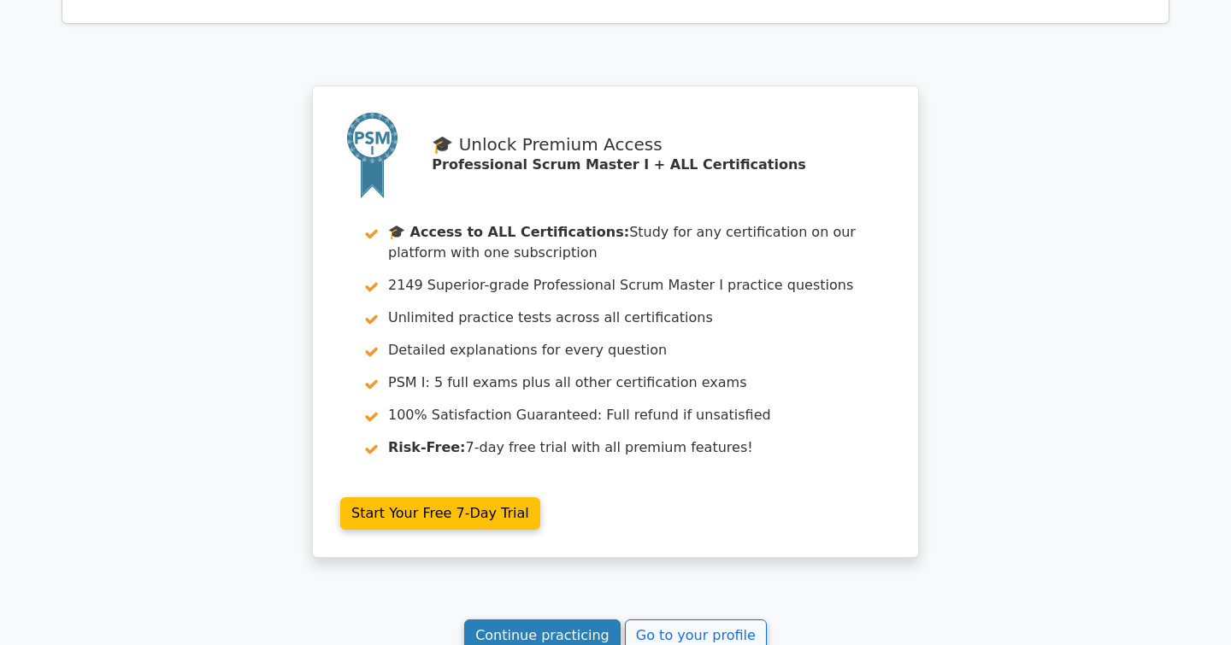
click at [563, 620] on link "Continue practicing" at bounding box center [542, 636] width 156 height 32
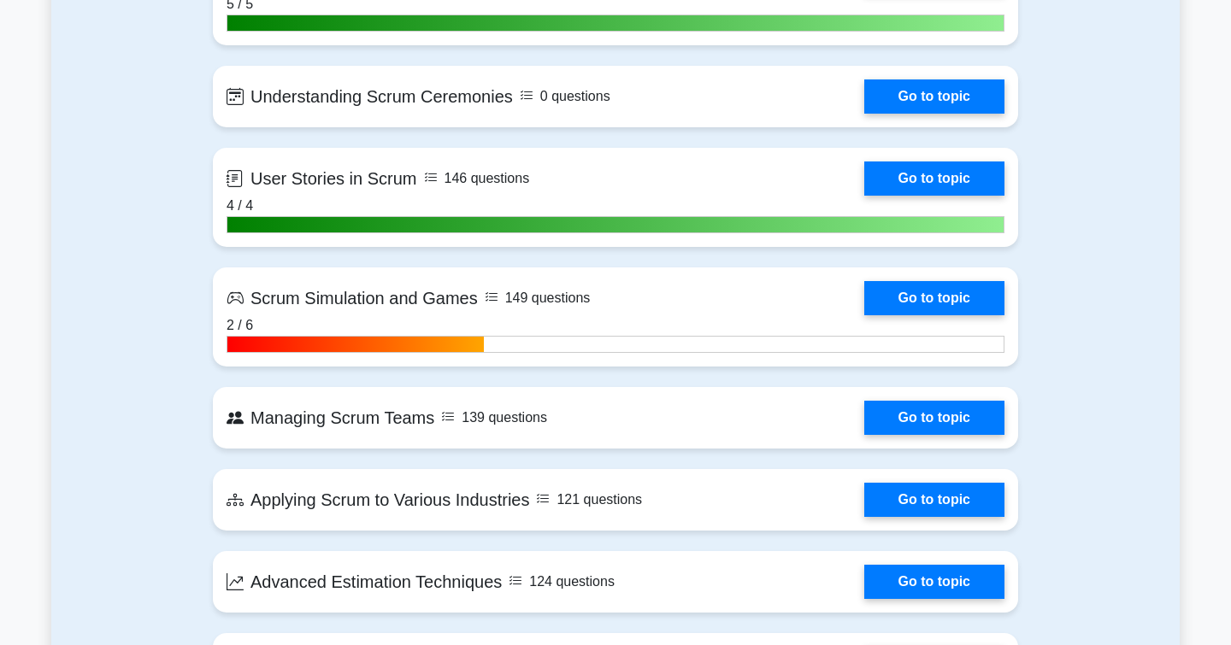
scroll to position [3338, 0]
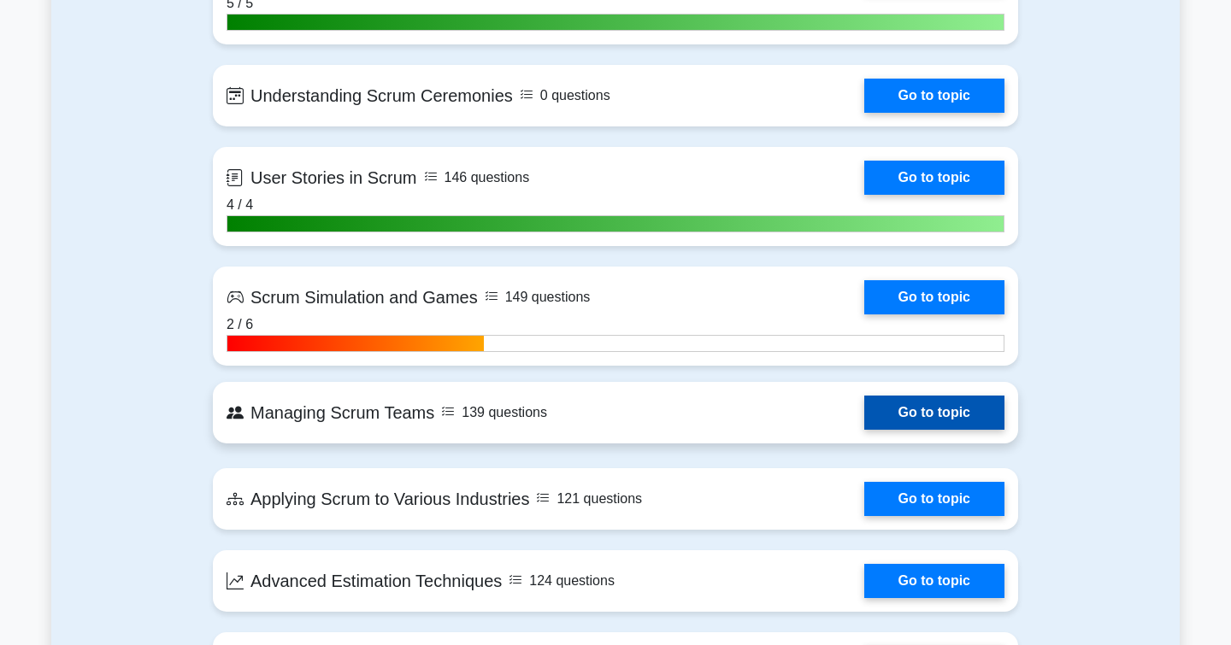
click at [898, 419] on link "Go to topic" at bounding box center [934, 413] width 140 height 34
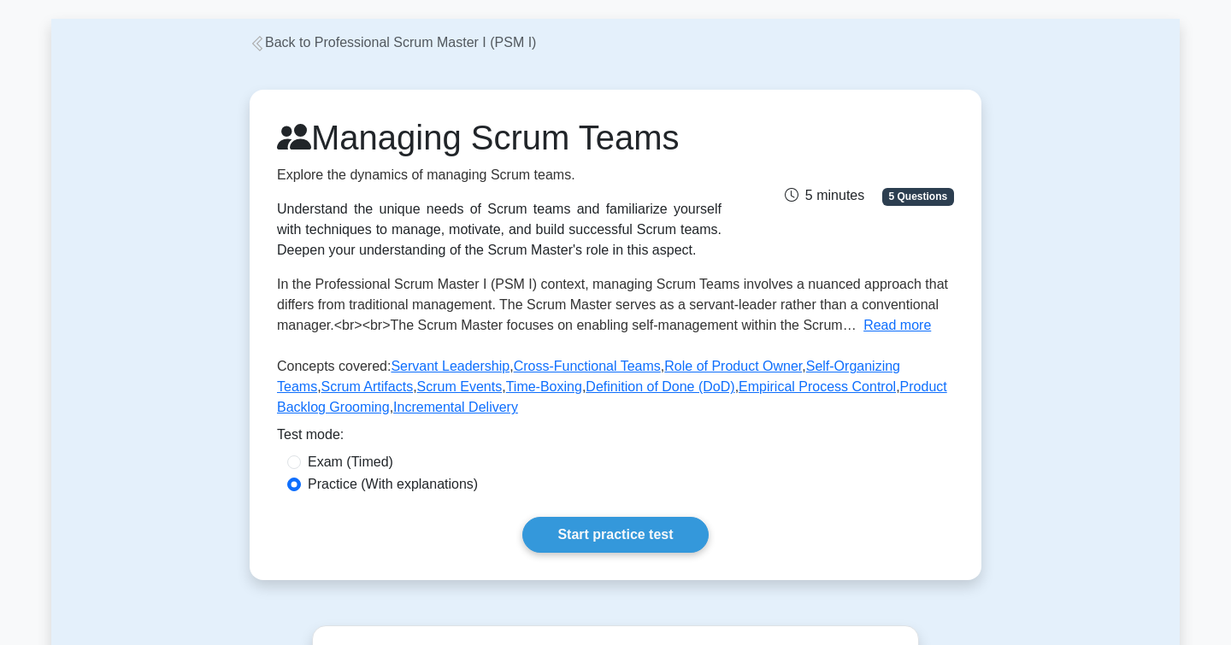
scroll to position [88, 0]
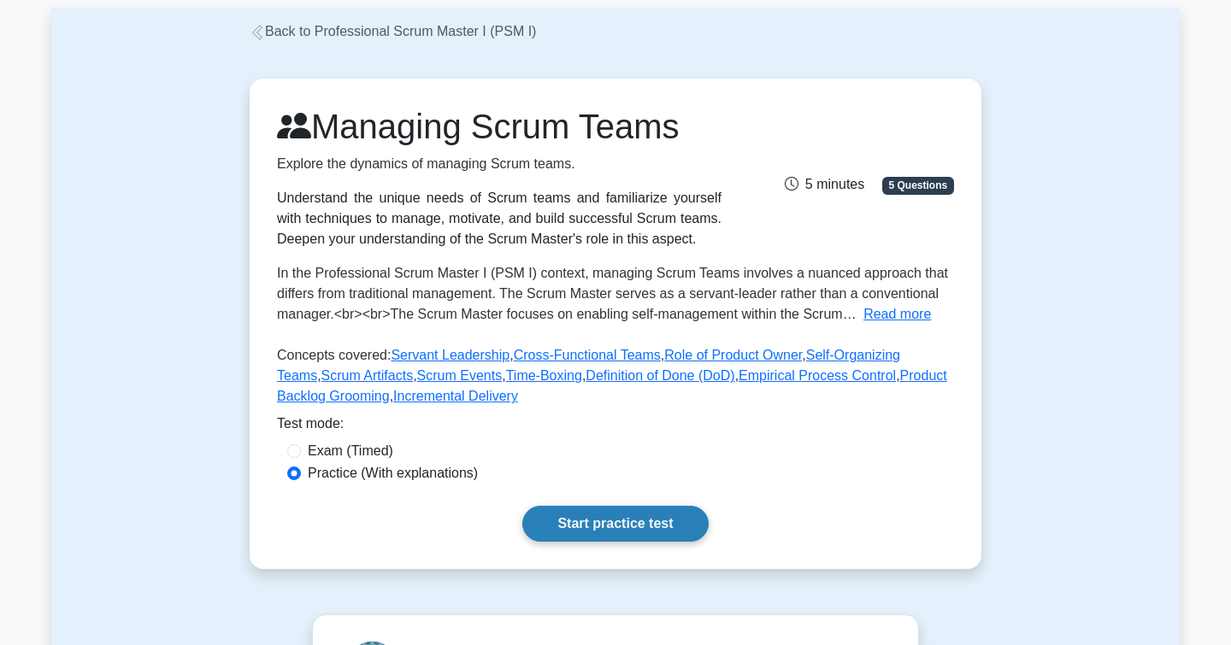
click at [620, 532] on link "Start practice test" at bounding box center [614, 524] width 185 height 36
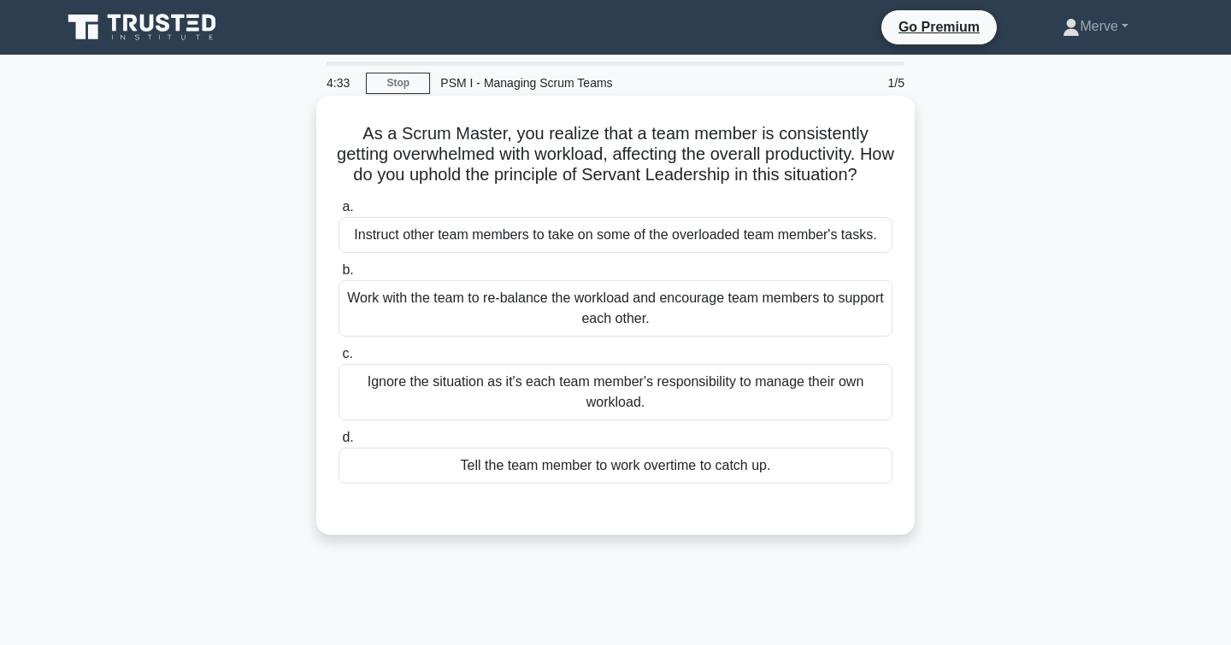
click at [387, 337] on div "Work with the team to re-balance the workload and encourage team members to sup…" at bounding box center [615, 308] width 554 height 56
click at [338, 276] on input "b. Work with the team to re-balance the workload and encourage team members to …" at bounding box center [338, 270] width 0 height 11
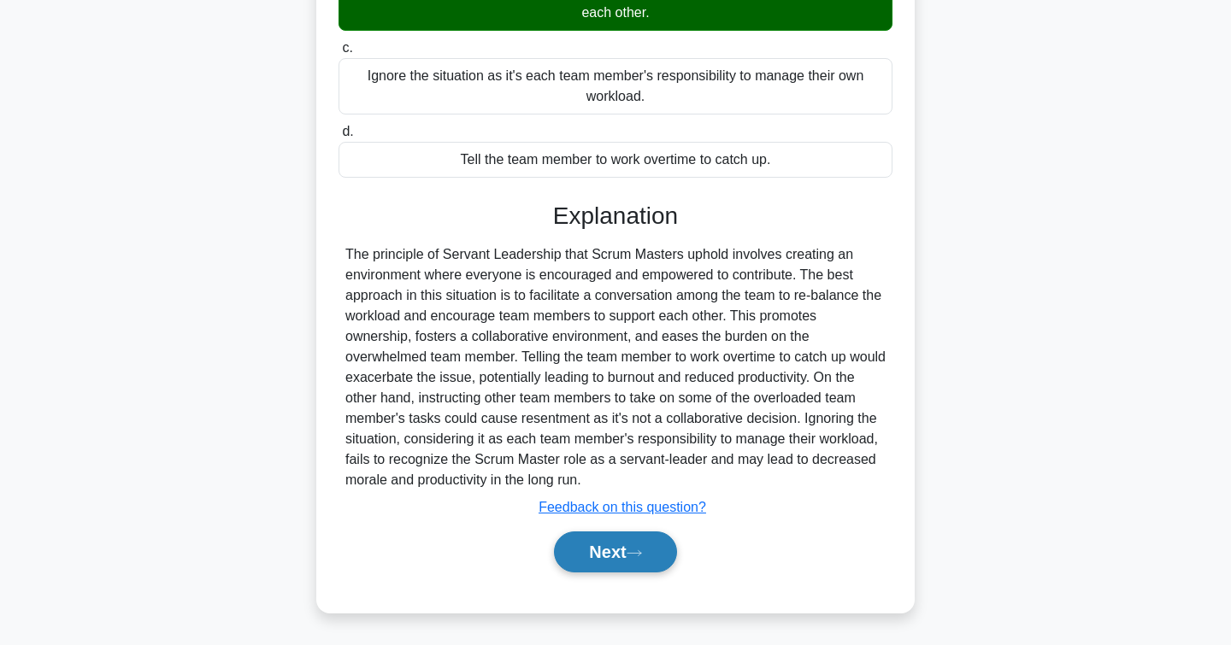
scroll to position [326, 0]
click at [596, 550] on button "Next" at bounding box center [615, 552] width 122 height 41
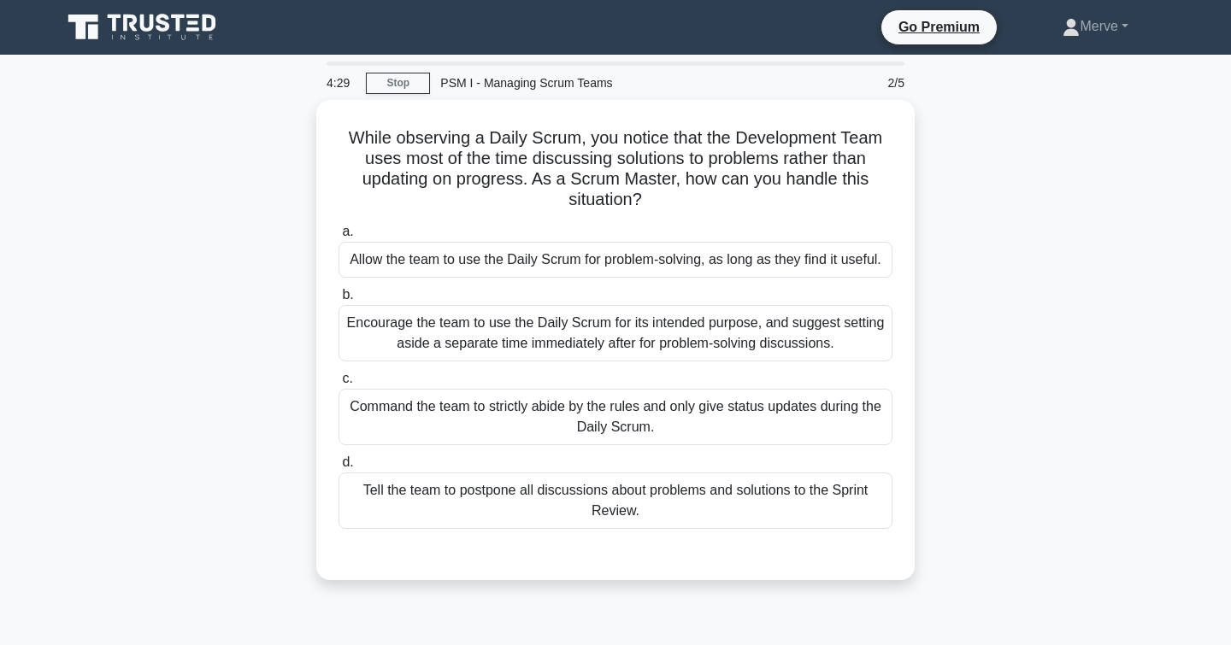
scroll to position [0, 0]
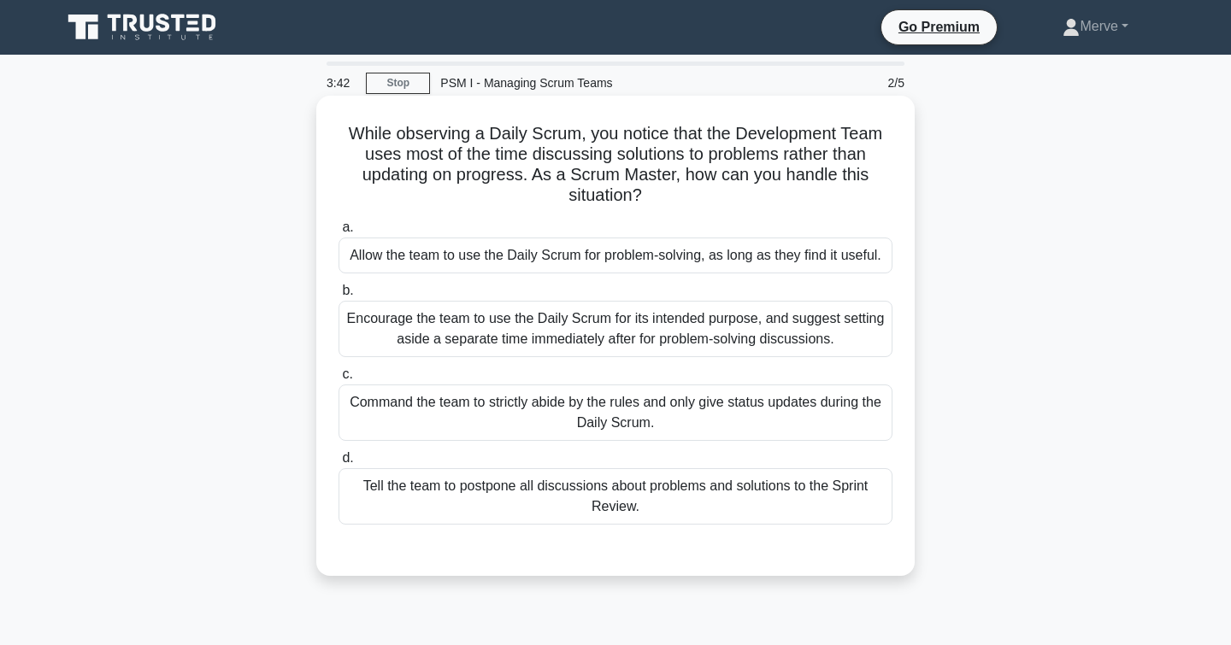
click at [414, 330] on div "Encourage the team to use the Daily Scrum for its intended purpose, and suggest…" at bounding box center [615, 329] width 554 height 56
click at [338, 297] on input "b. Encourage the team to use the Daily Scrum for its intended purpose, and sugg…" at bounding box center [338, 290] width 0 height 11
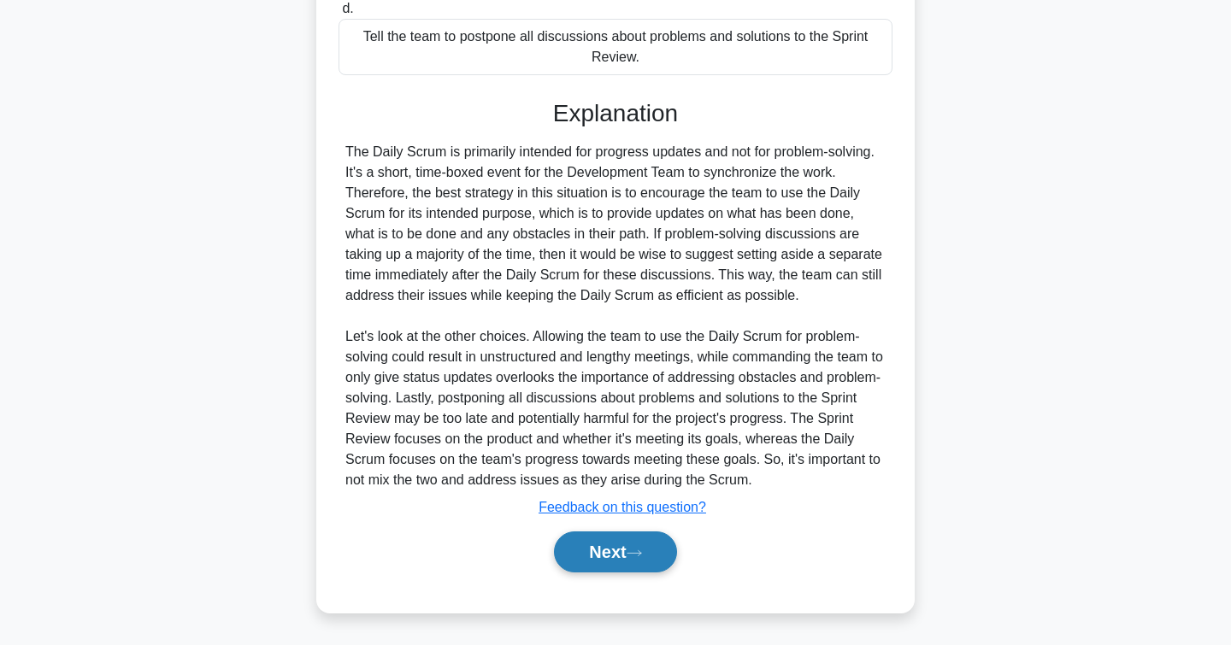
click at [576, 558] on button "Next" at bounding box center [615, 552] width 122 height 41
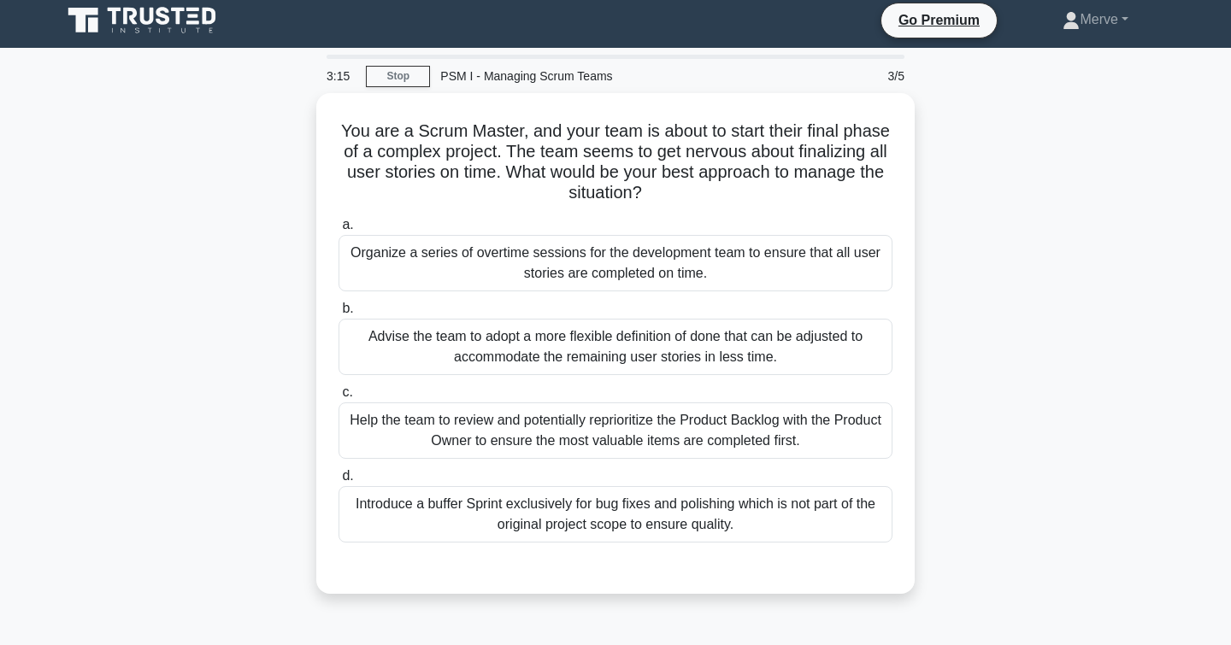
scroll to position [11, 0]
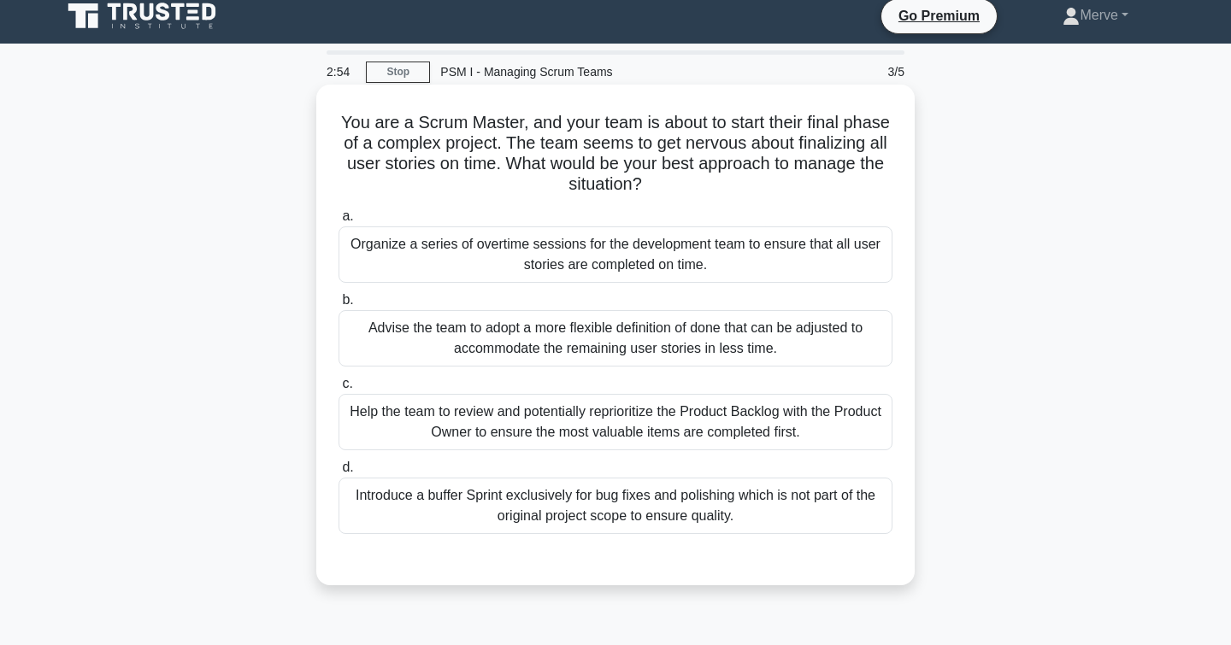
click at [355, 421] on div "Help the team to review and potentially reprioritize the Product Backlog with t…" at bounding box center [615, 422] width 554 height 56
click at [338, 390] on input "c. Help the team to review and potentially reprioritize the Product Backlog wit…" at bounding box center [338, 384] width 0 height 11
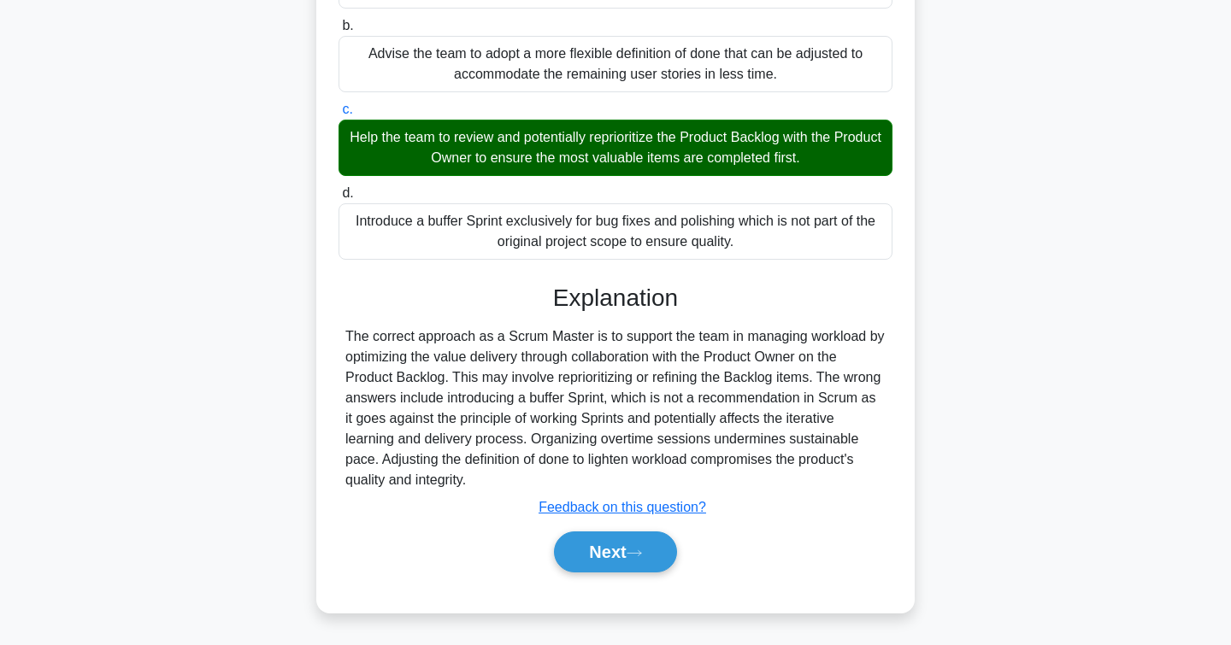
scroll to position [285, 0]
click at [575, 558] on button "Next" at bounding box center [615, 552] width 122 height 41
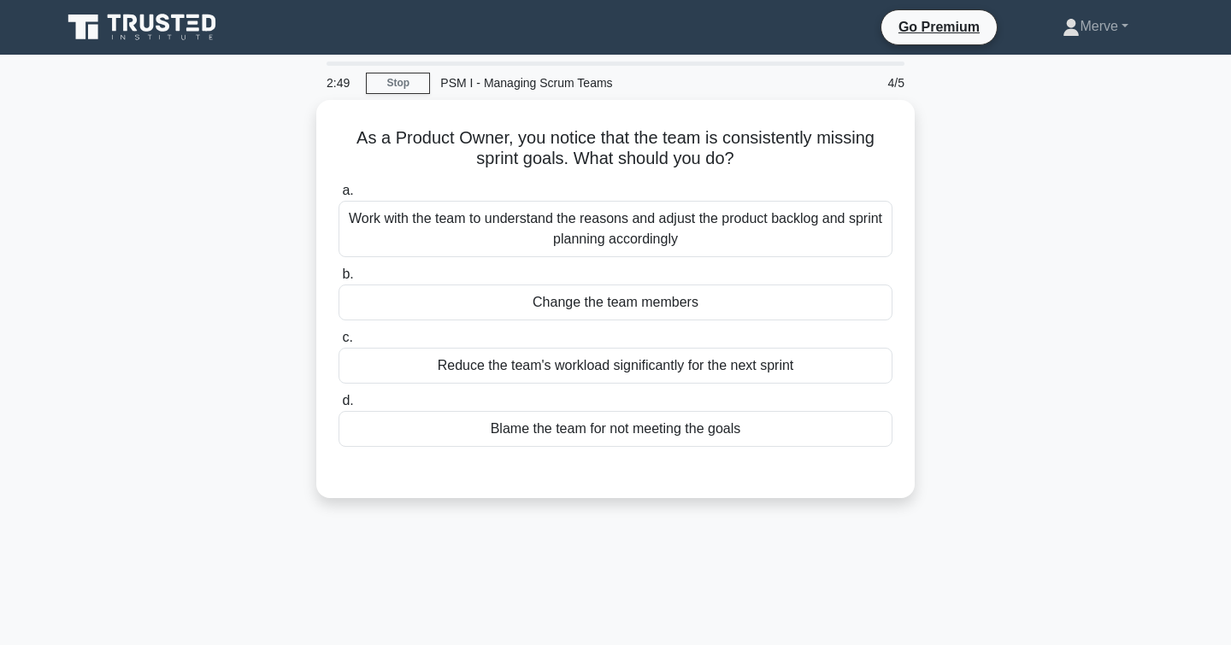
scroll to position [0, 0]
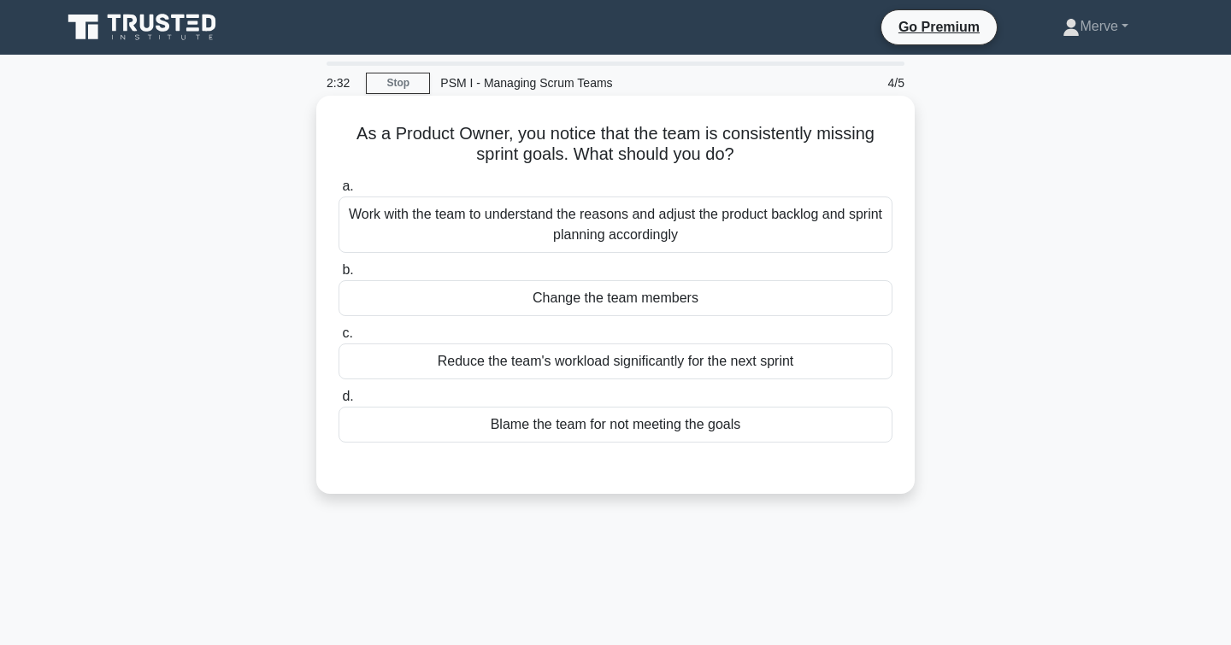
click at [401, 223] on div "Work with the team to understand the reasons and adjust the product backlog and…" at bounding box center [615, 225] width 554 height 56
click at [338, 192] on input "a. Work with the team to understand the reasons and adjust the product backlog …" at bounding box center [338, 186] width 0 height 11
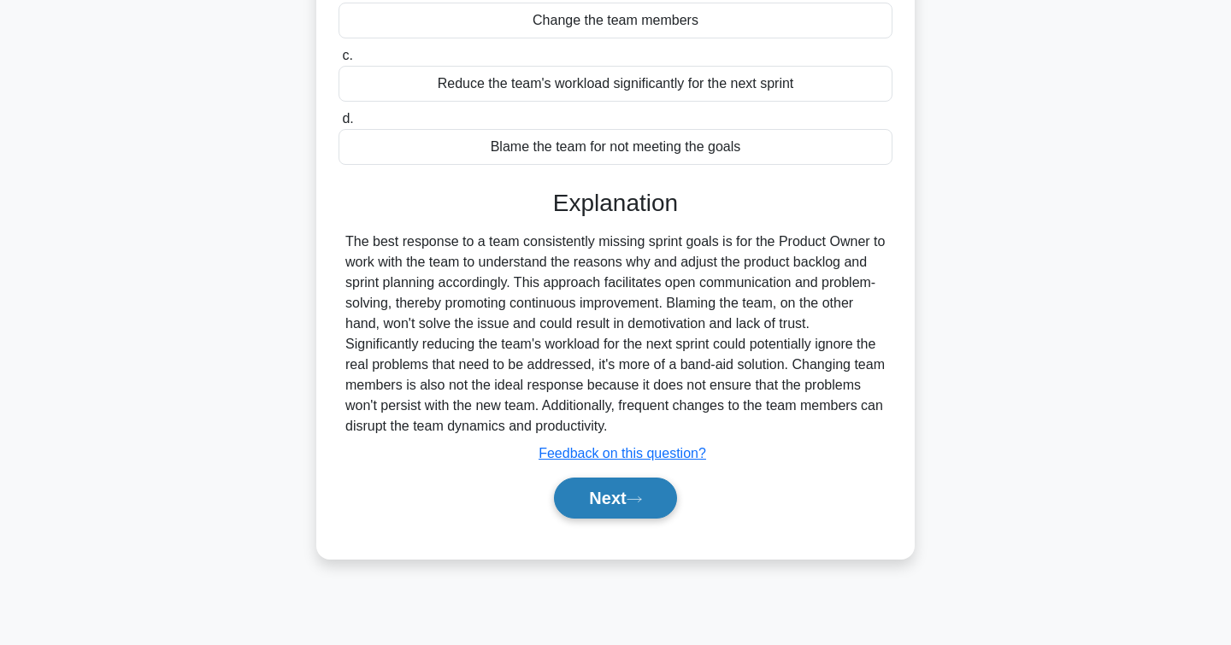
scroll to position [278, 0]
click at [615, 504] on button "Next" at bounding box center [615, 498] width 122 height 41
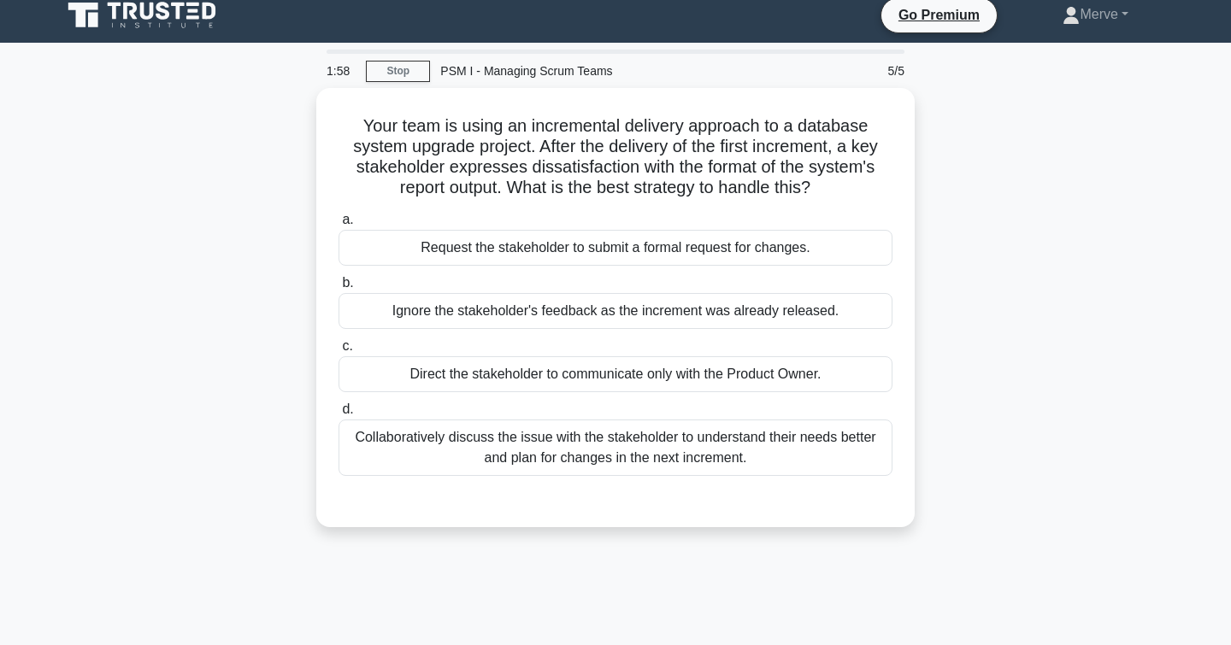
scroll to position [14, 0]
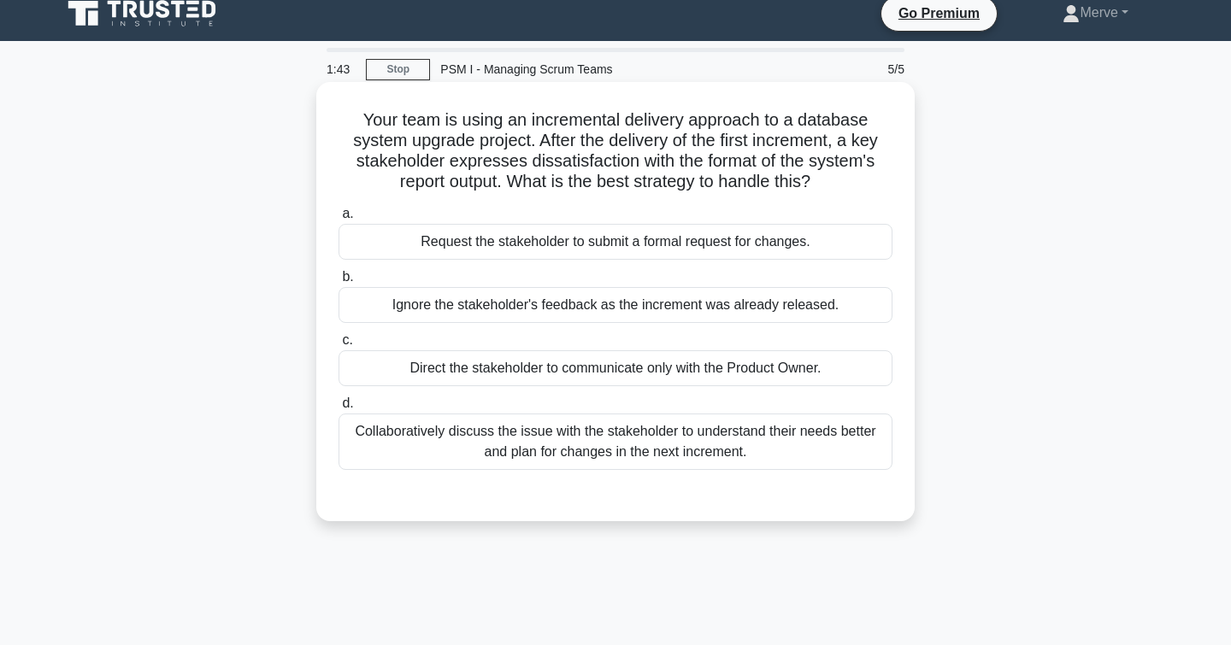
click at [373, 452] on div "Collaboratively discuss the issue with the stakeholder to understand their need…" at bounding box center [615, 442] width 554 height 56
click at [338, 409] on input "d. Collaboratively discuss the issue with the stakeholder to understand their n…" at bounding box center [338, 403] width 0 height 11
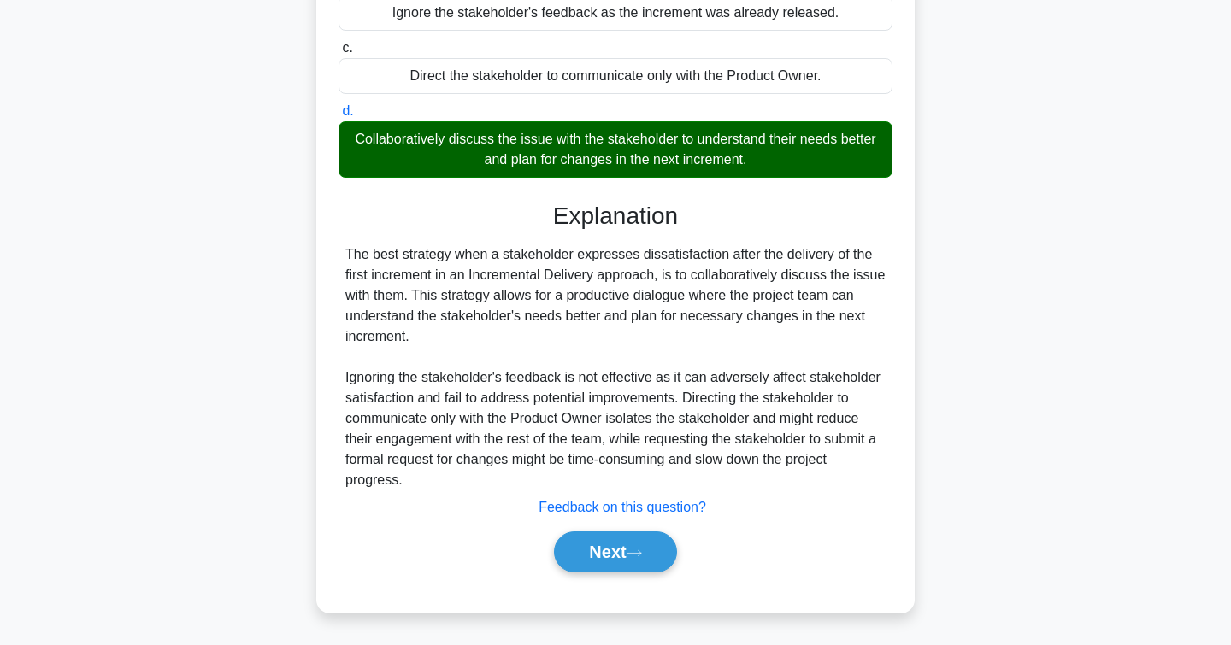
scroll to position [306, 0]
click at [585, 547] on button "Next" at bounding box center [615, 552] width 122 height 41
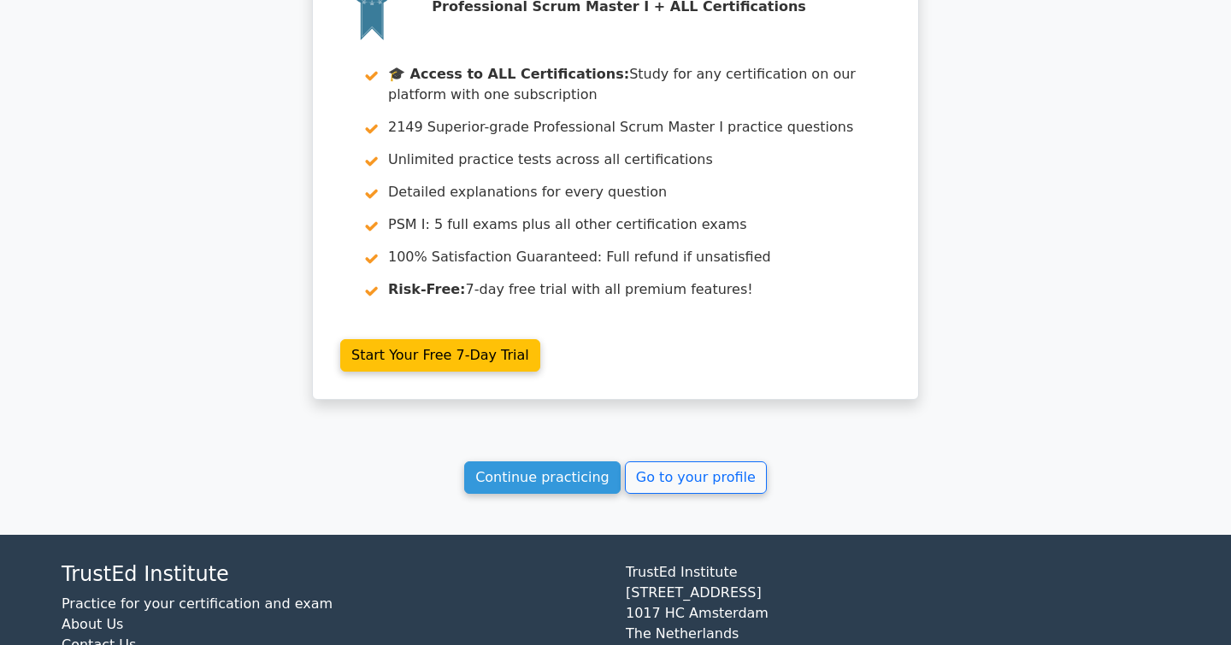
scroll to position [2619, 0]
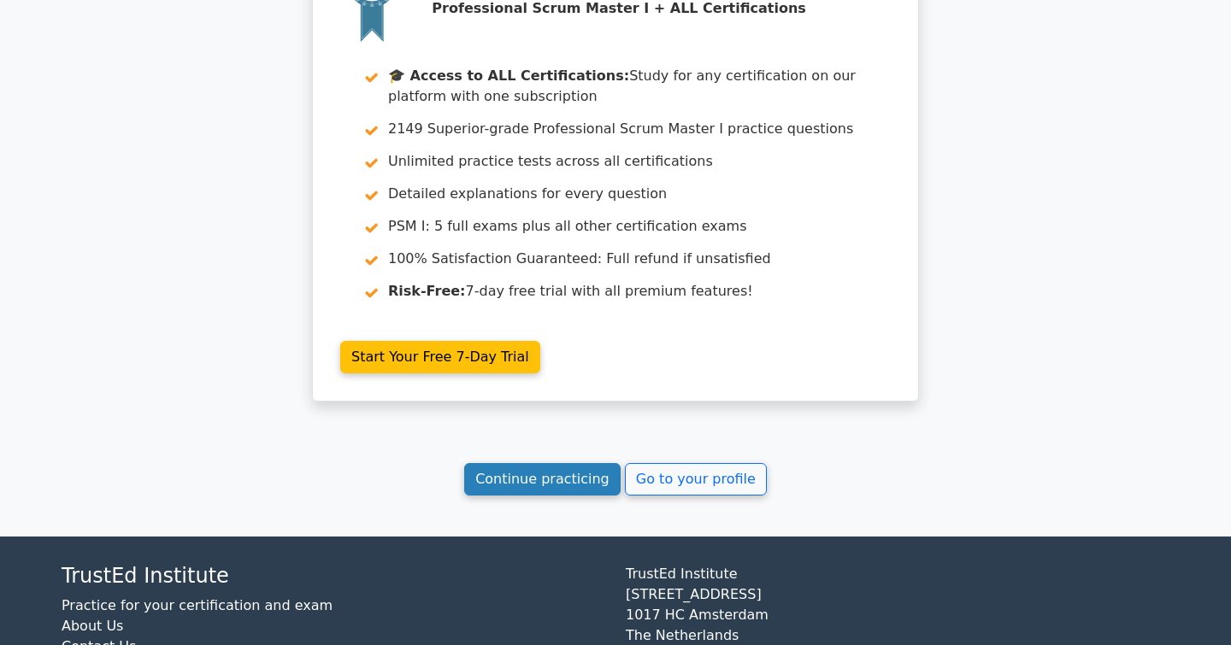
click at [582, 463] on link "Continue practicing" at bounding box center [542, 479] width 156 height 32
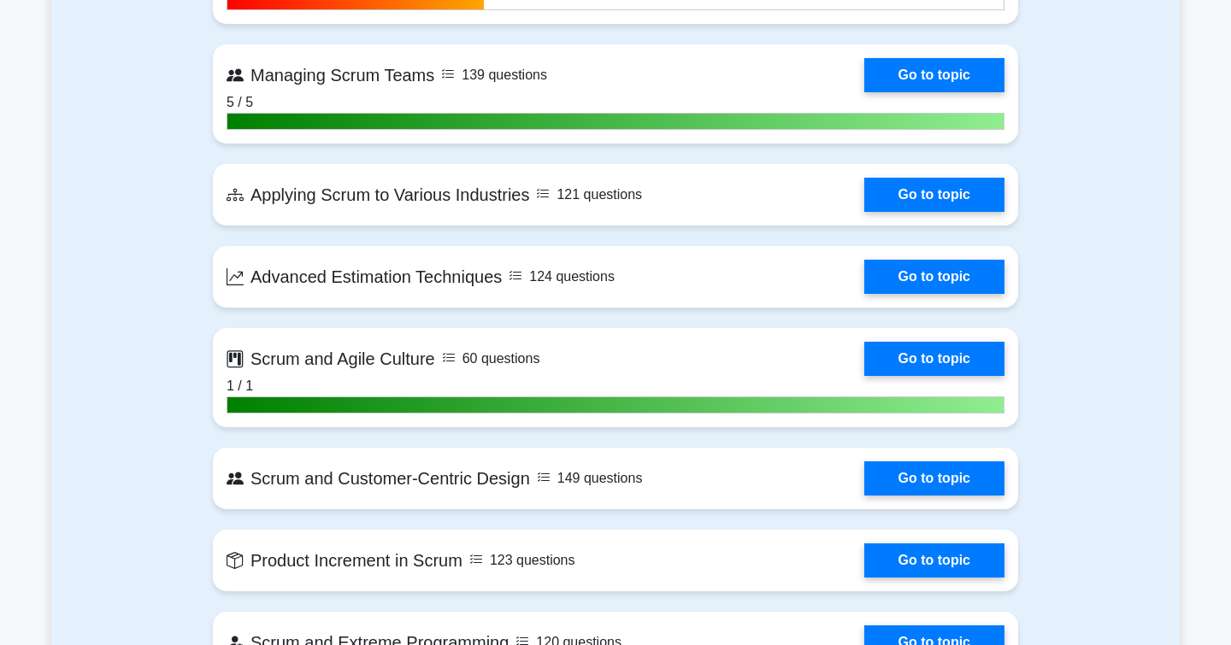
scroll to position [3677, 0]
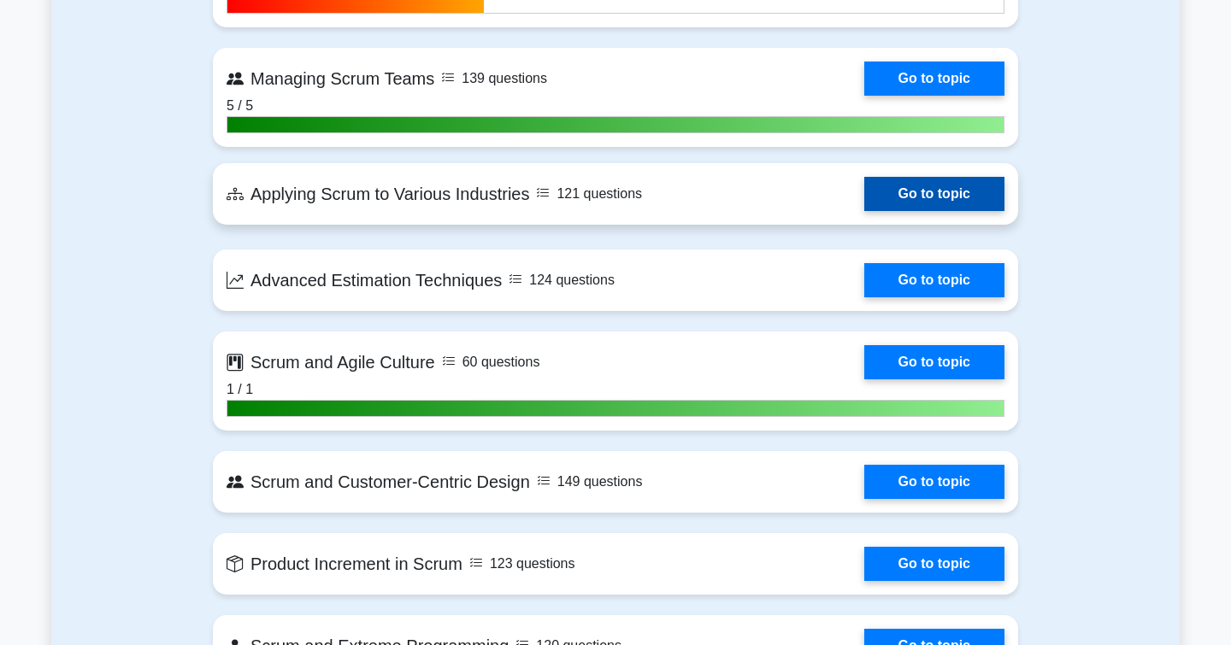
click at [912, 189] on link "Go to topic" at bounding box center [934, 194] width 140 height 34
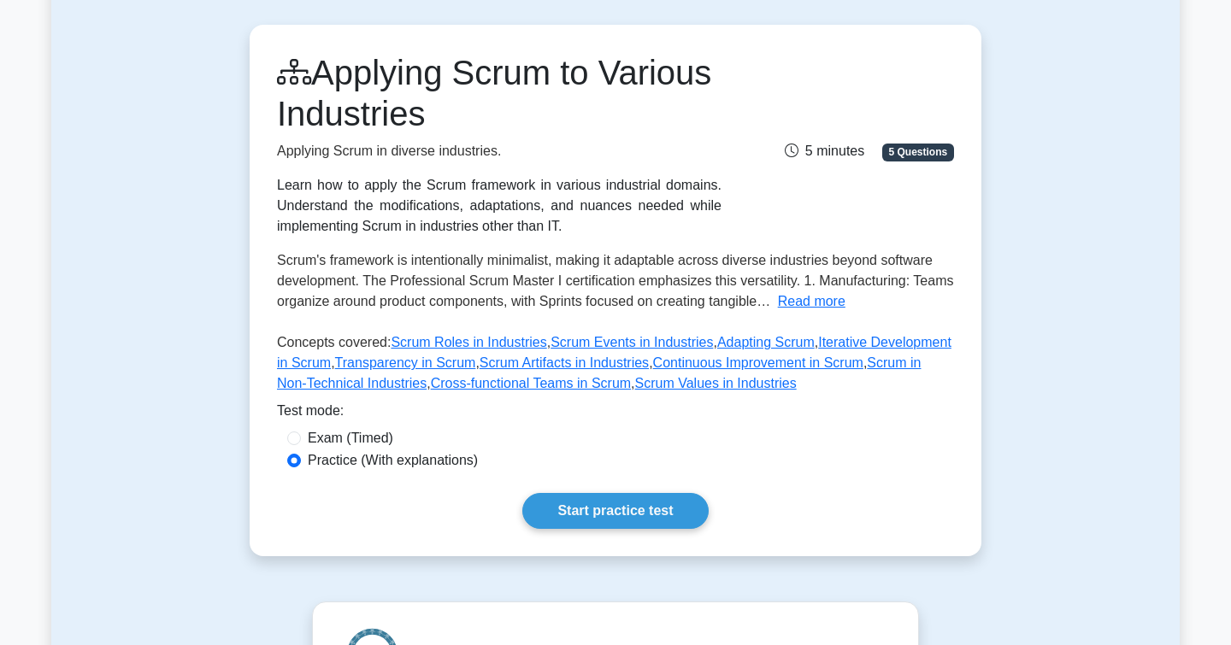
scroll to position [148, 0]
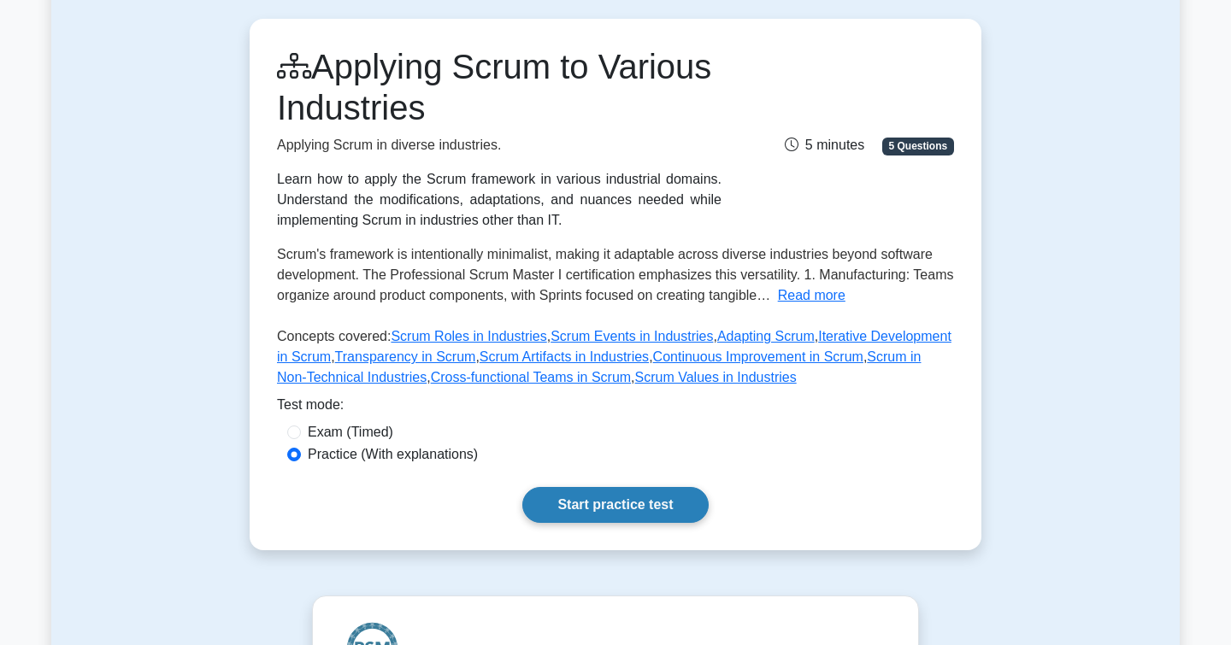
click at [595, 496] on link "Start practice test" at bounding box center [614, 505] width 185 height 36
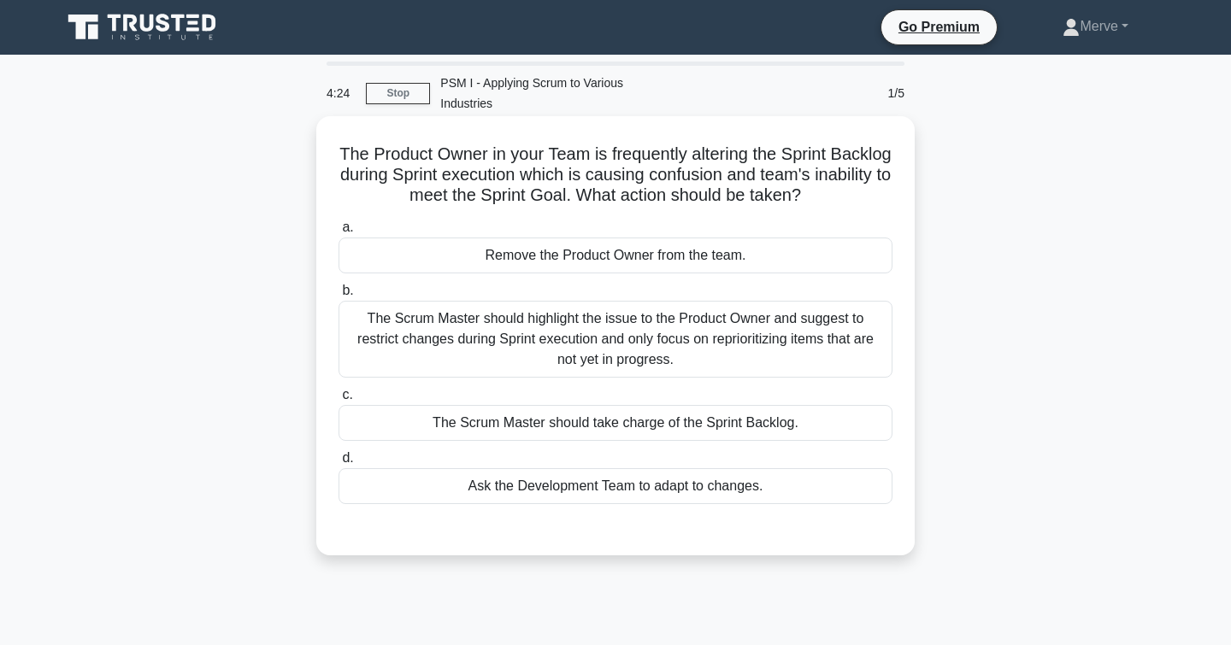
click at [378, 344] on div "The Scrum Master should highlight the issue to the Product Owner and suggest to…" at bounding box center [615, 339] width 554 height 77
click at [338, 297] on input "b. The Scrum Master should highlight the issue to the Product Owner and suggest…" at bounding box center [338, 290] width 0 height 11
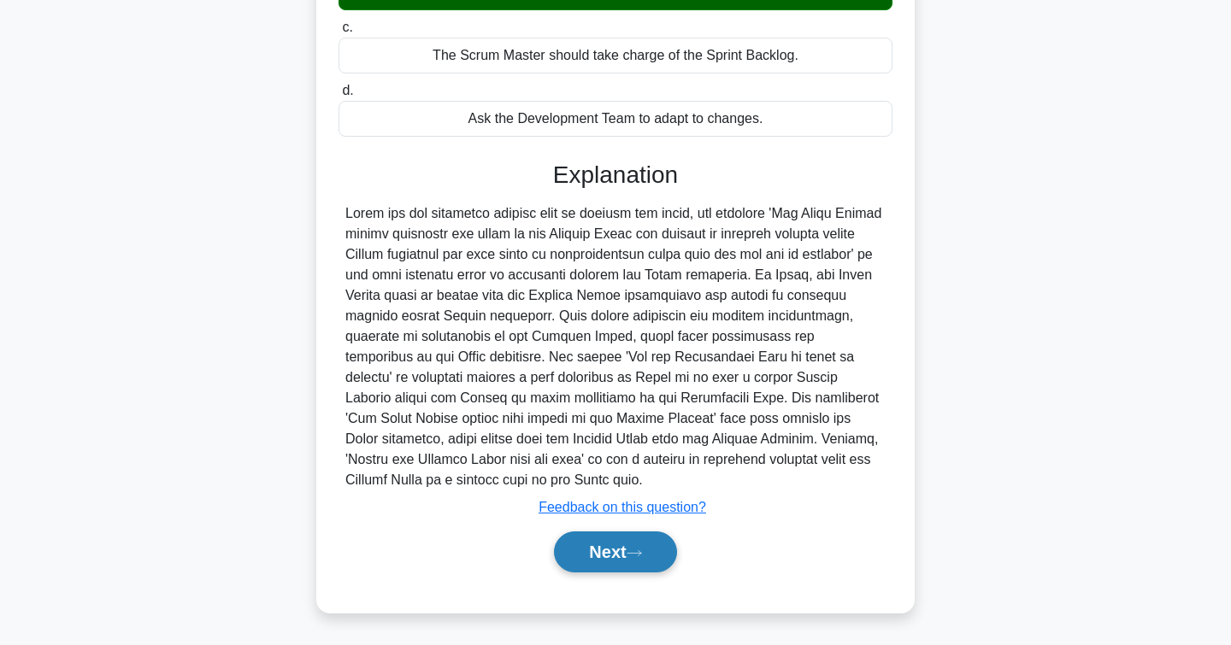
click at [600, 558] on button "Next" at bounding box center [615, 552] width 122 height 41
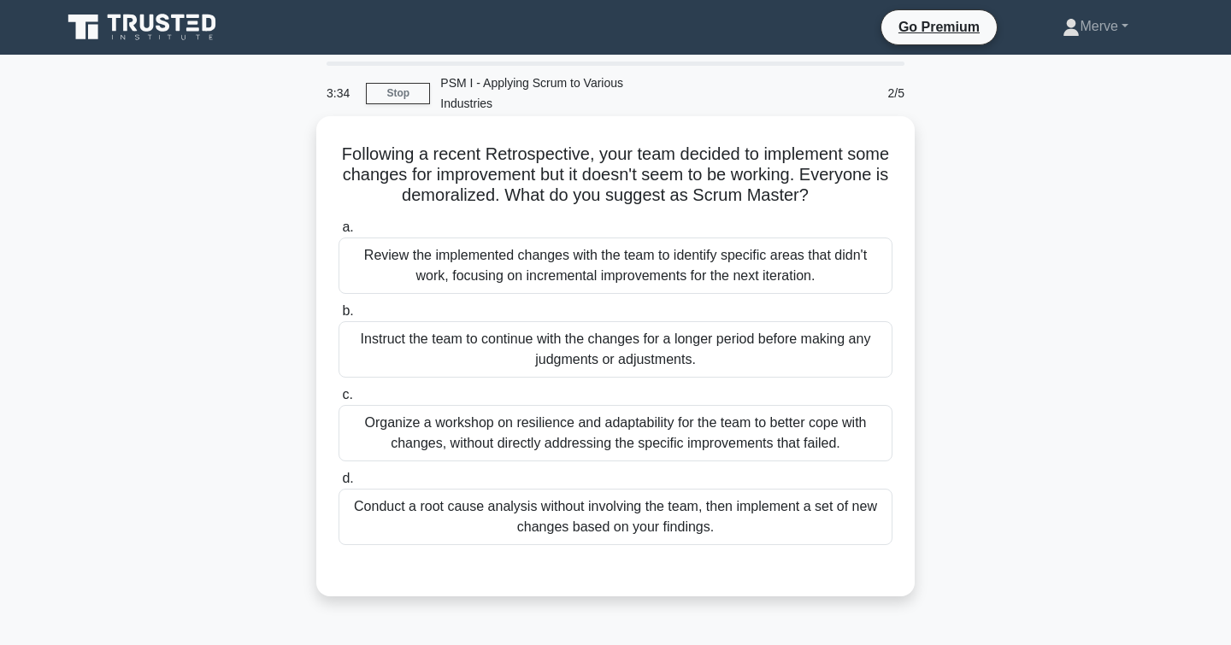
click at [359, 267] on div "Review the implemented changes with the team to identify specific areas that di…" at bounding box center [615, 266] width 554 height 56
click at [338, 233] on input "a. Review the implemented changes with the team to identify specific areas that…" at bounding box center [338, 227] width 0 height 11
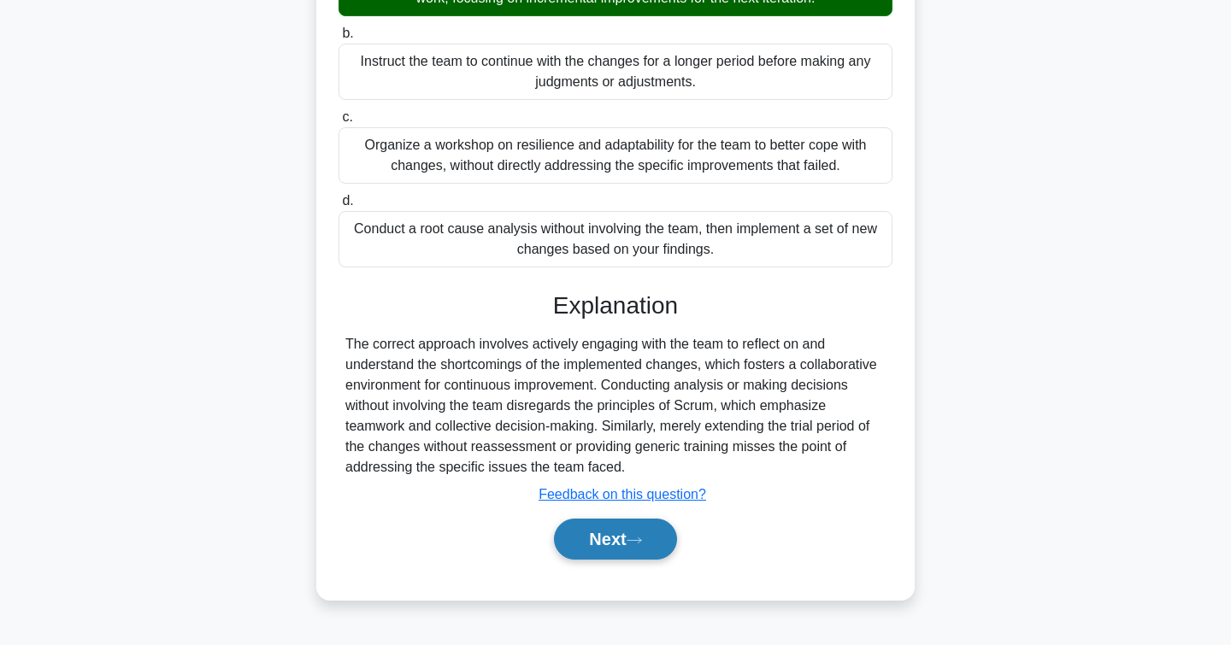
scroll to position [278, 0]
click at [586, 538] on button "Next" at bounding box center [615, 539] width 122 height 41
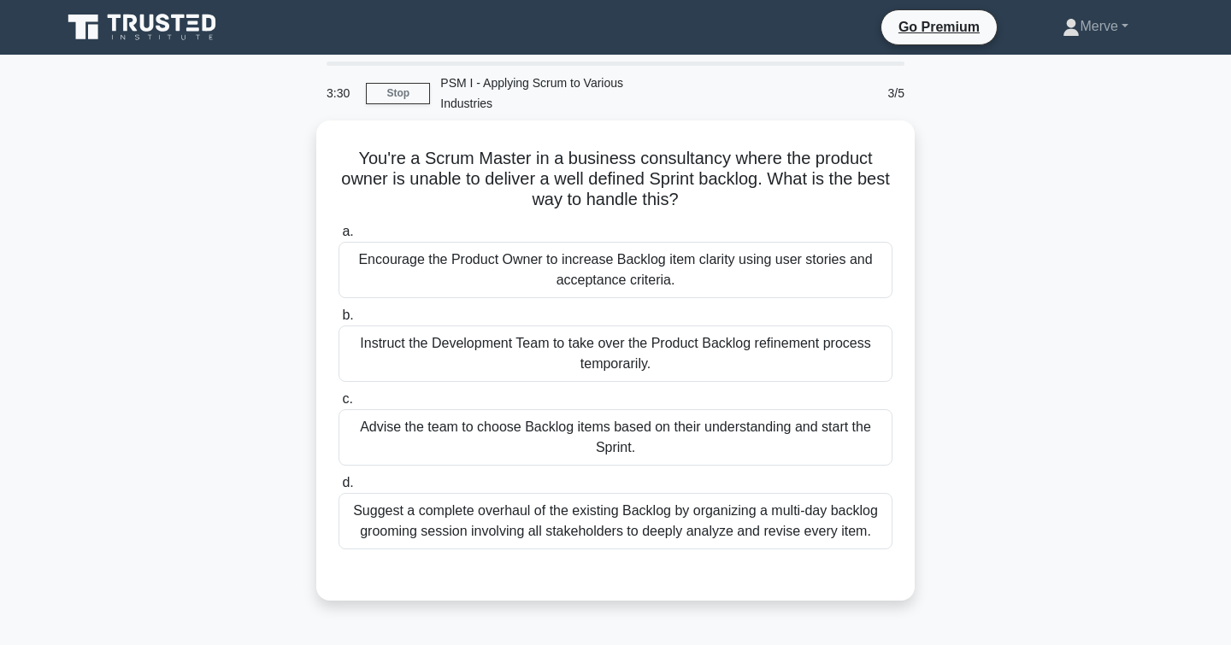
scroll to position [0, 0]
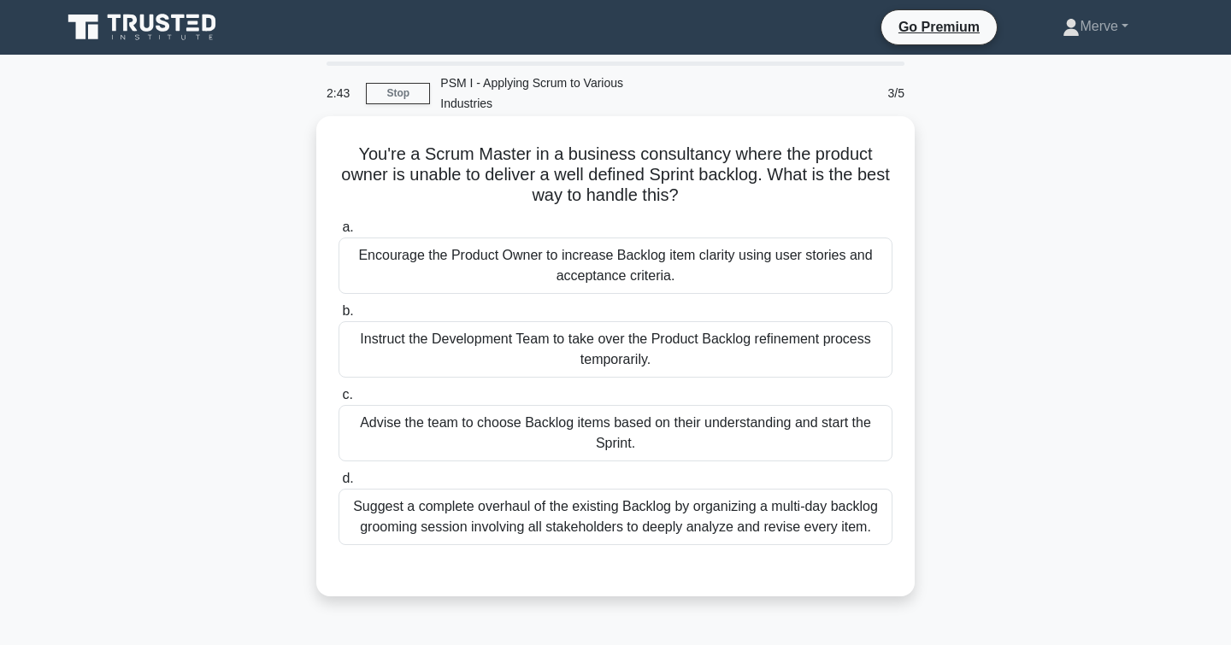
click at [382, 259] on div "Encourage the Product Owner to increase Backlog item clarity using user stories…" at bounding box center [615, 266] width 554 height 56
click at [338, 233] on input "a. Encourage the Product Owner to increase Backlog item clarity using user stor…" at bounding box center [338, 227] width 0 height 11
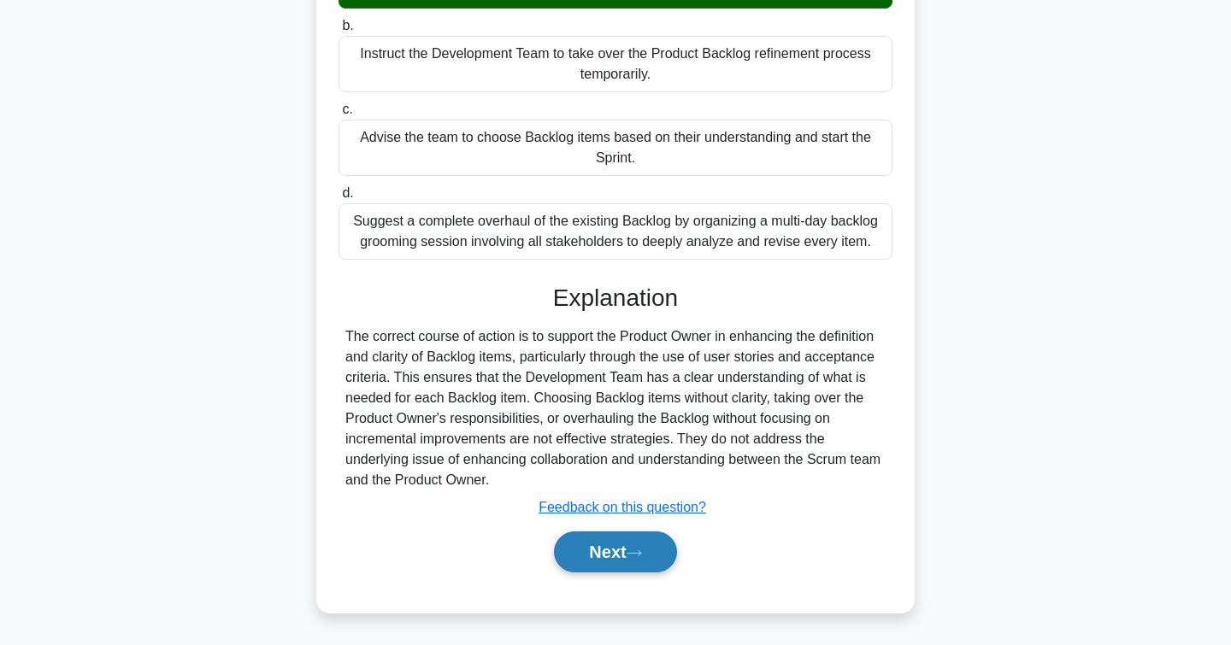
click at [591, 558] on button "Next" at bounding box center [615, 552] width 122 height 41
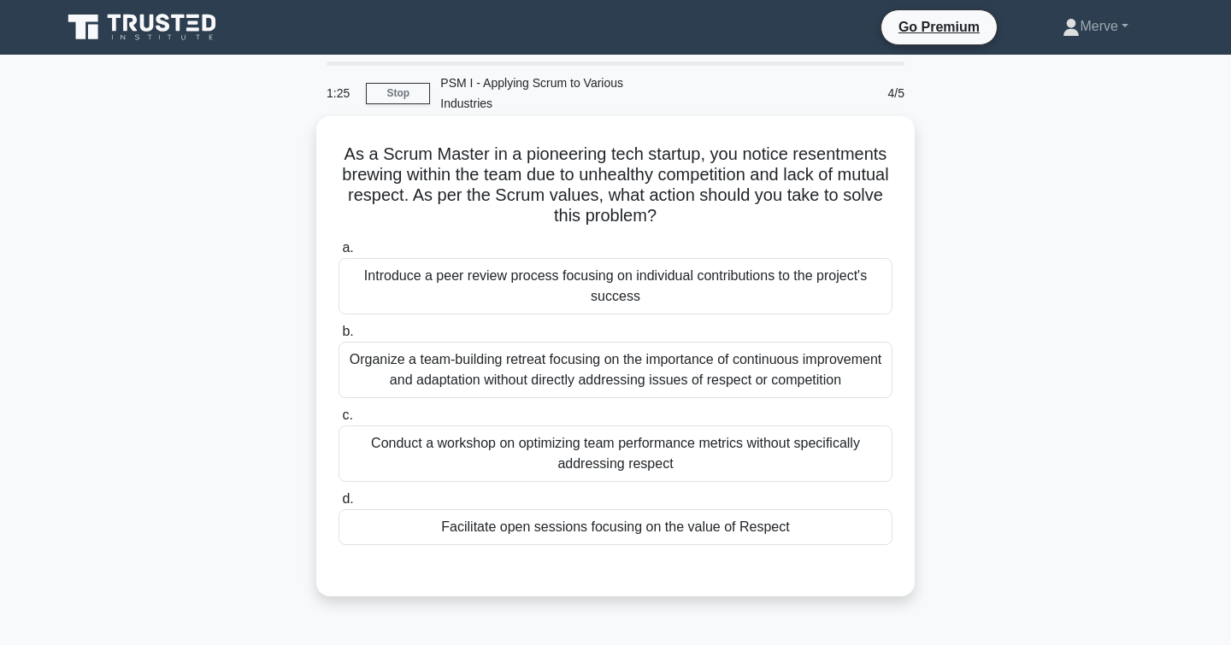
click at [438, 527] on div "Facilitate open sessions focusing on the value of Respect" at bounding box center [615, 527] width 554 height 36
click at [338, 505] on input "d. Facilitate open sessions focusing on the value of Respect" at bounding box center [338, 499] width 0 height 11
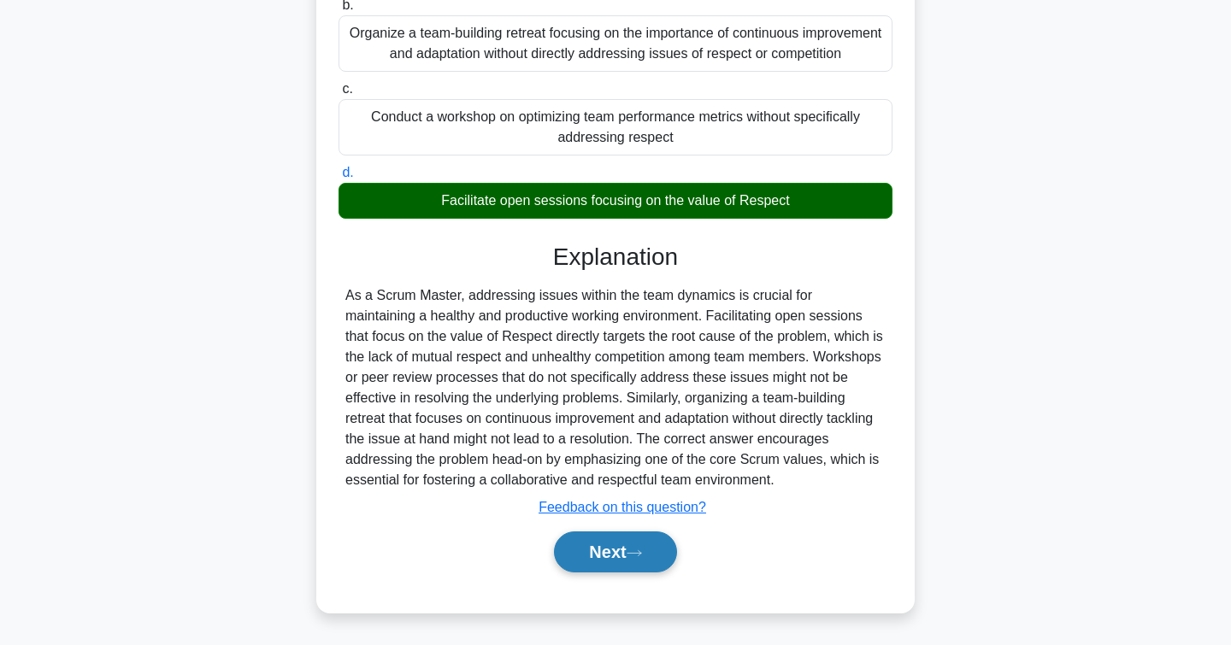
click at [587, 559] on button "Next" at bounding box center [615, 552] width 122 height 41
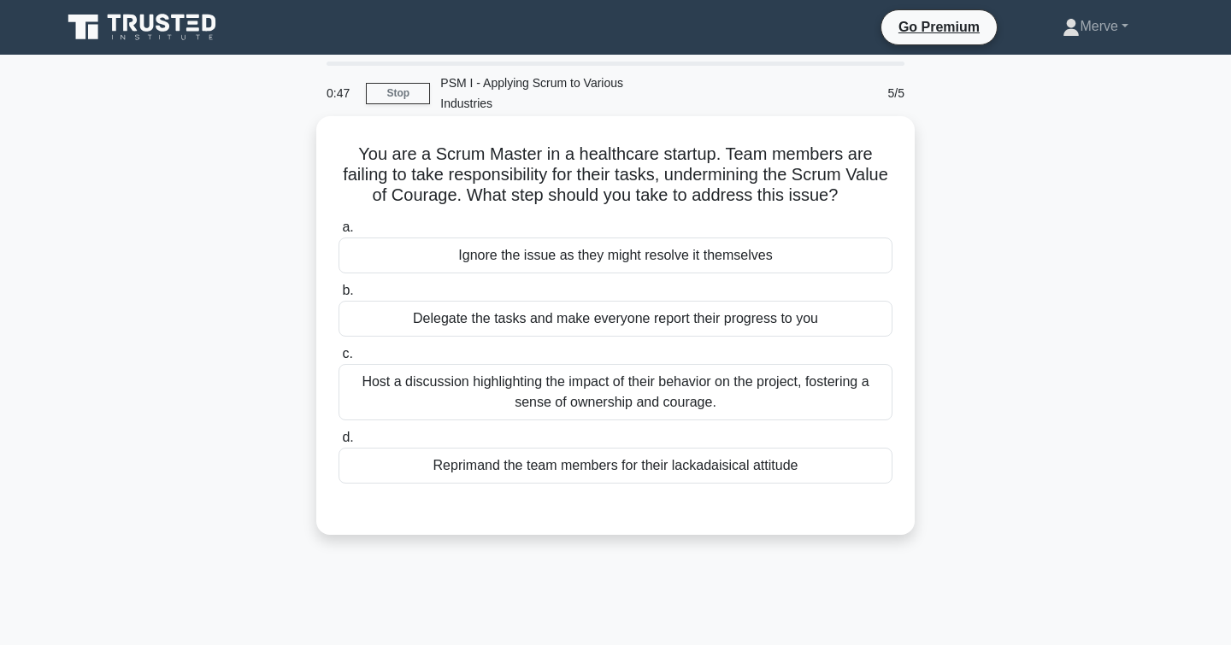
click at [424, 404] on div "Host a discussion highlighting the impact of their behavior on the project, fos…" at bounding box center [615, 392] width 554 height 56
click at [338, 360] on input "c. Host a discussion highlighting the impact of their behavior on the project, …" at bounding box center [338, 354] width 0 height 11
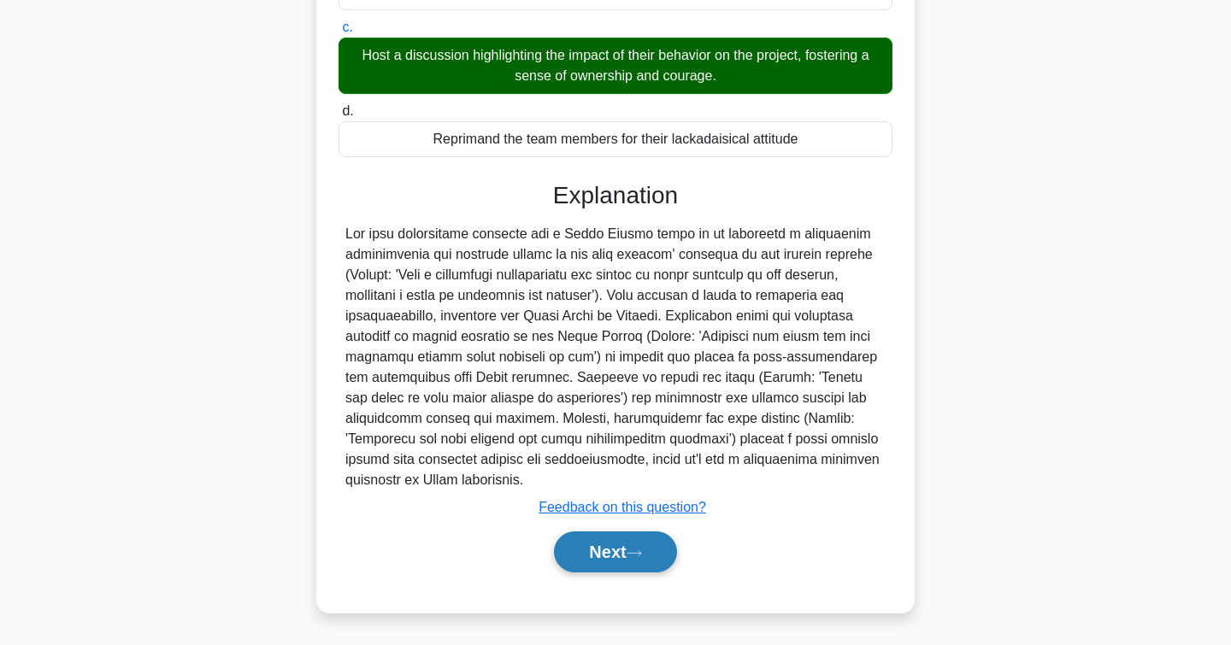
scroll to position [326, 0]
click at [629, 559] on button "Next" at bounding box center [615, 552] width 122 height 41
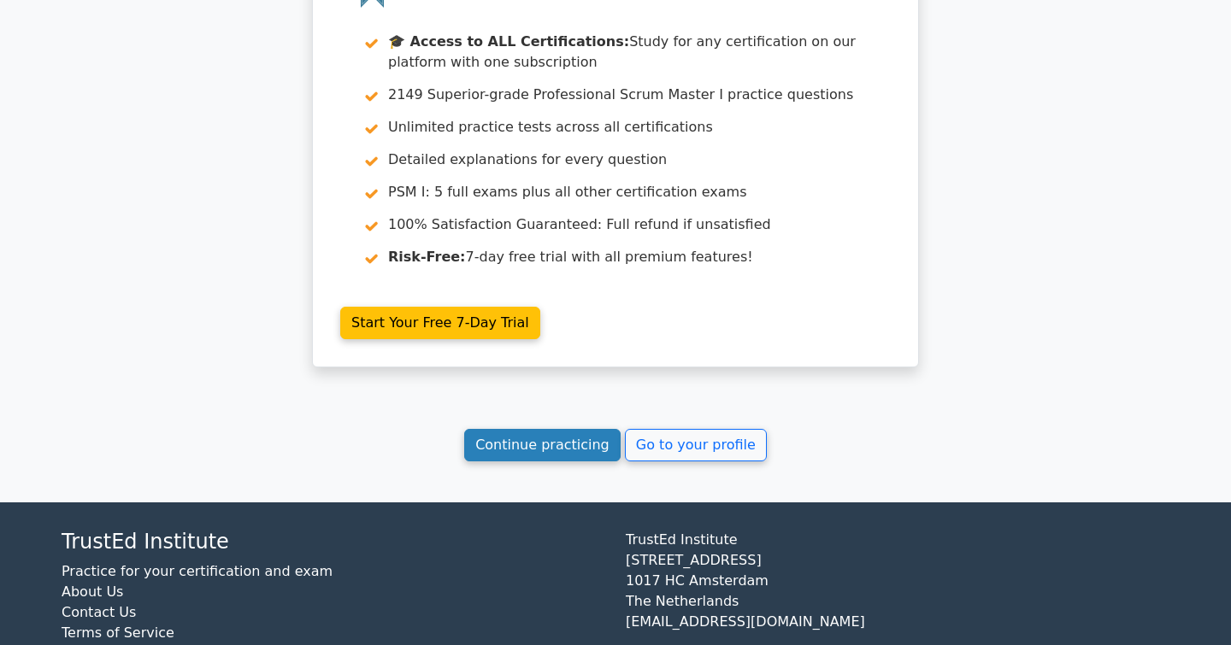
scroll to position [2671, 0]
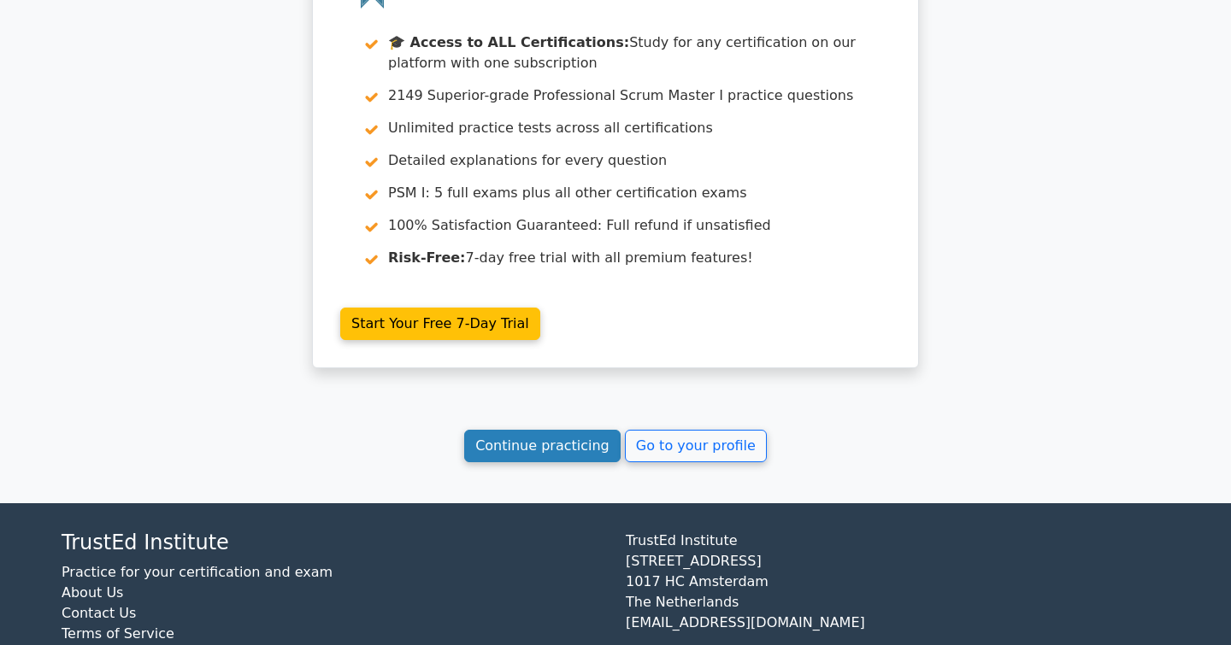
click at [544, 430] on link "Continue practicing" at bounding box center [542, 446] width 156 height 32
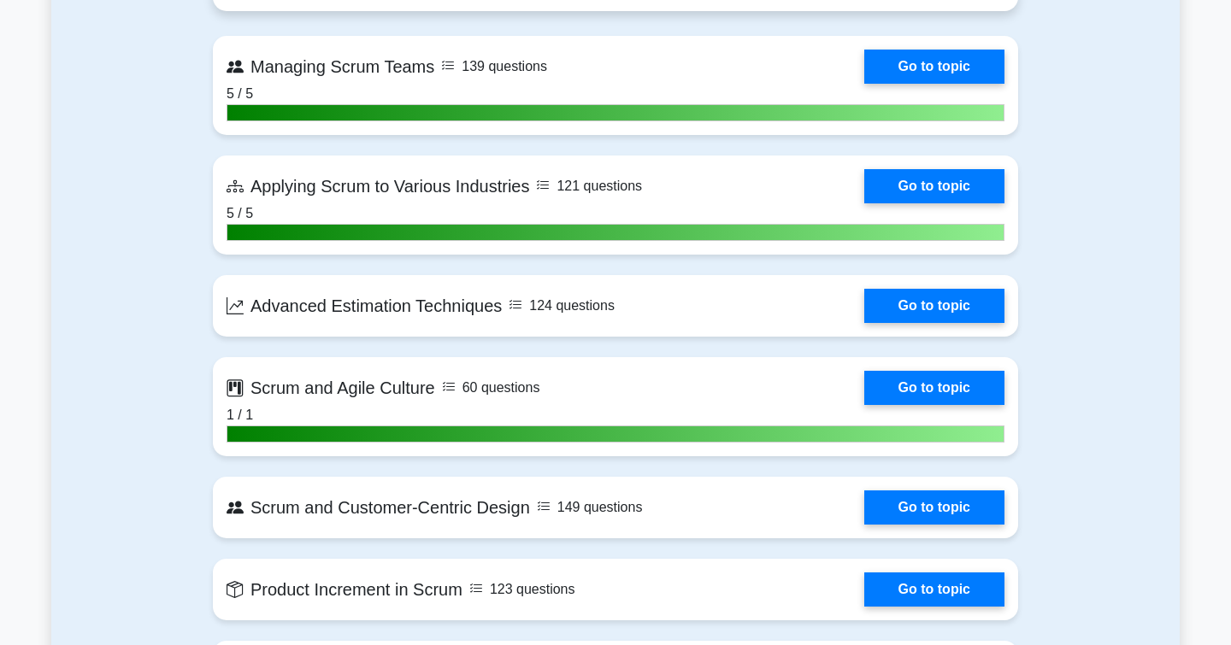
scroll to position [3690, 0]
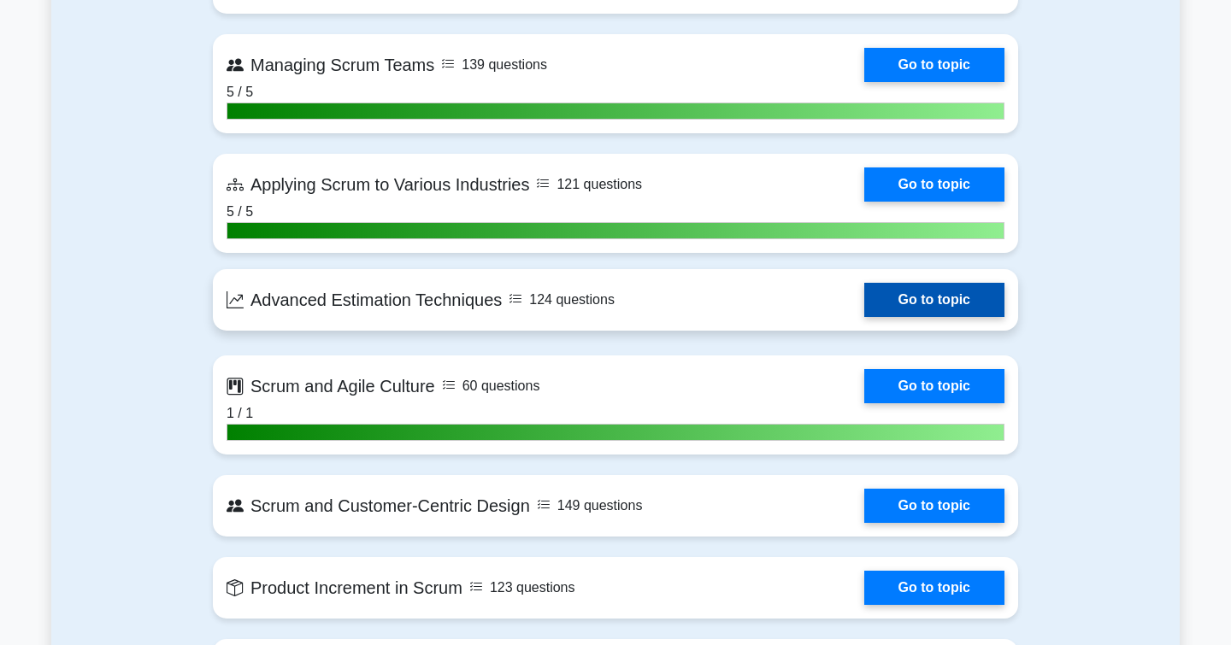
click at [958, 308] on link "Go to topic" at bounding box center [934, 300] width 140 height 34
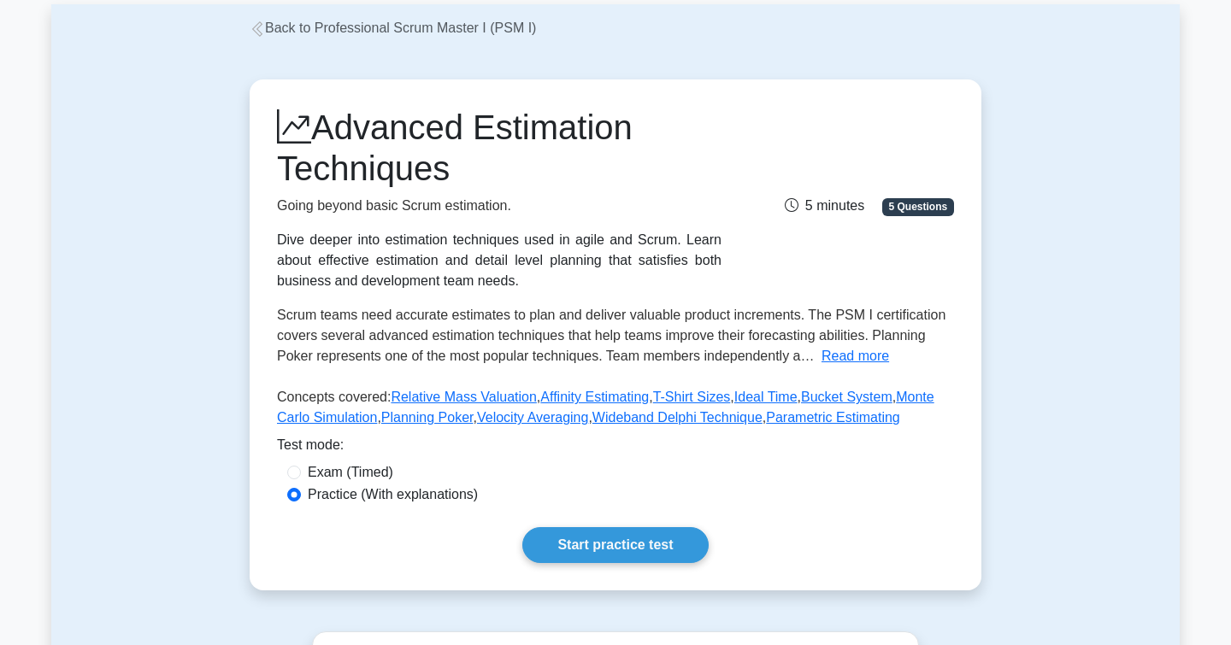
scroll to position [96, 0]
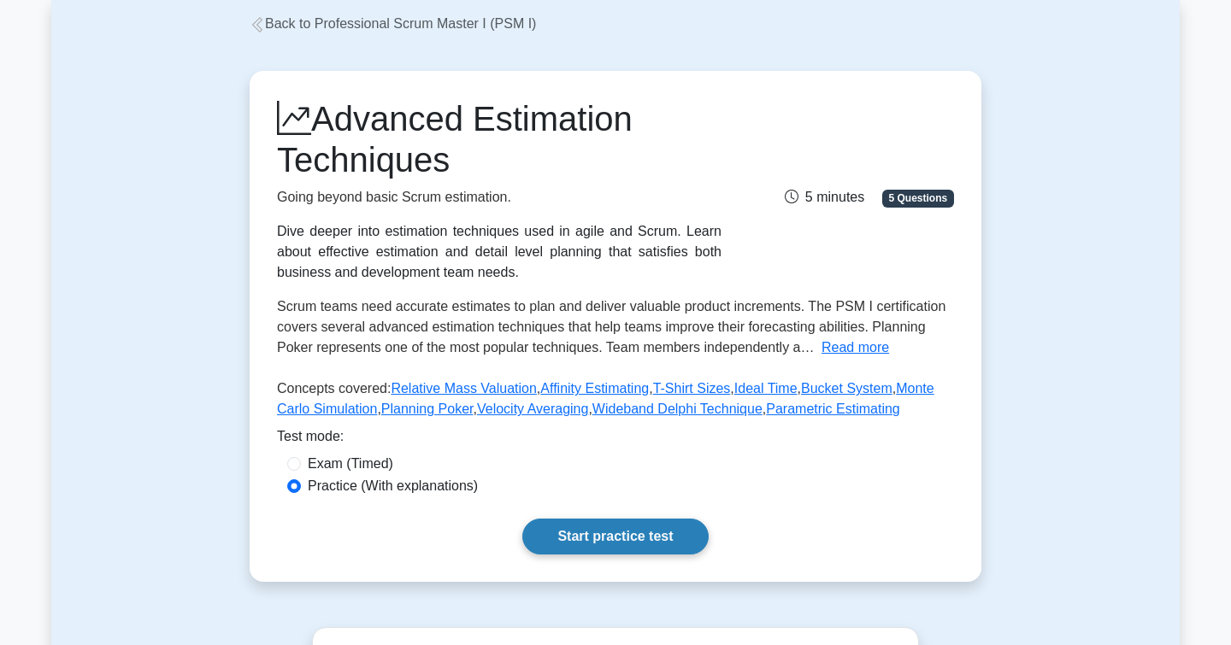
click at [638, 527] on link "Start practice test" at bounding box center [614, 537] width 185 height 36
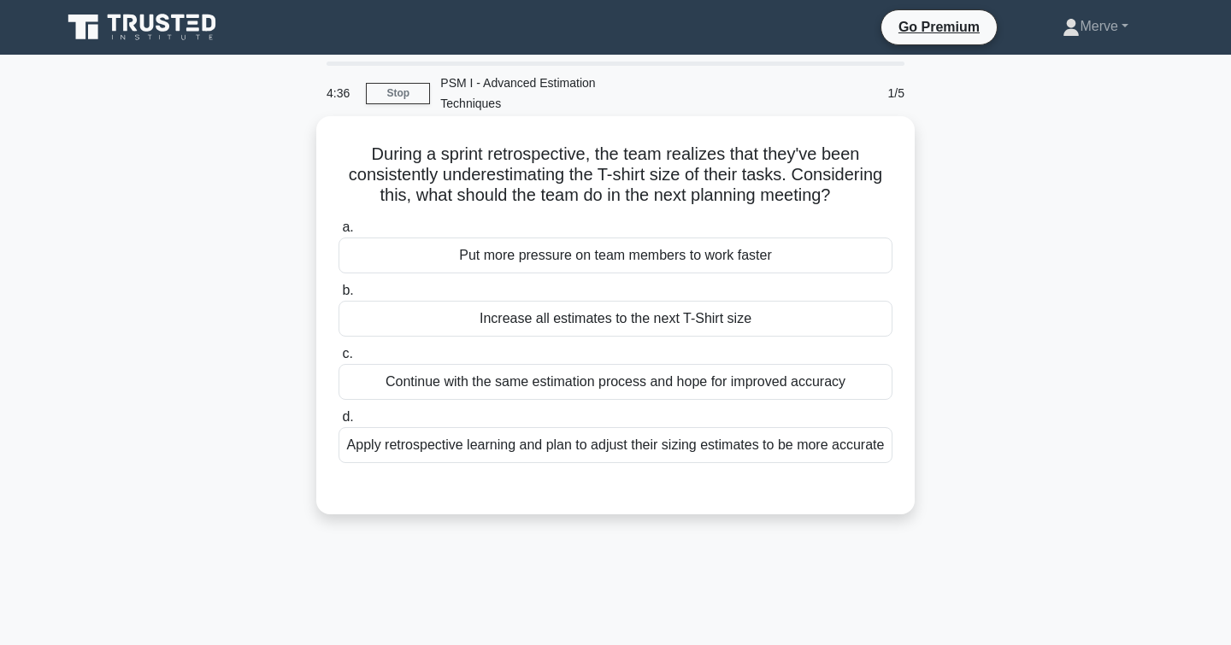
click at [422, 427] on div "Apply retrospective learning and plan to adjust their sizing estimates to be mo…" at bounding box center [615, 445] width 554 height 36
click at [338, 423] on input "d. Apply retrospective learning and plan to adjust their sizing estimates to be…" at bounding box center [338, 417] width 0 height 11
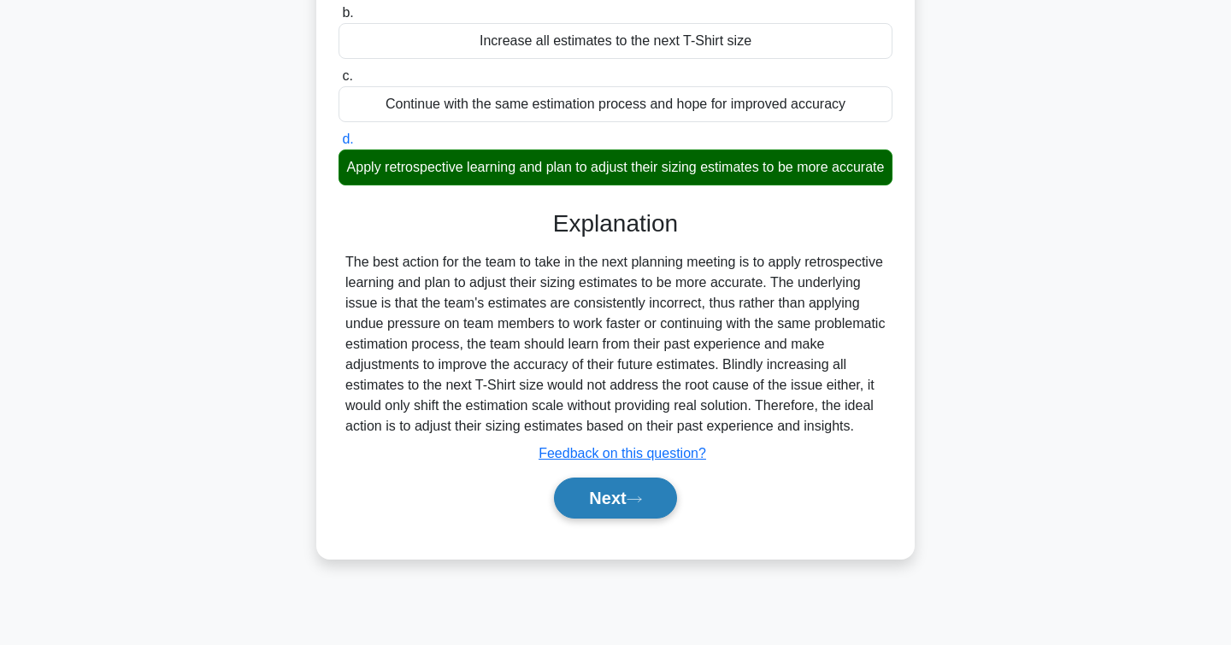
scroll to position [278, 0]
click at [624, 514] on button "Next" at bounding box center [615, 498] width 122 height 41
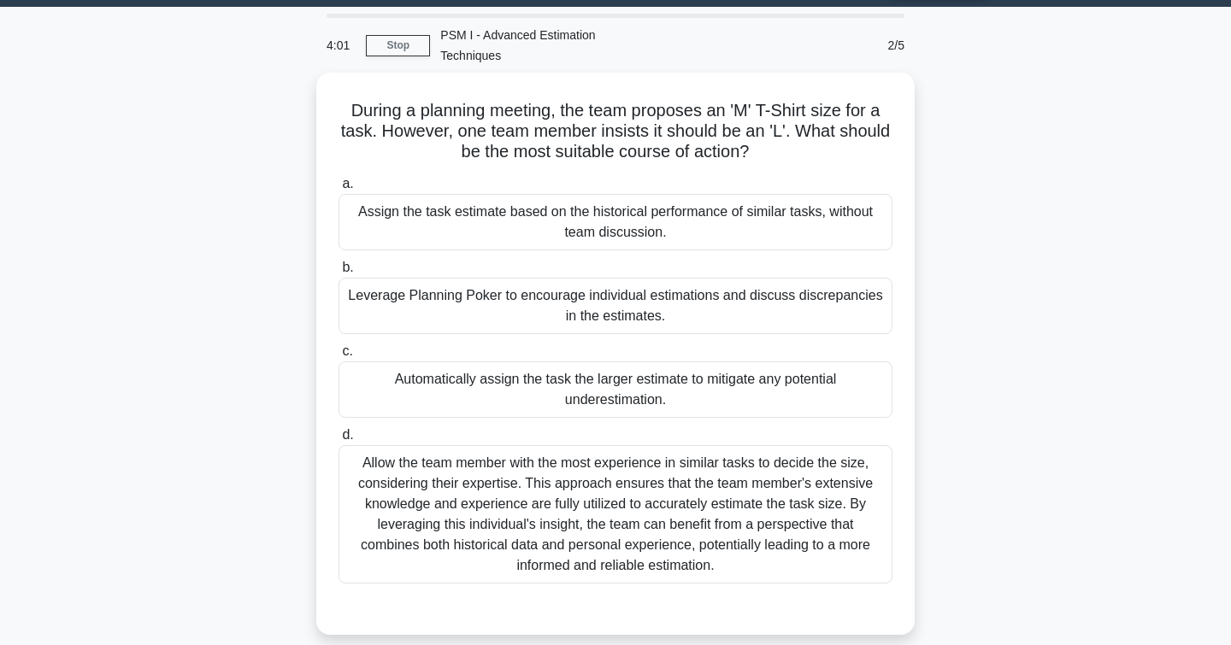
scroll to position [63, 0]
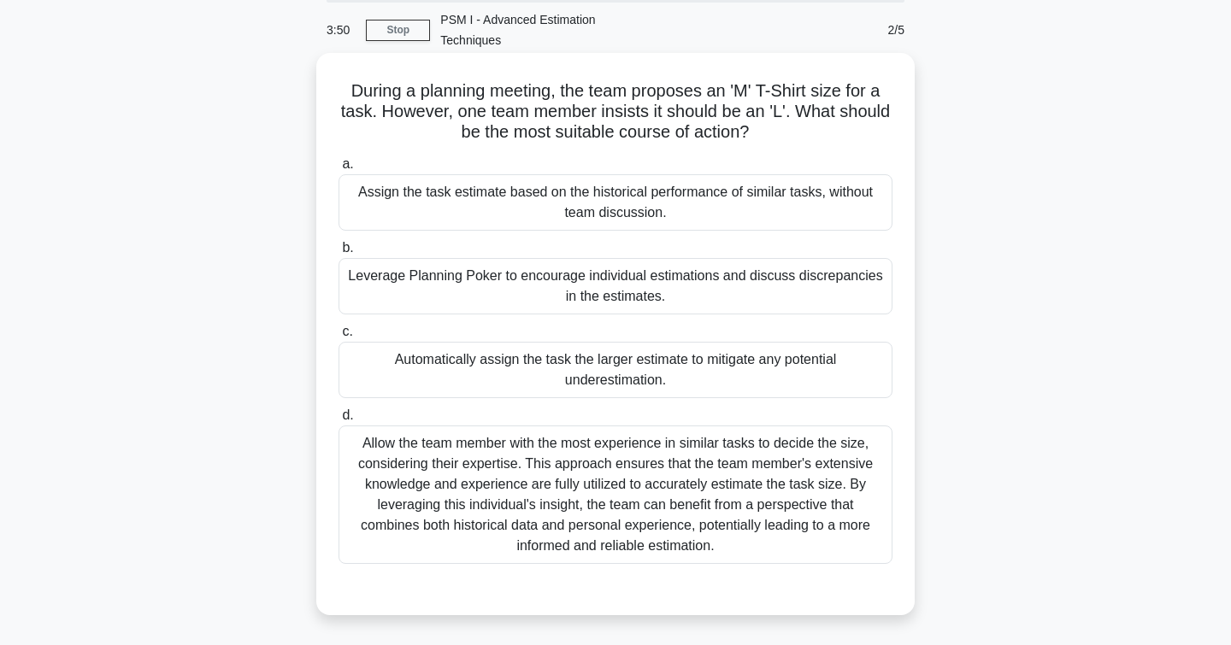
click at [392, 275] on div "Leverage Planning Poker to encourage individual estimations and discuss discrep…" at bounding box center [615, 286] width 554 height 56
click at [338, 254] on input "b. Leverage Planning Poker to encourage individual estimations and discuss disc…" at bounding box center [338, 248] width 0 height 11
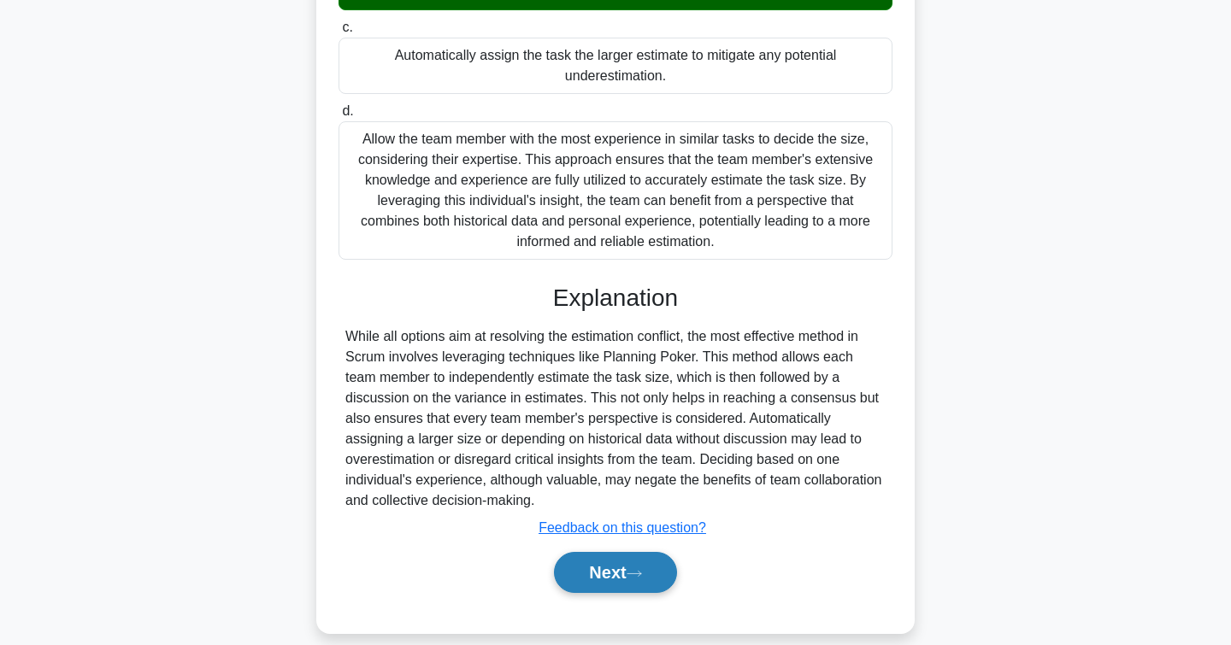
click at [587, 563] on button "Next" at bounding box center [615, 572] width 122 height 41
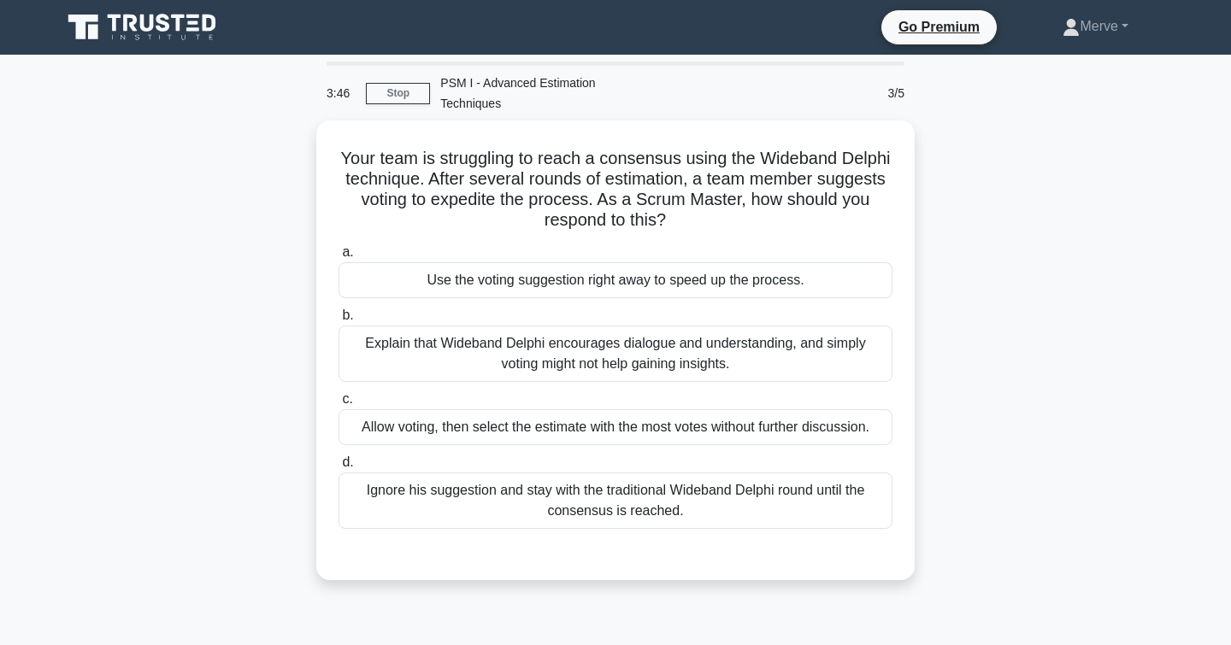
scroll to position [0, 0]
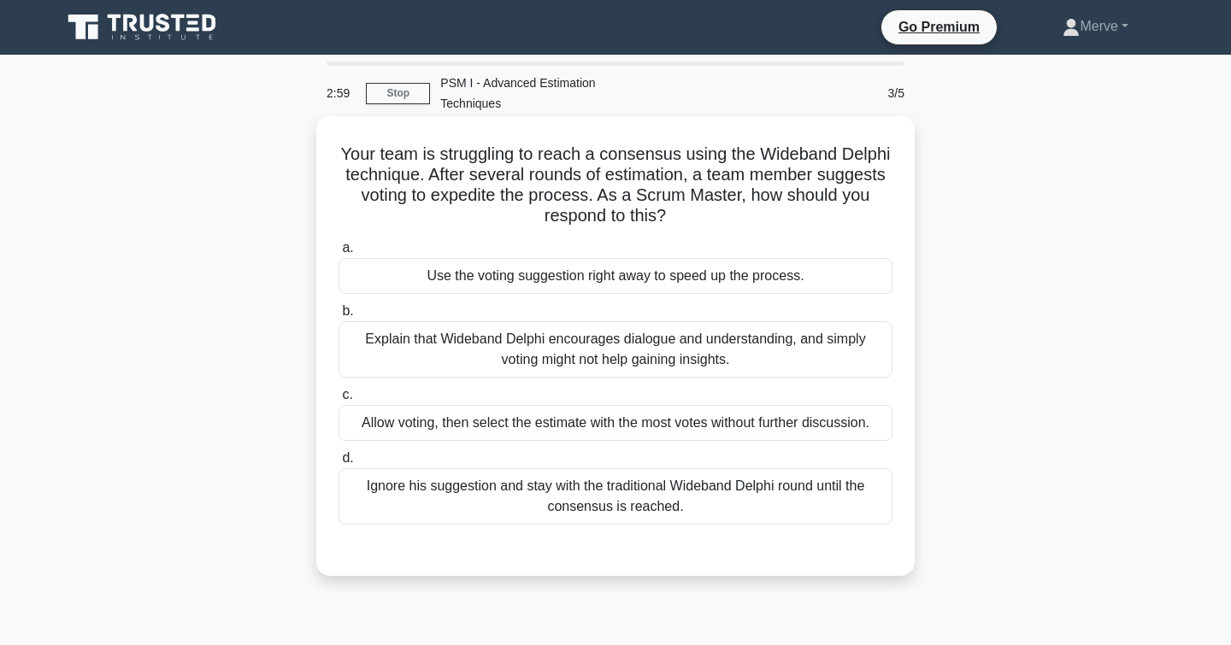
click at [360, 335] on div "Explain that Wideband Delphi encourages dialogue and understanding, and simply …" at bounding box center [615, 349] width 554 height 56
click at [338, 317] on input "b. Explain that Wideband Delphi encourages dialogue and understanding, and simp…" at bounding box center [338, 311] width 0 height 11
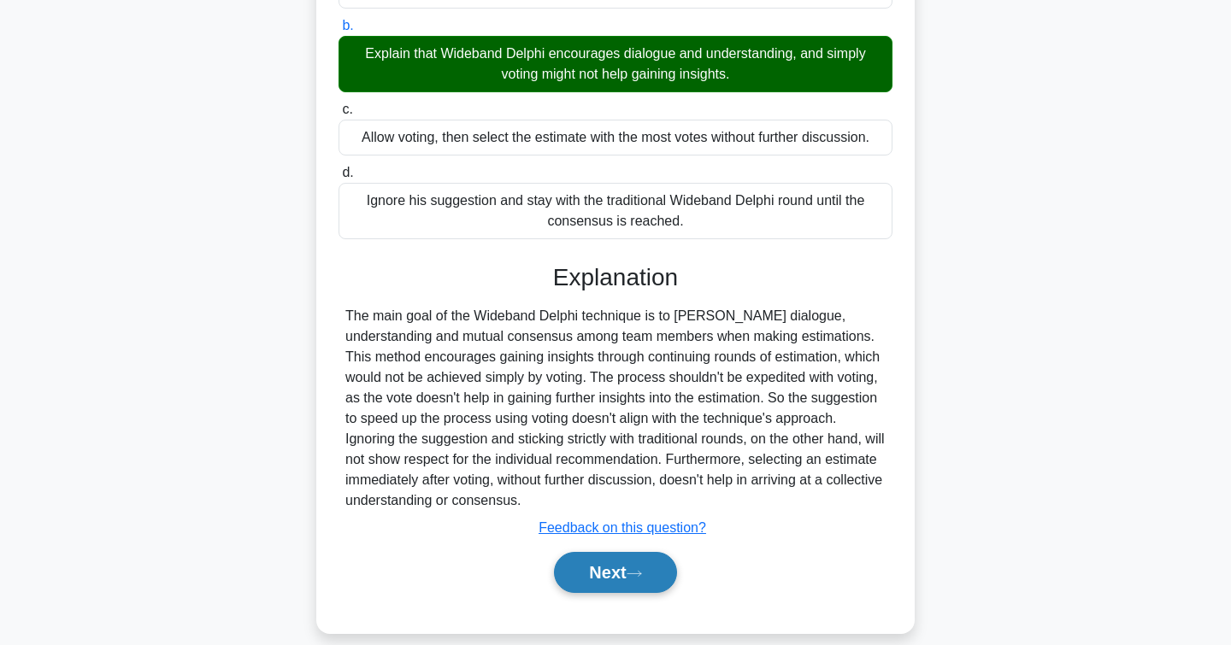
click at [571, 552] on button "Next" at bounding box center [615, 572] width 122 height 41
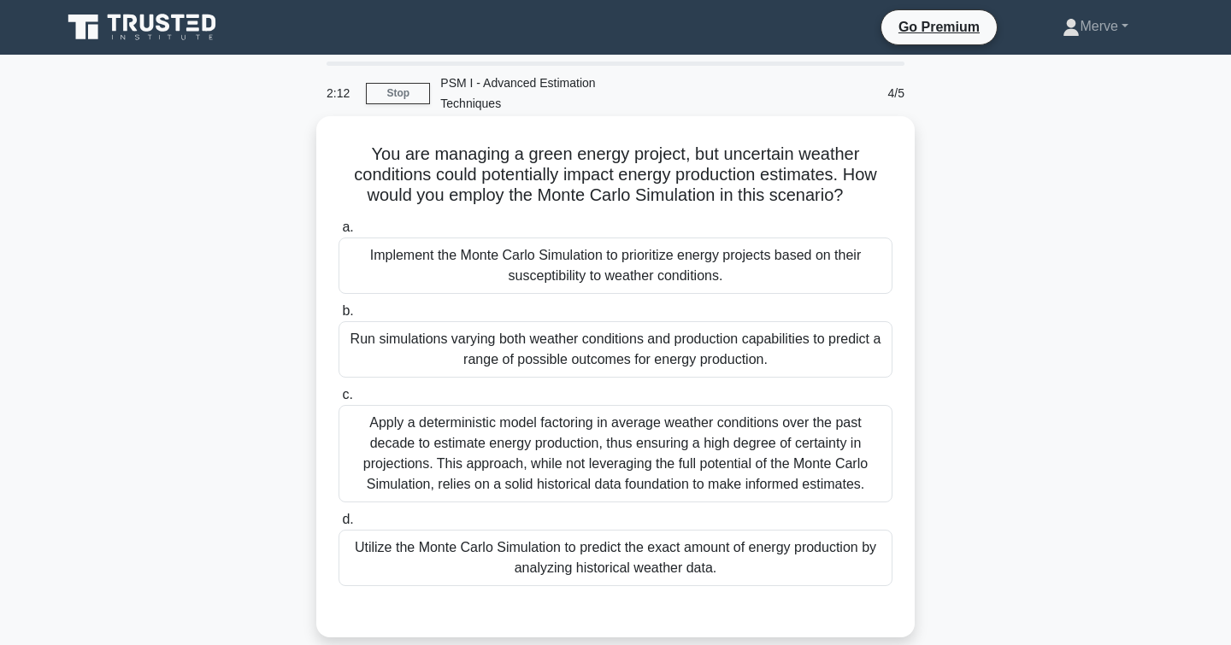
click at [383, 255] on div "Implement the Monte Carlo Simulation to prioritize energy projects based on the…" at bounding box center [615, 266] width 554 height 56
click at [338, 233] on input "a. Implement the Monte Carlo Simulation to prioritize energy projects based on …" at bounding box center [338, 227] width 0 height 11
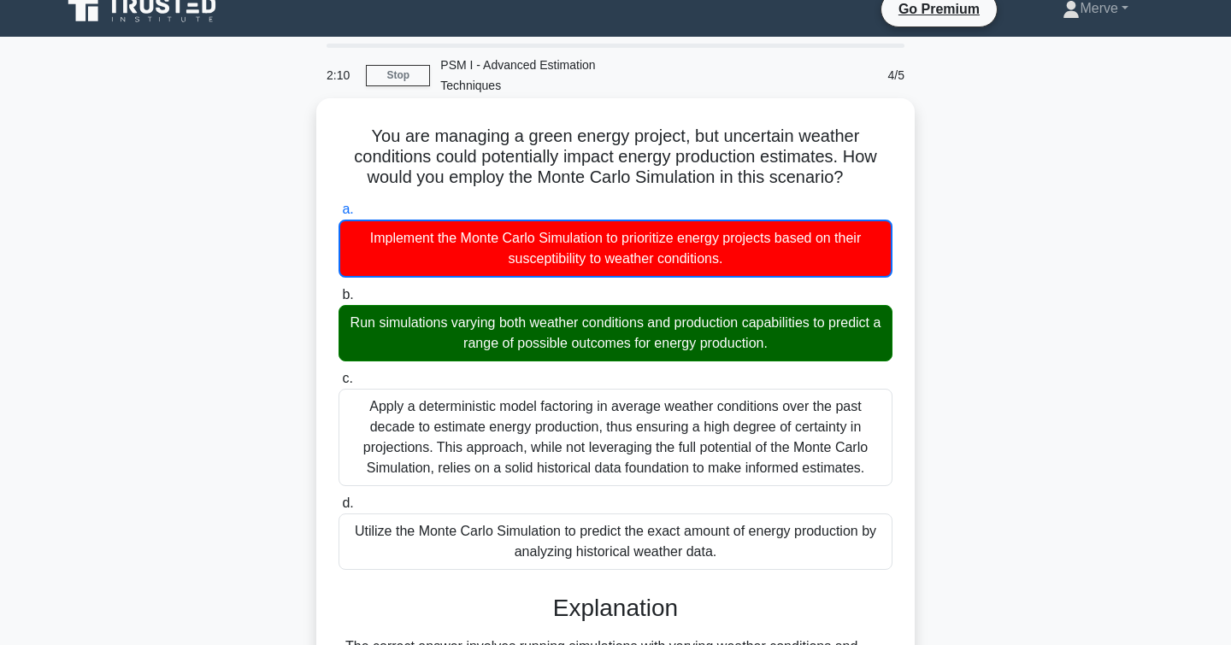
scroll to position [19, 0]
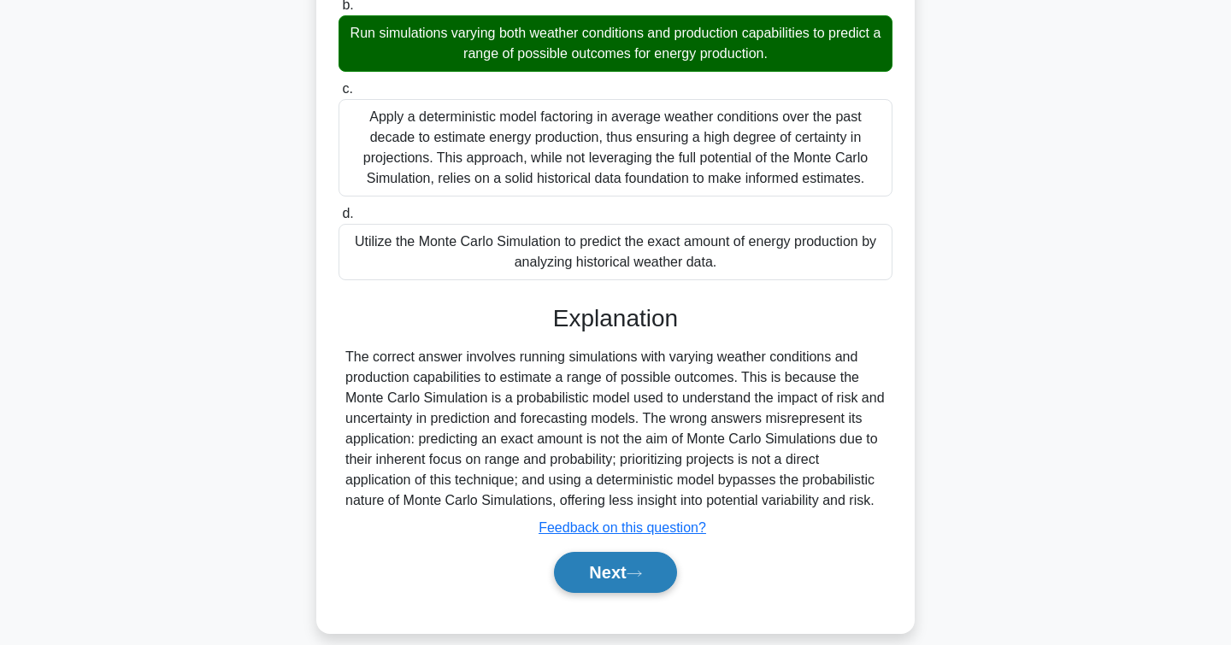
click at [601, 558] on button "Next" at bounding box center [615, 572] width 122 height 41
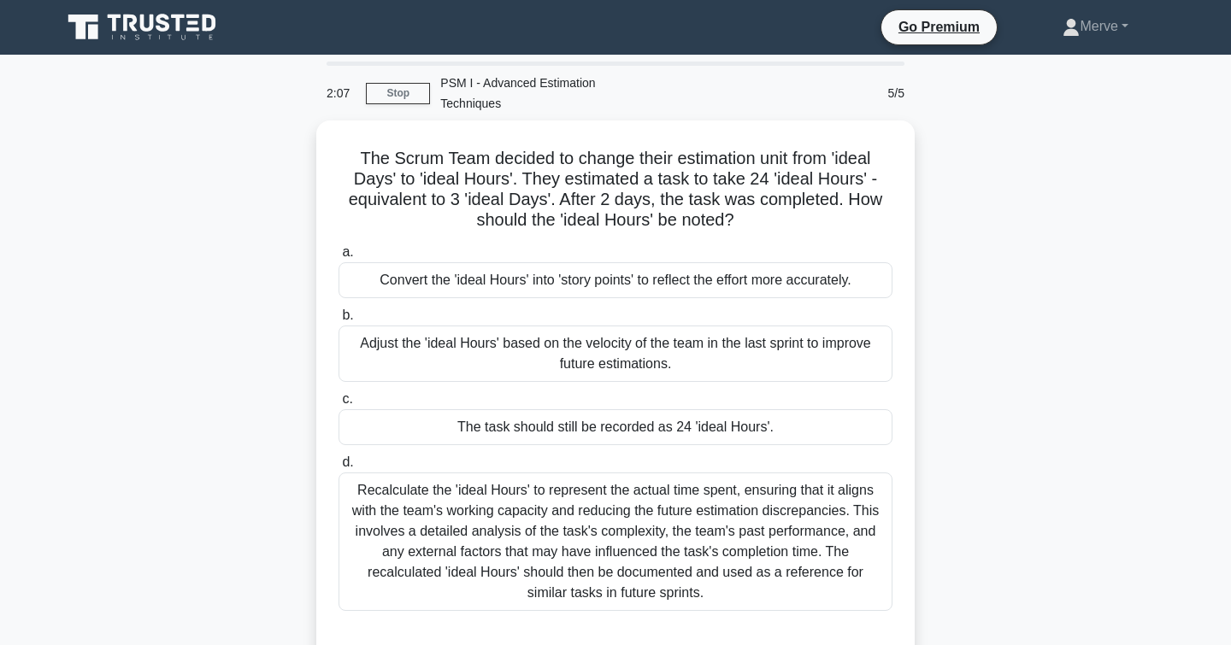
scroll to position [0, 0]
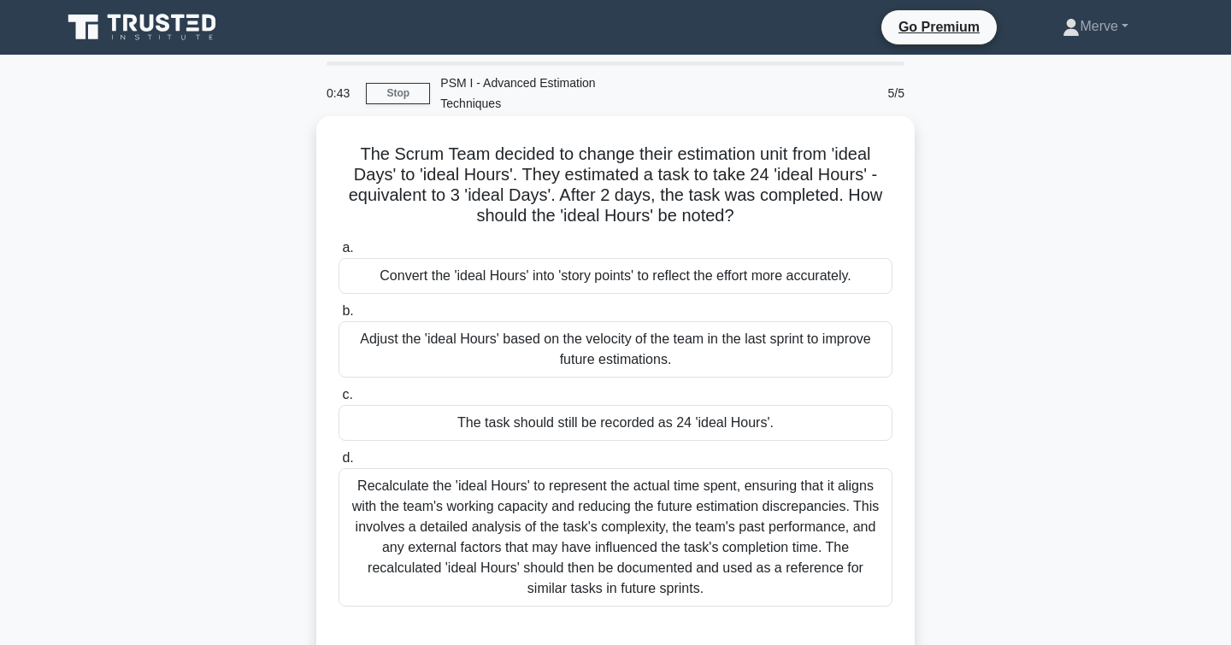
click at [415, 265] on div "Convert the 'ideal Hours' into 'story points' to reflect the effort more accura…" at bounding box center [615, 276] width 554 height 36
click at [338, 254] on input "a. Convert the 'ideal Hours' into 'story points' to reflect the effort more acc…" at bounding box center [338, 248] width 0 height 11
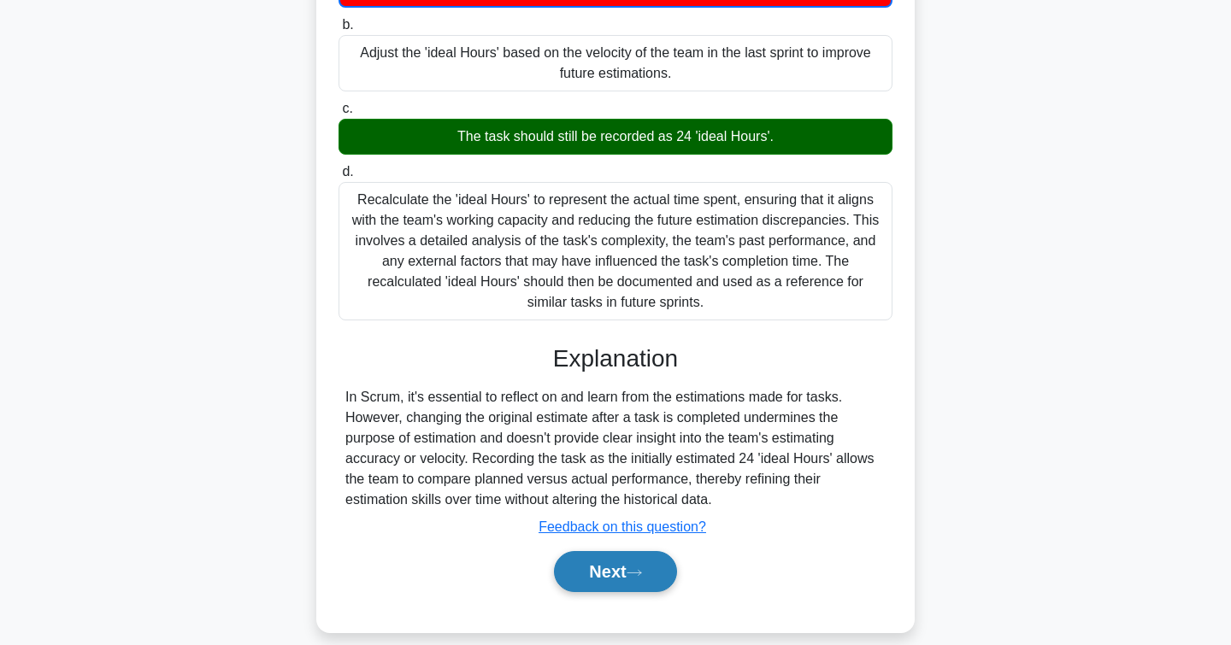
scroll to position [287, 0]
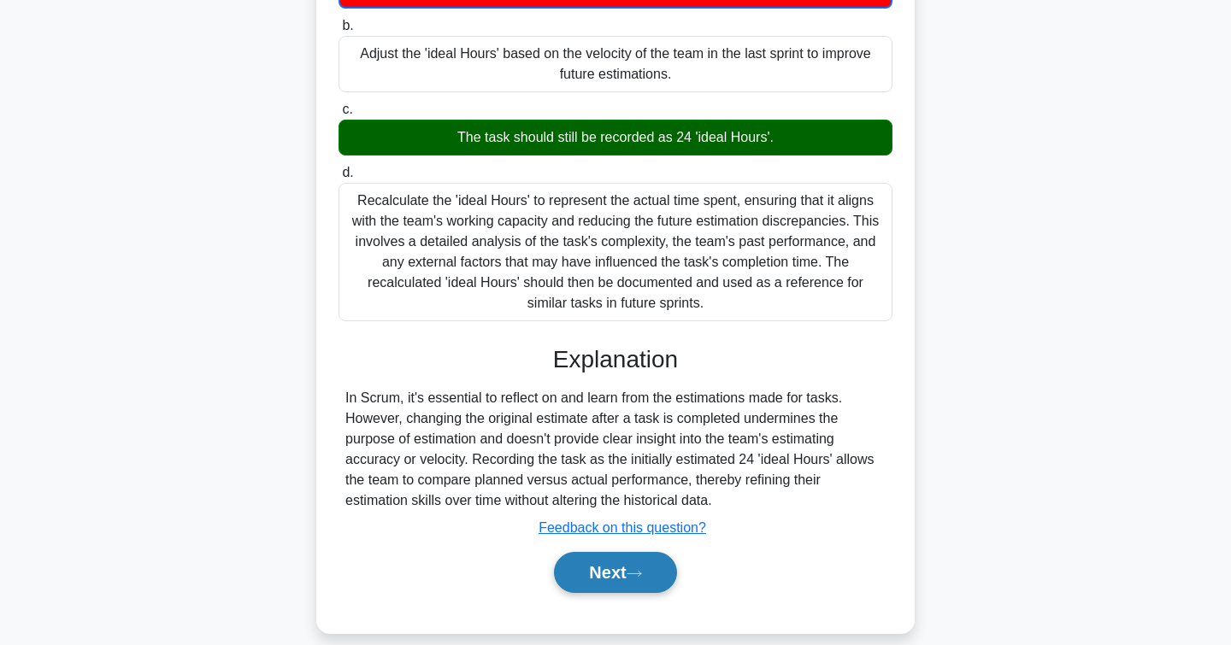
click at [585, 552] on button "Next" at bounding box center [615, 572] width 122 height 41
